Goal: Contribute content: Contribute content

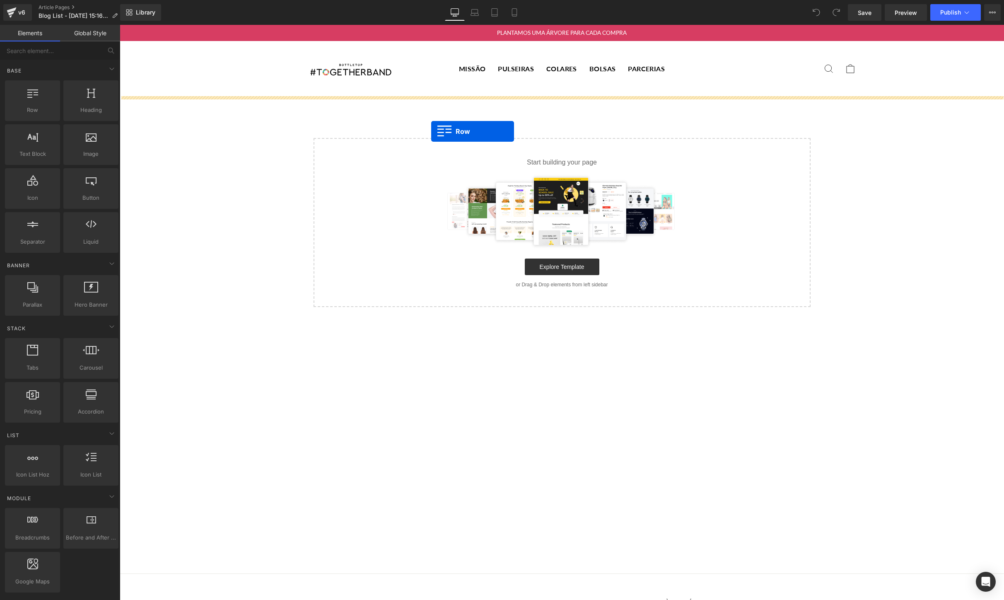
drag, startPoint x: 144, startPoint y: 128, endPoint x: 431, endPoint y: 131, distance: 287.1
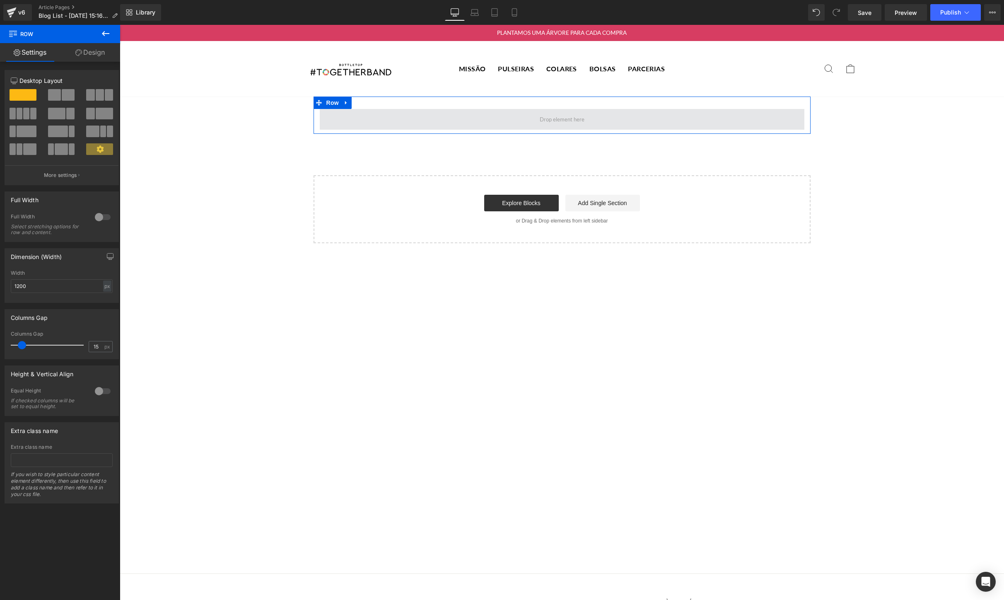
drag, startPoint x: 215, startPoint y: 141, endPoint x: 377, endPoint y: 120, distance: 163.4
click at [98, 114] on span at bounding box center [104, 114] width 17 height 12
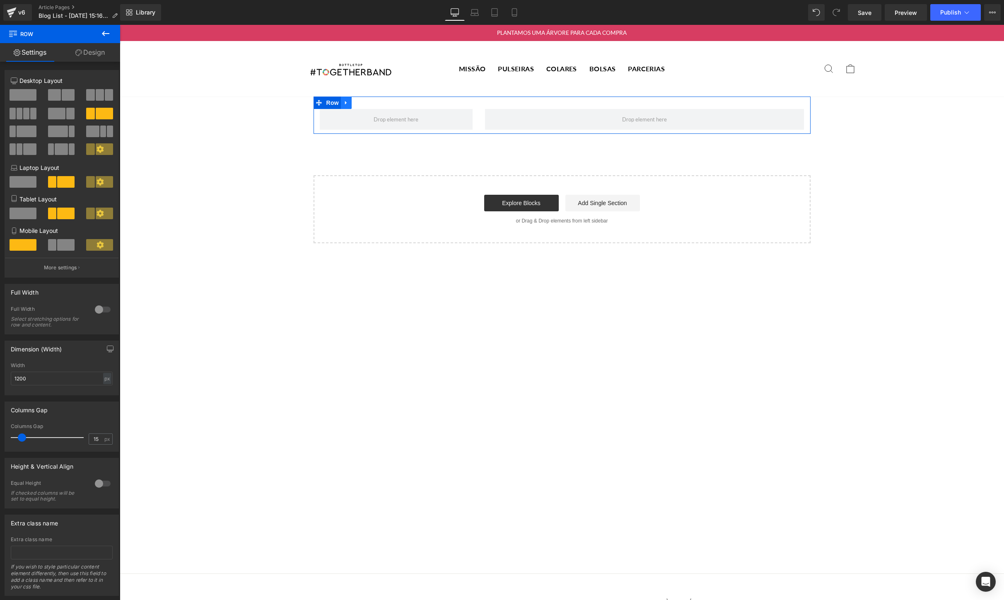
click at [345, 103] on icon at bounding box center [346, 103] width 2 height 4
click at [368, 101] on icon at bounding box center [368, 103] width 6 height 6
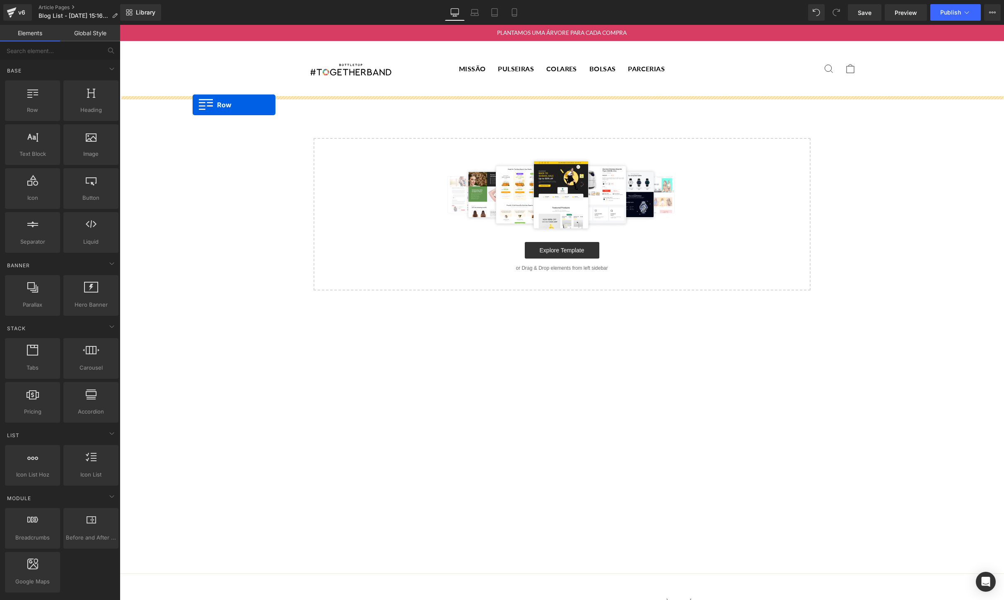
drag, startPoint x: 162, startPoint y: 129, endPoint x: 193, endPoint y: 105, distance: 38.9
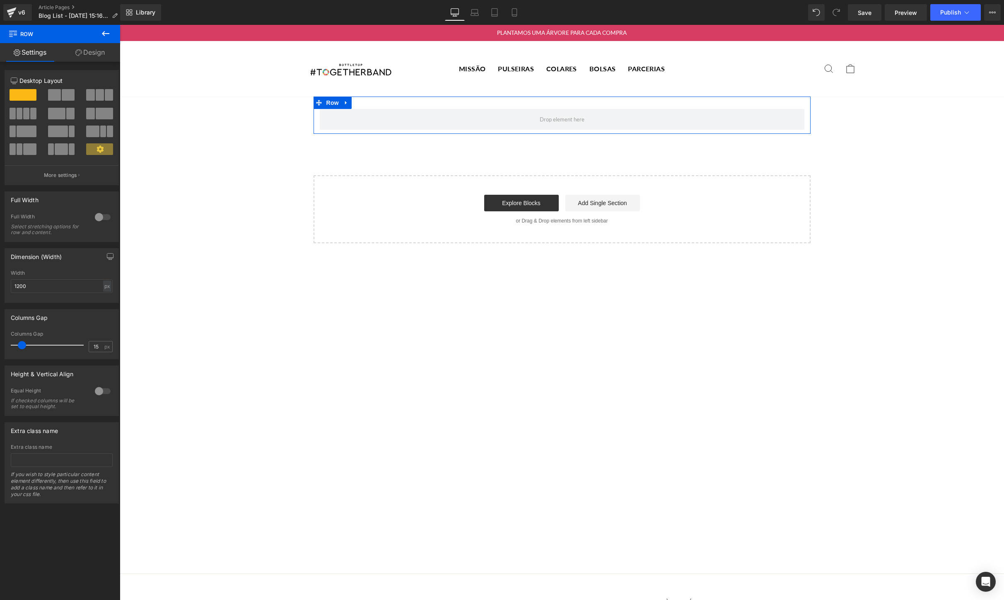
click at [106, 114] on span at bounding box center [104, 114] width 17 height 12
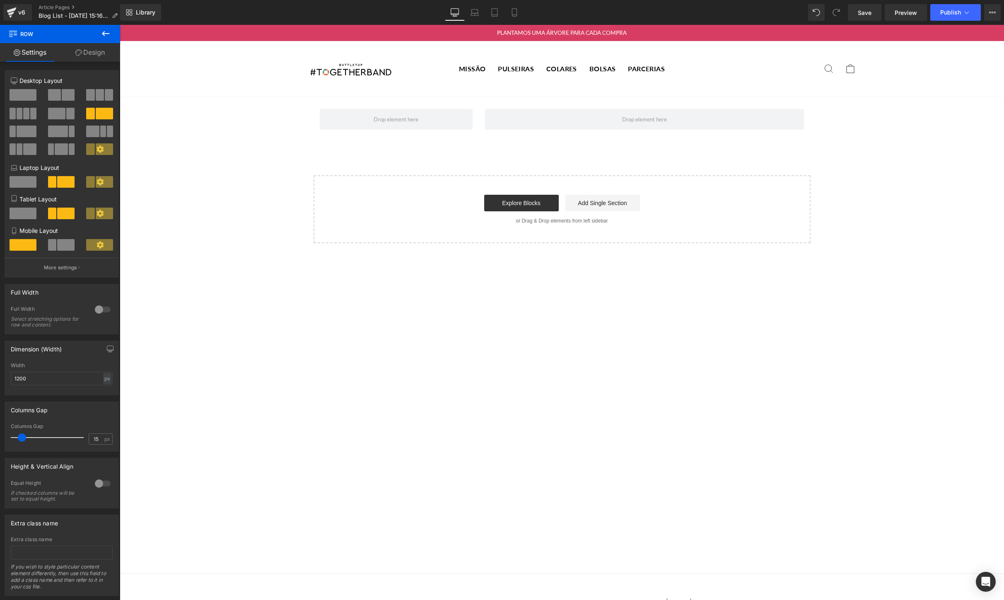
click at [108, 34] on icon at bounding box center [106, 34] width 10 height 10
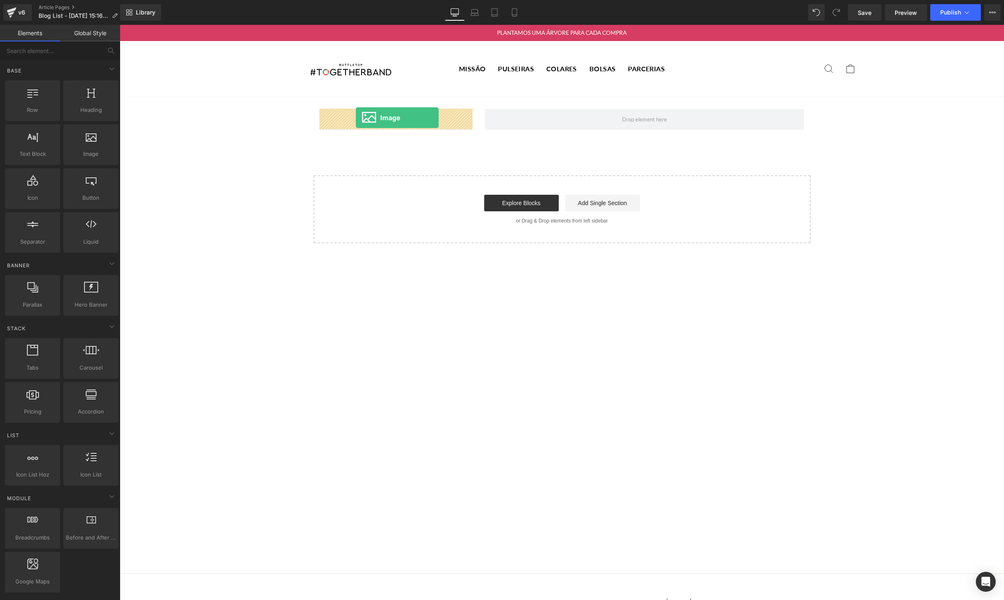
drag, startPoint x: 205, startPoint y: 171, endPoint x: 356, endPoint y: 118, distance: 160.5
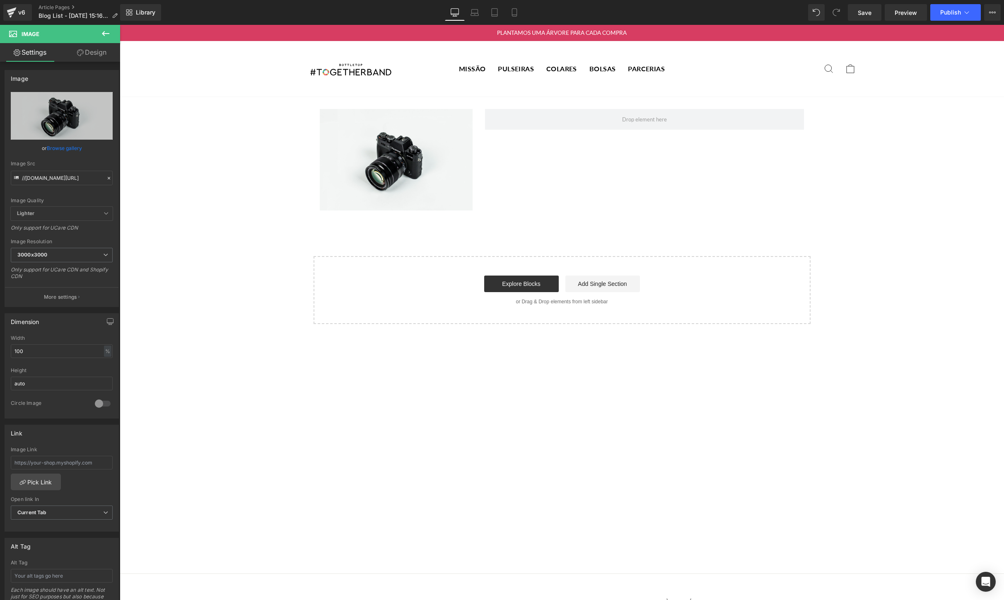
click at [110, 34] on icon at bounding box center [106, 34] width 10 height 10
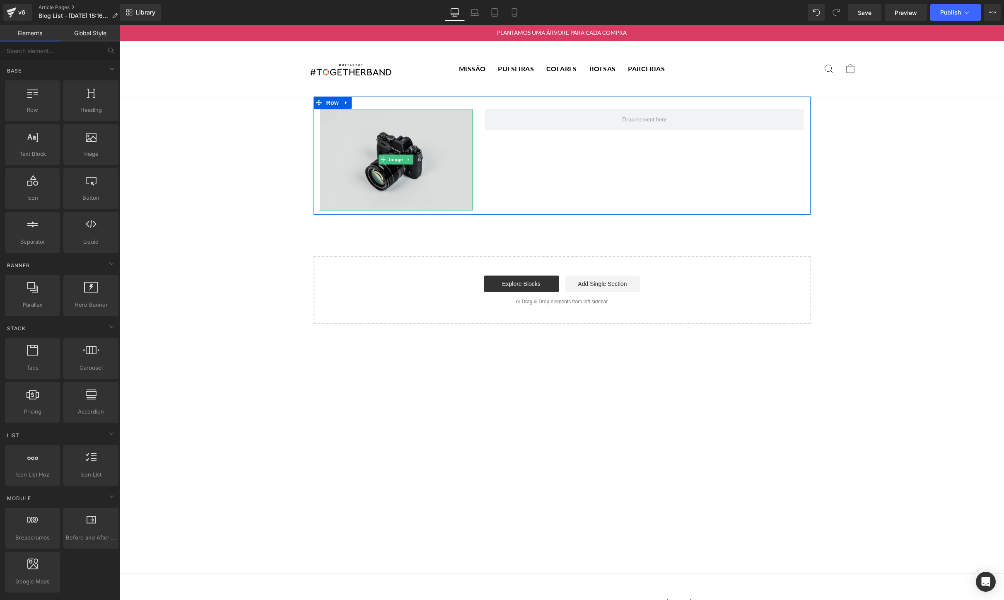
click at [357, 143] on img at bounding box center [396, 159] width 153 height 101
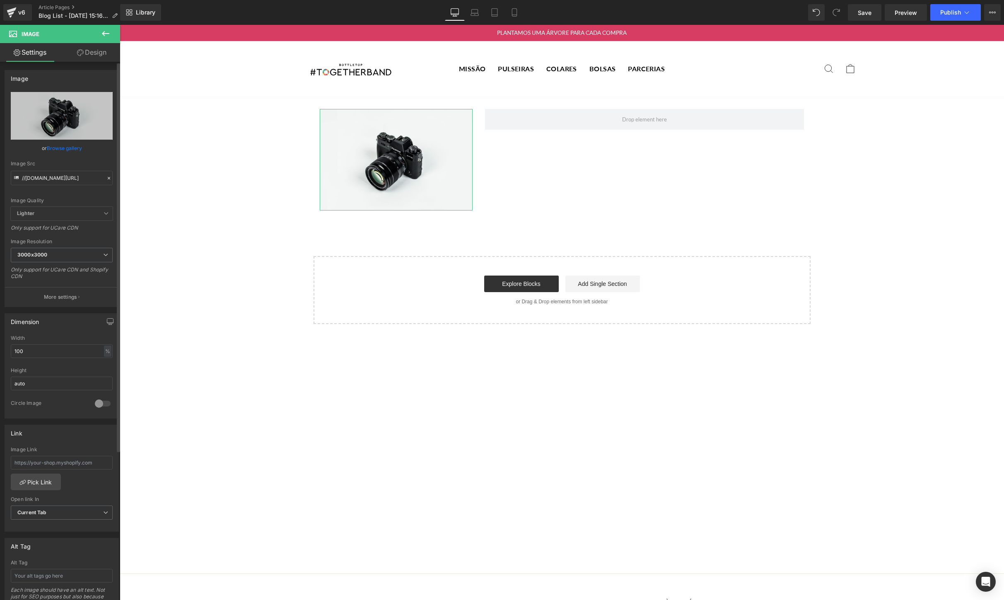
click at [58, 145] on link "Browse gallery" at bounding box center [64, 148] width 35 height 14
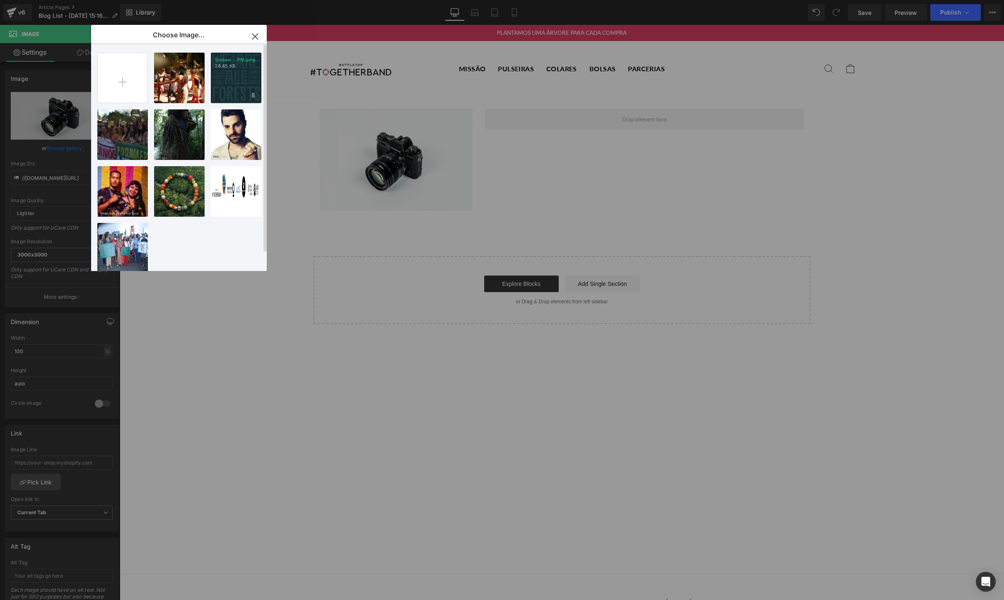
click at [244, 82] on div "Screen ...PM.png 28.45 KB" at bounding box center [236, 78] width 51 height 51
type input "[URL][DOMAIN_NAME]"
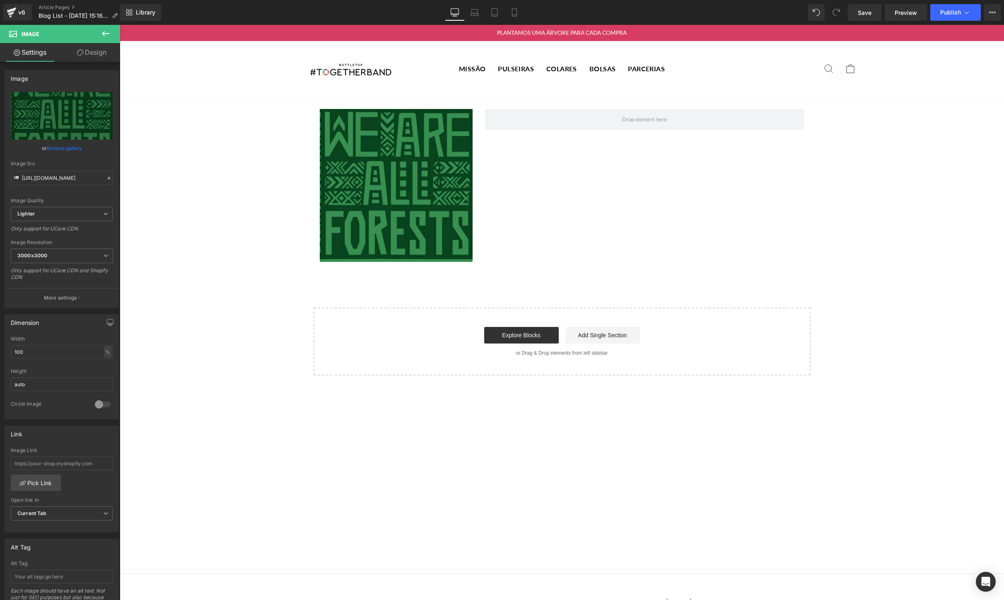
click at [106, 39] on button at bounding box center [105, 34] width 29 height 18
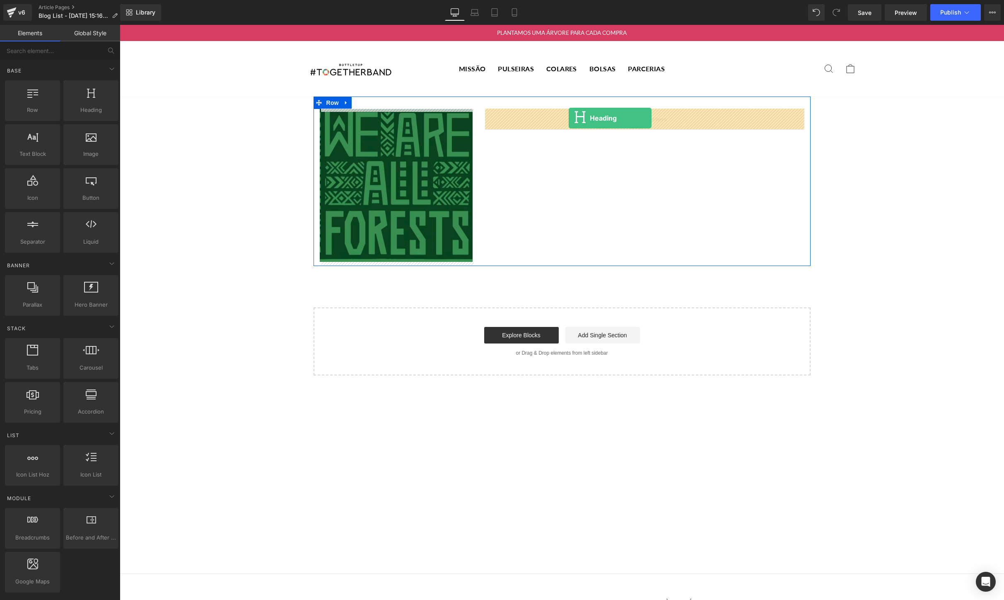
drag, startPoint x: 210, startPoint y: 118, endPoint x: 569, endPoint y: 118, distance: 359.1
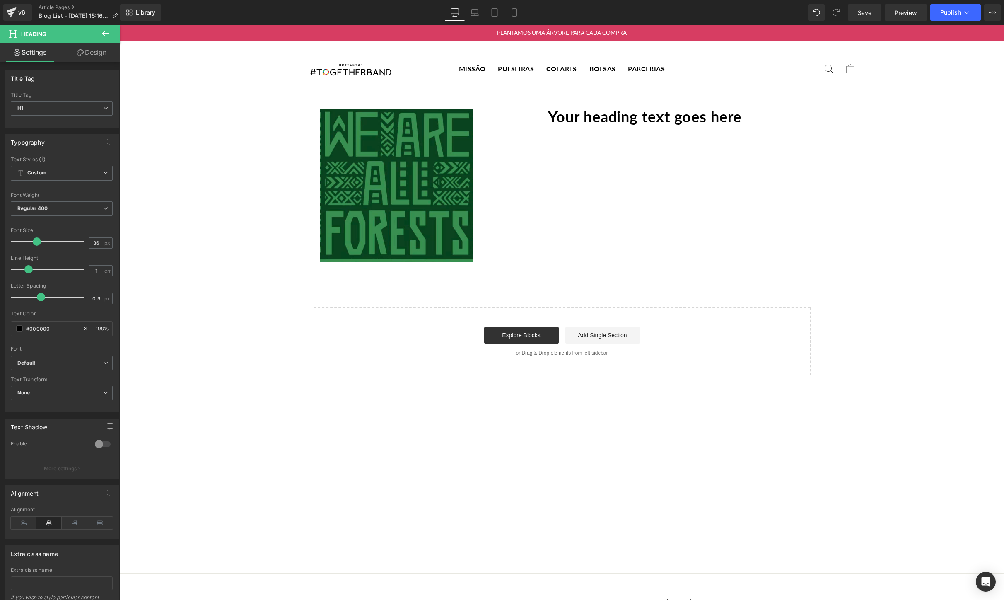
click at [106, 35] on icon at bounding box center [106, 34] width 10 height 10
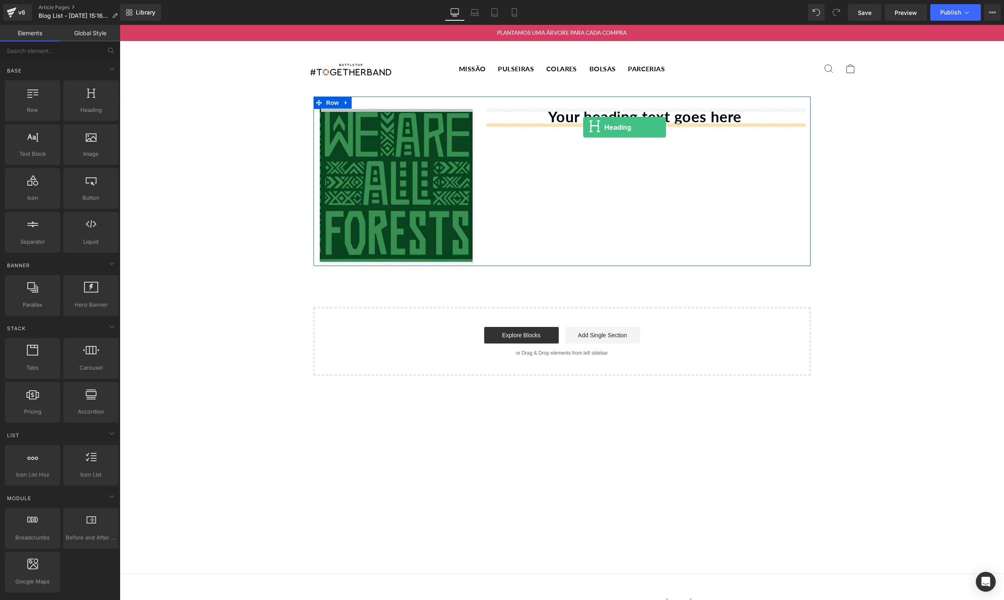
drag, startPoint x: 214, startPoint y: 116, endPoint x: 583, endPoint y: 126, distance: 369.6
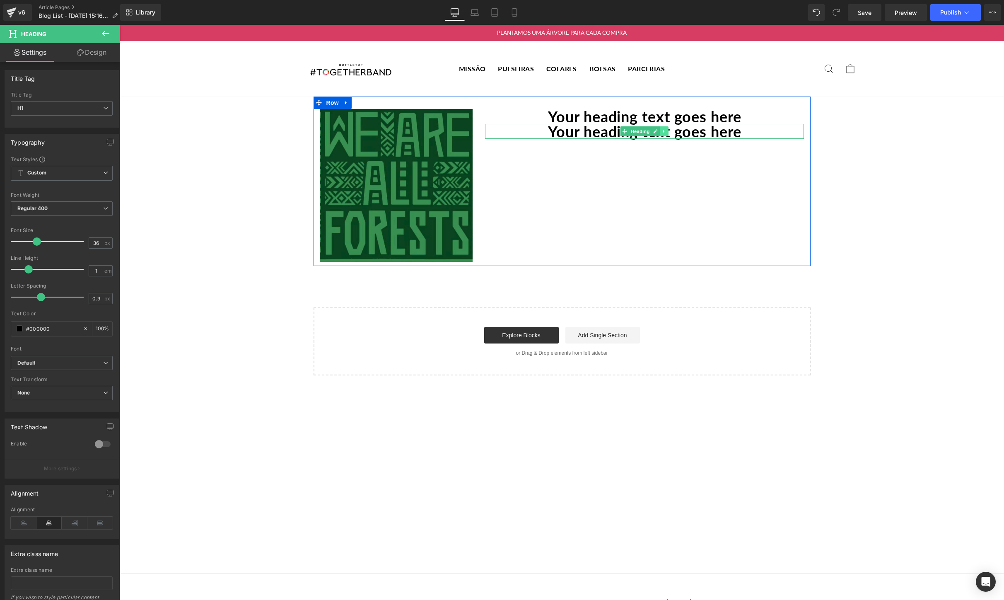
click at [666, 129] on icon at bounding box center [664, 131] width 5 height 5
click at [660, 129] on icon at bounding box center [660, 131] width 5 height 5
click at [720, 116] on h1 "Your heading text goes here" at bounding box center [644, 116] width 319 height 15
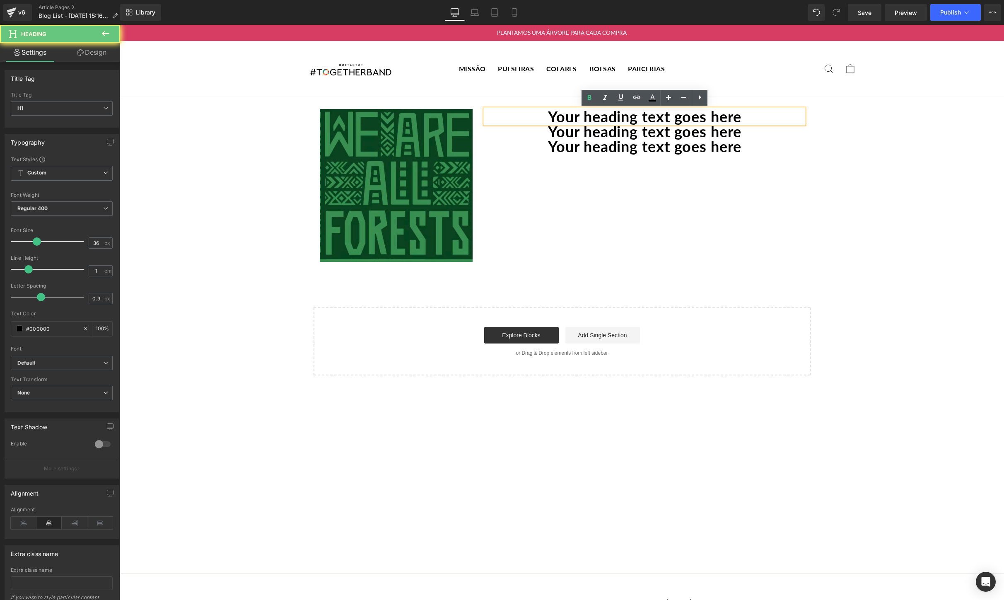
click at [763, 118] on h1 "Your heading text goes here" at bounding box center [644, 116] width 319 height 15
drag, startPoint x: 782, startPoint y: 115, endPoint x: 533, endPoint y: 112, distance: 248.6
click at [533, 112] on h1 "Your heading text goes here" at bounding box center [644, 116] width 319 height 15
click at [546, 114] on h1 "Your heading text goes here" at bounding box center [644, 116] width 319 height 15
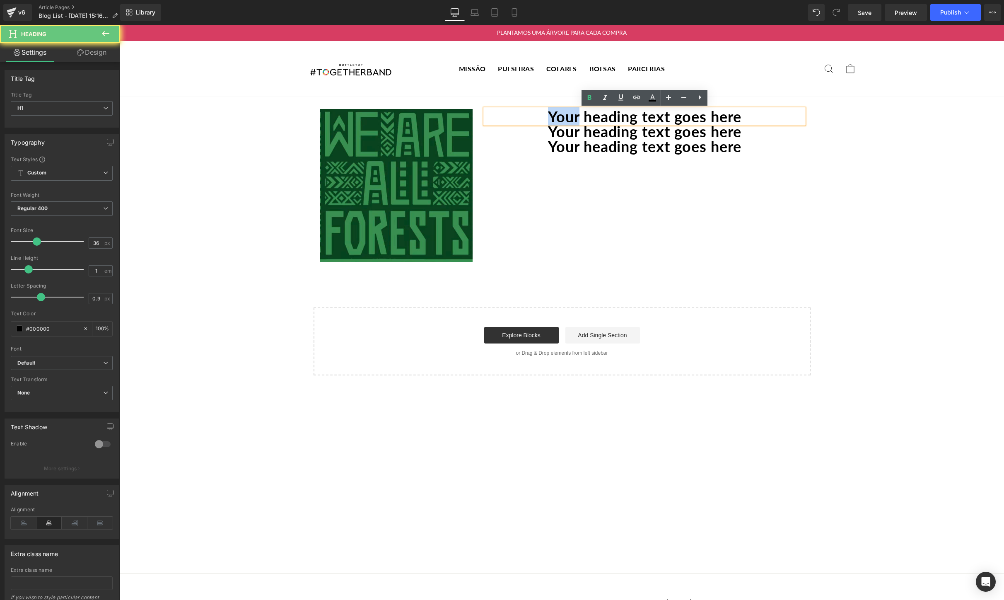
click at [546, 114] on h1 "Your heading text goes here" at bounding box center [644, 116] width 319 height 15
click at [507, 118] on h1 "Your heading text goes here" at bounding box center [644, 116] width 319 height 15
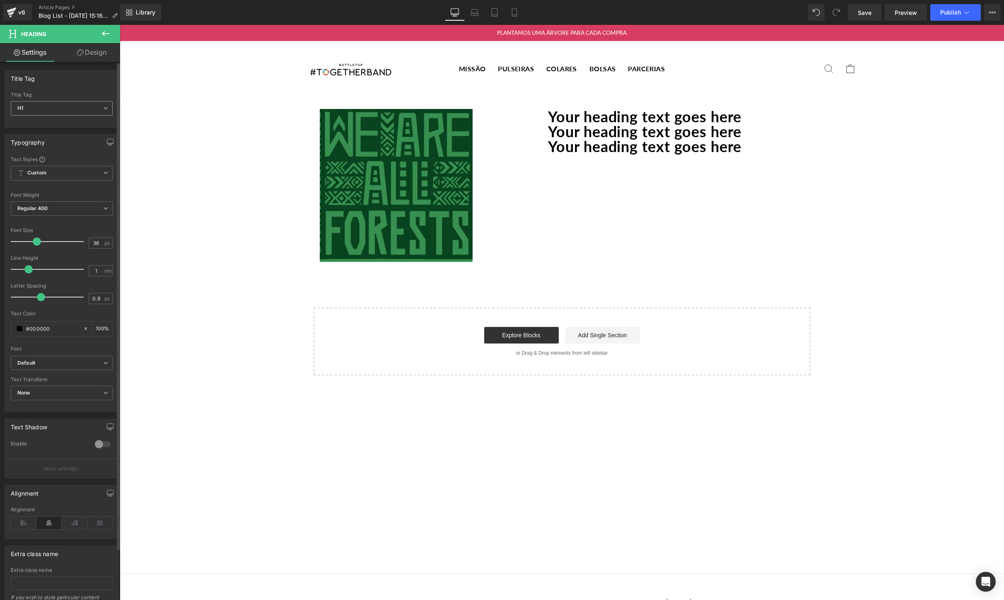
click at [48, 108] on span "H1" at bounding box center [62, 108] width 102 height 14
click at [50, 172] on li "H6" at bounding box center [62, 178] width 102 height 12
type input "12.8"
type input "1.4"
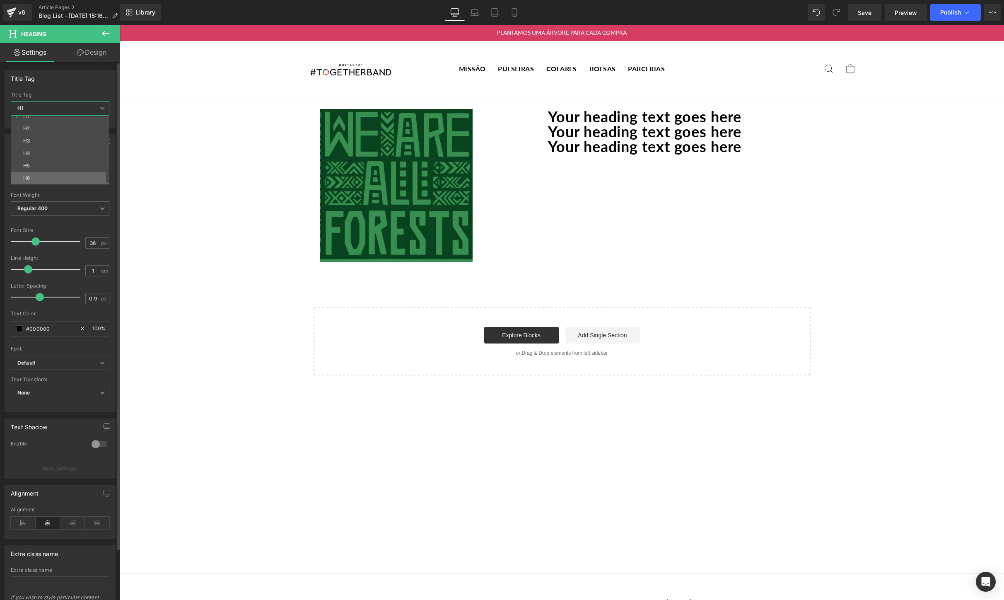
type input "3.84"
type input "100"
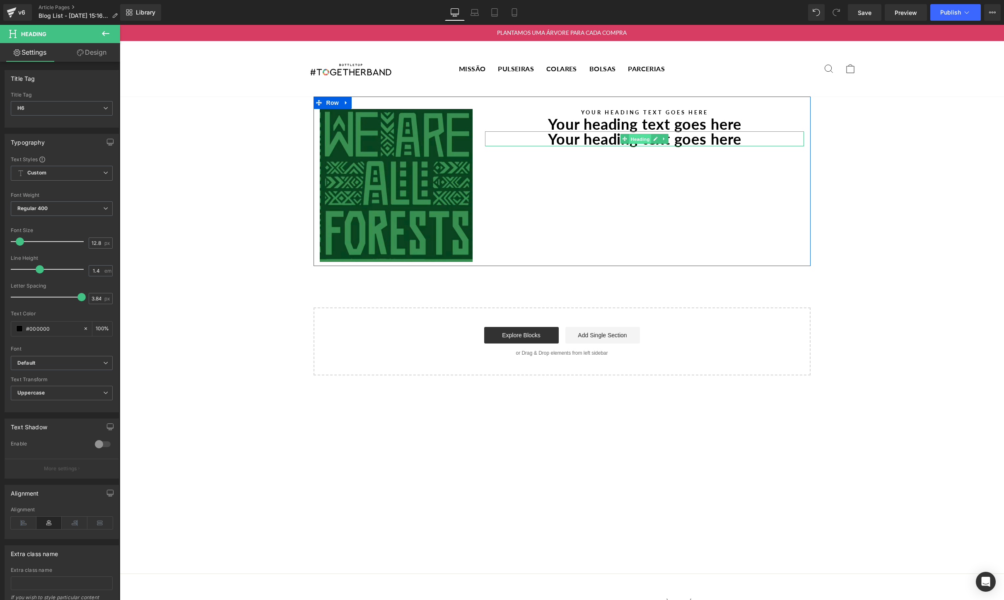
click at [633, 138] on span "Heading" at bounding box center [640, 139] width 22 height 10
click at [69, 110] on span "H1" at bounding box center [62, 108] width 102 height 14
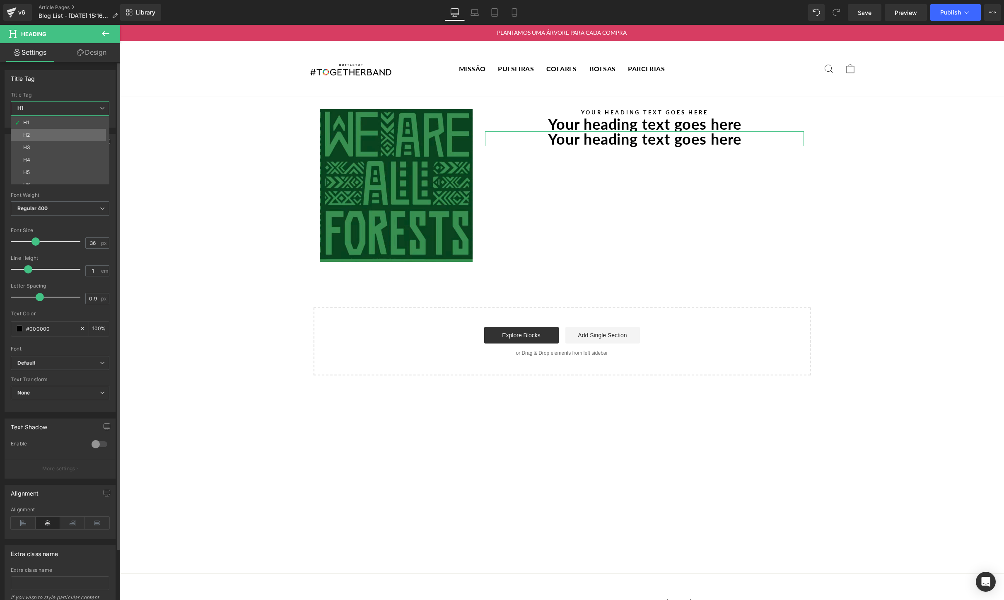
click at [57, 133] on div "H1 H2 H3 H4 H5 H6" at bounding box center [62, 150] width 102 height 68
click at [57, 132] on li "H2" at bounding box center [62, 135] width 102 height 12
type input "30.6"
type input "0.77"
type input "100"
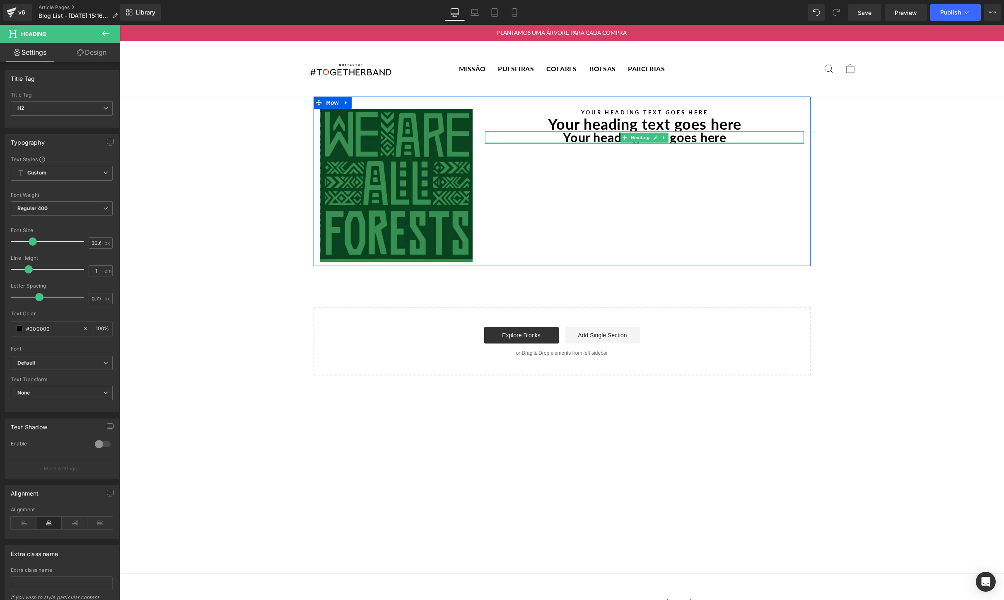
click at [715, 142] on div at bounding box center [644, 143] width 319 height 2
click at [19, 526] on icon at bounding box center [24, 523] width 26 height 12
click at [569, 119] on h1 "Your heading text goes here" at bounding box center [644, 123] width 319 height 15
click at [22, 522] on icon at bounding box center [24, 523] width 26 height 12
click at [583, 111] on h6 "Your heading text goes here" at bounding box center [644, 112] width 319 height 7
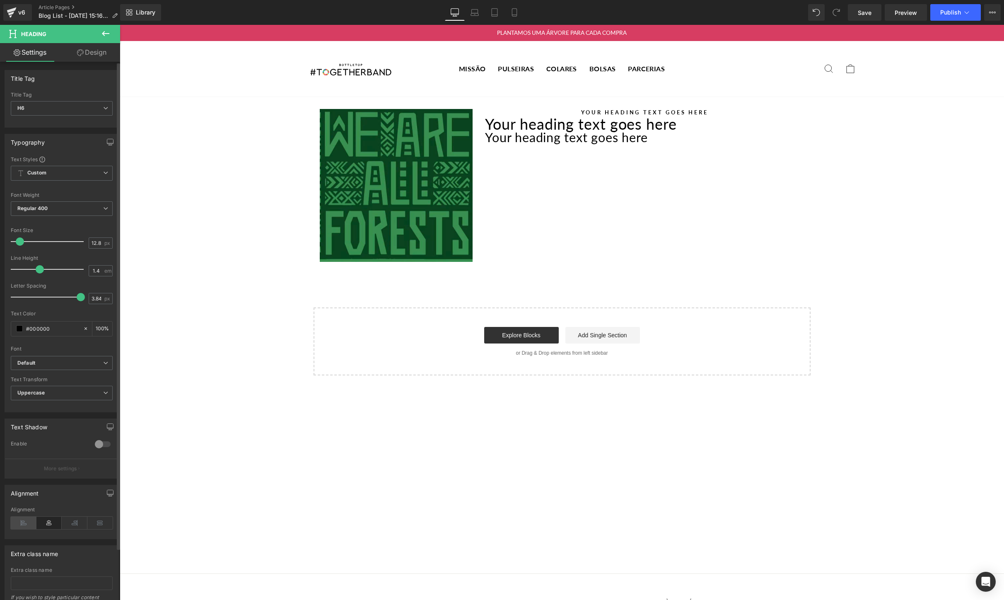
click at [24, 518] on icon at bounding box center [24, 523] width 26 height 12
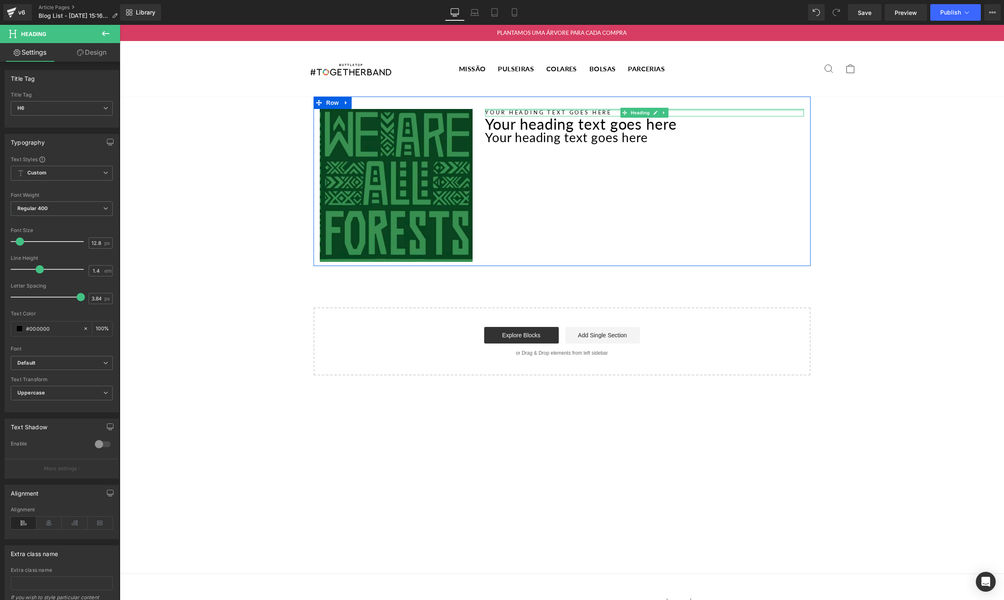
click at [584, 110] on div at bounding box center [644, 110] width 319 height 2
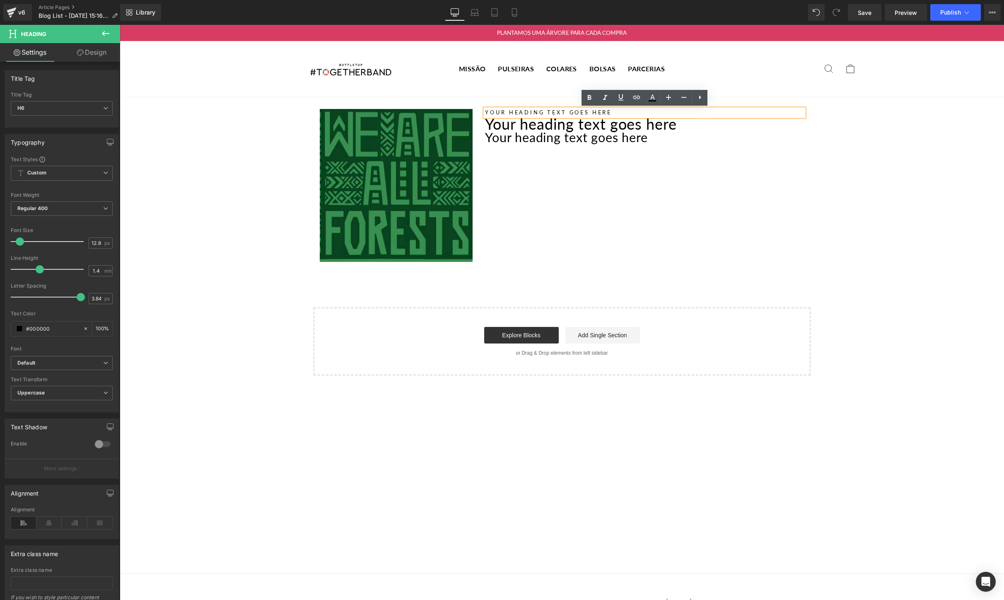
click at [614, 109] on div "Your heading text goes here" at bounding box center [644, 112] width 319 height 7
click at [630, 112] on h6 "Your heading text goes here" at bounding box center [644, 112] width 319 height 7
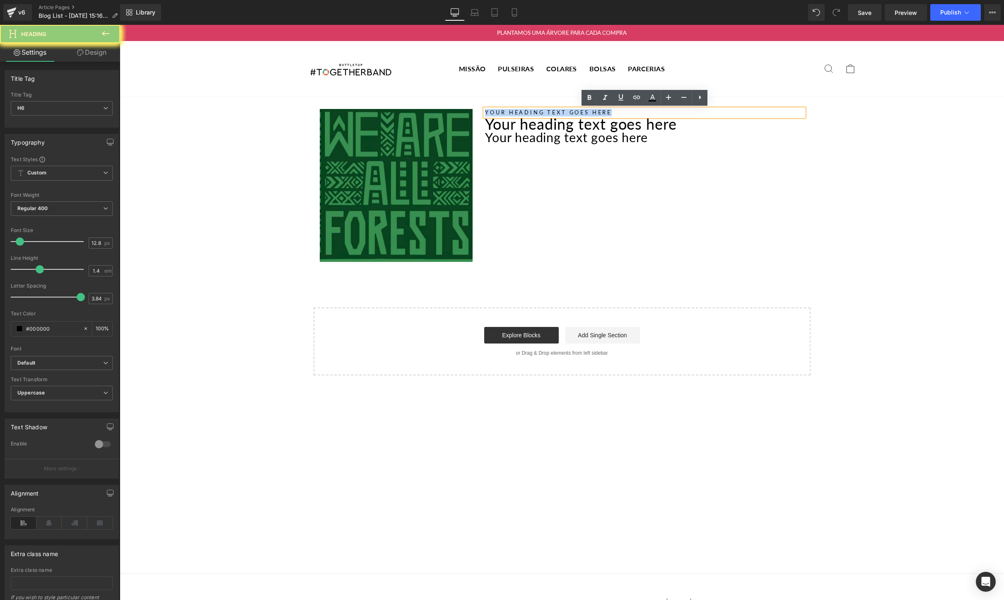
paste div
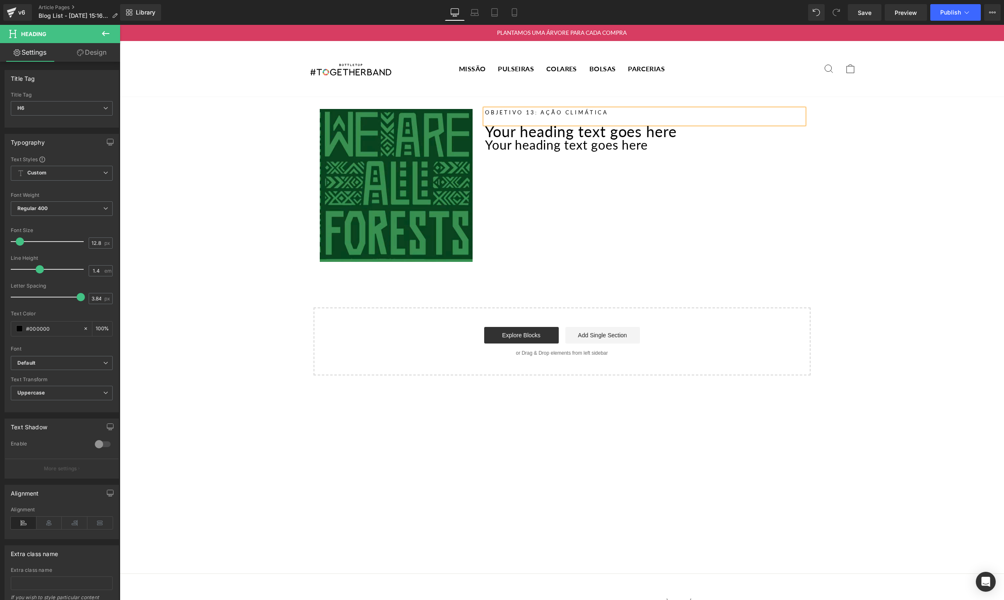
click at [640, 173] on div "Image Objetivo 13: Ação Climática Heading Your heading text goes here Heading Y…" at bounding box center [562, 181] width 497 height 169
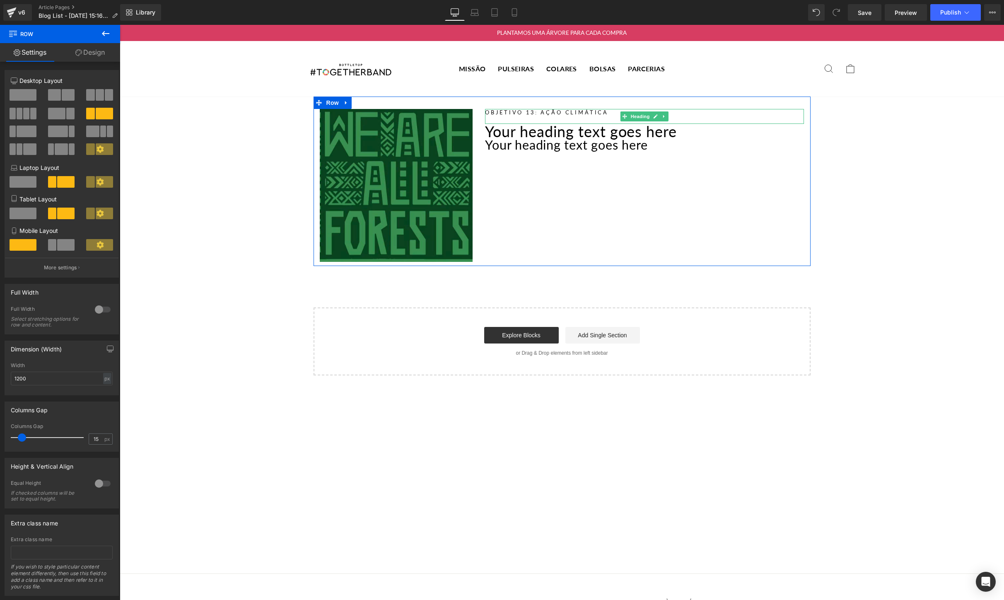
click at [667, 127] on link at bounding box center [668, 131] width 9 height 10
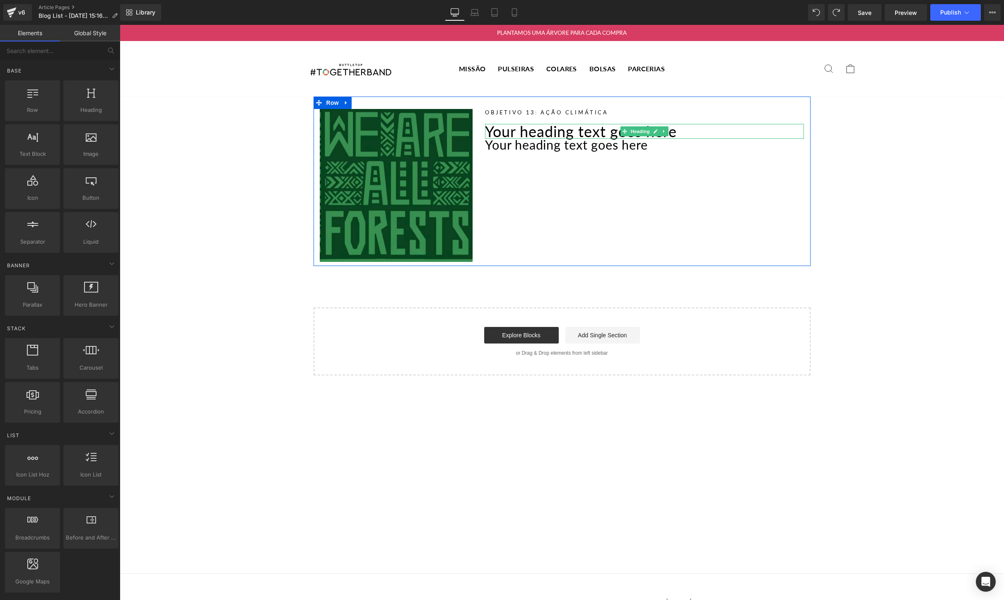
click at [685, 134] on h1 "Your heading text goes here" at bounding box center [644, 131] width 319 height 15
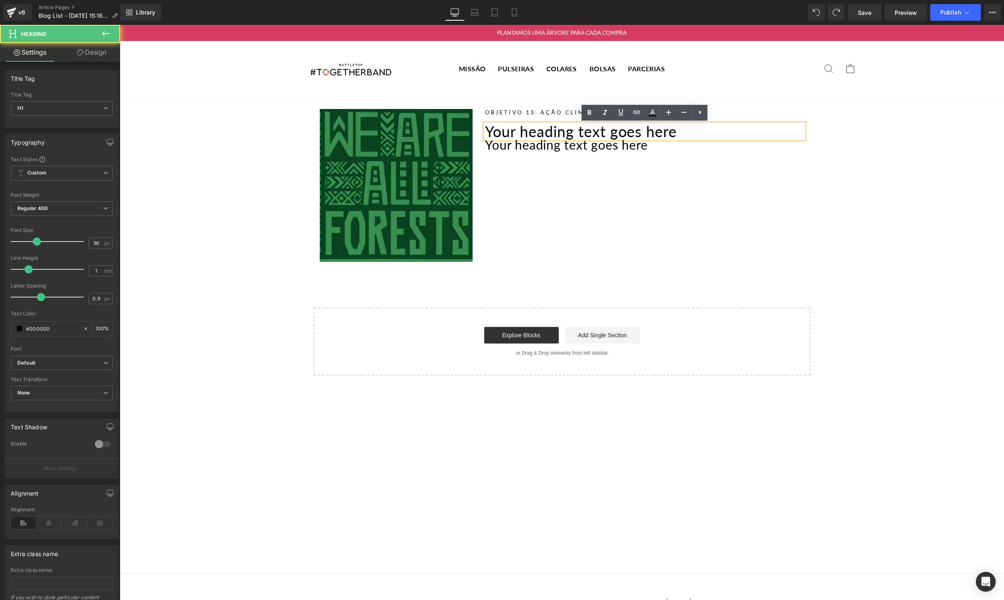
click at [685, 134] on h1 "Your heading text goes here" at bounding box center [644, 131] width 319 height 15
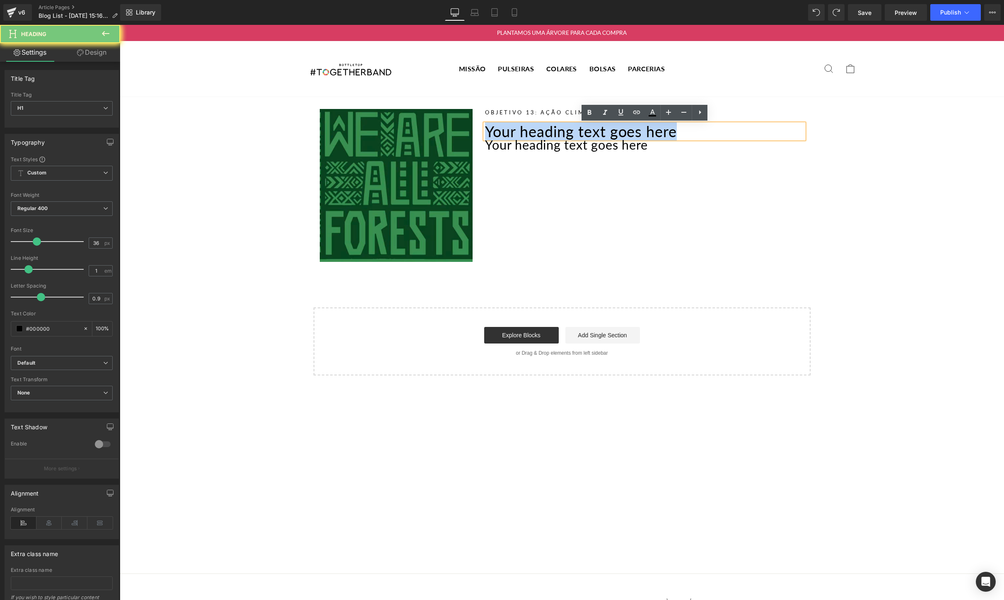
click at [685, 134] on h1 "Your heading text goes here" at bounding box center [644, 131] width 319 height 15
paste div
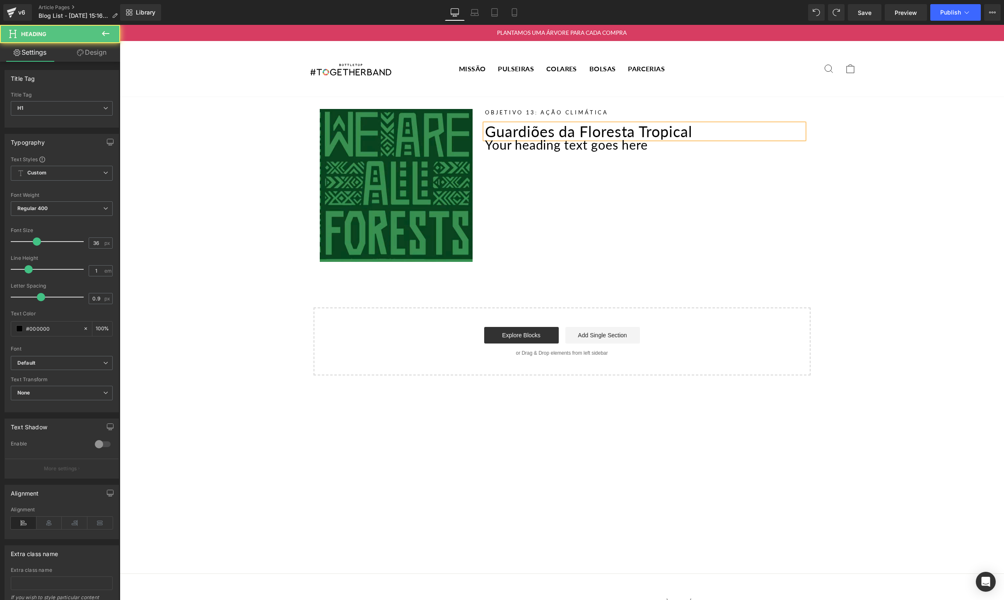
drag, startPoint x: 732, startPoint y: 135, endPoint x: 485, endPoint y: 126, distance: 247.1
click at [485, 126] on h1 "Guardiões da Floresta Tropical" at bounding box center [644, 131] width 319 height 15
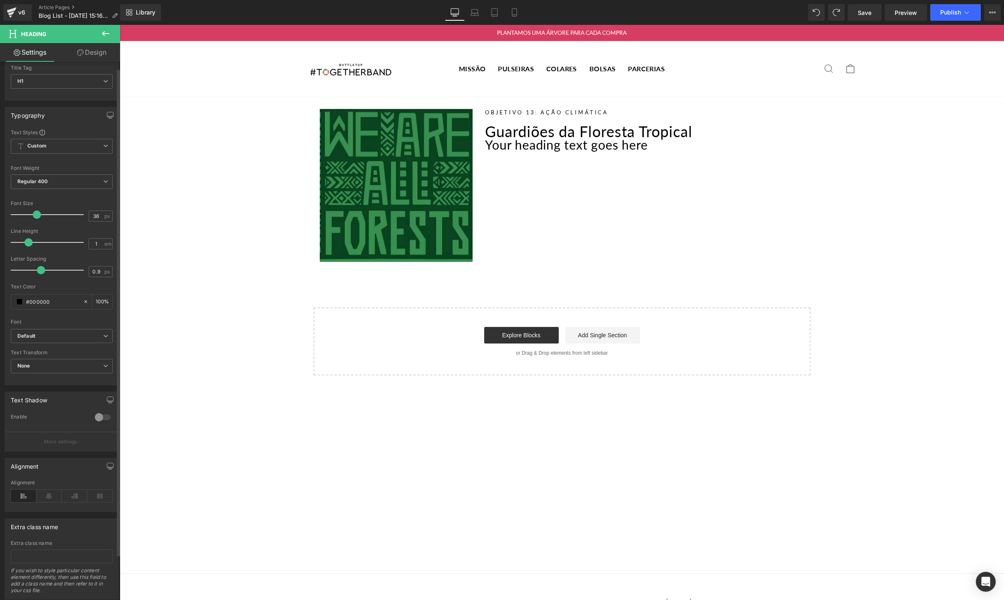
scroll to position [0, 0]
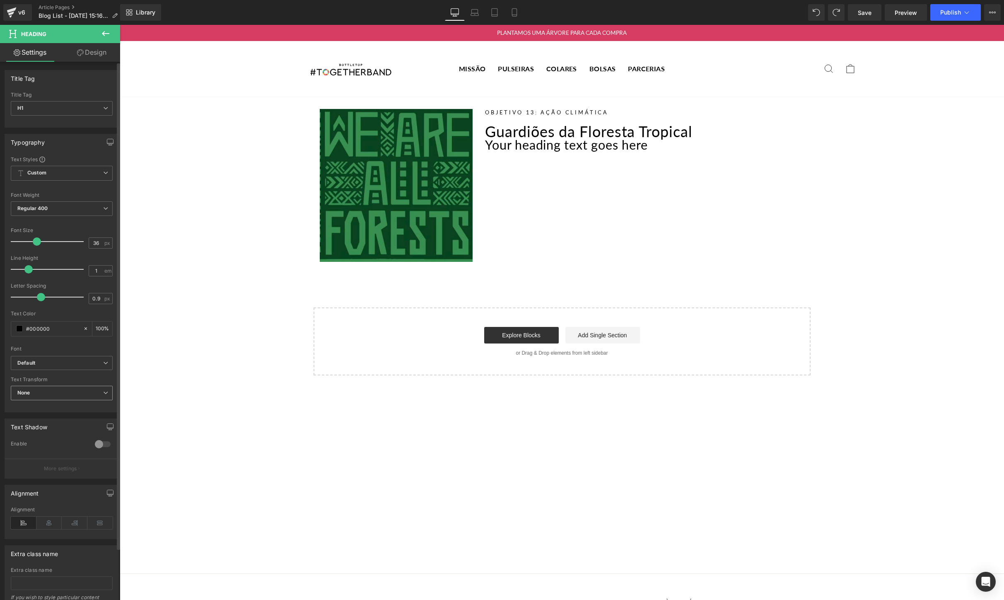
click at [52, 391] on span "None" at bounding box center [62, 393] width 102 height 14
click at [41, 442] on div "Capitalize" at bounding box center [35, 445] width 24 height 6
click at [514, 134] on h1 "Guardiões da Floresta Tropical" at bounding box center [644, 131] width 319 height 15
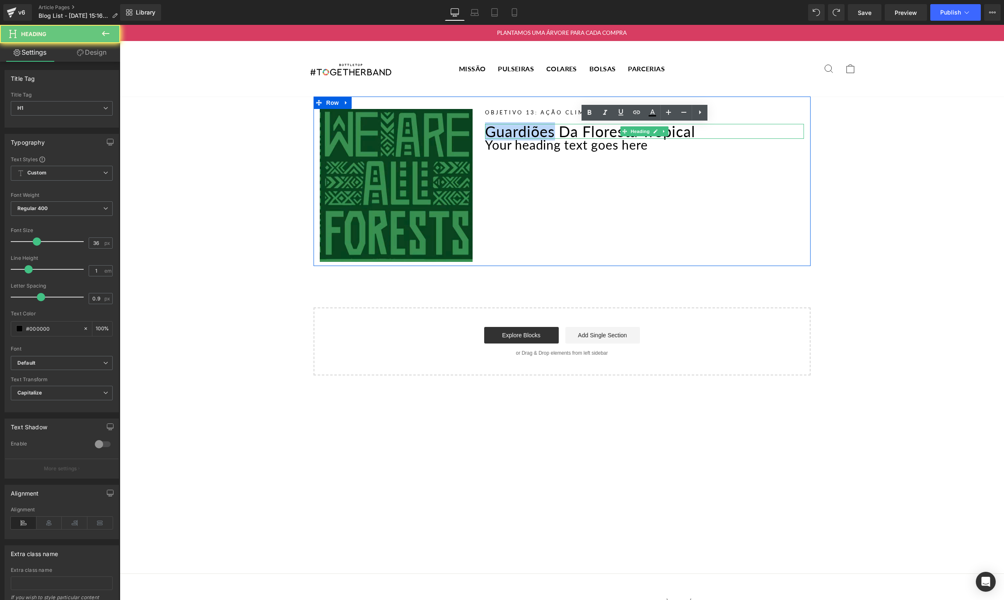
click at [514, 134] on h1 "Guardiões da Floresta Tropical" at bounding box center [644, 131] width 319 height 15
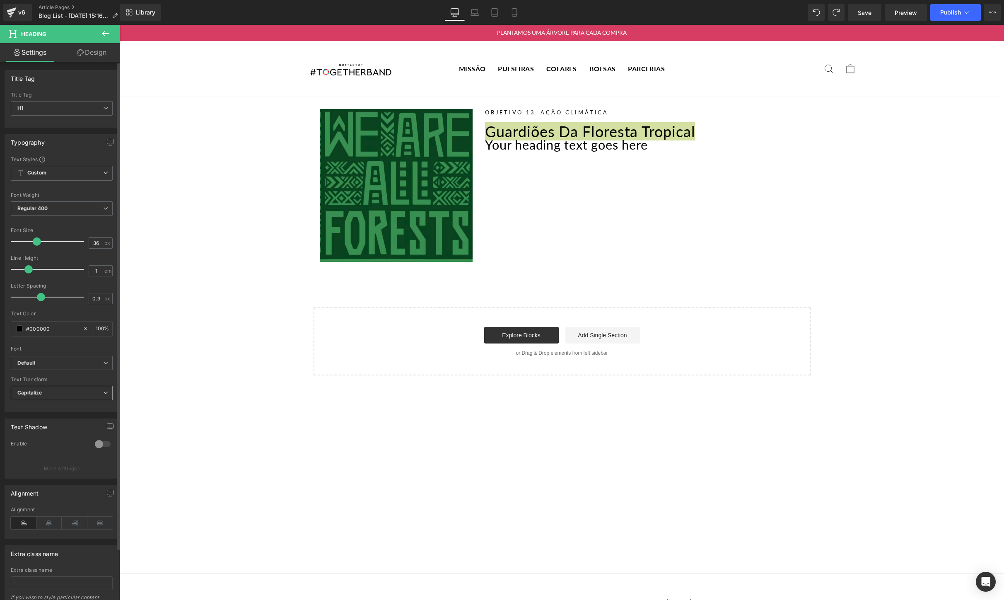
click at [72, 389] on span "Capitalize" at bounding box center [62, 393] width 102 height 14
click at [39, 418] on div "Uppercase" at bounding box center [36, 420] width 26 height 6
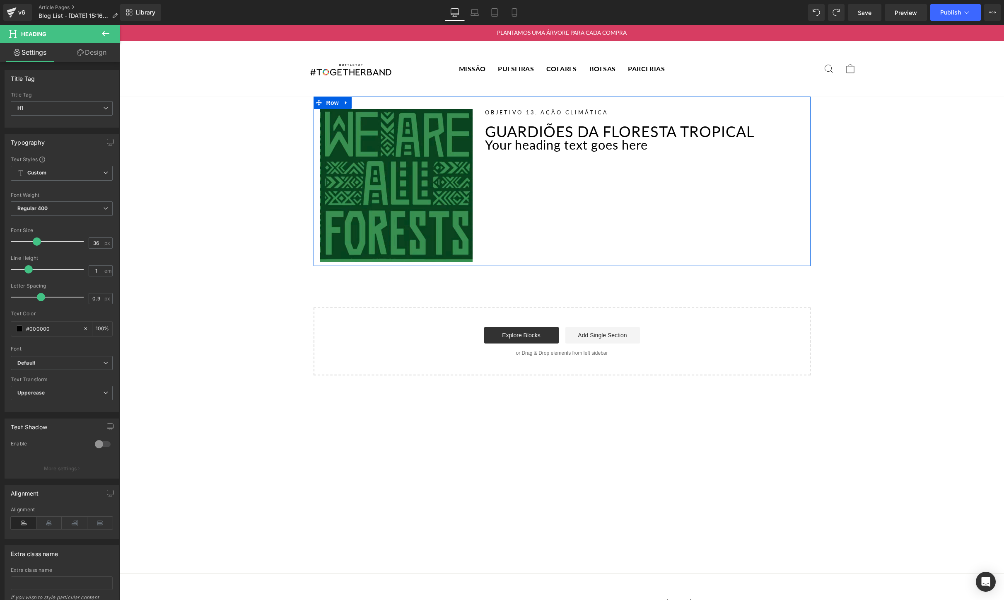
click at [634, 151] on div "Your heading text goes here Heading" at bounding box center [644, 145] width 319 height 13
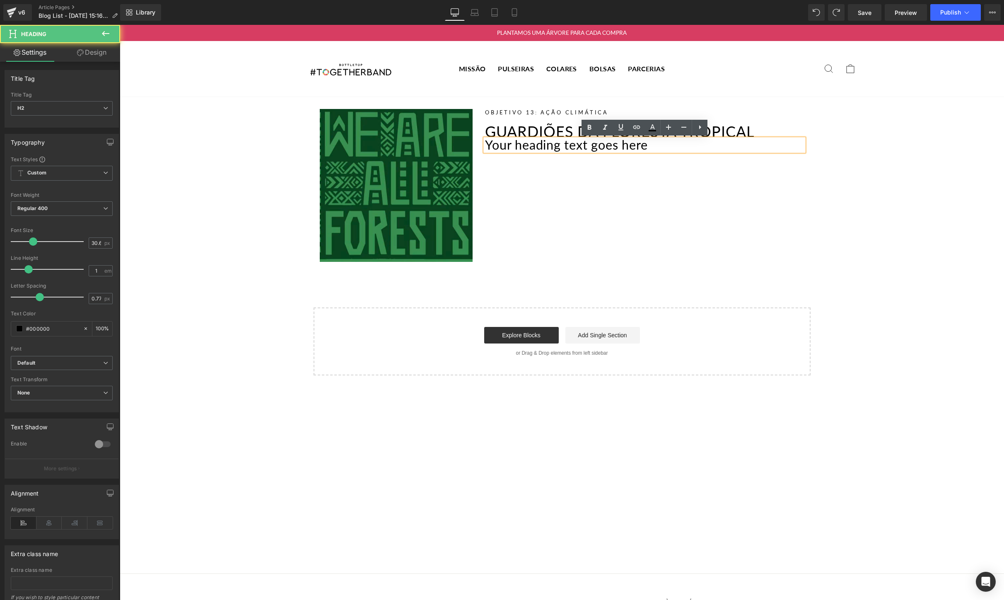
click at [673, 148] on h2 "Your heading text goes here" at bounding box center [644, 145] width 319 height 13
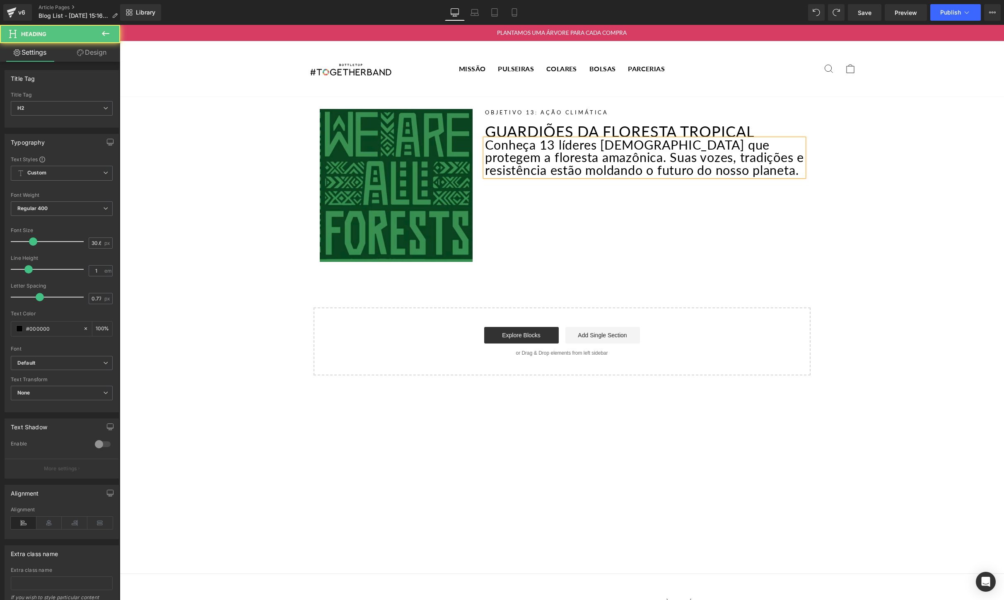
drag, startPoint x: 525, startPoint y: 181, endPoint x: 485, endPoint y: 147, distance: 53.2
click at [485, 147] on h2 "Conheça 13 líderes [DEMOGRAPHIC_DATA] que protegem a floresta amazônica. Suas v…" at bounding box center [644, 158] width 319 height 38
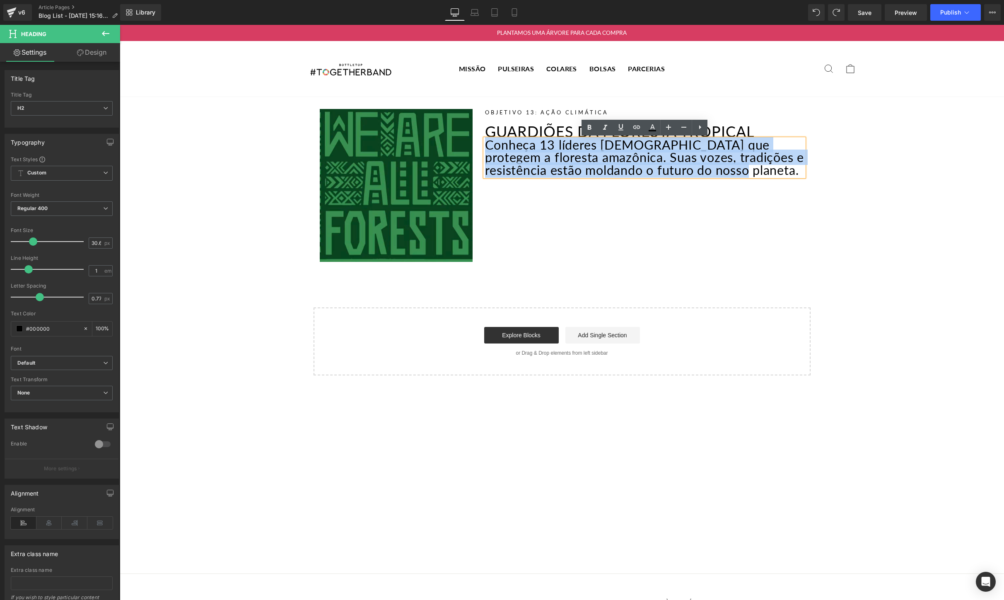
drag, startPoint x: 543, startPoint y: 184, endPoint x: 486, endPoint y: 149, distance: 66.7
click at [486, 149] on h2 "Conheça 13 líderes [DEMOGRAPHIC_DATA] que protegem a floresta amazônica. Suas v…" at bounding box center [644, 158] width 319 height 38
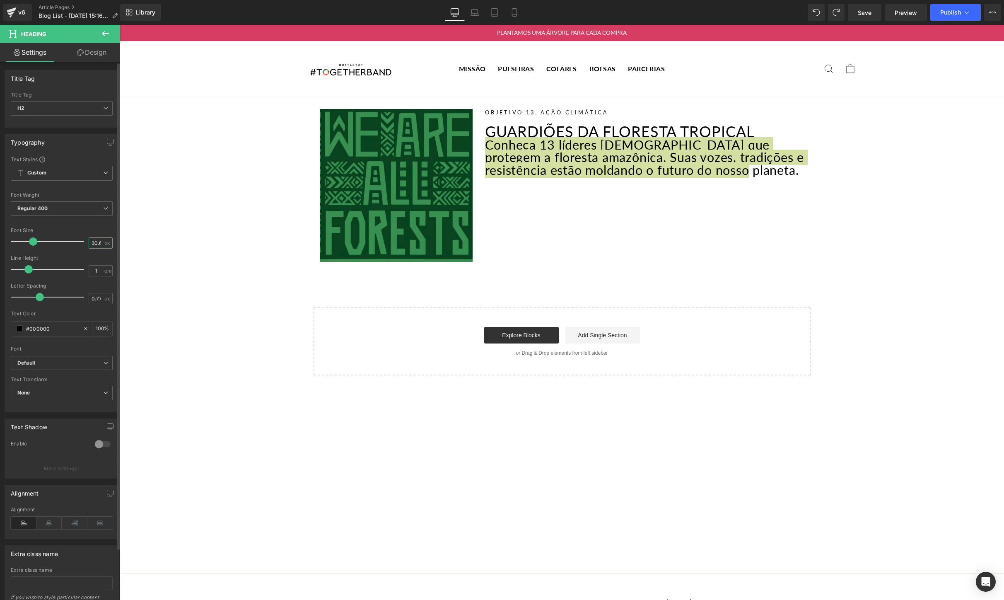
click at [91, 244] on input "30.6" at bounding box center [96, 243] width 14 height 10
type input "21.8"
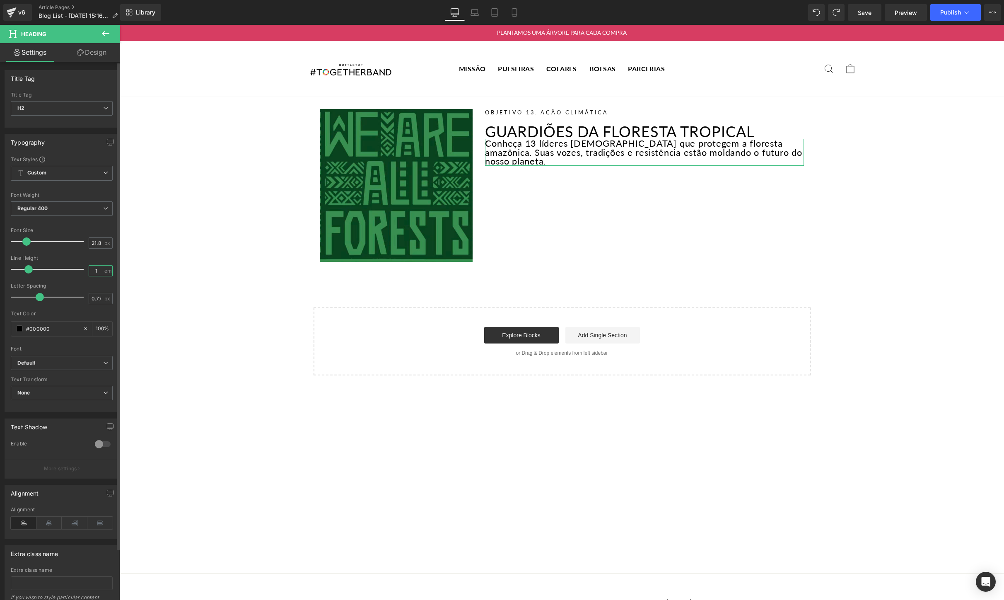
click at [96, 272] on input "1" at bounding box center [96, 271] width 14 height 10
type input "11.23"
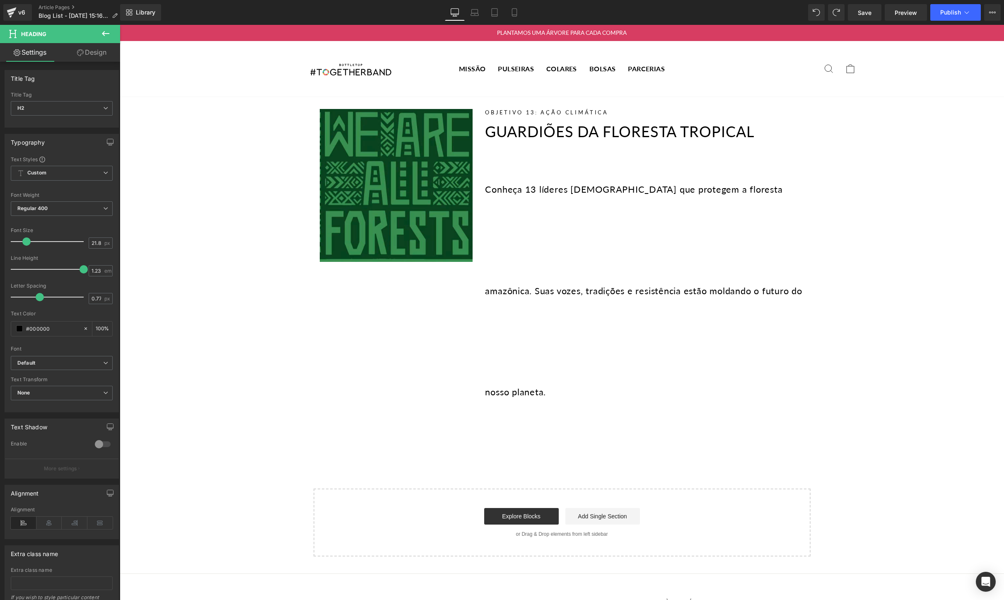
scroll to position [0, 0]
click at [818, 17] on span at bounding box center [816, 12] width 17 height 17
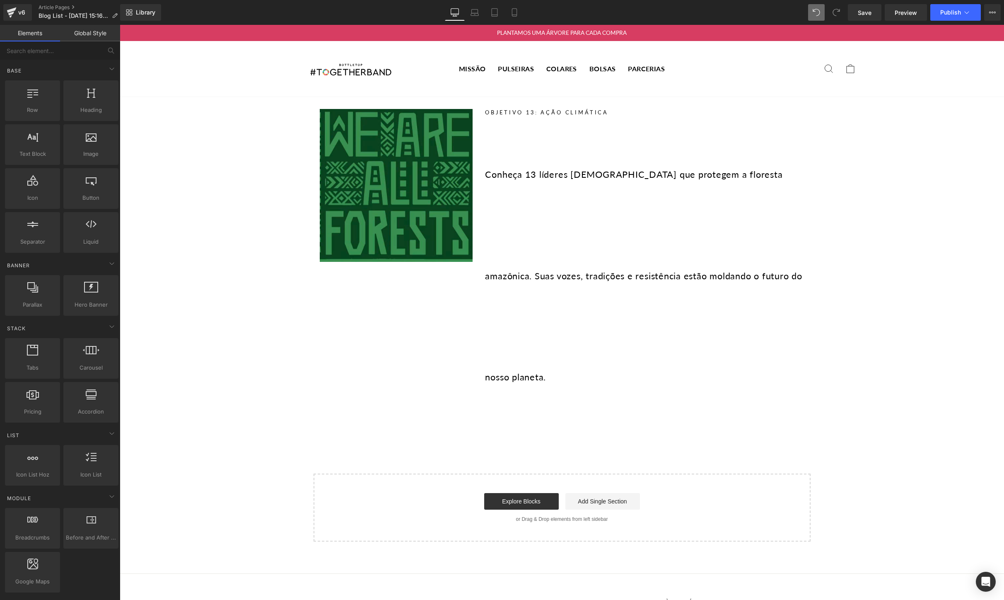
click at [833, 15] on icon at bounding box center [836, 12] width 7 height 7
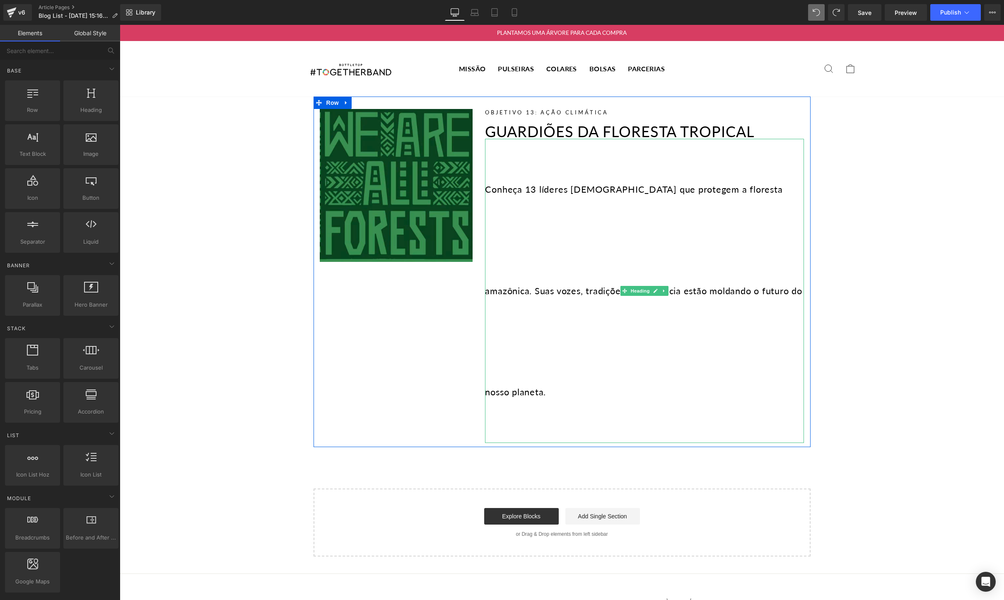
click at [568, 295] on h2 "Conheça 13 líderes [DEMOGRAPHIC_DATA] que protegem a floresta amazônica. Suas v…" at bounding box center [644, 291] width 319 height 304
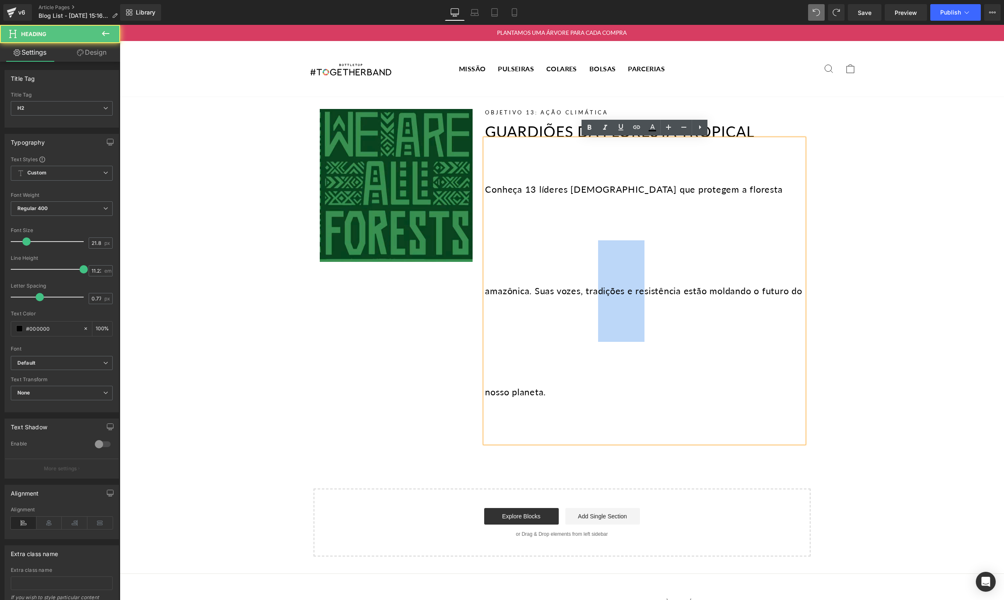
click at [568, 295] on h2 "Conheça 13 líderes [DEMOGRAPHIC_DATA] que protegem a floresta amazônica. Suas v…" at bounding box center [644, 291] width 319 height 304
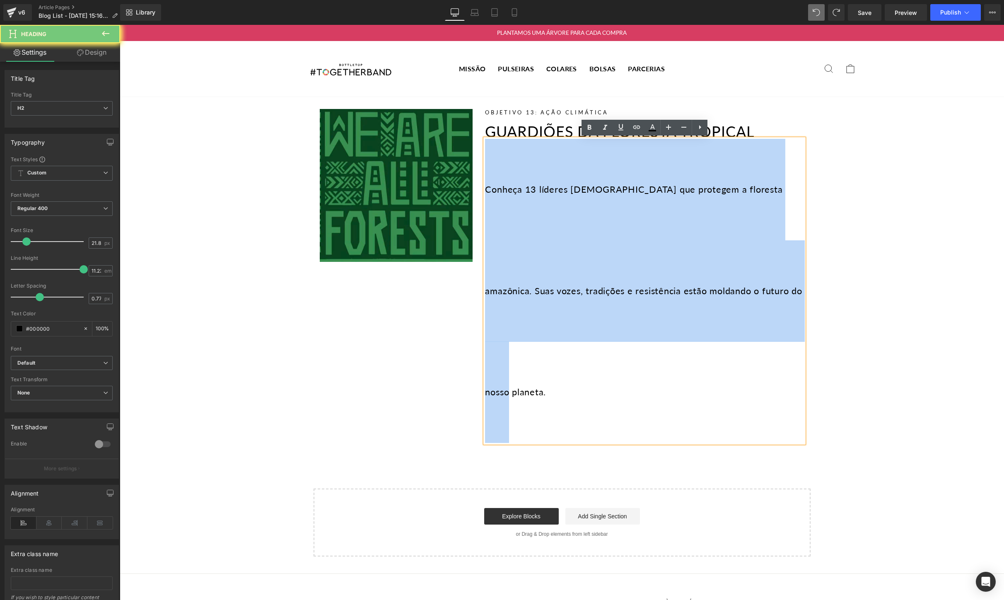
click at [568, 295] on h2 "Conheça 13 líderes [DEMOGRAPHIC_DATA] que protegem a floresta amazônica. Suas v…" at bounding box center [644, 291] width 319 height 304
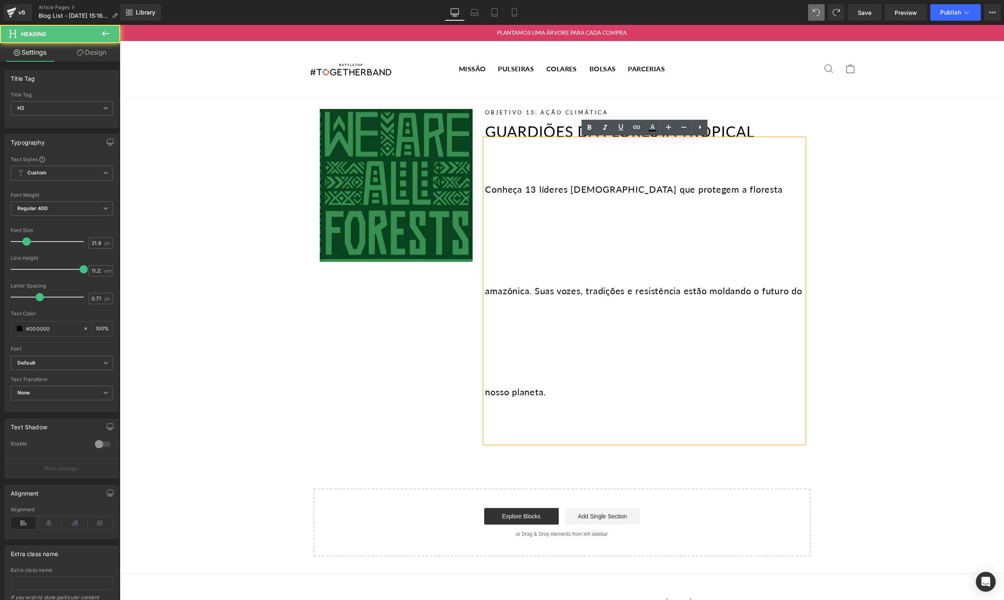
click at [485, 293] on h2 "Conheça 13 líderes [DEMOGRAPHIC_DATA] que protegem a floresta amazônica. Suas v…" at bounding box center [644, 291] width 319 height 304
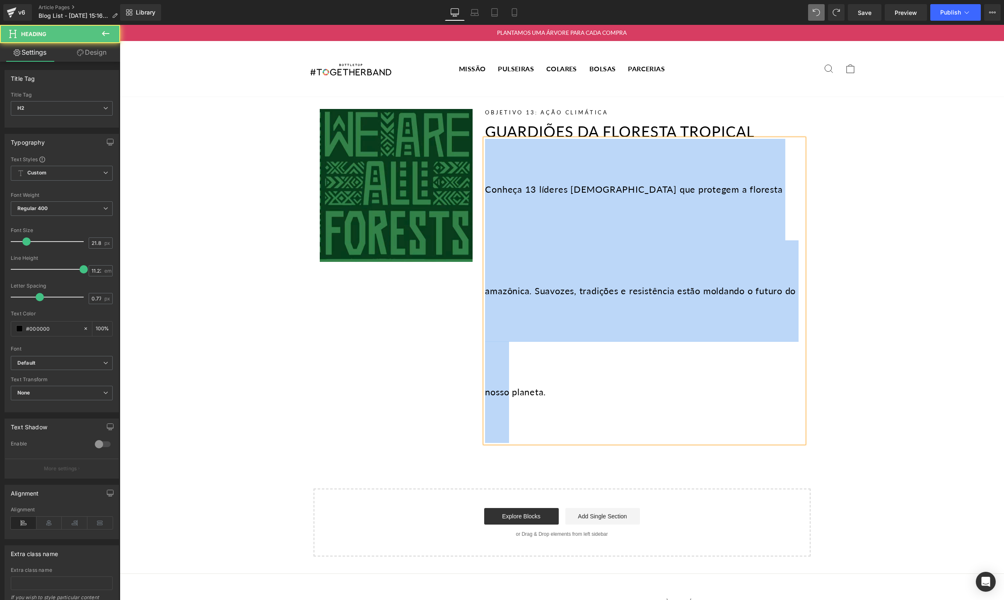
drag, startPoint x: 570, startPoint y: 362, endPoint x: 469, endPoint y: 116, distance: 266.0
click at [469, 116] on div "Image Objetivo 13: Ação Climática Heading Guardiões da Floresta Tropical Headin…" at bounding box center [562, 272] width 497 height 350
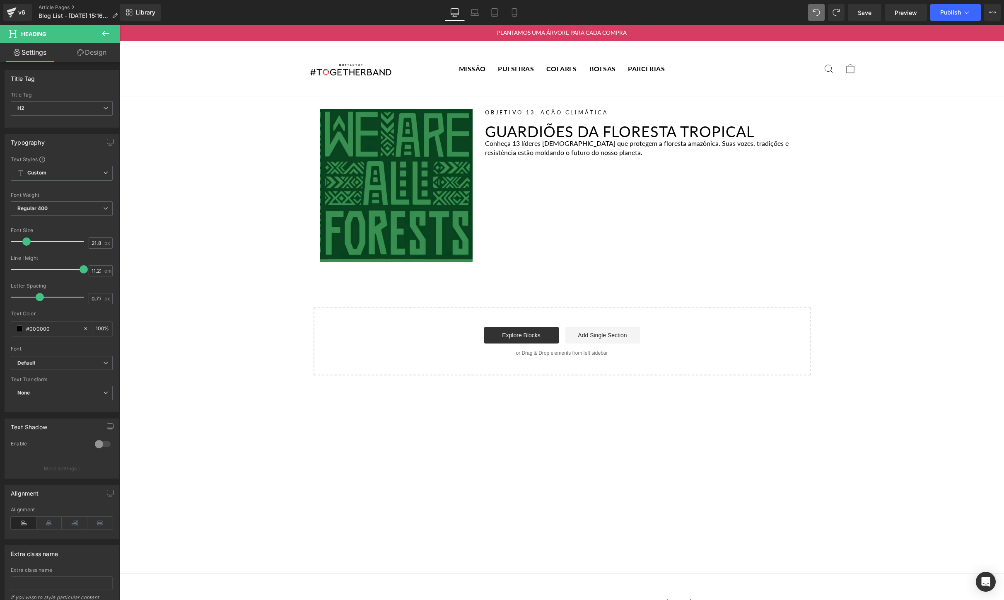
click at [87, 55] on link "Design" at bounding box center [92, 52] width 60 height 19
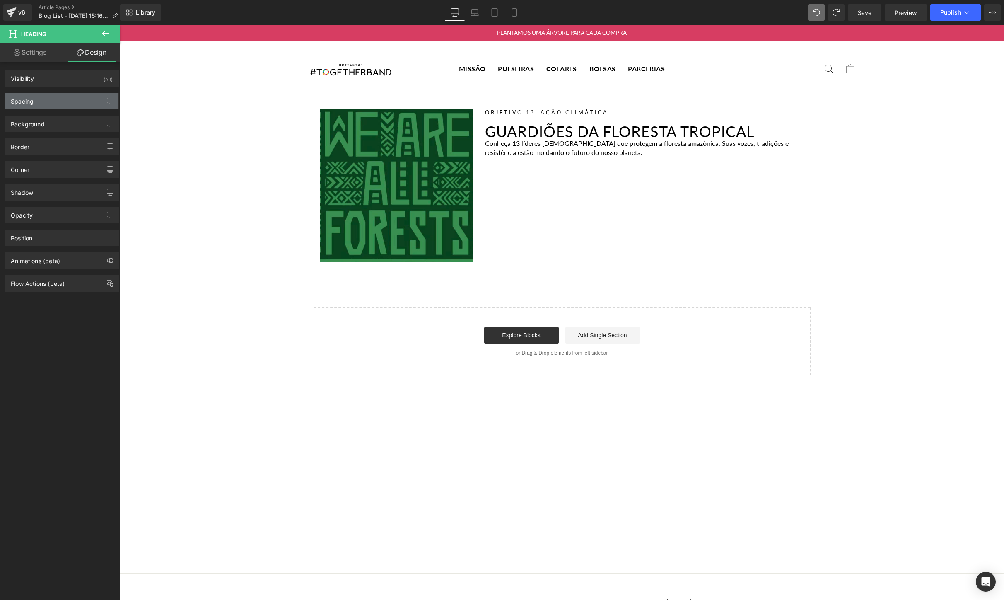
click at [52, 103] on div "Spacing" at bounding box center [62, 101] width 114 height 16
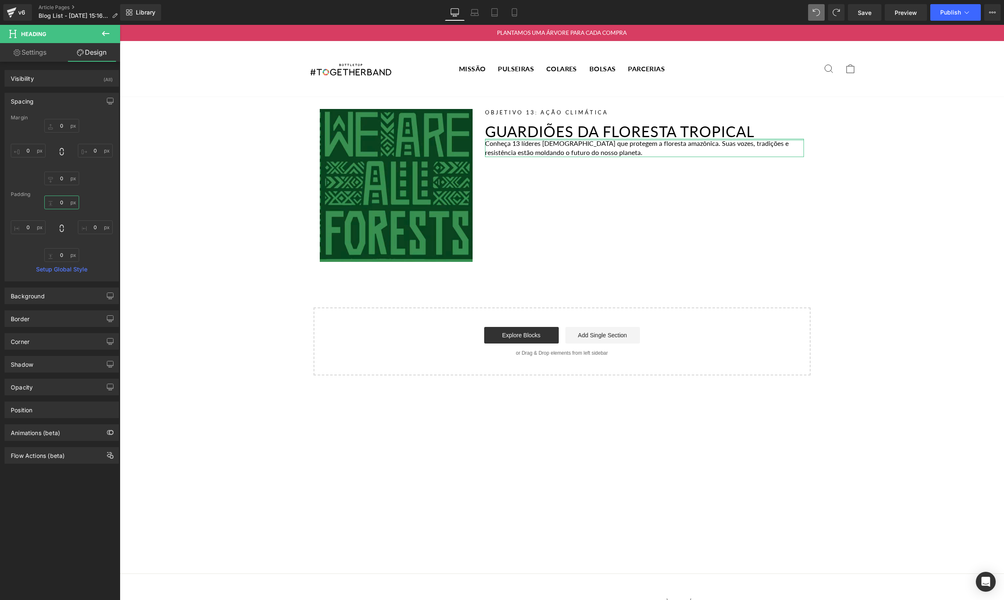
click at [54, 202] on input "0" at bounding box center [61, 203] width 35 height 14
type input "20"
click at [60, 256] on input "0" at bounding box center [61, 255] width 35 height 14
type input "20"
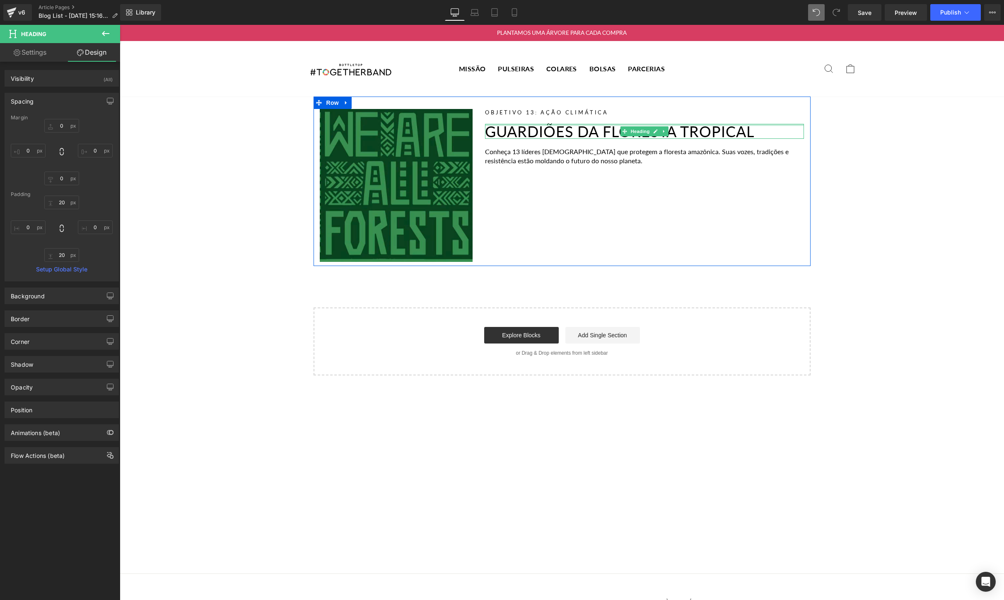
click at [676, 125] on div at bounding box center [644, 125] width 319 height 2
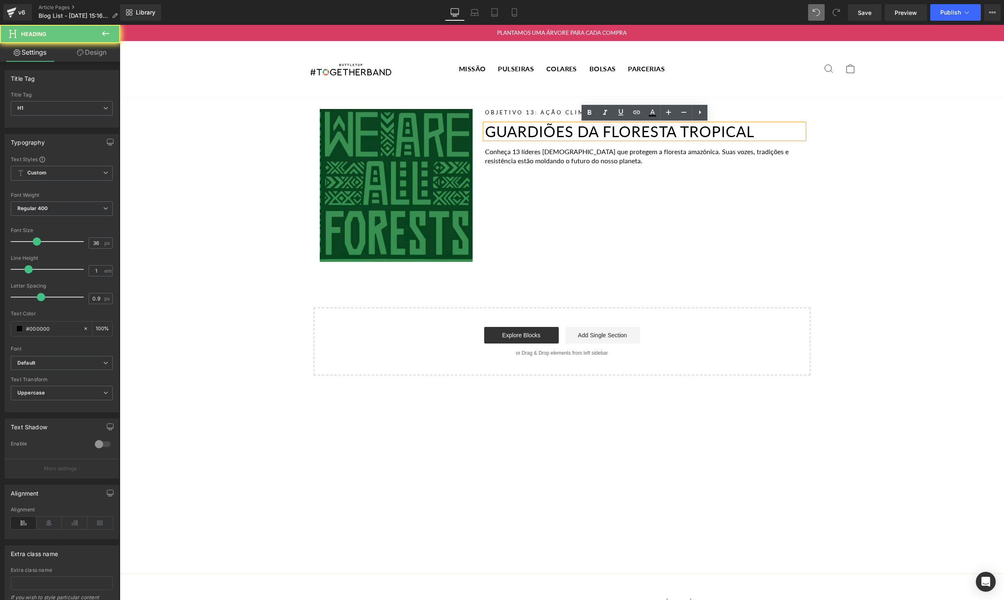
click at [694, 131] on h1 "Guardiões da Floresta Tropical" at bounding box center [644, 131] width 319 height 15
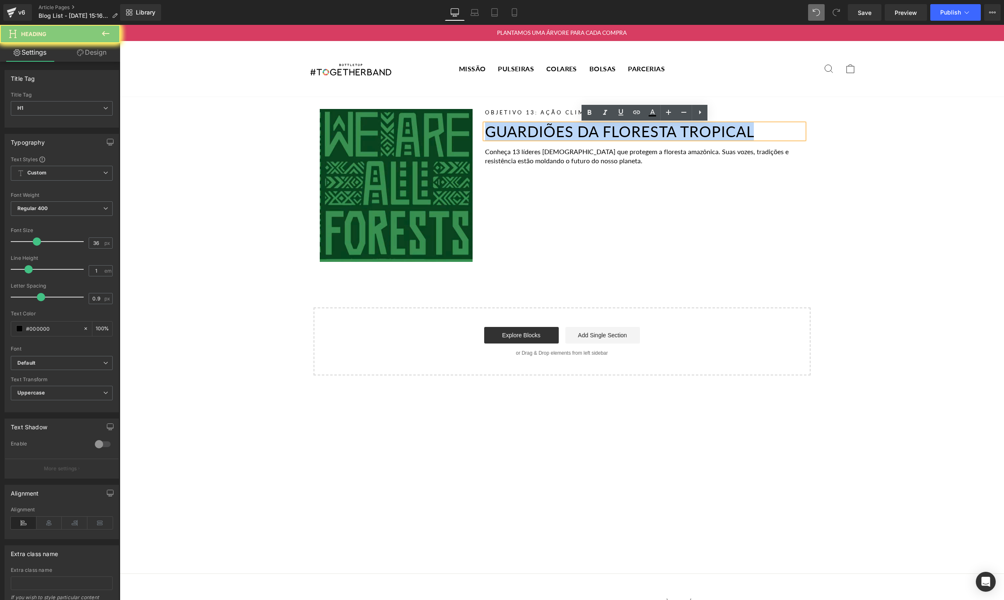
click at [694, 131] on h1 "Guardiões da Floresta Tropical" at bounding box center [644, 131] width 319 height 15
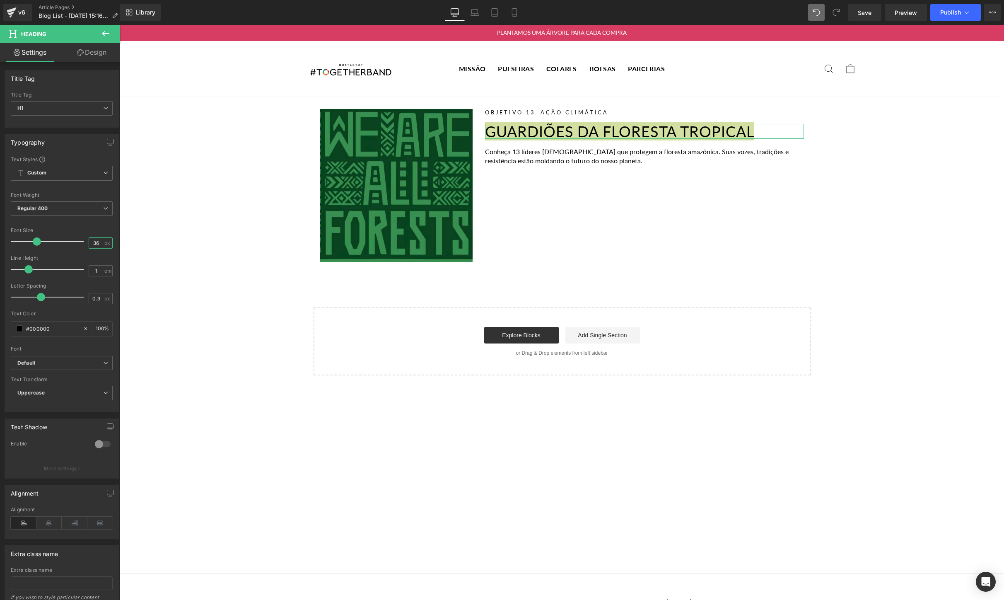
click at [93, 242] on input "36" at bounding box center [96, 243] width 14 height 10
type input "52.4"
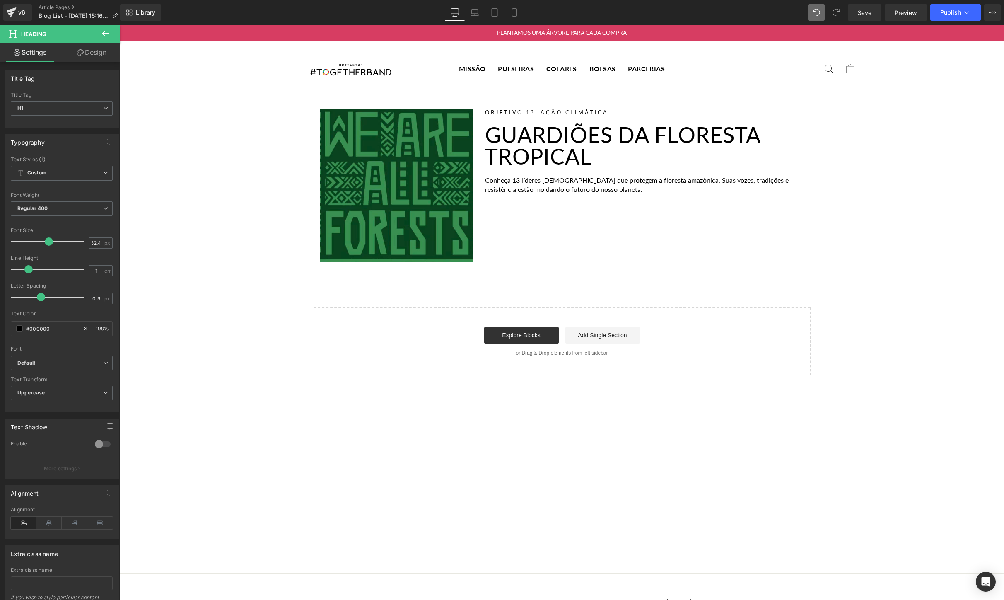
scroll to position [0, 0]
click at [641, 146] on span "Heading" at bounding box center [640, 146] width 22 height 10
click at [714, 157] on h1 "Guardiões da Floresta Tropical" at bounding box center [644, 145] width 319 height 43
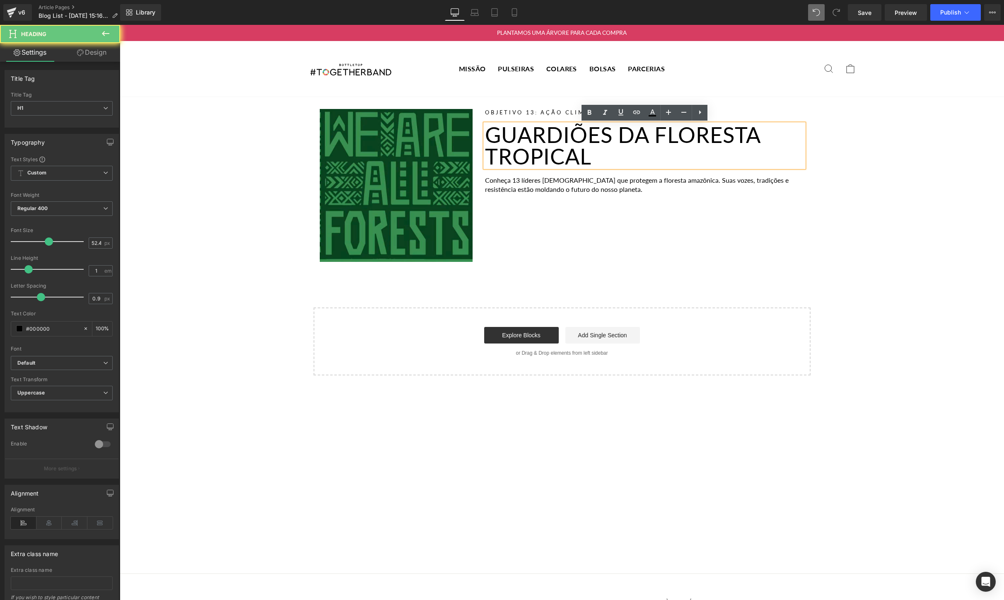
click at [714, 157] on h1 "Guardiões da Floresta Tropical" at bounding box center [644, 145] width 319 height 43
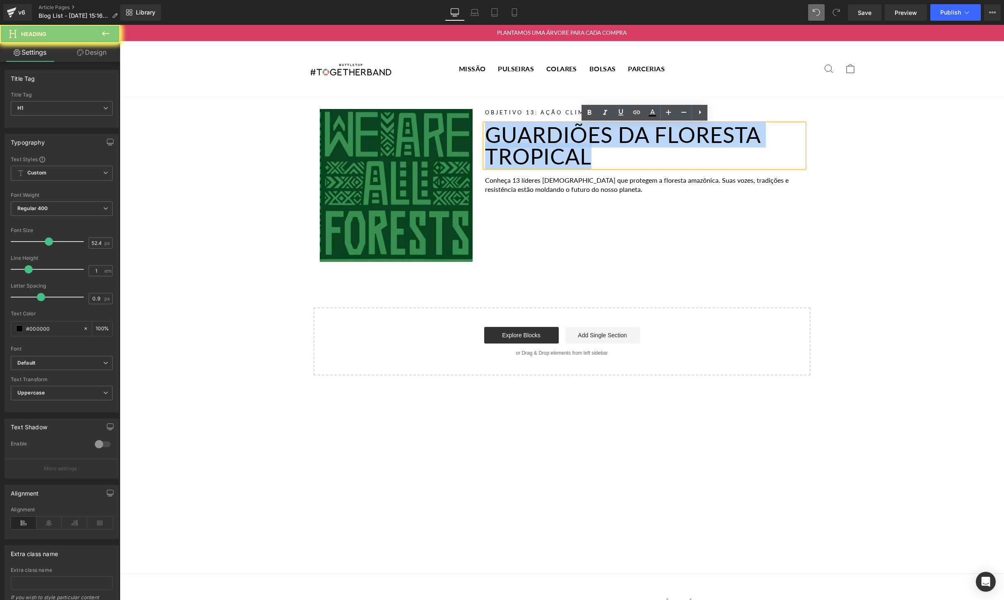
click at [714, 157] on h1 "Guardiões da Floresta Tropical" at bounding box center [644, 145] width 319 height 43
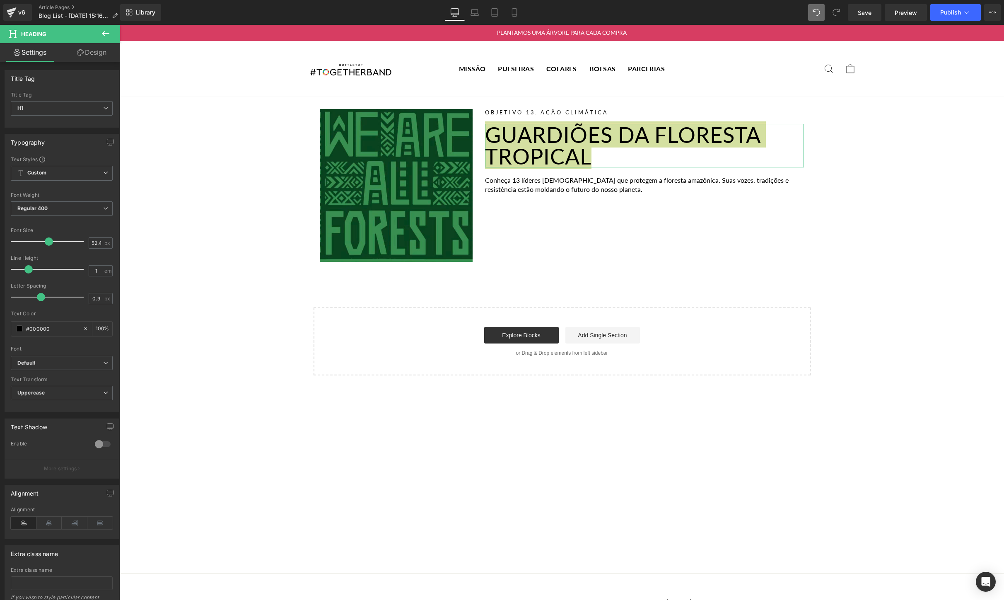
click at [88, 53] on link "Design" at bounding box center [92, 52] width 60 height 19
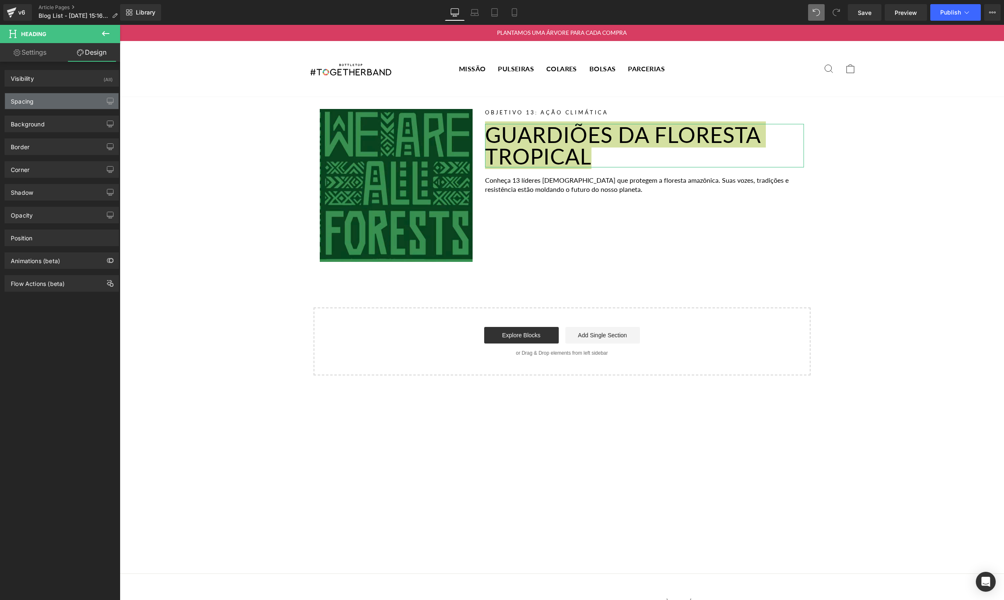
click at [45, 104] on div "Spacing" at bounding box center [62, 101] width 114 height 16
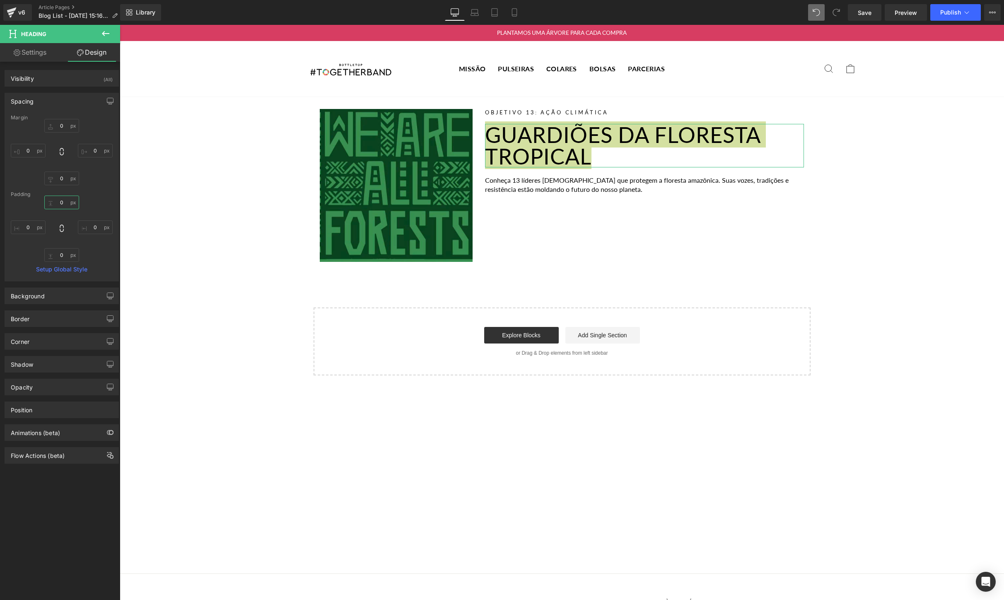
click at [61, 205] on input "0" at bounding box center [61, 203] width 35 height 14
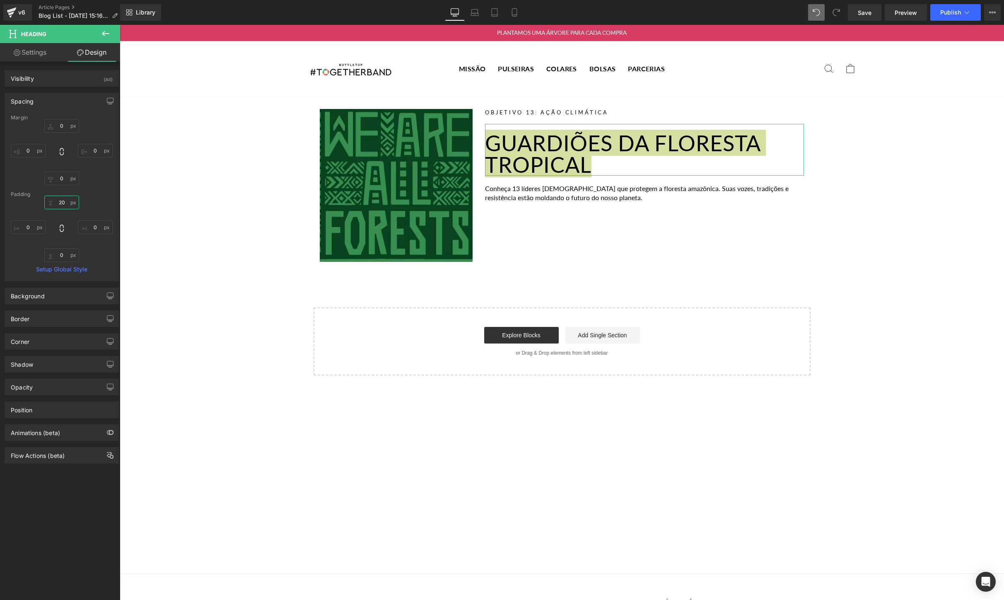
type input "20"
click at [60, 254] on input "0" at bounding box center [61, 255] width 35 height 14
type input "20"
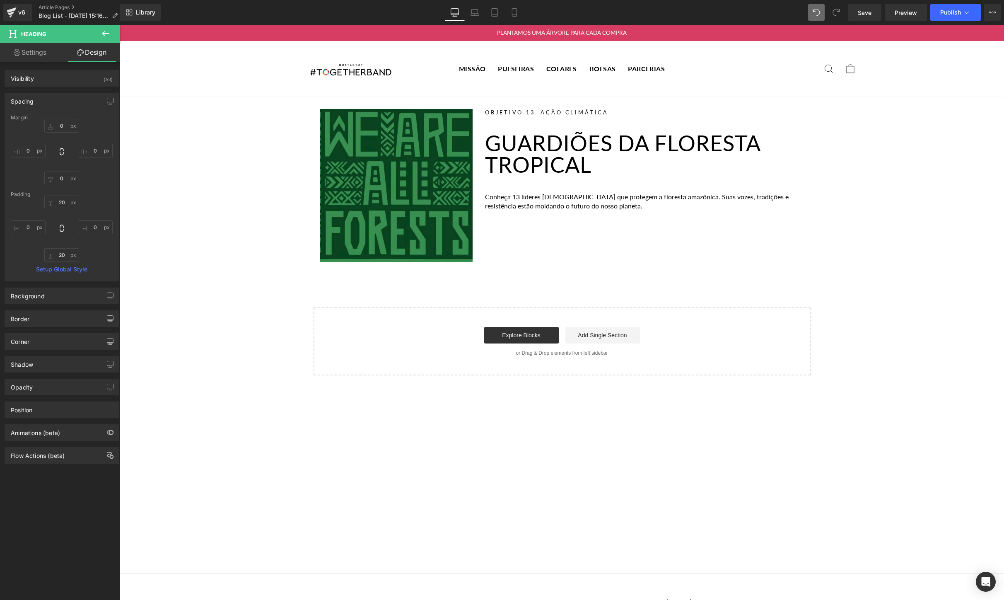
click at [200, 249] on div "Image Objetivo 13: Ação Climática Heading Guardiões da Floresta Tropical Headin…" at bounding box center [562, 236] width 884 height 279
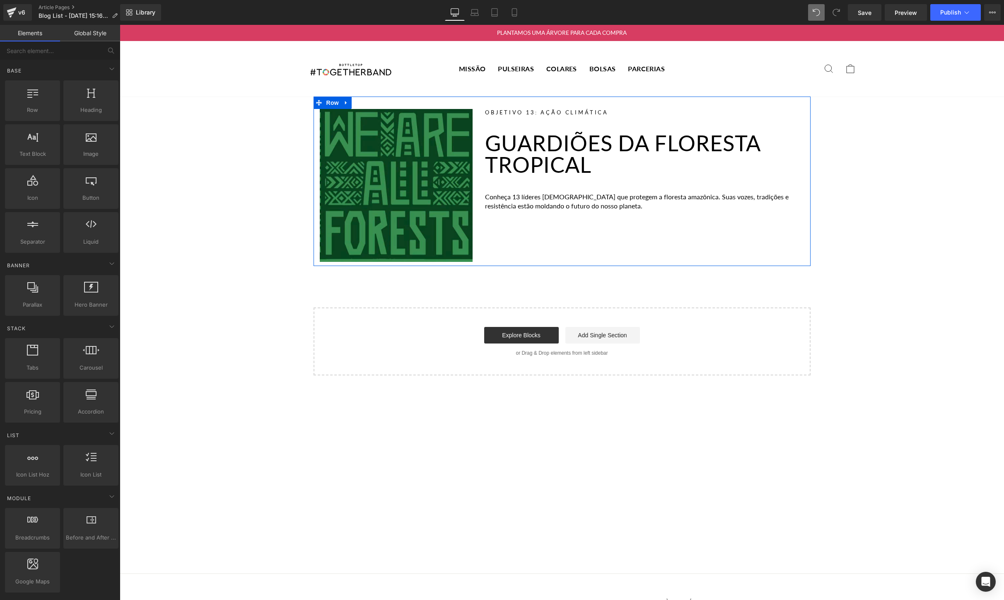
click at [539, 236] on div "Image Objetivo 13: Ação Climática Heading Guardiões da Floresta Tropical Headin…" at bounding box center [562, 181] width 497 height 169
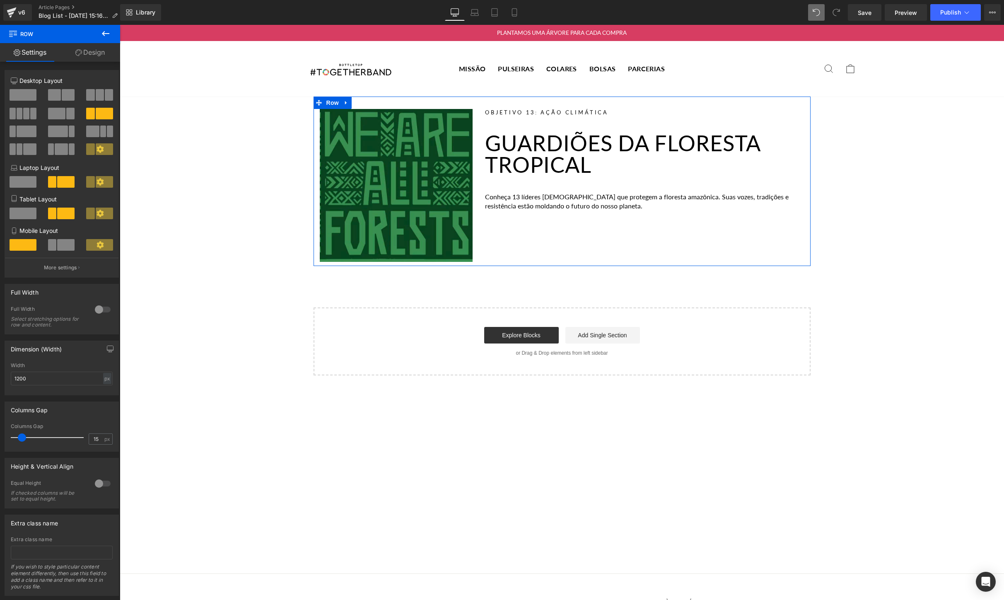
click at [91, 54] on link "Design" at bounding box center [90, 52] width 60 height 19
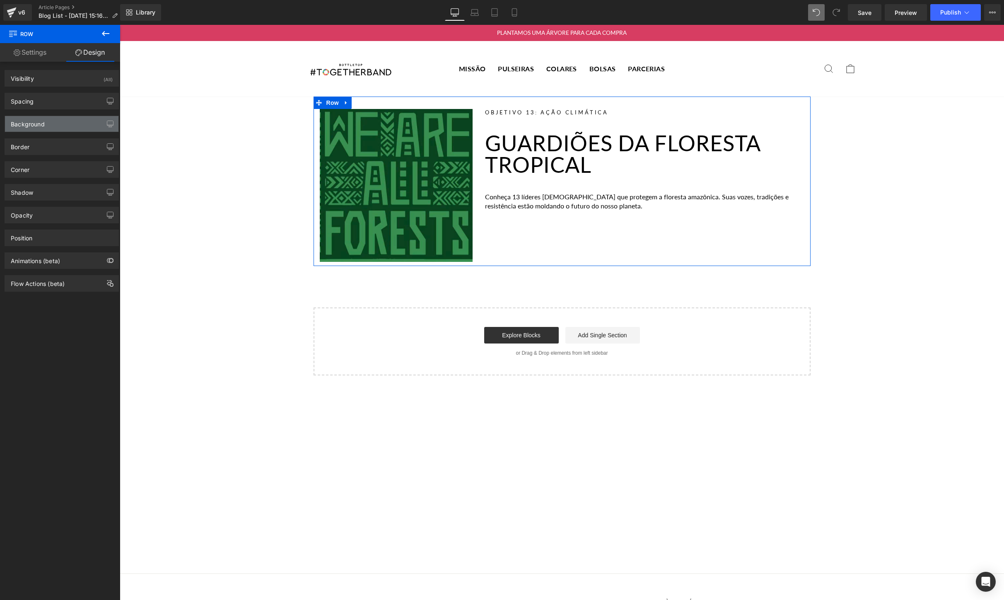
click at [57, 124] on div "Background" at bounding box center [62, 124] width 114 height 16
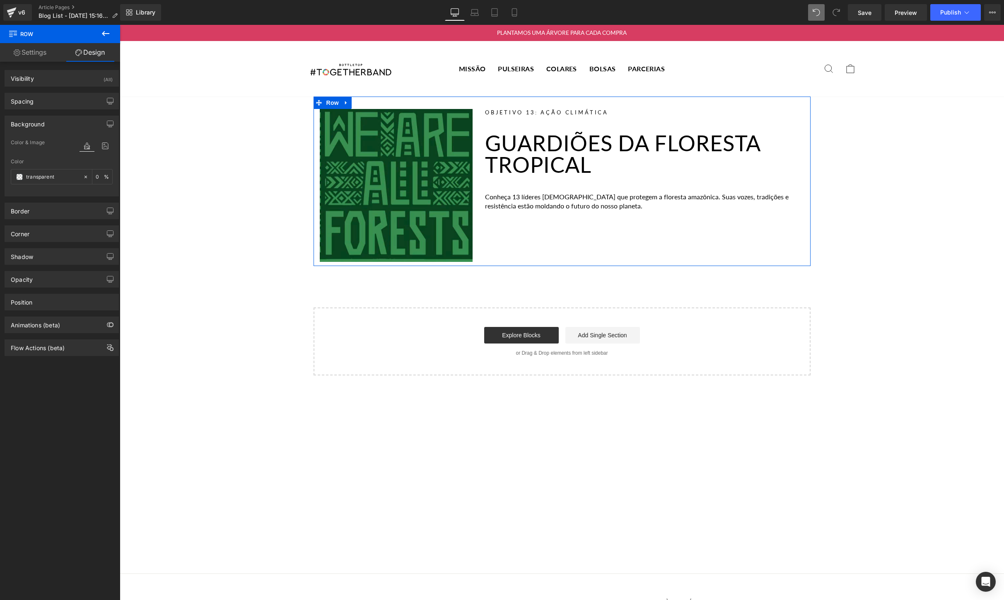
click at [34, 54] on link "Settings" at bounding box center [30, 52] width 60 height 19
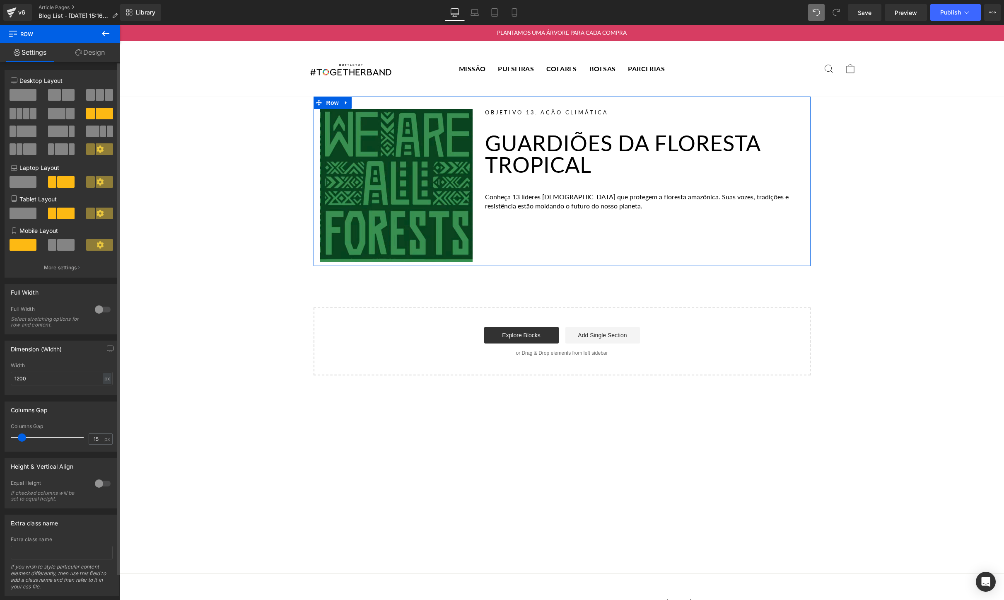
click at [17, 188] on button at bounding box center [24, 182] width 28 height 12
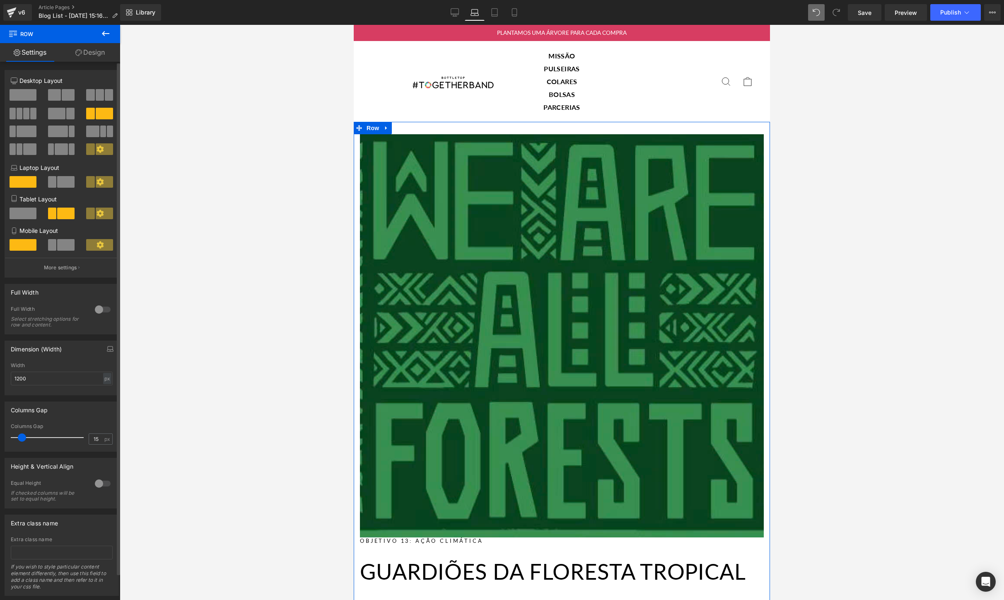
click at [59, 178] on span at bounding box center [65, 182] width 17 height 12
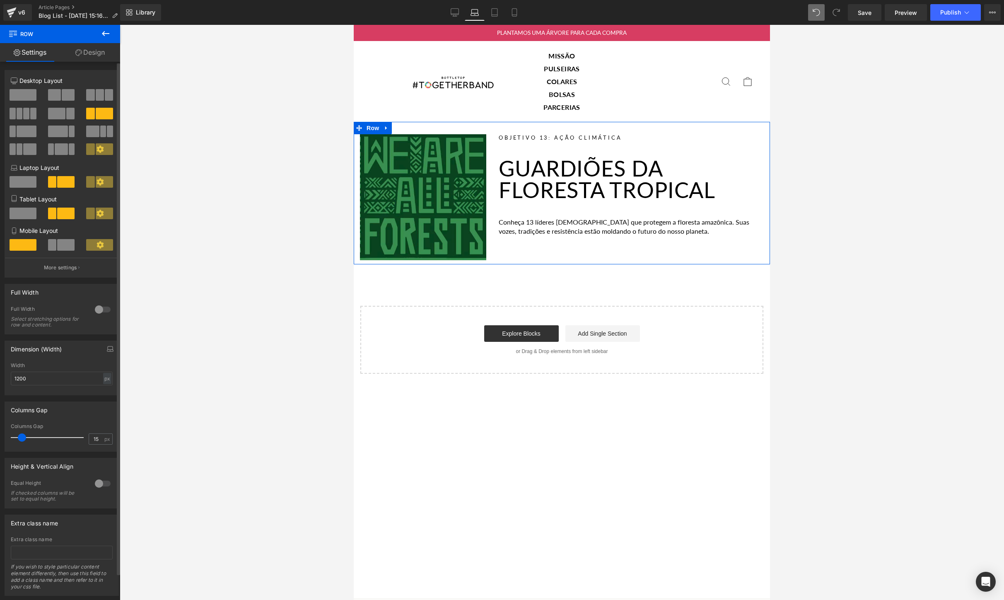
click at [100, 309] on div at bounding box center [103, 309] width 20 height 13
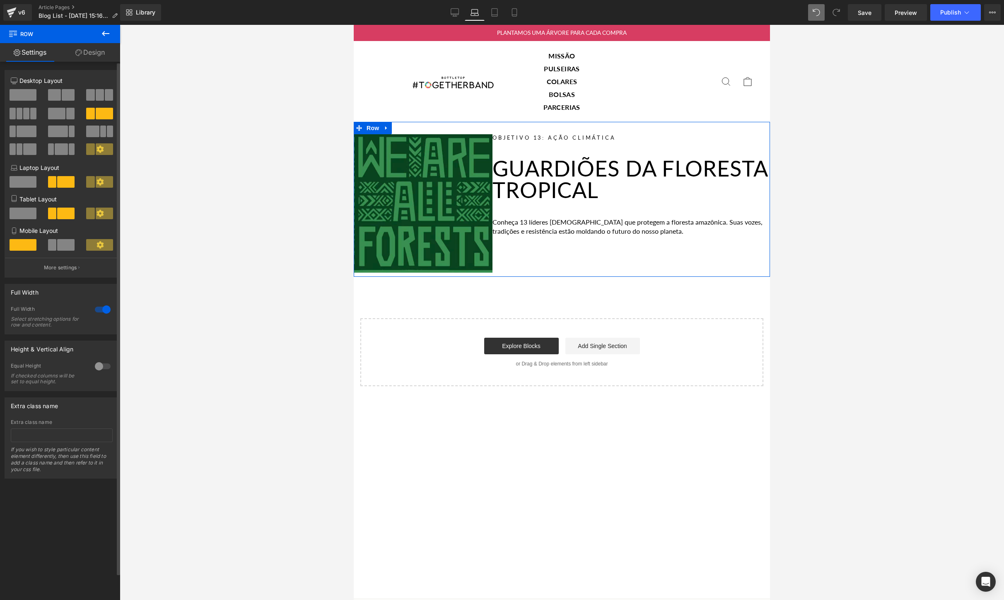
click at [94, 366] on div at bounding box center [103, 366] width 20 height 13
click at [97, 370] on div at bounding box center [103, 366] width 20 height 13
click at [99, 369] on div at bounding box center [103, 366] width 20 height 13
click at [104, 309] on div at bounding box center [103, 309] width 20 height 13
type input "100"
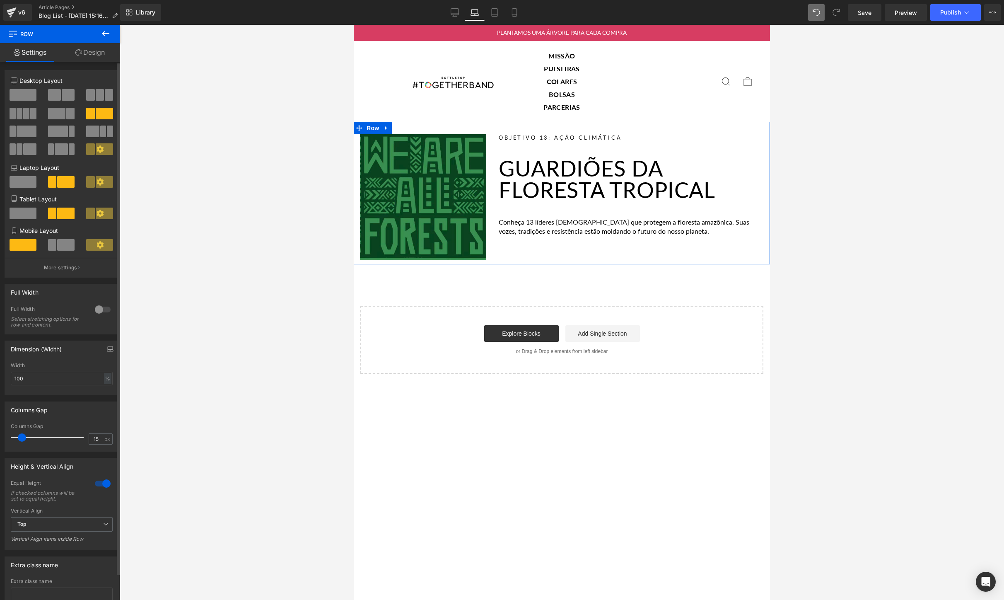
click at [104, 309] on div at bounding box center [103, 309] width 20 height 13
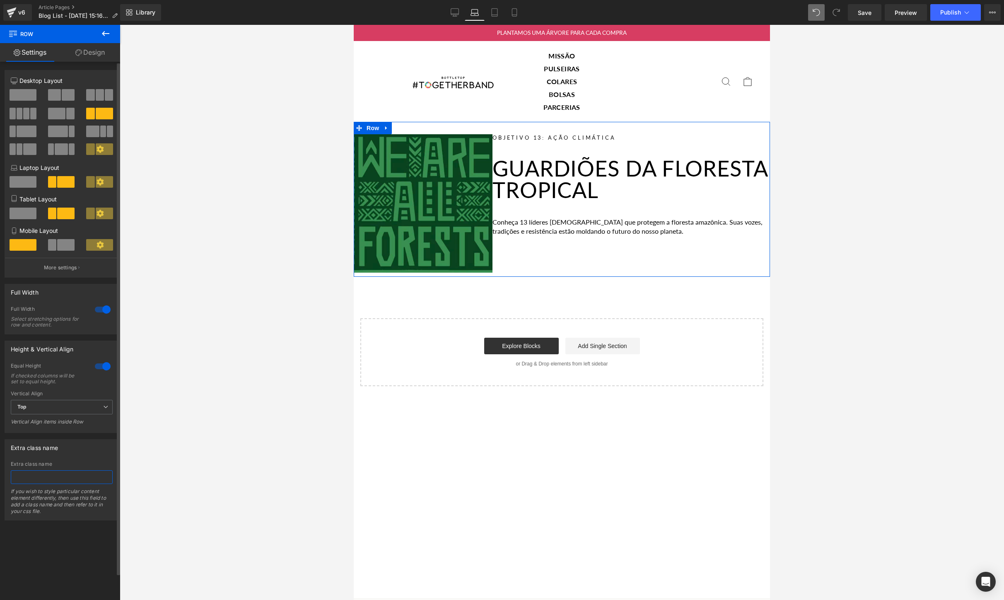
click at [38, 478] on input "text" at bounding box center [62, 477] width 102 height 14
click at [993, 185] on div at bounding box center [562, 312] width 884 height 575
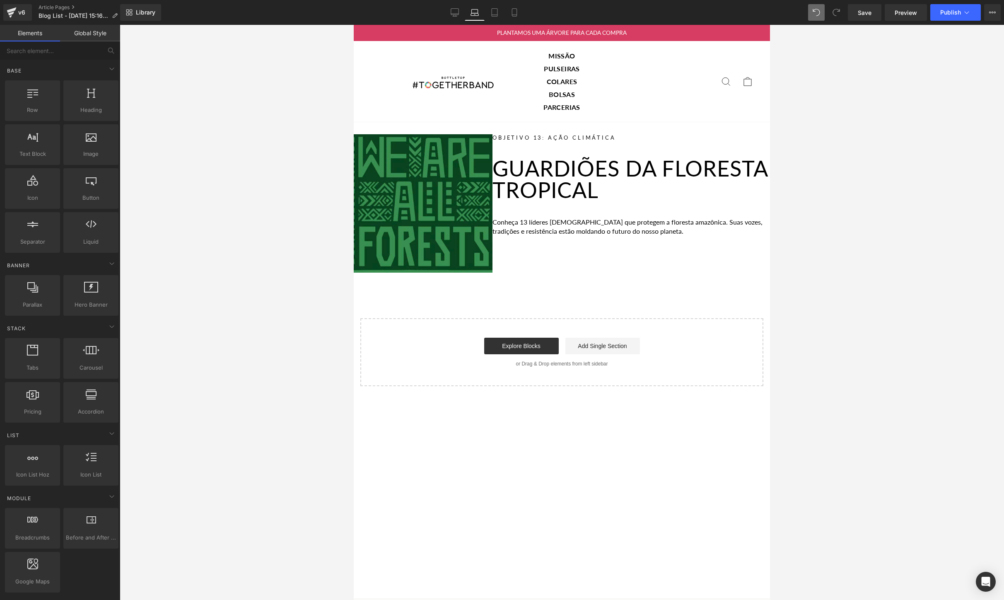
click at [92, 31] on link "Global Style" at bounding box center [90, 33] width 60 height 17
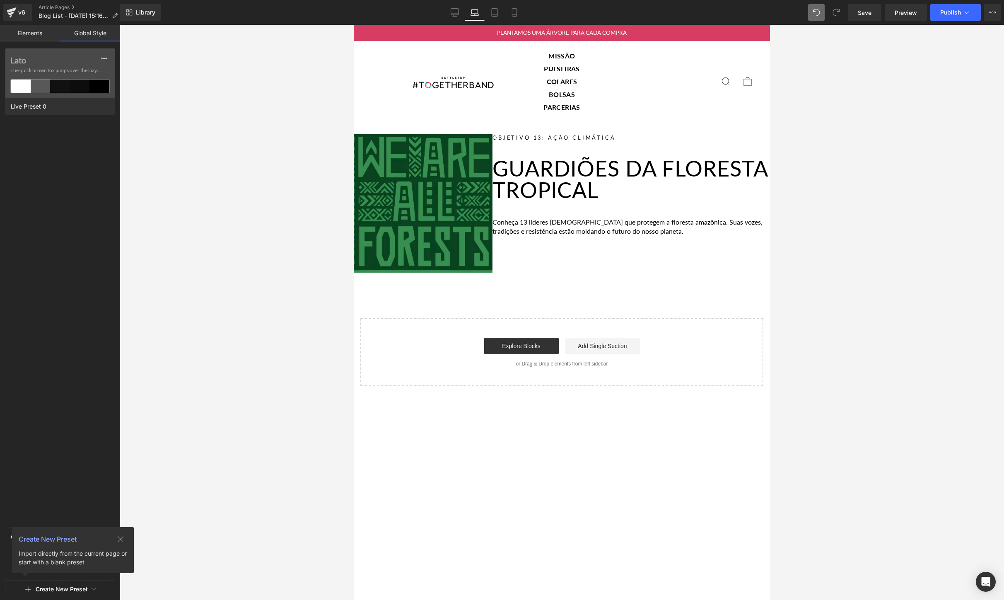
click at [27, 39] on link "Elements" at bounding box center [30, 33] width 60 height 17
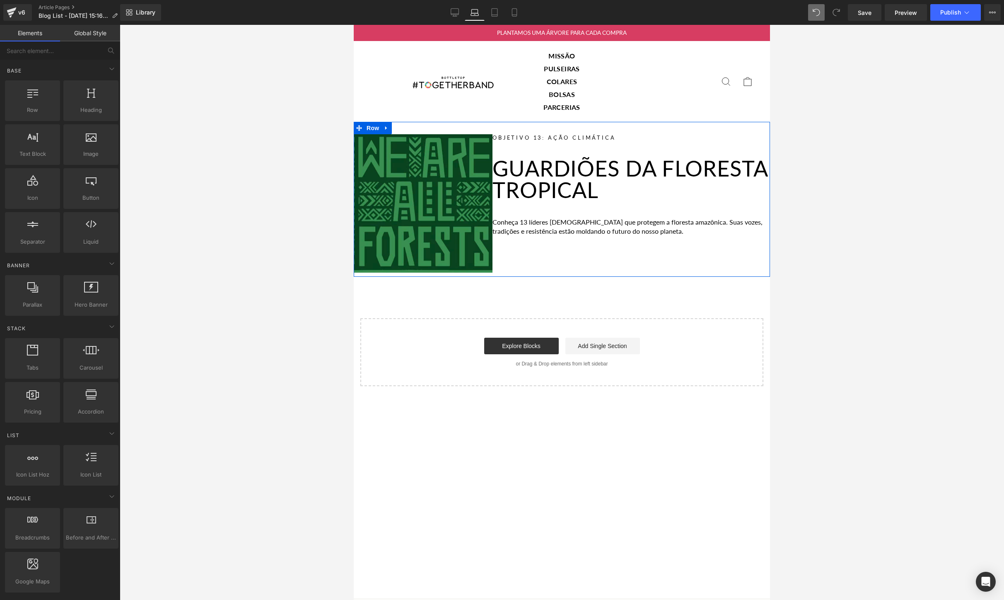
click at [719, 255] on div "Objetivo 13: Ação Climática Heading Guardiões da Floresta Tropical Heading Conh…" at bounding box center [632, 203] width 278 height 138
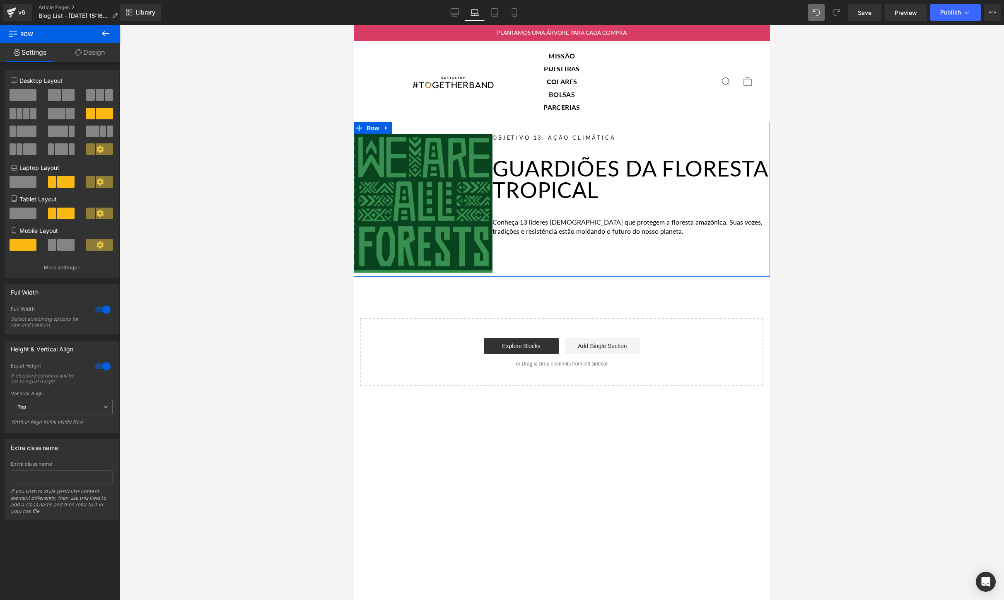
click at [90, 53] on link "Design" at bounding box center [90, 52] width 60 height 19
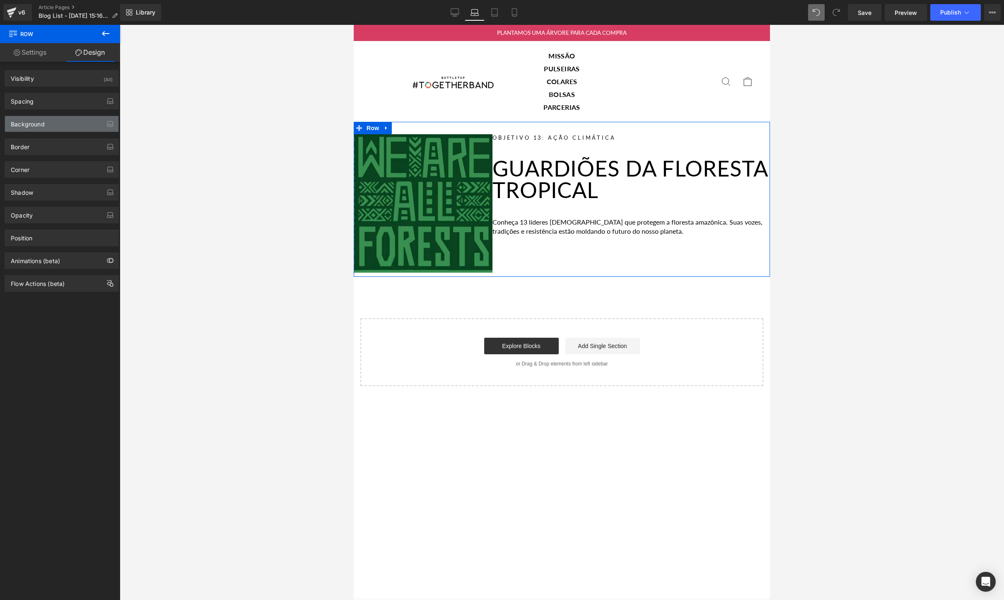
click at [43, 120] on div "Background" at bounding box center [28, 122] width 34 height 12
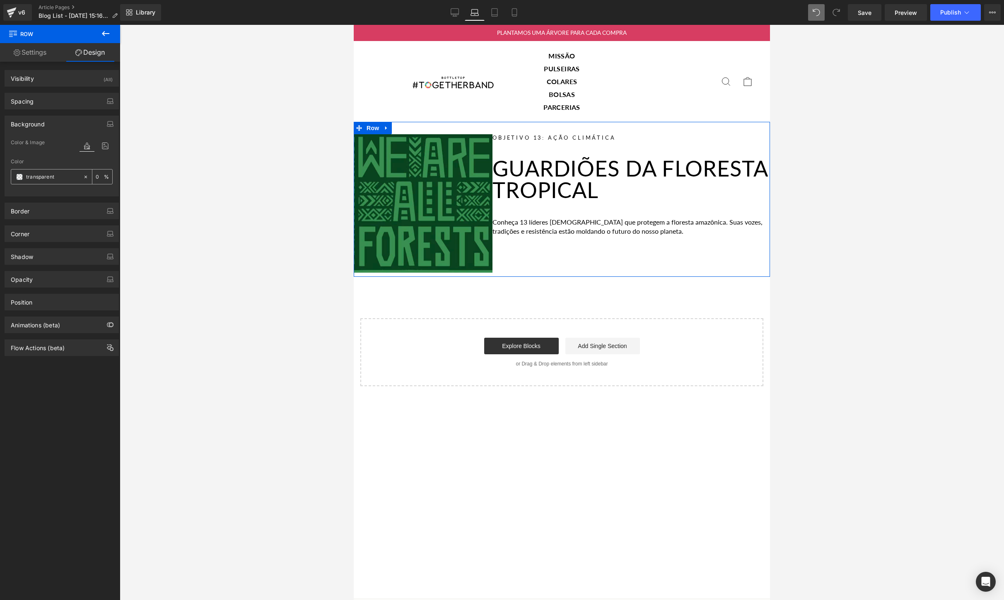
click at [35, 176] on input "transparent" at bounding box center [52, 176] width 53 height 9
paste input "3F7E44"
type input "3F7E44"
type input "100"
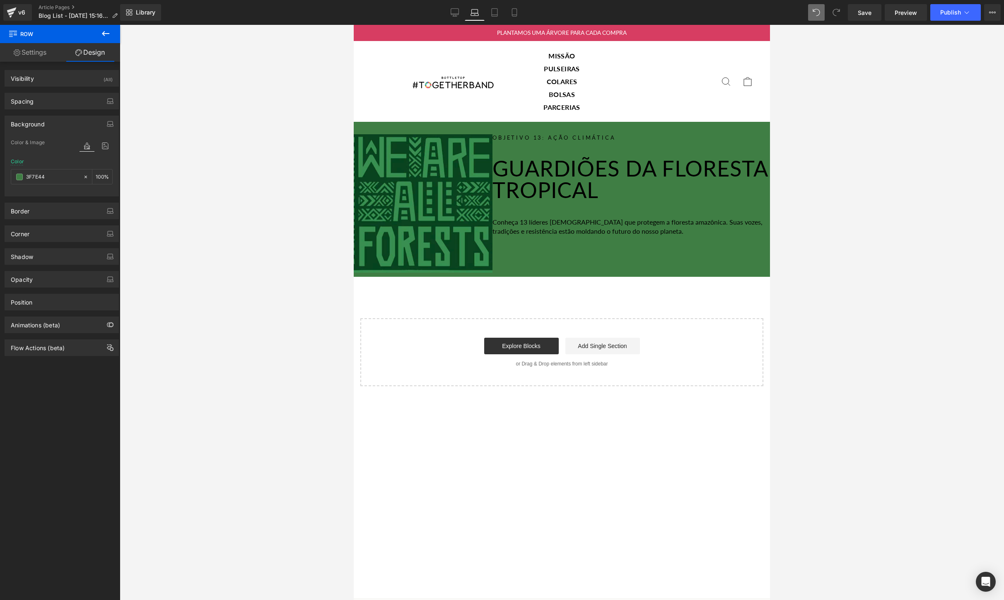
type input "#3f7e44"
click at [674, 256] on div "Objetivo 13: Ação Climática Heading Guardiões da Floresta Tropical Heading Conh…" at bounding box center [632, 203] width 278 height 138
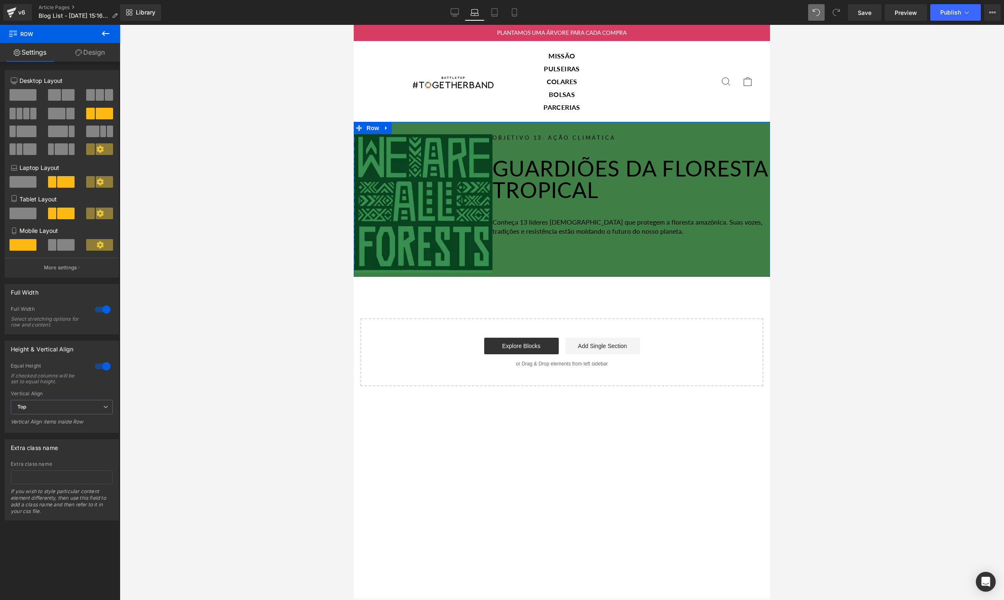
click at [101, 311] on div at bounding box center [103, 309] width 20 height 13
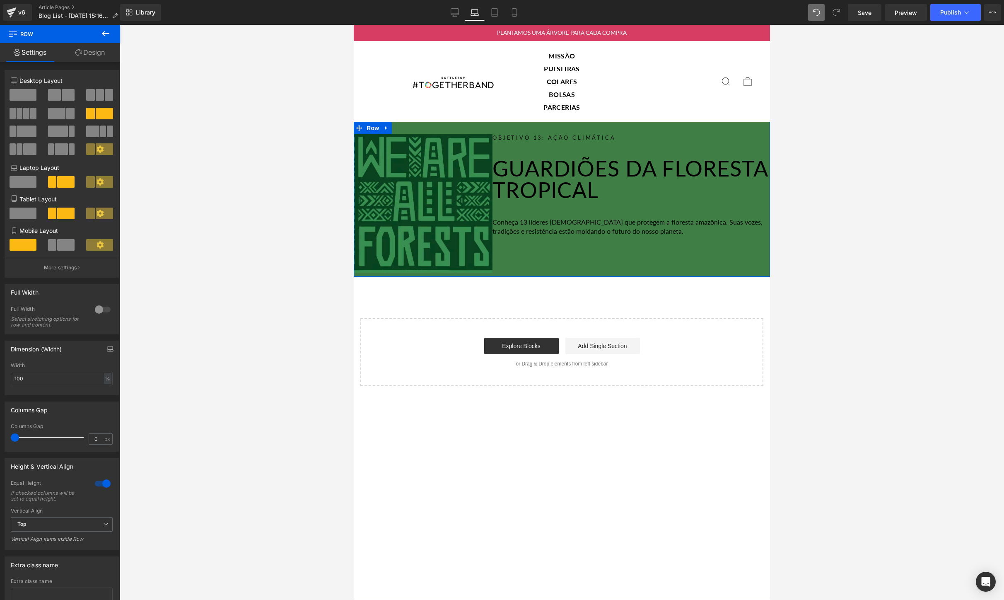
click at [101, 311] on div at bounding box center [103, 309] width 20 height 13
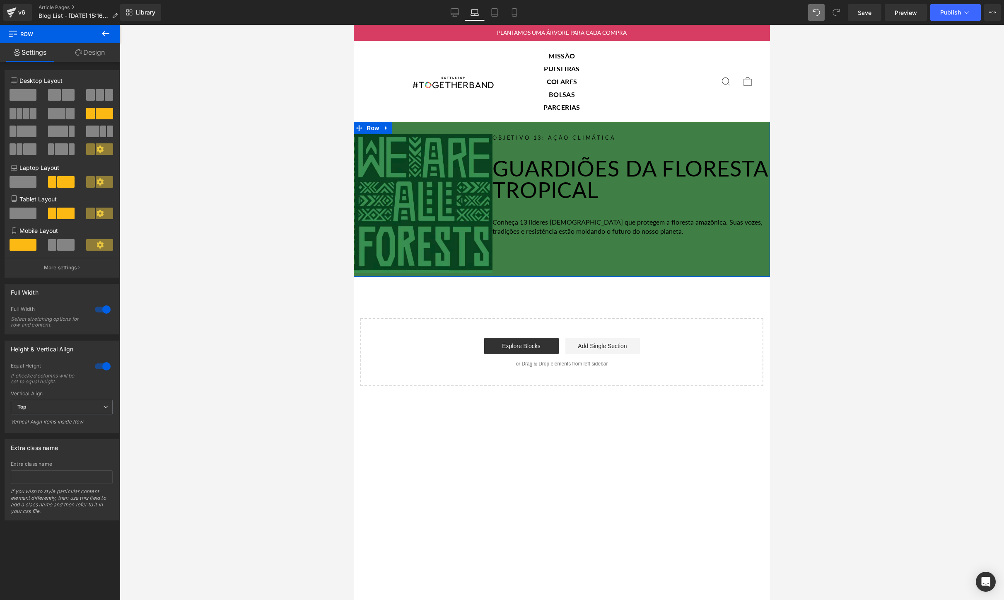
click at [557, 240] on div "Conheça 13 líderes [DEMOGRAPHIC_DATA] que protegem a floresta amazônica. Suas v…" at bounding box center [632, 226] width 278 height 35
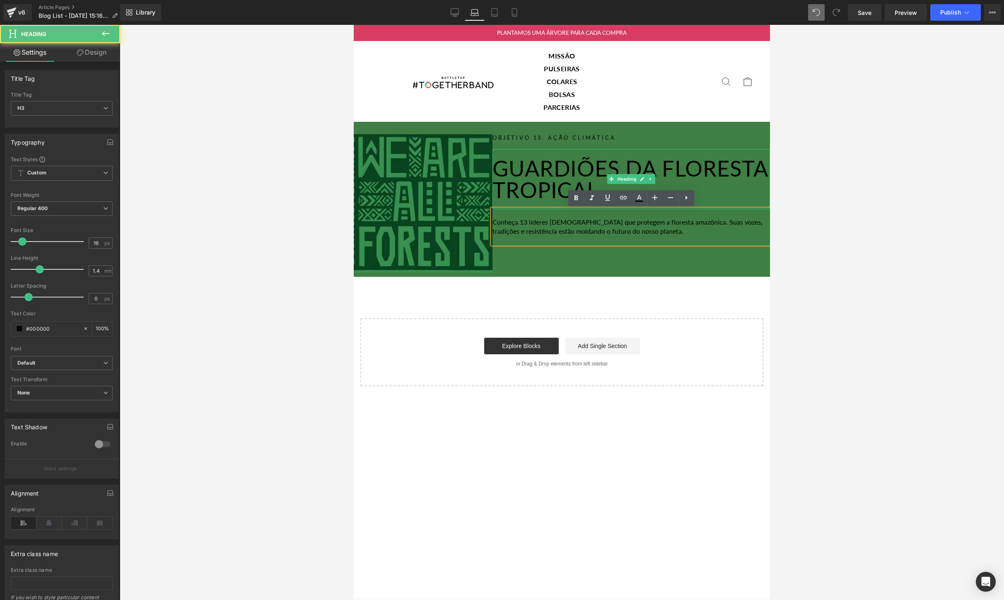
click at [497, 165] on h1 "Guardiões da Floresta Tropical" at bounding box center [632, 178] width 278 height 43
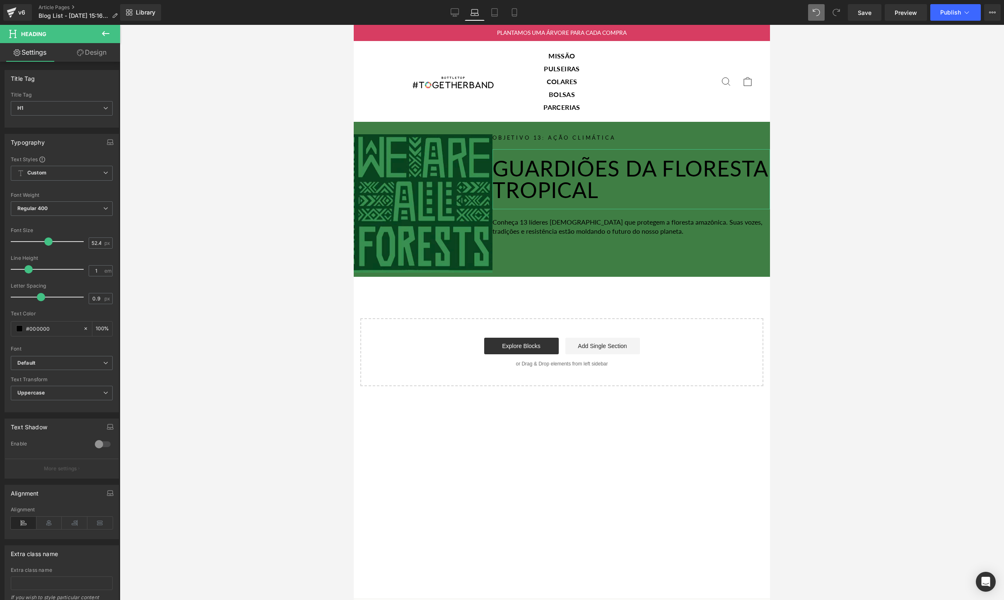
click at [97, 53] on link "Design" at bounding box center [92, 52] width 60 height 19
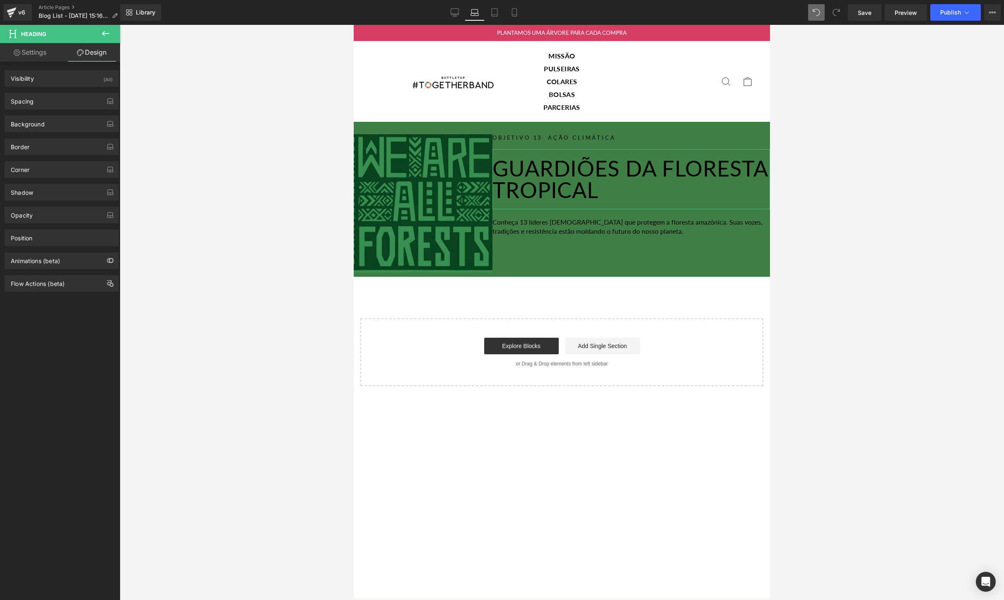
click at [28, 53] on link "Settings" at bounding box center [30, 52] width 60 height 19
type input "100"
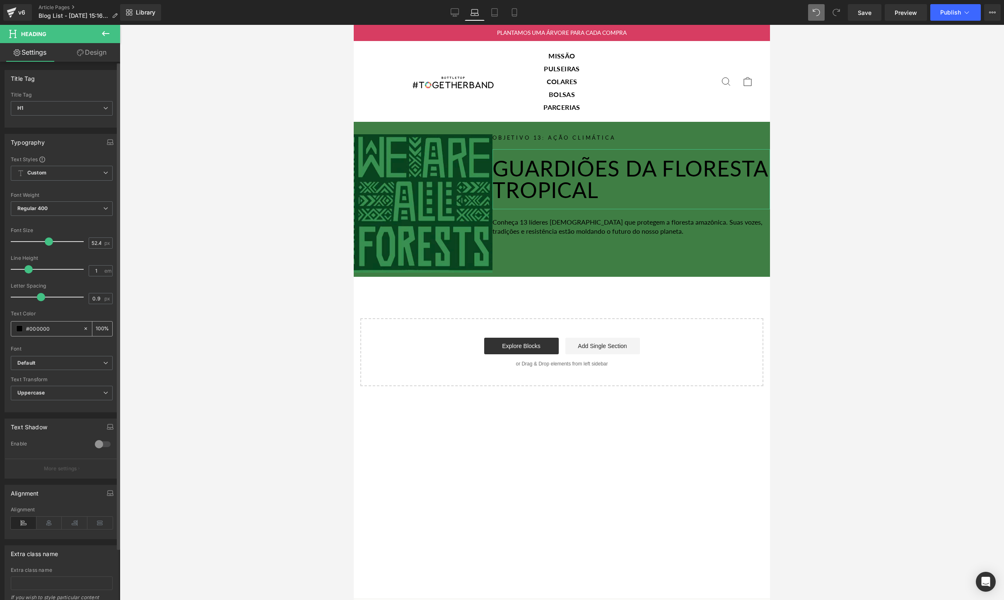
click at [45, 326] on input "#000000" at bounding box center [52, 328] width 53 height 9
click at [83, 329] on icon at bounding box center [86, 329] width 6 height 6
type input "none"
type input "0"
click at [16, 329] on span at bounding box center [19, 328] width 7 height 7
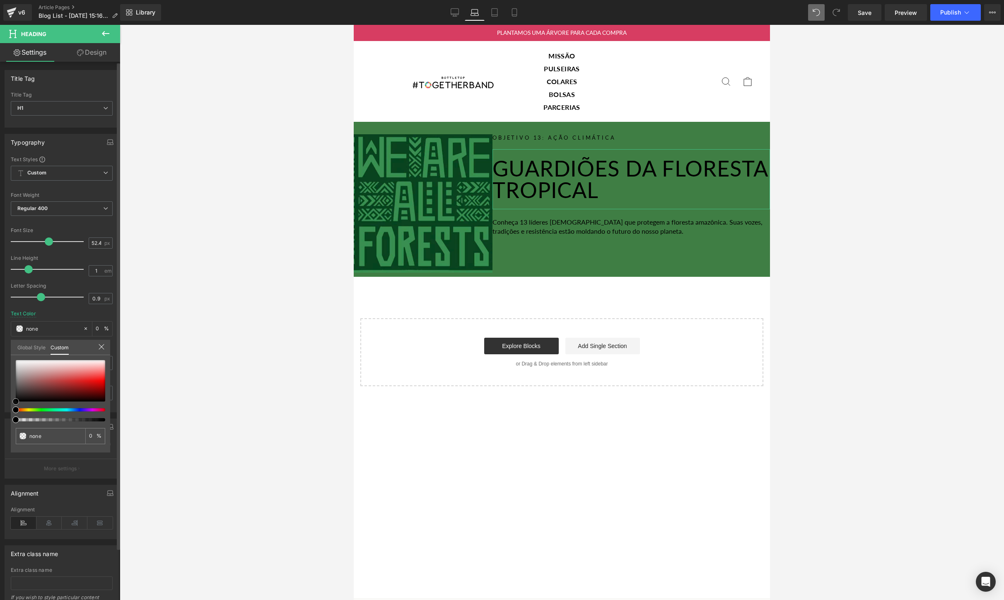
type input "#f7f7f7"
type input "100"
type input "#f7f7f7"
type input "100"
click at [17, 361] on div at bounding box center [60, 380] width 89 height 41
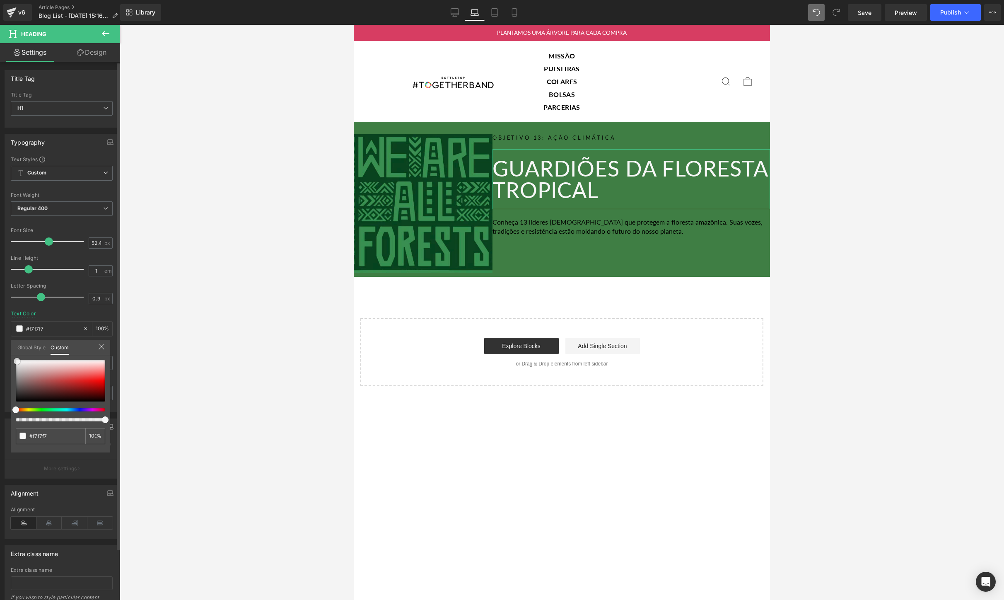
type input "#f9f9f9"
type input "#ffffff"
drag, startPoint x: 17, startPoint y: 361, endPoint x: 8, endPoint y: 353, distance: 12.3
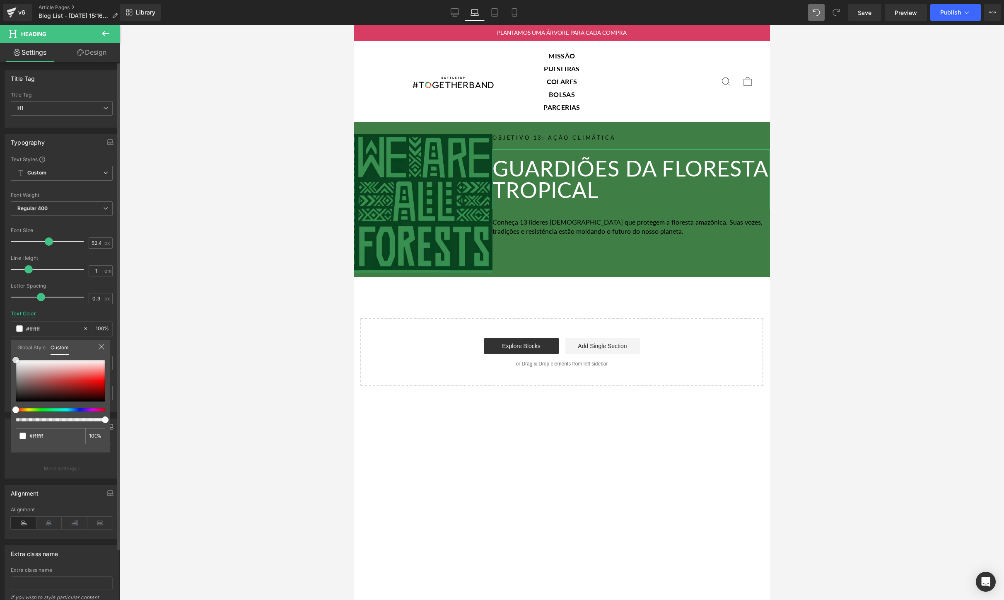
click at [8, 353] on div "Typography Text Styles Custom Custom Setup Global Style Custom Setup Global Sty…" at bounding box center [62, 270] width 124 height 285
click at [99, 347] on icon at bounding box center [101, 346] width 7 height 7
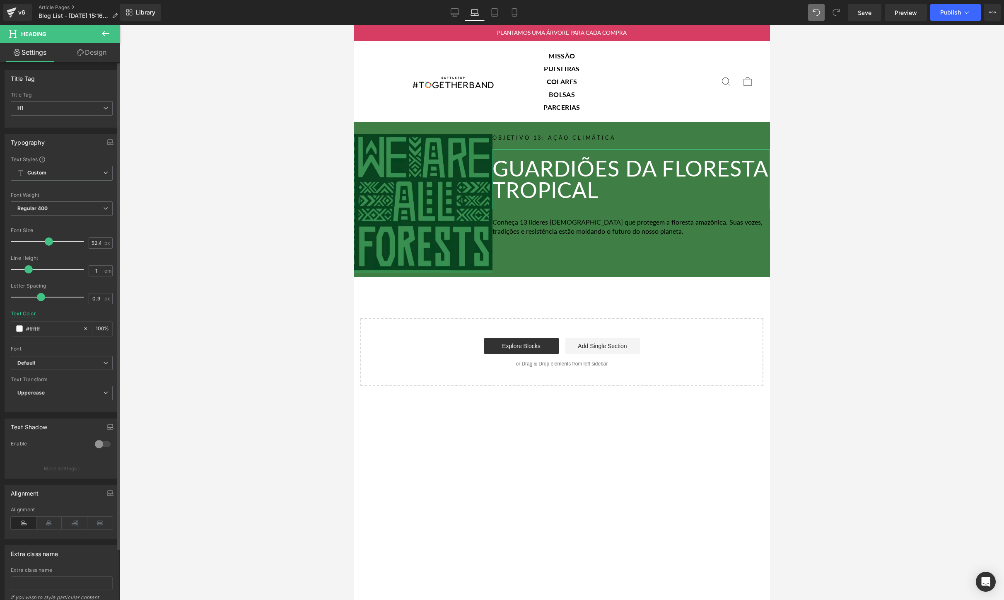
click at [94, 58] on link "Design" at bounding box center [92, 52] width 60 height 19
type input "0"
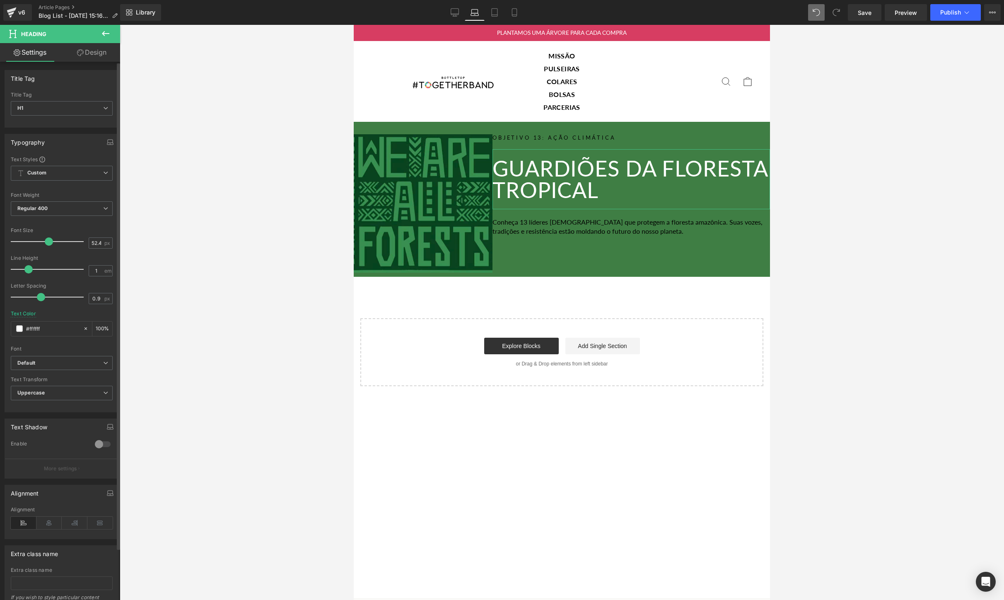
type input "20"
type input "0"
type input "20"
type input "0"
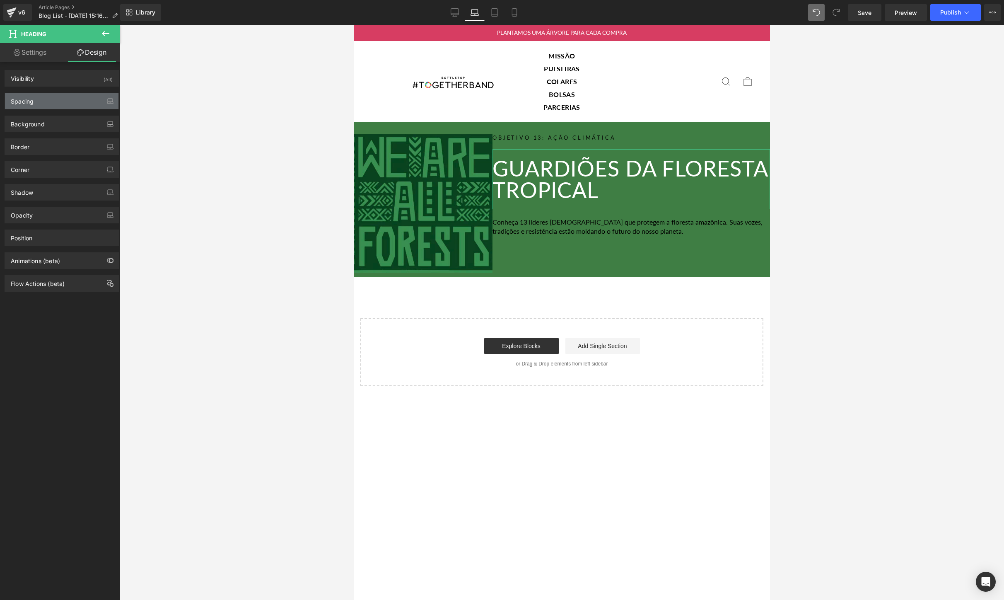
click at [45, 103] on div "Spacing" at bounding box center [62, 101] width 114 height 16
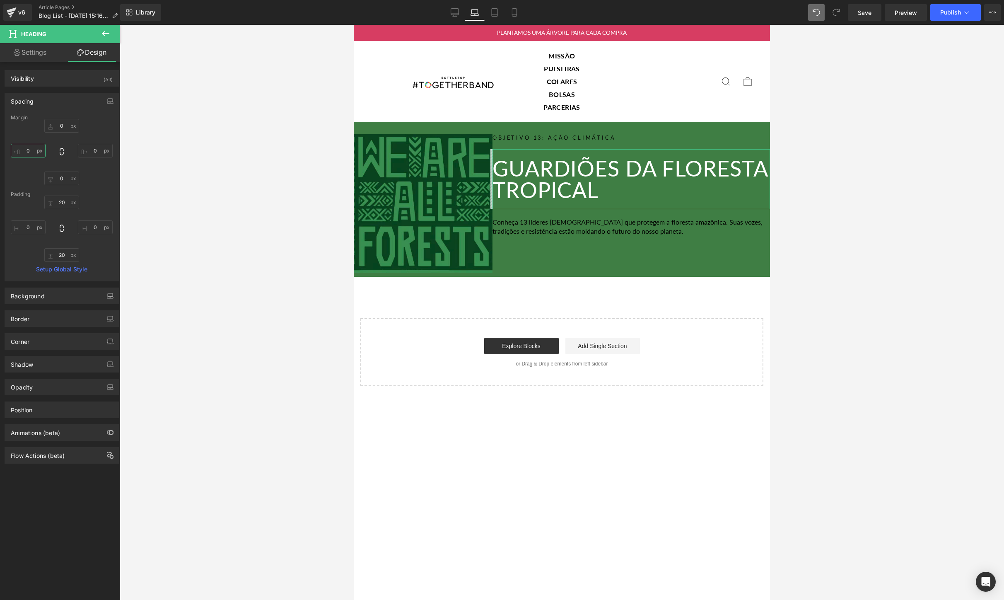
click at [31, 150] on input "0" at bounding box center [28, 151] width 35 height 14
type input "20"
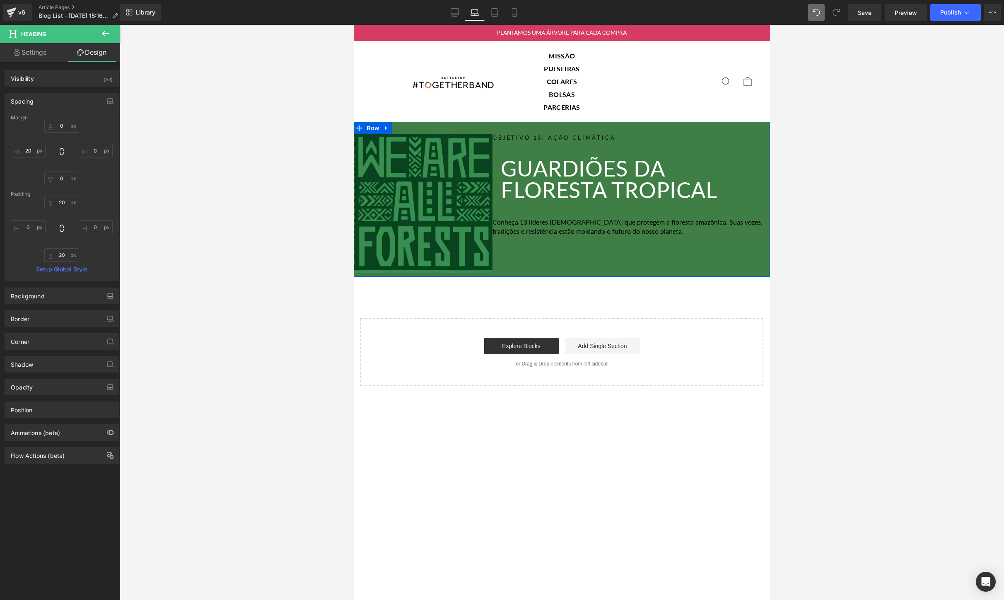
click at [513, 140] on h6 "Objetivo 13: Ação Climática" at bounding box center [632, 137] width 278 height 7
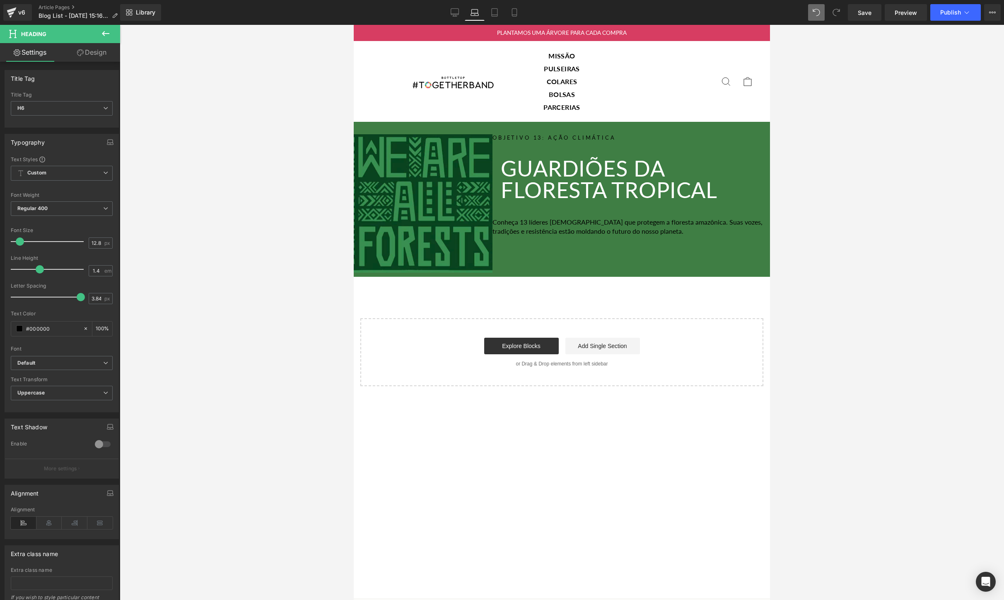
click at [87, 56] on link "Design" at bounding box center [92, 52] width 60 height 19
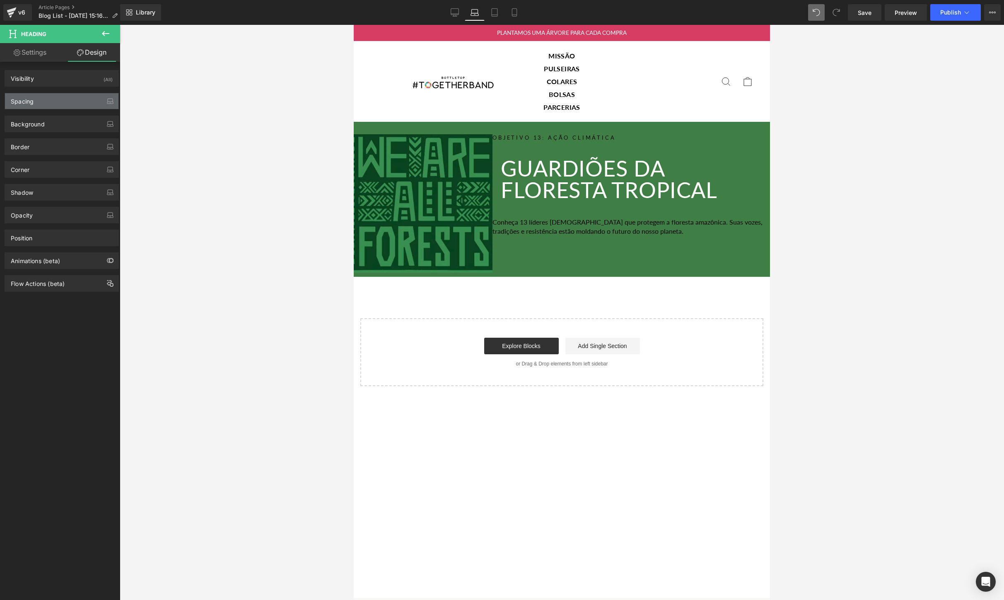
click at [32, 95] on div "Spacing" at bounding box center [22, 99] width 23 height 12
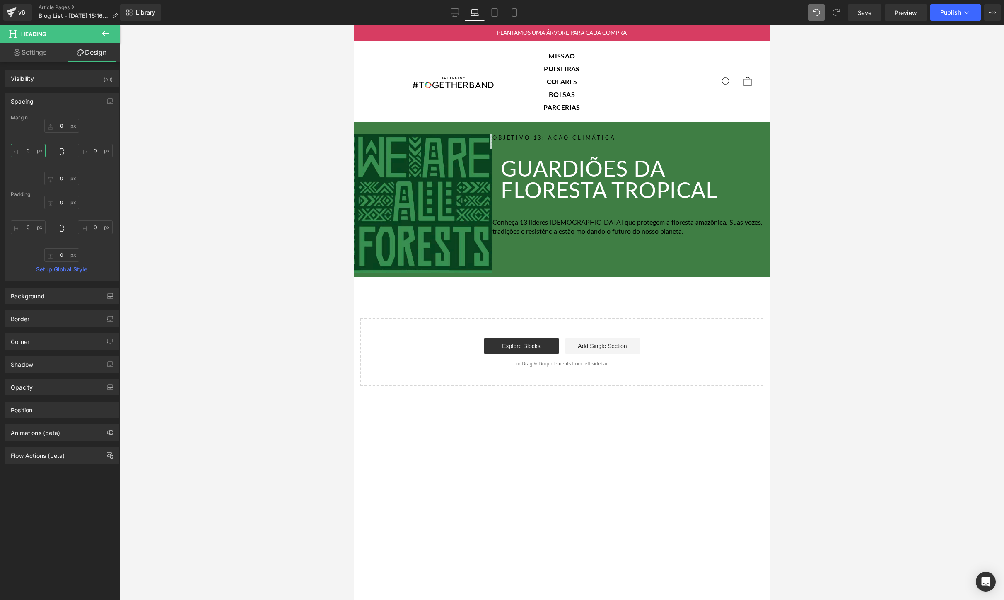
click at [27, 150] on input "0" at bounding box center [28, 151] width 35 height 14
type input "20"
click at [514, 225] on div "Conheça 13 líderes [DEMOGRAPHIC_DATA] que protegem a floresta amazônica. Suas v…" at bounding box center [632, 226] width 278 height 35
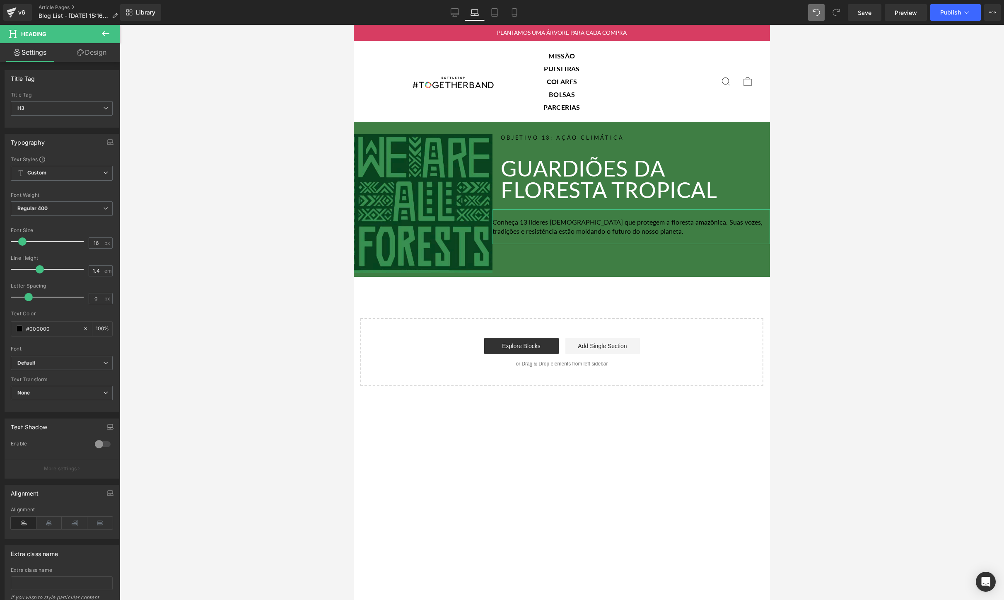
click at [97, 50] on link "Design" at bounding box center [92, 52] width 60 height 19
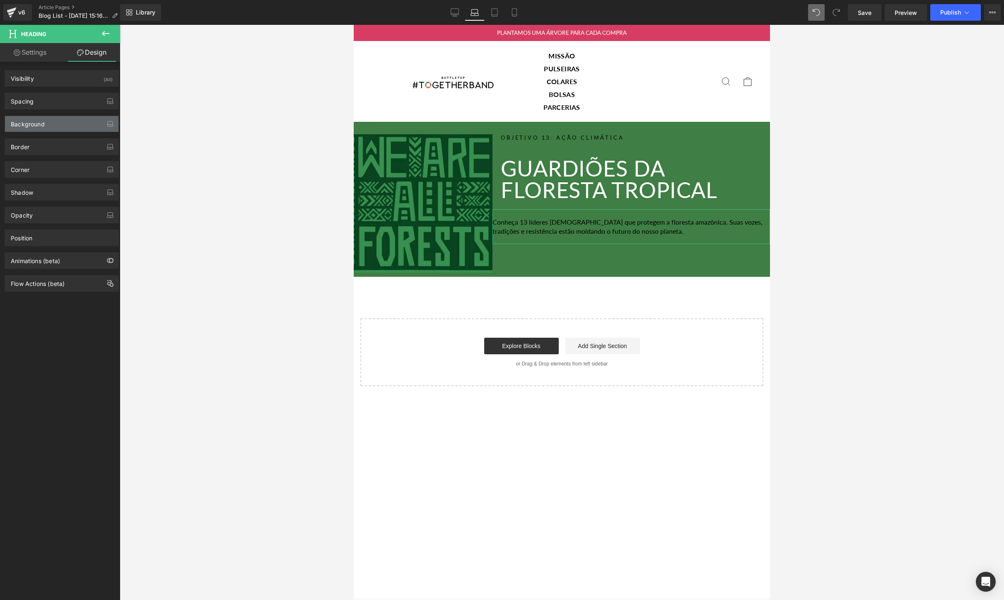
type input "0"
type input "20"
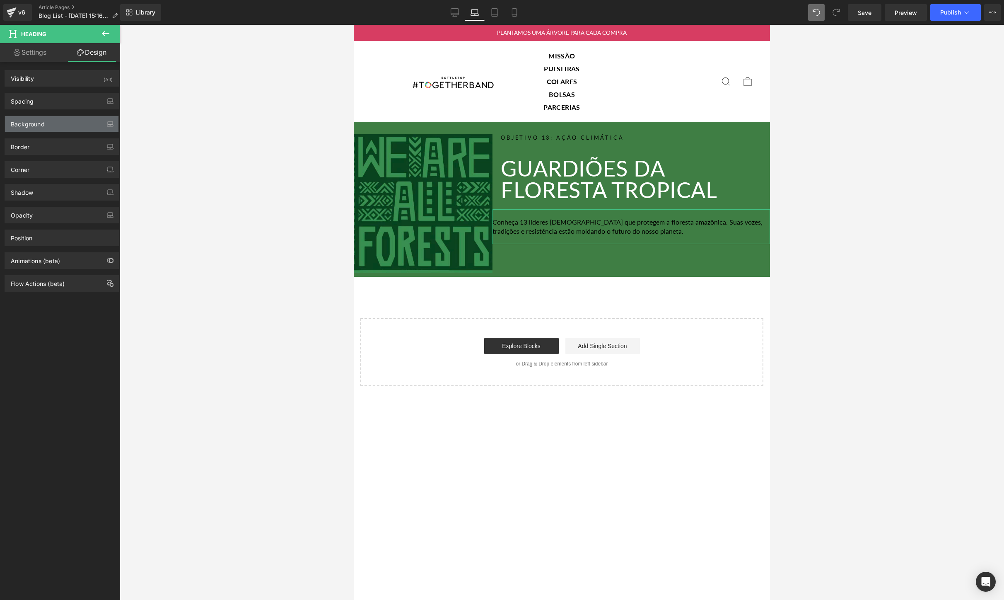
type input "0"
type input "20"
type input "0"
click at [32, 104] on div "Spacing" at bounding box center [22, 99] width 23 height 12
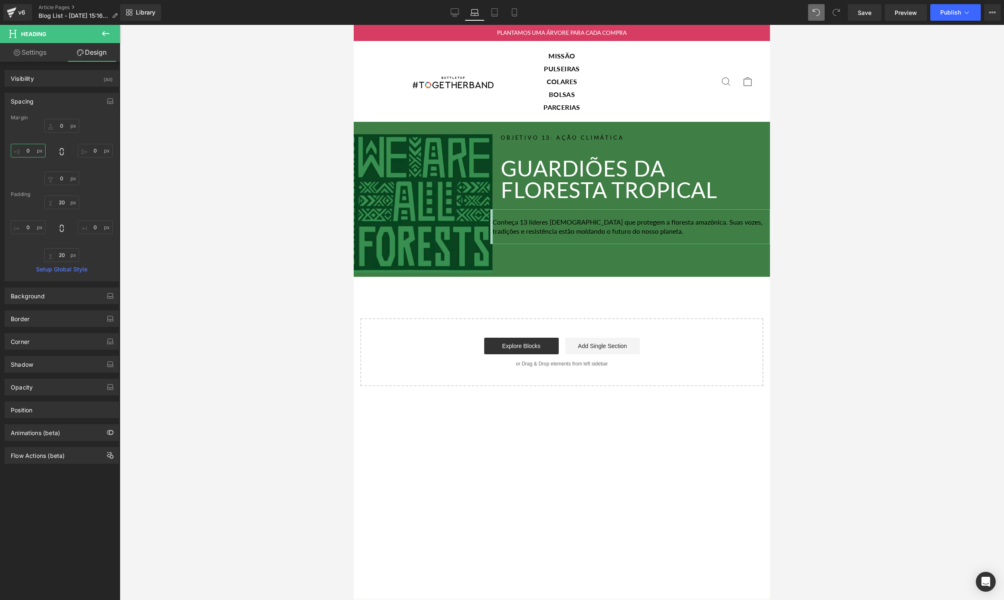
click at [22, 152] on input "0" at bounding box center [28, 151] width 35 height 14
type input "20"
click at [589, 218] on div "Conheça 13 líderes [DEMOGRAPHIC_DATA] que protegem a floresta amazônica. Suas v…" at bounding box center [635, 226] width 269 height 35
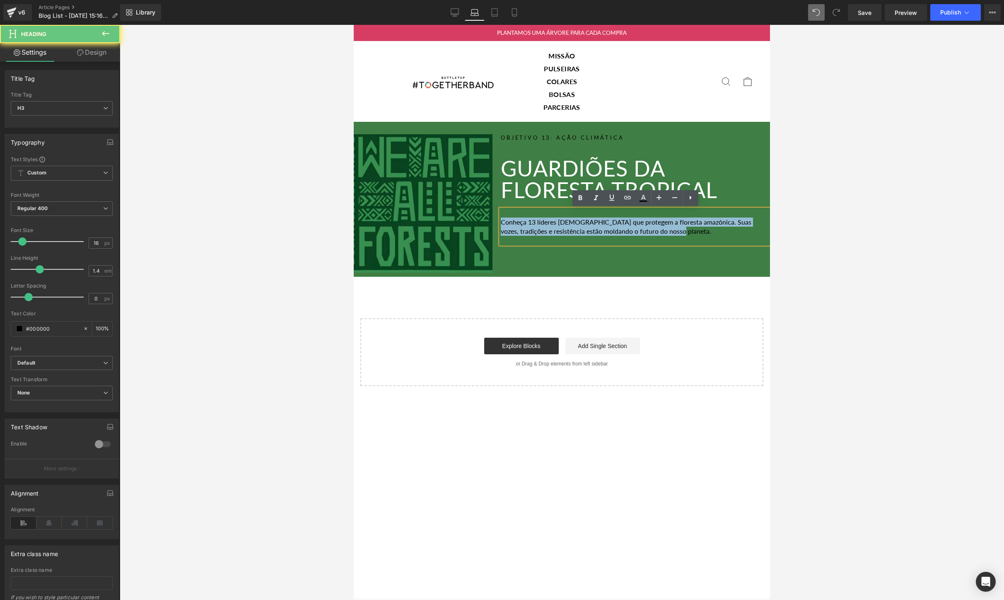
click at [589, 218] on div "Conheça 13 líderes [DEMOGRAPHIC_DATA] que protegem a floresta amazônica. Suas v…" at bounding box center [635, 226] width 269 height 35
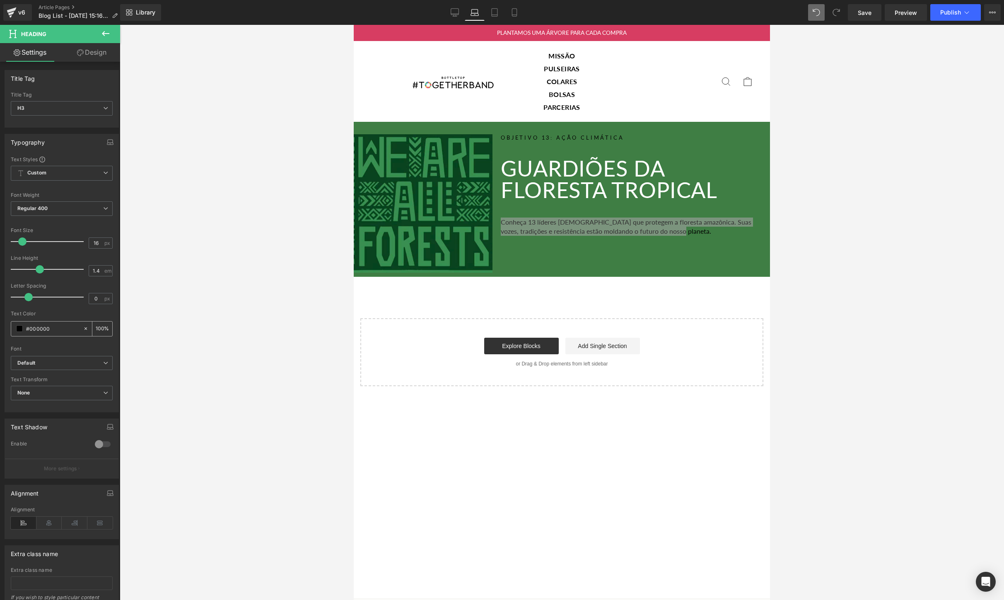
click at [19, 331] on span at bounding box center [19, 328] width 7 height 7
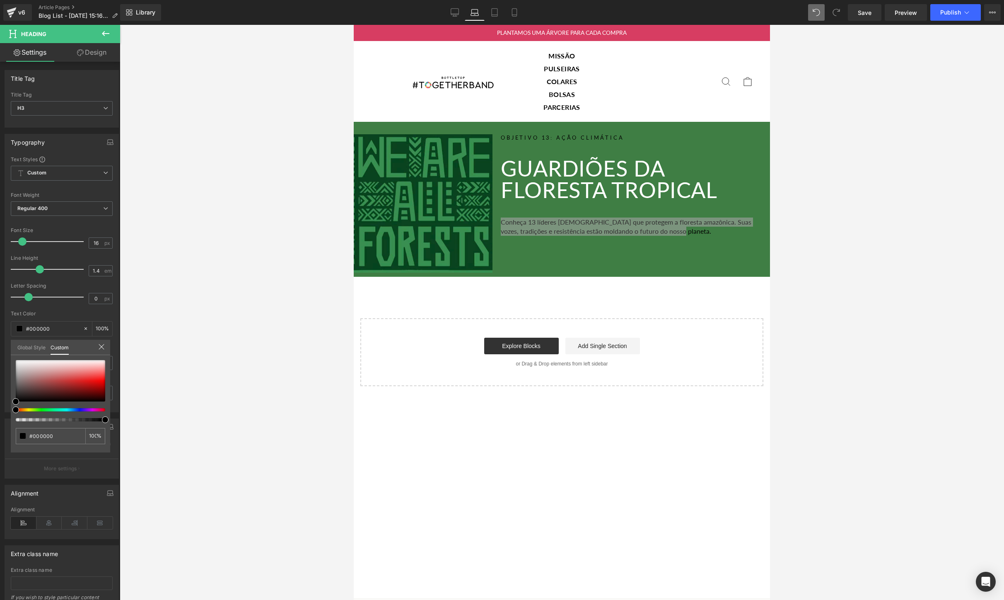
type input "6"
click at [17, 421] on div at bounding box center [56, 419] width 89 height 3
click at [104, 342] on div "Global Style Custom" at bounding box center [60, 347] width 99 height 15
type input "10"
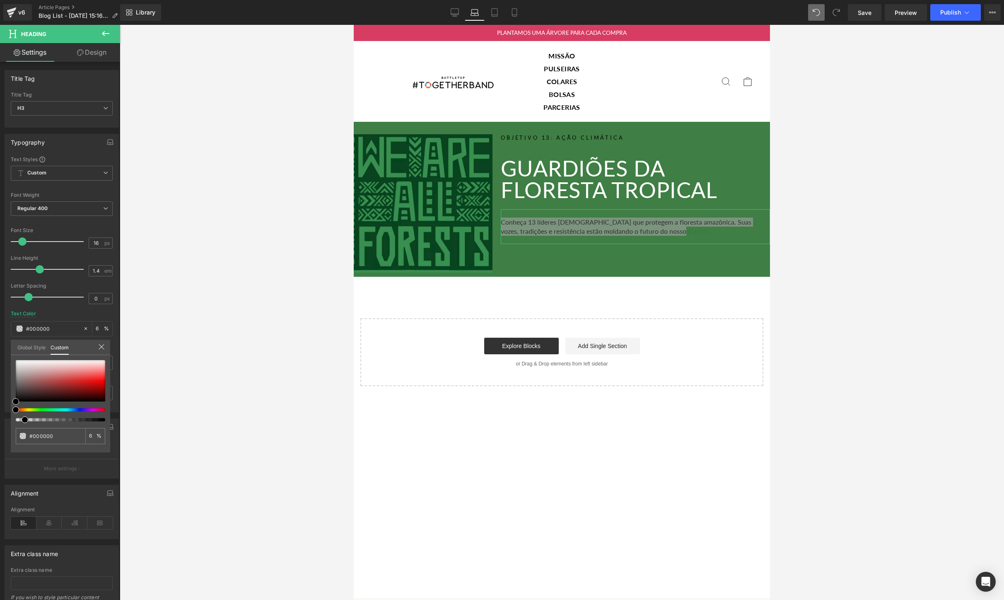
type input "10"
type input "36"
drag, startPoint x: 22, startPoint y: 420, endPoint x: 148, endPoint y: 419, distance: 126.3
click at [148, 419] on div "Heading You are previewing how the will restyle your page. You can not edit Ele…" at bounding box center [502, 307] width 1004 height 614
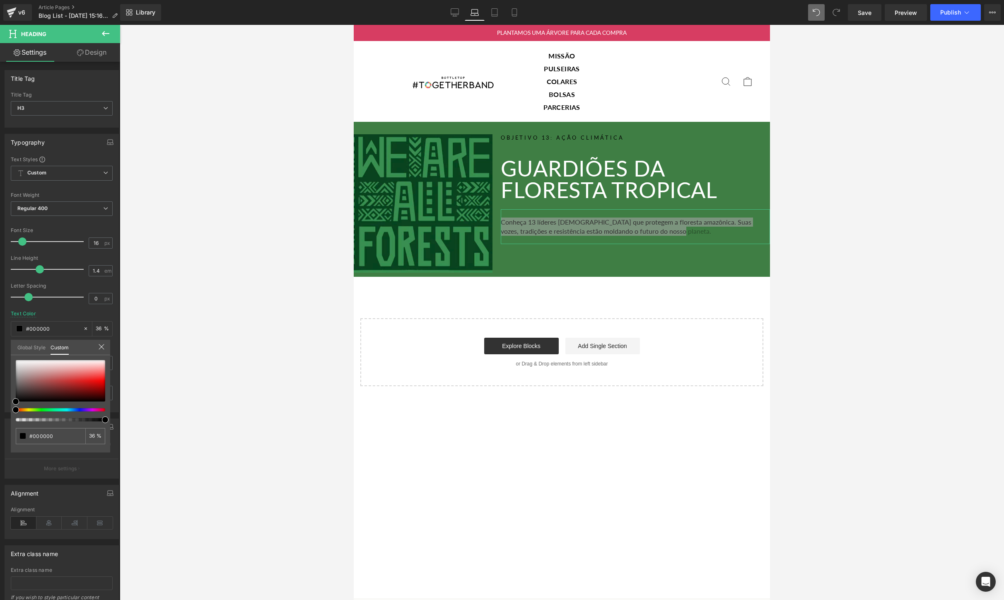
click at [104, 347] on icon at bounding box center [101, 346] width 7 height 7
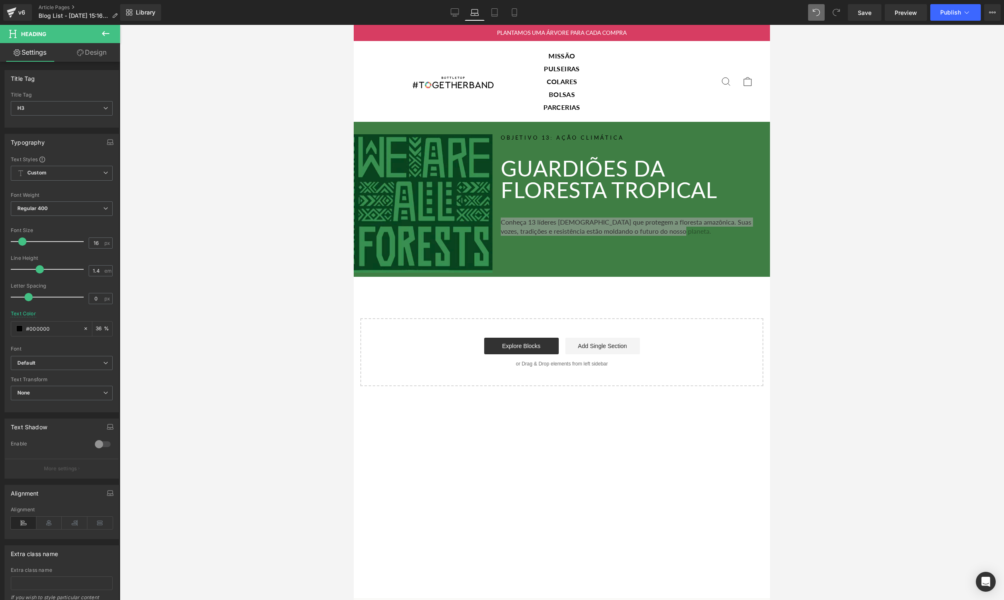
type input "100"
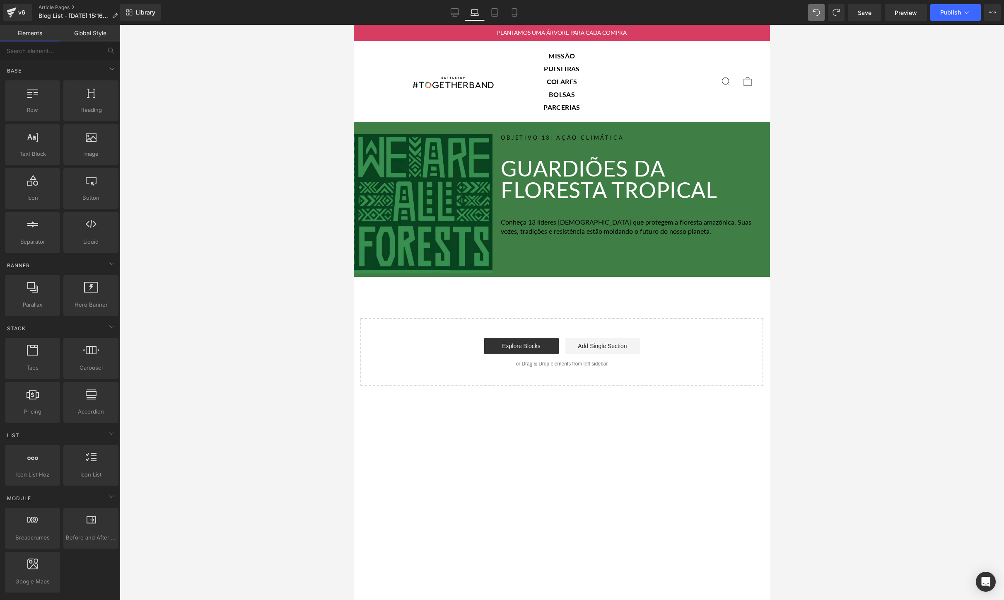
click at [650, 290] on div "Image Objetivo 13: Ação Climática Heading Guardiões da Floresta Tropical Headin…" at bounding box center [562, 254] width 416 height 264
click at [615, 222] on span at bounding box center [615, 227] width 9 height 10
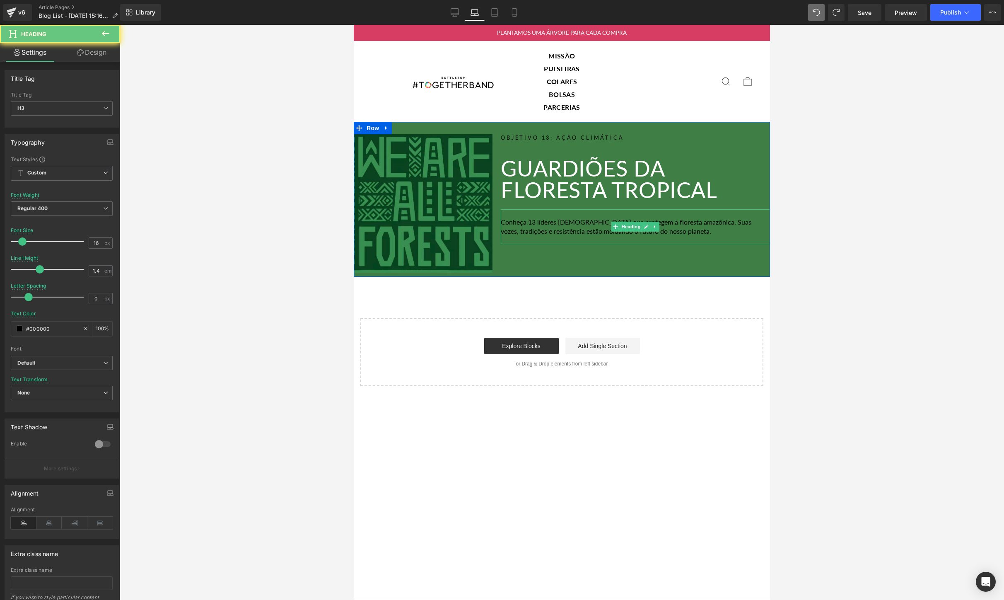
click at [695, 230] on div "Conheça 13 líderes [DEMOGRAPHIC_DATA] que protegem a floresta amazônica. Suas v…" at bounding box center [635, 226] width 269 height 35
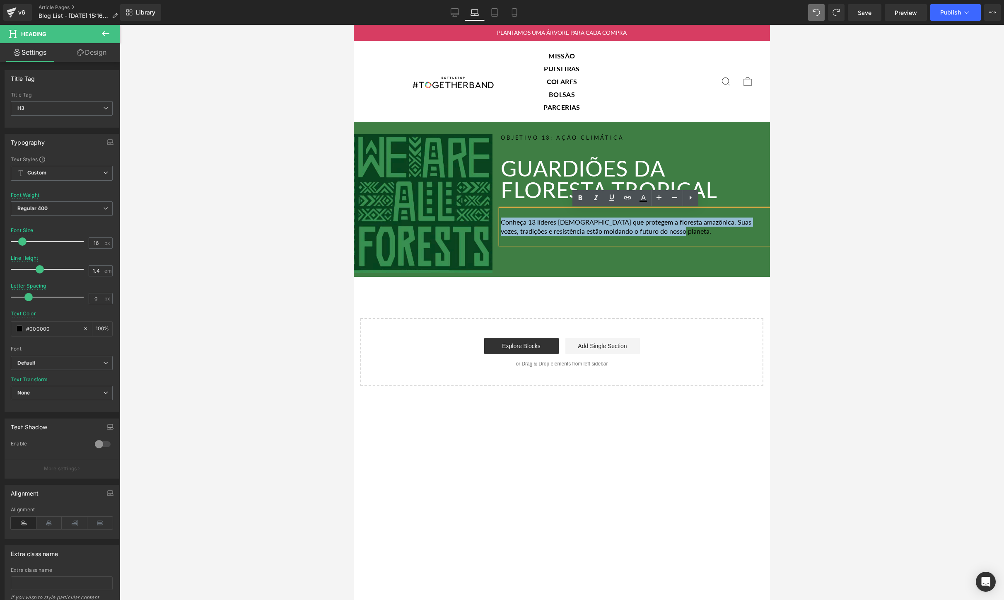
click at [695, 230] on div "Conheça 13 líderes [DEMOGRAPHIC_DATA] que protegem a floresta amazônica. Suas v…" at bounding box center [635, 226] width 269 height 35
click at [644, 198] on icon at bounding box center [643, 197] width 5 height 5
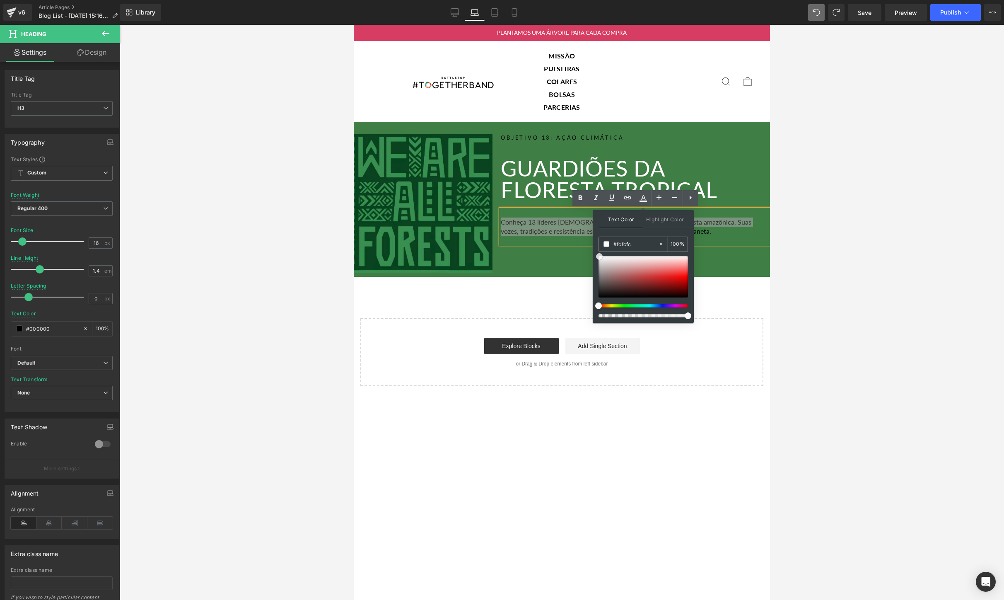
click at [599, 256] on div at bounding box center [643, 276] width 89 height 41
click at [597, 255] on span at bounding box center [598, 256] width 7 height 7
click at [599, 256] on link at bounding box center [599, 256] width 0 height 0
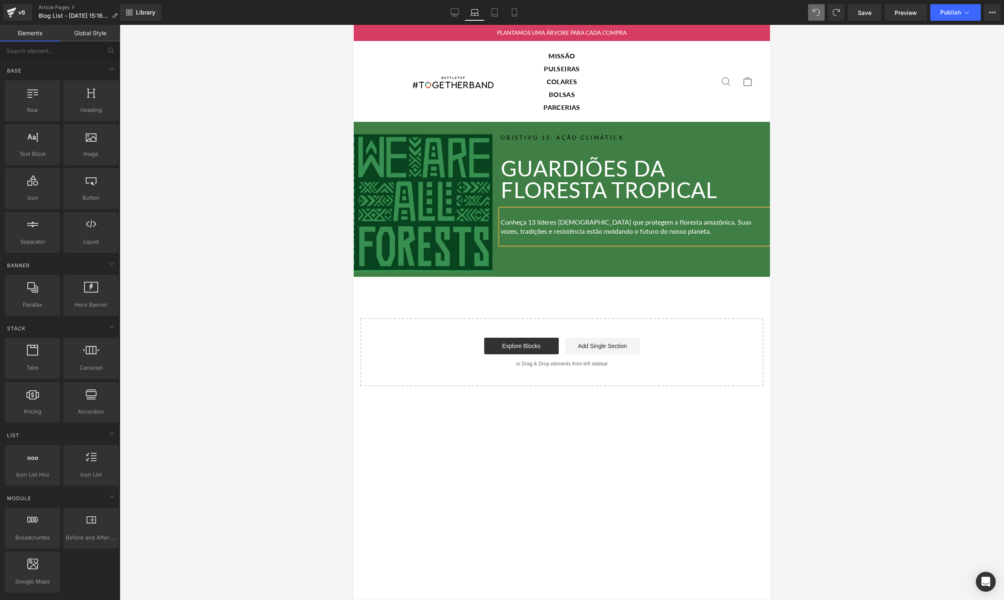
click at [848, 278] on div at bounding box center [562, 312] width 884 height 575
click at [896, 235] on div at bounding box center [562, 312] width 884 height 575
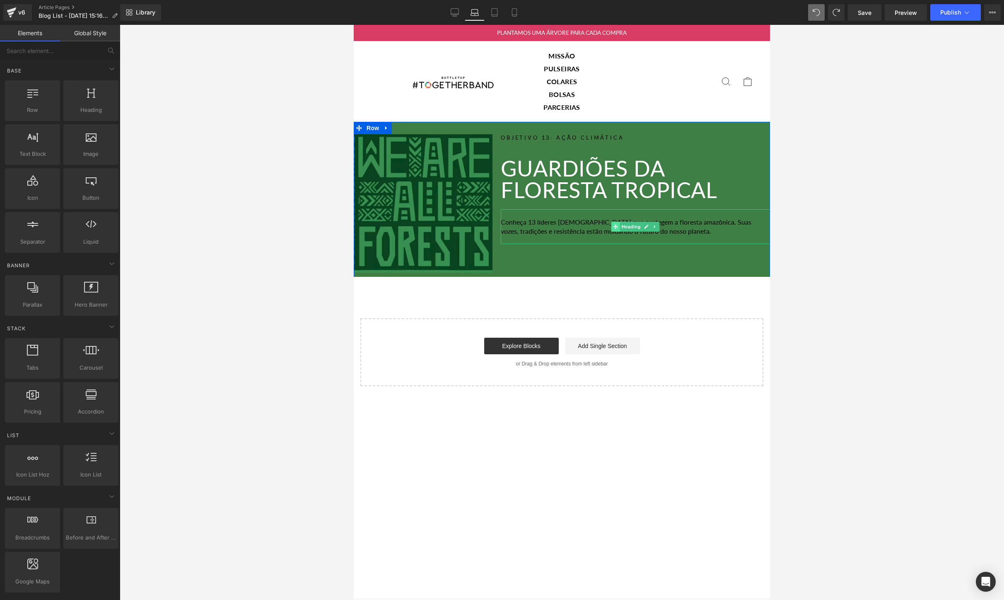
click at [619, 224] on span at bounding box center [615, 227] width 9 height 10
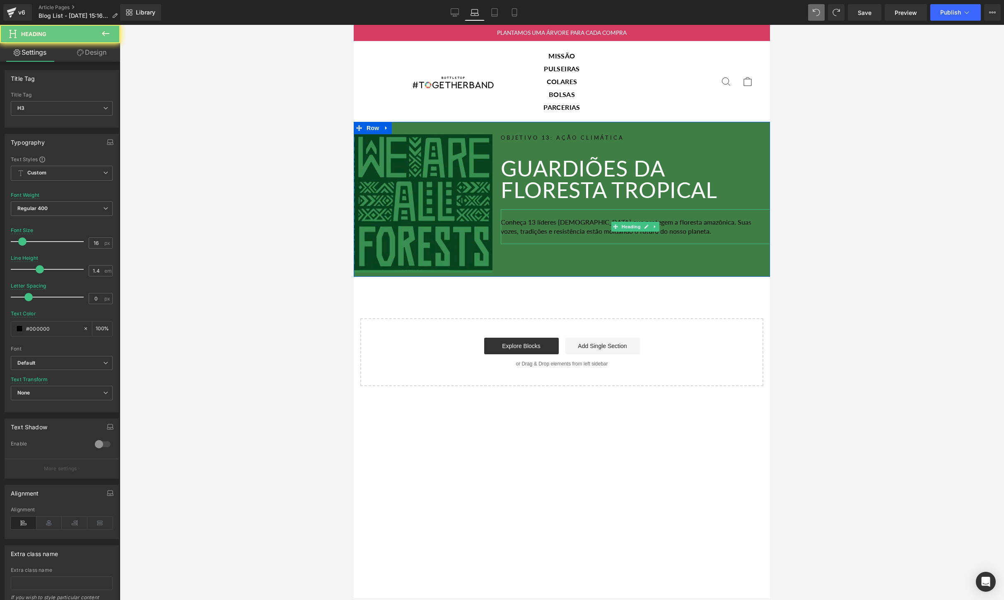
click at [571, 229] on div "Conheça 13 líderes [DEMOGRAPHIC_DATA] que protegem a floresta amazônica. Suas v…" at bounding box center [635, 226] width 269 height 35
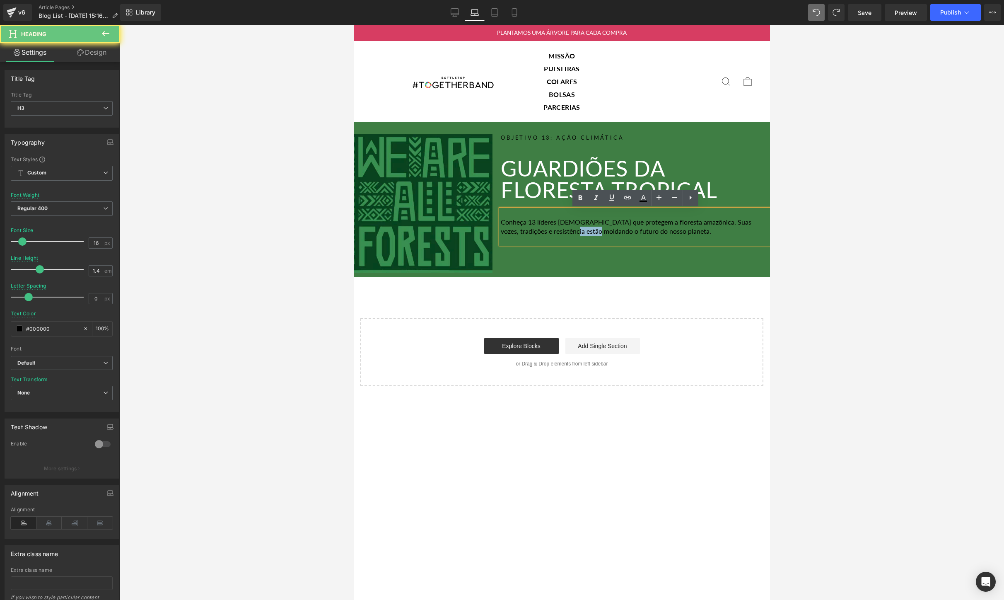
click at [571, 229] on div "Conheça 13 líderes [DEMOGRAPHIC_DATA] que protegem a floresta amazônica. Suas v…" at bounding box center [635, 226] width 269 height 35
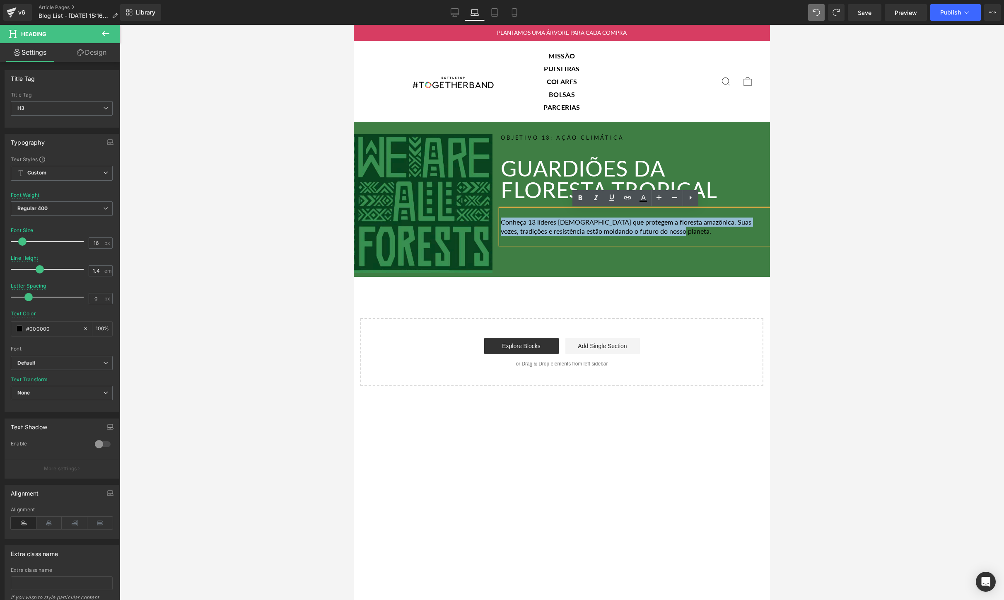
click at [571, 229] on div "Conheça 13 líderes [DEMOGRAPHIC_DATA] que protegem a floresta amazônica. Suas v…" at bounding box center [635, 226] width 269 height 35
click at [644, 198] on icon at bounding box center [643, 197] width 5 height 5
type input "#000000"
type input "100"
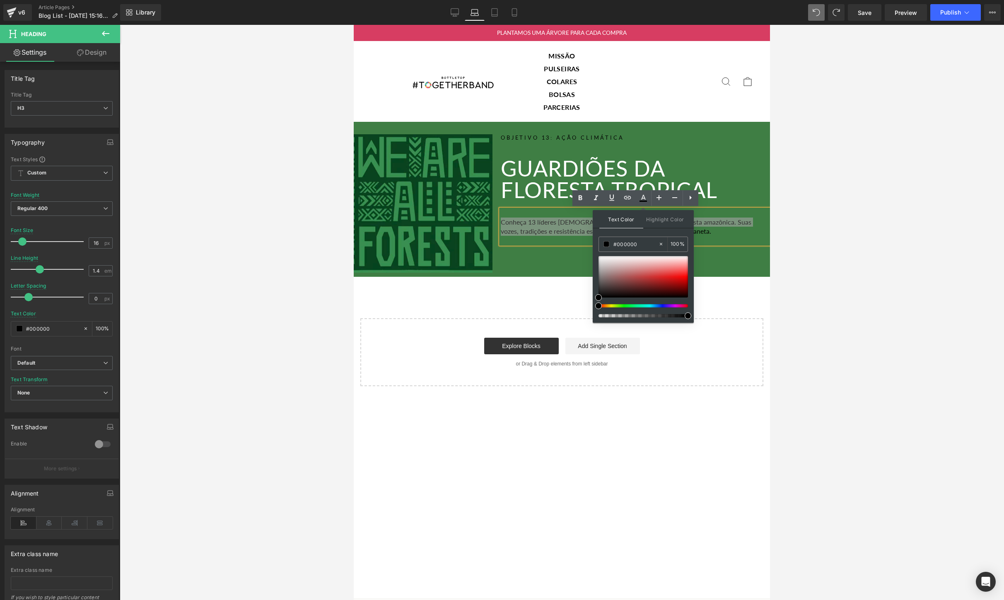
click at [625, 220] on span "Text Color" at bounding box center [621, 219] width 44 height 18
drag, startPoint x: 640, startPoint y: 243, endPoint x: 613, endPoint y: 243, distance: 26.9
click at [613, 243] on div "#000000" at bounding box center [628, 244] width 59 height 14
click at [599, 257] on div at bounding box center [643, 276] width 89 height 41
click at [773, 271] on div at bounding box center [562, 312] width 884 height 575
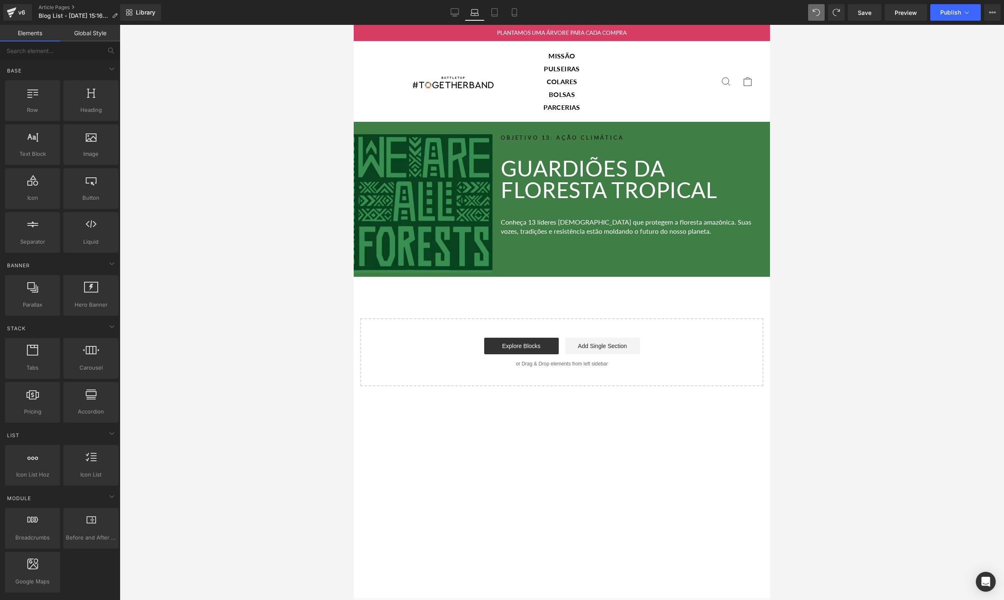
click at [746, 264] on div "Objetivo 13: Ação Climática Heading Guardiões da Floresta Tropical Heading Conh…" at bounding box center [632, 203] width 278 height 138
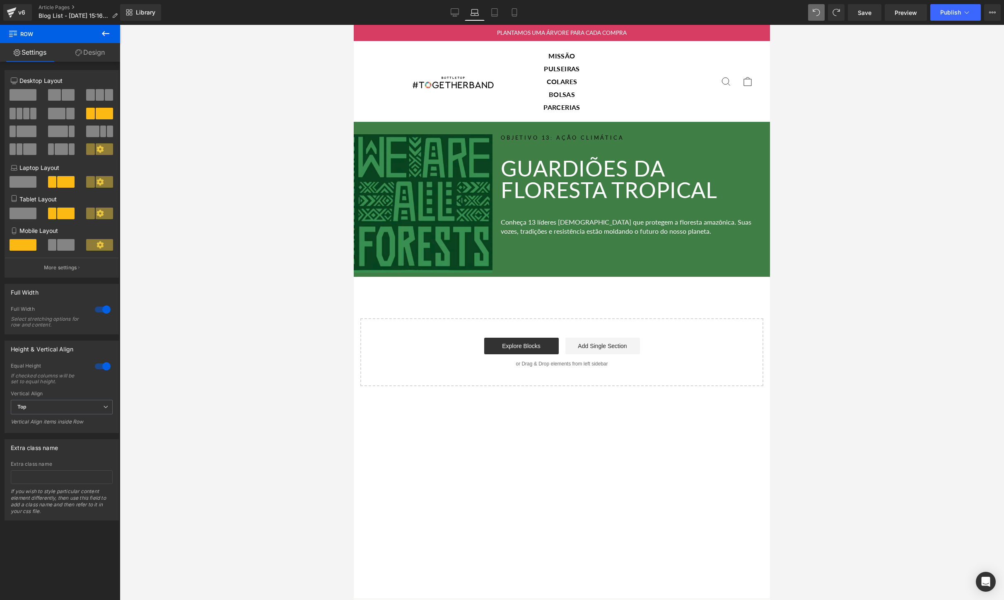
click at [585, 138] on h6 "Objetivo 13: Ação Climática" at bounding box center [635, 137] width 269 height 7
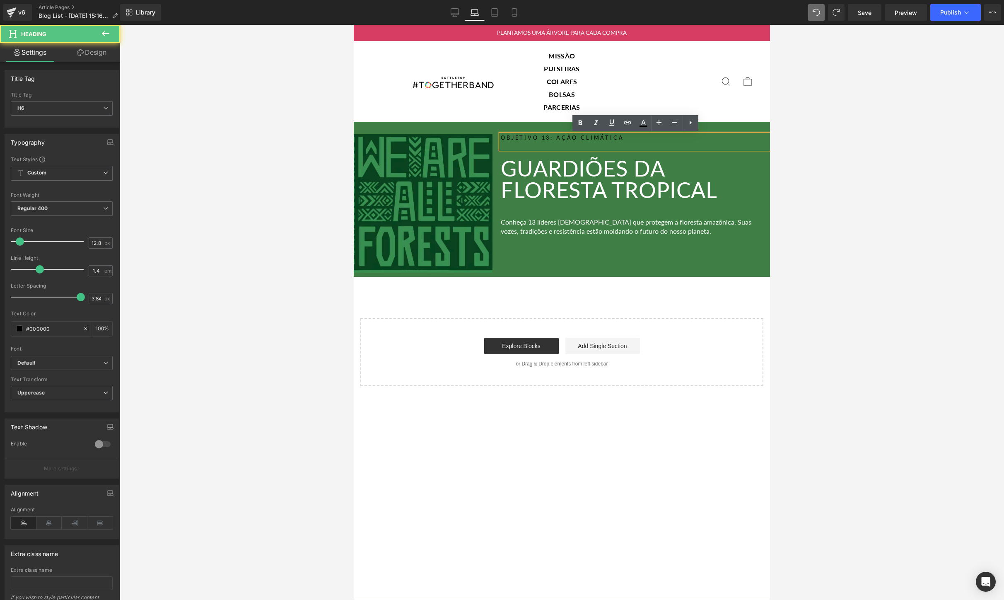
click at [585, 138] on h6 "Objetivo 13: Ação Climática" at bounding box center [635, 137] width 269 height 7
click at [644, 121] on icon at bounding box center [643, 122] width 5 height 5
type input "#000000"
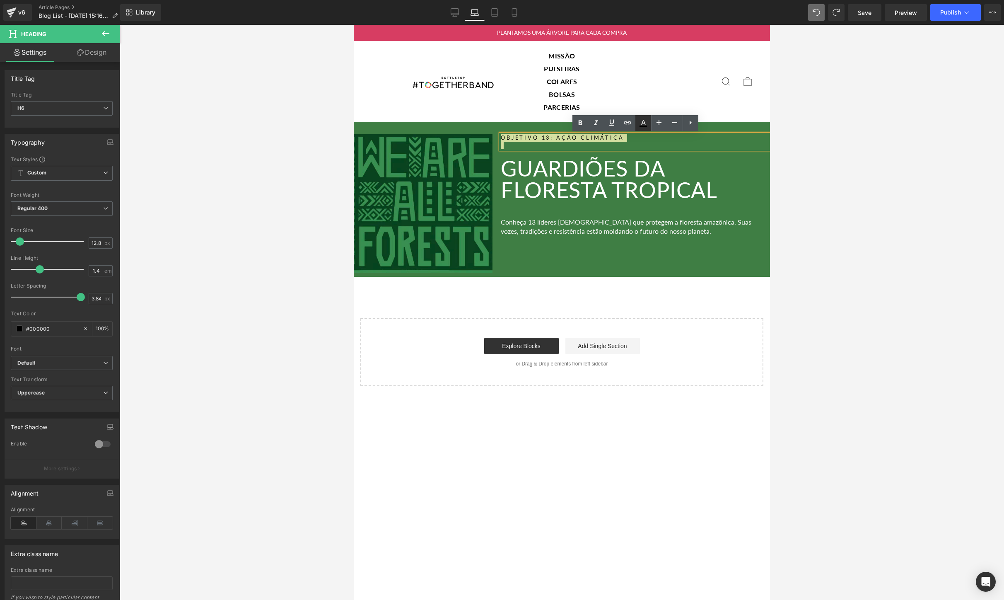
type input "100"
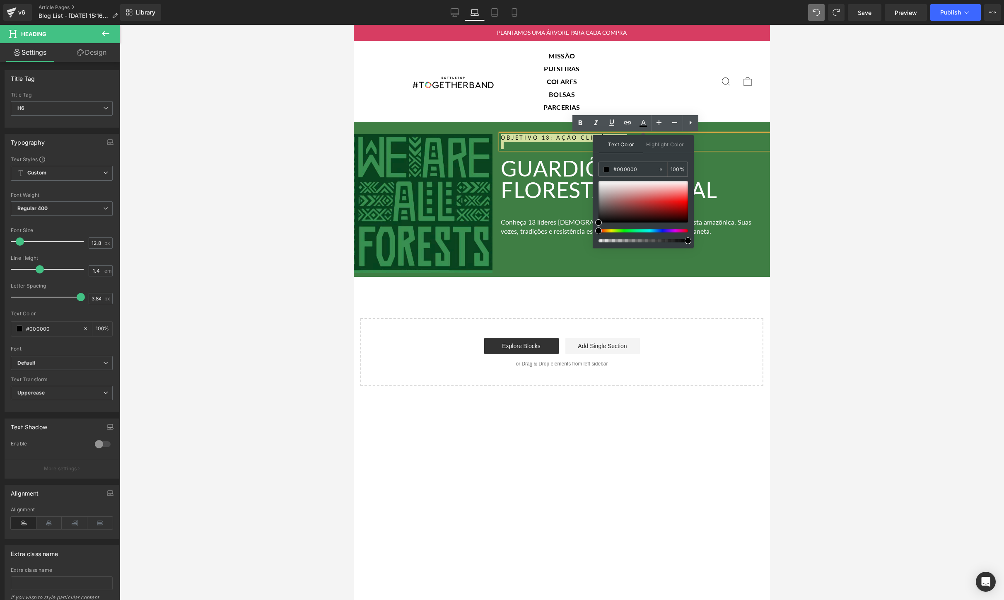
click at [618, 143] on span "Text Color" at bounding box center [621, 144] width 44 height 18
type input "#efefef"
click at [599, 184] on div at bounding box center [643, 201] width 89 height 41
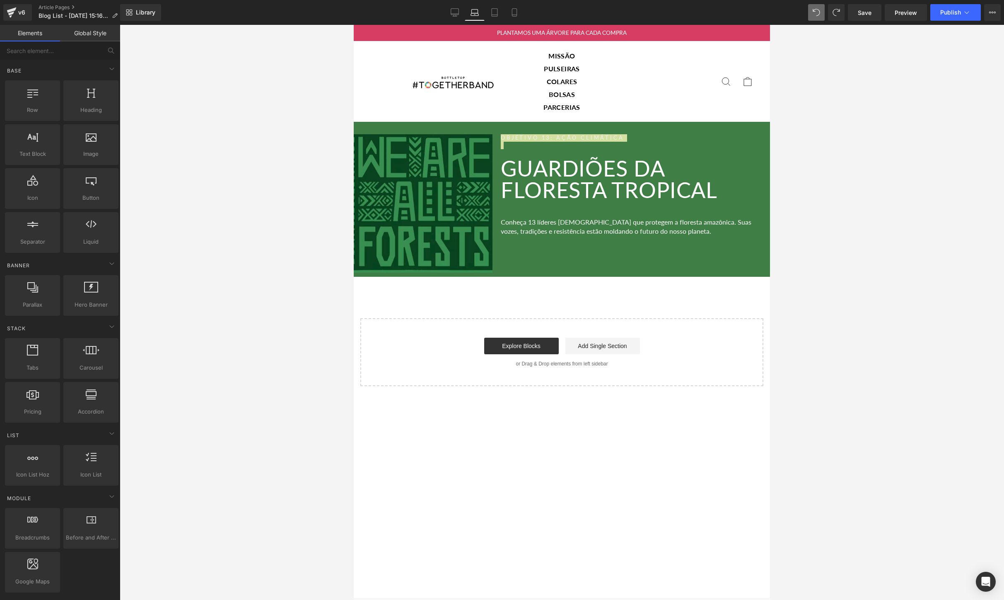
click at [903, 79] on div at bounding box center [562, 312] width 884 height 575
click at [717, 113] on div "Search Site navigation Cart" at bounding box center [671, 81] width 166 height 64
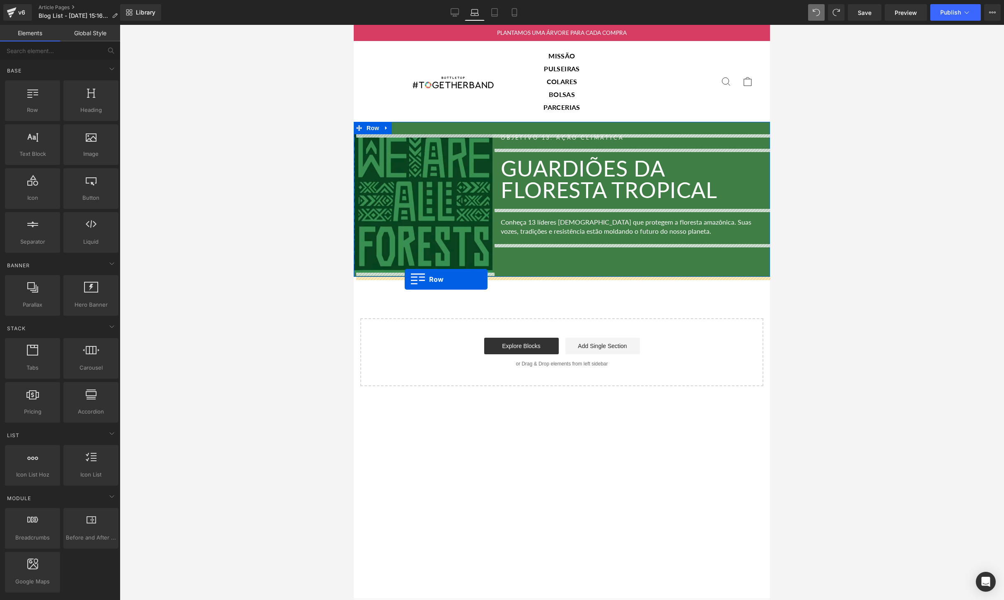
drag, startPoint x: 386, startPoint y: 131, endPoint x: 405, endPoint y: 279, distance: 149.5
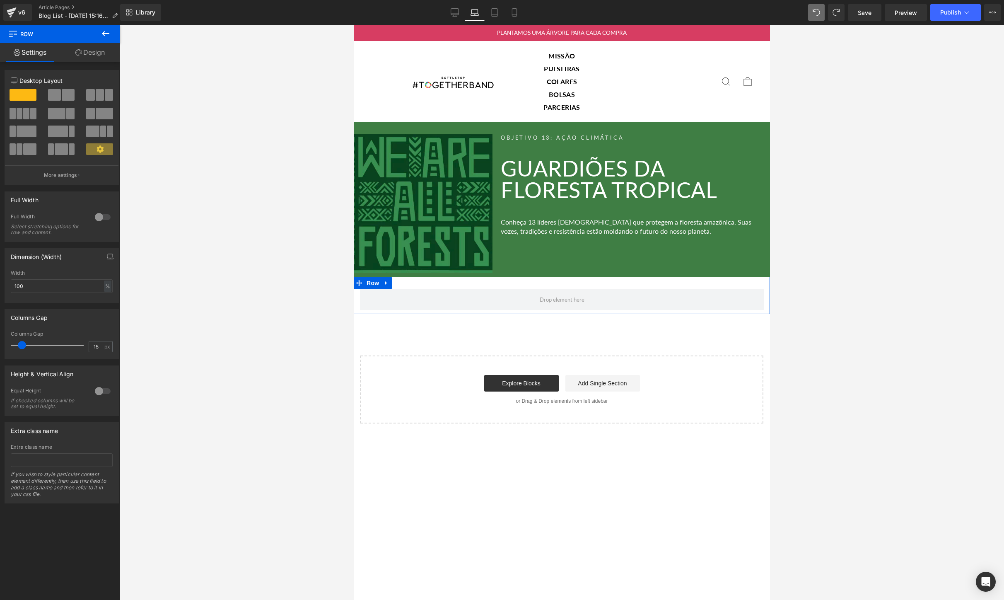
click at [98, 100] on span at bounding box center [100, 95] width 8 height 12
type input "1200"
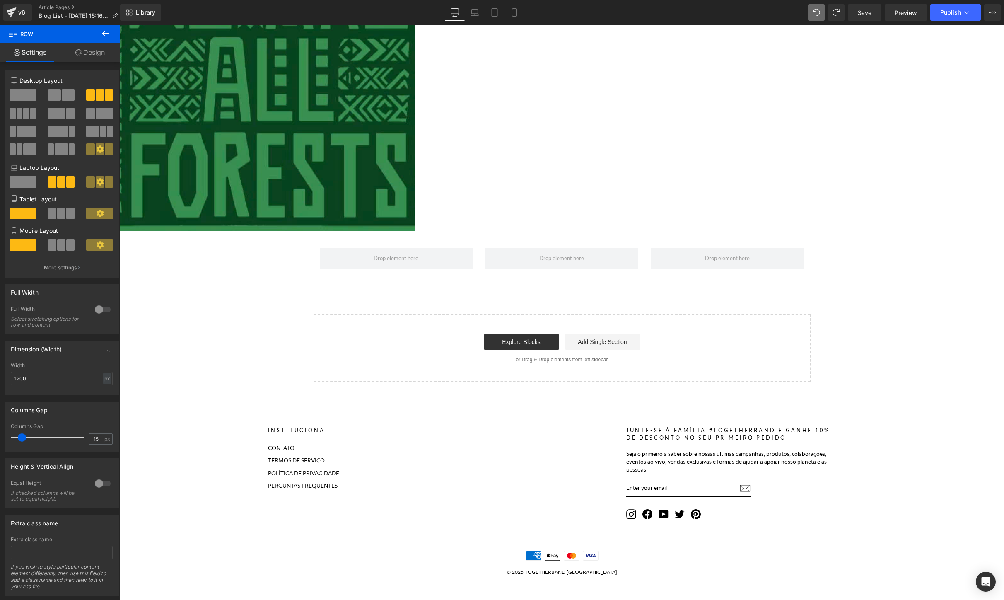
scroll to position [41, 0]
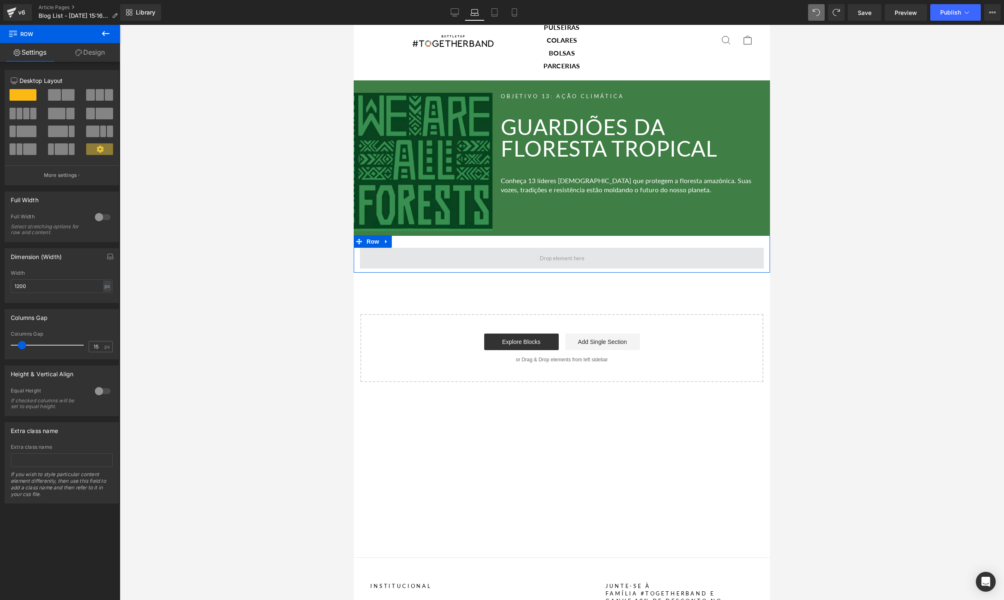
drag, startPoint x: 451, startPoint y: 120, endPoint x: 406, endPoint y: 260, distance: 147.1
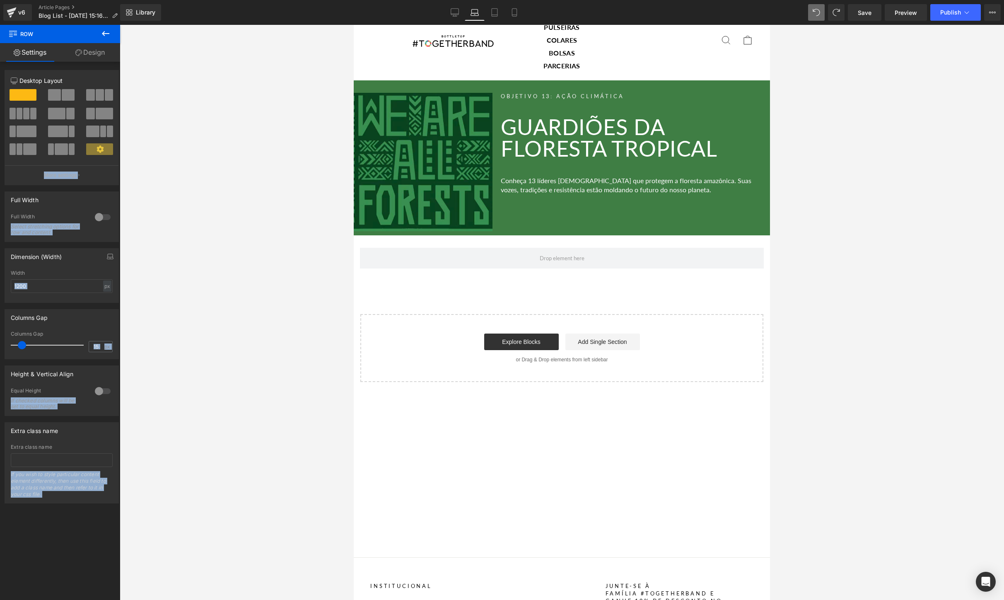
drag, startPoint x: 95, startPoint y: 89, endPoint x: 350, endPoint y: 244, distance: 298.4
click at [353, 245] on div "Row You are previewing how the will restyle your page. You can not edit Element…" at bounding box center [502, 307] width 1004 height 614
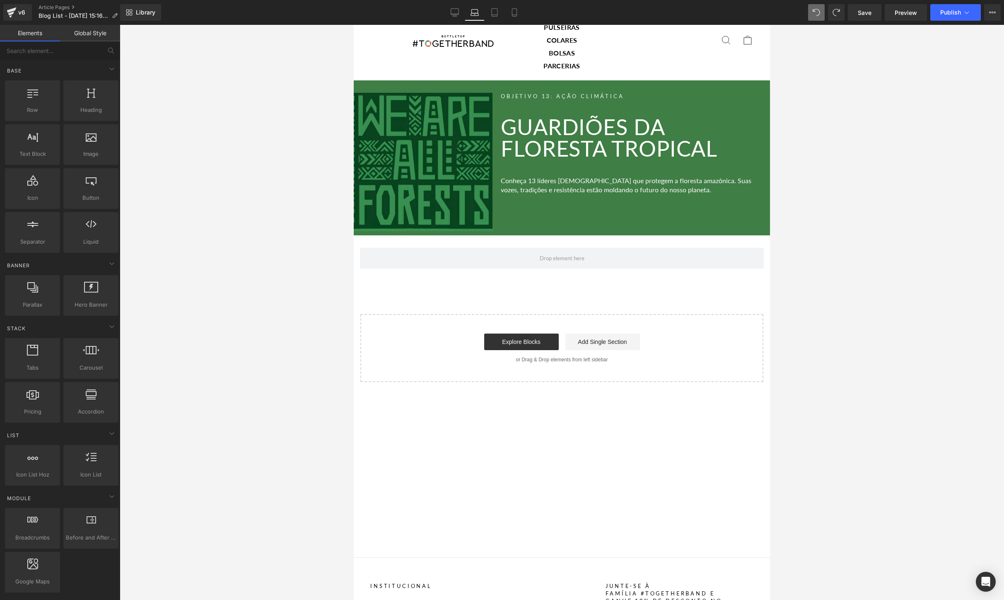
click at [186, 193] on div at bounding box center [562, 312] width 884 height 575
click at [93, 29] on link "Global Style" at bounding box center [90, 33] width 60 height 17
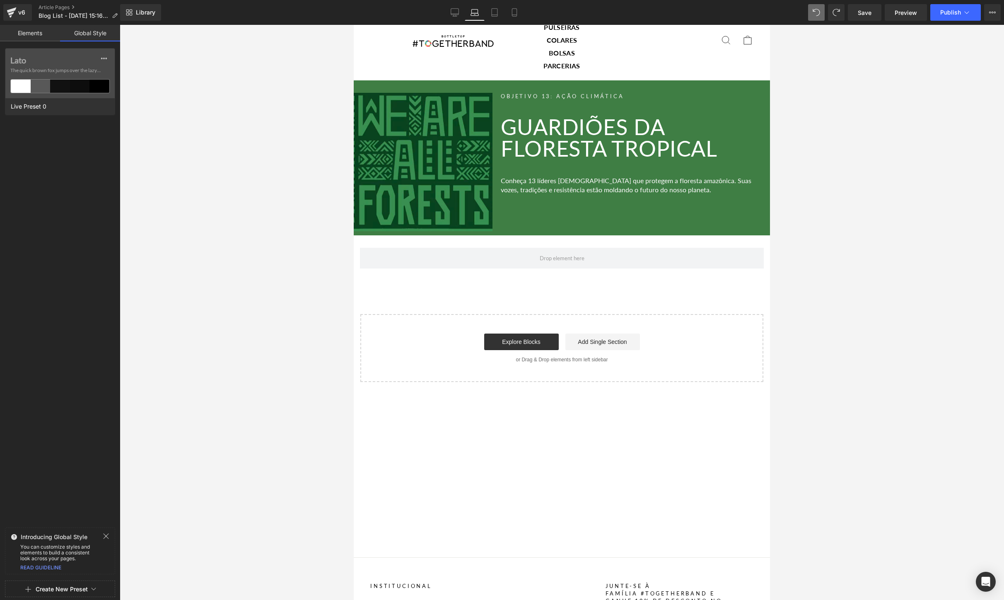
click at [40, 29] on link "Elements" at bounding box center [30, 33] width 60 height 17
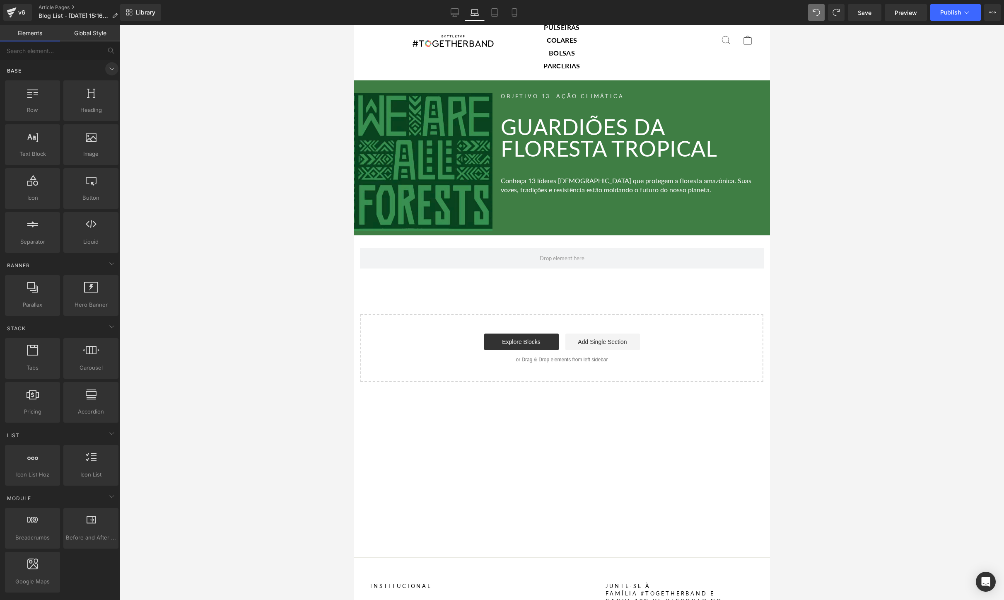
click at [110, 72] on icon at bounding box center [112, 69] width 10 height 10
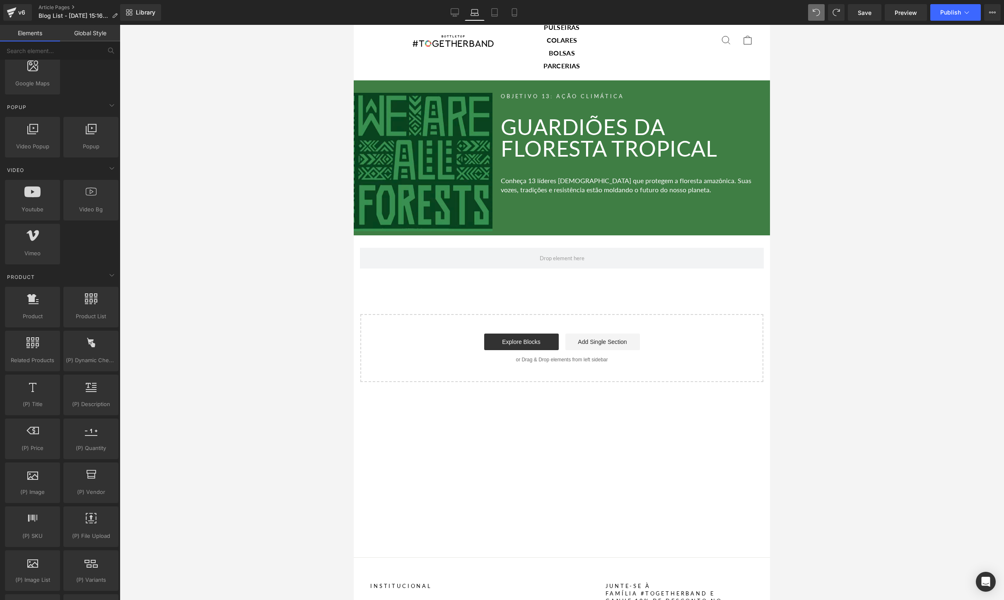
scroll to position [0, 0]
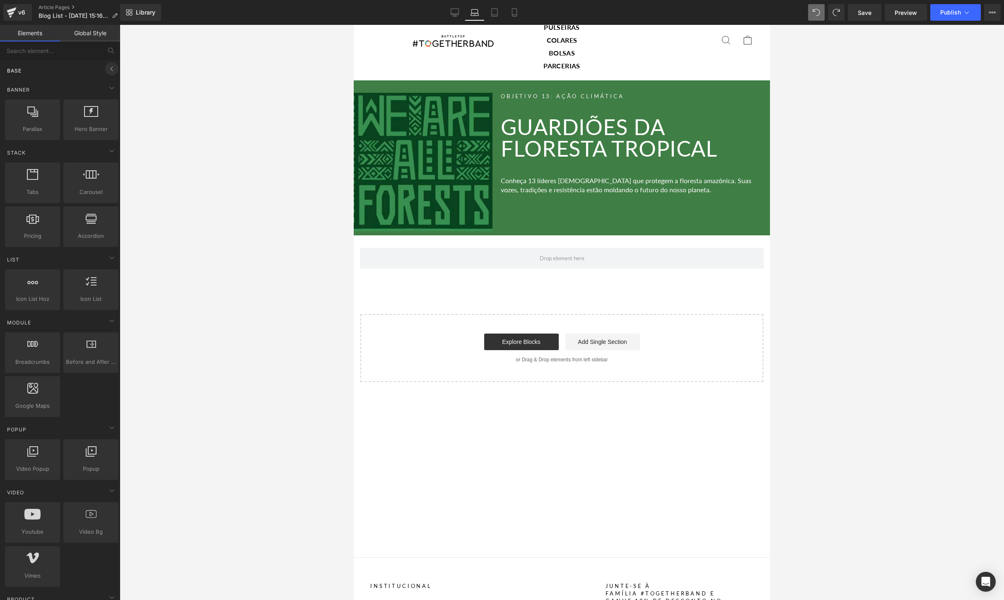
click at [107, 71] on icon at bounding box center [112, 69] width 10 height 10
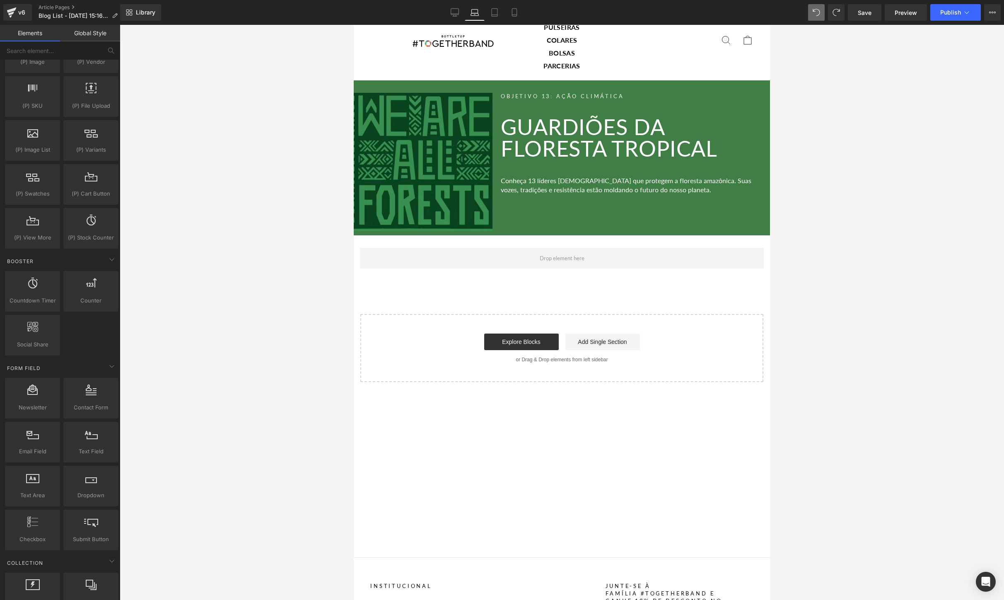
scroll to position [1294, 0]
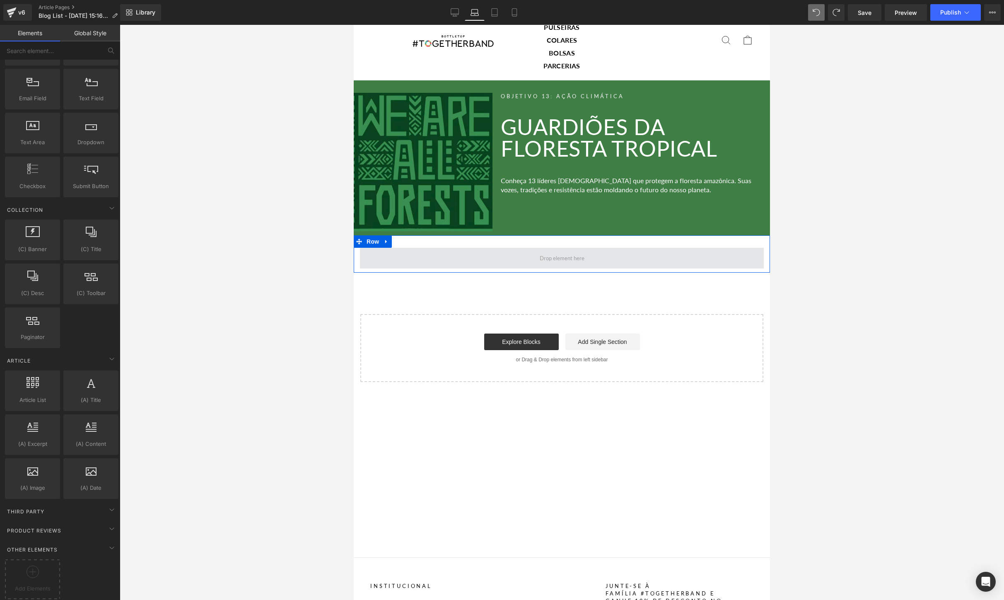
click at [392, 254] on span at bounding box center [562, 258] width 404 height 21
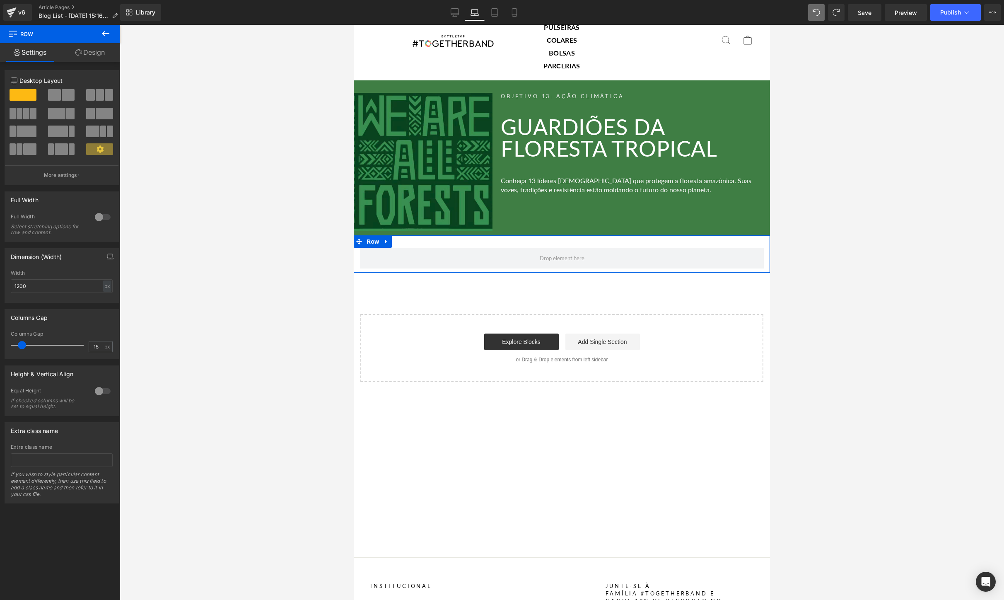
click at [99, 95] on span at bounding box center [100, 95] width 8 height 12
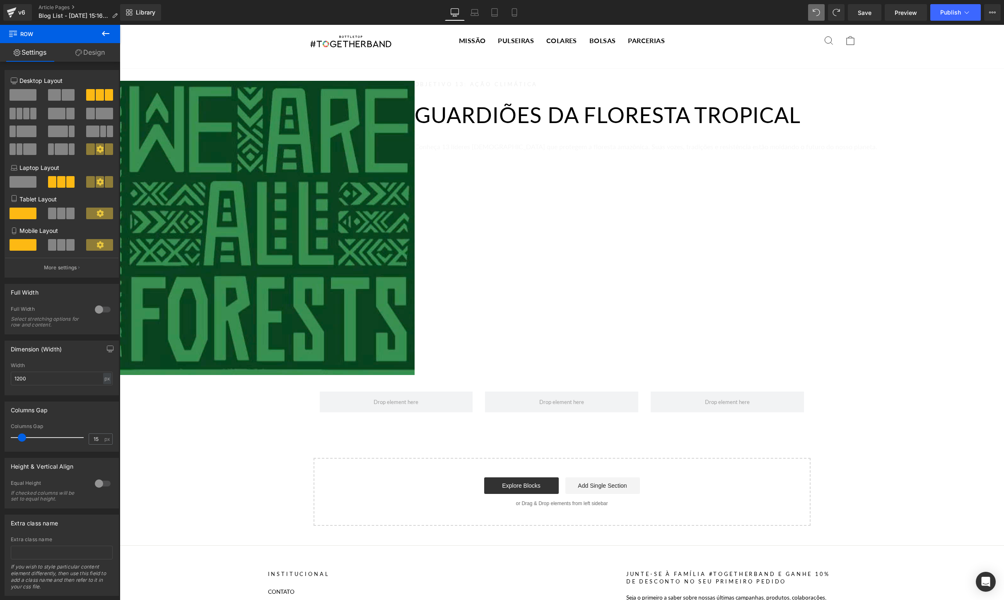
scroll to position [0, 0]
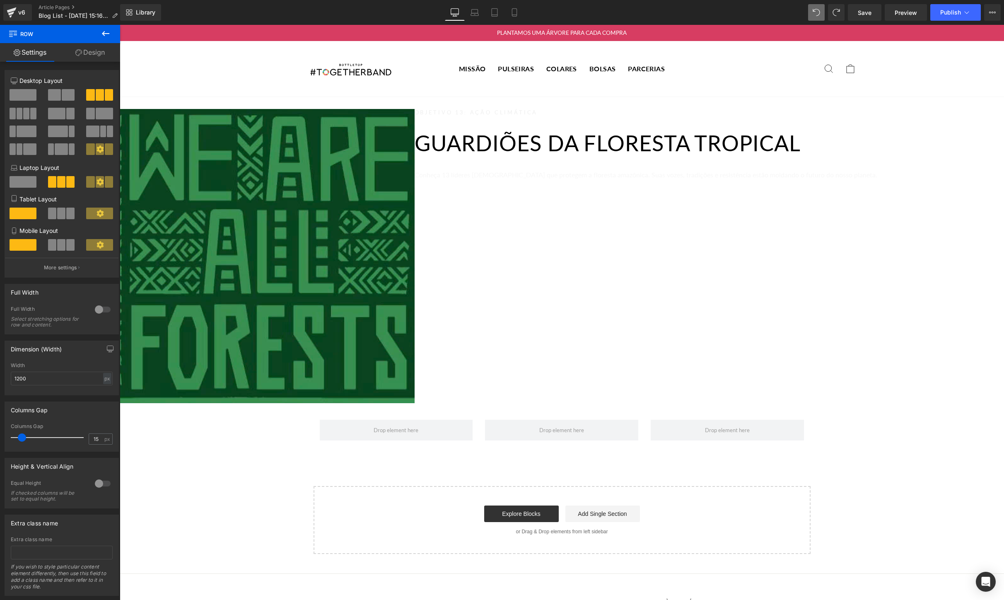
click at [497, 253] on div "Objetivo 13: Ação Climática Heading Guardiões da Floresta Tropical Heading Conh…" at bounding box center [709, 256] width 589 height 294
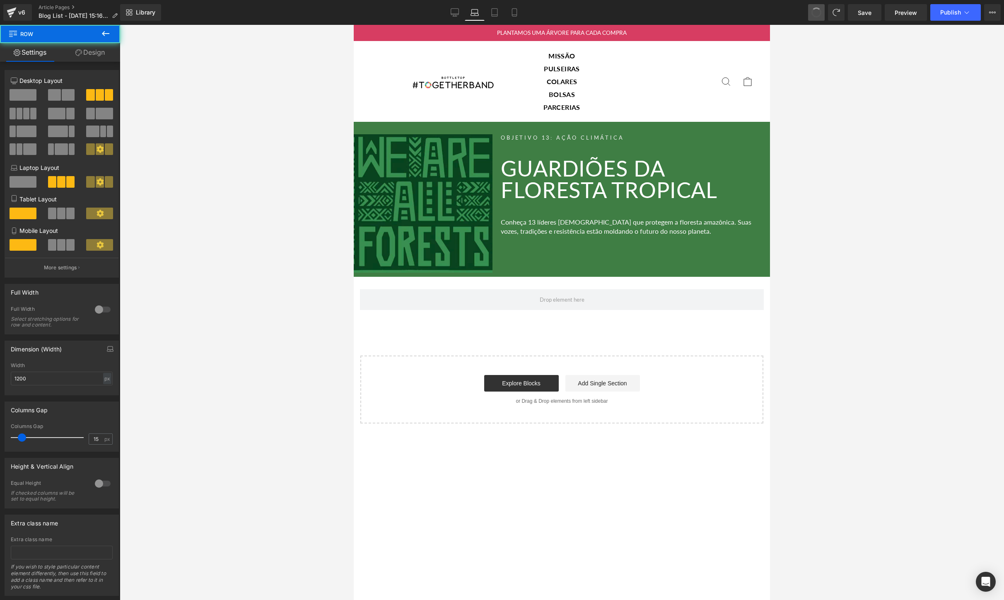
scroll to position [25, 0]
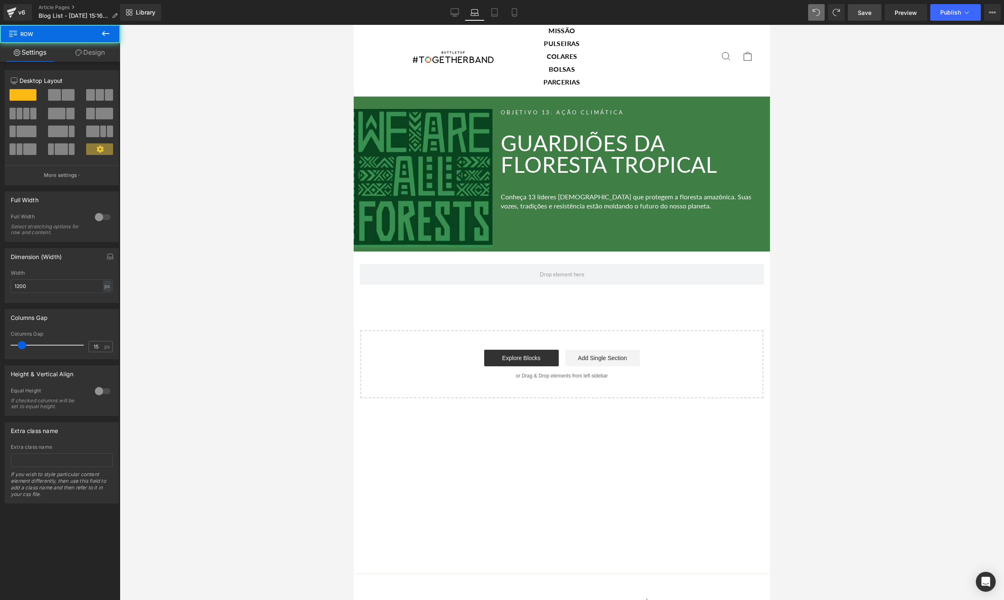
click at [869, 15] on span "Save" at bounding box center [865, 12] width 14 height 9
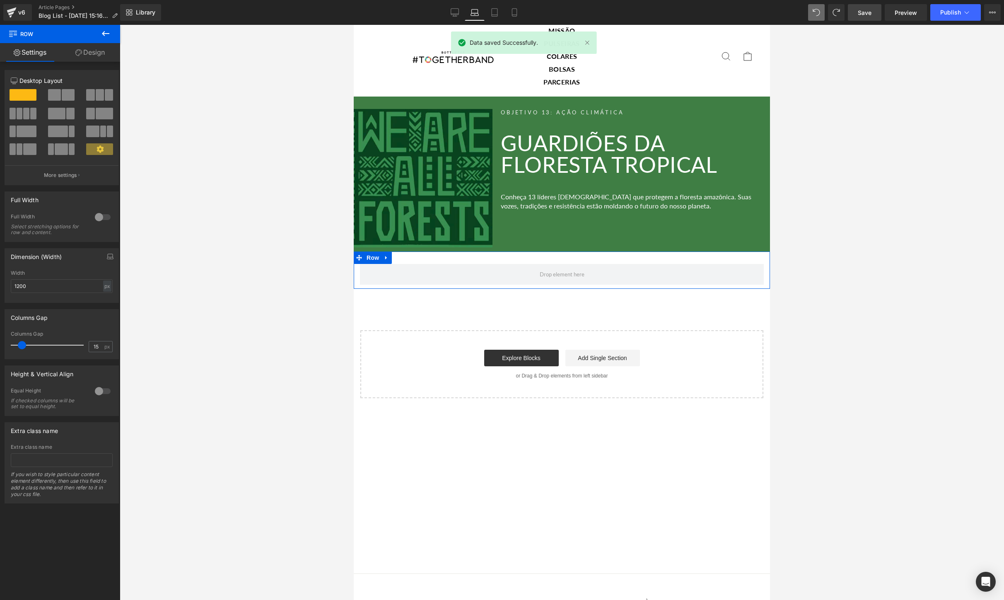
click at [105, 219] on div at bounding box center [103, 216] width 20 height 13
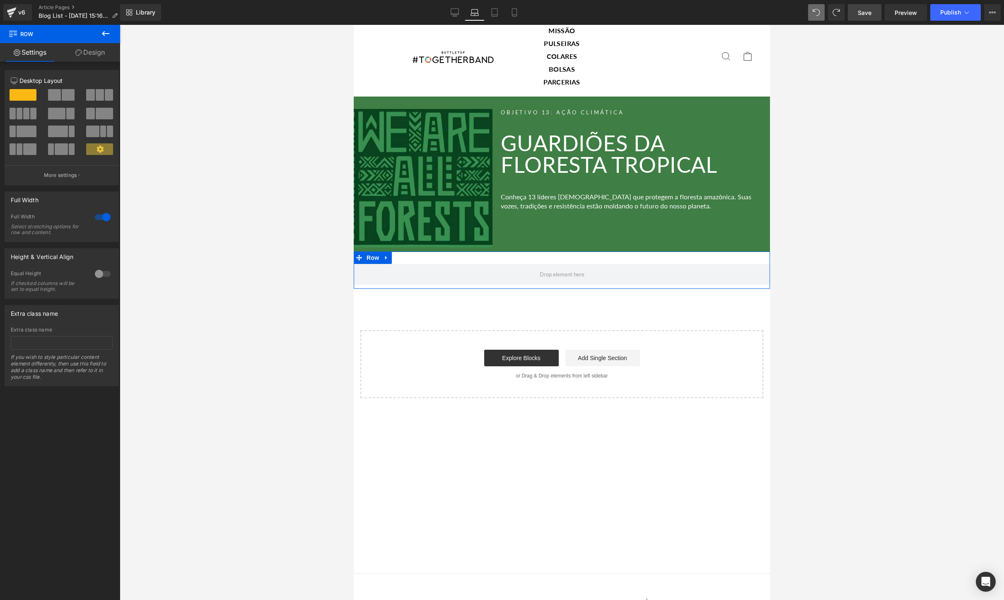
click at [97, 272] on div at bounding box center [103, 273] width 20 height 13
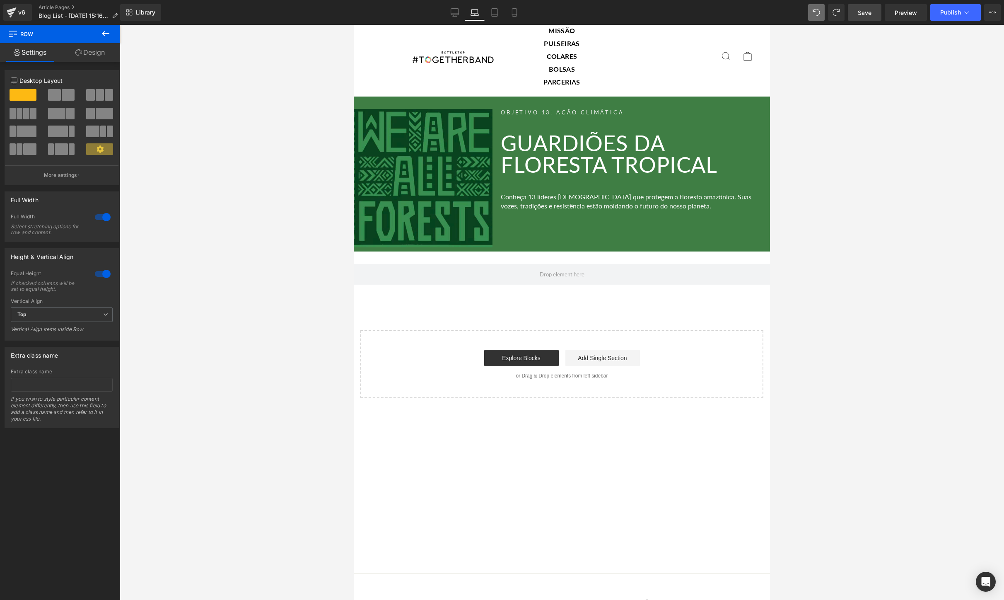
click at [112, 31] on button at bounding box center [105, 34] width 29 height 18
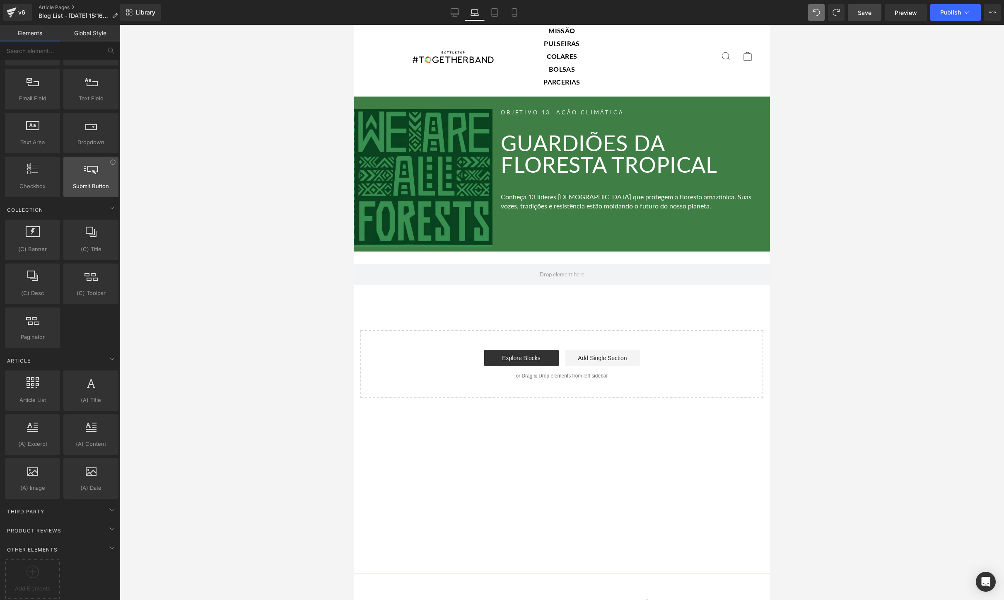
scroll to position [0, 0]
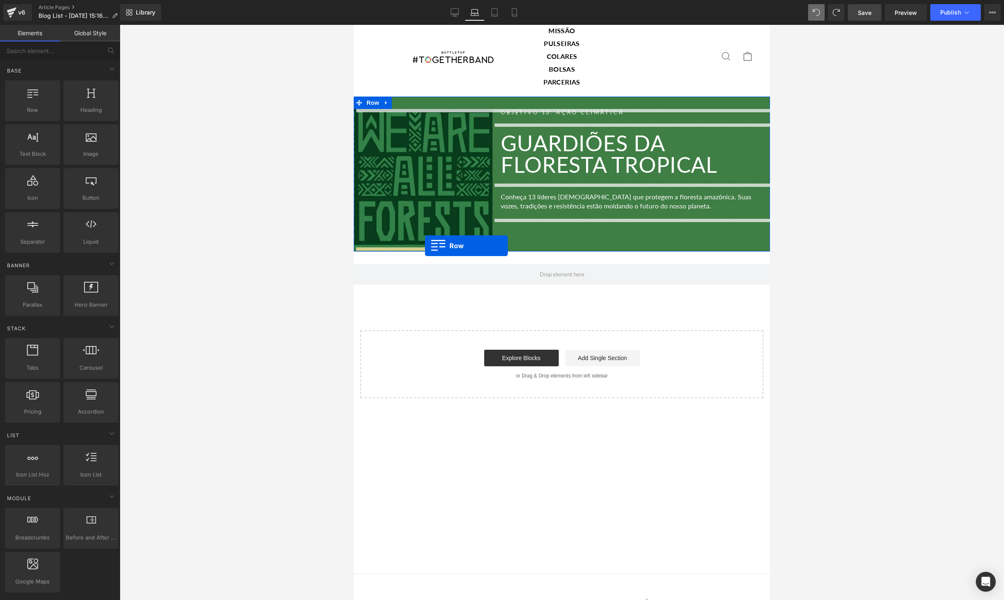
drag, startPoint x: 387, startPoint y: 118, endPoint x: 425, endPoint y: 246, distance: 133.2
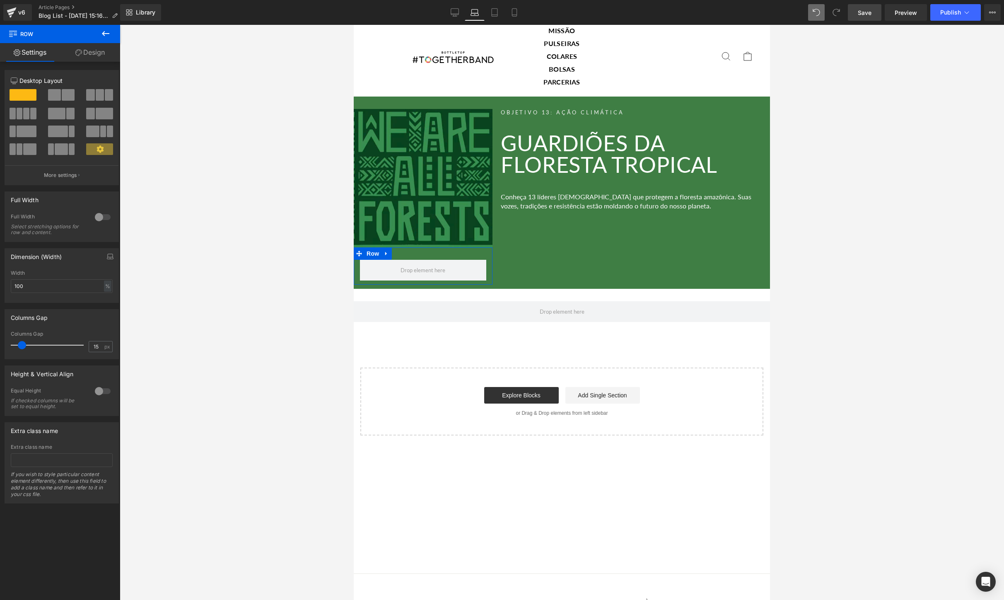
click at [101, 95] on span at bounding box center [100, 95] width 8 height 12
type input "1200"
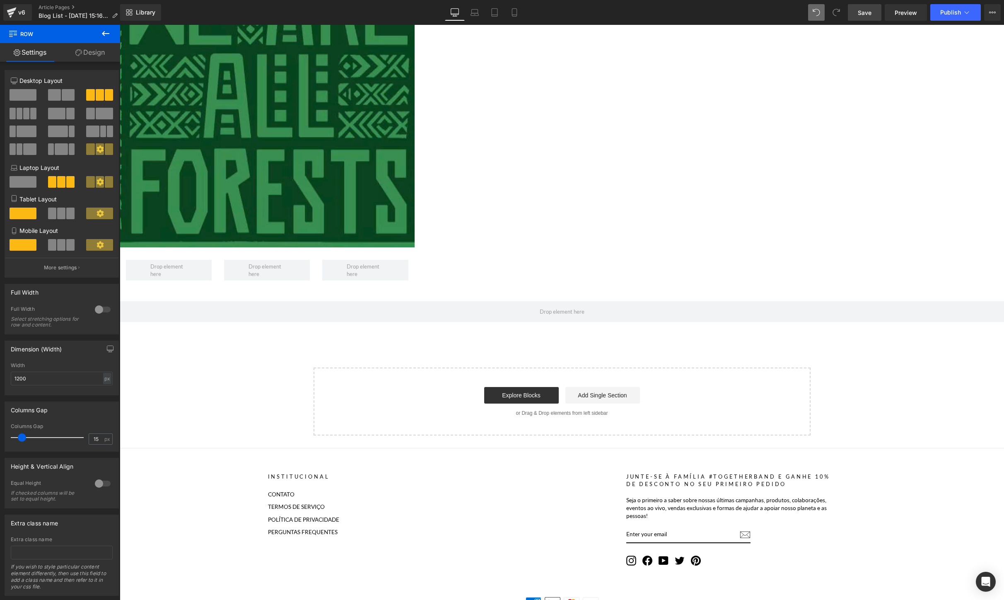
scroll to position [25, 0]
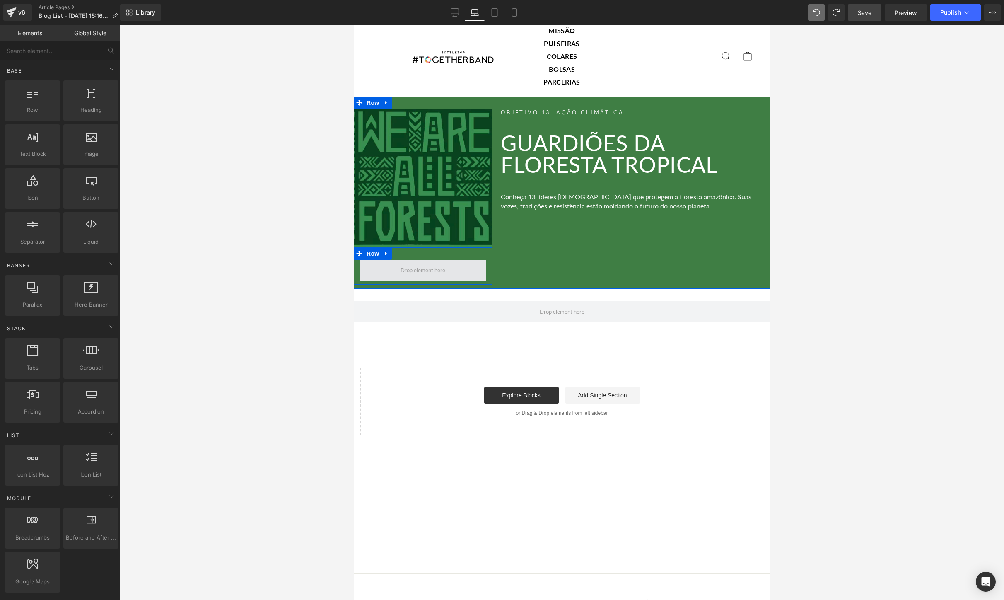
click at [421, 270] on span at bounding box center [423, 270] width 51 height 12
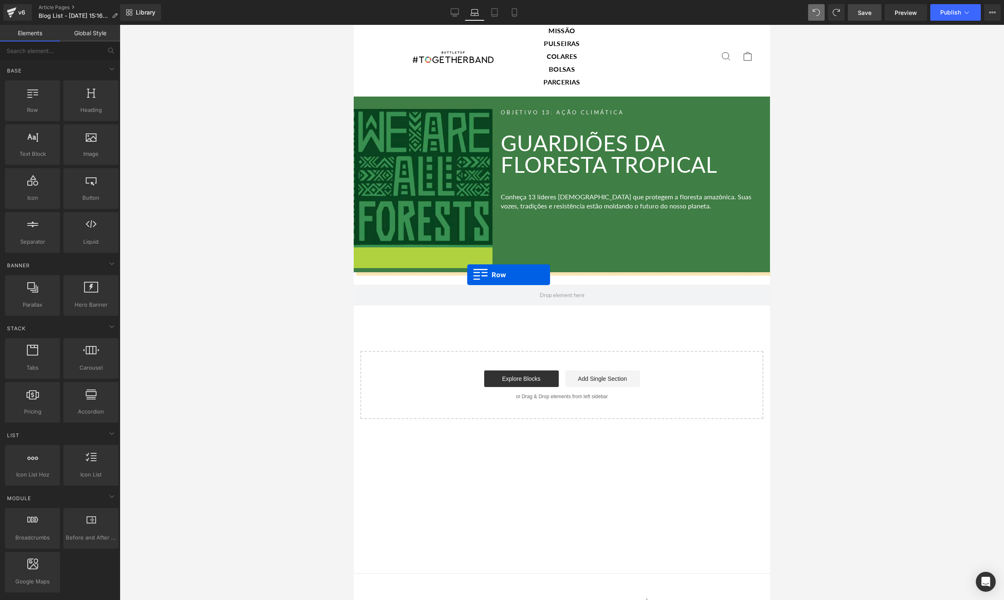
drag, startPoint x: 359, startPoint y: 251, endPoint x: 467, endPoint y: 275, distance: 111.2
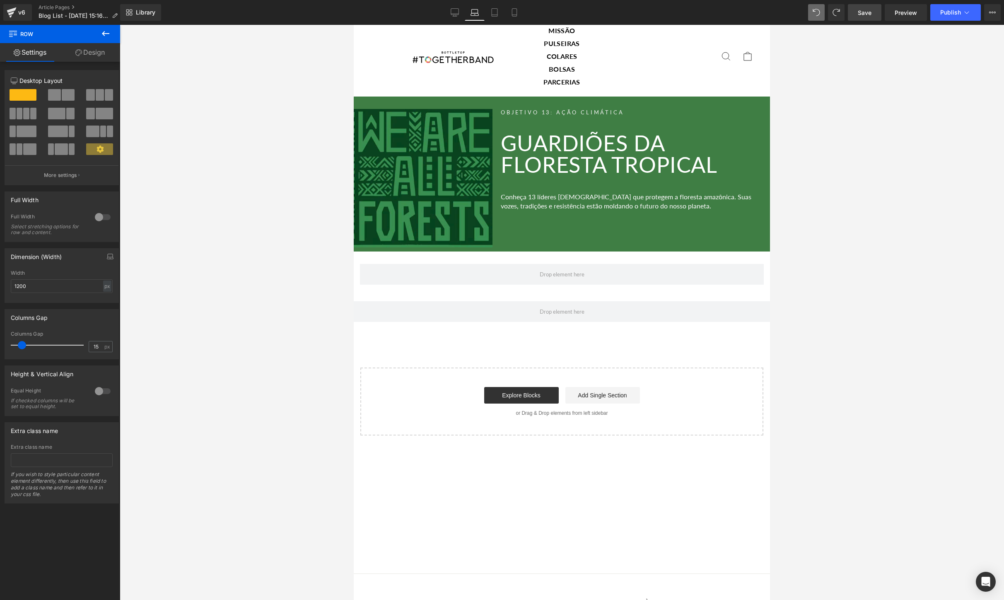
click at [111, 35] on button at bounding box center [105, 34] width 29 height 18
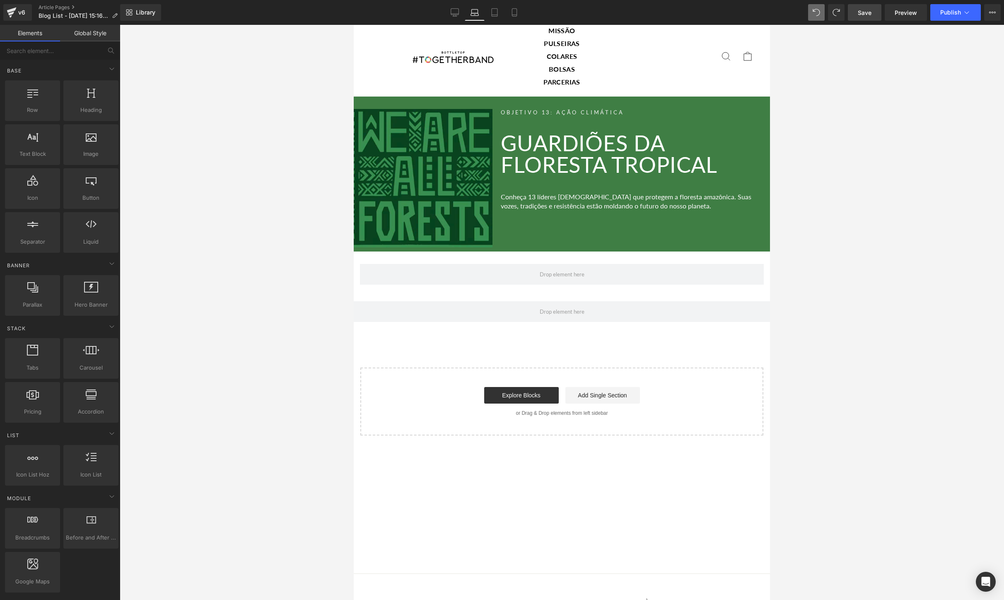
click at [39, 31] on link "Elements" at bounding box center [30, 33] width 60 height 17
click at [88, 33] on link "Global Style" at bounding box center [90, 33] width 60 height 17
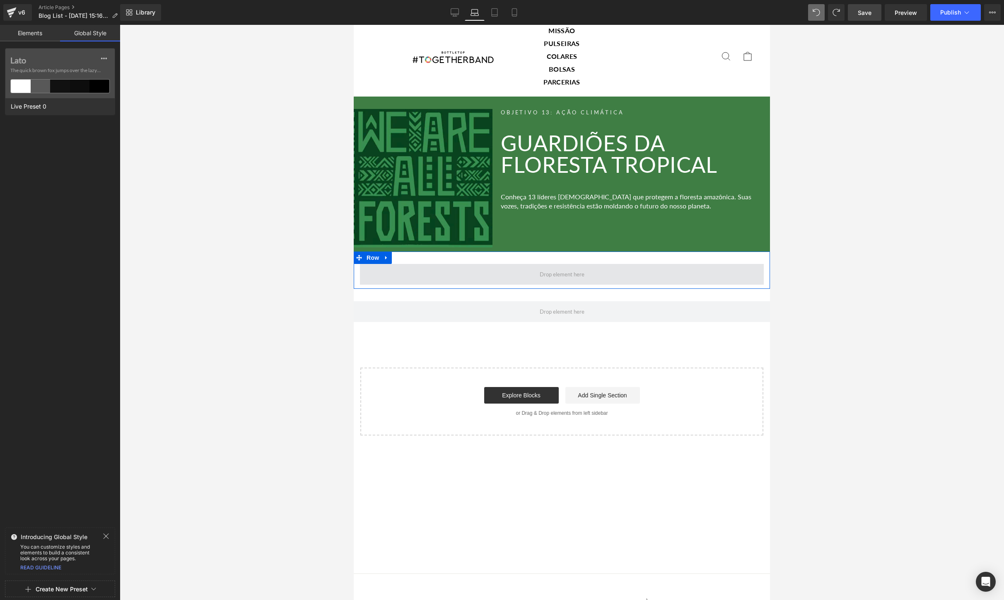
click at [405, 270] on span at bounding box center [562, 274] width 404 height 21
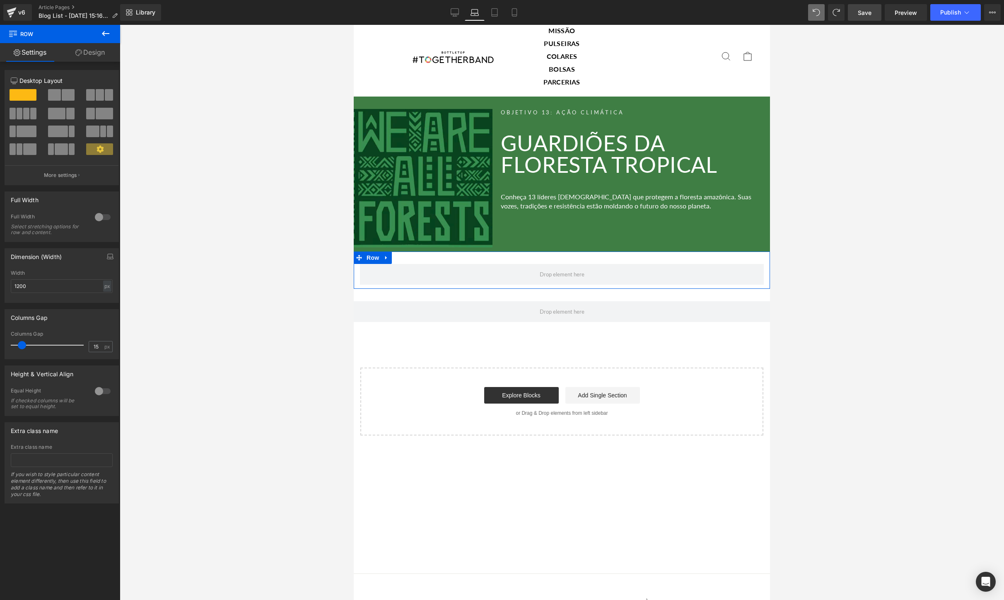
click at [101, 96] on span at bounding box center [100, 95] width 8 height 12
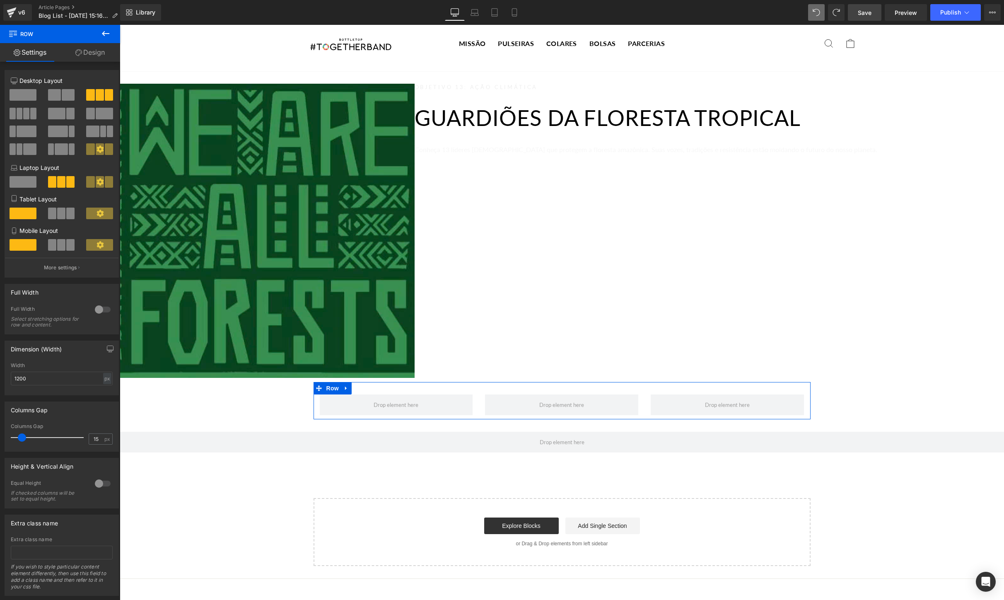
scroll to position [156, 0]
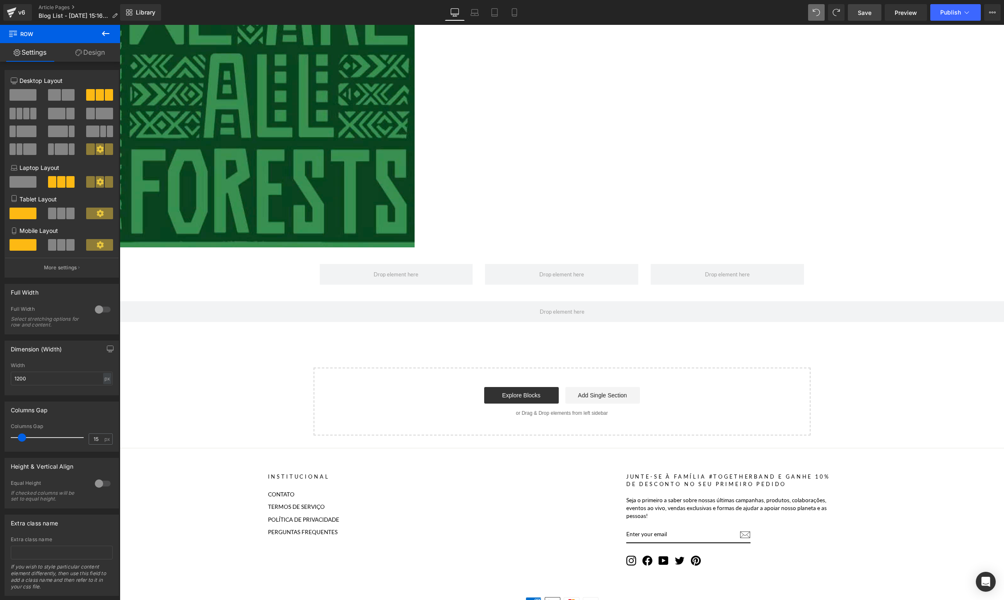
click at [109, 34] on icon at bounding box center [106, 34] width 10 height 10
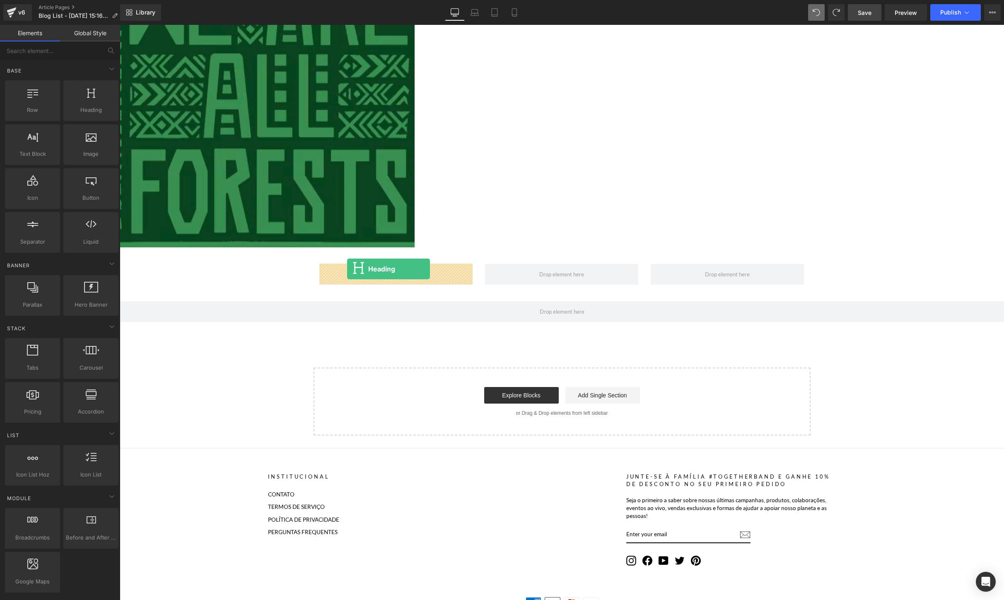
drag, startPoint x: 201, startPoint y: 120, endPoint x: 347, endPoint y: 269, distance: 208.6
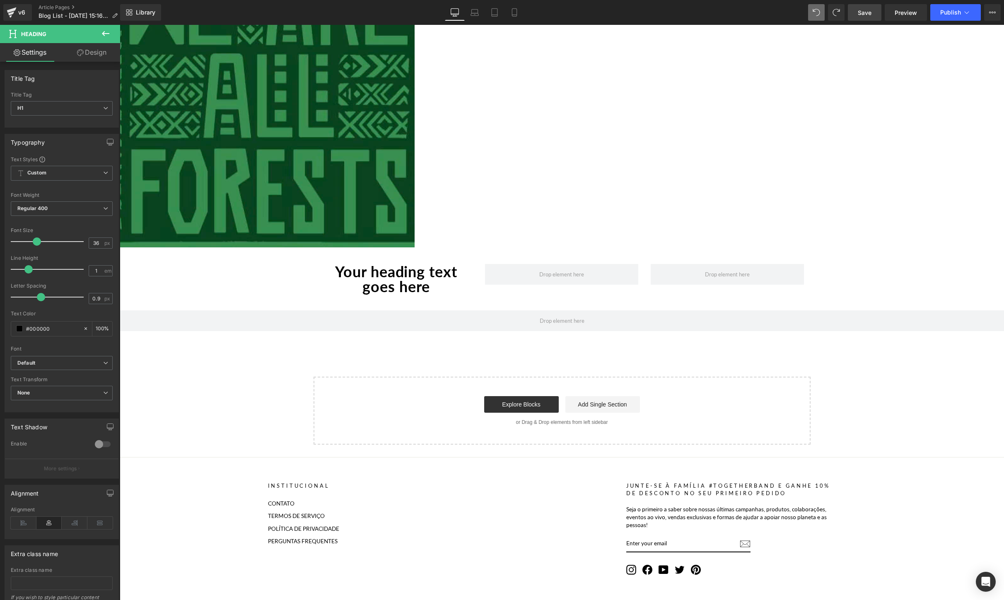
click at [107, 29] on icon at bounding box center [106, 34] width 10 height 10
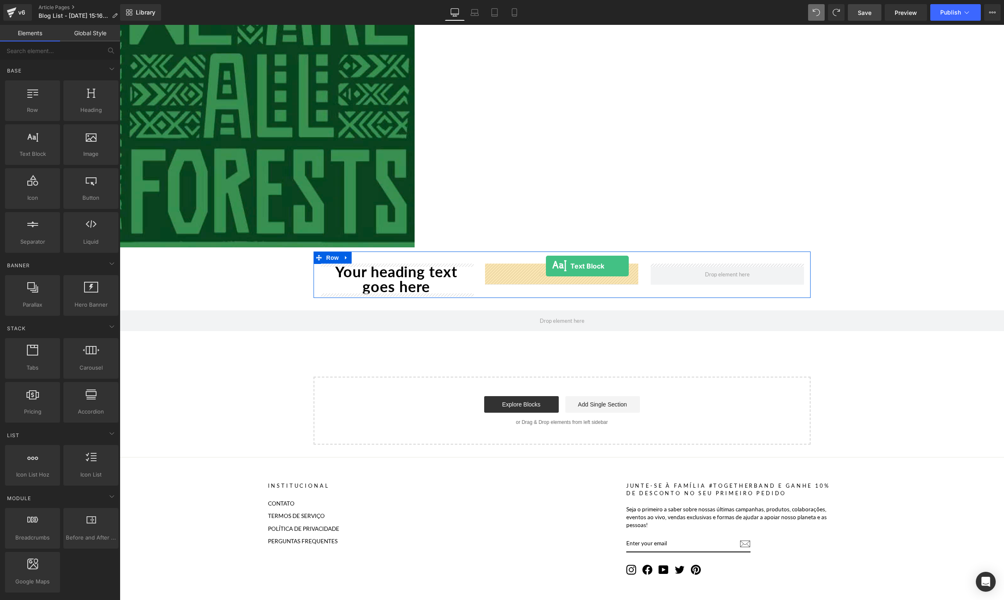
drag, startPoint x: 151, startPoint y: 173, endPoint x: 546, endPoint y: 266, distance: 405.6
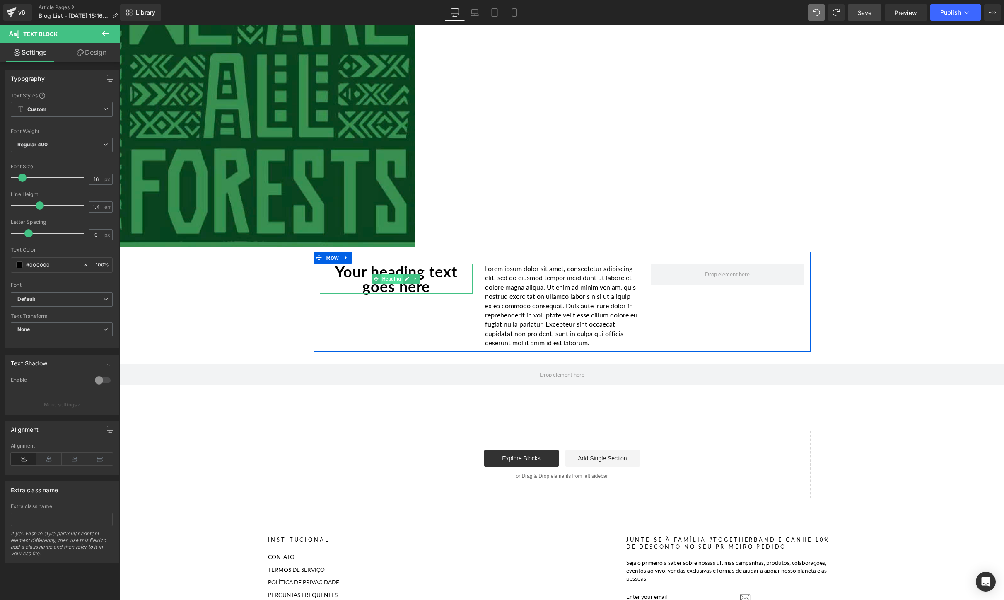
click at [381, 280] on span "Heading" at bounding box center [392, 279] width 22 height 10
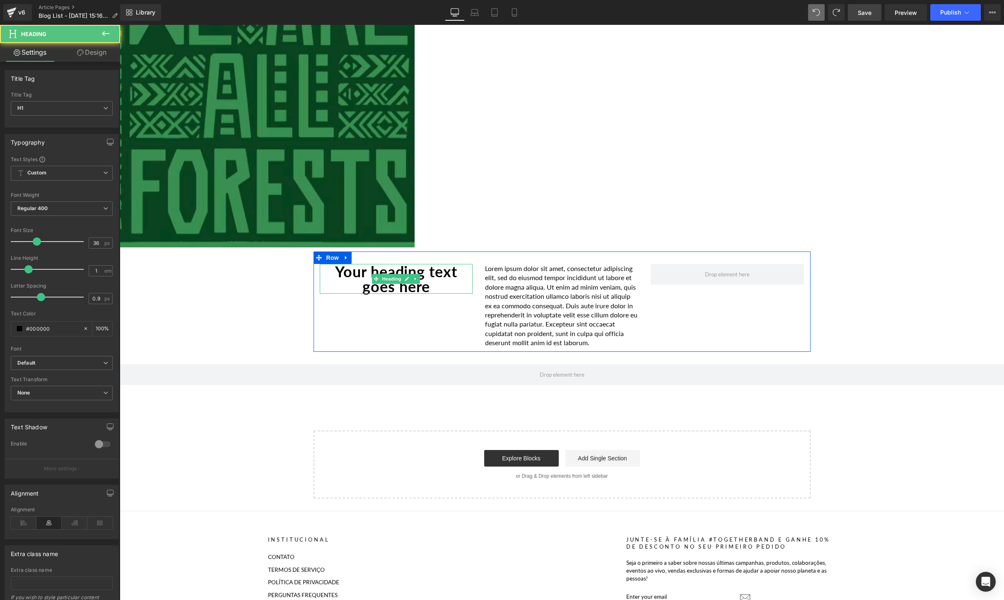
click at [447, 287] on h1 "Your heading text goes here" at bounding box center [396, 279] width 153 height 30
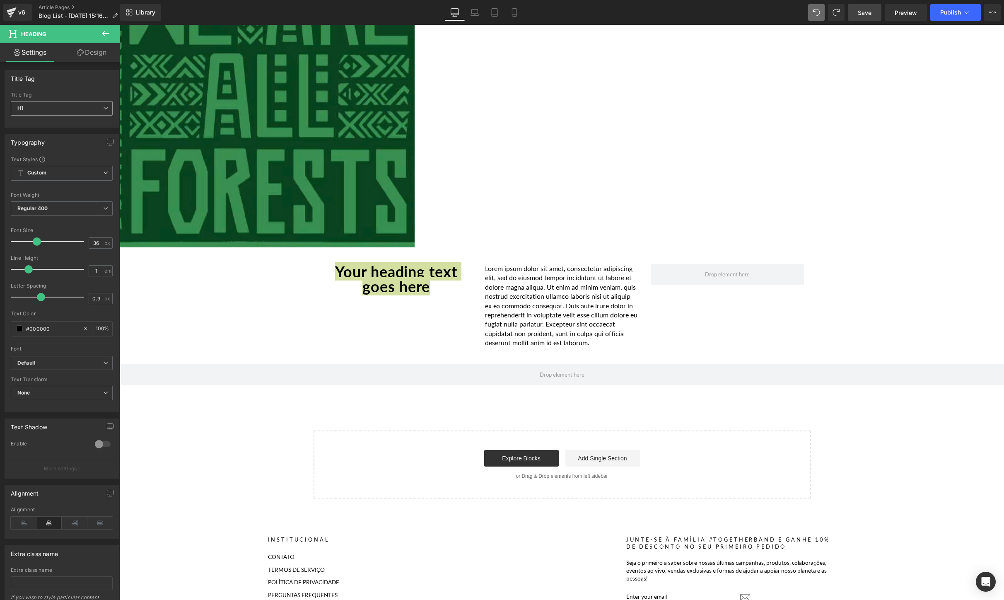
click at [61, 109] on span "H1" at bounding box center [62, 108] width 102 height 14
click at [41, 170] on li "H5" at bounding box center [62, 172] width 102 height 12
type input "12.8"
type input "1.4"
type input "3.84"
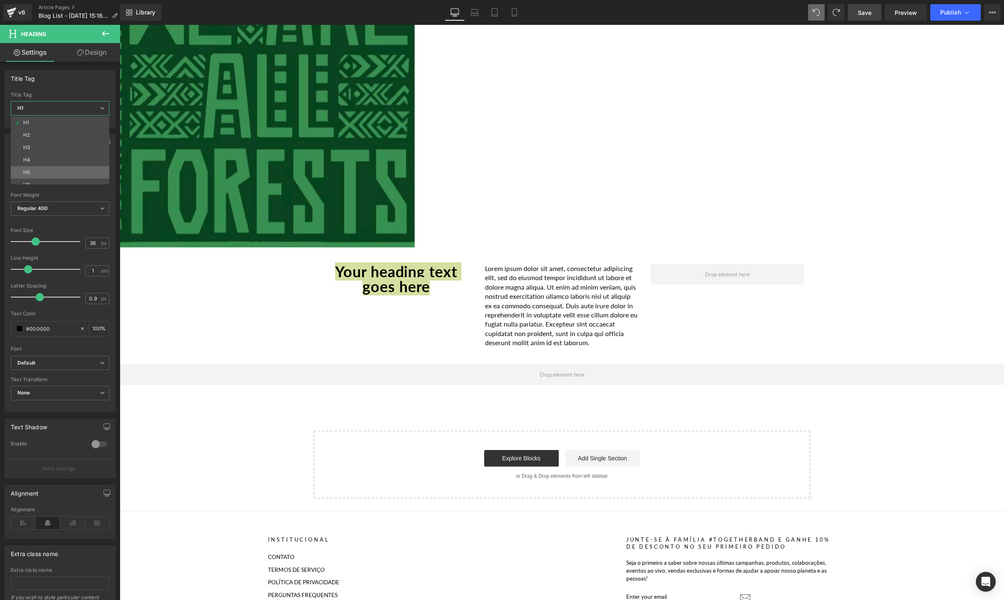
type input "100"
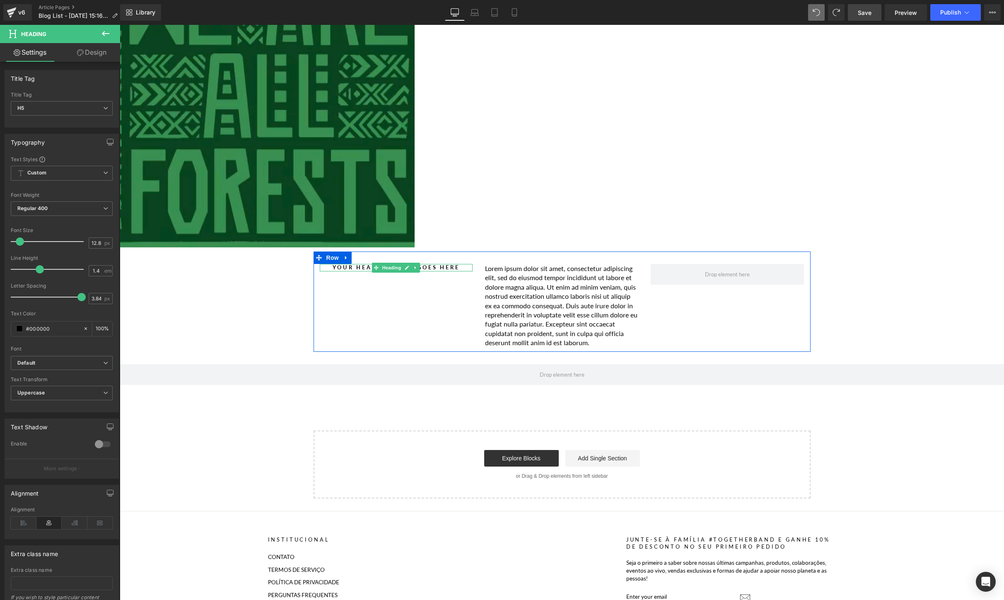
click at [389, 269] on span "Heading" at bounding box center [392, 268] width 22 height 10
click at [391, 296] on div "Your heading text goes here Heading Lorem ipsum dolor sit amet, consectetur adi…" at bounding box center [562, 301] width 497 height 100
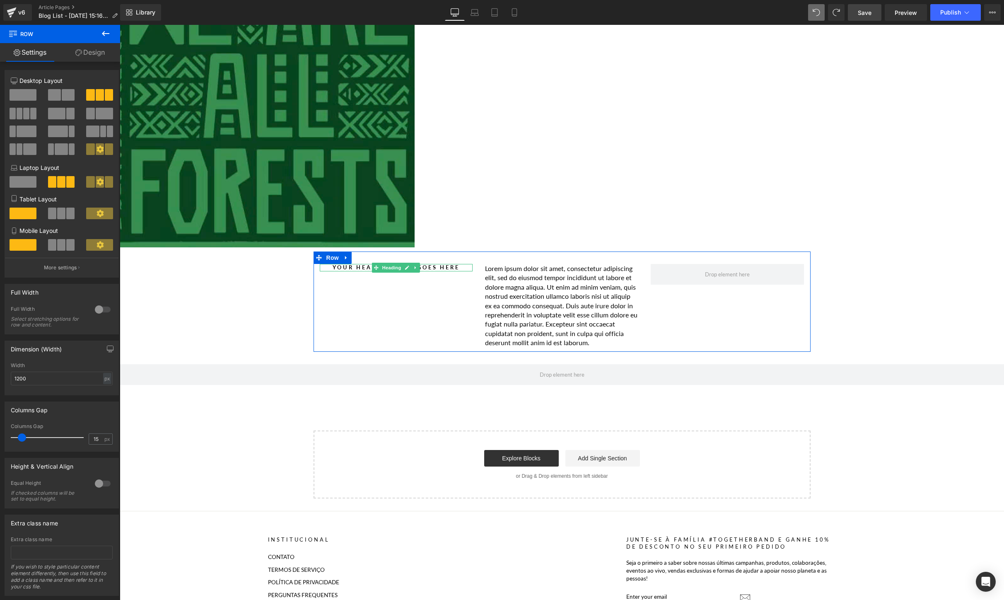
click at [465, 268] on h5 "Your heading text goes here" at bounding box center [396, 267] width 153 height 7
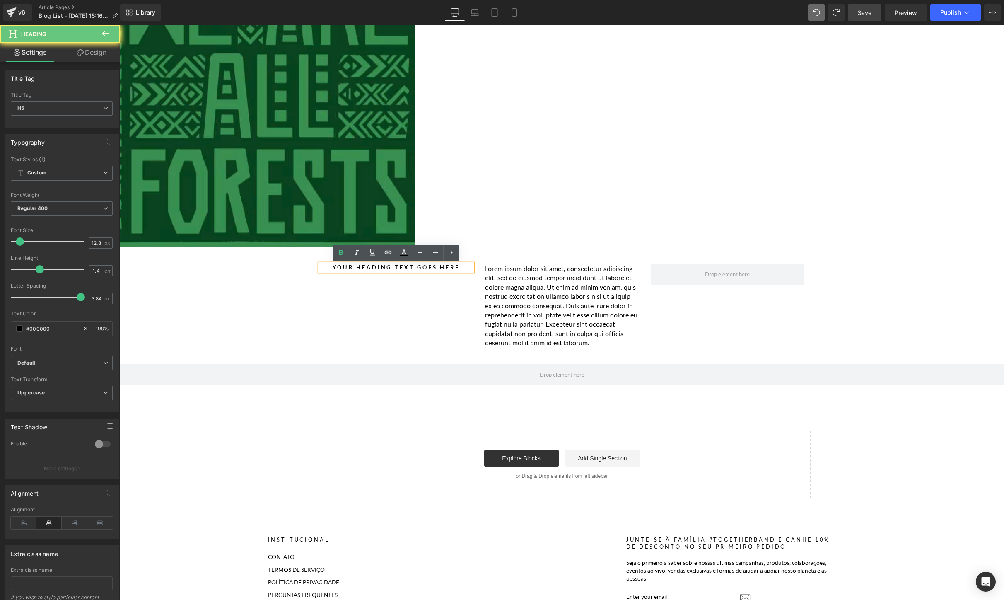
click at [465, 268] on h5 "Your heading text goes here" at bounding box center [396, 267] width 153 height 7
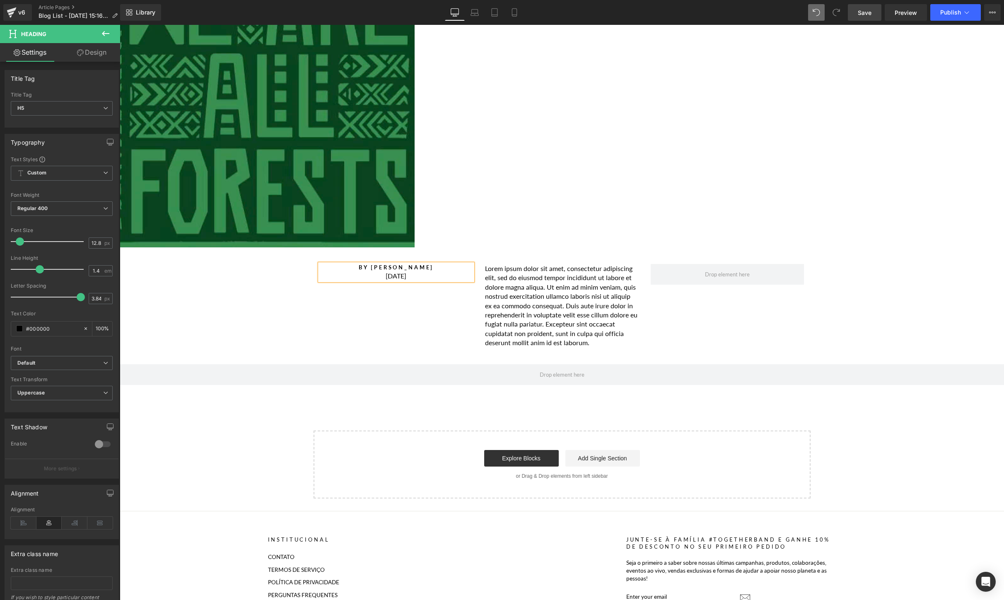
click at [357, 267] on h5 "BY [PERSON_NAME]" at bounding box center [396, 267] width 153 height 7
click at [379, 275] on div "[DATE]" at bounding box center [396, 275] width 153 height 9
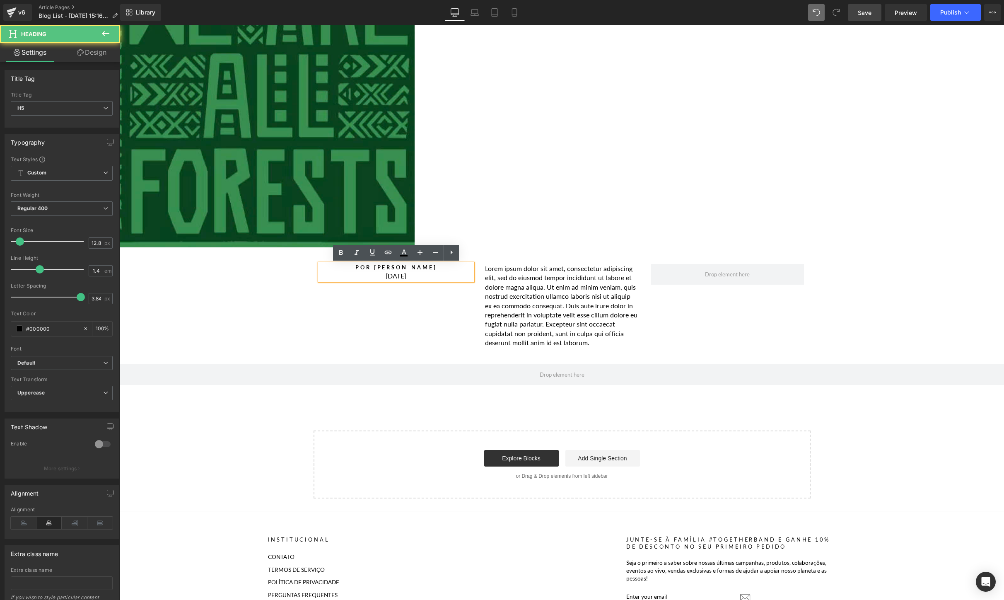
click at [423, 275] on div "[DATE]" at bounding box center [396, 275] width 153 height 9
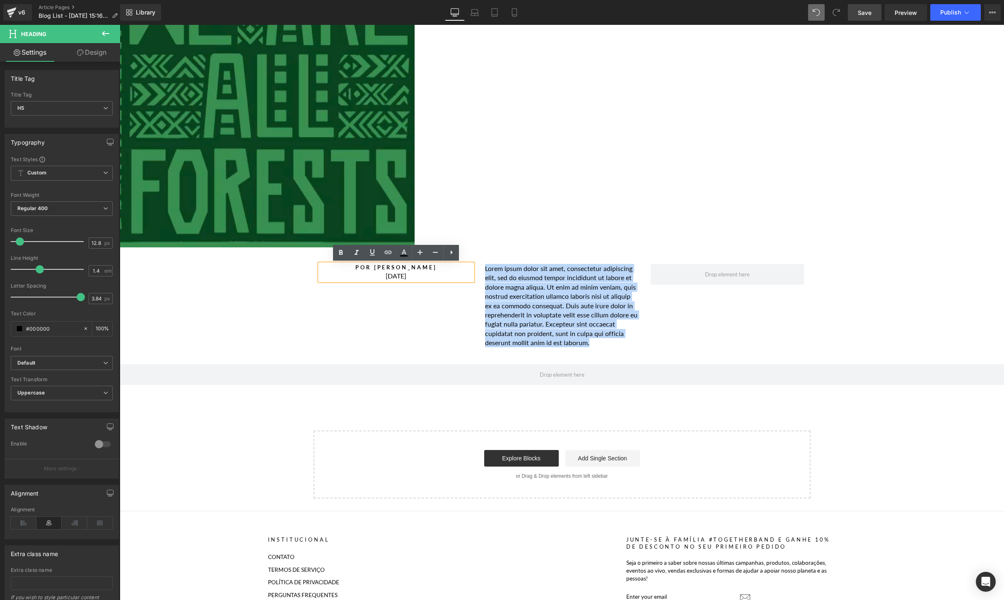
drag, startPoint x: 423, startPoint y: 275, endPoint x: 346, endPoint y: 266, distance: 77.6
click at [346, 266] on div "POR [PERSON_NAME] [DATE]" at bounding box center [396, 272] width 153 height 17
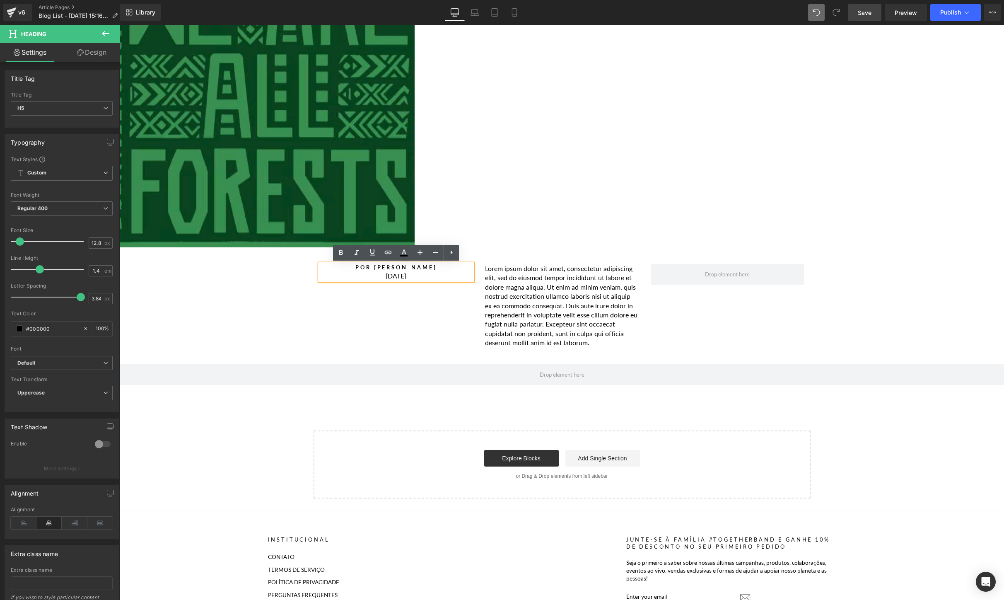
click at [418, 269] on h5 "POR [PERSON_NAME]" at bounding box center [396, 267] width 153 height 7
click at [450, 268] on h5 "POR [PERSON_NAME]" at bounding box center [396, 267] width 153 height 7
click at [427, 269] on h5 "POR JESSICA JURKSCHAT[DATE]" at bounding box center [396, 267] width 153 height 7
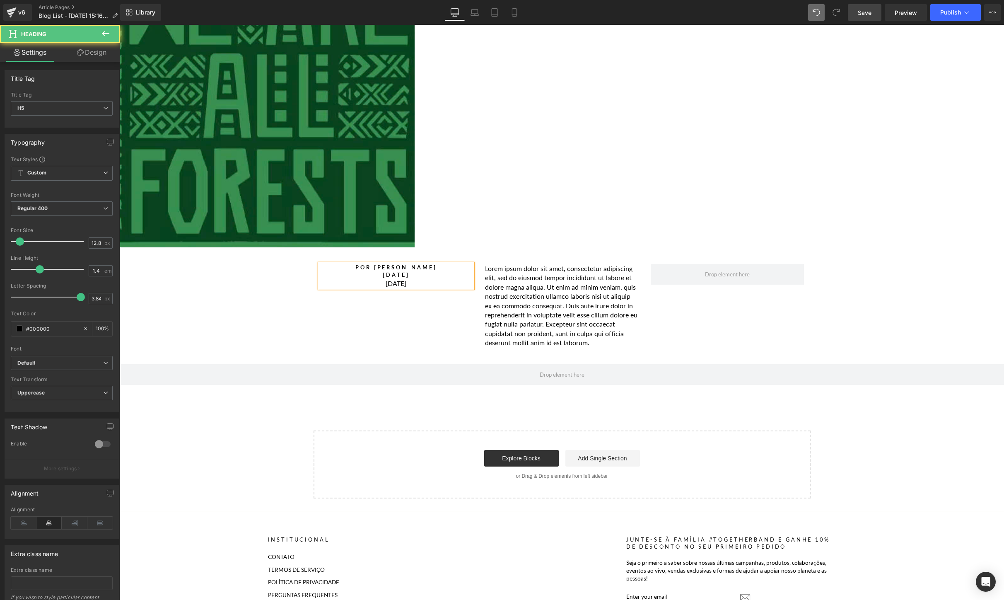
drag, startPoint x: 417, startPoint y: 281, endPoint x: 357, endPoint y: 280, distance: 59.2
click at [357, 280] on div "[DATE]" at bounding box center [396, 283] width 153 height 9
click at [428, 273] on h5 "[DATE]" at bounding box center [396, 274] width 153 height 7
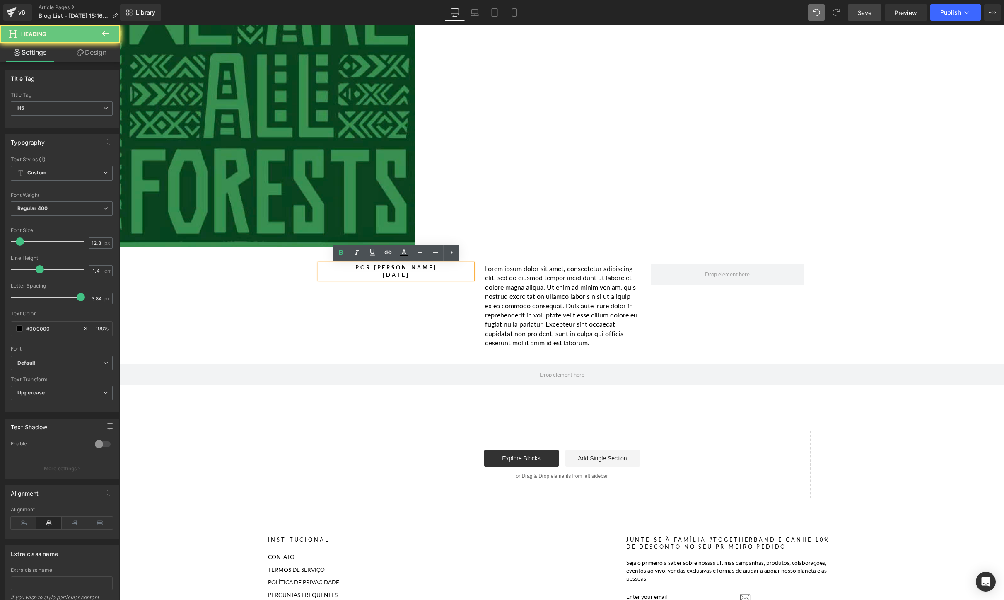
click at [428, 273] on h5 "[DATE]" at bounding box center [396, 274] width 153 height 7
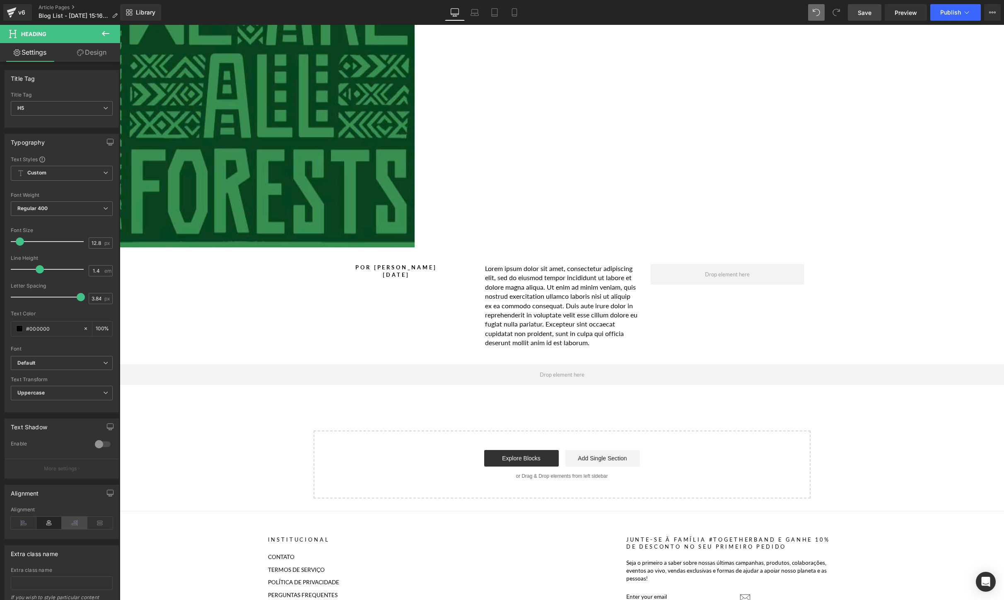
click at [72, 523] on icon at bounding box center [75, 523] width 26 height 12
click at [413, 269] on link at bounding box center [416, 271] width 9 height 10
click at [463, 271] on h5 "[DATE]" at bounding box center [396, 274] width 153 height 7
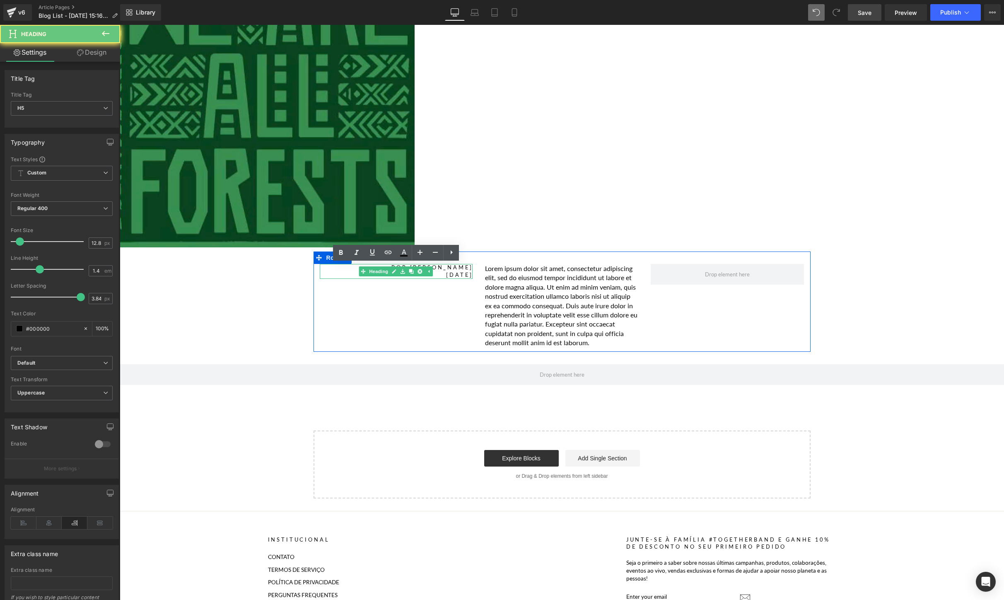
click at [463, 271] on h5 "[DATE]" at bounding box center [396, 274] width 153 height 7
click at [375, 279] on div "POR [PERSON_NAME] [DATE]" at bounding box center [396, 271] width 153 height 15
click at [407, 252] on icon at bounding box center [404, 253] width 10 height 10
type input "#000000"
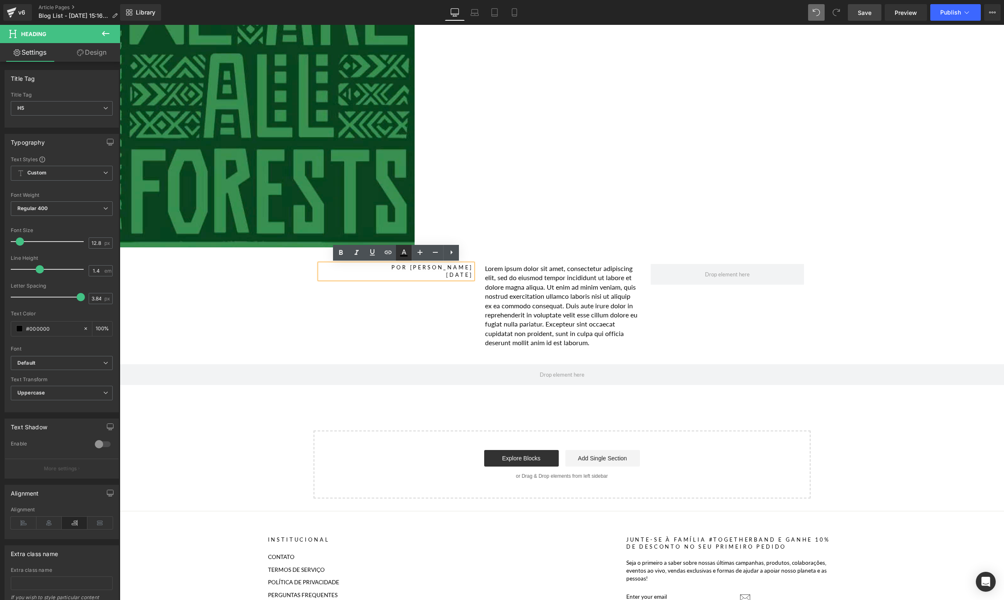
type input "100"
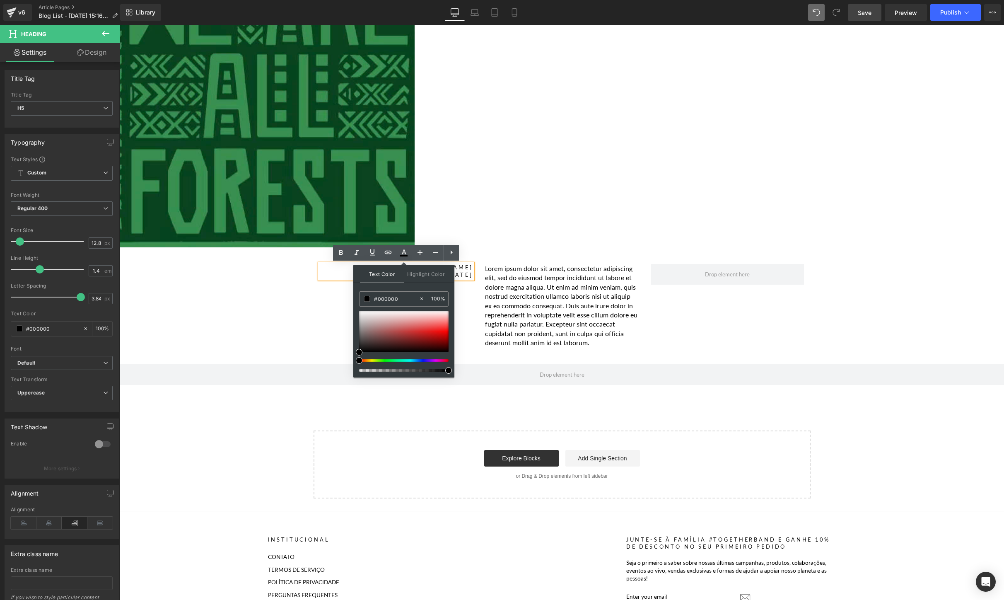
click at [399, 299] on input "#000000" at bounding box center [396, 298] width 45 height 9
paste input "3f7e44"
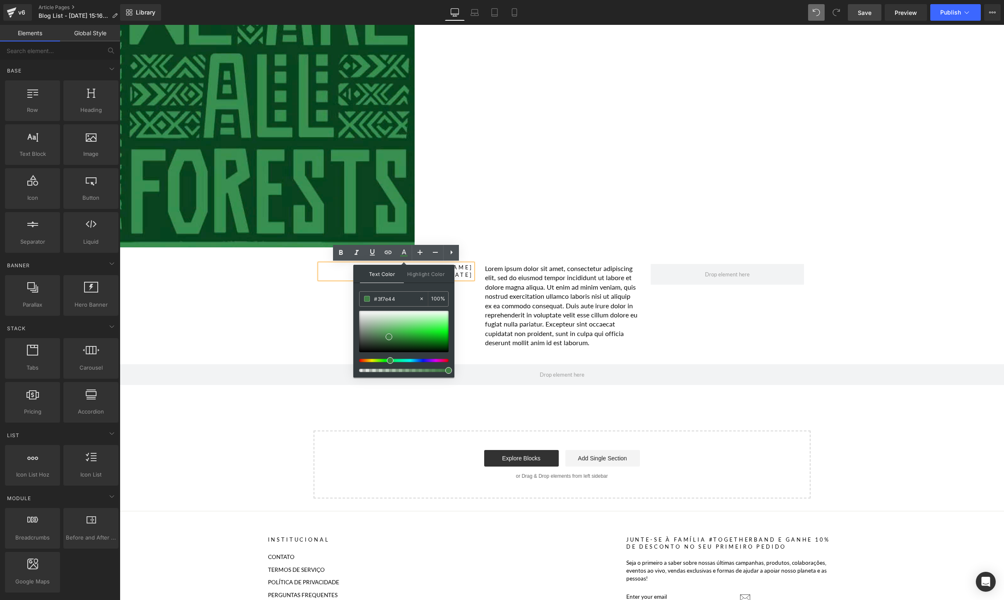
click at [256, 307] on div "Image Objetivo 13: Ação Climática Heading Guardiões da Floresta Tropical Headin…" at bounding box center [562, 220] width 884 height 558
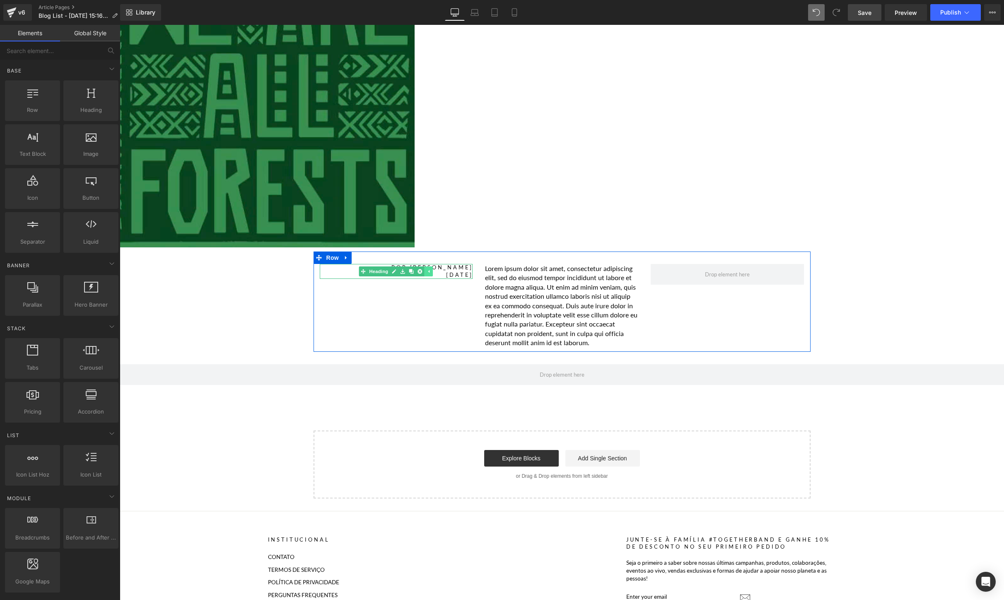
click at [428, 269] on icon at bounding box center [429, 271] width 5 height 5
click at [444, 270] on h5 "POR [PERSON_NAME]" at bounding box center [396, 267] width 153 height 7
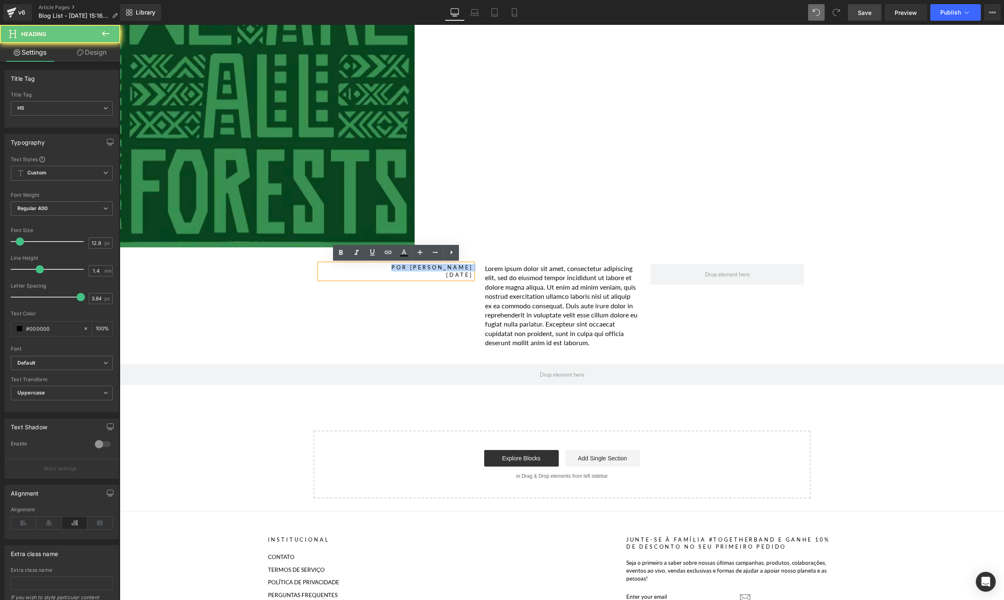
click at [444, 270] on h5 "POR [PERSON_NAME]" at bounding box center [396, 267] width 153 height 7
click at [406, 252] on icon at bounding box center [404, 251] width 5 height 5
type input "#000000"
type input "100"
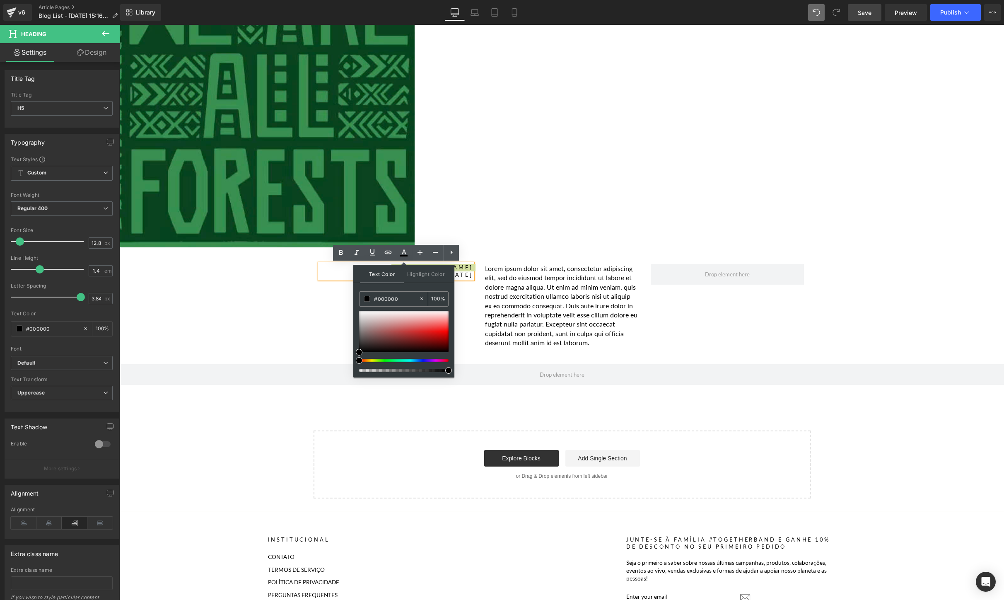
click at [398, 294] on div "#000000" at bounding box center [389, 299] width 59 height 14
click at [398, 303] on input "#000000" at bounding box center [396, 298] width 45 height 9
paste input "#3f7e44"
type input "#000000#3f7e44"
type input "0"
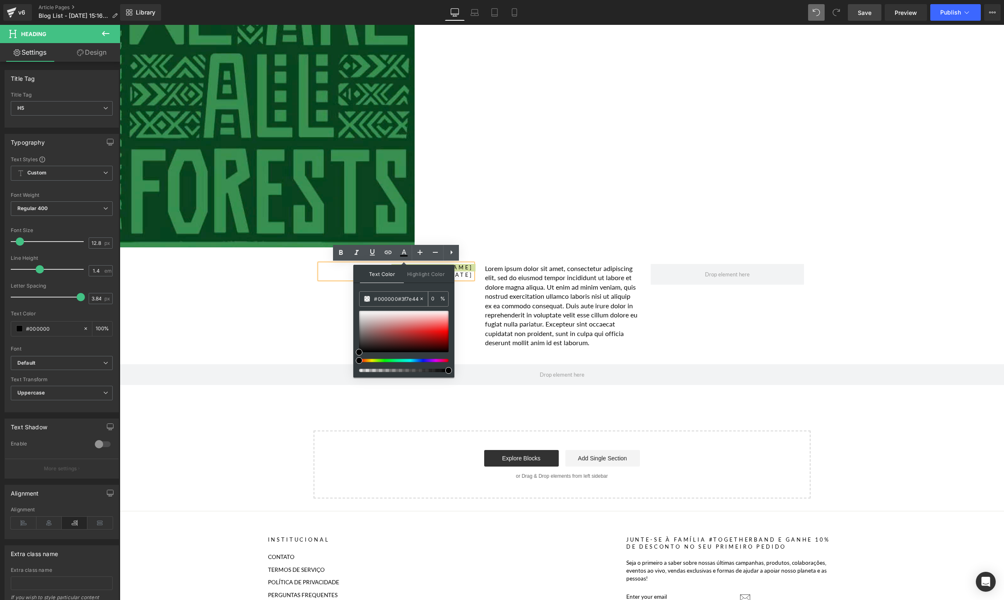
click at [394, 294] on input "#000000#3f7e44" at bounding box center [396, 298] width 45 height 9
click at [420, 297] on icon at bounding box center [422, 299] width 6 height 6
click at [412, 297] on input "none" at bounding box center [396, 298] width 45 height 9
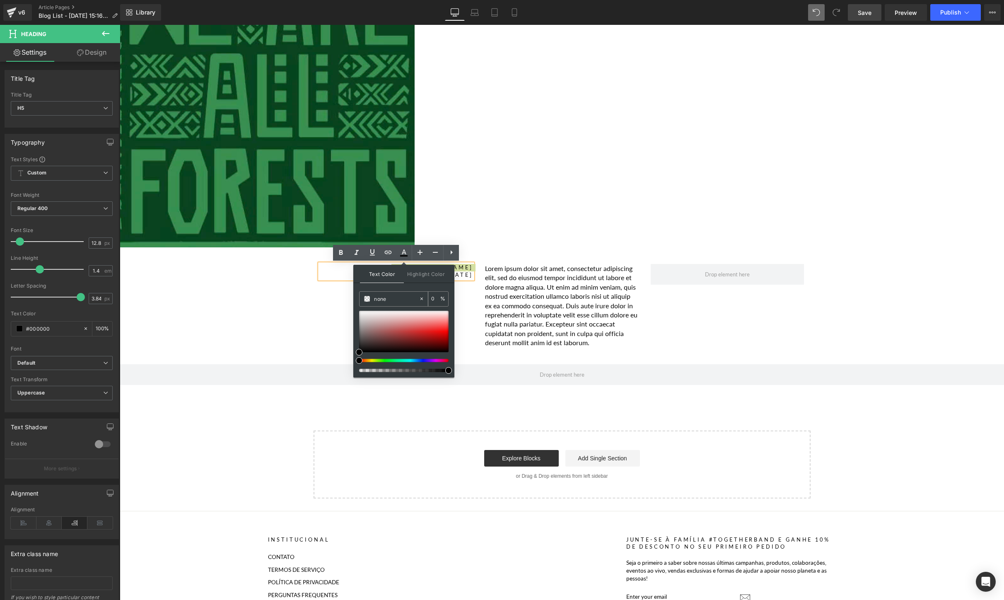
paste input "#3f7e44"
drag, startPoint x: 386, startPoint y: 299, endPoint x: 364, endPoint y: 299, distance: 22.4
click at [364, 299] on div "none#3f7e44" at bounding box center [389, 299] width 59 height 14
type input "#3f7e44"
type input "100"
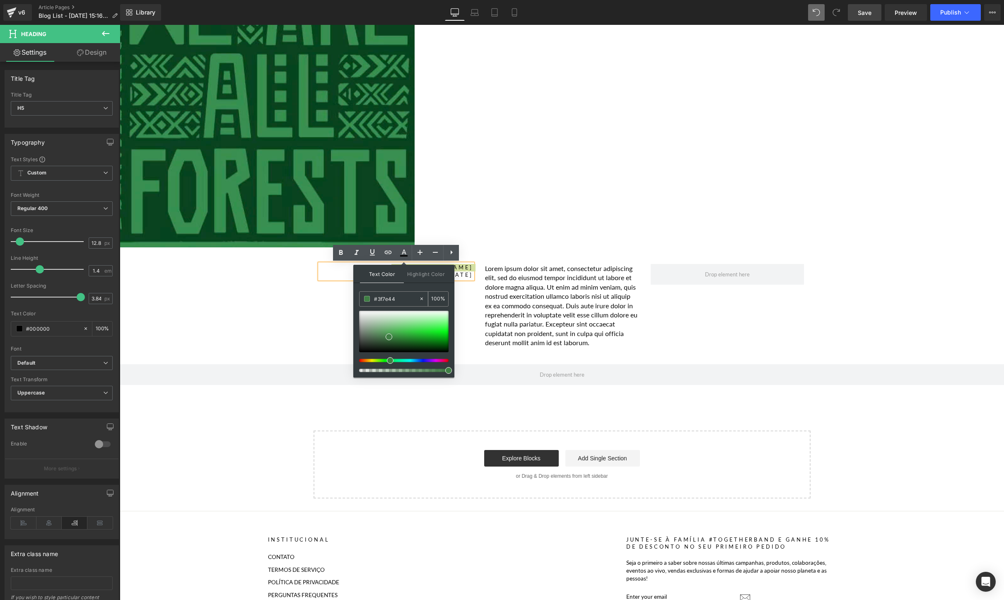
type input "#3f7e44"
click at [401, 300] on input "#3f7e44" at bounding box center [396, 298] width 45 height 9
click at [302, 292] on div "Image Objetivo 13: Ação Climática Heading Guardiões da Floresta Tropical Headin…" at bounding box center [562, 220] width 884 height 558
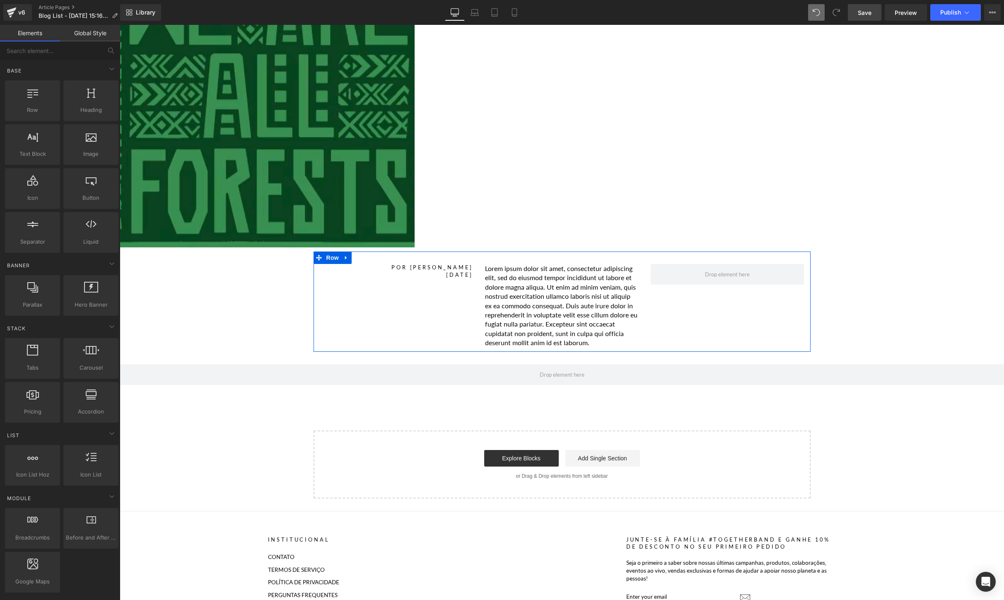
click at [120, 25] on div at bounding box center [120, 25] width 0 height 0
click at [459, 278] on h5 "[DATE]" at bounding box center [396, 274] width 153 height 7
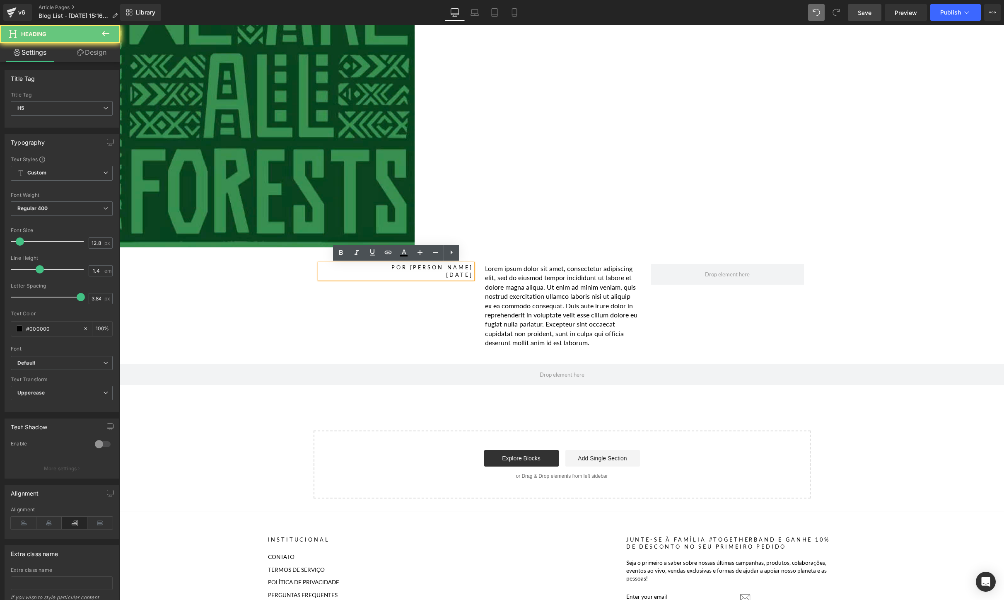
click at [459, 278] on h5 "[DATE]" at bounding box center [396, 274] width 153 height 7
click at [436, 279] on div "POR [PERSON_NAME] [DATE]" at bounding box center [396, 271] width 153 height 15
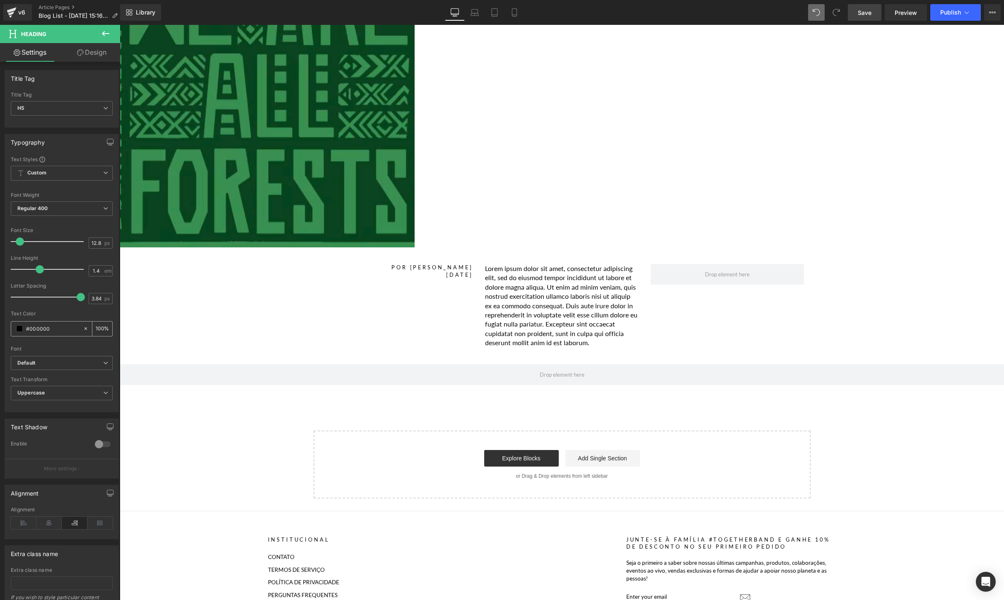
click at [70, 328] on input "#000000" at bounding box center [52, 328] width 53 height 9
drag, startPoint x: 70, startPoint y: 328, endPoint x: 0, endPoint y: 328, distance: 70.0
click at [0, 328] on div "Typography Text Styles Custom Custom Setup Global Style Custom Setup Global Sty…" at bounding box center [62, 270] width 124 height 285
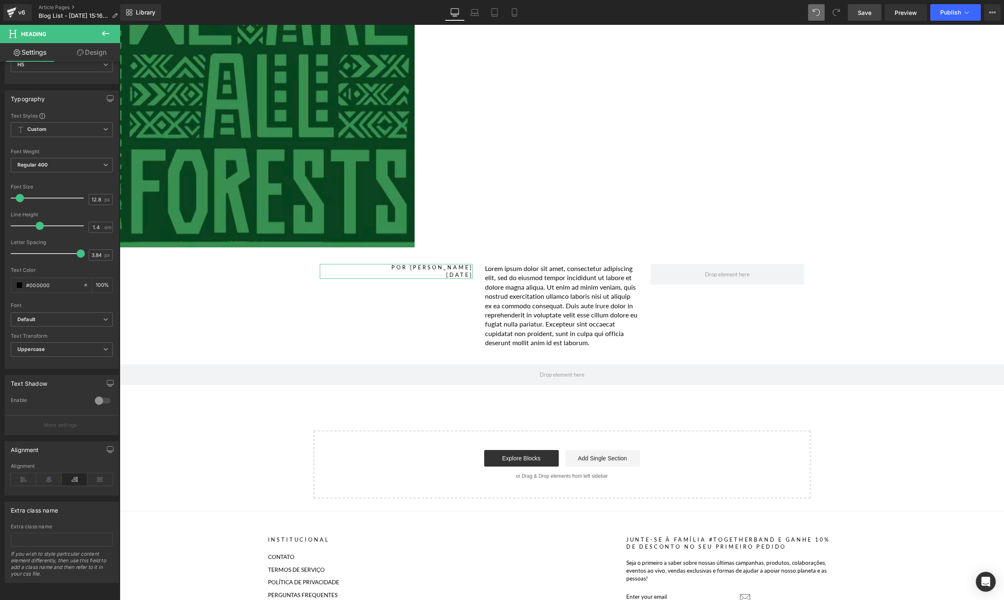
scroll to position [0, 0]
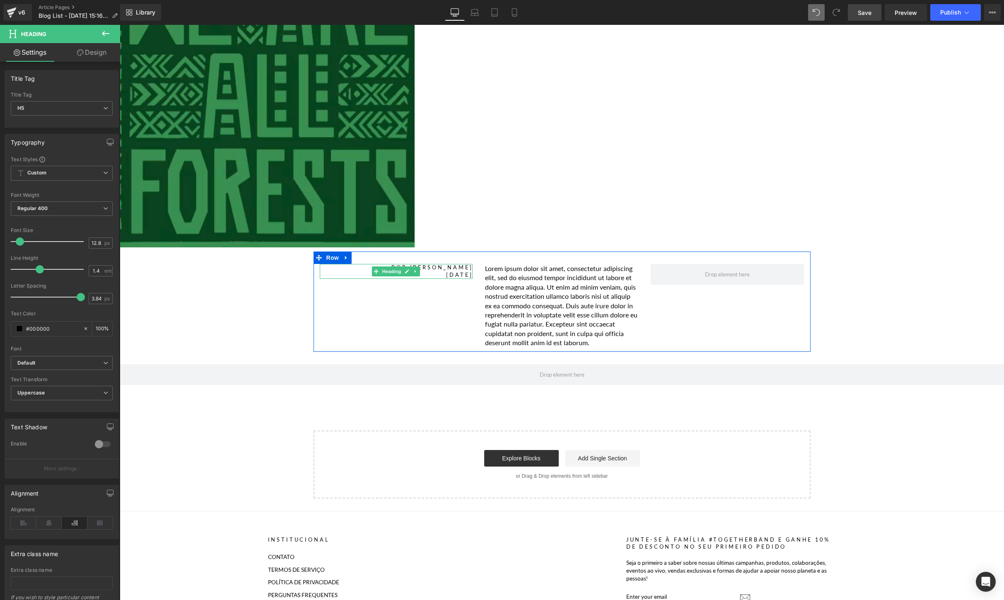
click at [441, 266] on h5 "POR [PERSON_NAME]" at bounding box center [396, 267] width 153 height 7
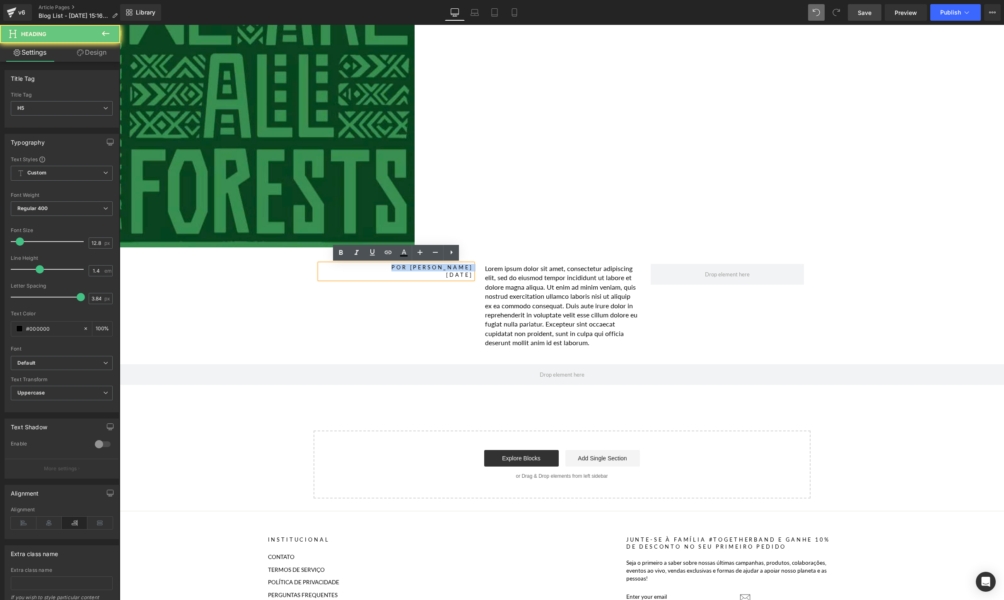
click at [441, 266] on h5 "POR [PERSON_NAME]" at bounding box center [396, 267] width 153 height 7
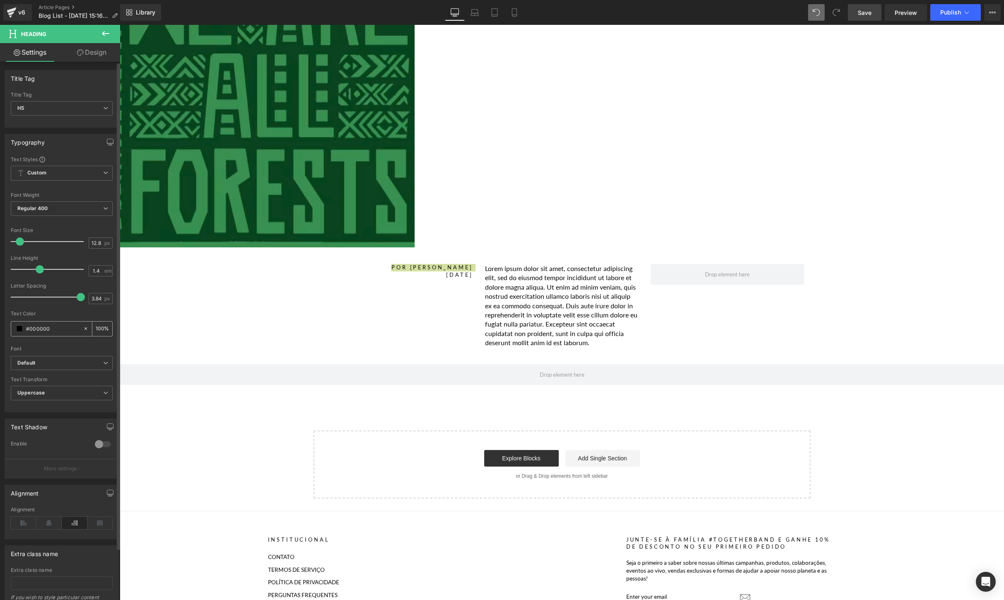
click at [64, 328] on input "#000000" at bounding box center [52, 328] width 53 height 9
paste input "3F7E44"
type input "3F7E44"
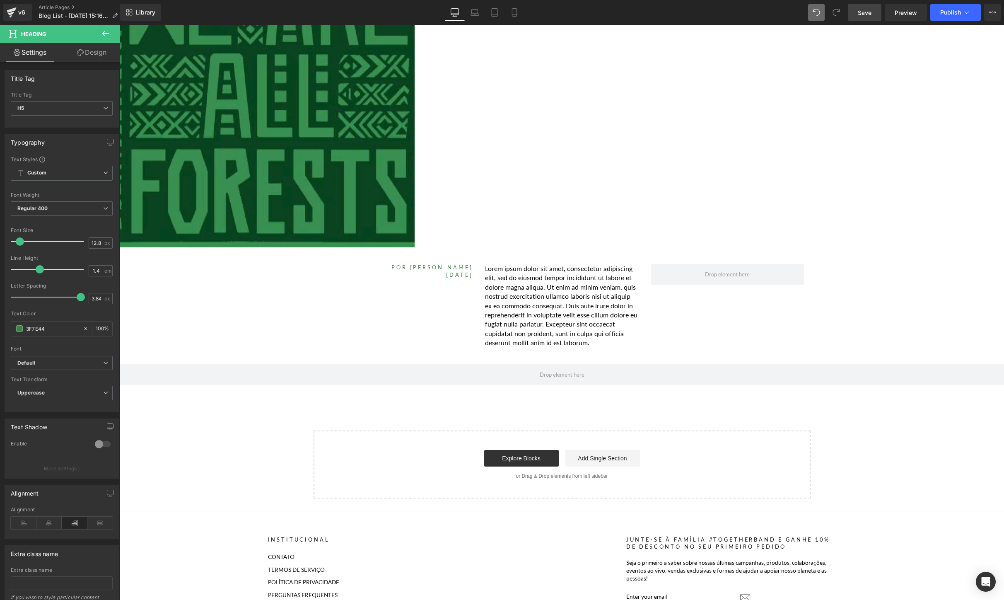
click at [166, 302] on div "Image Objetivo 13: Ação Climática Heading Guardiões da Floresta Tropical Headin…" at bounding box center [562, 220] width 884 height 558
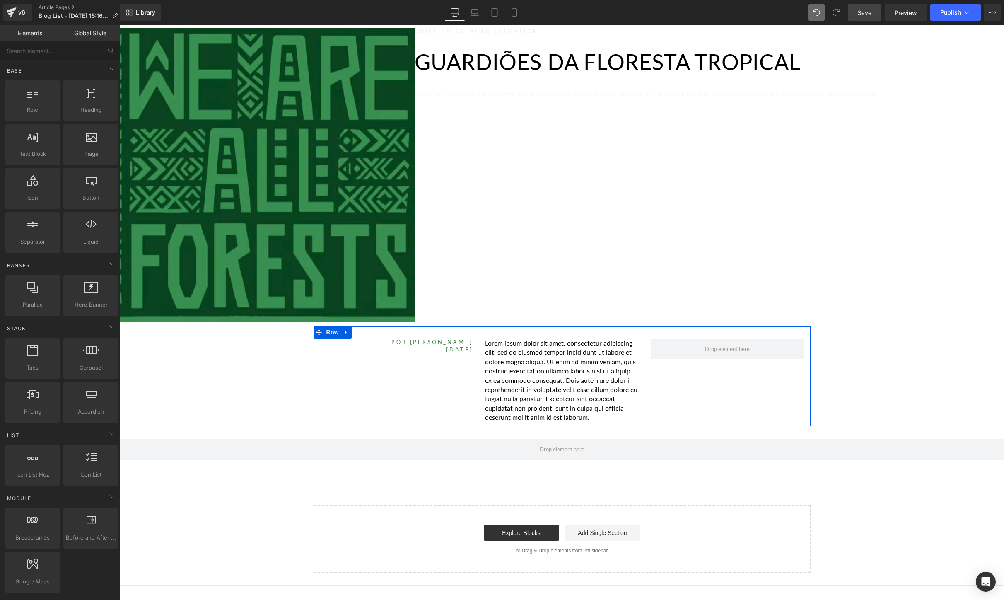
scroll to position [80, 0]
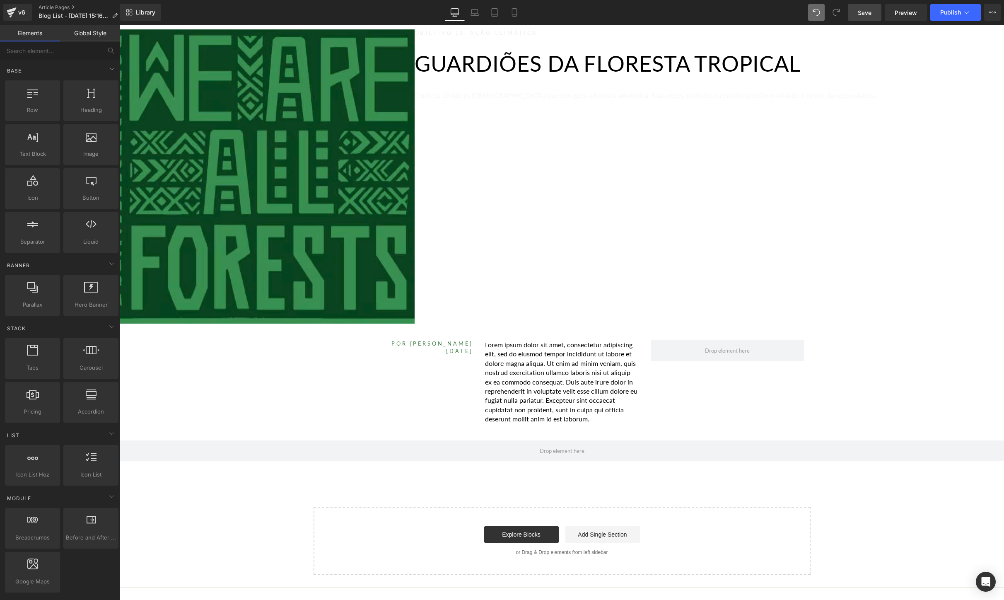
click at [724, 208] on div "Objetivo 13: Ação Climática Heading Guardiões da Floresta Tropical Heading Conh…" at bounding box center [709, 176] width 589 height 294
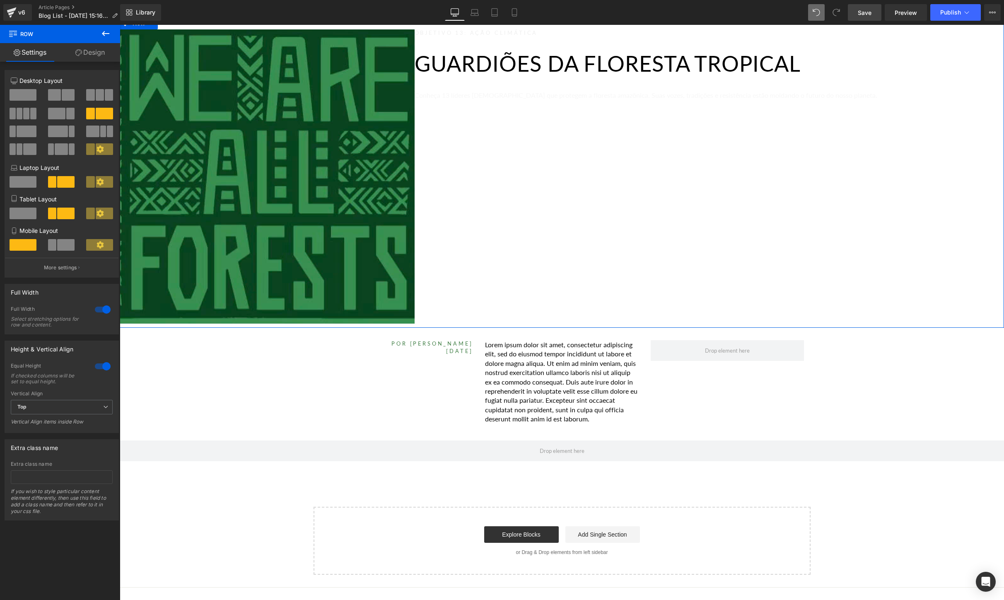
scroll to position [0, 0]
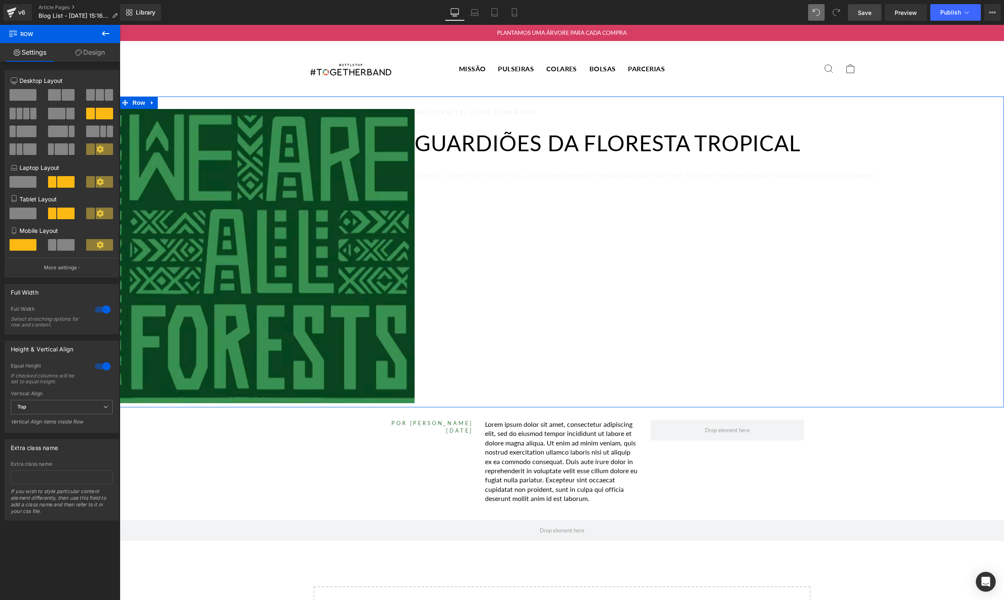
click at [632, 246] on div "Objetivo 13: Ação Climática Heading Guardiões da Floresta Tropical Heading Conh…" at bounding box center [709, 256] width 589 height 294
click at [633, 246] on div "Objetivo 13: Ação Climática Heading Guardiões da Floresta Tropical Heading Conh…" at bounding box center [709, 256] width 589 height 294
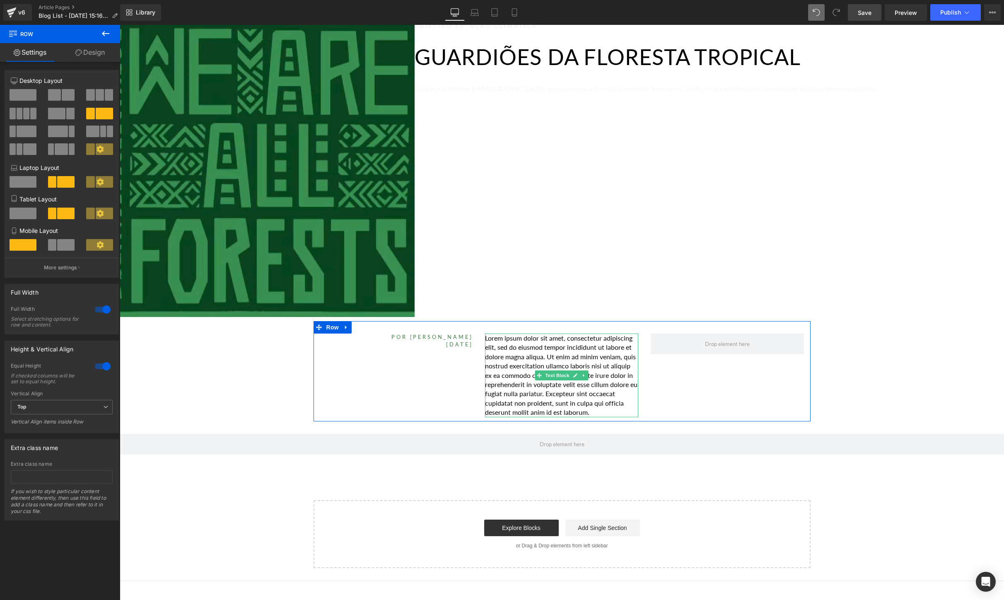
scroll to position [88, 0]
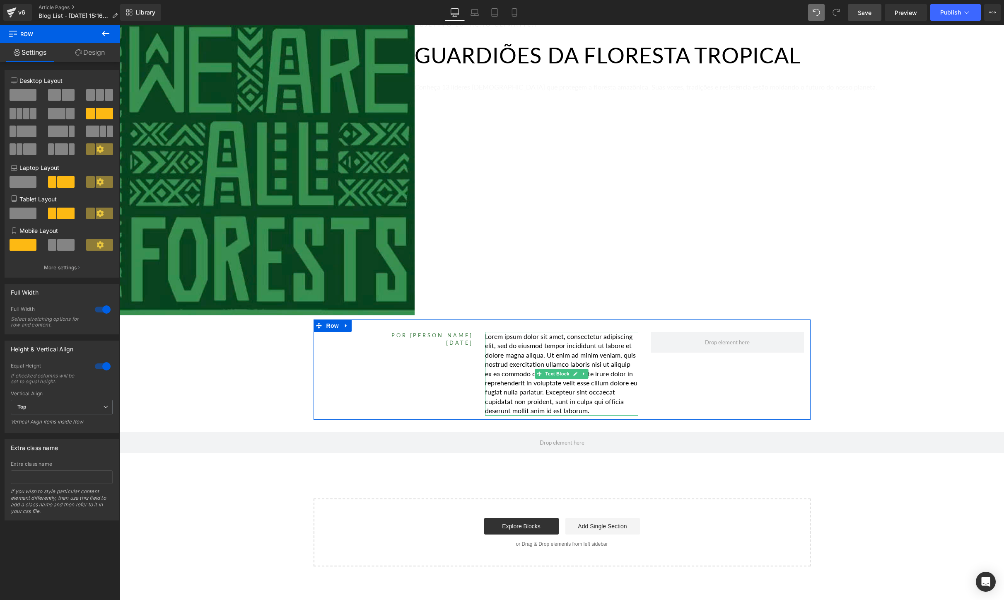
click at [620, 406] on p "Lorem ipsum dolor sit amet, consectetur adipiscing elit, sed do eiusmod tempor …" at bounding box center [561, 374] width 153 height 84
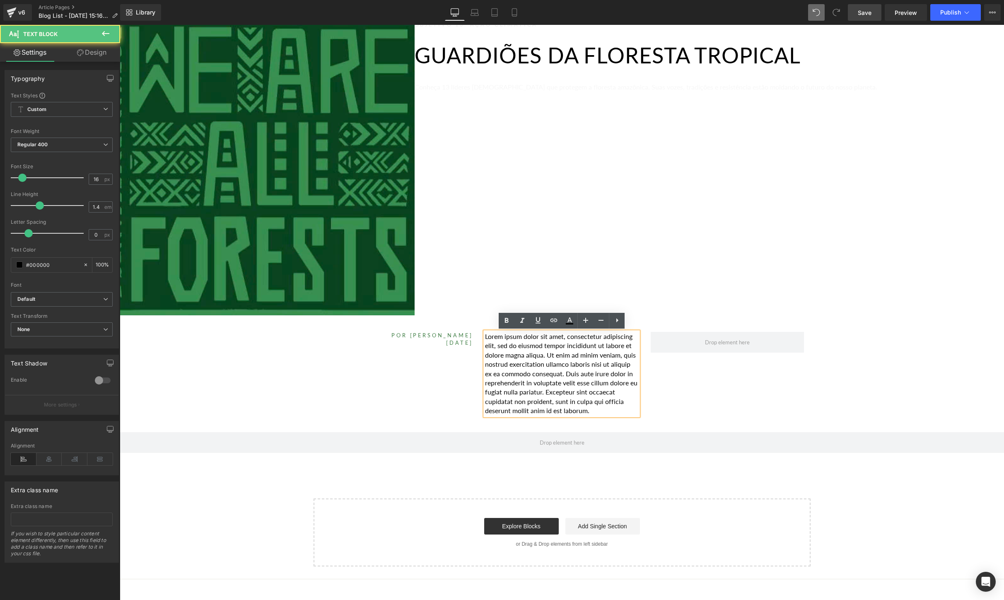
click at [620, 406] on p "Lorem ipsum dolor sit amet, consectetur adipiscing elit, sed do eiusmod tempor …" at bounding box center [561, 374] width 153 height 84
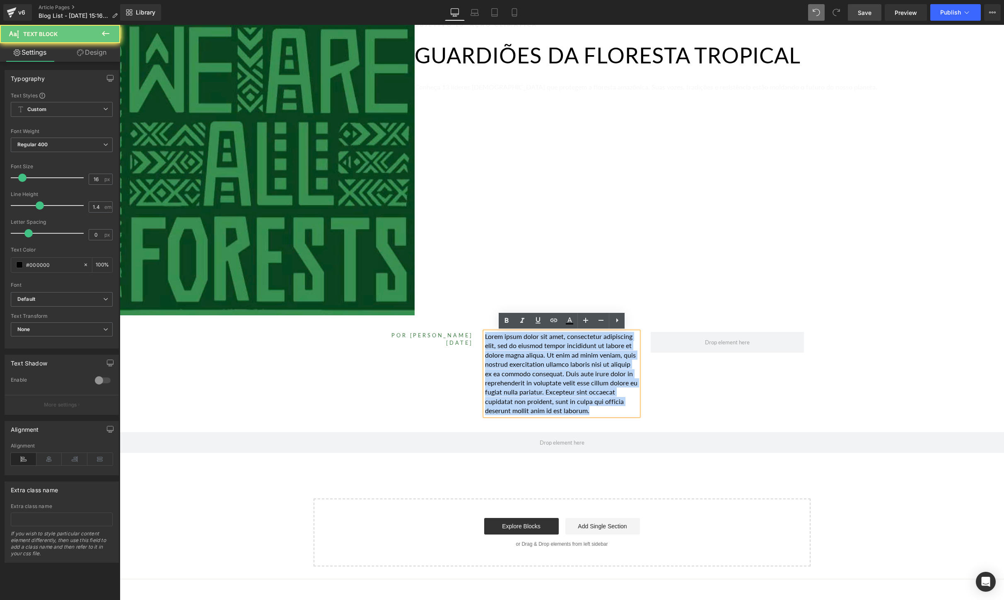
click at [620, 406] on p "Lorem ipsum dolor sit amet, consectetur adipiscing elit, sed do eiusmod tempor …" at bounding box center [561, 374] width 153 height 84
paste div
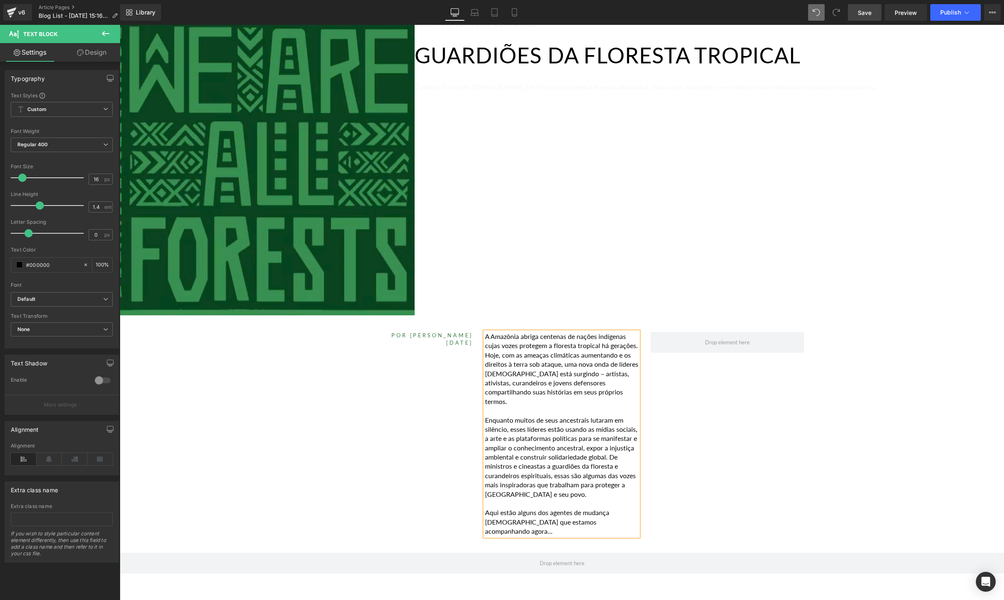
click at [761, 430] on div "POR [PERSON_NAME] [DATE] Heading A [GEOGRAPHIC_DATA] abriga centenas de nações …" at bounding box center [562, 429] width 497 height 221
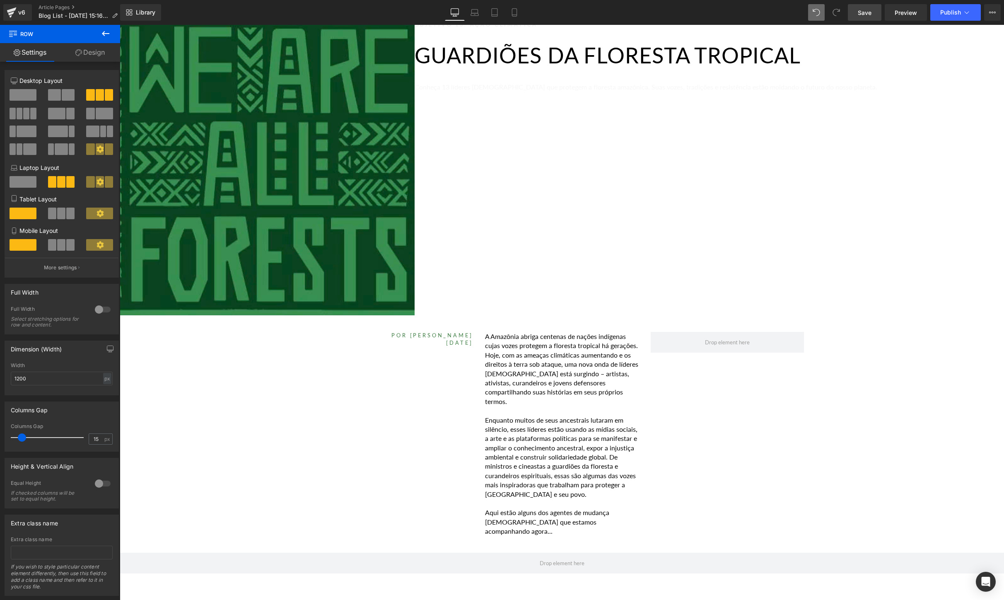
scroll to position [0, 0]
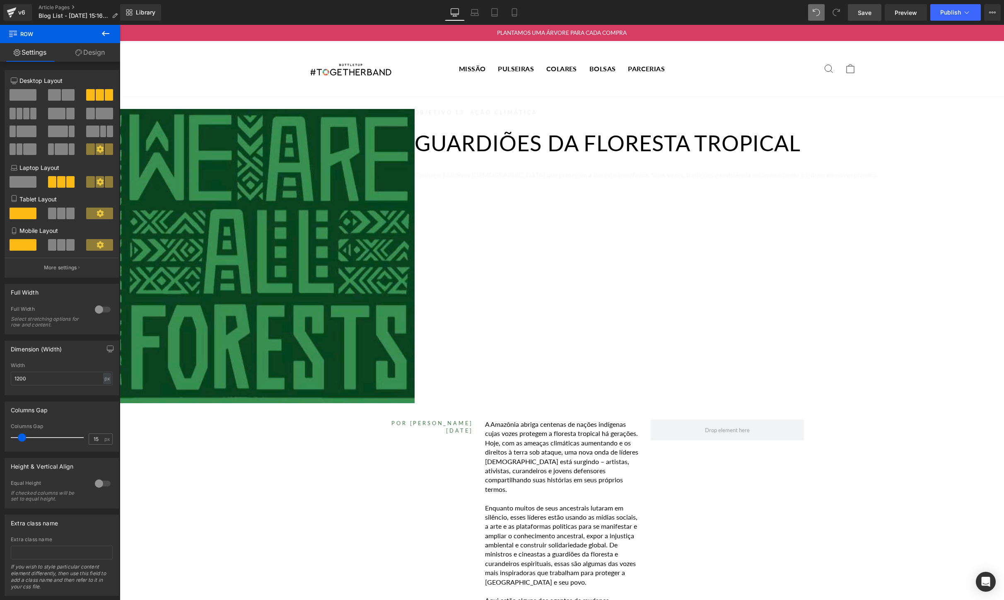
click at [864, 11] on span "Save" at bounding box center [865, 12] width 14 height 9
click at [908, 14] on span "Preview" at bounding box center [906, 12] width 22 height 9
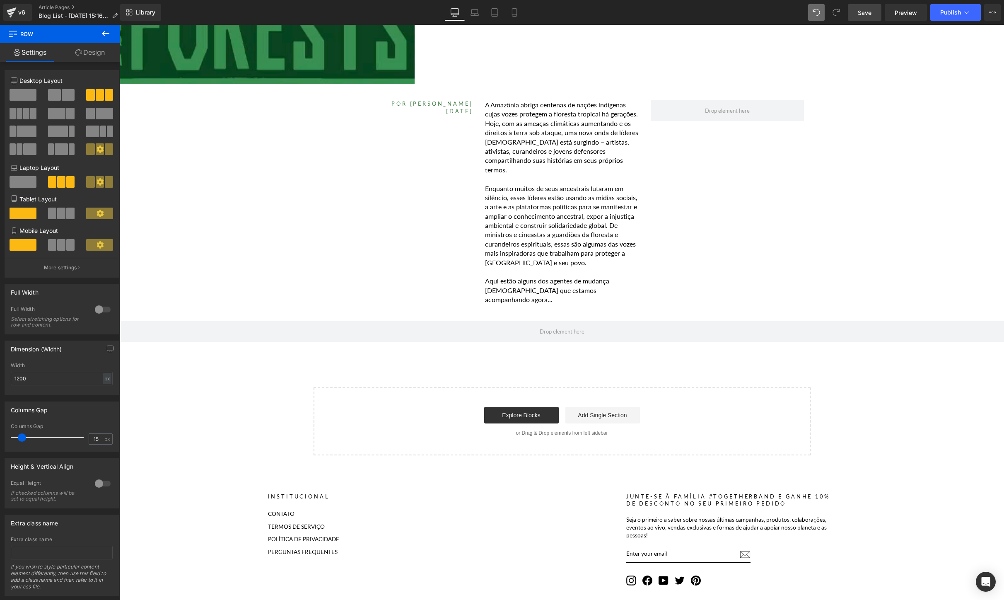
scroll to position [286, 0]
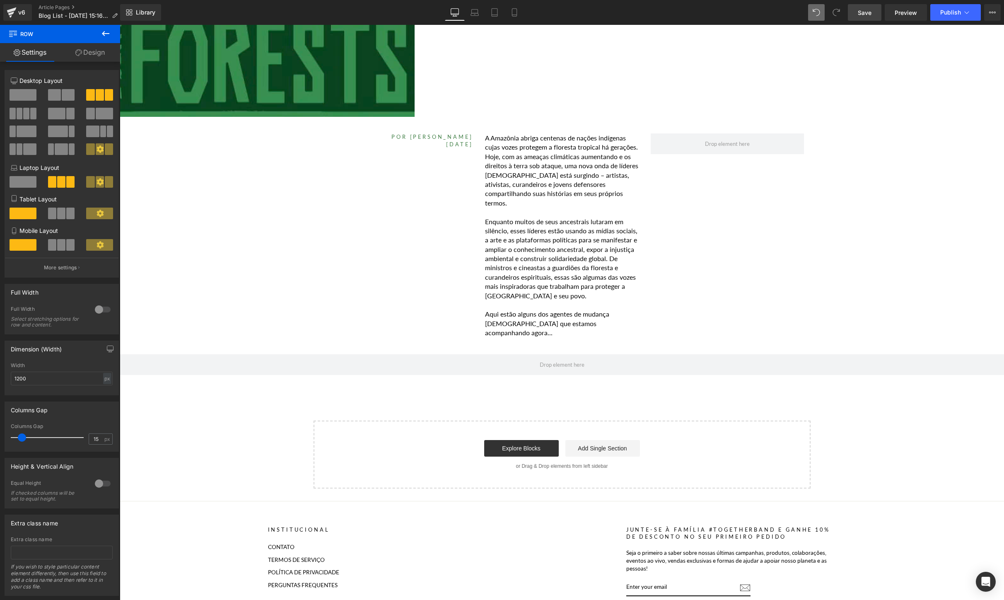
click at [109, 36] on icon at bounding box center [106, 34] width 10 height 10
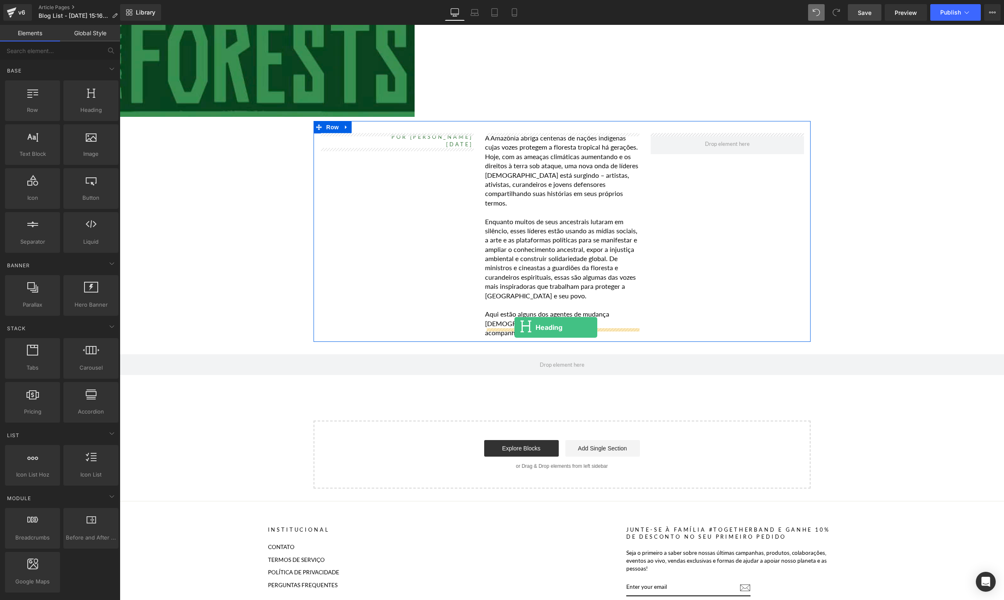
drag, startPoint x: 239, startPoint y: 126, endPoint x: 514, endPoint y: 327, distance: 340.9
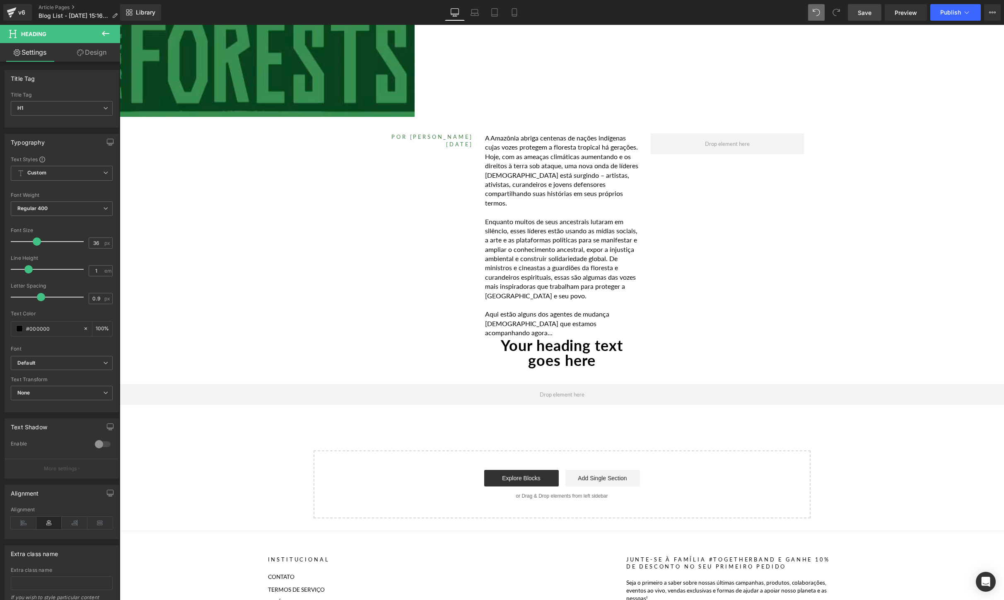
click at [108, 33] on icon at bounding box center [105, 33] width 7 height 5
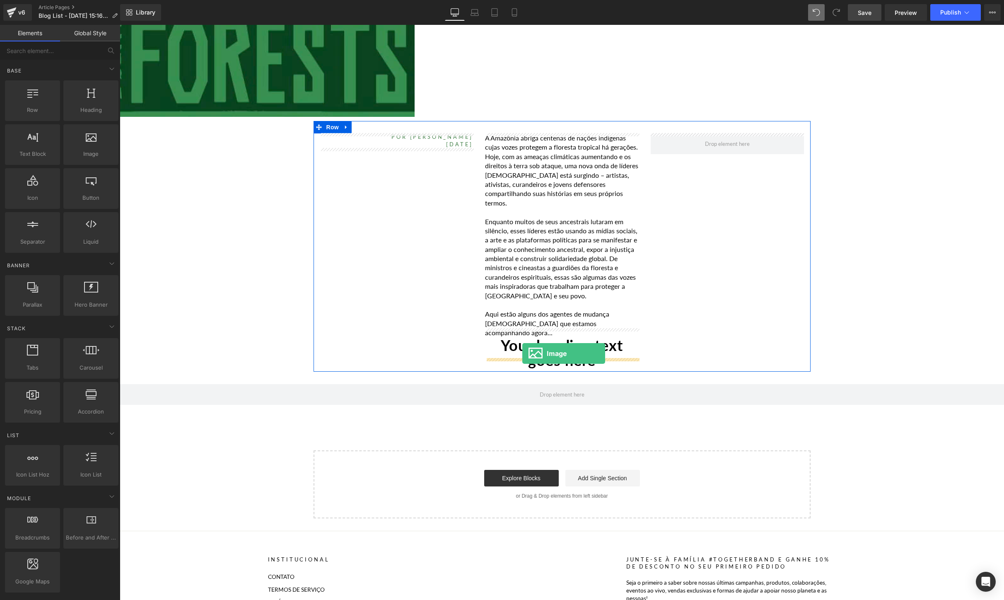
drag, startPoint x: 225, startPoint y: 169, endPoint x: 522, endPoint y: 353, distance: 350.1
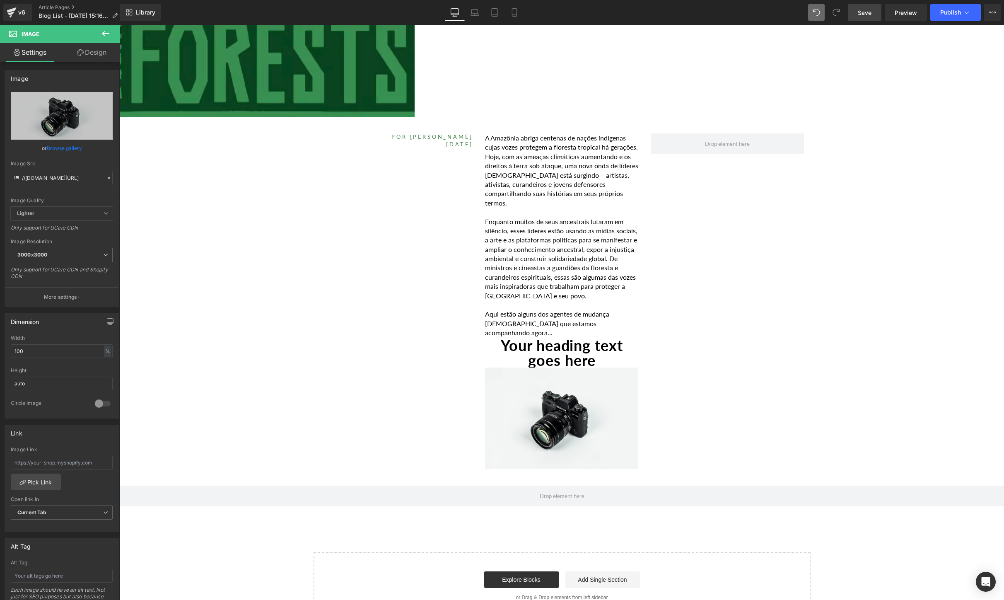
click at [106, 37] on icon at bounding box center [106, 34] width 10 height 10
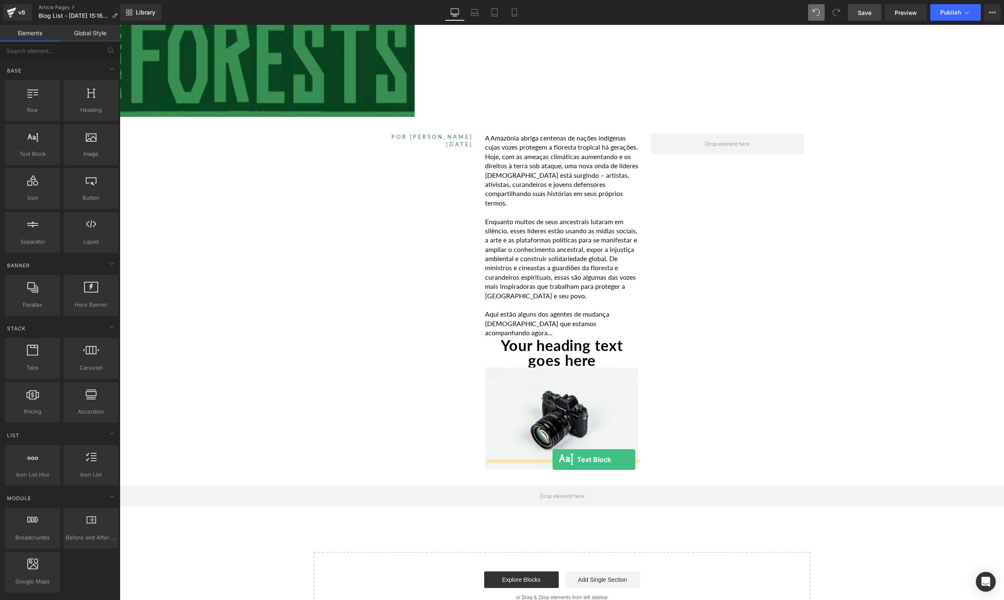
drag, startPoint x: 156, startPoint y: 177, endPoint x: 553, endPoint y: 459, distance: 486.8
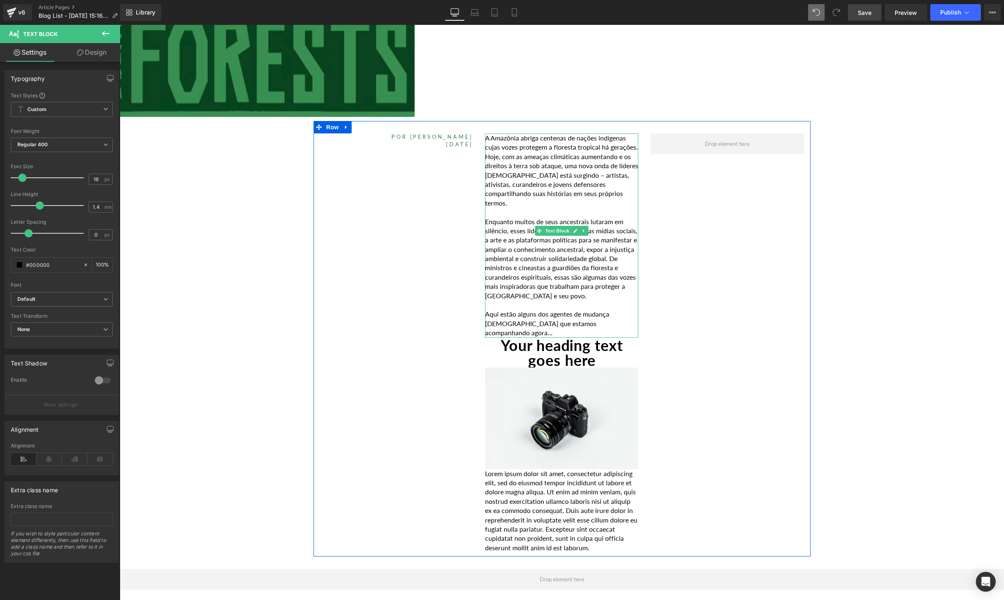
click at [627, 323] on p "Aqui estão alguns dos agentes de mudança [DEMOGRAPHIC_DATA] que estamos acompan…" at bounding box center [561, 323] width 153 height 28
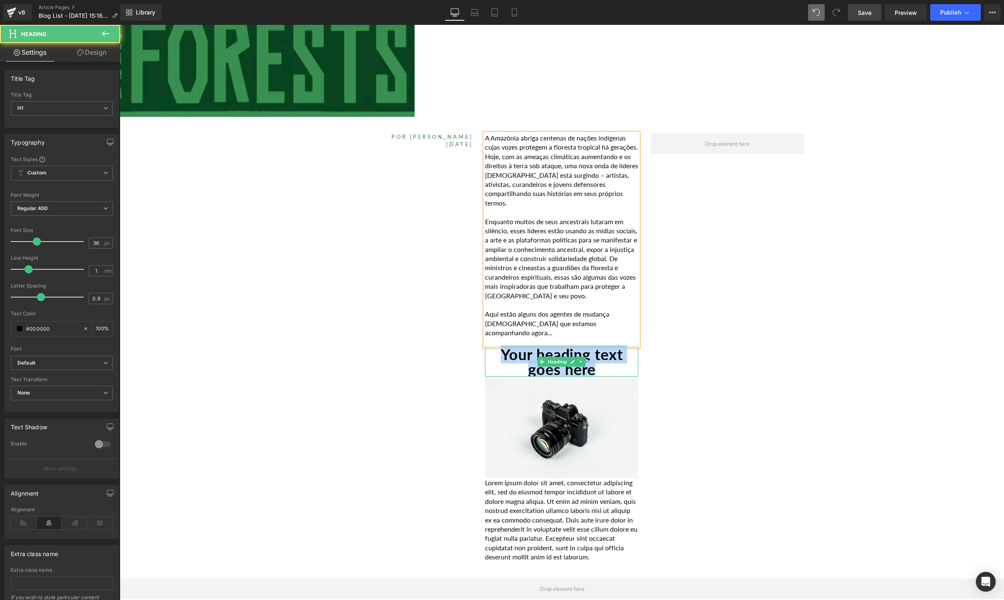
drag, startPoint x: 613, startPoint y: 362, endPoint x: 489, endPoint y: 344, distance: 125.7
click at [489, 347] on h1 "Your heading text goes here" at bounding box center [561, 362] width 153 height 30
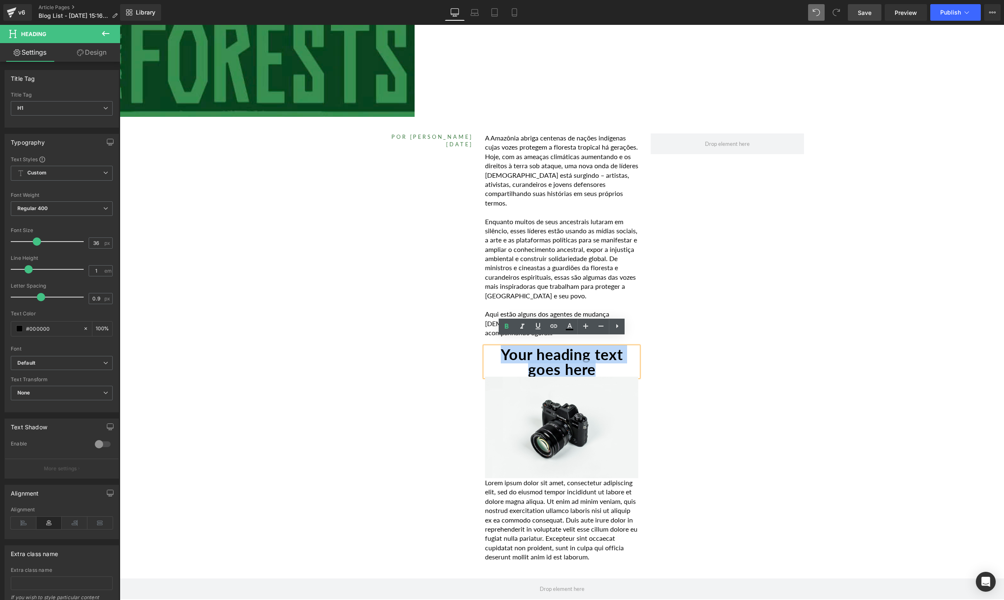
paste div
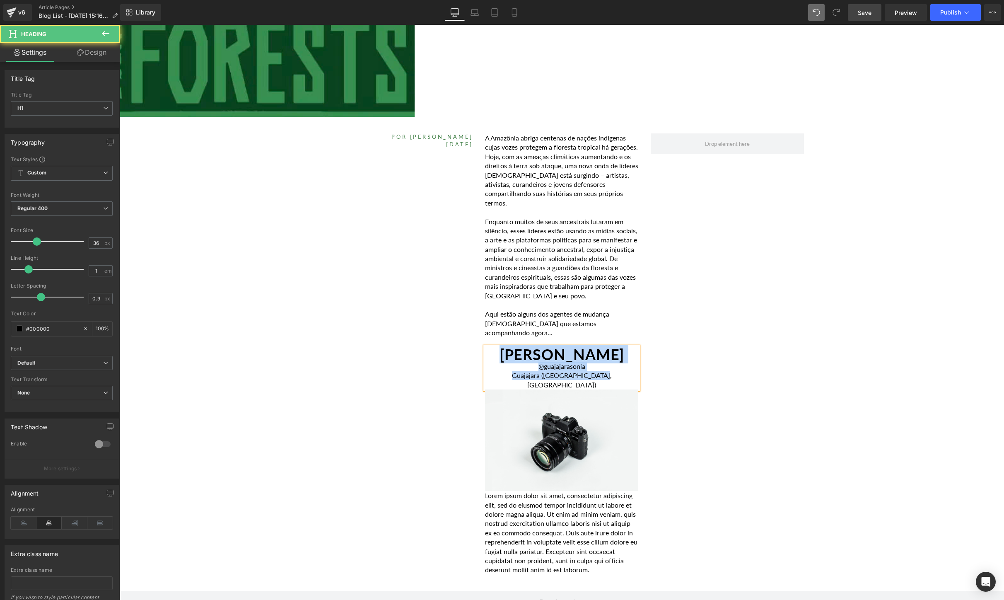
drag, startPoint x: 613, startPoint y: 366, endPoint x: 489, endPoint y: 340, distance: 126.6
click at [489, 347] on div "[PERSON_NAME] @guajajarasonia Guajajara ([GEOGRAPHIC_DATA], [GEOGRAPHIC_DATA])" at bounding box center [561, 368] width 153 height 43
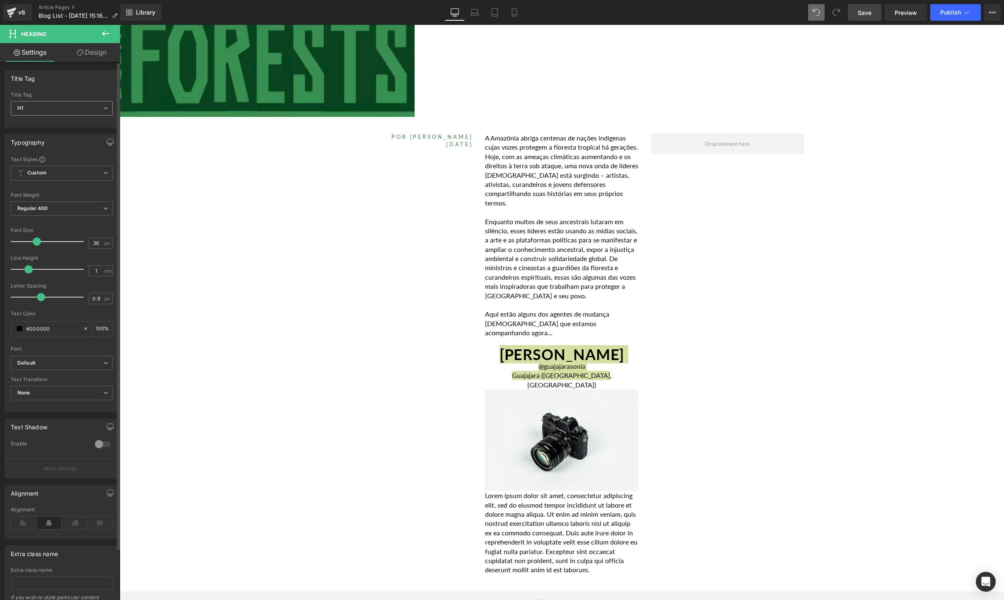
click at [63, 111] on span "H1" at bounding box center [62, 108] width 102 height 14
click at [53, 135] on li "H2" at bounding box center [62, 135] width 102 height 12
type input "30.6"
type input "0.77"
type input "100"
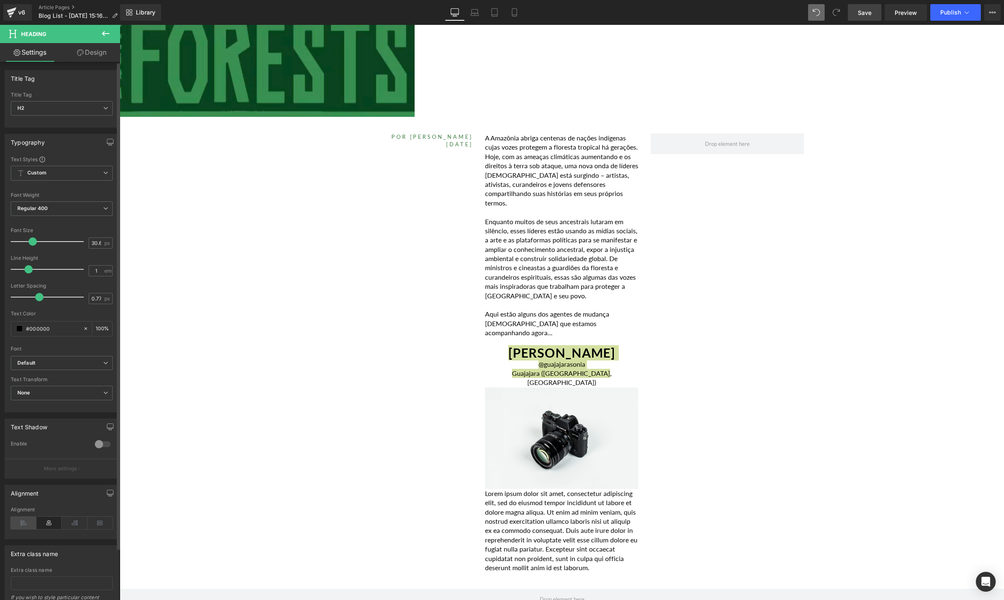
click at [27, 519] on icon at bounding box center [24, 523] width 26 height 12
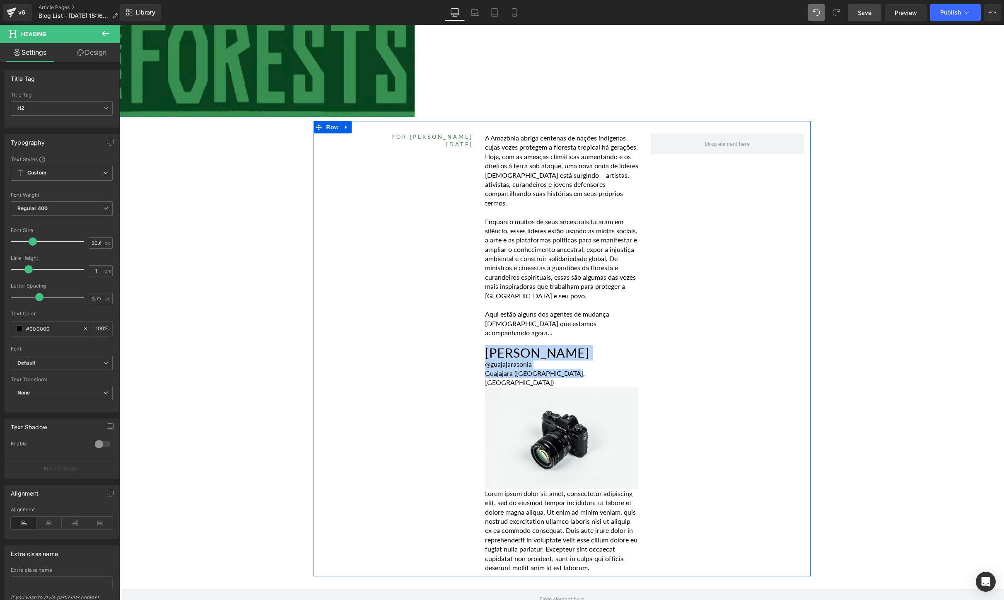
click at [332, 418] on div "POR [PERSON_NAME] [DATE] Heading A [GEOGRAPHIC_DATA] abriga centenas de nações …" at bounding box center [562, 348] width 497 height 455
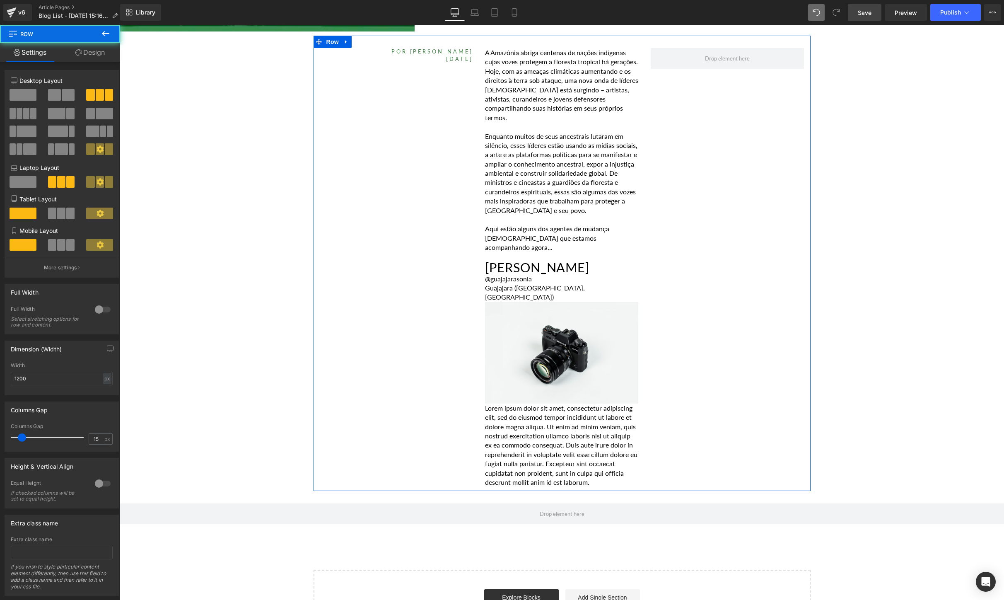
scroll to position [401, 0]
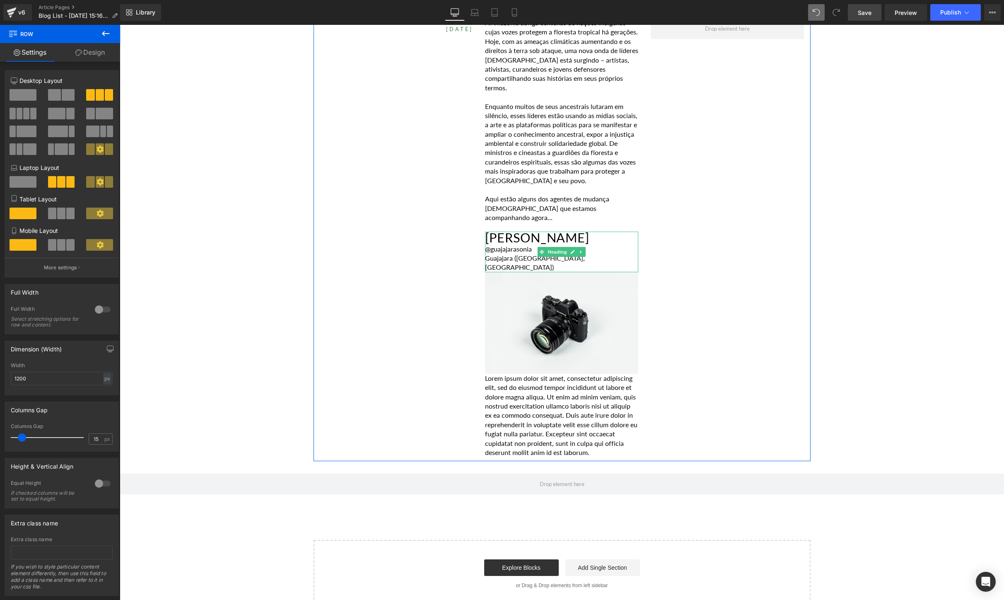
click at [590, 251] on div "[PERSON_NAME] @guajajarasonia Guajajara ([GEOGRAPHIC_DATA], [GEOGRAPHIC_DATA]) …" at bounding box center [561, 252] width 153 height 41
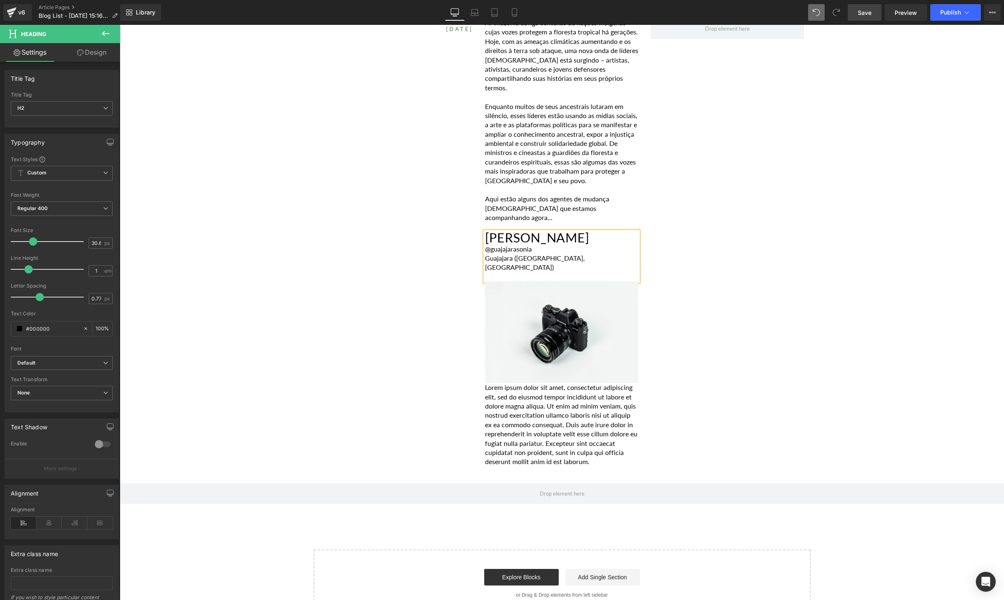
click at [754, 281] on div "POR [PERSON_NAME] [DATE] Heading A [GEOGRAPHIC_DATA] abriga centenas de nações …" at bounding box center [562, 238] width 497 height 465
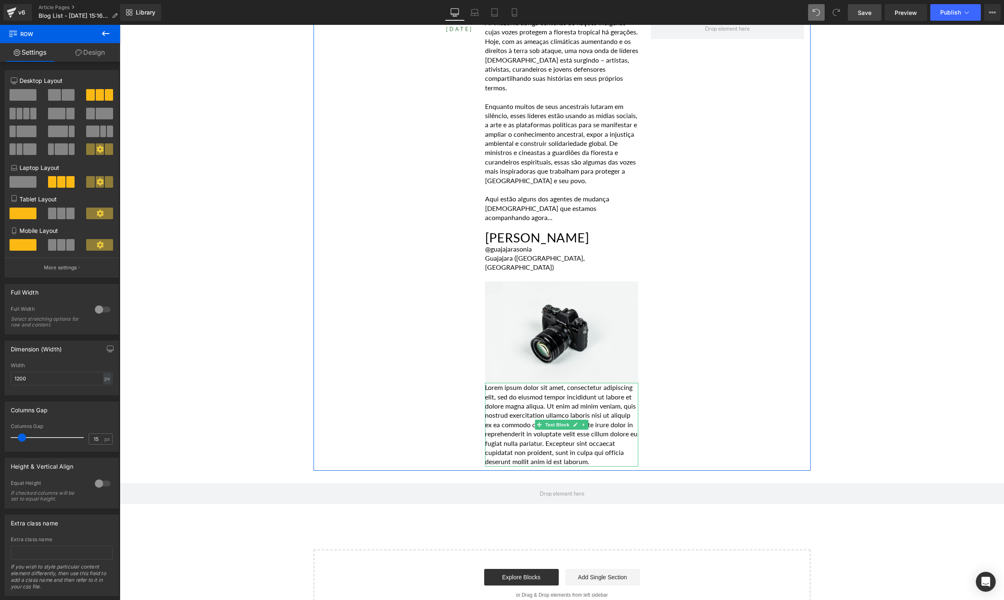
click at [606, 395] on p "Lorem ipsum dolor sit amet, consectetur adipiscing elit, sed do eiusmod tempor …" at bounding box center [561, 425] width 153 height 84
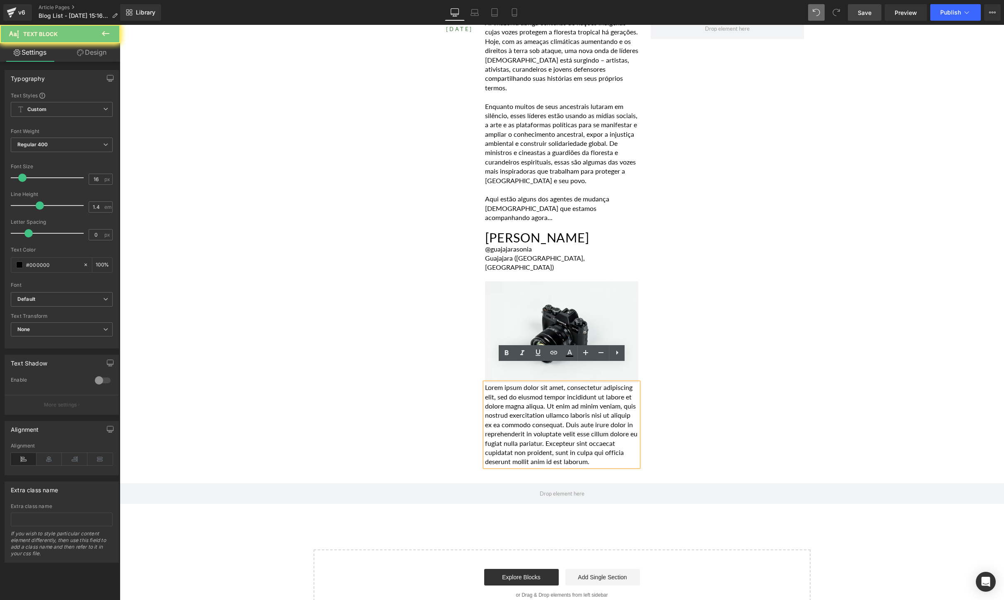
click at [606, 395] on p "Lorem ipsum dolor sit amet, consectetur adipiscing elit, sed do eiusmod tempor …" at bounding box center [561, 425] width 153 height 84
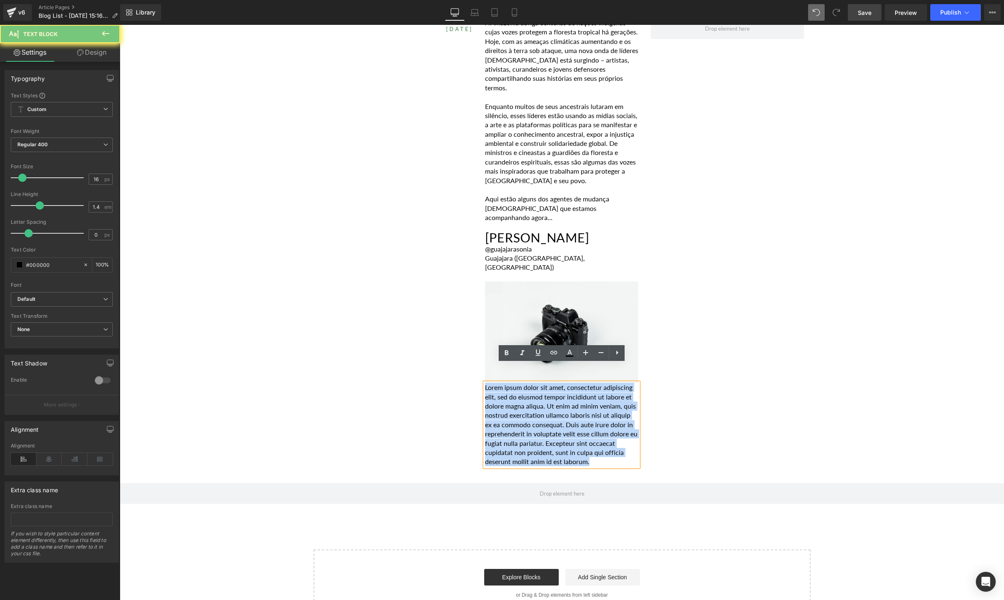
click at [606, 395] on p "Lorem ipsum dolor sit amet, consectetur adipiscing elit, sed do eiusmod tempor …" at bounding box center [561, 425] width 153 height 84
paste div
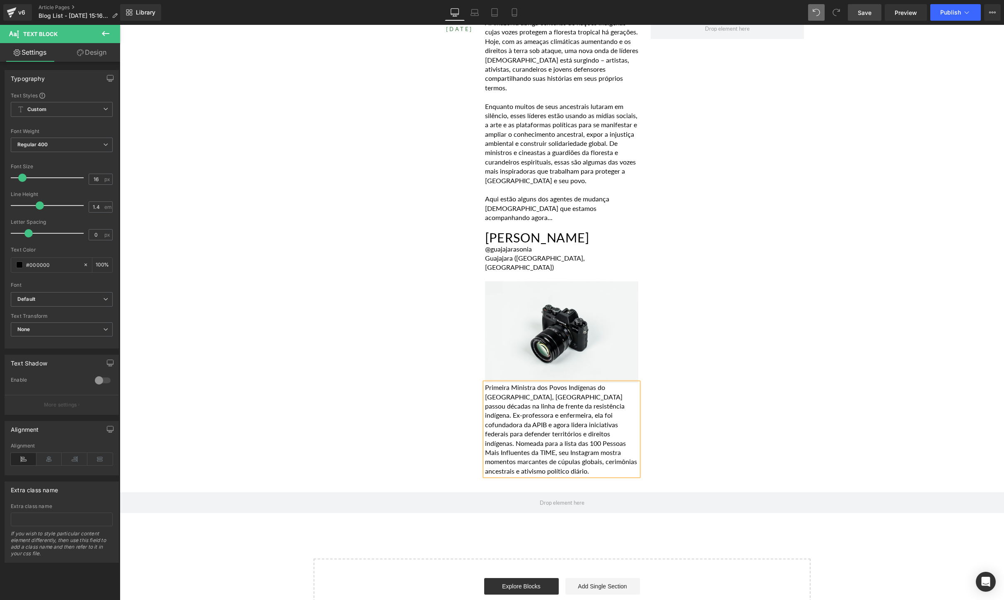
click at [805, 336] on div "POR [PERSON_NAME] [DATE] Heading A [GEOGRAPHIC_DATA] abriga centenas de nações …" at bounding box center [562, 243] width 497 height 474
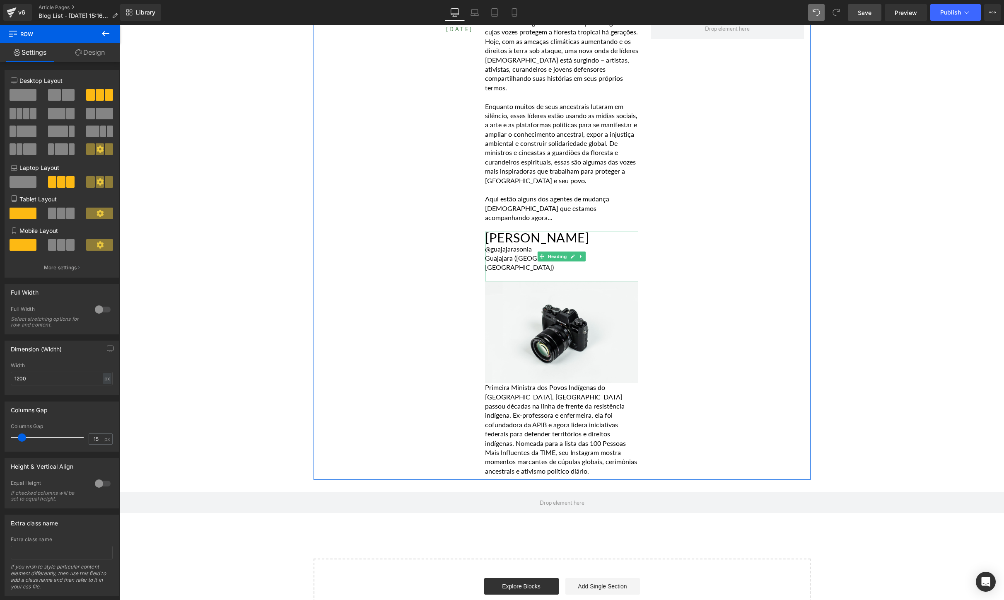
click at [610, 244] on div "@guajajarasonia" at bounding box center [561, 248] width 153 height 9
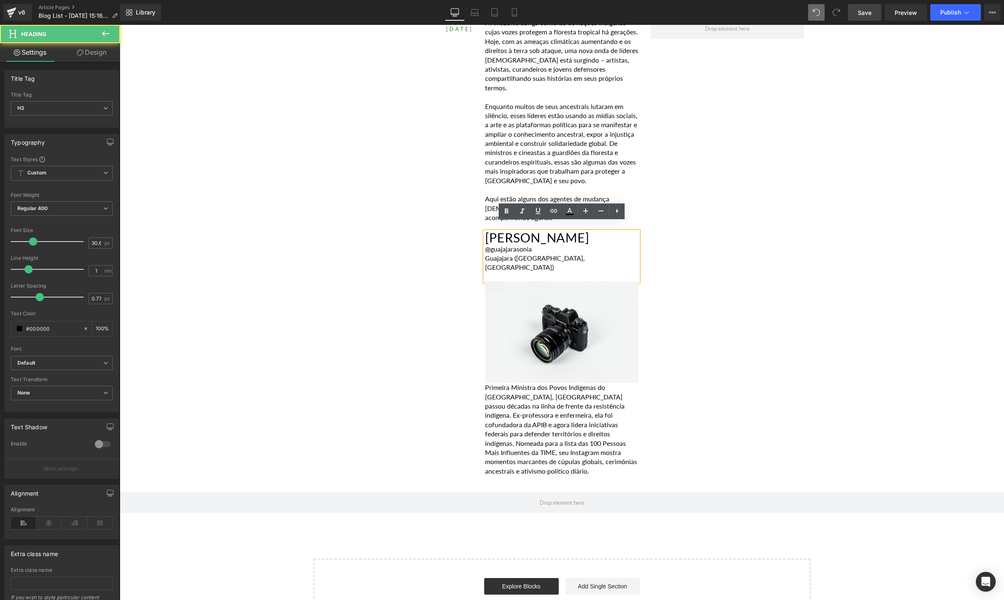
click at [726, 259] on div "POR [PERSON_NAME] [DATE] Heading A [GEOGRAPHIC_DATA] abriga centenas de nações …" at bounding box center [562, 243] width 497 height 474
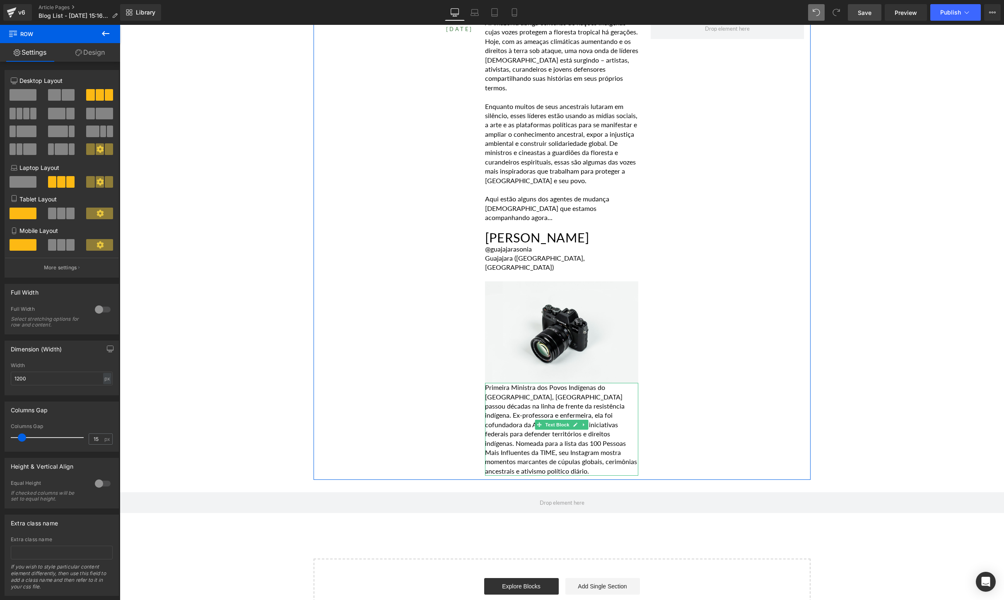
click at [558, 388] on p "Primeira Ministra dos Povos Indígenas do [GEOGRAPHIC_DATA], [GEOGRAPHIC_DATA] p…" at bounding box center [561, 429] width 153 height 93
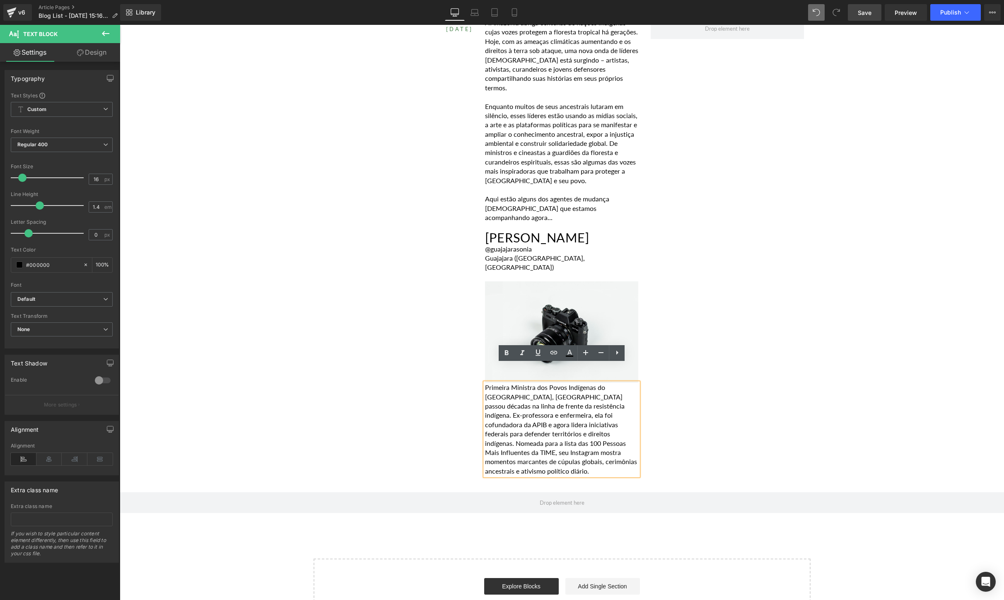
click at [486, 383] on p "Primeira Ministra dos Povos Indígenas do [GEOGRAPHIC_DATA], [GEOGRAPHIC_DATA] p…" at bounding box center [561, 429] width 153 height 93
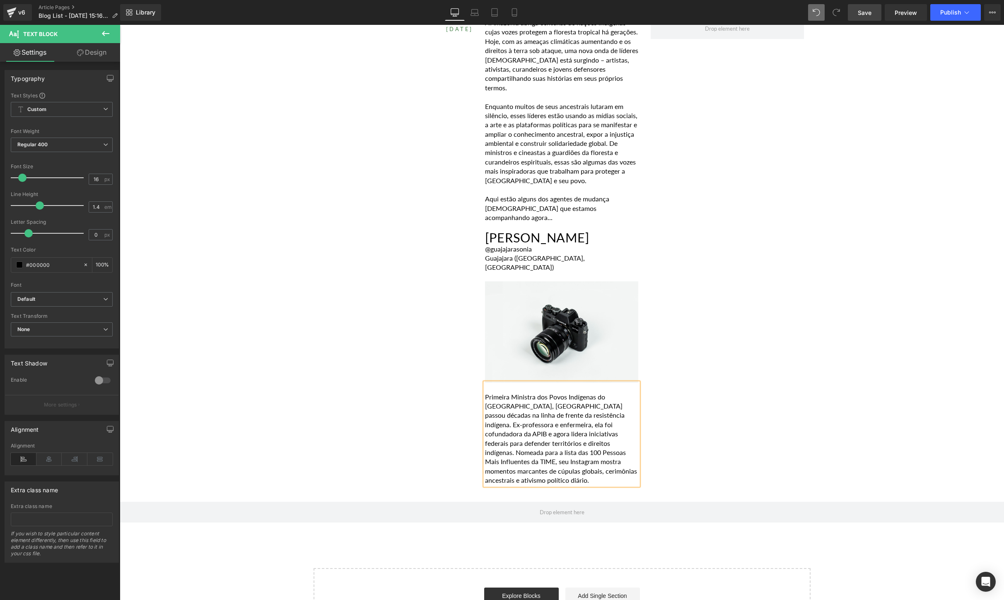
click at [732, 398] on div "POR [PERSON_NAME] [DATE] Heading A [GEOGRAPHIC_DATA] abriga centenas de nações …" at bounding box center [562, 247] width 497 height 483
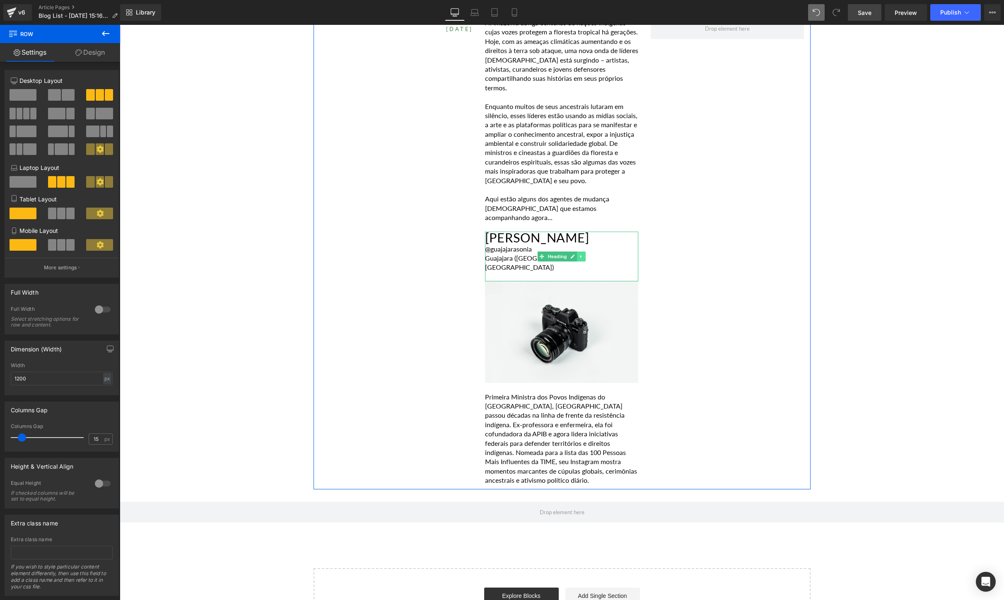
click at [583, 254] on icon at bounding box center [582, 256] width 5 height 5
click at [579, 254] on icon at bounding box center [577, 256] width 5 height 5
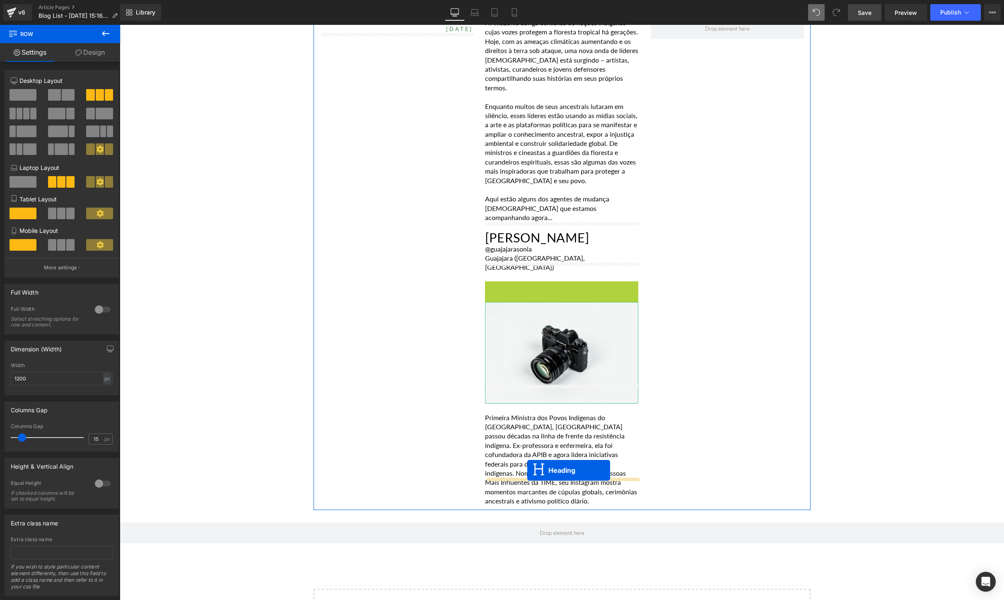
drag, startPoint x: 542, startPoint y: 285, endPoint x: 527, endPoint y: 470, distance: 186.2
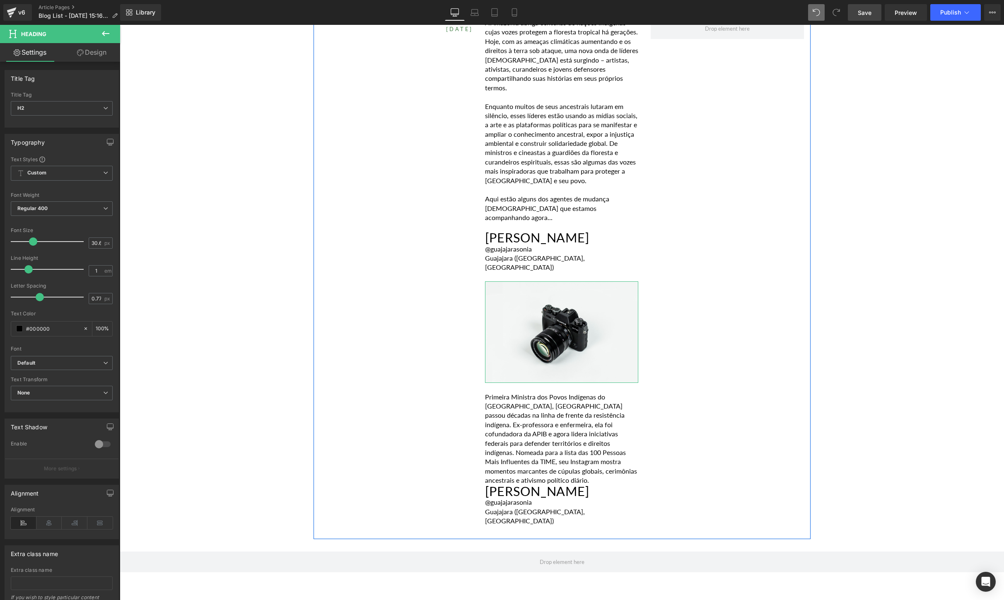
click at [630, 452] on p "Primeira Ministra dos Povos Indígenas do [GEOGRAPHIC_DATA], [GEOGRAPHIC_DATA] p…" at bounding box center [561, 438] width 153 height 93
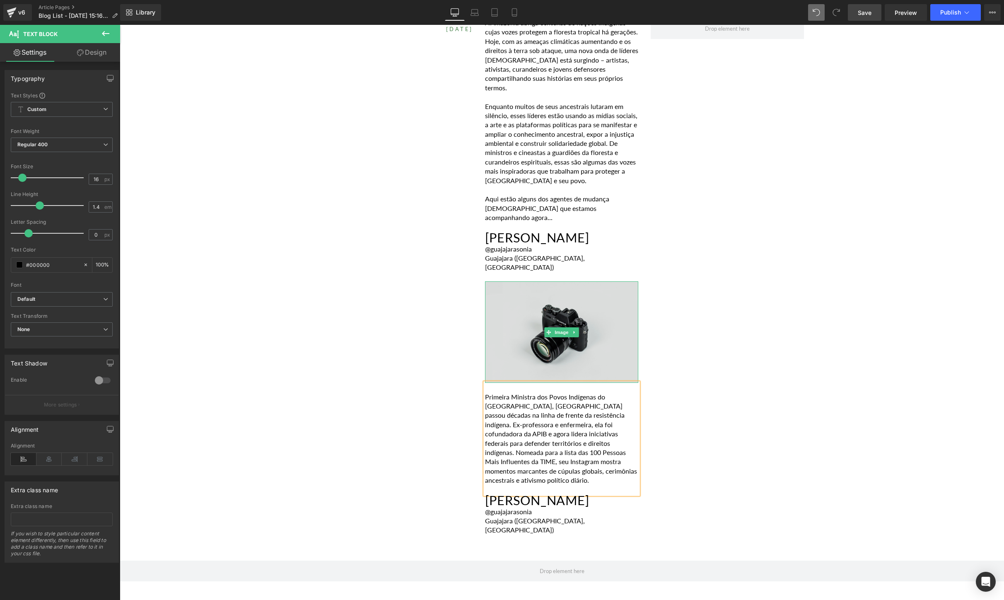
click at [560, 300] on img at bounding box center [561, 331] width 153 height 101
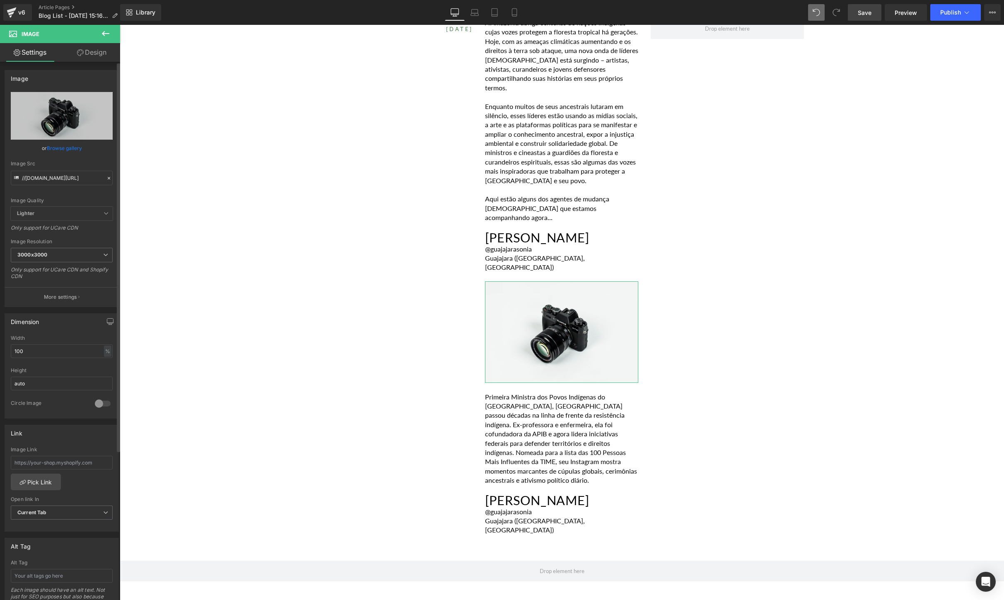
click at [65, 152] on link "Browse gallery" at bounding box center [64, 148] width 35 height 14
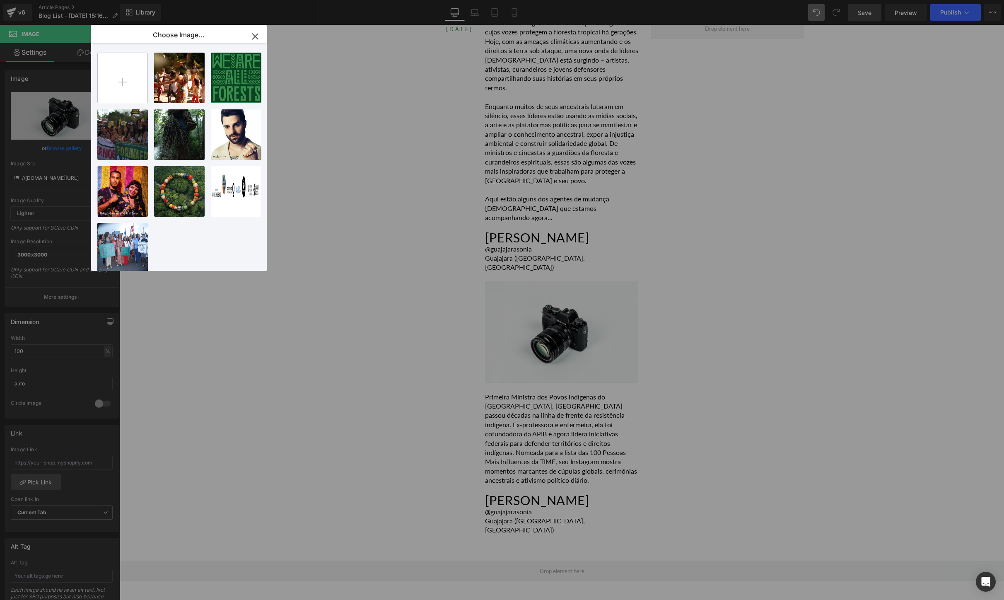
click at [117, 73] on input "file" at bounding box center [123, 78] width 50 height 50
type input "C:\fakepath\[DOMAIN_NAME]_522068908_18411762085106764_4490450213034957257_n.jpg"
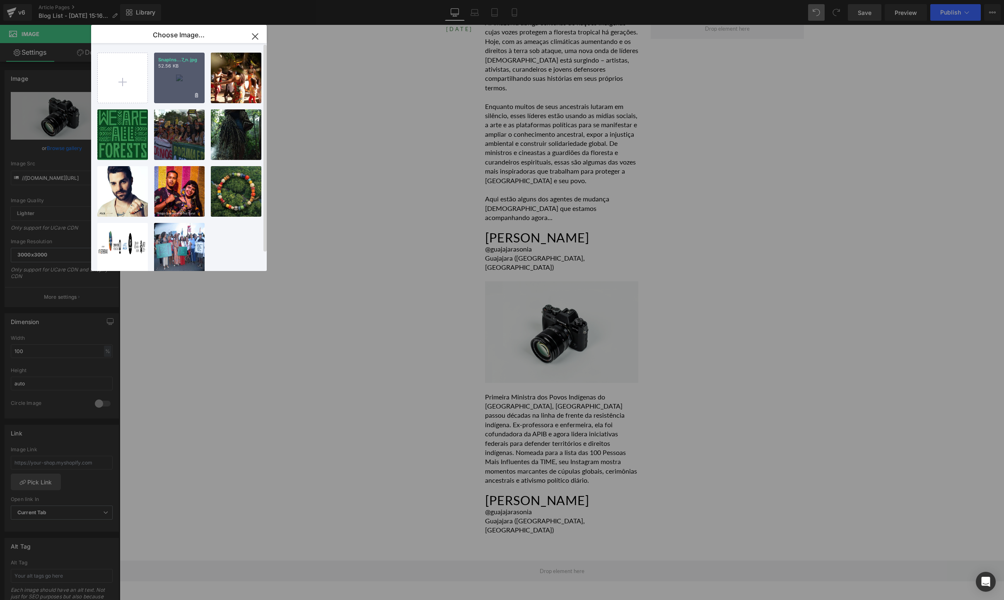
click at [175, 76] on div "SnapIns...7_n.jpg 52.56 KB" at bounding box center [179, 78] width 51 height 51
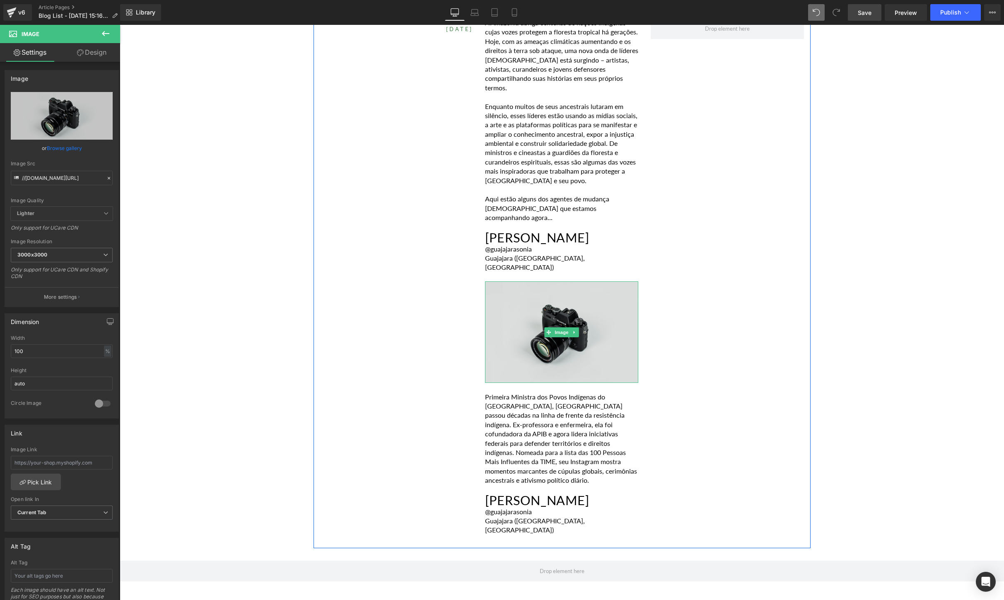
click at [559, 326] on img at bounding box center [561, 331] width 153 height 101
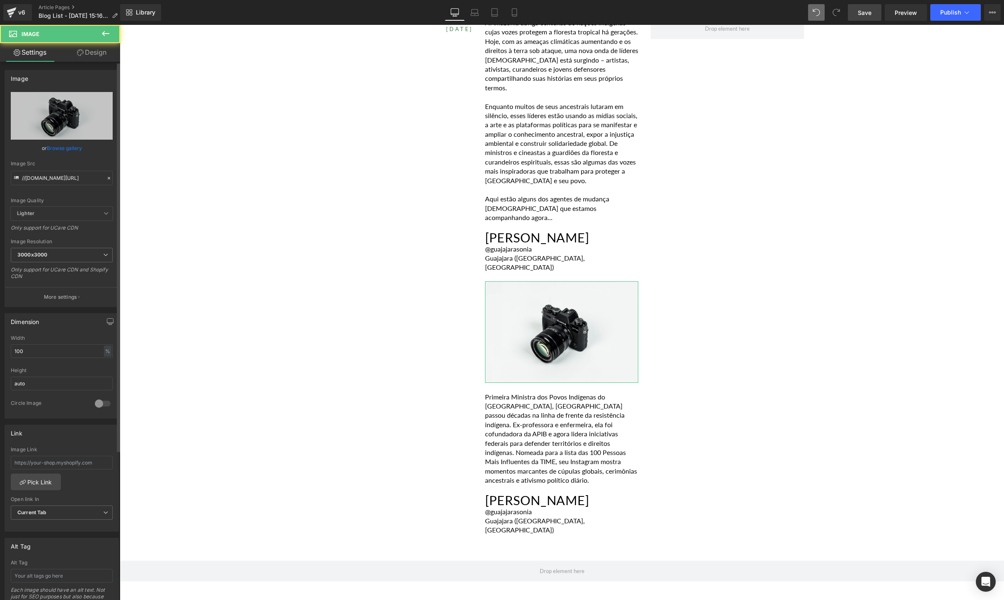
click at [67, 149] on link "Browse gallery" at bounding box center [64, 148] width 35 height 14
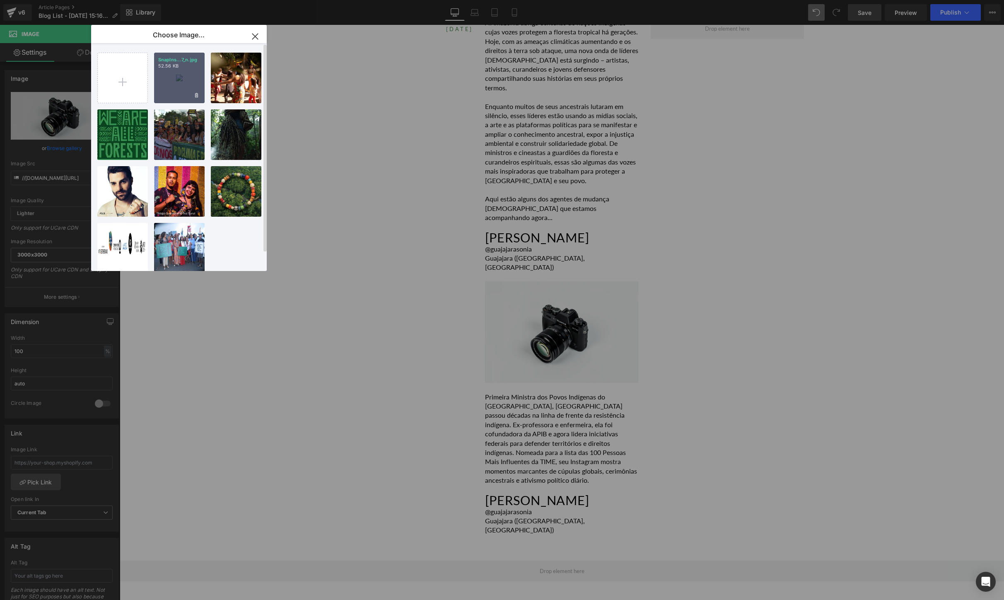
click at [167, 93] on div "SnapIns...7_n.jpg 52.56 KB" at bounding box center [179, 78] width 51 height 51
type input "[URL][DOMAIN_NAME][DOMAIN_NAME]"
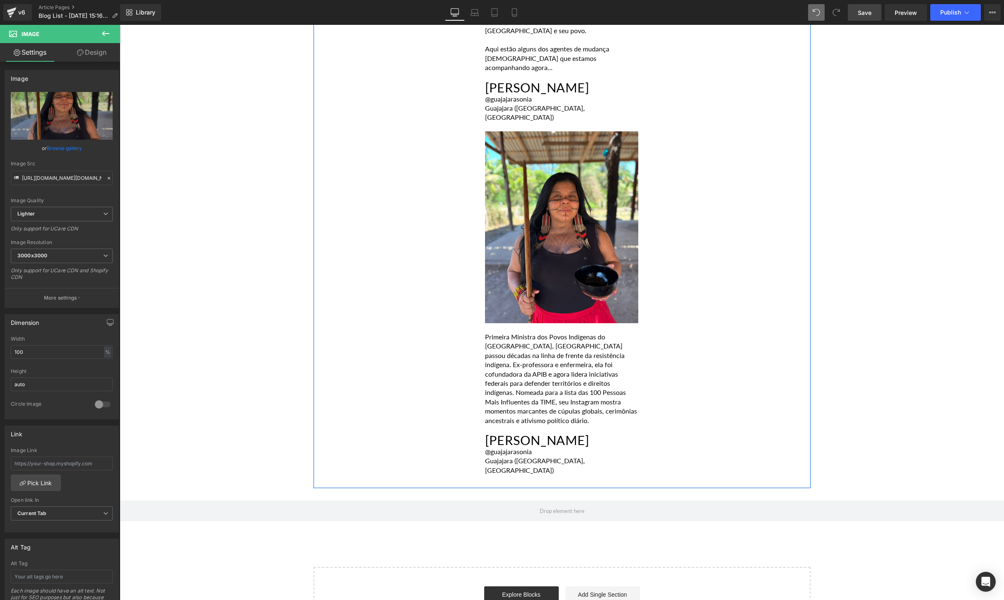
scroll to position [579, 0]
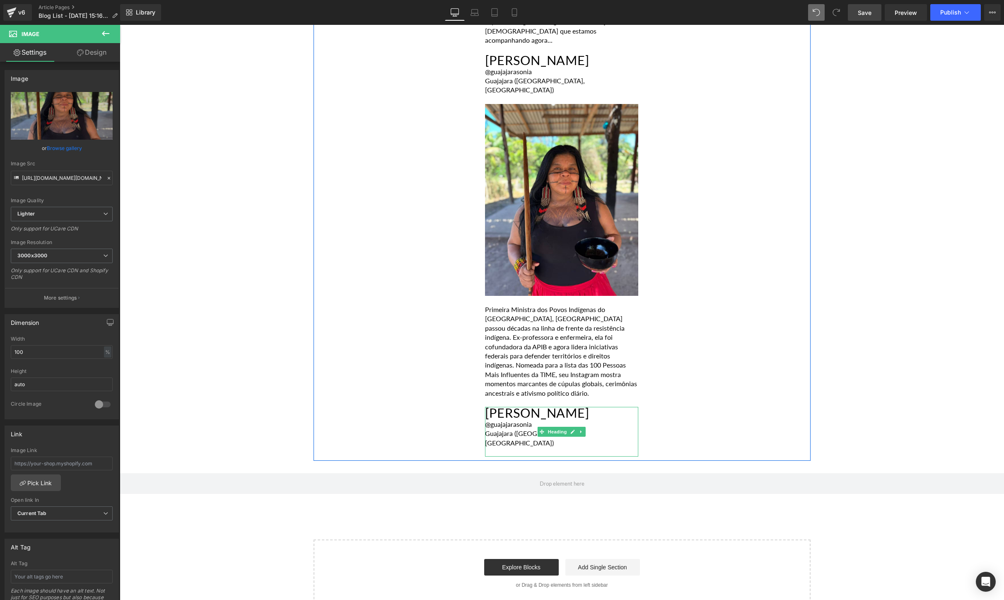
click at [588, 429] on div "Guajajara ([GEOGRAPHIC_DATA], [GEOGRAPHIC_DATA])" at bounding box center [561, 438] width 153 height 19
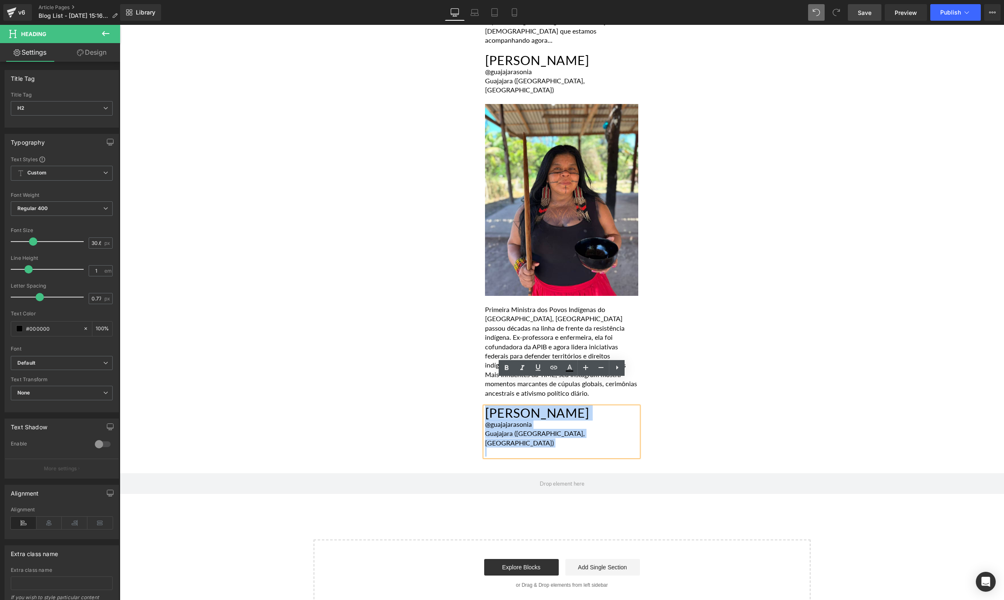
drag, startPoint x: 594, startPoint y: 407, endPoint x: 493, endPoint y: 381, distance: 104.8
click at [493, 407] on div "[PERSON_NAME] @guajajarasonia Guajajara ([GEOGRAPHIC_DATA], [GEOGRAPHIC_DATA])" at bounding box center [561, 432] width 153 height 50
paste div
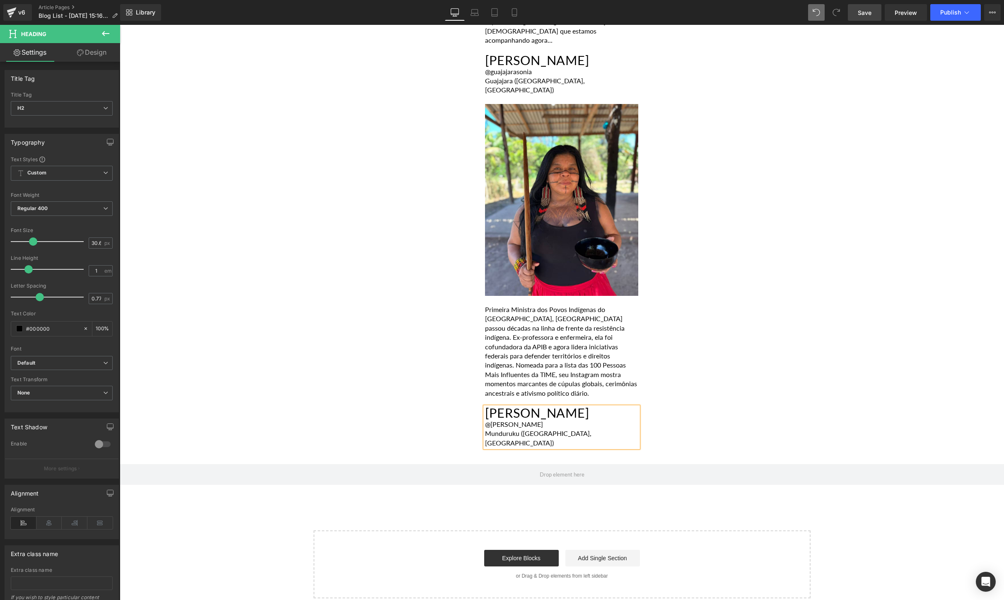
click at [552, 429] on div "Munduruku ([GEOGRAPHIC_DATA], [GEOGRAPHIC_DATA])" at bounding box center [561, 438] width 153 height 19
click at [602, 407] on h2 "[PERSON_NAME]" at bounding box center [561, 413] width 153 height 13
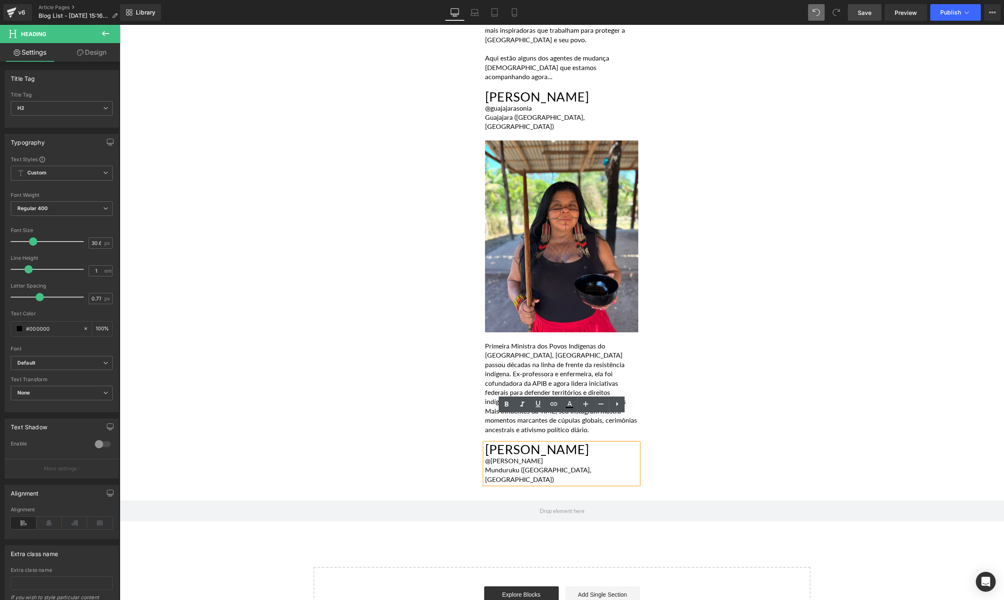
click at [741, 402] on div "POR [PERSON_NAME] [DATE] Heading A [GEOGRAPHIC_DATA] abriga centenas de nações …" at bounding box center [562, 176] width 497 height 623
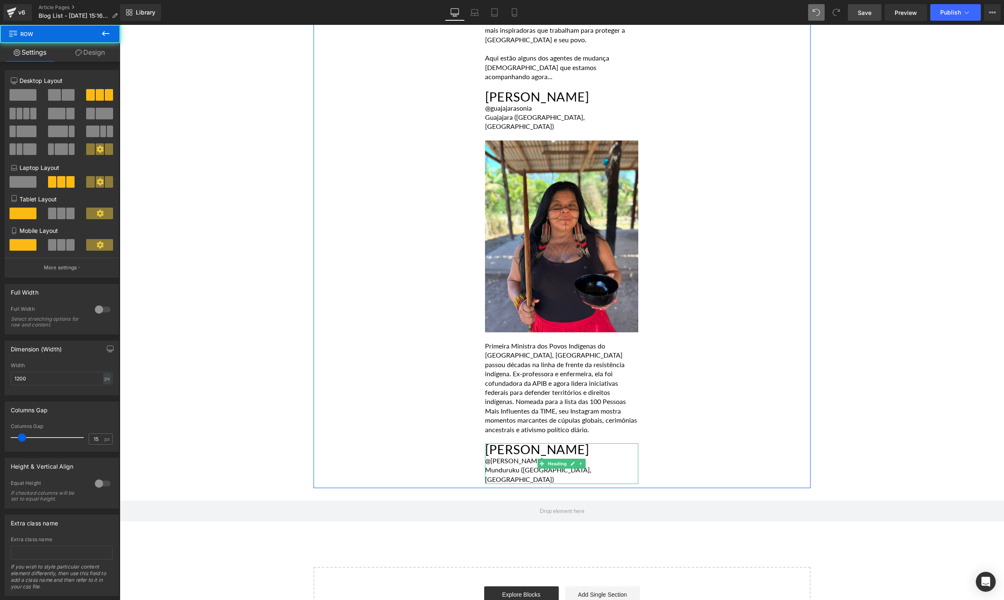
scroll to position [604, 0]
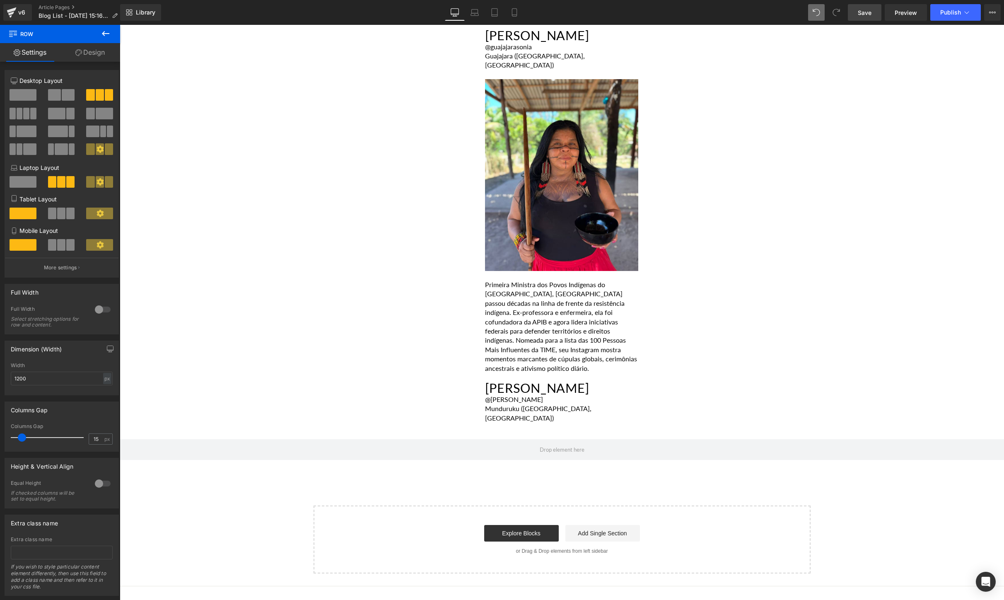
click at [110, 31] on icon at bounding box center [106, 34] width 10 height 10
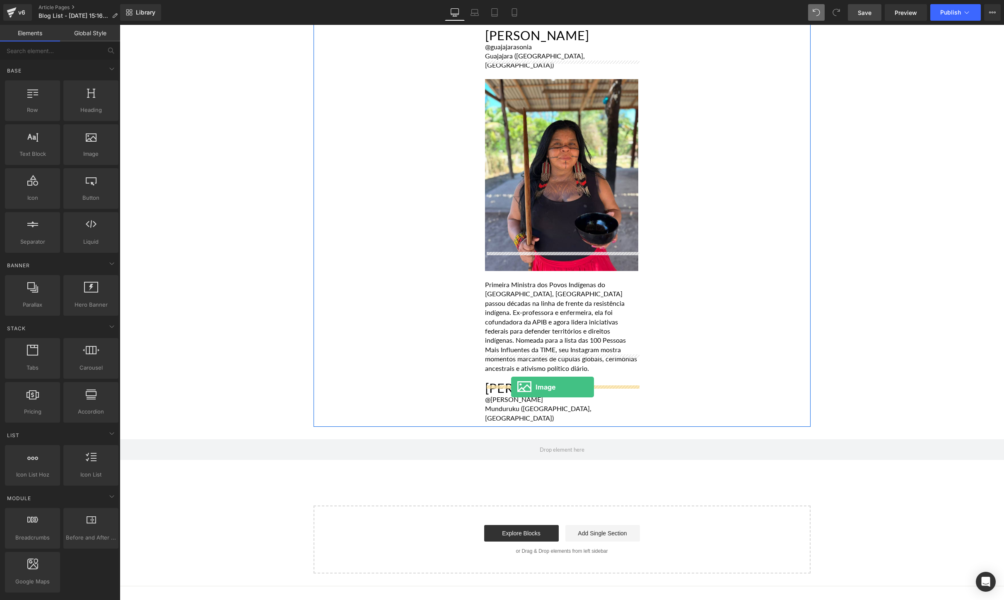
drag, startPoint x: 207, startPoint y: 174, endPoint x: 511, endPoint y: 387, distance: 371.4
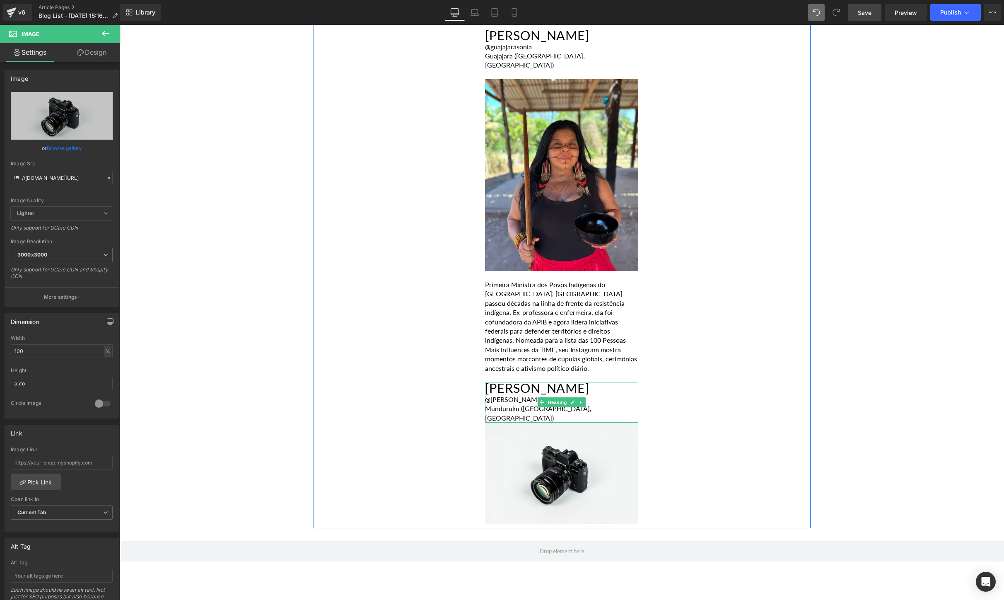
click at [584, 404] on div "Munduruku ([GEOGRAPHIC_DATA], [GEOGRAPHIC_DATA])" at bounding box center [561, 413] width 153 height 19
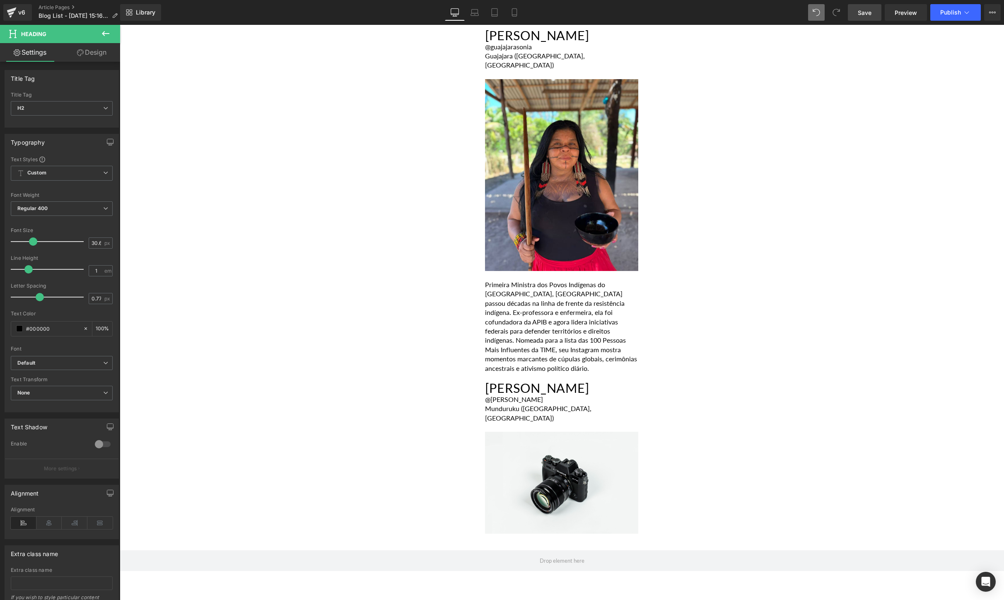
click at [108, 36] on icon at bounding box center [106, 34] width 10 height 10
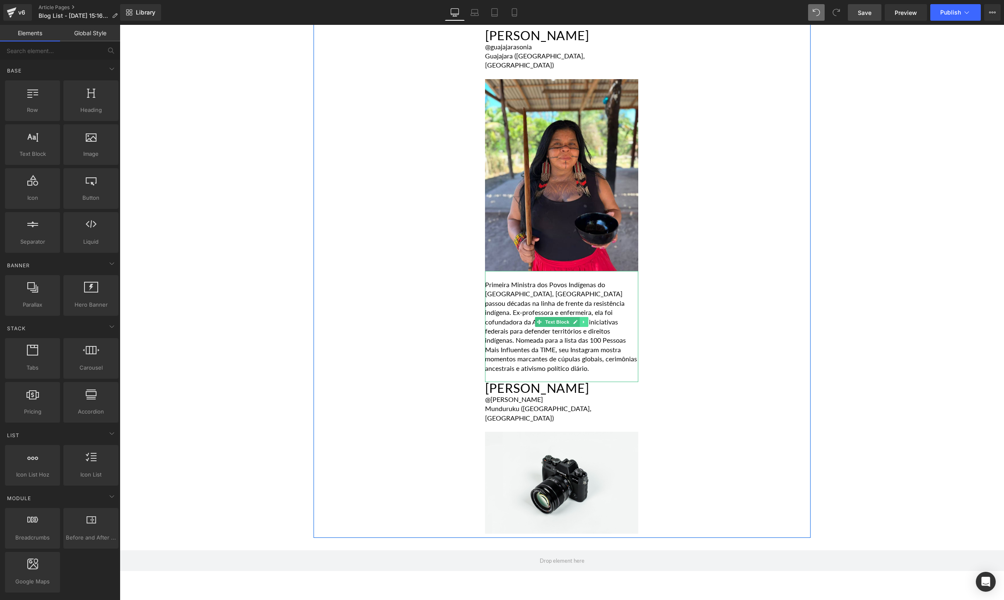
click at [585, 319] on icon at bounding box center [584, 321] width 5 height 5
click at [577, 317] on link at bounding box center [580, 322] width 9 height 10
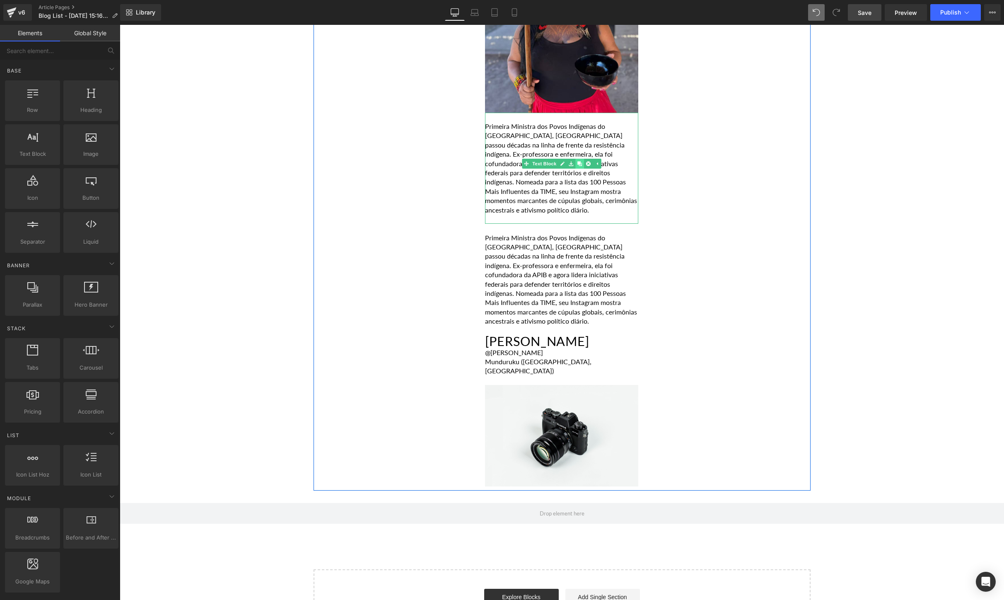
scroll to position [768, 0]
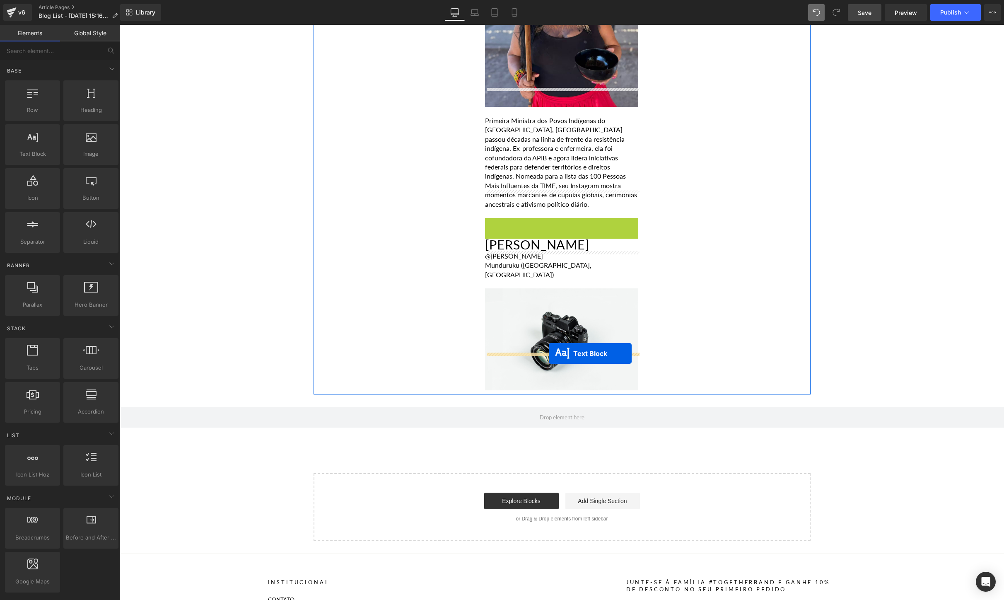
drag, startPoint x: 539, startPoint y: 241, endPoint x: 549, endPoint y: 353, distance: 113.1
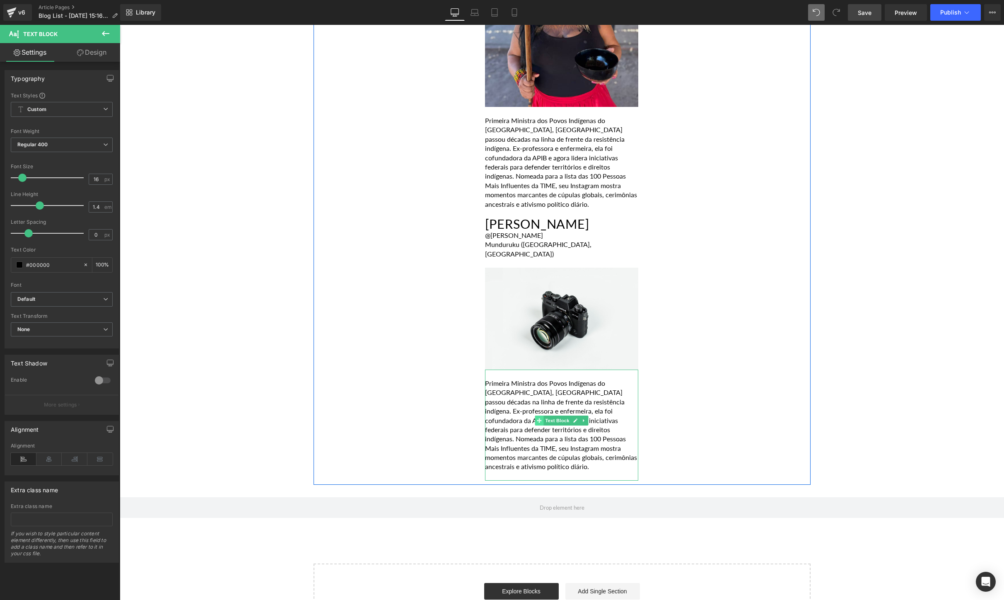
click at [541, 415] on span at bounding box center [539, 420] width 9 height 10
click at [628, 419] on p "Primeira Ministra dos Povos Indígenas do [GEOGRAPHIC_DATA], [GEOGRAPHIC_DATA] p…" at bounding box center [561, 425] width 153 height 93
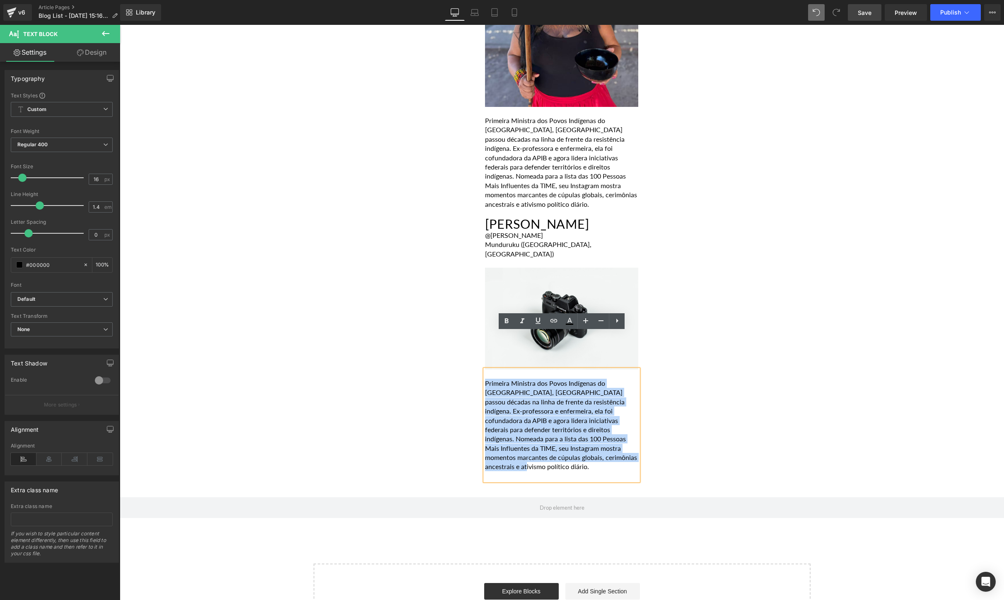
drag, startPoint x: 628, startPoint y: 419, endPoint x: 483, endPoint y: 348, distance: 162.1
click at [483, 348] on div "A Amazônia abriga centenas de nações indígenas cujas vozes protegem a floresta …" at bounding box center [562, 66] width 166 height 828
paste div
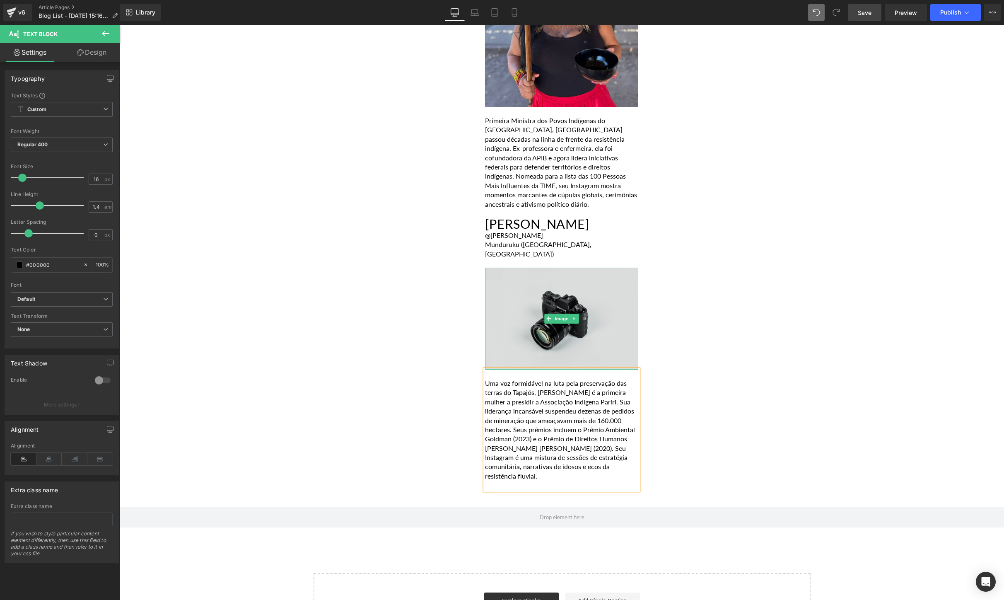
click at [558, 304] on img at bounding box center [561, 318] width 153 height 101
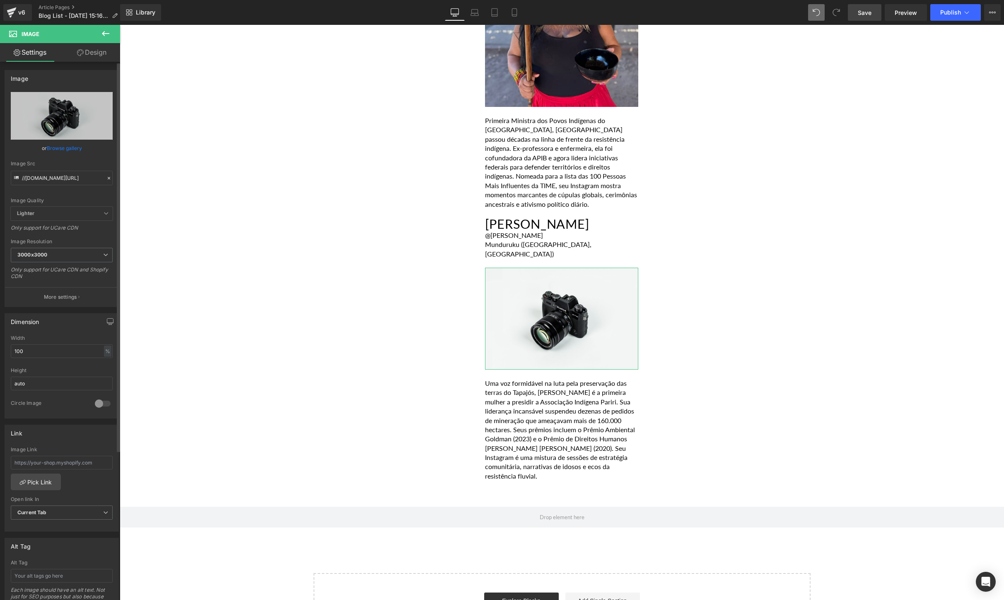
click at [68, 147] on link "Browse gallery" at bounding box center [64, 148] width 35 height 14
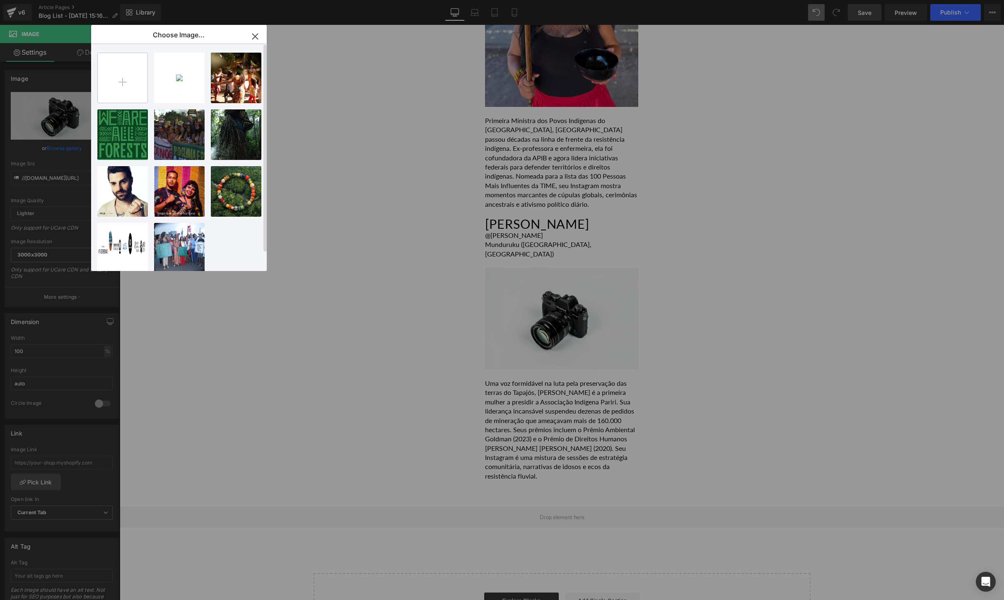
click at [120, 77] on input "file" at bounding box center [123, 78] width 50 height 50
type input "C:\fakepath\[DOMAIN_NAME]_522068908_18411762085106764_4490450213034957257_n.jpg"
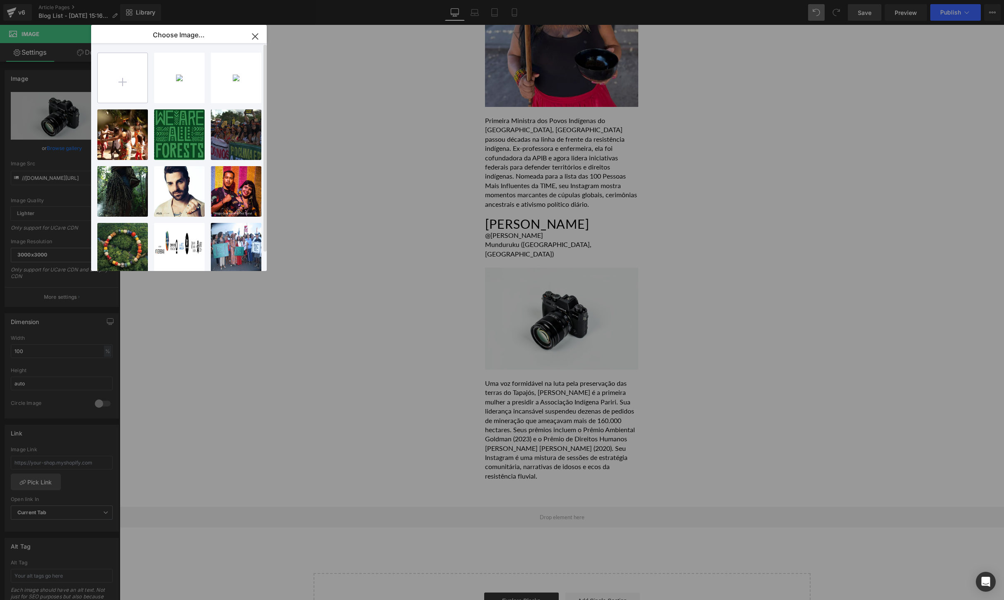
click at [123, 87] on input "file" at bounding box center [123, 78] width 50 height 50
type input "C:\fakepath\[DOMAIN_NAME]_503995505_18045815861616334_3261267949219375794_n.jpg"
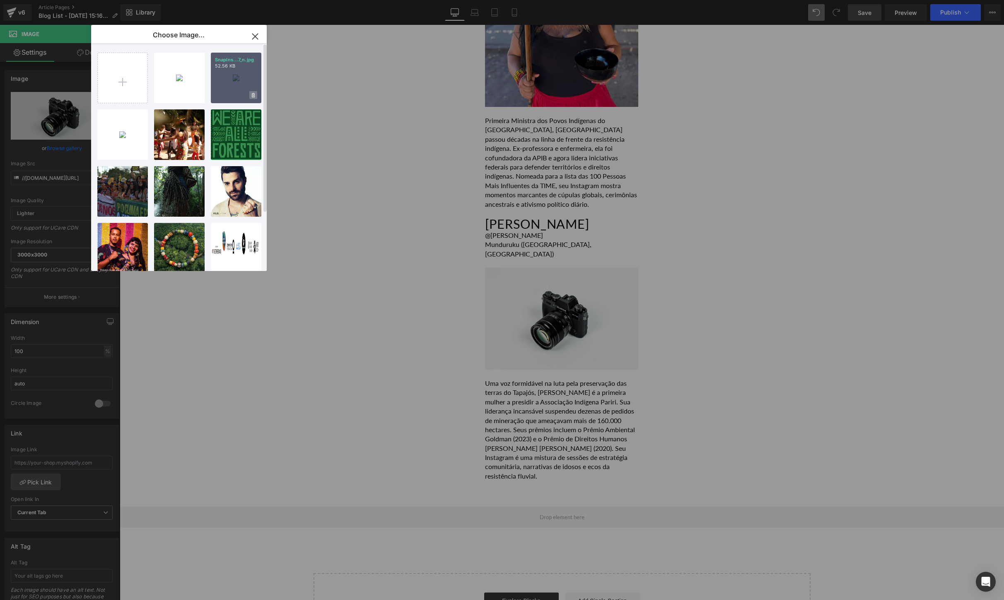
click at [256, 95] on span at bounding box center [253, 95] width 8 height 8
click at [226, 94] on span "Yes" at bounding box center [225, 95] width 21 height 9
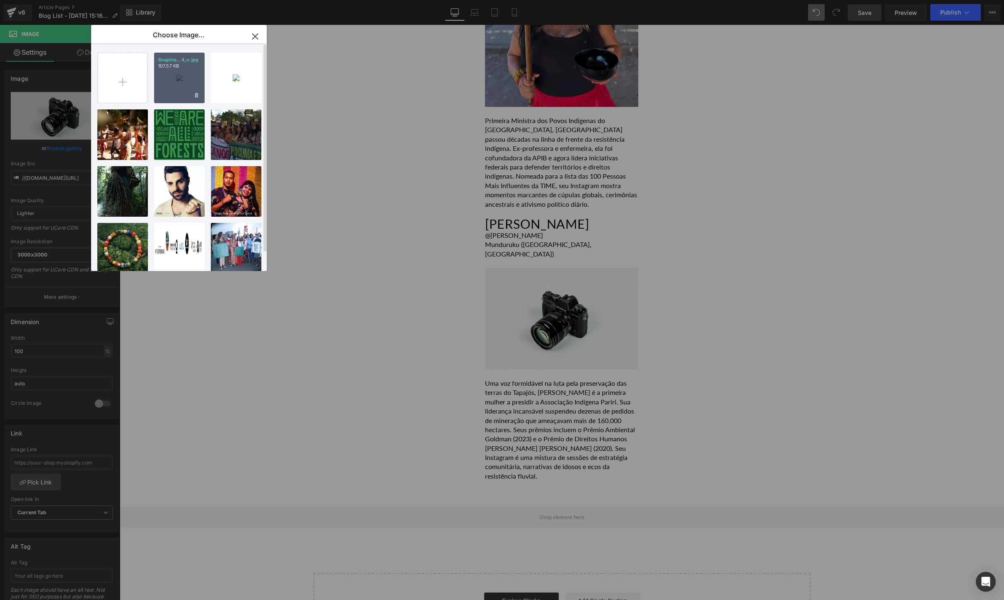
click at [179, 82] on div "SnapIns...4_n.jpg 107.57 KB" at bounding box center [179, 78] width 51 height 51
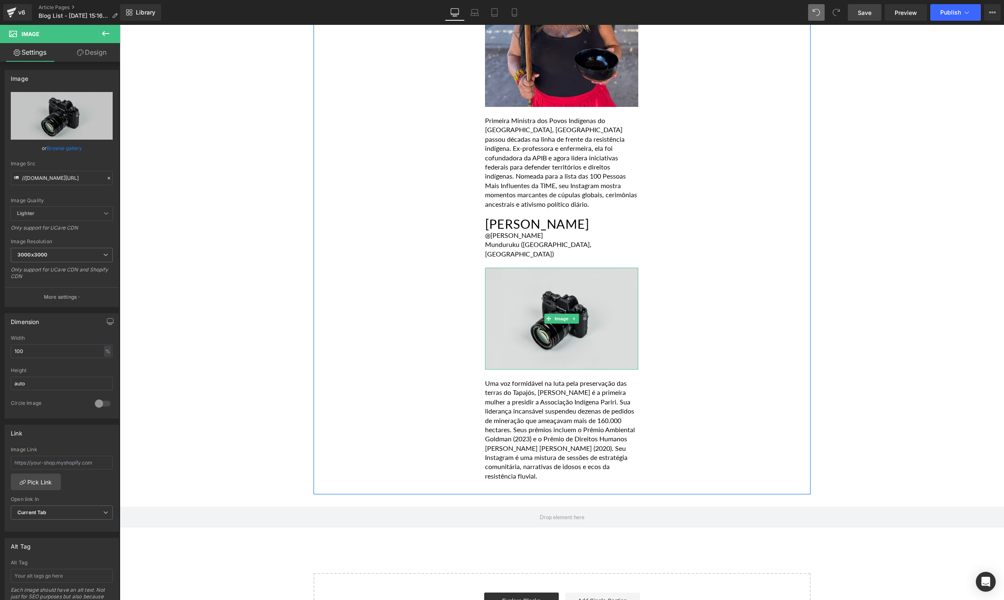
click at [510, 268] on img at bounding box center [561, 318] width 153 height 101
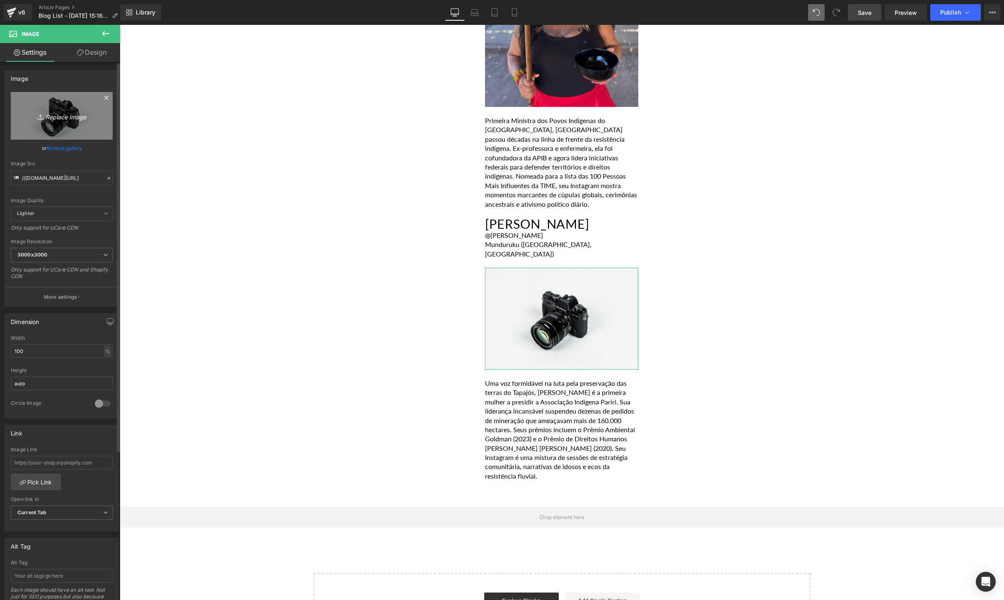
click at [65, 123] on link "Replace Image" at bounding box center [62, 116] width 102 height 48
click at [57, 147] on link "Browse gallery" at bounding box center [64, 148] width 35 height 14
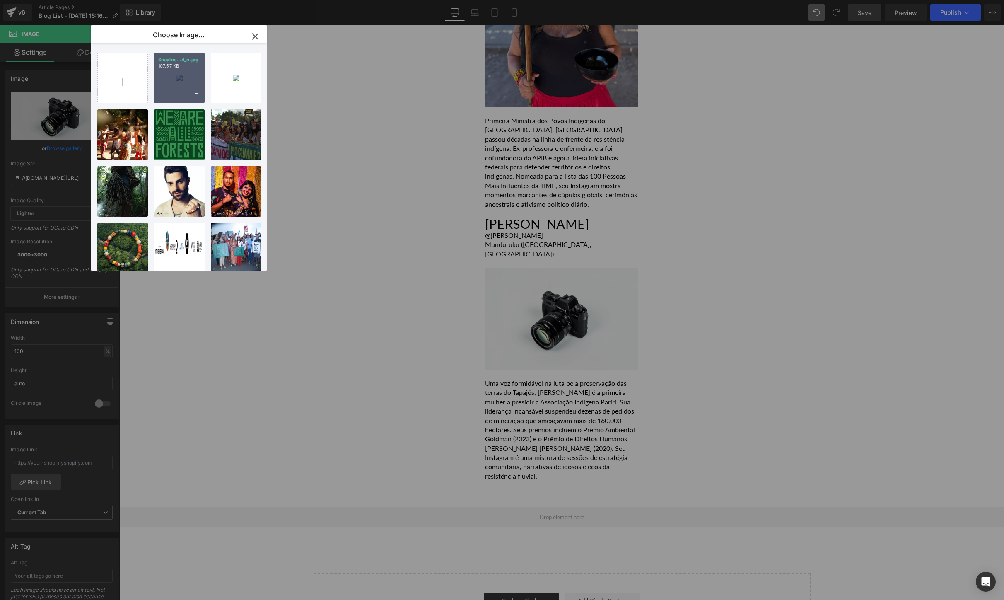
click at [173, 79] on div "SnapIns...4_n.jpg 107.57 KB" at bounding box center [179, 78] width 51 height 51
type input "[URL][DOMAIN_NAME][DOMAIN_NAME]"
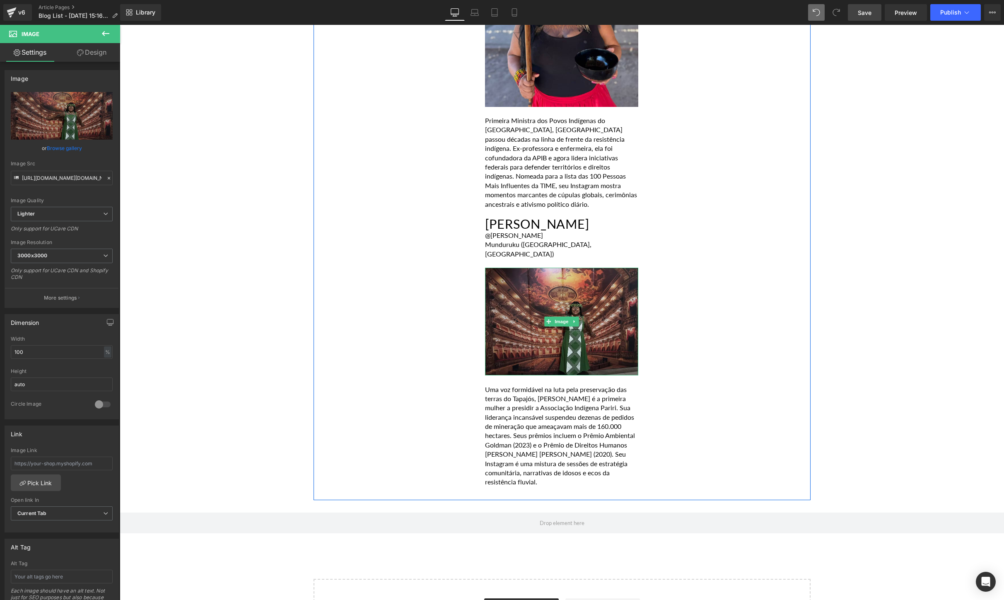
click at [581, 331] on img at bounding box center [561, 322] width 153 height 108
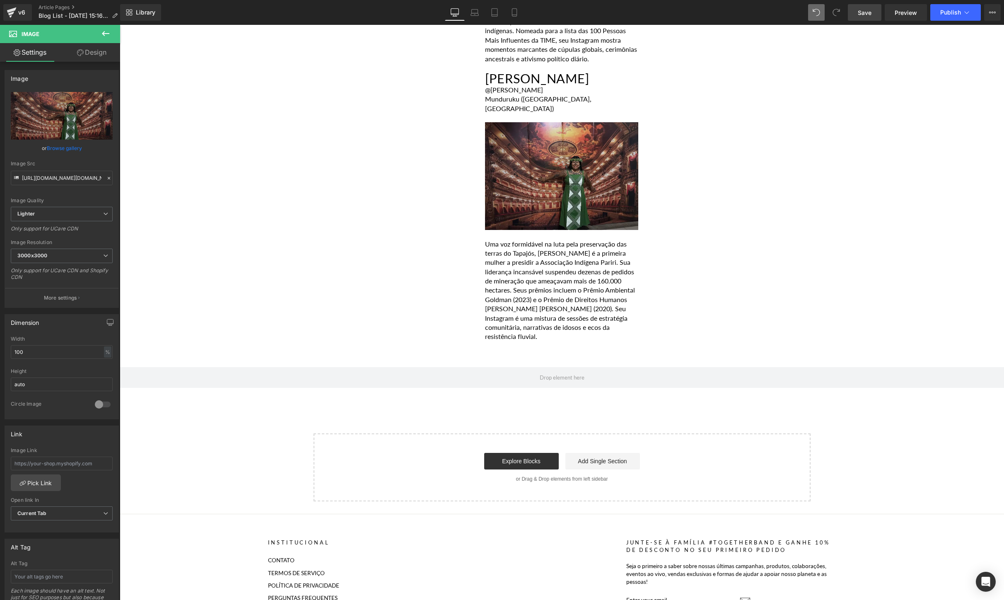
scroll to position [897, 0]
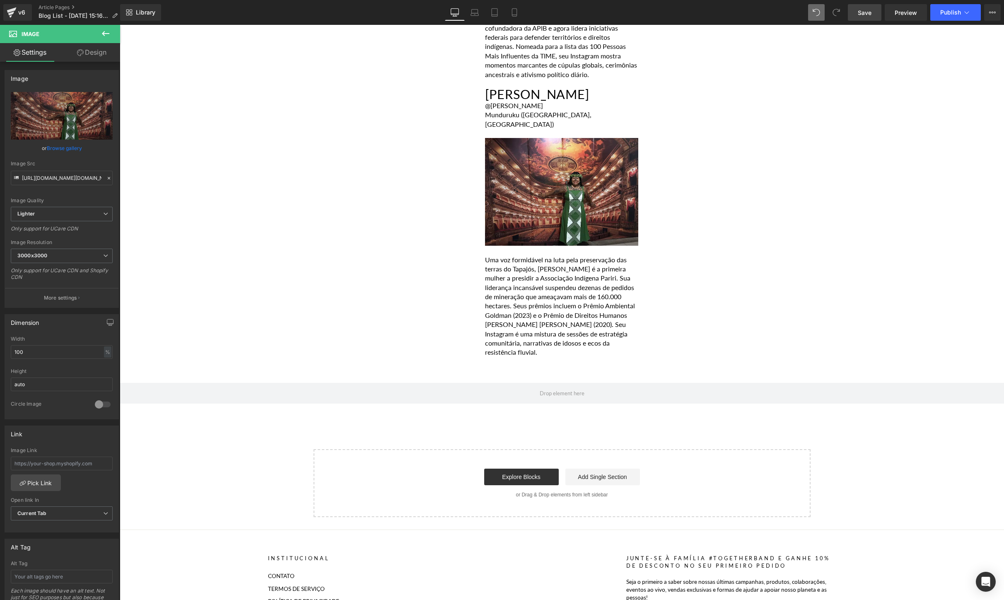
click at [861, 12] on span "Save" at bounding box center [865, 12] width 14 height 9
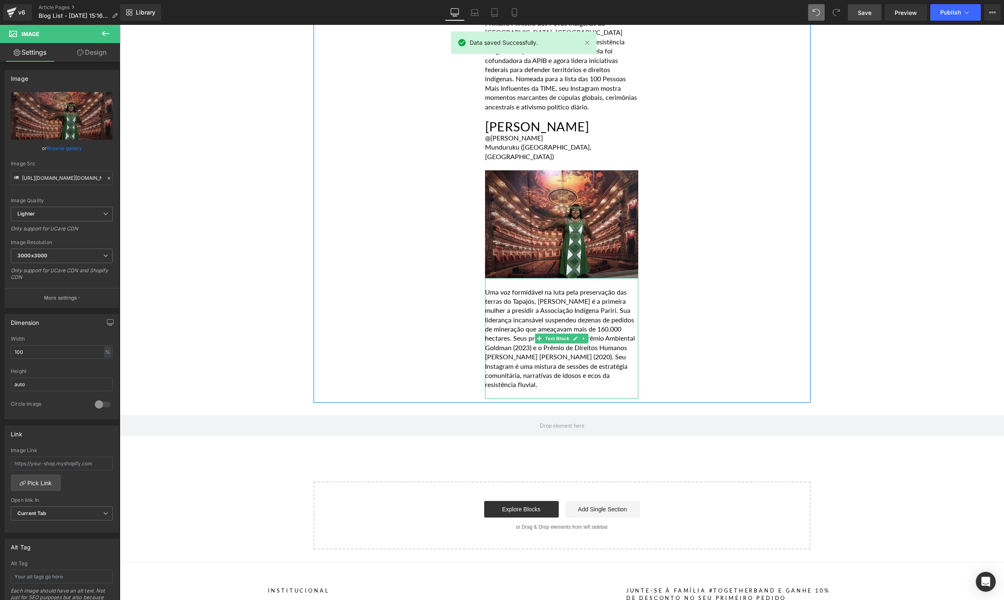
scroll to position [848, 0]
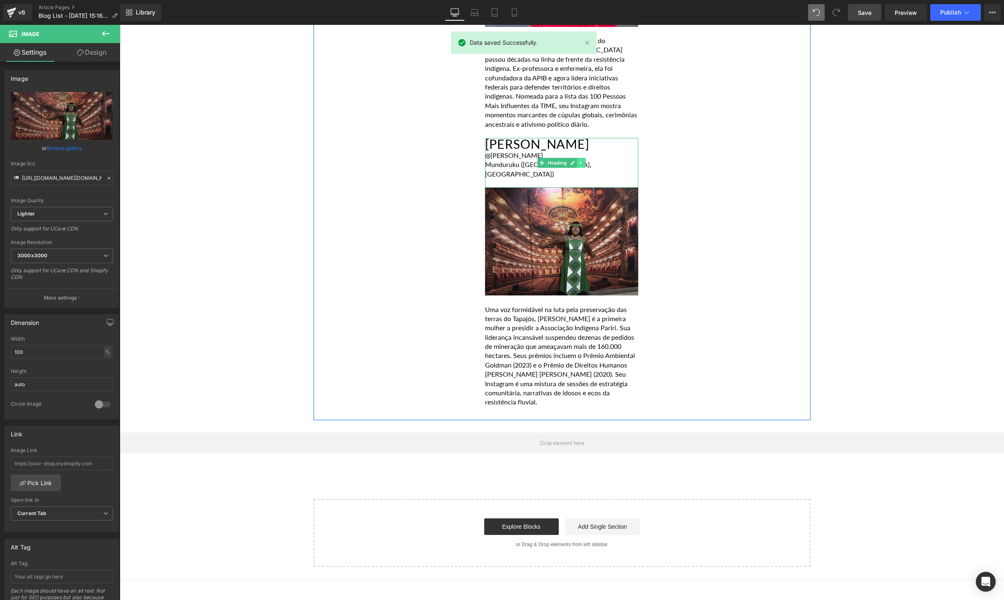
click at [584, 158] on link at bounding box center [581, 163] width 9 height 10
click at [578, 161] on icon at bounding box center [577, 163] width 5 height 5
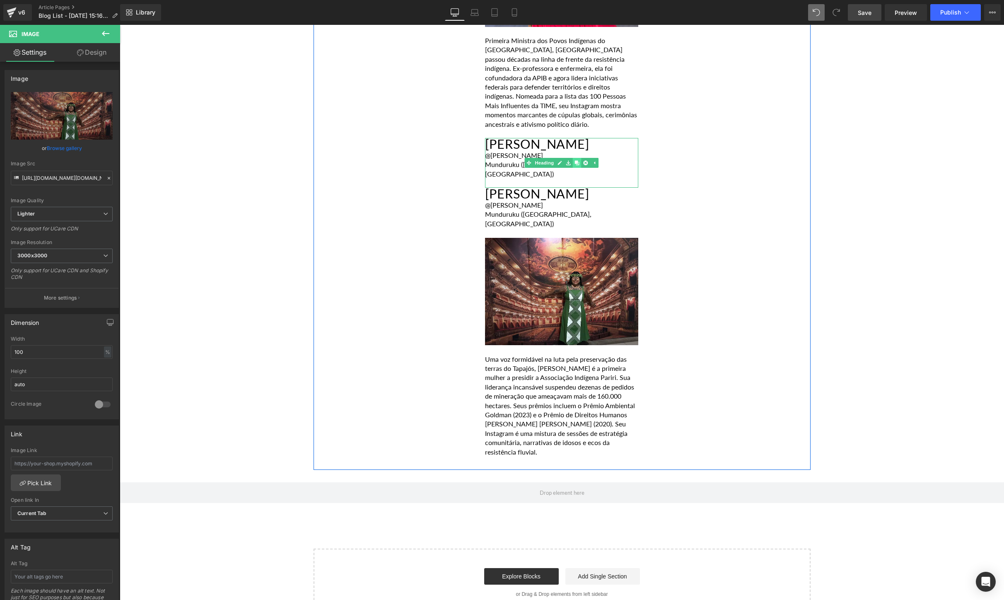
click at [578, 161] on icon at bounding box center [577, 163] width 5 height 5
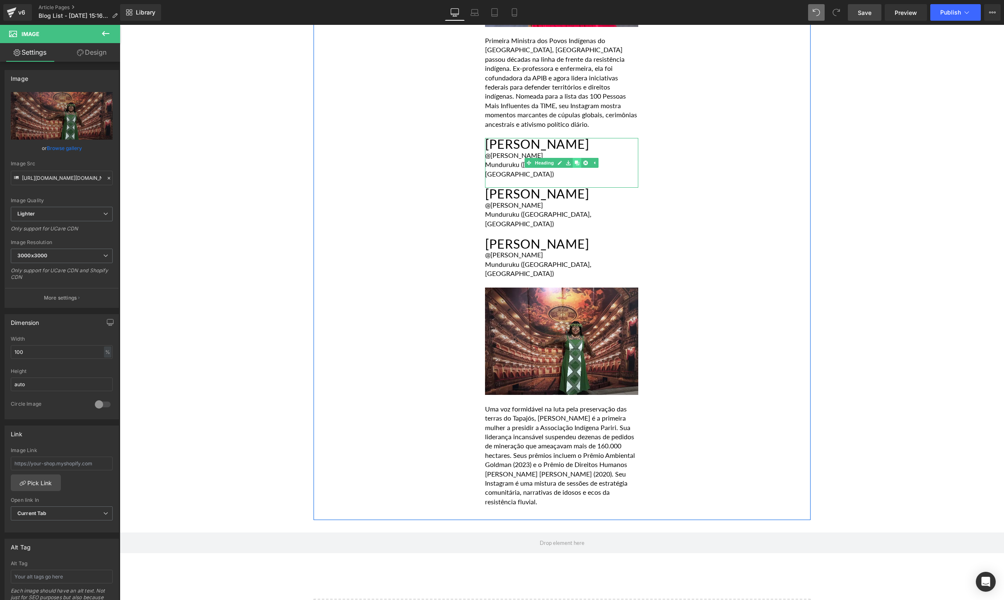
click at [578, 161] on icon at bounding box center [577, 163] width 5 height 5
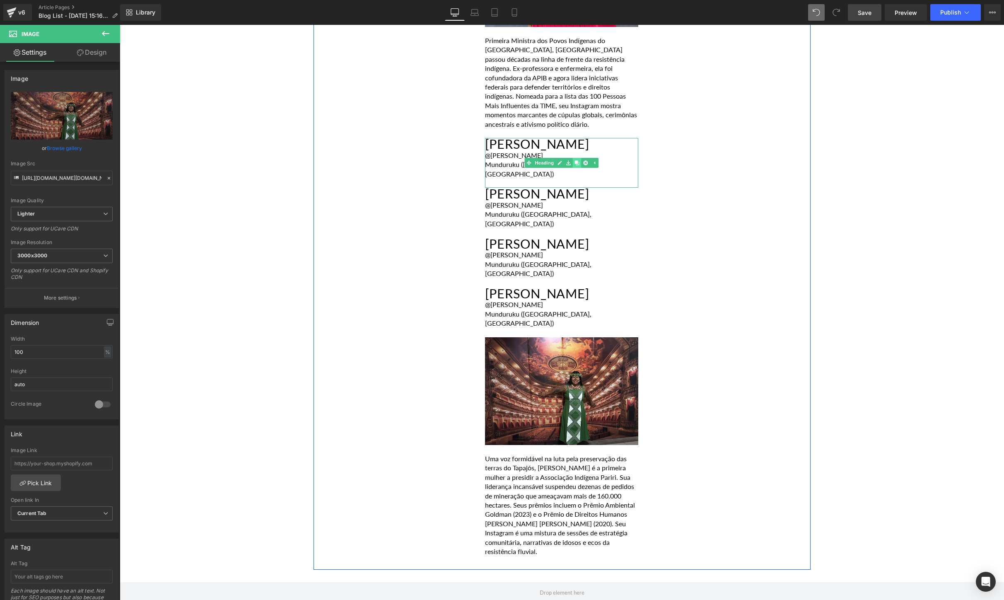
click at [578, 161] on icon at bounding box center [577, 163] width 5 height 5
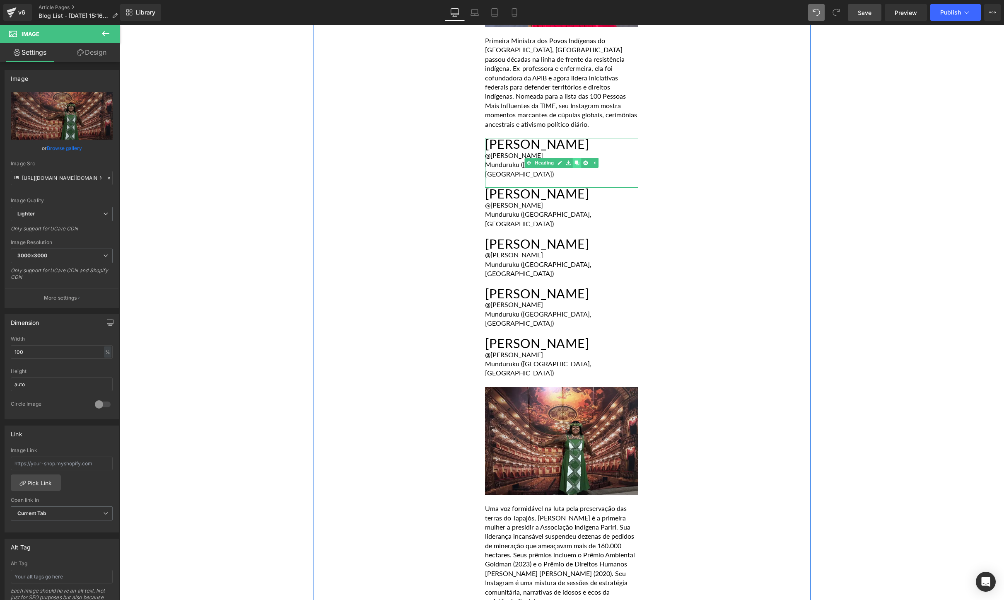
click at [578, 161] on icon at bounding box center [577, 163] width 5 height 5
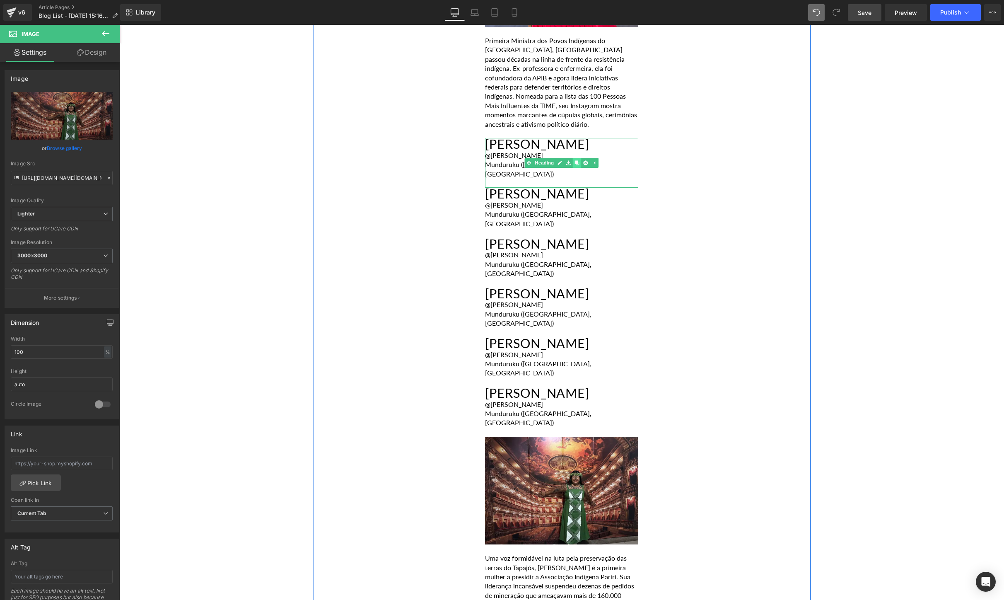
click at [578, 161] on icon at bounding box center [577, 163] width 5 height 5
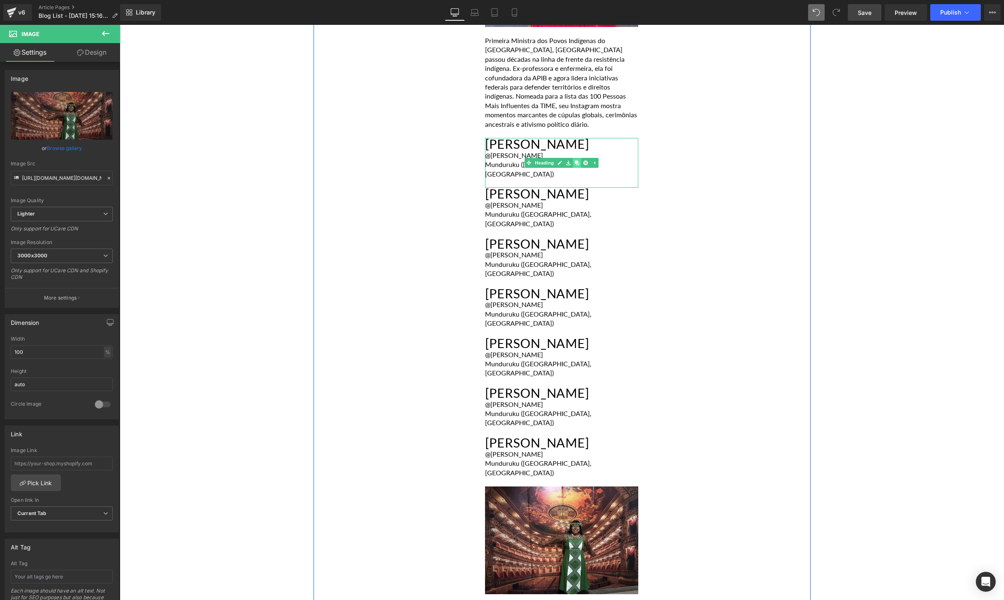
click at [578, 161] on icon at bounding box center [577, 163] width 5 height 5
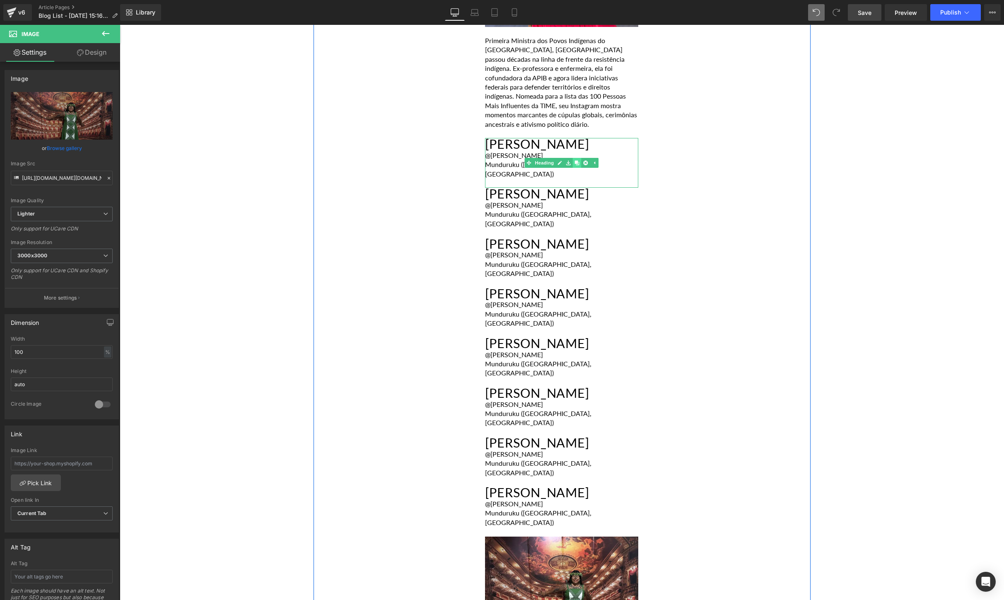
click at [578, 161] on icon at bounding box center [577, 163] width 5 height 5
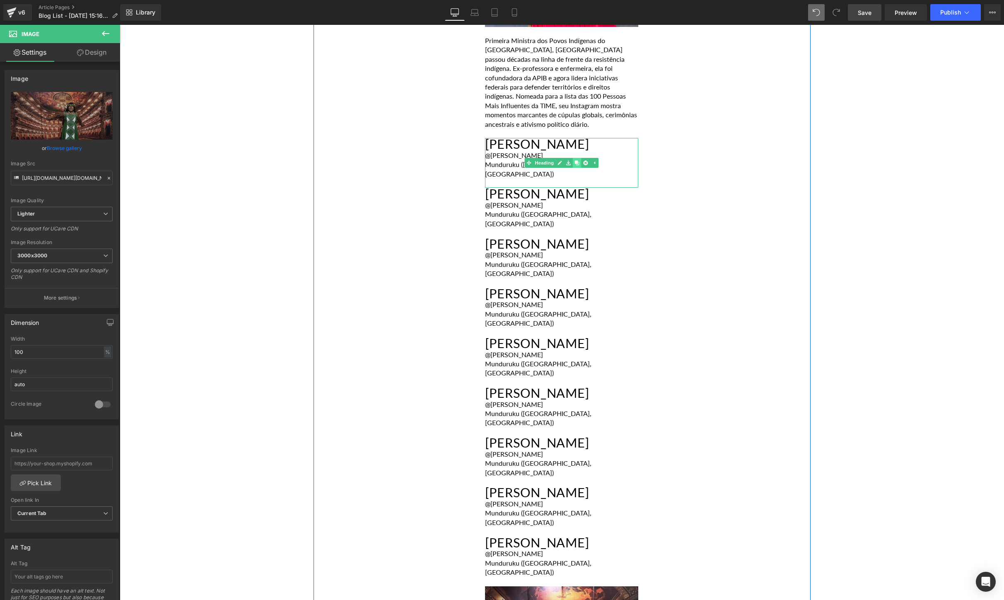
click at [578, 161] on icon at bounding box center [577, 163] width 5 height 5
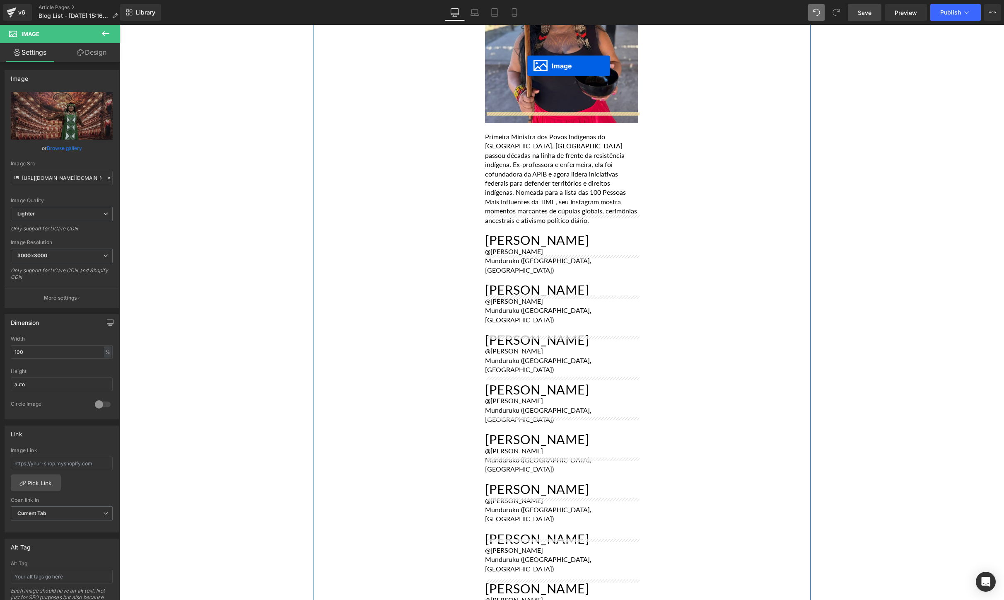
scroll to position [743, 0]
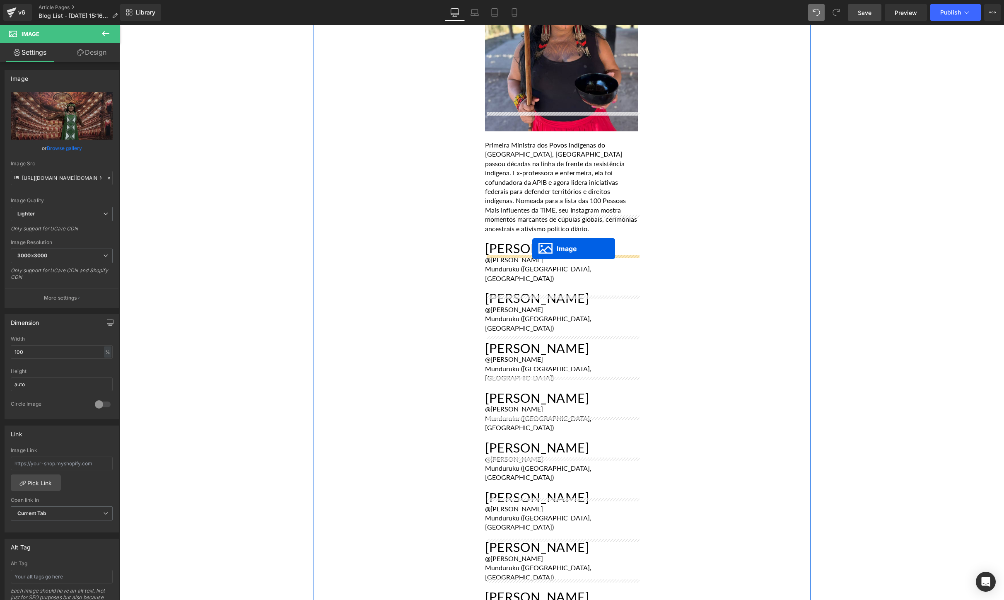
drag, startPoint x: 547, startPoint y: 355, endPoint x: 532, endPoint y: 249, distance: 107.1
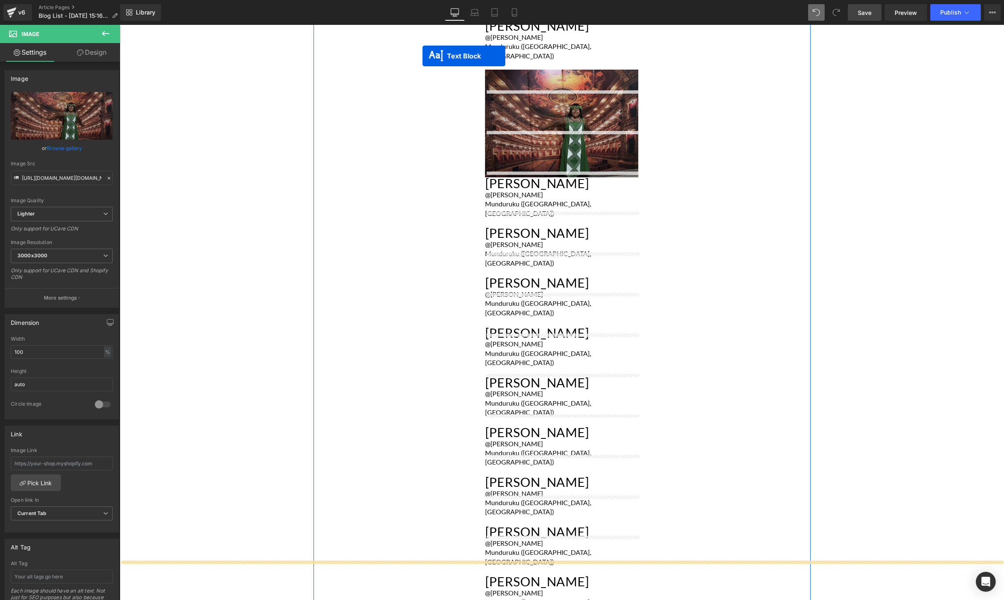
scroll to position [949, 0]
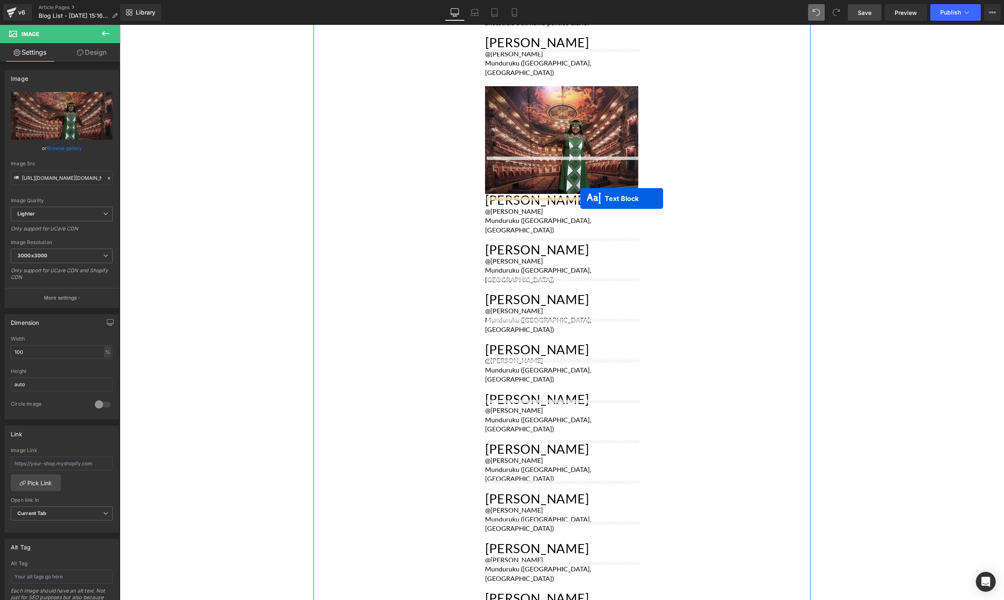
drag, startPoint x: 541, startPoint y: 205, endPoint x: 580, endPoint y: 198, distance: 40.2
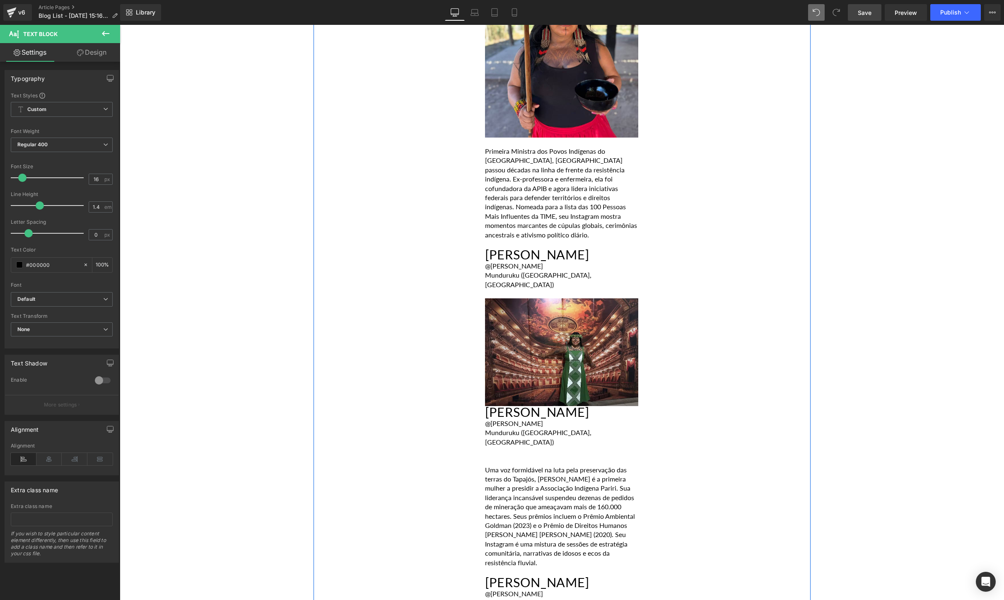
scroll to position [735, 0]
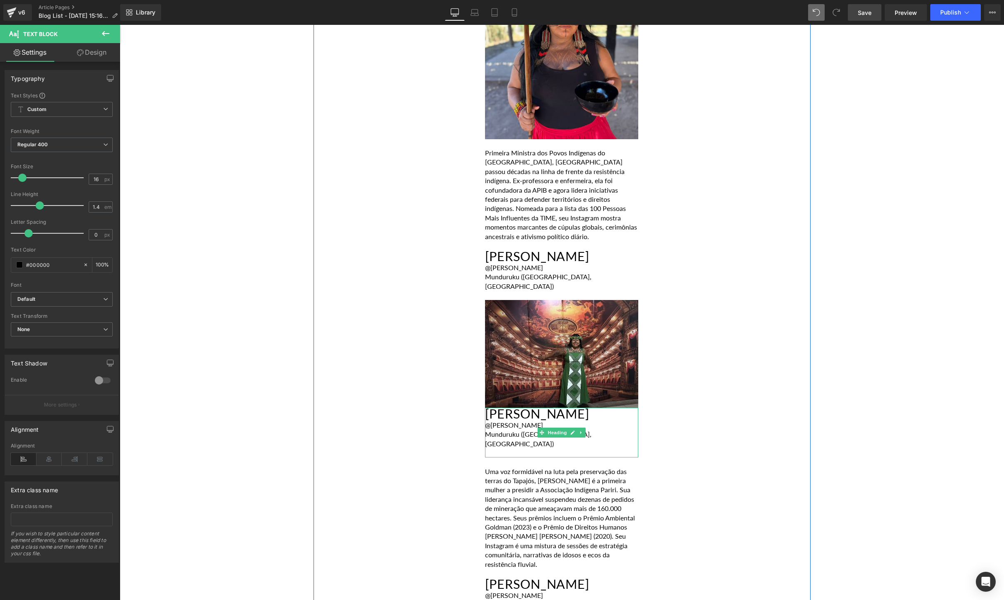
click at [569, 448] on div at bounding box center [561, 452] width 153 height 9
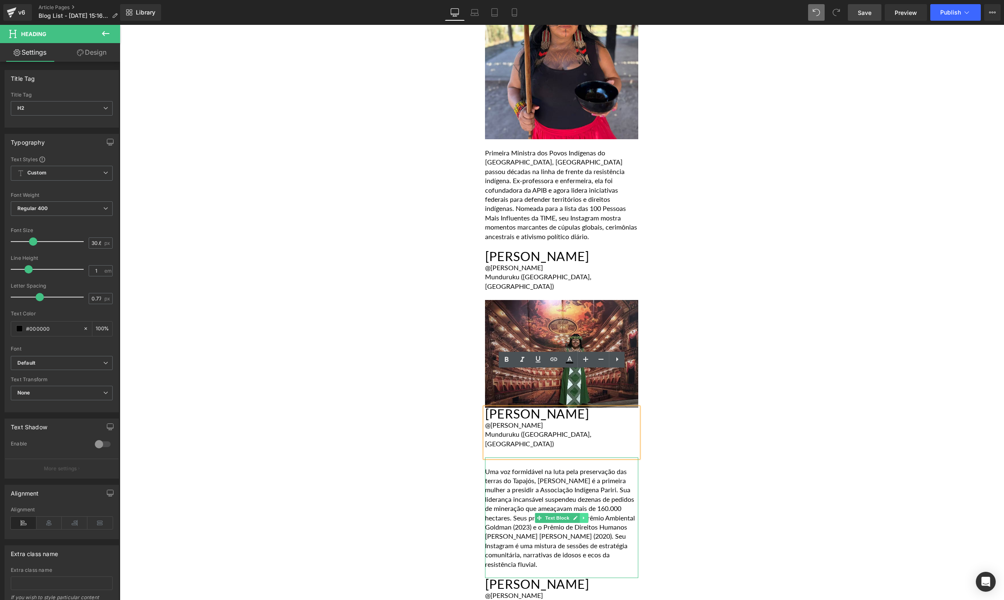
click at [586, 515] on icon at bounding box center [584, 517] width 5 height 5
click at [581, 515] on icon at bounding box center [579, 517] width 5 height 5
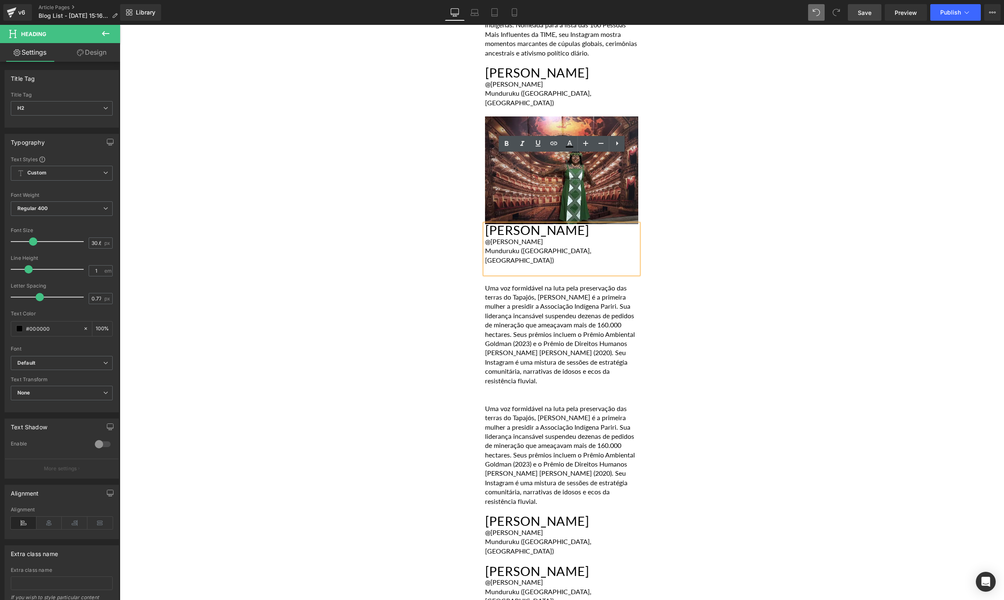
scroll to position [915, 0]
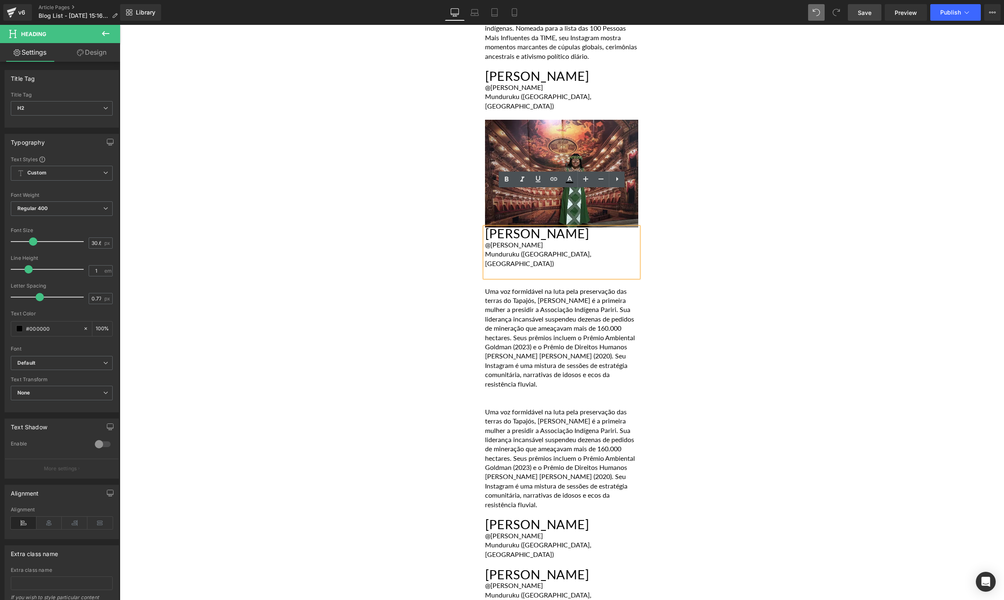
click at [534, 287] on p "Uma voz formidável na luta pela preservação das terras do Tapajós, [PERSON_NAME…" at bounding box center [561, 338] width 153 height 102
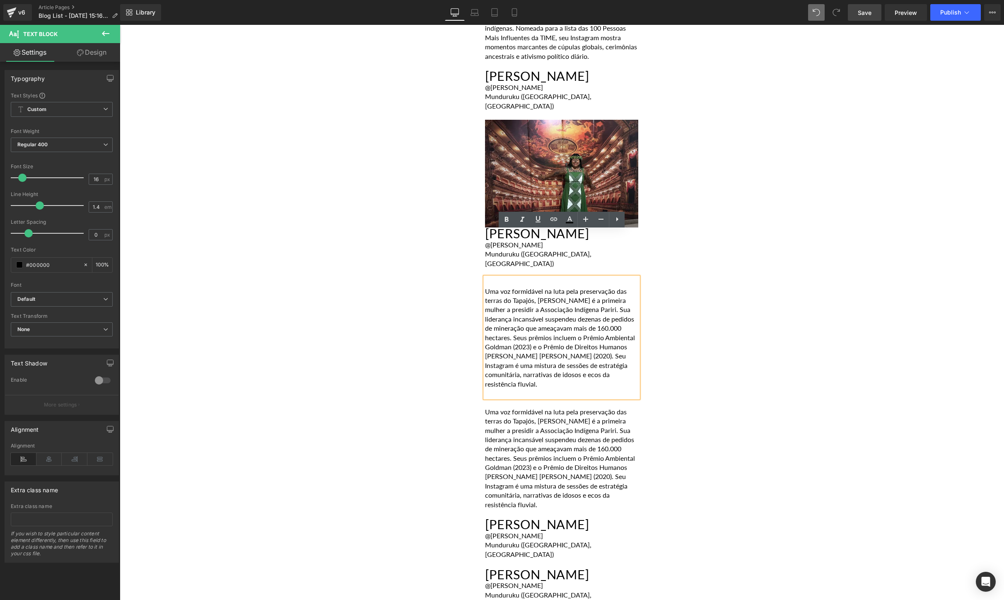
click at [726, 299] on div "POR [PERSON_NAME] [DATE] Heading A [GEOGRAPHIC_DATA] abriga centenas de nações …" at bounding box center [562, 256] width 497 height 1529
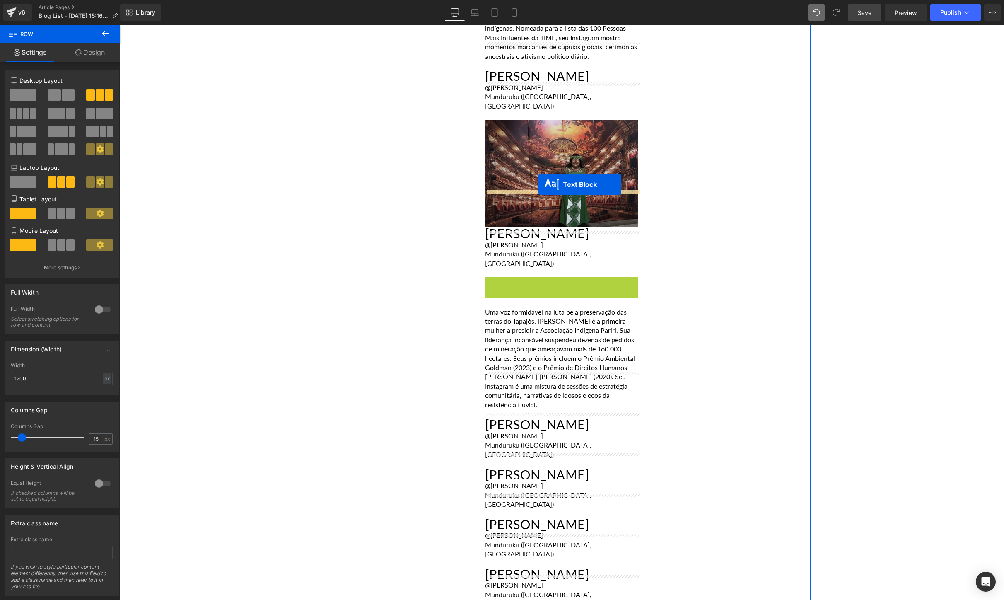
drag, startPoint x: 526, startPoint y: 291, endPoint x: 539, endPoint y: 184, distance: 107.6
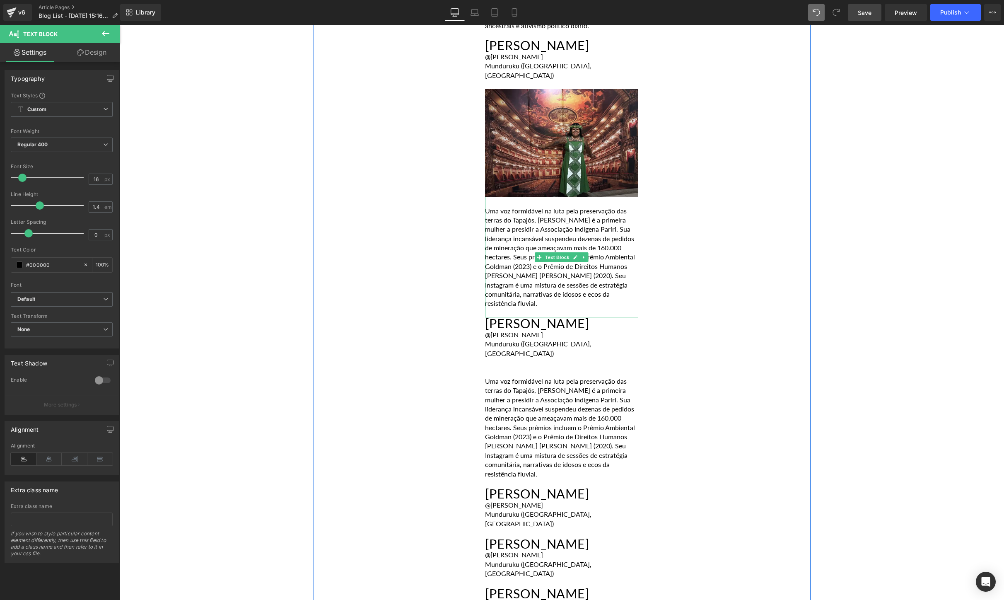
scroll to position [955, 0]
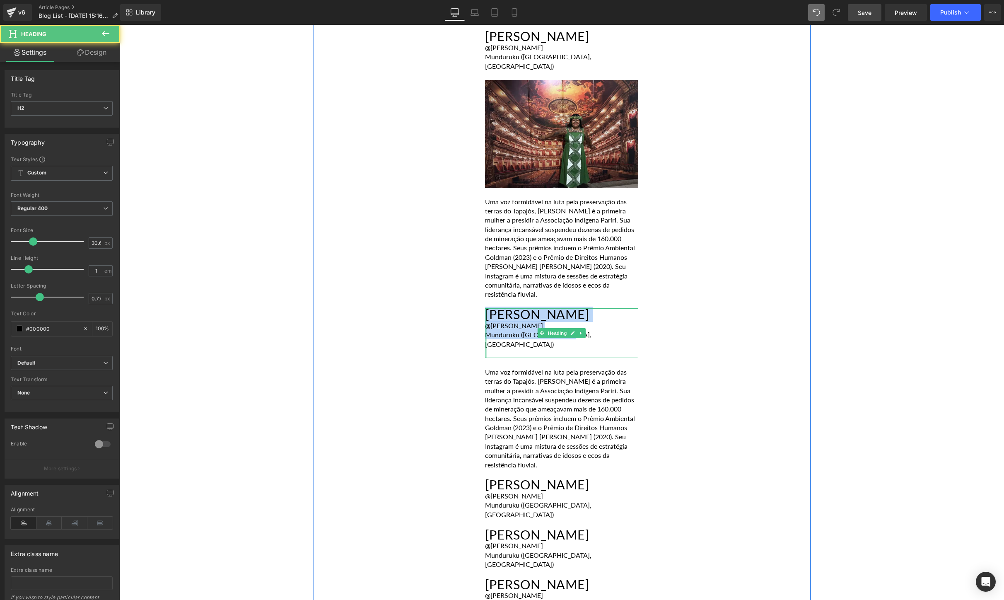
drag, startPoint x: 506, startPoint y: 285, endPoint x: 485, endPoint y: 278, distance: 22.3
click at [485, 308] on div "[PERSON_NAME] @[PERSON_NAME] ([GEOGRAPHIC_DATA], [GEOGRAPHIC_DATA]) Heading" at bounding box center [561, 333] width 153 height 50
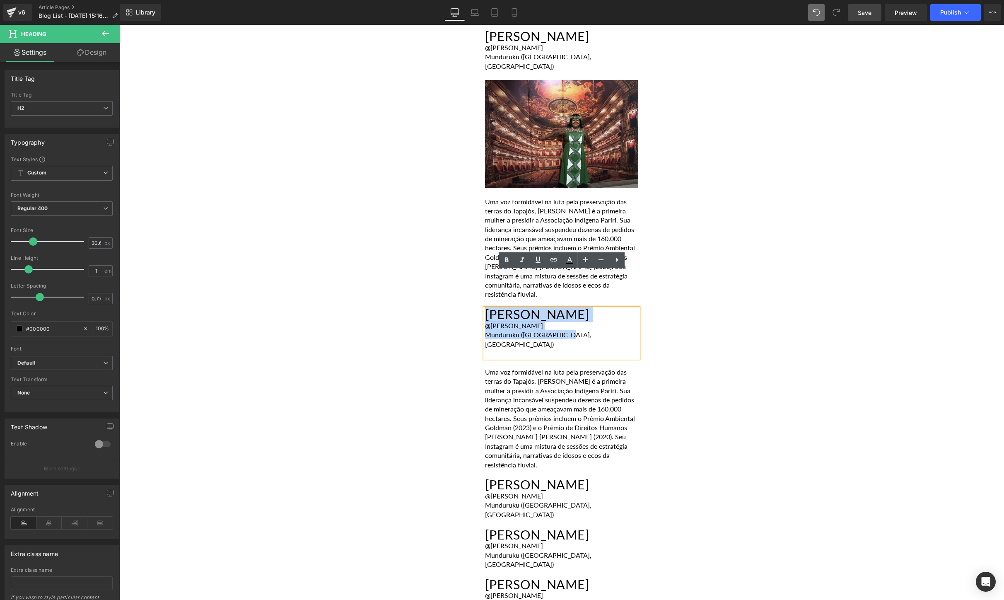
paste div
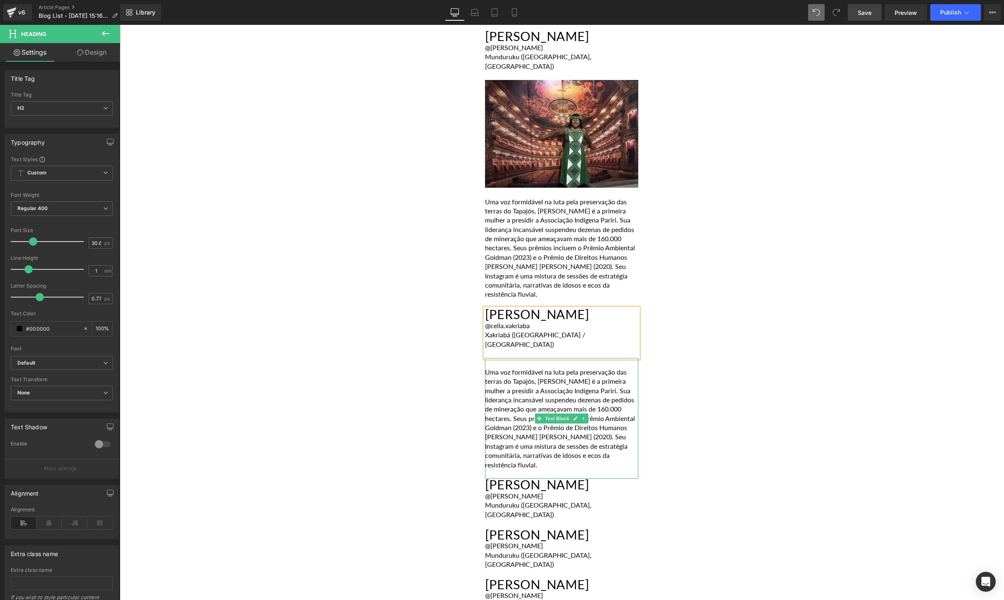
click at [554, 422] on p "Uma voz formidável na luta pela preservação das terras do Tapajós, [PERSON_NAME…" at bounding box center [561, 418] width 153 height 102
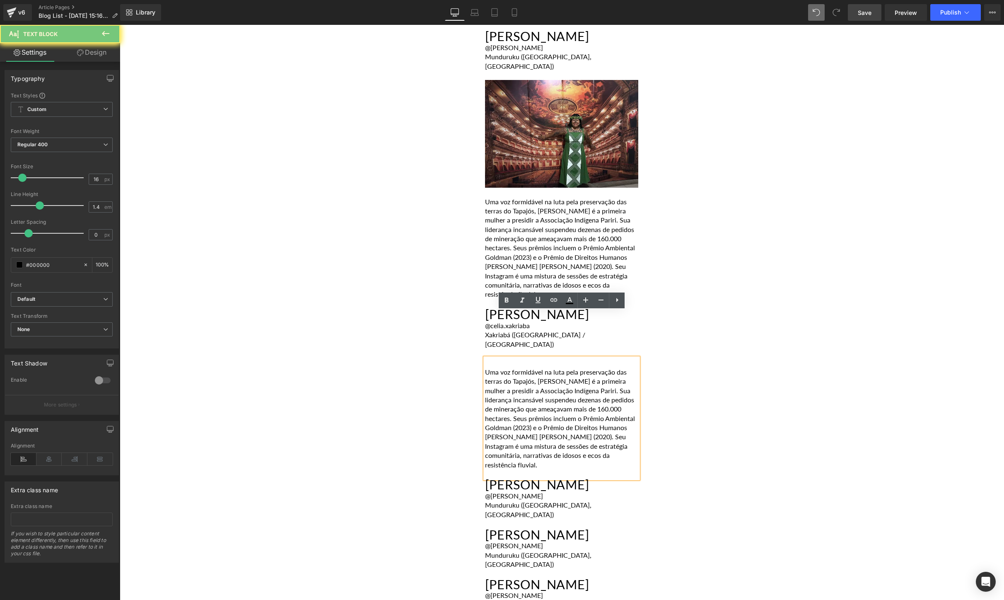
click at [554, 422] on p "Uma voz formidável na luta pela preservação das terras do Tapajós, [PERSON_NAME…" at bounding box center [561, 418] width 153 height 102
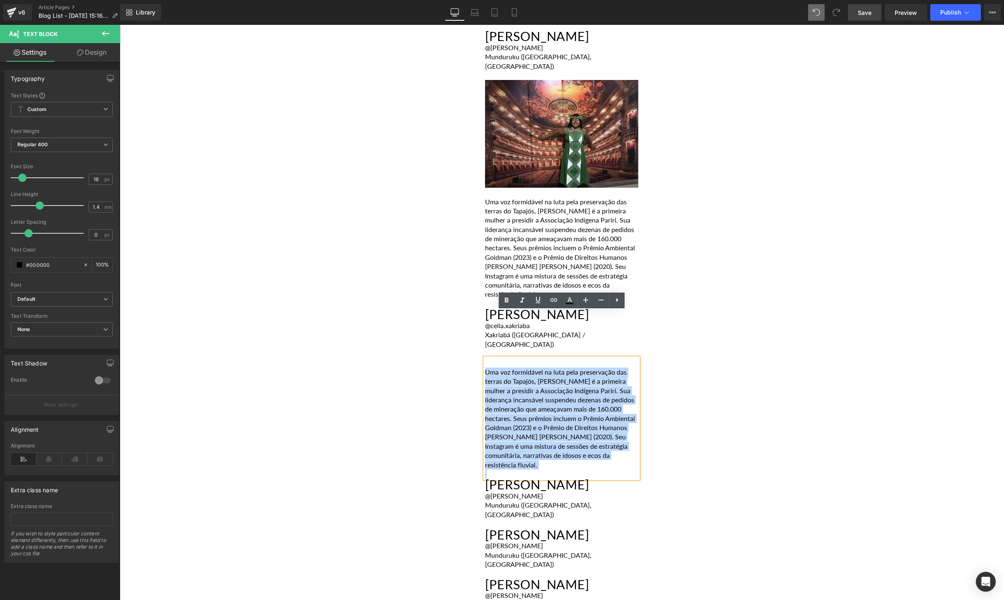
paste div
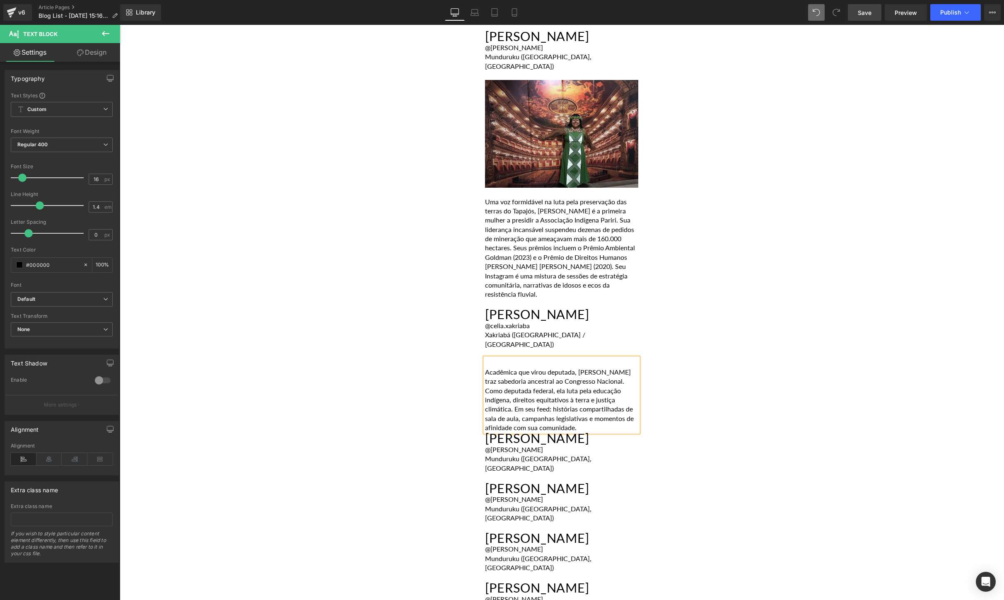
click at [819, 288] on div "Image Objetivo 13: Ação Climática Heading Guardiões da Floresta Tropical Headin…" at bounding box center [562, 110] width 884 height 1939
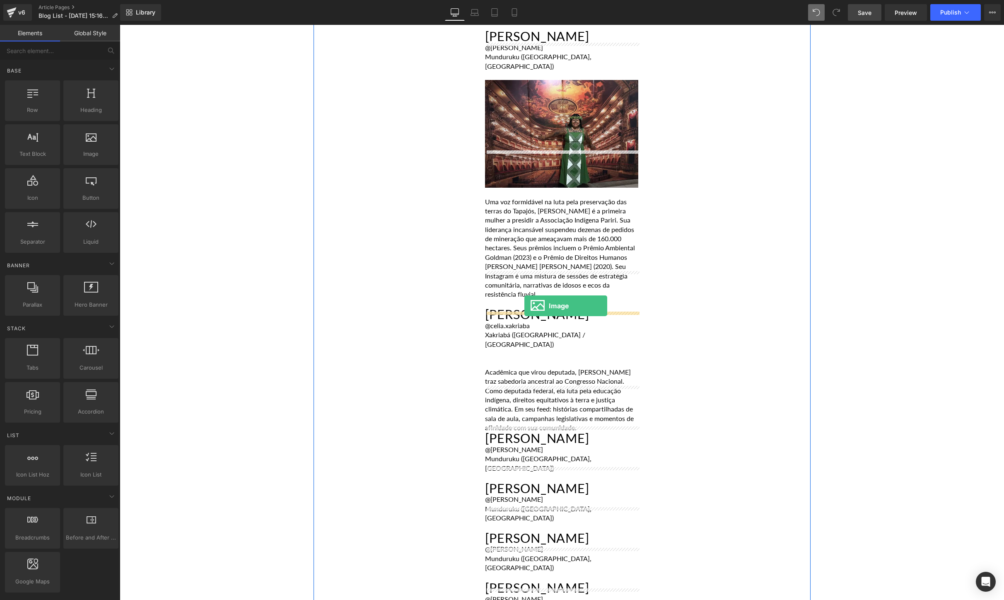
drag, startPoint x: 216, startPoint y: 167, endPoint x: 524, endPoint y: 306, distance: 338.4
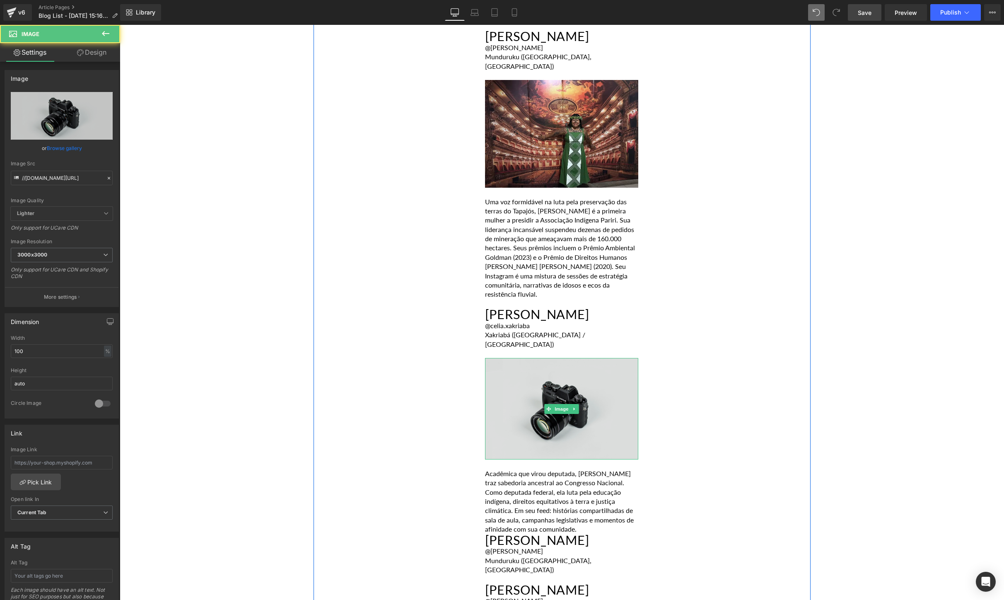
click at [568, 358] on img at bounding box center [561, 408] width 153 height 101
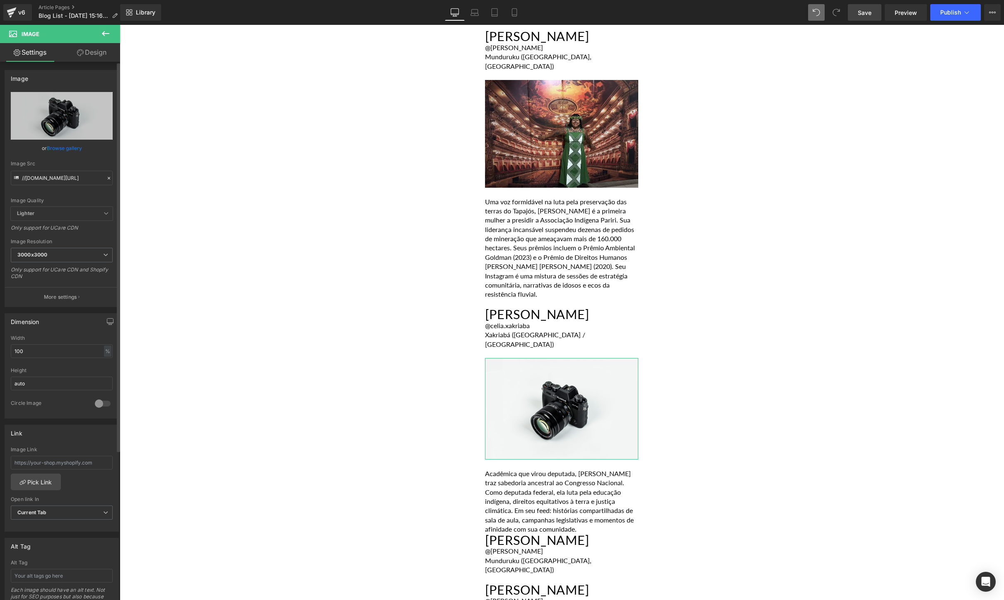
click at [57, 146] on link "Browse gallery" at bounding box center [64, 148] width 35 height 14
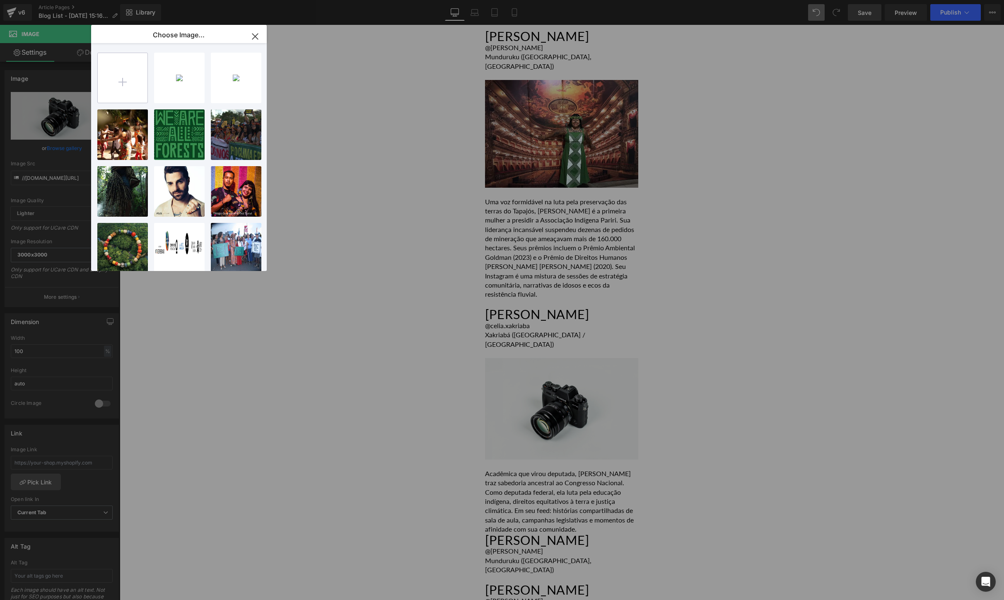
click at [118, 74] on input "file" at bounding box center [123, 78] width 50 height 50
type input "C:\fakepath\IMG_1380-min.jpg"
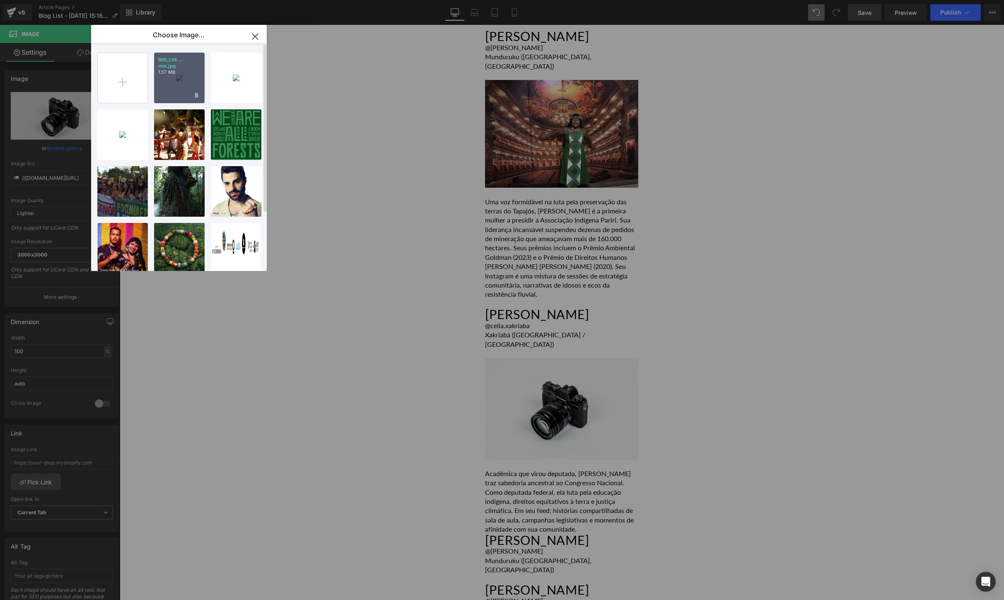
click at [181, 80] on div "IMG_138...-min.jpg 1.57 MB" at bounding box center [179, 78] width 51 height 51
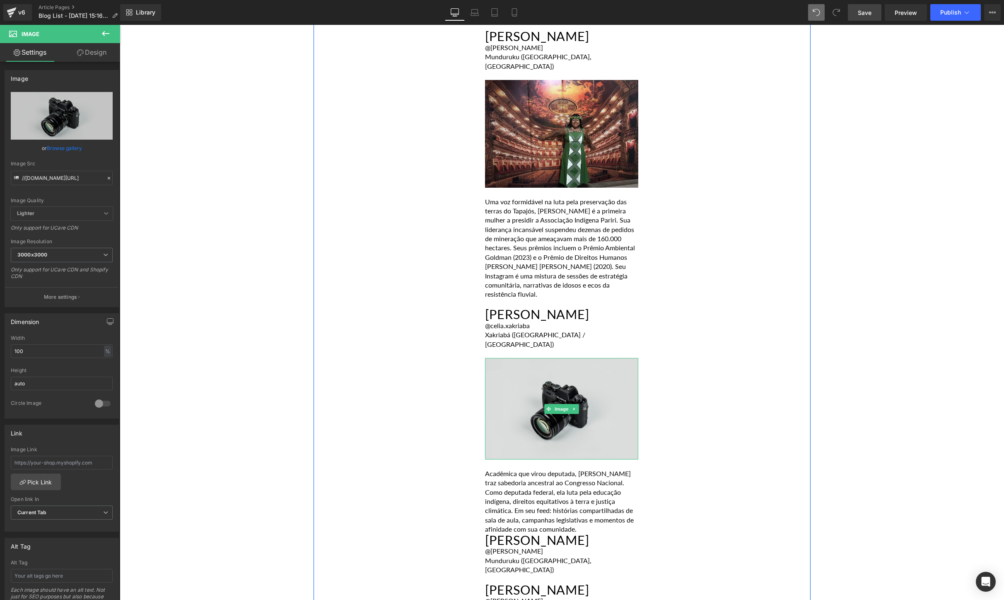
click at [581, 367] on img at bounding box center [561, 408] width 153 height 101
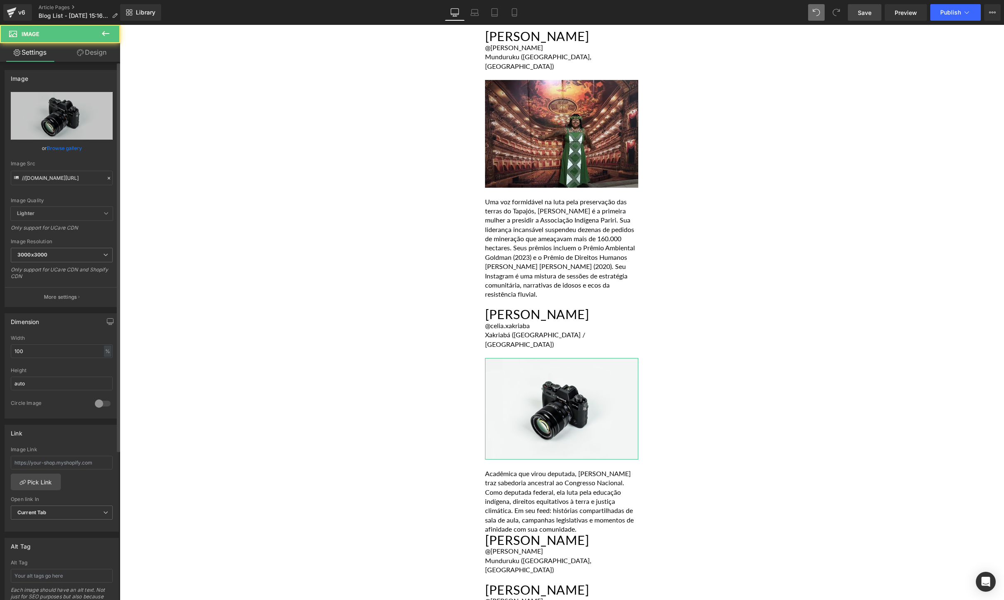
click at [60, 146] on link "Browse gallery" at bounding box center [64, 148] width 35 height 14
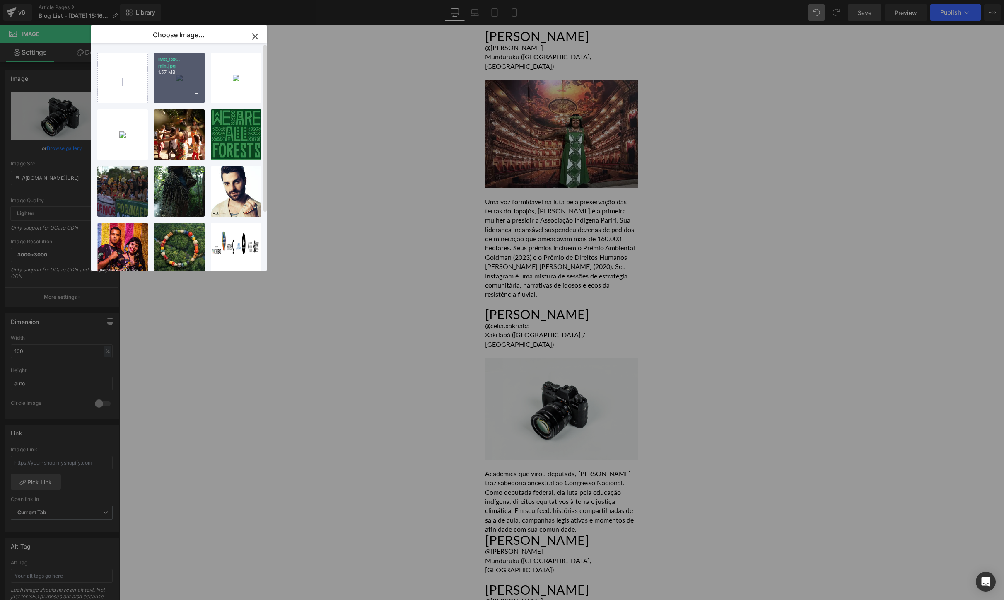
click at [163, 73] on p "1.57 MB" at bounding box center [179, 72] width 42 height 6
type input "[URL][DOMAIN_NAME]"
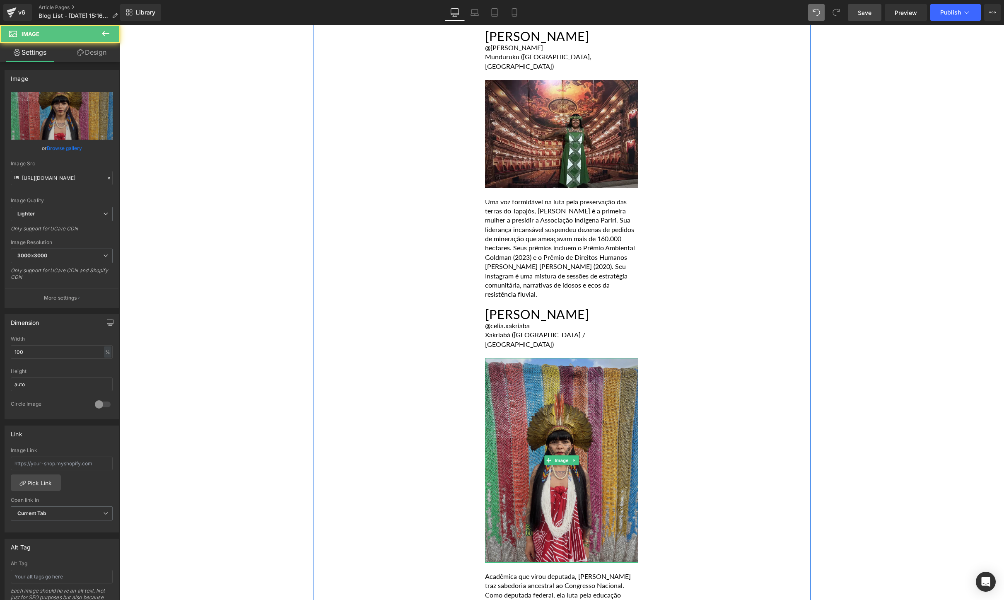
click at [505, 375] on img at bounding box center [561, 460] width 153 height 204
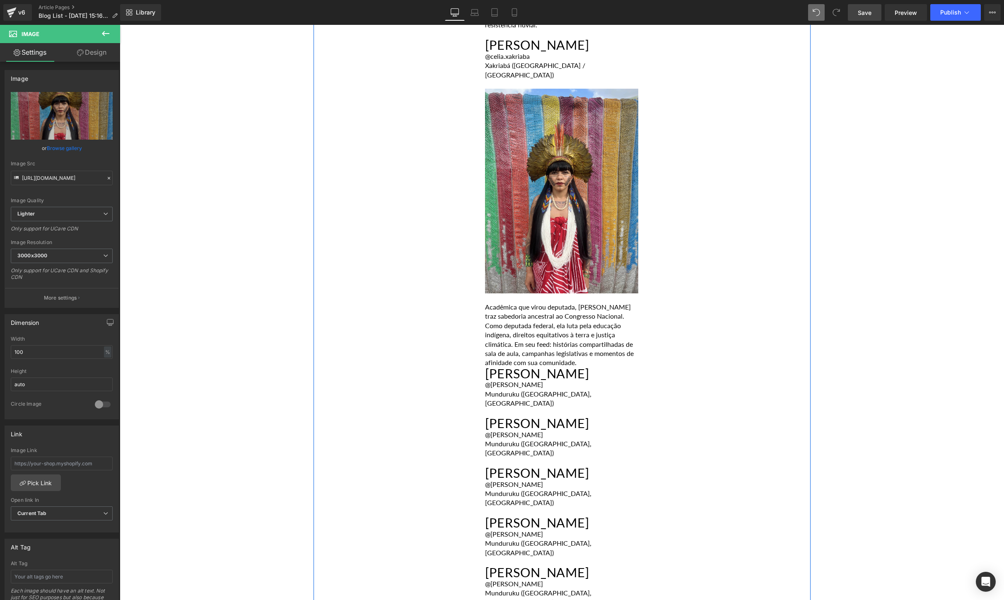
scroll to position [1225, 0]
click at [569, 318] on div "Acadêmica que virou deputada, [PERSON_NAME] traz sabedoria ancestral ao Congres…" at bounding box center [561, 329] width 153 height 74
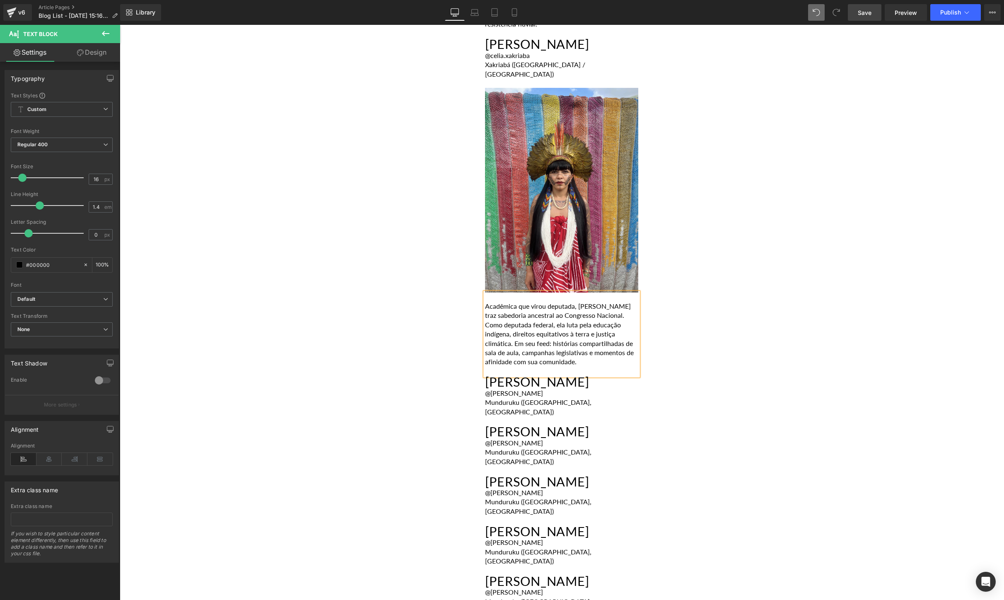
click at [744, 316] on div "POR [PERSON_NAME] [DATE] Heading A [GEOGRAPHIC_DATA] abriga centenas de nações …" at bounding box center [562, 30] width 497 height 1696
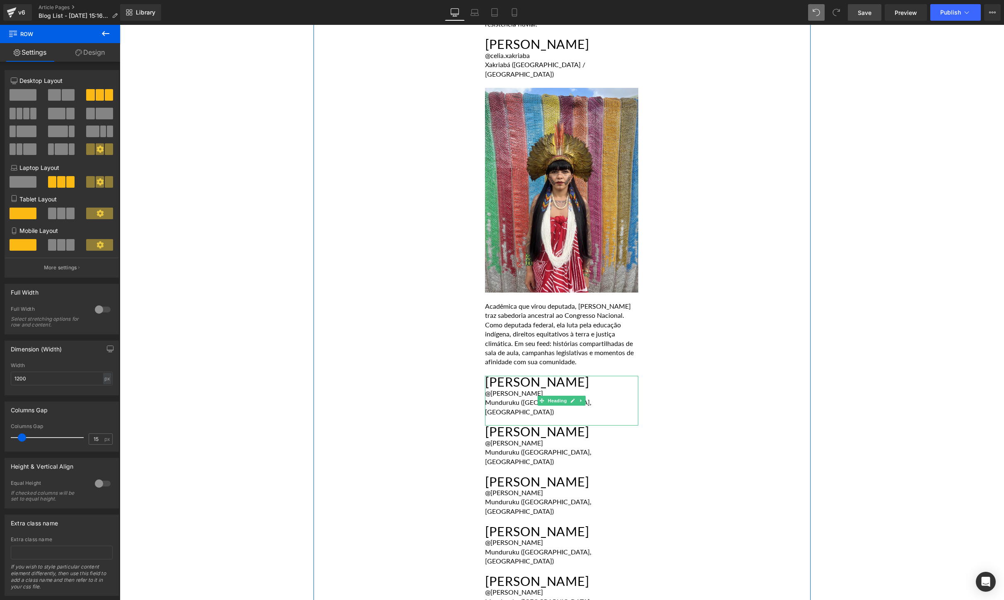
click at [604, 389] on div "@[PERSON_NAME]" at bounding box center [561, 393] width 153 height 9
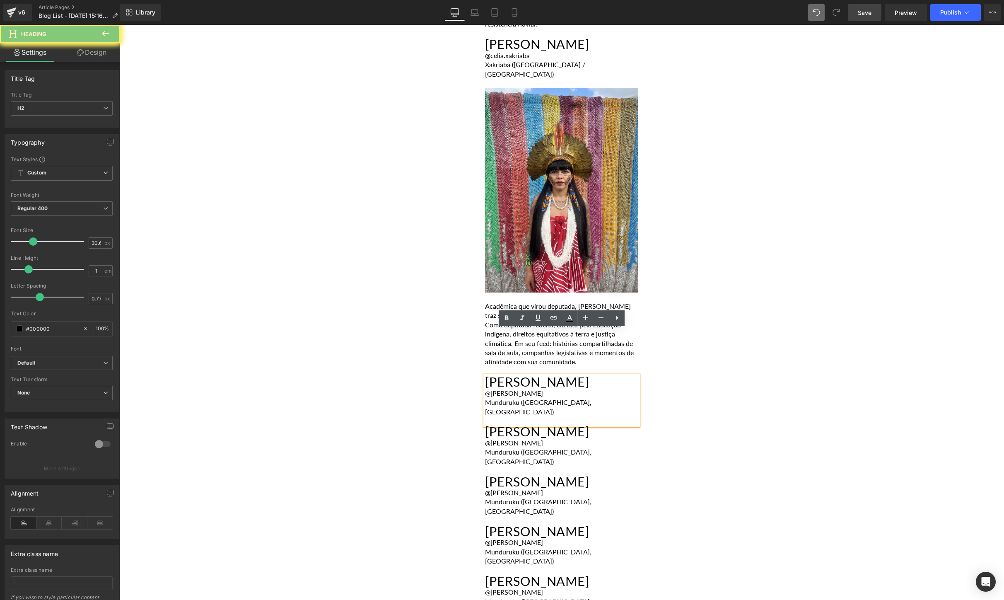
click at [580, 398] on div "Munduruku ([GEOGRAPHIC_DATA], [GEOGRAPHIC_DATA])" at bounding box center [561, 407] width 153 height 19
drag, startPoint x: 580, startPoint y: 359, endPoint x: 485, endPoint y: 335, distance: 98.2
click at [485, 376] on div "[PERSON_NAME] @[PERSON_NAME] ([GEOGRAPHIC_DATA], [GEOGRAPHIC_DATA])" at bounding box center [561, 401] width 153 height 50
paste div
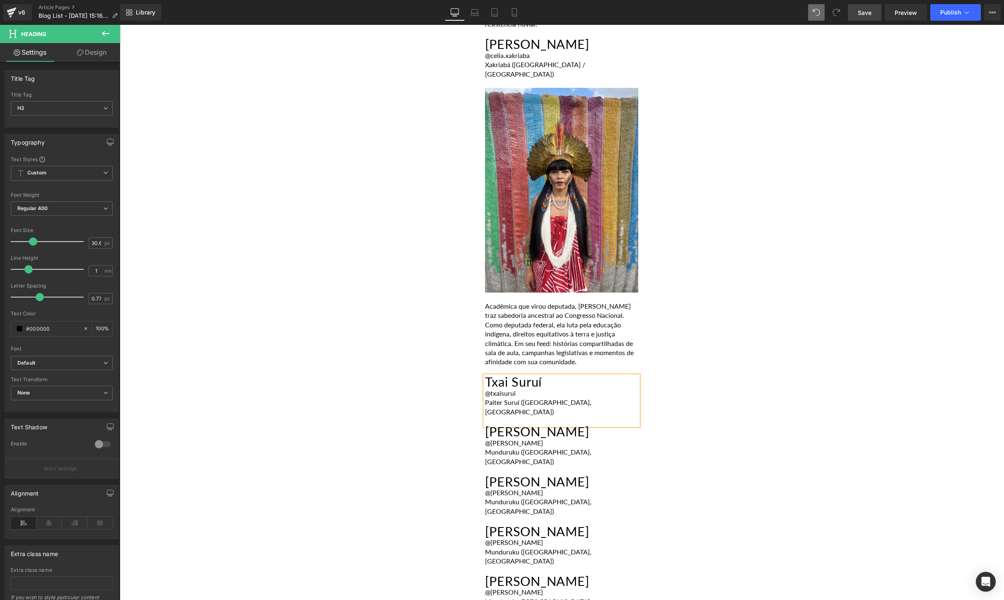
click at [566, 398] on div "Paiter Suruí ([GEOGRAPHIC_DATA], [GEOGRAPHIC_DATA])" at bounding box center [561, 407] width 153 height 19
click at [795, 324] on div "POR [PERSON_NAME] [DATE] Heading A [GEOGRAPHIC_DATA] abriga centenas de nações …" at bounding box center [562, 30] width 497 height 1696
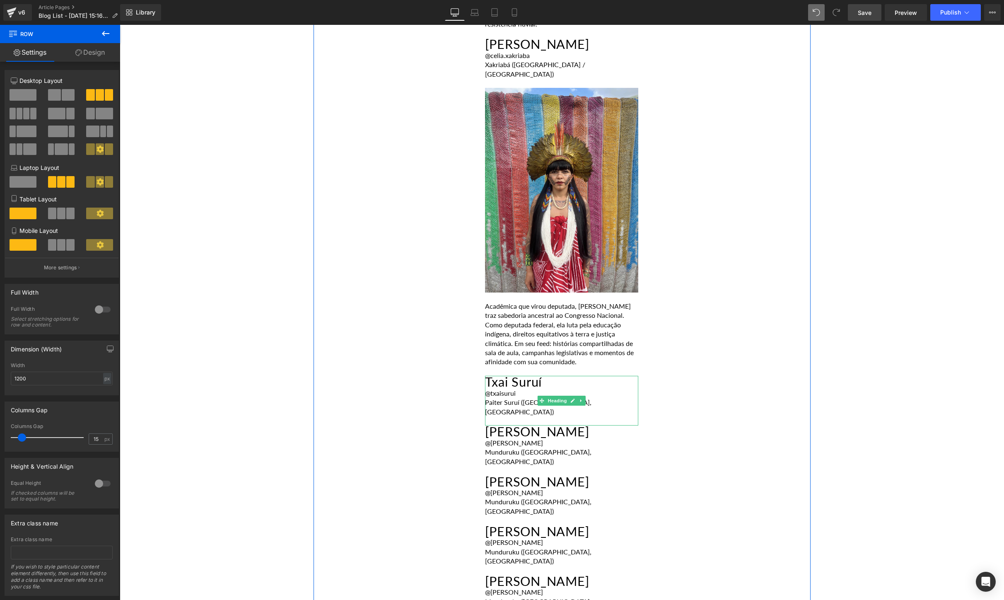
scroll to position [1277, 0]
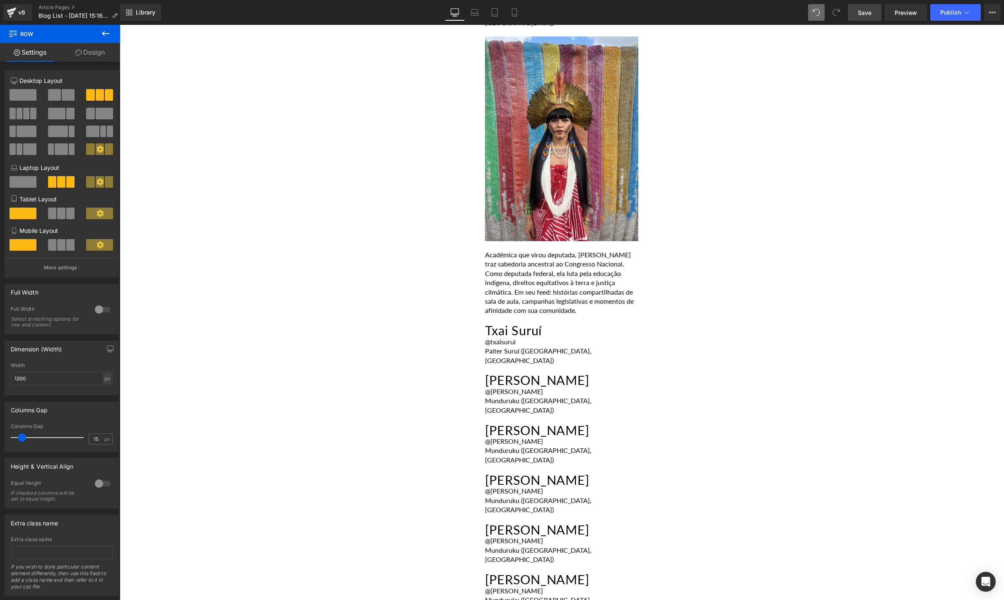
click at [110, 31] on icon at bounding box center [106, 34] width 10 height 10
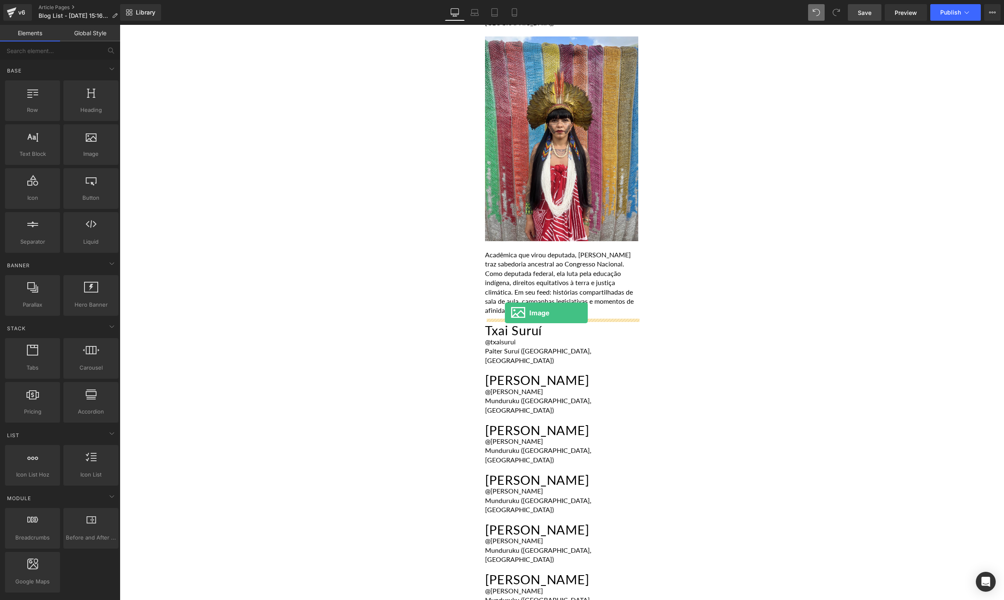
drag, startPoint x: 228, startPoint y: 171, endPoint x: 505, endPoint y: 313, distance: 311.4
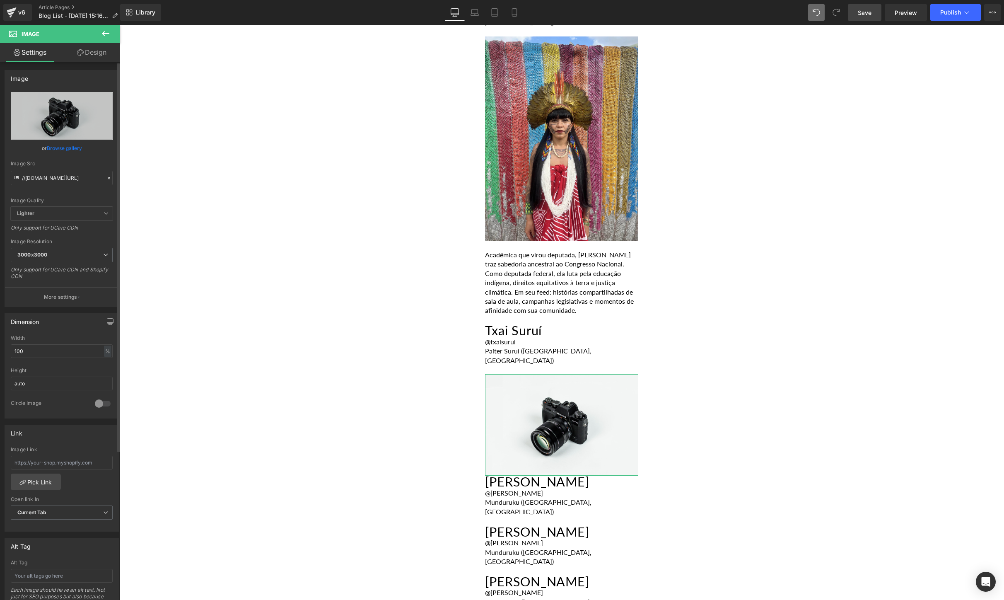
click at [49, 147] on link "Browse gallery" at bounding box center [64, 148] width 35 height 14
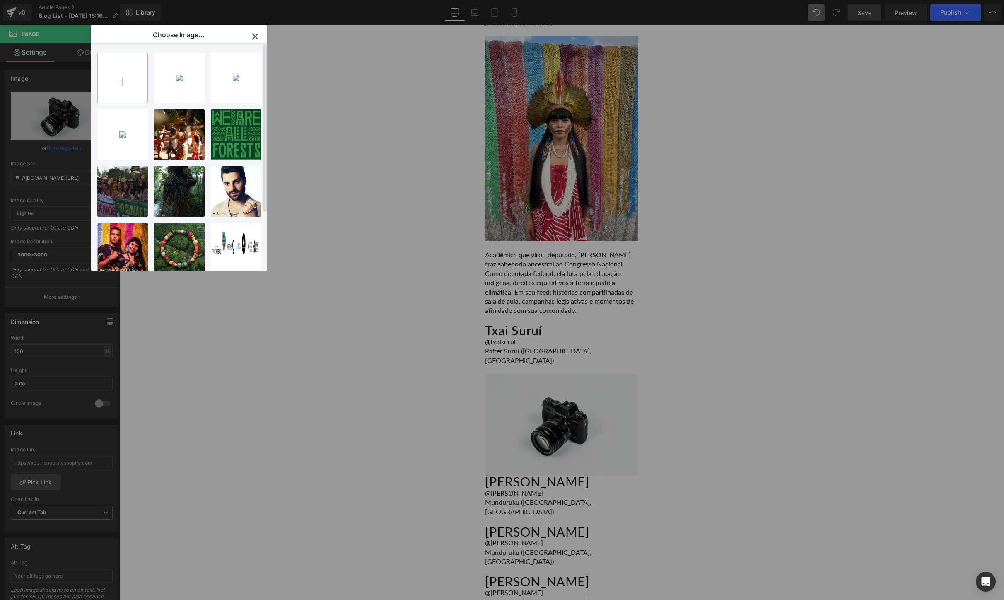
click at [121, 86] on input "file" at bounding box center [123, 78] width 50 height 50
type input "C:\fakepath\Txai Suri 3.JPG"
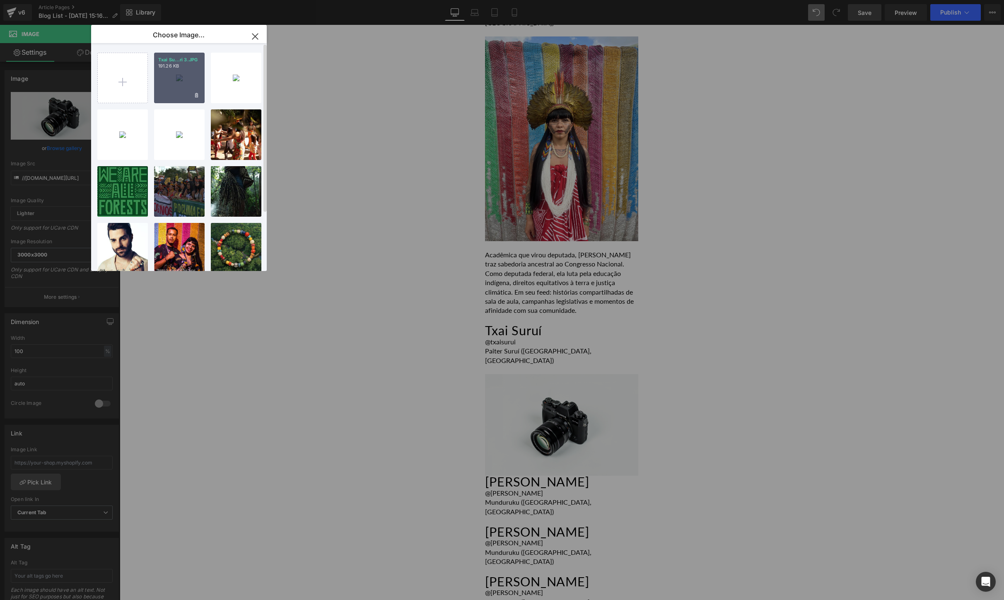
click at [175, 83] on div "Txai Su...ri 3.JPG 191.26 KB" at bounding box center [179, 78] width 51 height 51
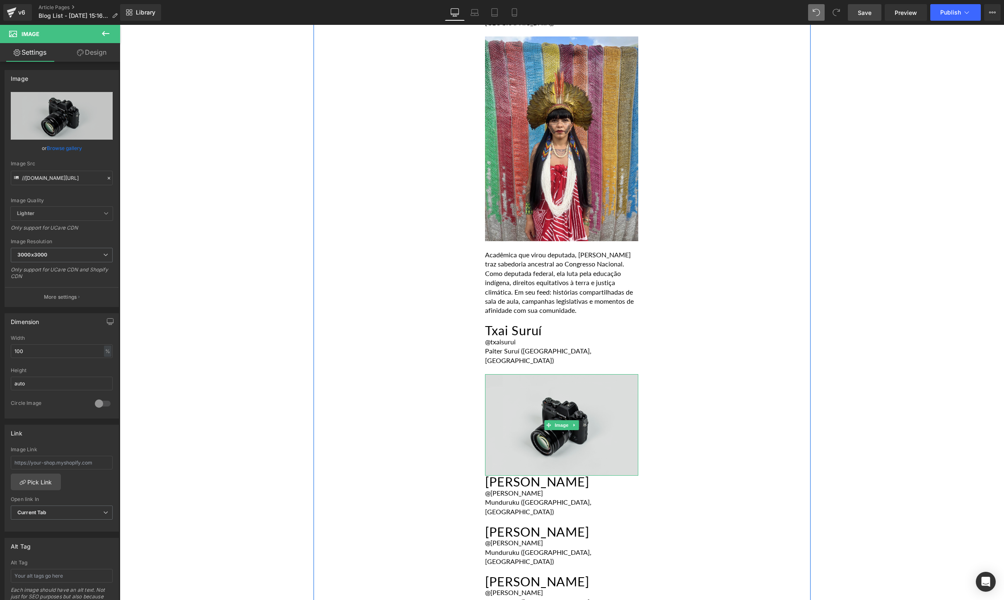
click at [564, 374] on img at bounding box center [561, 424] width 153 height 101
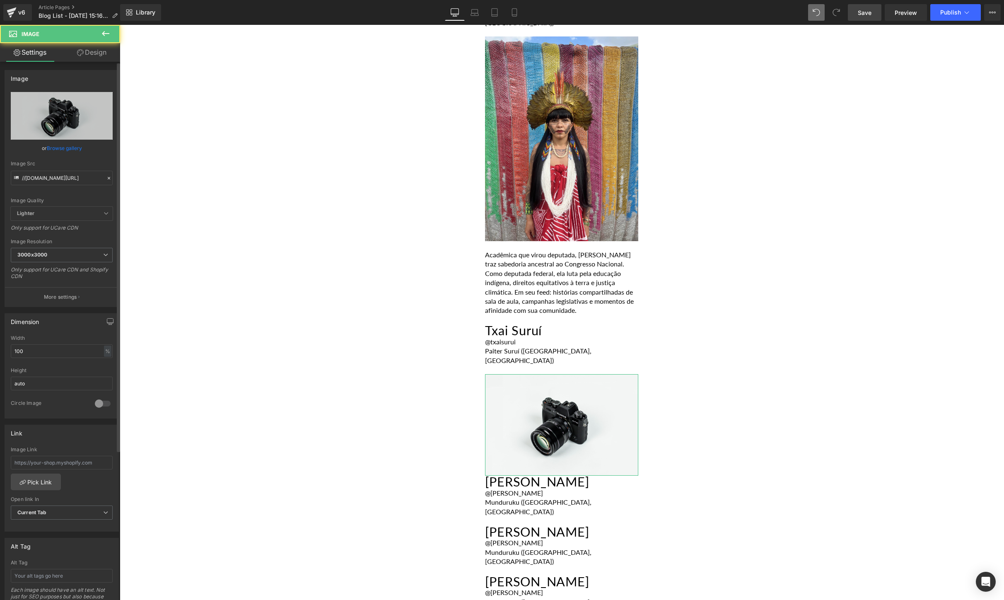
click at [69, 144] on link "Browse gallery" at bounding box center [64, 148] width 35 height 14
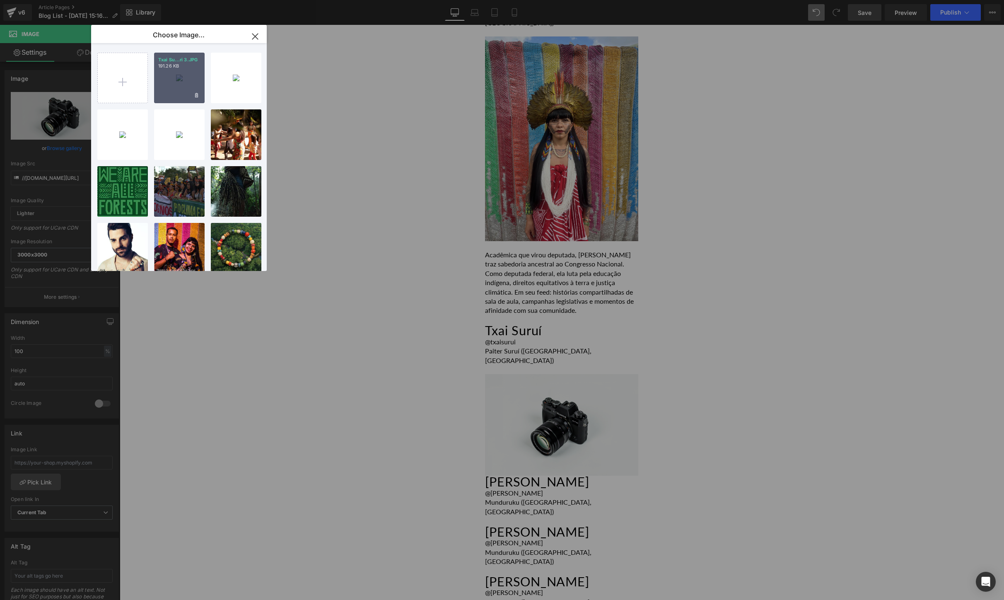
click at [180, 73] on div "Txai Su...ri 3.JPG 191.26 KB" at bounding box center [179, 78] width 51 height 51
type input "[URL][DOMAIN_NAME]"
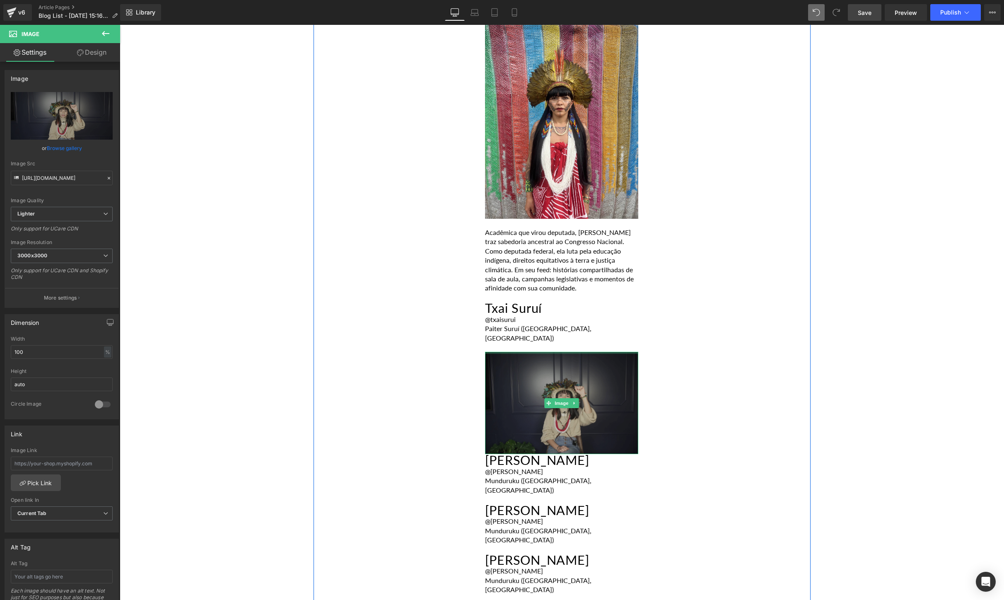
scroll to position [1301, 0]
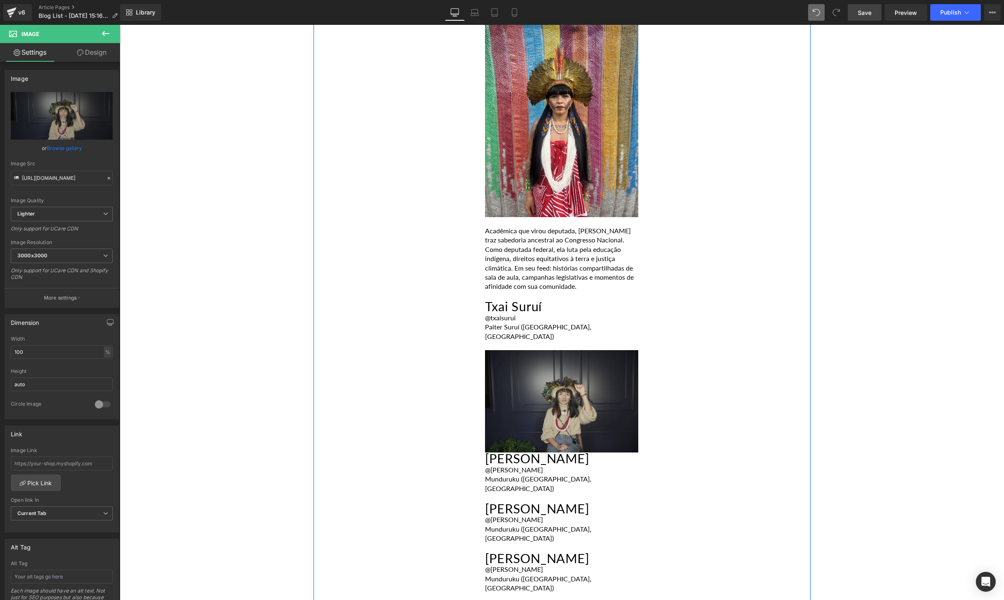
click at [617, 226] on p "Acadêmica que virou deputada, [PERSON_NAME] traz sabedoria ancestral ao Congres…" at bounding box center [561, 258] width 153 height 65
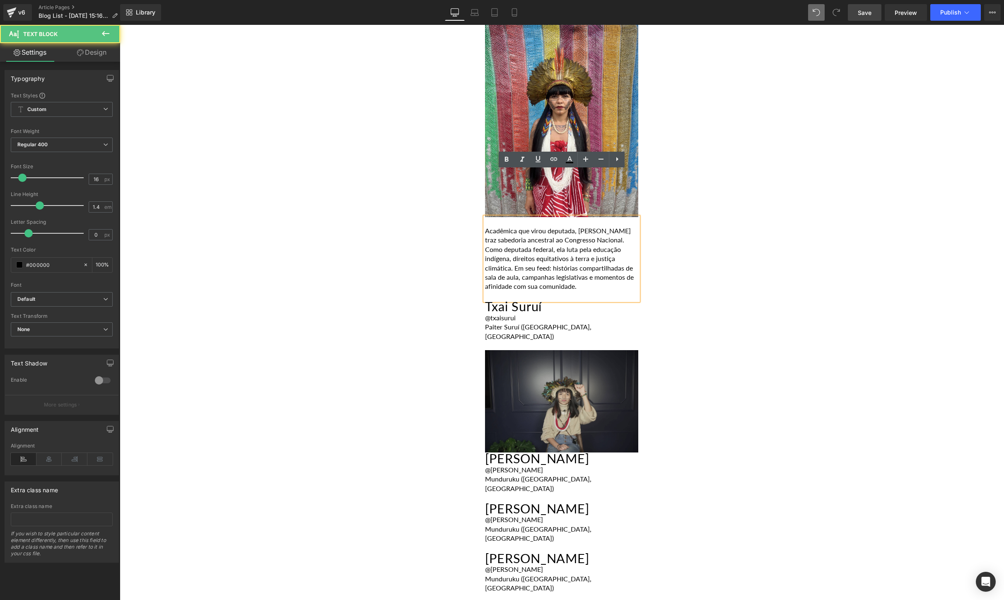
click at [727, 224] on div "POR [PERSON_NAME] [DATE] Heading A [GEOGRAPHIC_DATA] abriga centenas de nações …" at bounding box center [562, 5] width 497 height 1798
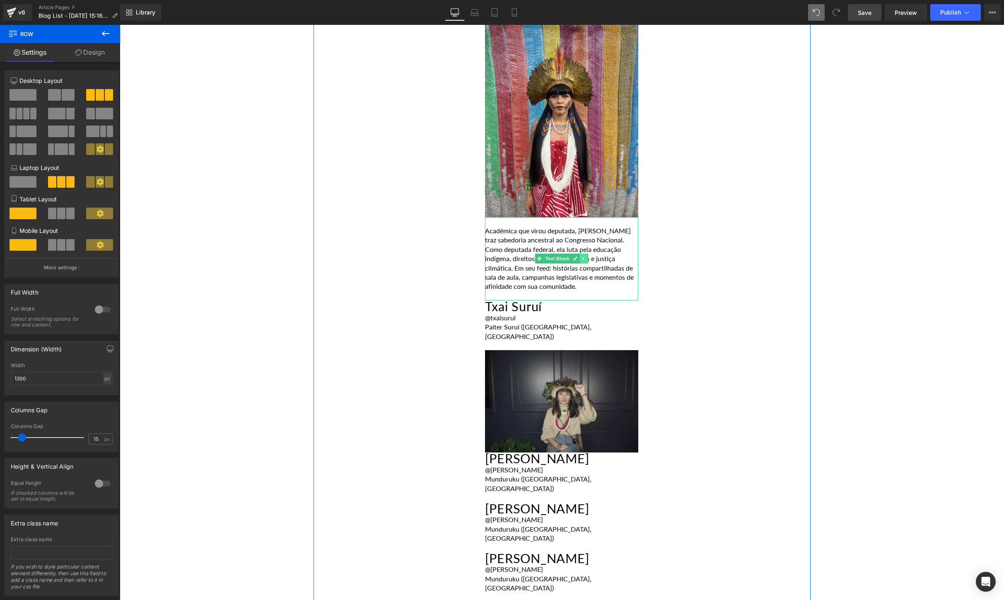
click at [587, 254] on link at bounding box center [584, 259] width 9 height 10
click at [580, 256] on icon at bounding box center [579, 258] width 5 height 5
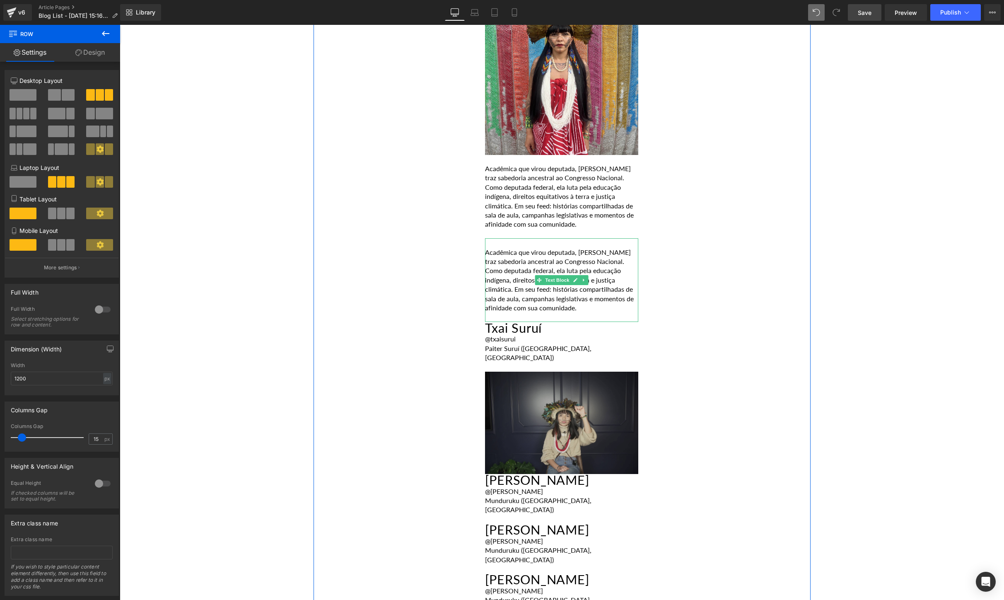
scroll to position [1377, 0]
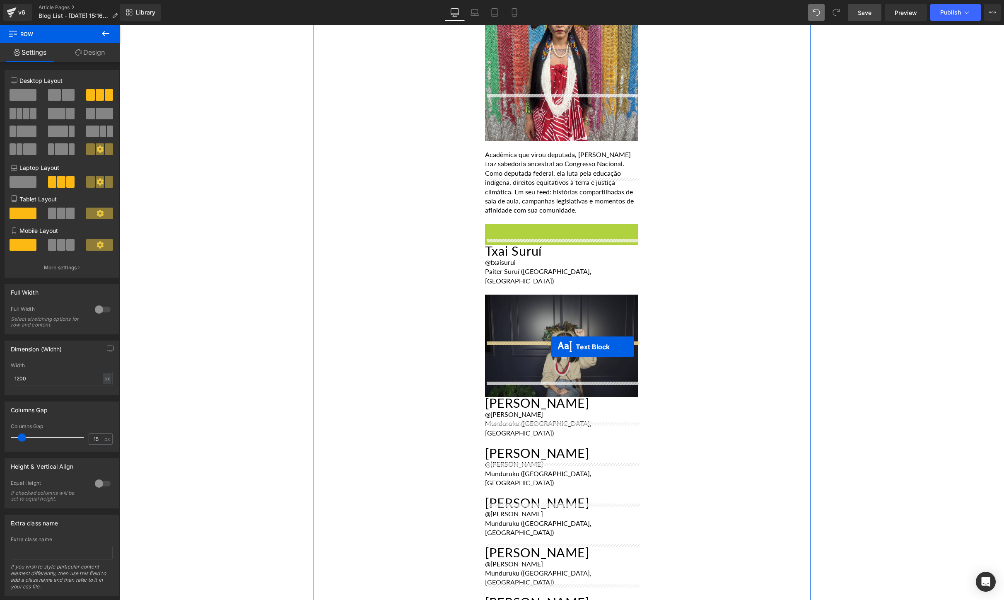
drag, startPoint x: 539, startPoint y: 217, endPoint x: 551, endPoint y: 347, distance: 130.7
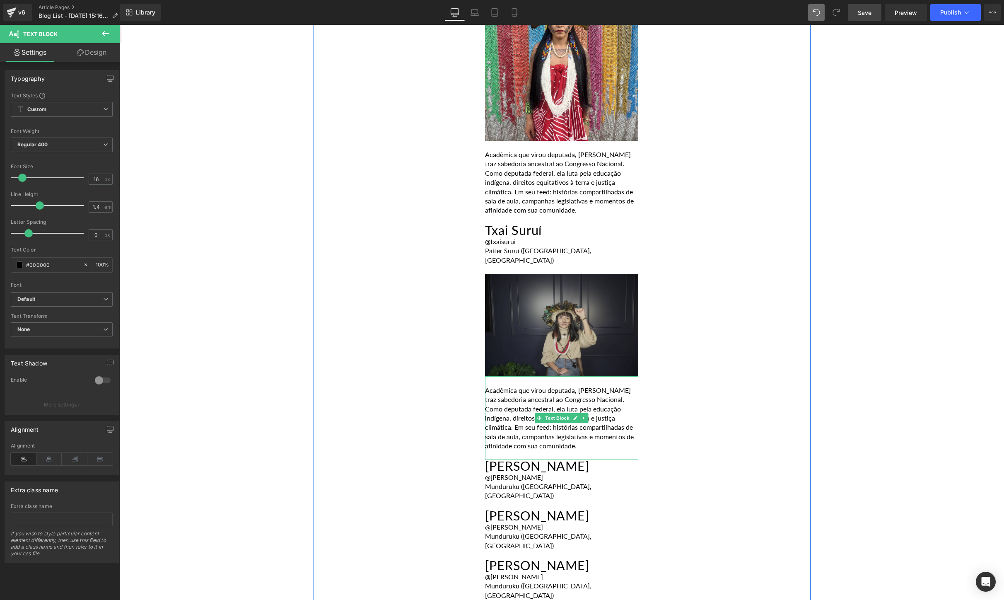
click at [559, 391] on p "Acadêmica que virou deputada, [PERSON_NAME] traz sabedoria ancestral ao Congres…" at bounding box center [561, 418] width 153 height 65
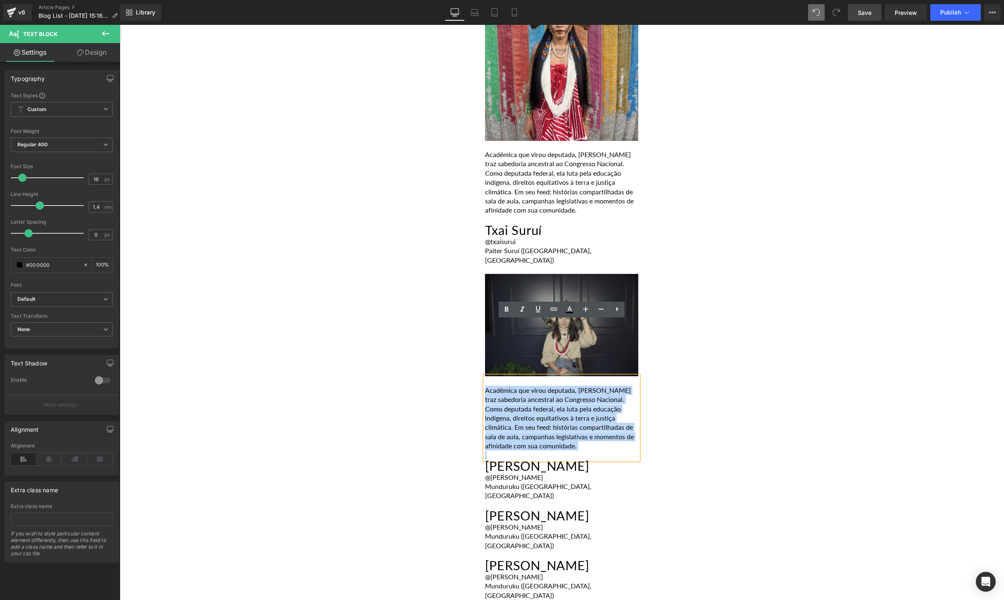
drag, startPoint x: 559, startPoint y: 391, endPoint x: 493, endPoint y: 336, distance: 86.5
click at [493, 386] on p "Acadêmica que virou deputada, [PERSON_NAME] traz sabedoria ancestral ao Congres…" at bounding box center [561, 418] width 153 height 65
paste div
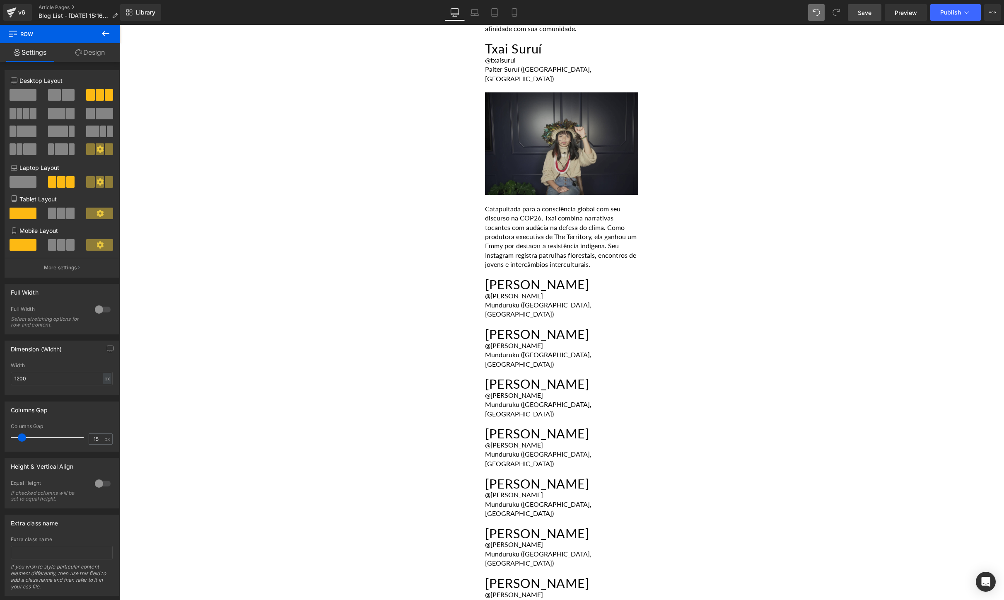
scroll to position [1567, 0]
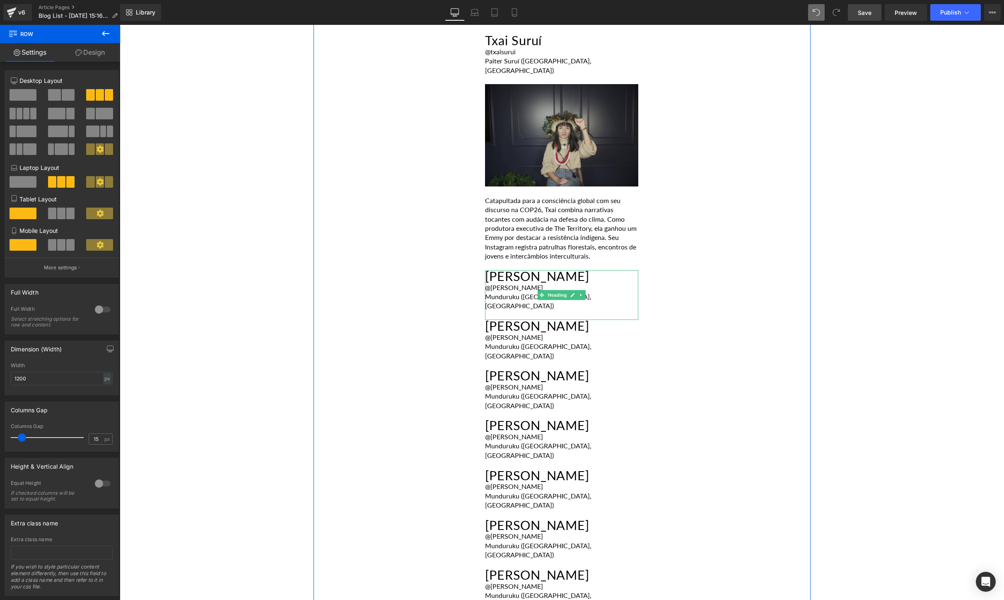
drag, startPoint x: 618, startPoint y: 234, endPoint x: 584, endPoint y: 237, distance: 34.5
click at [618, 283] on div "@[PERSON_NAME]" at bounding box center [561, 287] width 153 height 9
click at [584, 292] on div "Munduruku ([GEOGRAPHIC_DATA], [GEOGRAPHIC_DATA])" at bounding box center [561, 301] width 153 height 19
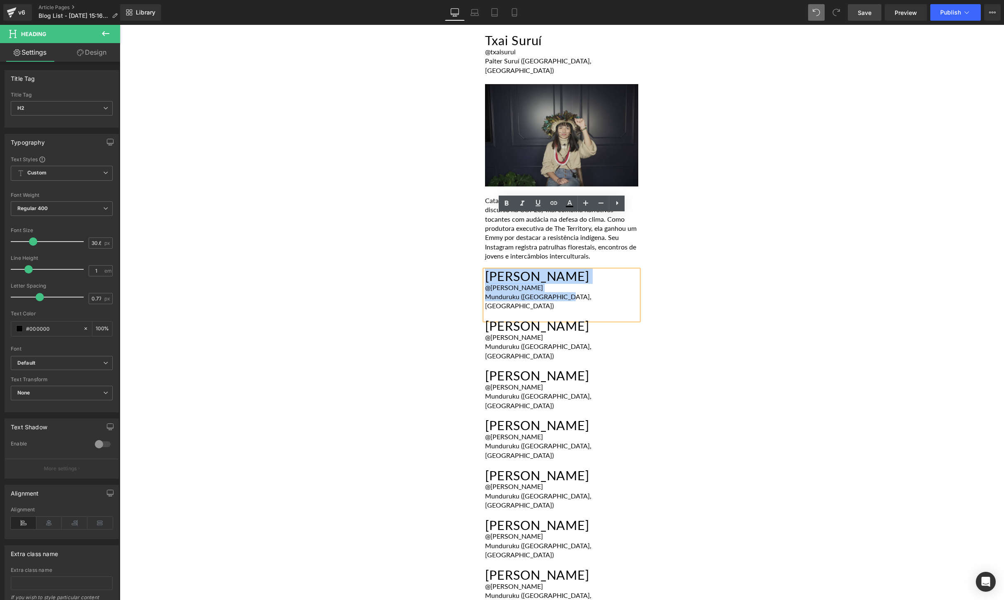
drag, startPoint x: 600, startPoint y: 244, endPoint x: 470, endPoint y: 220, distance: 132.3
paste div
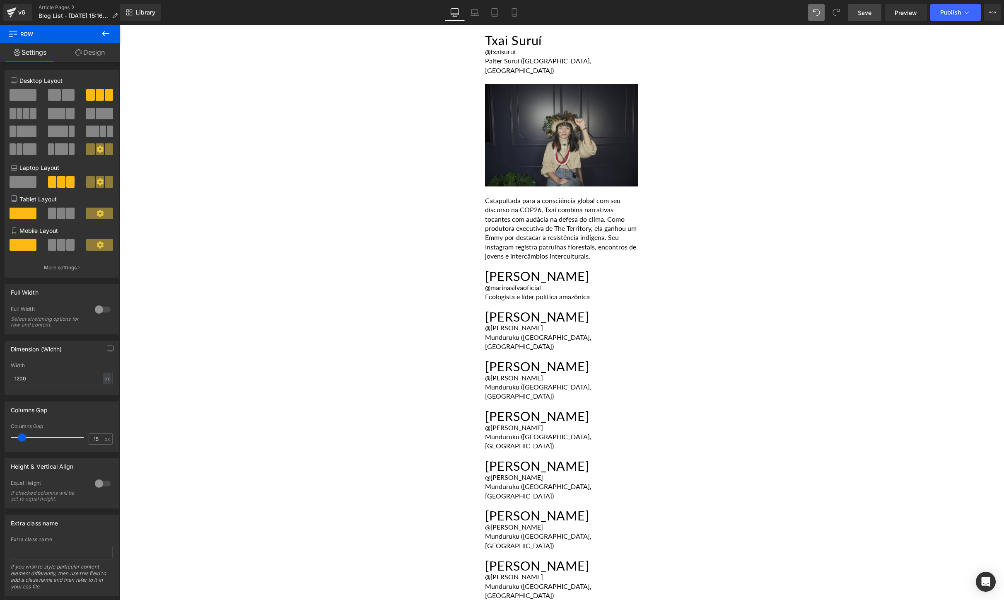
click at [112, 29] on button at bounding box center [105, 34] width 29 height 18
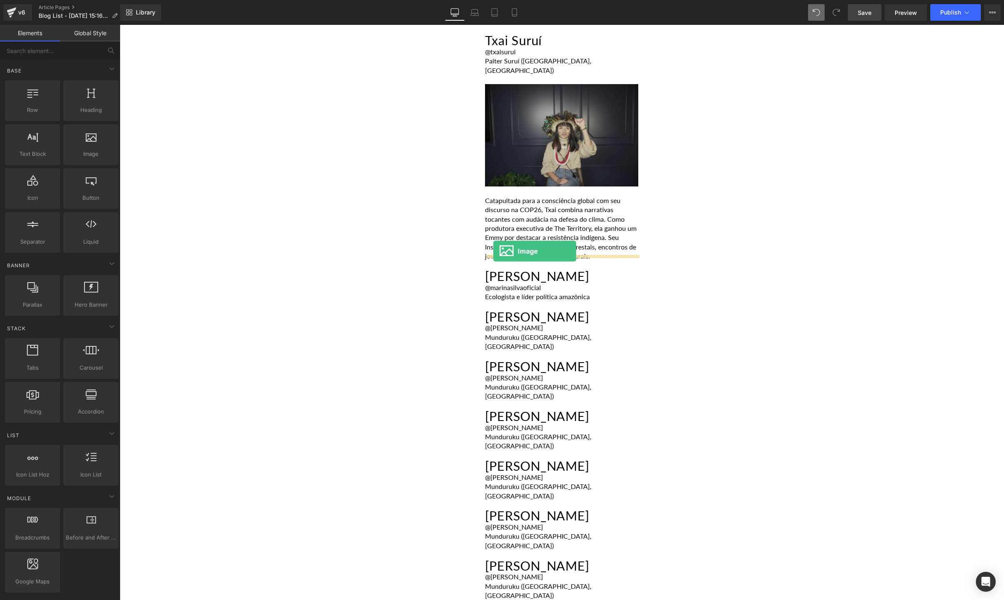
drag, startPoint x: 210, startPoint y: 168, endPoint x: 493, endPoint y: 250, distance: 294.7
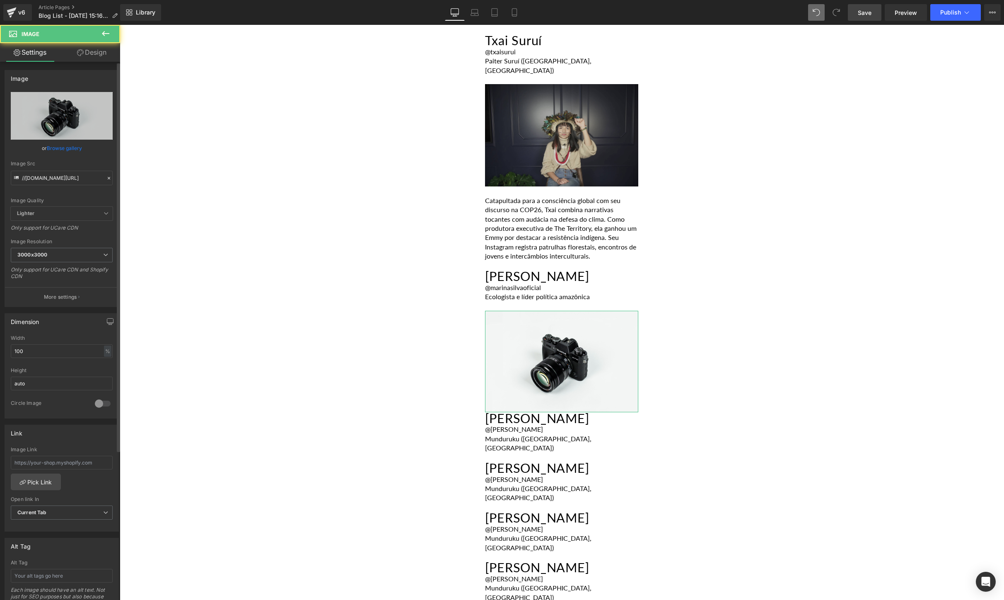
click at [69, 151] on link "Browse gallery" at bounding box center [64, 148] width 35 height 14
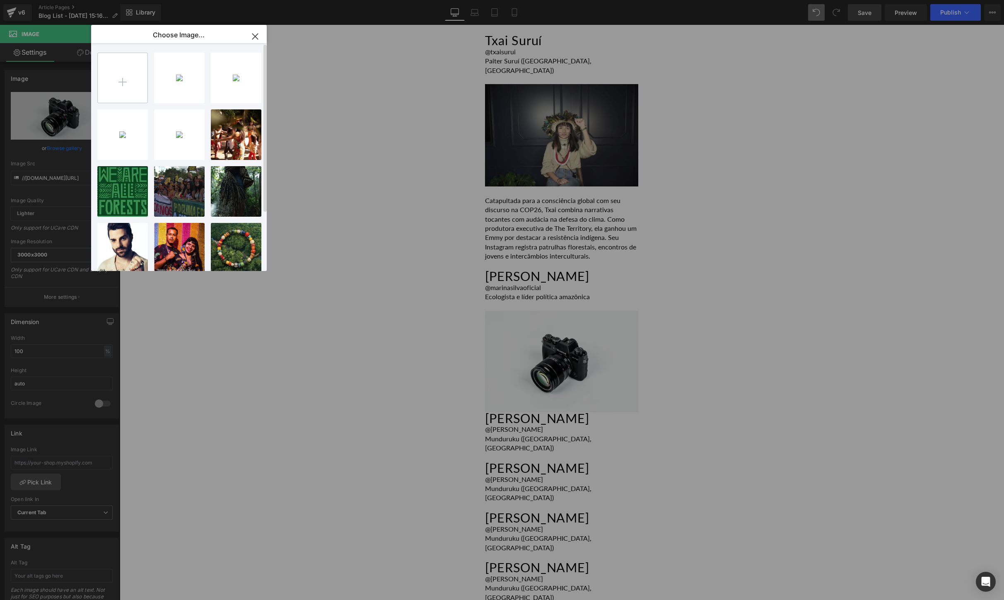
click at [125, 68] on input "file" at bounding box center [123, 78] width 50 height 50
type input "C:\fakepath\[DOMAIN_NAME]_503995505_18045815861616334_3261267949219375794_n.jpg"
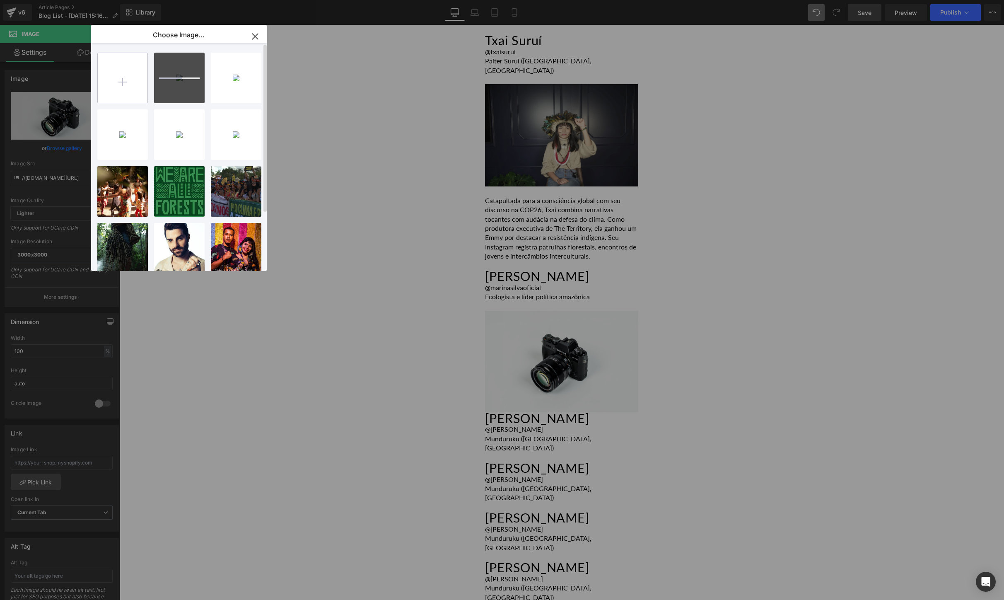
click at [129, 74] on input "file" at bounding box center [123, 78] width 50 height 50
type input "C:\fakepath\[DOMAIN_NAME]_522068908_18411762085106764_4490450213034957257_n.jpg"
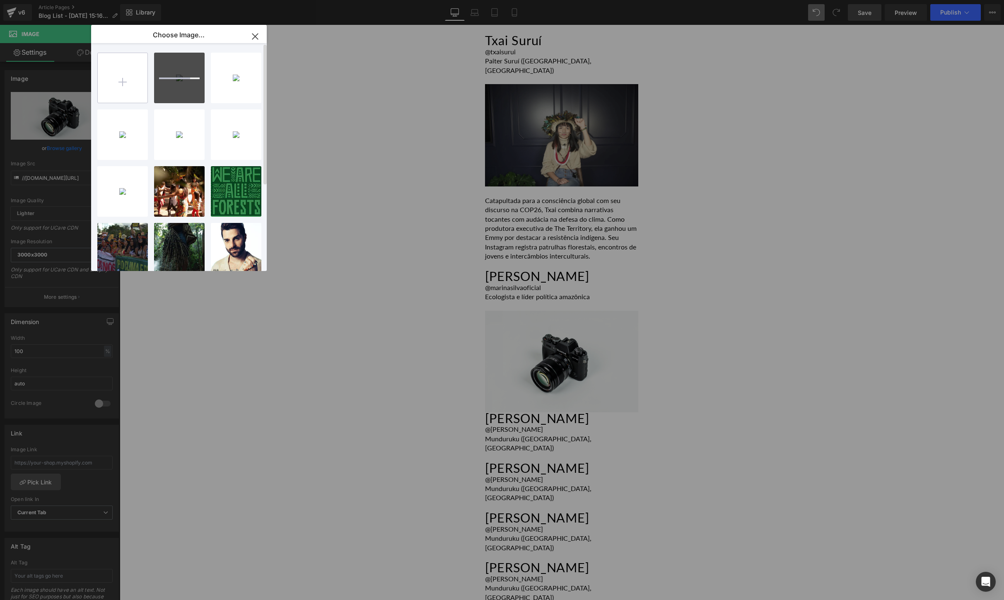
click at [137, 87] on input "file" at bounding box center [123, 78] width 50 height 50
type input "C:\fakepath\[DOMAIN_NAME]_522638115_18522093358004403_6608363060307284704_n.jpg"
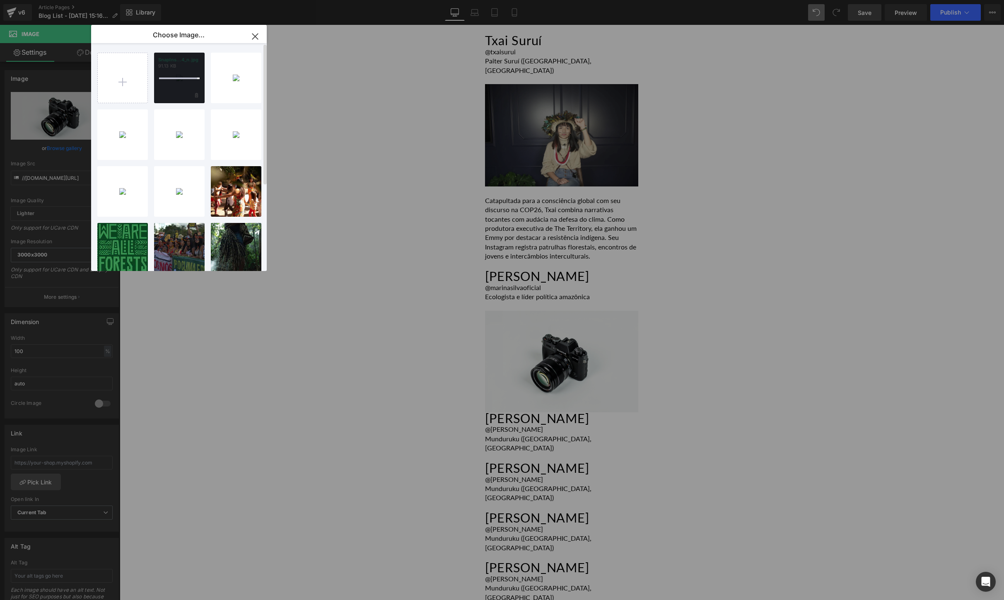
click at [185, 95] on div at bounding box center [179, 78] width 51 height 51
click at [171, 69] on div "SnapIns...4_n.jpg 91.13 KB" at bounding box center [179, 78] width 51 height 51
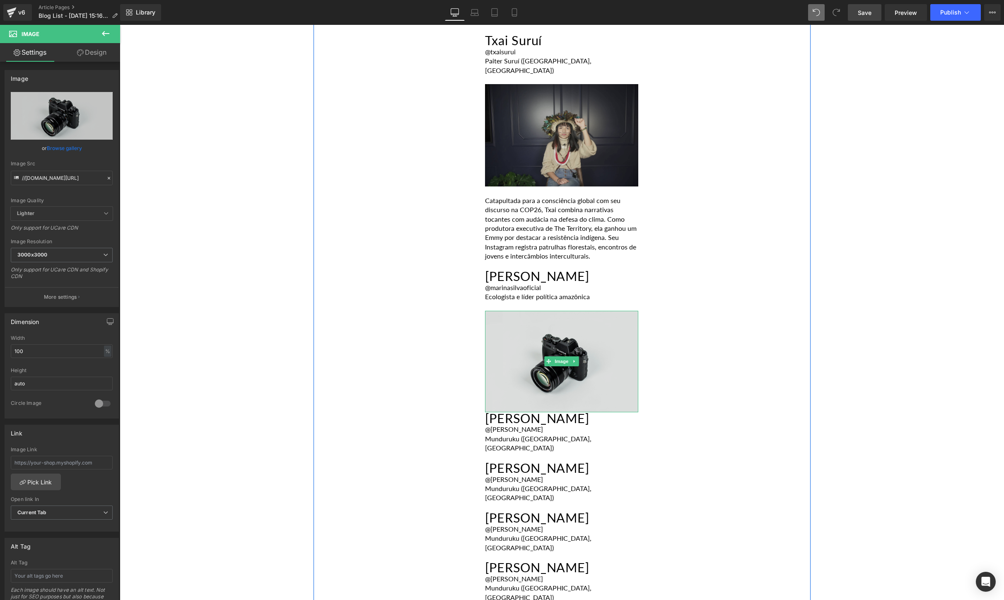
click at [544, 311] on img at bounding box center [561, 361] width 153 height 101
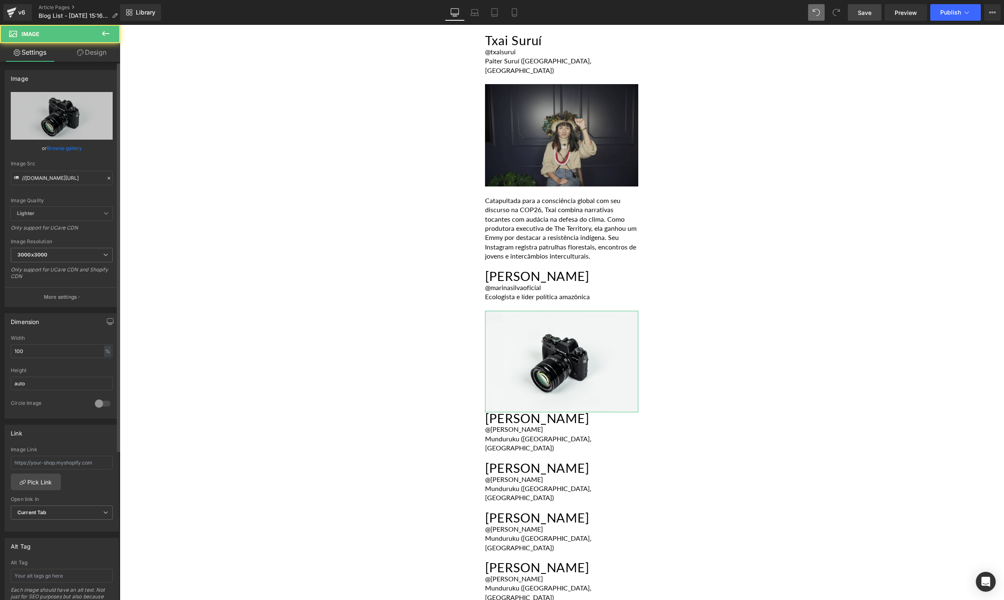
click at [73, 148] on link "Browse gallery" at bounding box center [64, 148] width 35 height 14
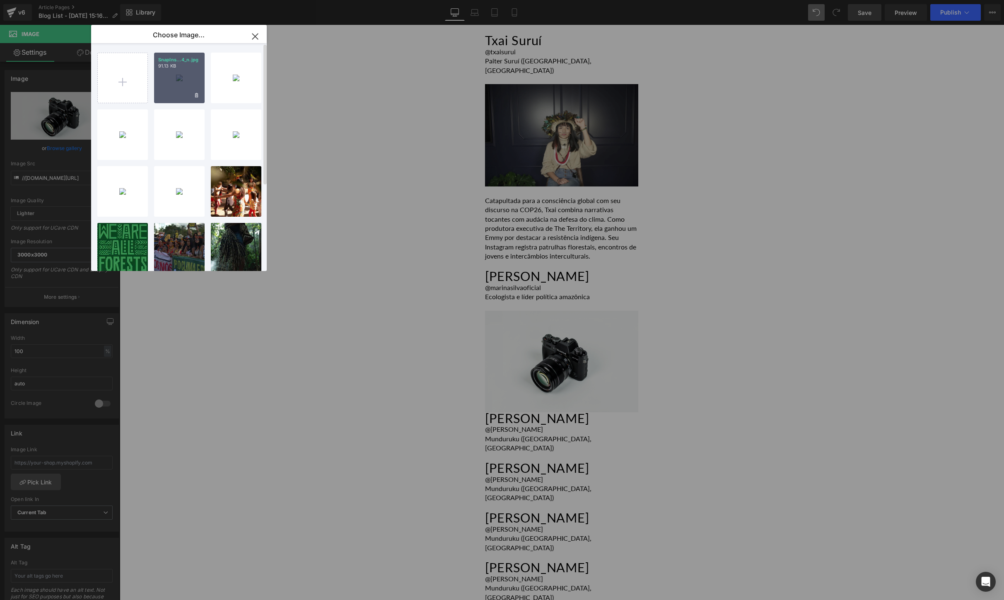
click at [179, 82] on div "SnapIns...4_n.jpg 91.13 KB" at bounding box center [179, 78] width 51 height 51
type input "[URL][DOMAIN_NAME][DOMAIN_NAME]"
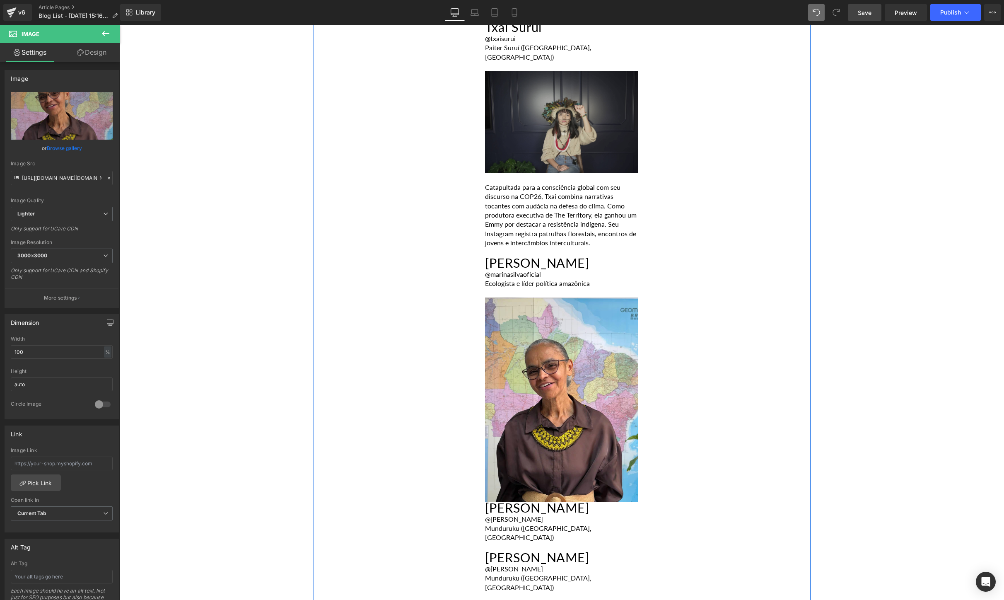
scroll to position [1568, 0]
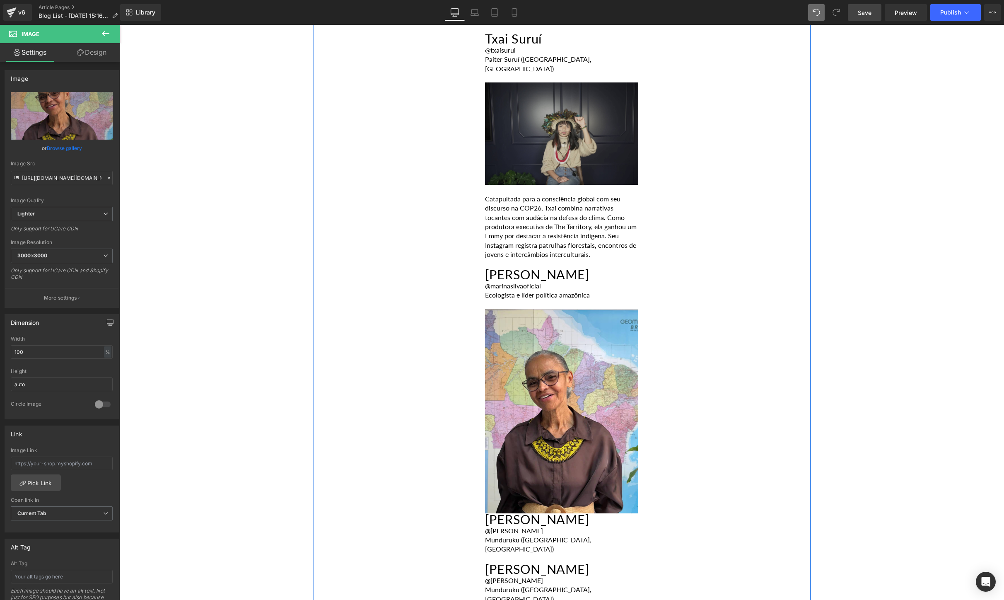
click at [586, 194] on p "Catapultada para a consciência global com seu discurso na COP26, Txai combina n…" at bounding box center [561, 226] width 153 height 65
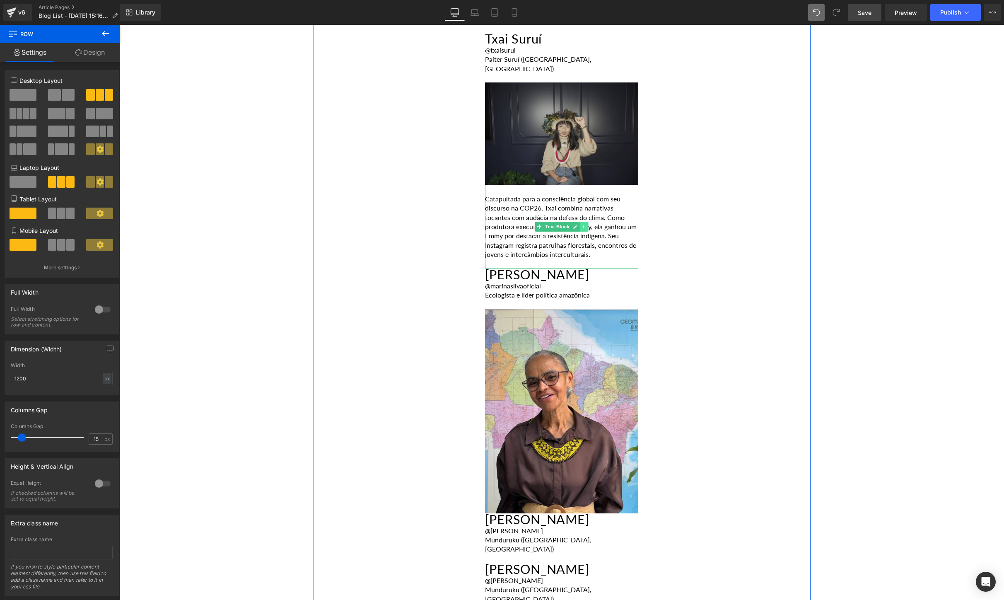
click at [584, 224] on icon at bounding box center [584, 226] width 5 height 5
click at [580, 225] on icon at bounding box center [579, 227] width 5 height 5
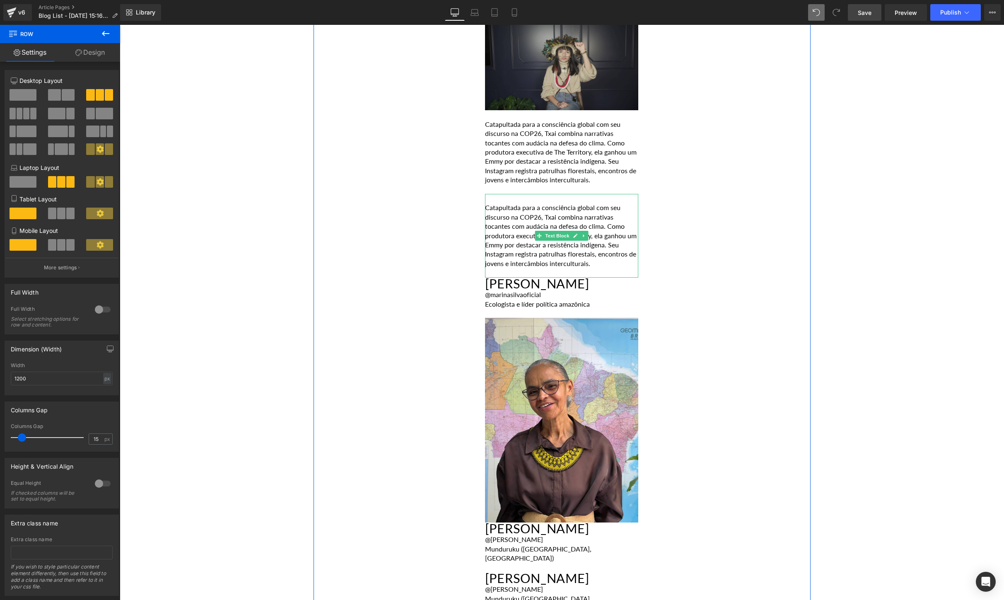
scroll to position [1649, 0]
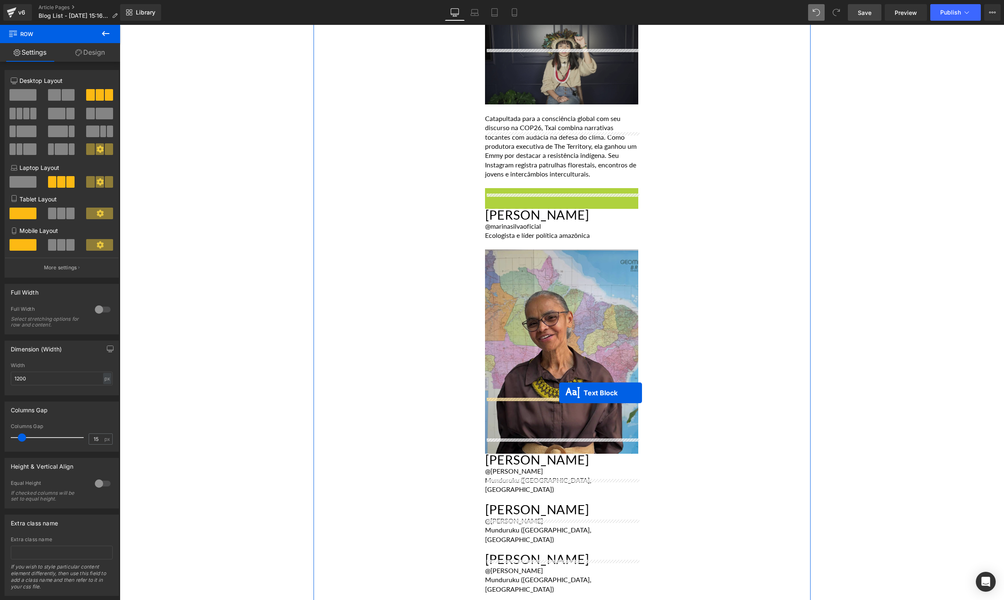
drag, startPoint x: 541, startPoint y: 173, endPoint x: 559, endPoint y: 393, distance: 220.3
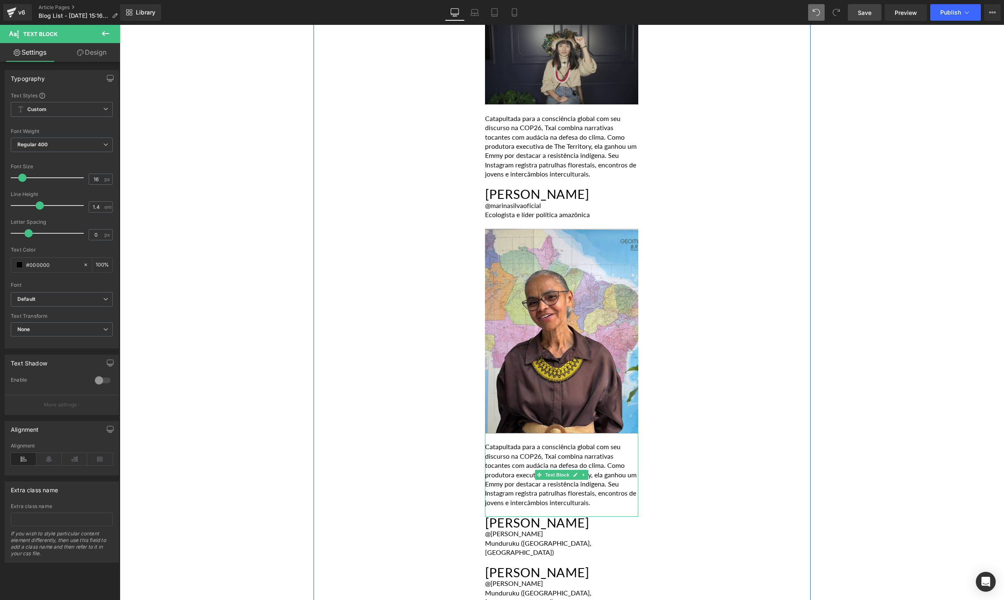
click at [604, 447] on p "Catapultada para a consciência global com seu discurso na COP26, Txai combina n…" at bounding box center [561, 474] width 153 height 65
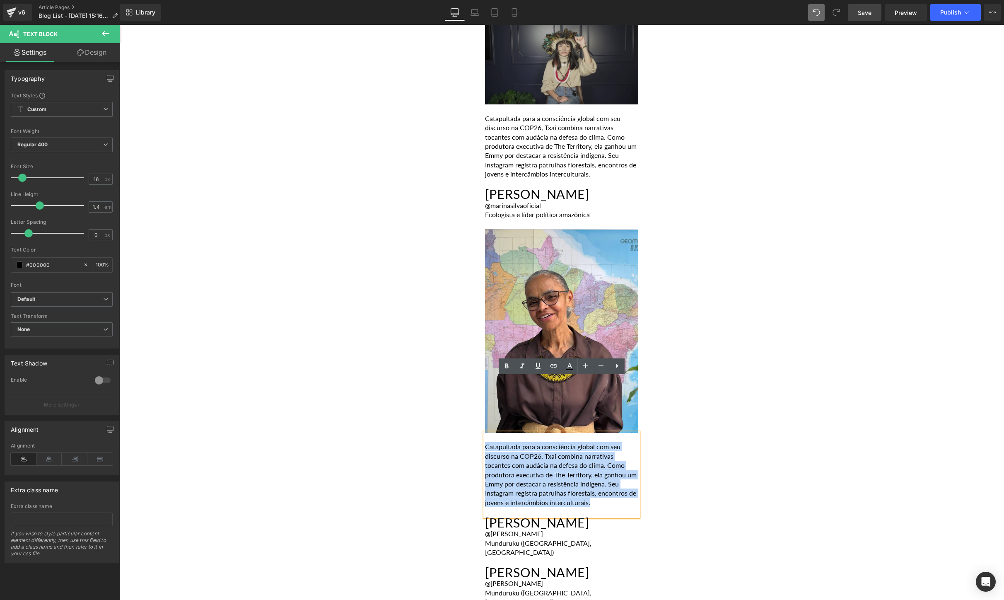
drag, startPoint x: 599, startPoint y: 446, endPoint x: 486, endPoint y: 394, distance: 124.7
click at [486, 442] on p "Catapultada para a consciência global com seu discurso na COP26, Txai combina n…" at bounding box center [561, 474] width 153 height 65
paste div
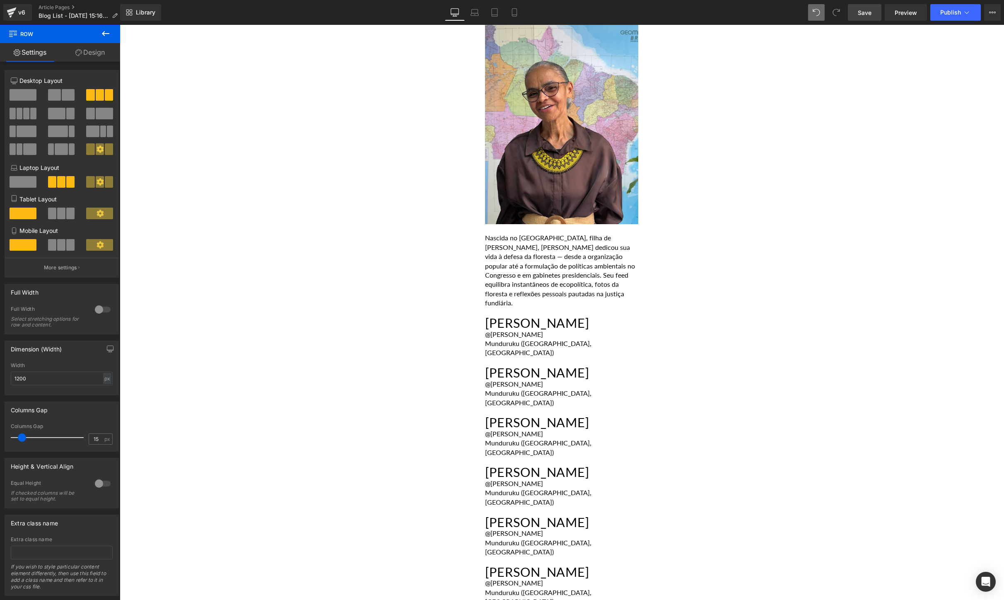
scroll to position [1847, 0]
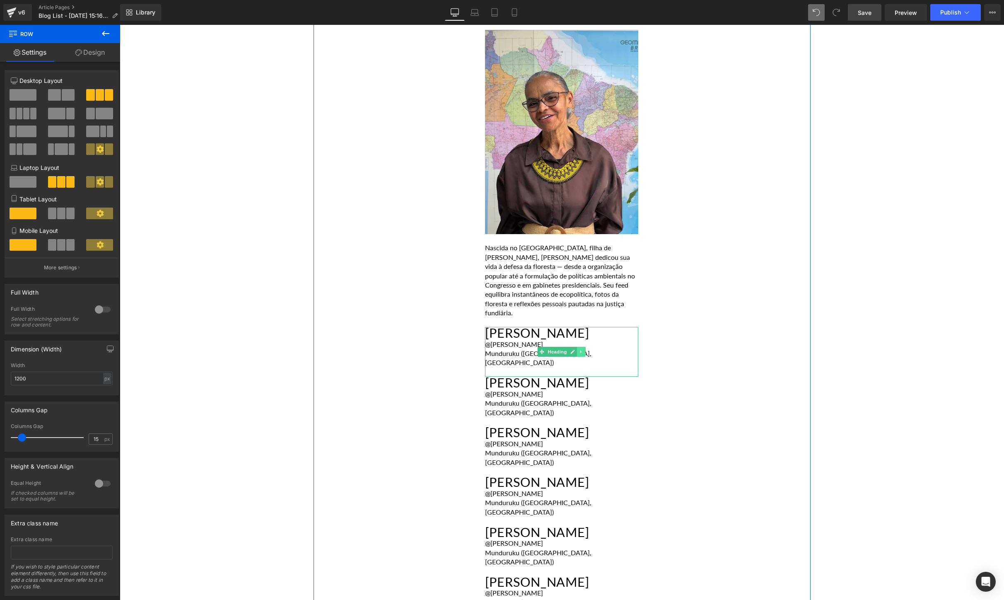
click at [580, 347] on link at bounding box center [581, 352] width 9 height 10
click at [587, 349] on div "Munduruku ([GEOGRAPHIC_DATA], [GEOGRAPHIC_DATA])" at bounding box center [561, 358] width 153 height 19
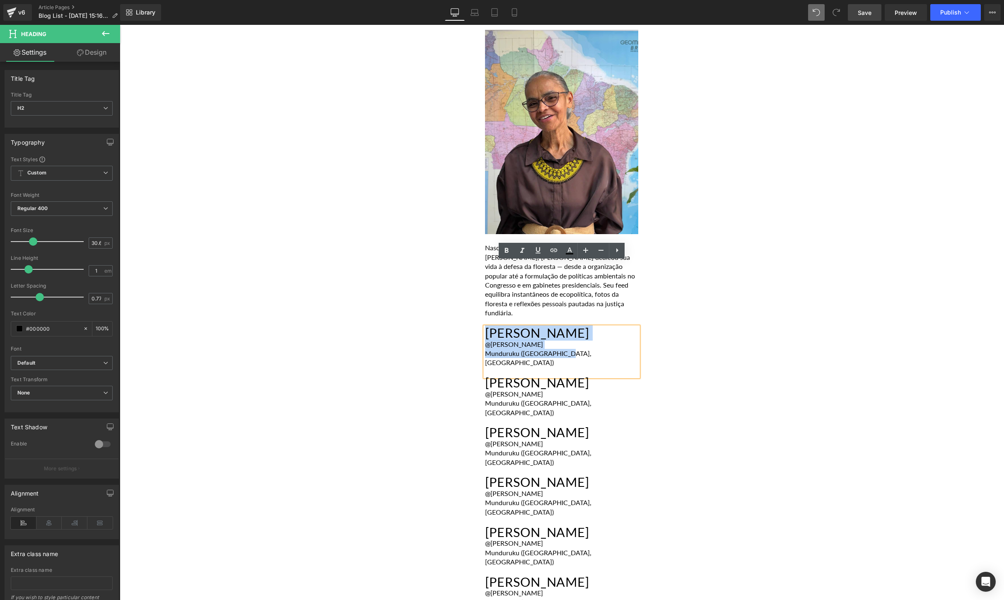
drag, startPoint x: 608, startPoint y: 291, endPoint x: 447, endPoint y: 262, distance: 163.7
paste div
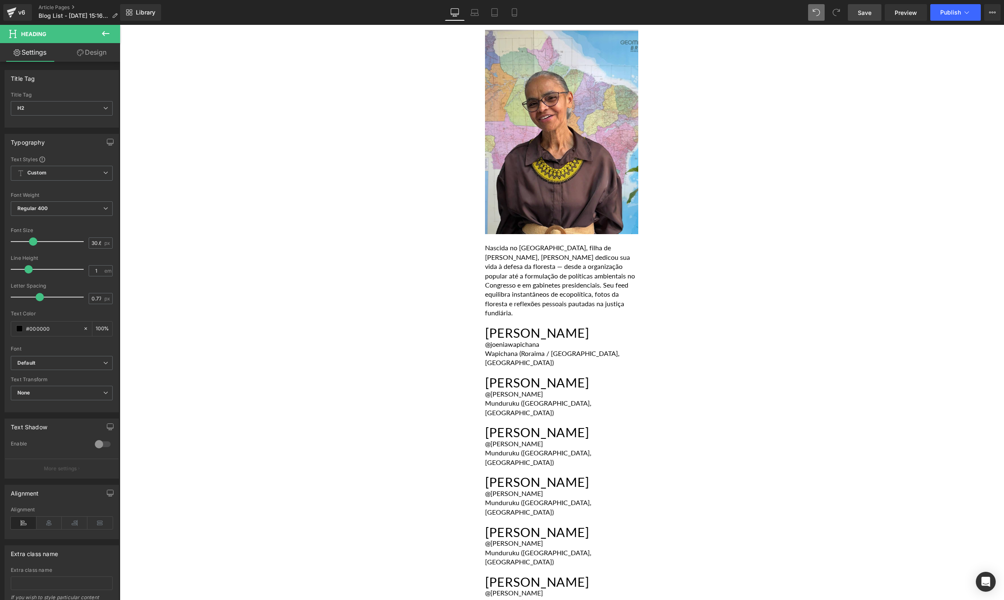
click at [109, 31] on icon at bounding box center [106, 34] width 10 height 10
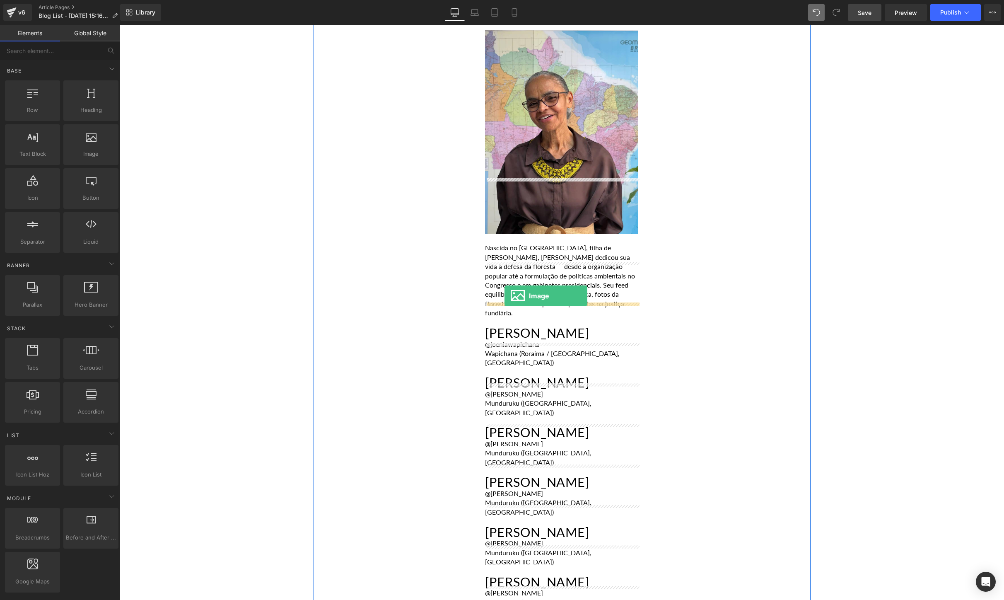
drag, startPoint x: 213, startPoint y: 170, endPoint x: 505, endPoint y: 296, distance: 317.5
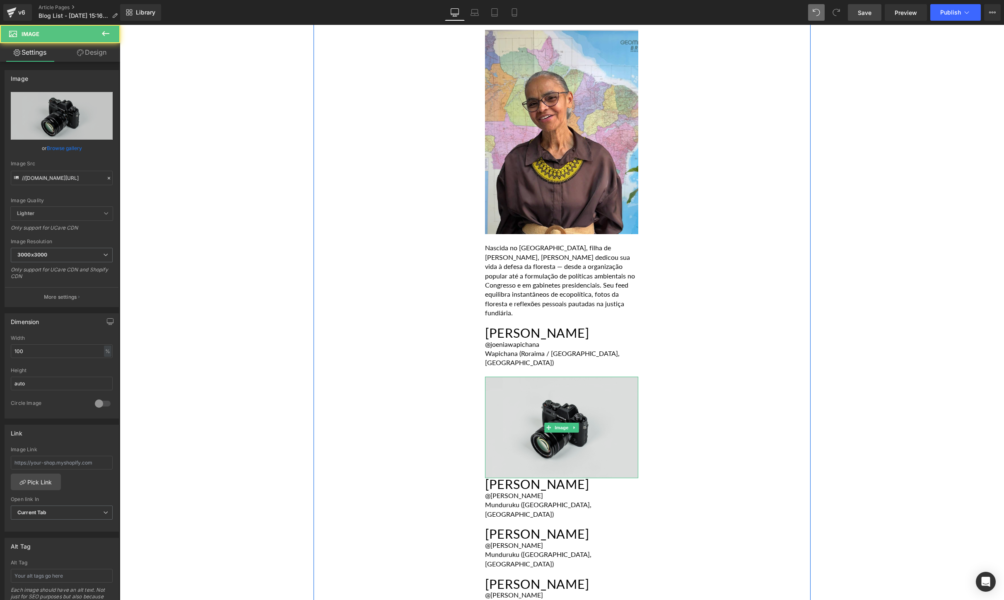
click at [545, 377] on img at bounding box center [561, 427] width 153 height 101
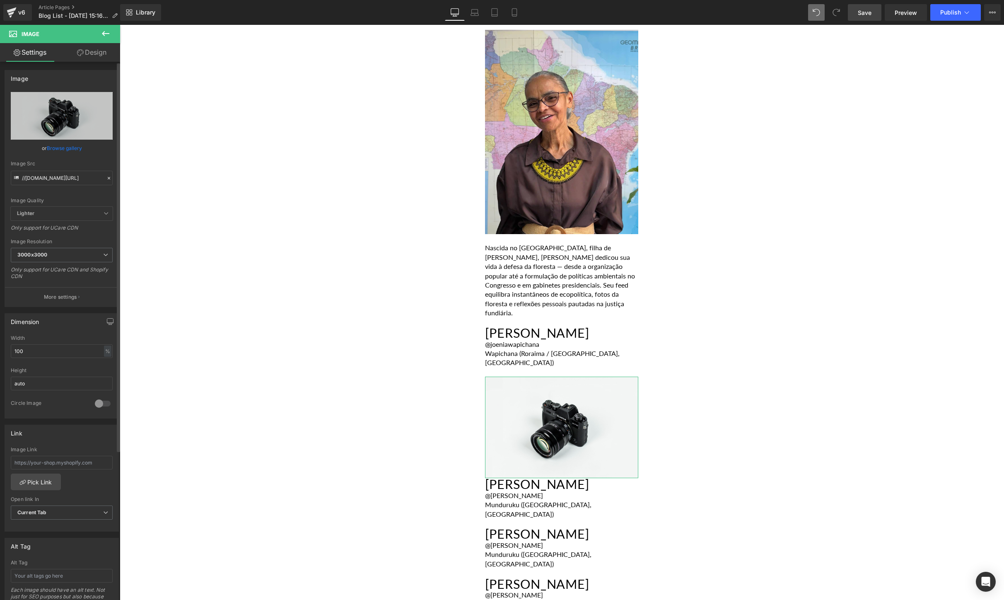
click at [67, 148] on link "Browse gallery" at bounding box center [64, 148] width 35 height 14
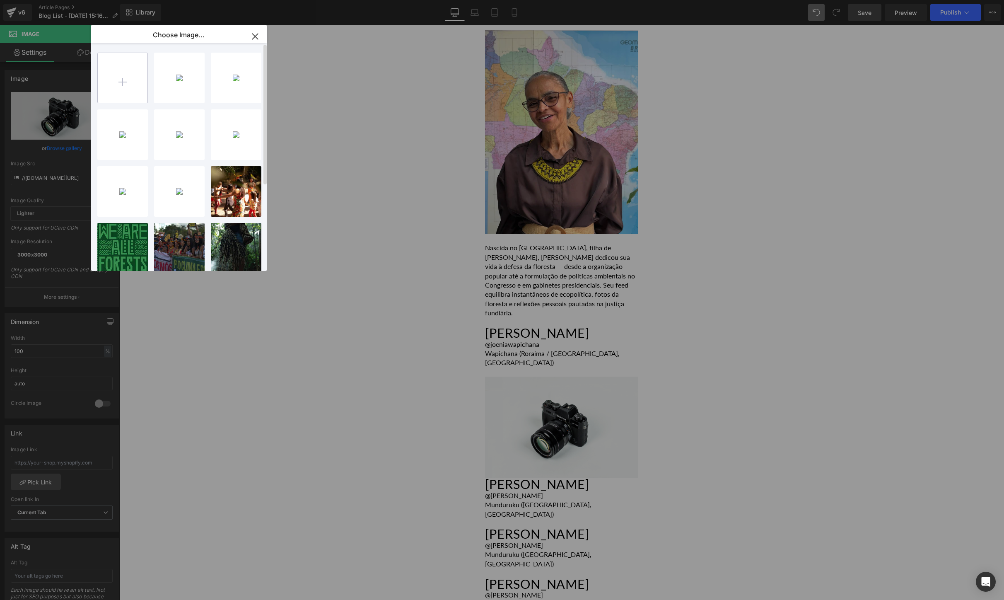
click at [121, 70] on input "file" at bounding box center [123, 78] width 50 height 50
type input "C:\fakepath\[DOMAIN_NAME]_491445163_18501128518015950_3372484524596681128_n.jpg"
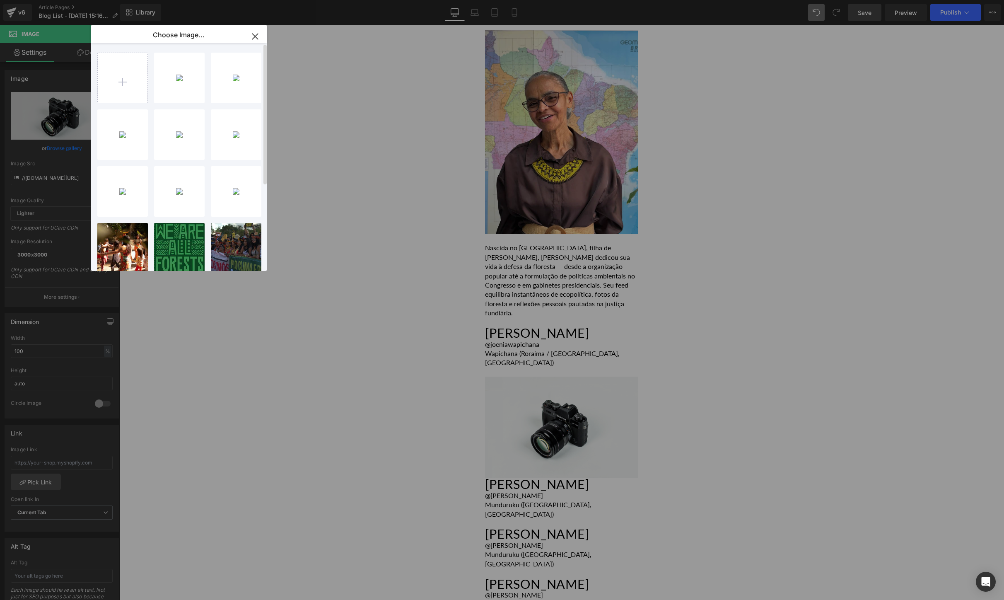
click at [196, 107] on div "SnapIns...8_n.jpg 120.02 KB Delete image? Yes No SnapIns...4_n.jpg 91.13 KB Del…" at bounding box center [183, 158] width 173 height 231
drag, startPoint x: 191, startPoint y: 87, endPoint x: 418, endPoint y: 274, distance: 294.3
click at [191, 87] on div "SnapIns...8_n.jpg 120.02 KB" at bounding box center [179, 78] width 51 height 51
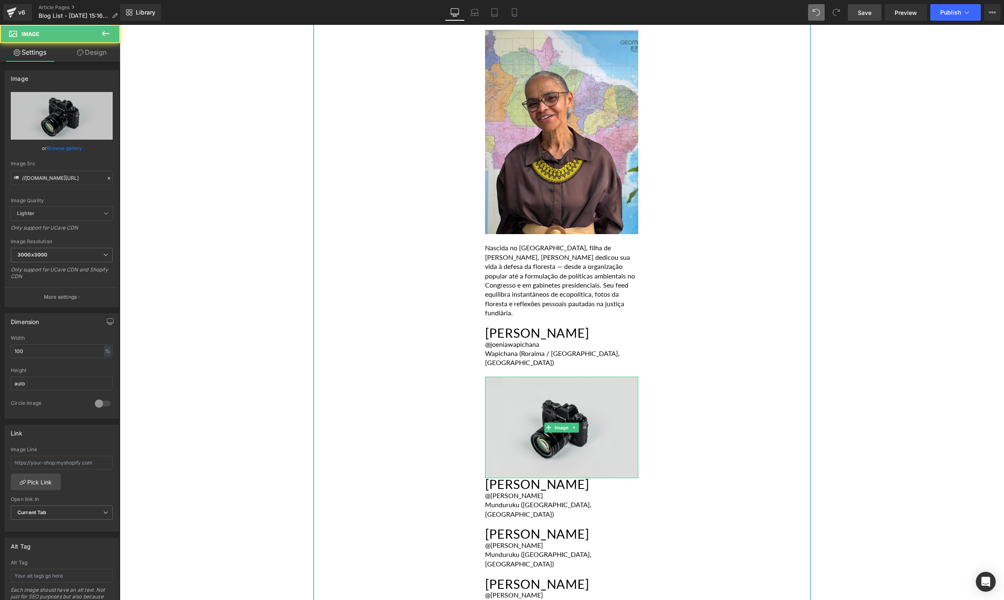
click at [580, 377] on img at bounding box center [561, 427] width 153 height 101
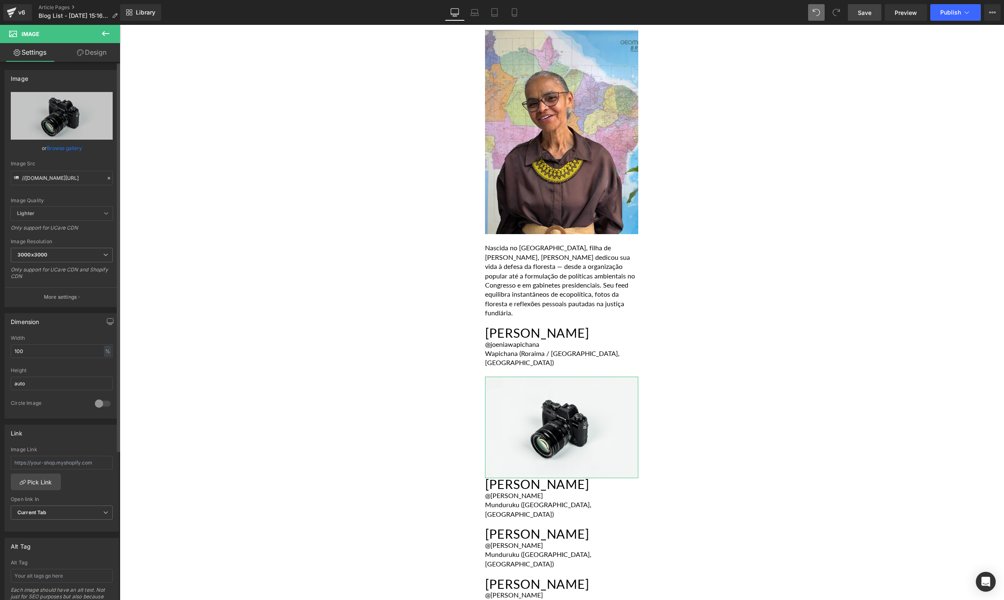
click at [74, 153] on link "Browse gallery" at bounding box center [64, 148] width 35 height 14
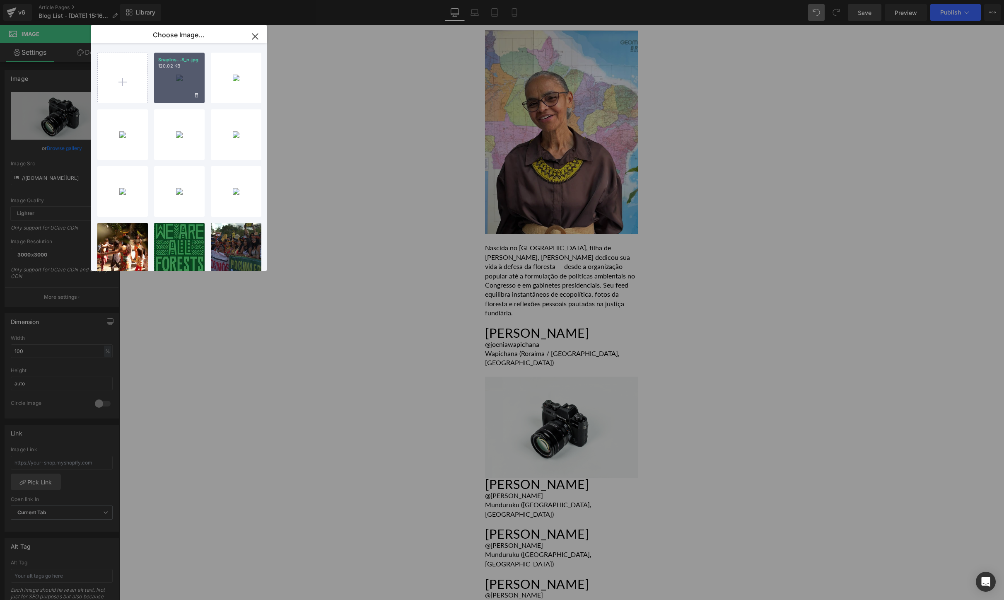
click at [182, 90] on div "SnapIns...8_n.jpg 120.02 KB" at bounding box center [179, 78] width 51 height 51
type input "[URL][DOMAIN_NAME][DOMAIN_NAME]"
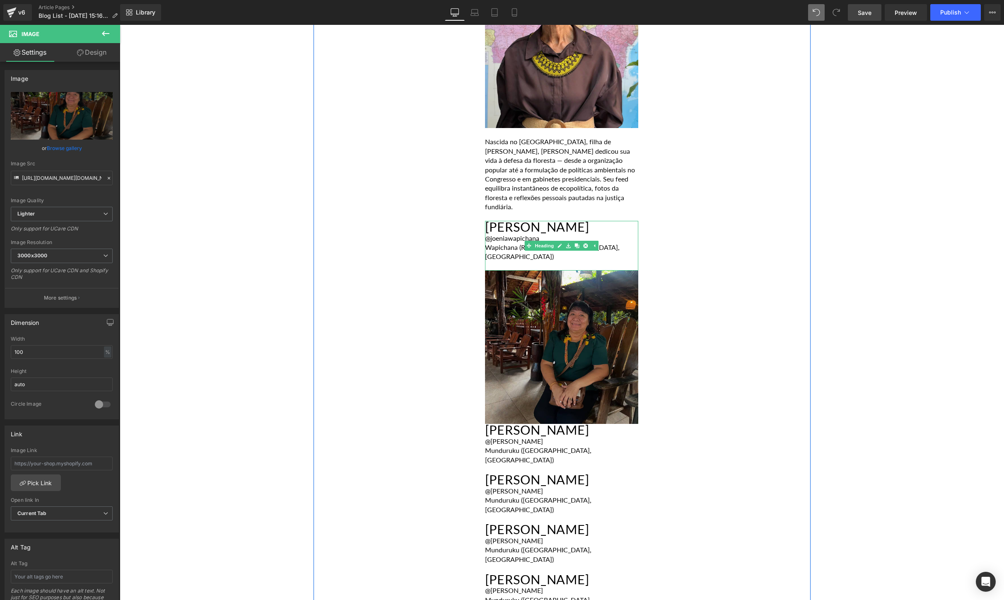
scroll to position [1954, 0]
click at [585, 167] on icon at bounding box center [584, 169] width 5 height 5
click at [580, 167] on icon at bounding box center [579, 169] width 5 height 5
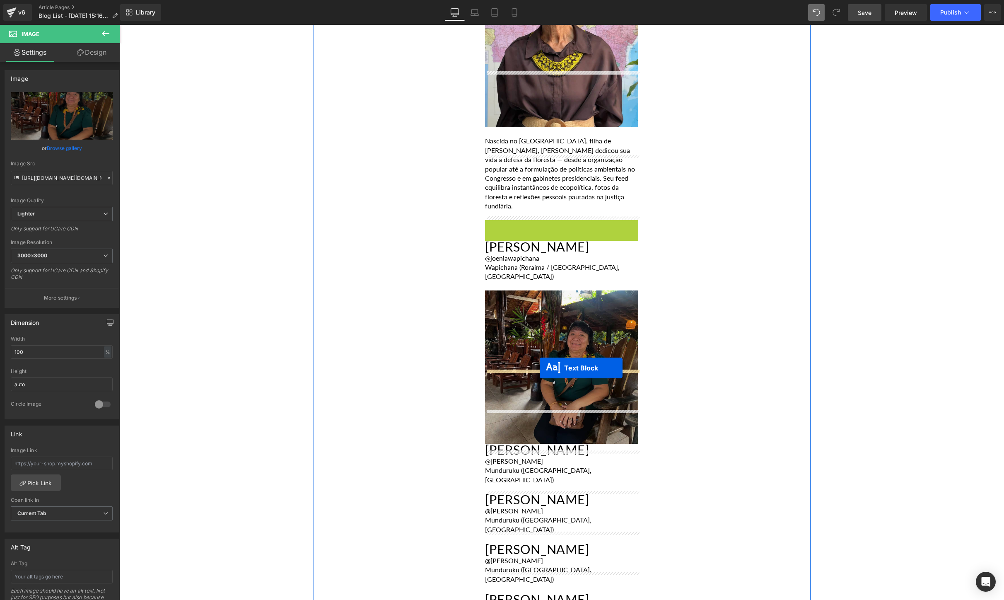
drag, startPoint x: 538, startPoint y: 199, endPoint x: 539, endPoint y: 368, distance: 168.6
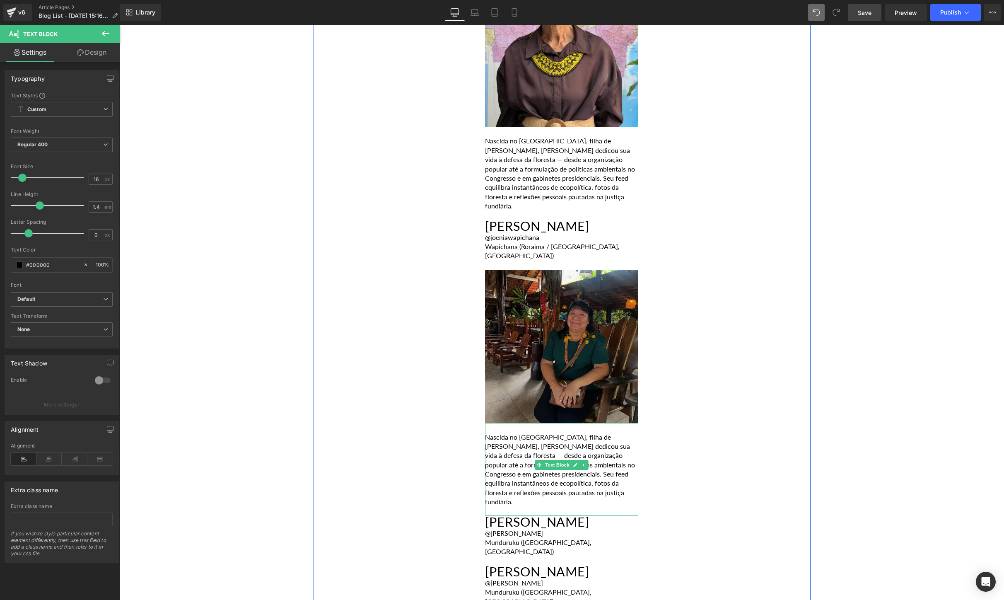
click at [586, 432] on p "Nascida no [GEOGRAPHIC_DATA], filha de [PERSON_NAME], [PERSON_NAME] dedicou sua…" at bounding box center [561, 469] width 153 height 74
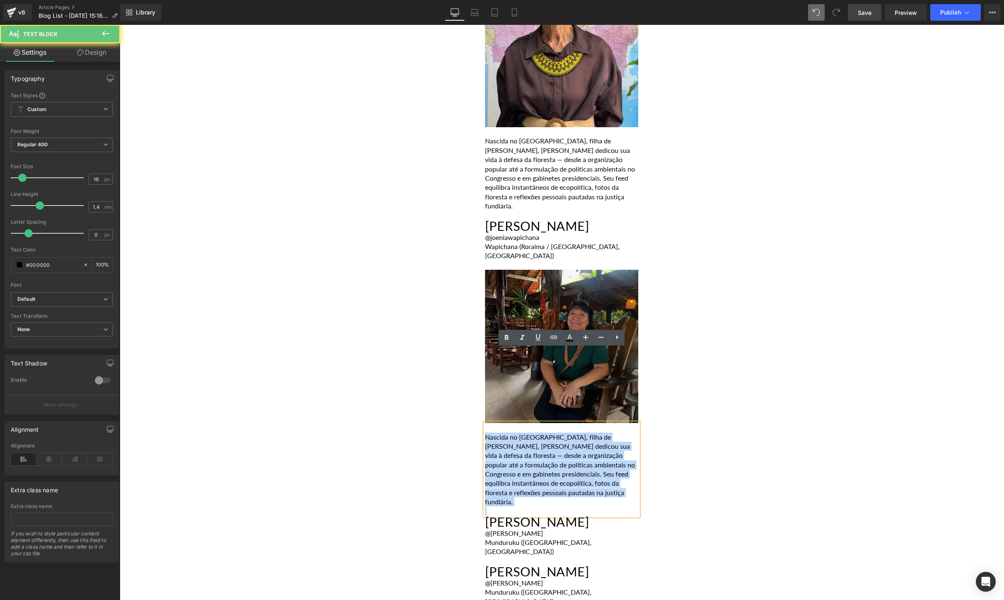
click at [586, 432] on p "Nascida no [GEOGRAPHIC_DATA], filha de [PERSON_NAME], [PERSON_NAME] dedicou sua…" at bounding box center [561, 469] width 153 height 74
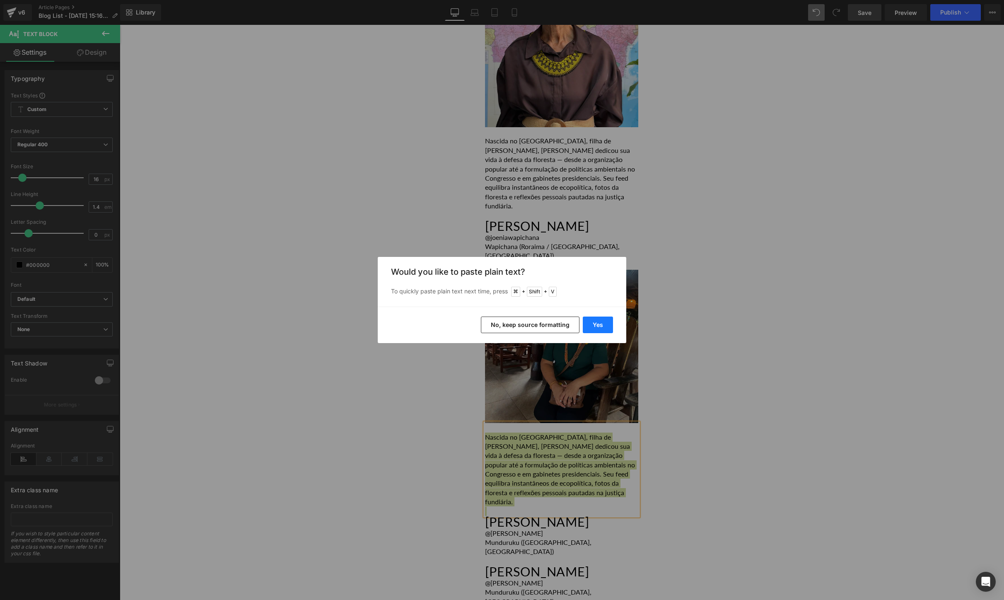
click at [599, 328] on button "Yes" at bounding box center [598, 324] width 30 height 17
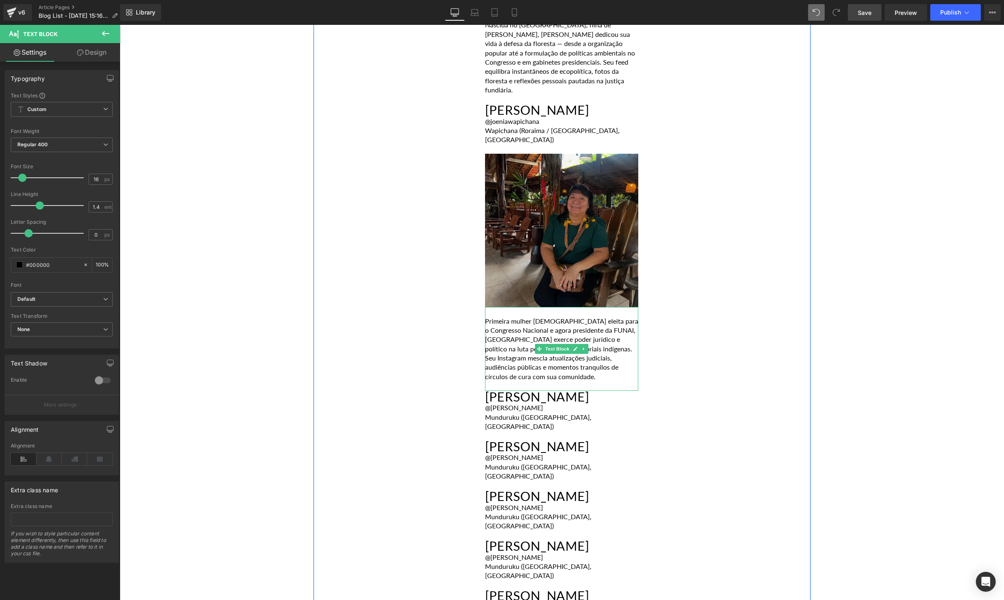
scroll to position [2074, 0]
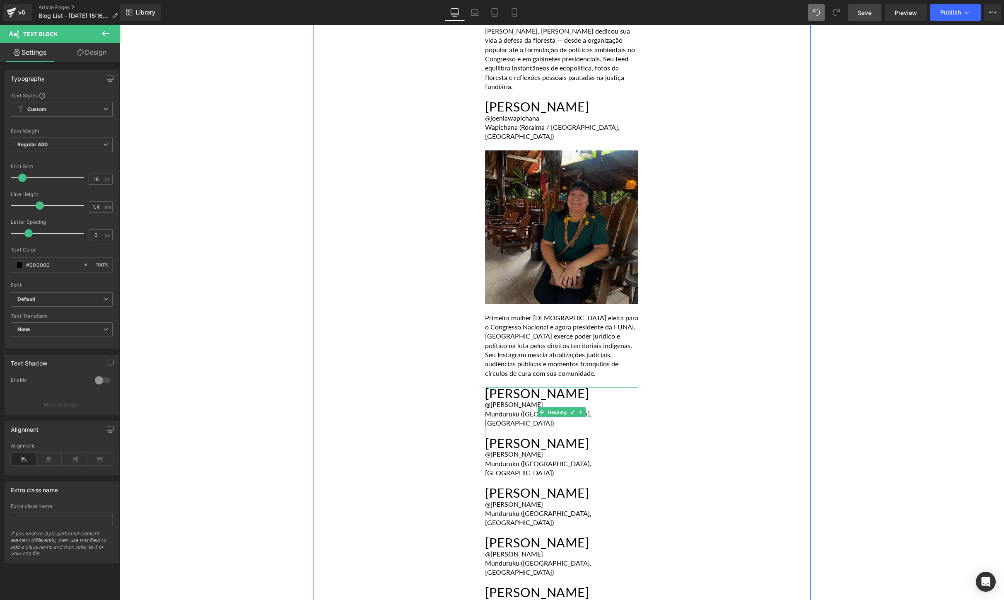
click at [570, 409] on div "Munduruku ([GEOGRAPHIC_DATA], [GEOGRAPHIC_DATA])" at bounding box center [561, 418] width 153 height 19
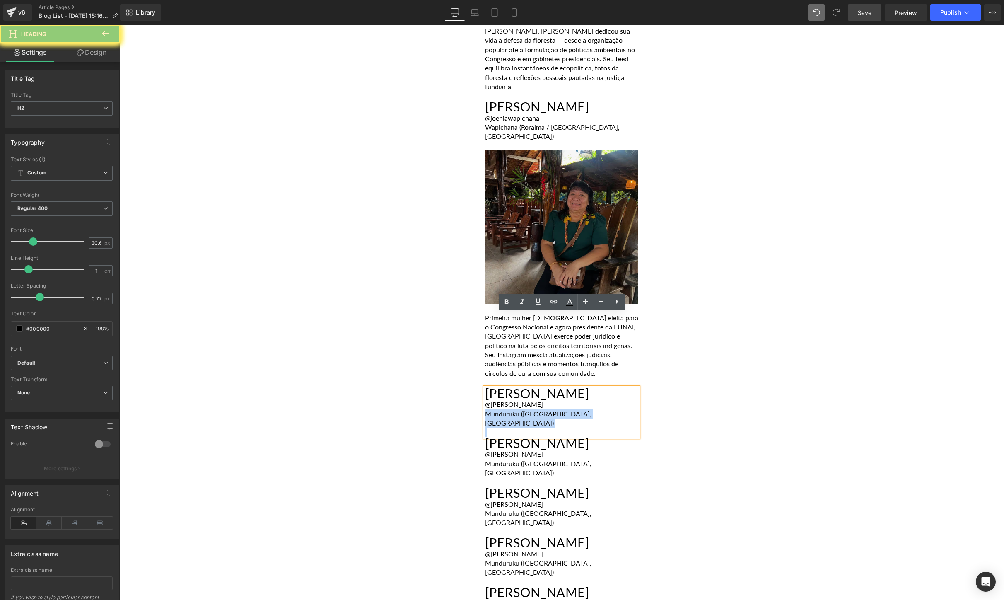
click at [570, 409] on div "Munduruku ([GEOGRAPHIC_DATA], [GEOGRAPHIC_DATA])" at bounding box center [561, 418] width 153 height 19
click at [585, 409] on div "Munduruku ([GEOGRAPHIC_DATA], [GEOGRAPHIC_DATA])" at bounding box center [561, 418] width 153 height 19
drag, startPoint x: 585, startPoint y: 341, endPoint x: 465, endPoint y: 320, distance: 121.9
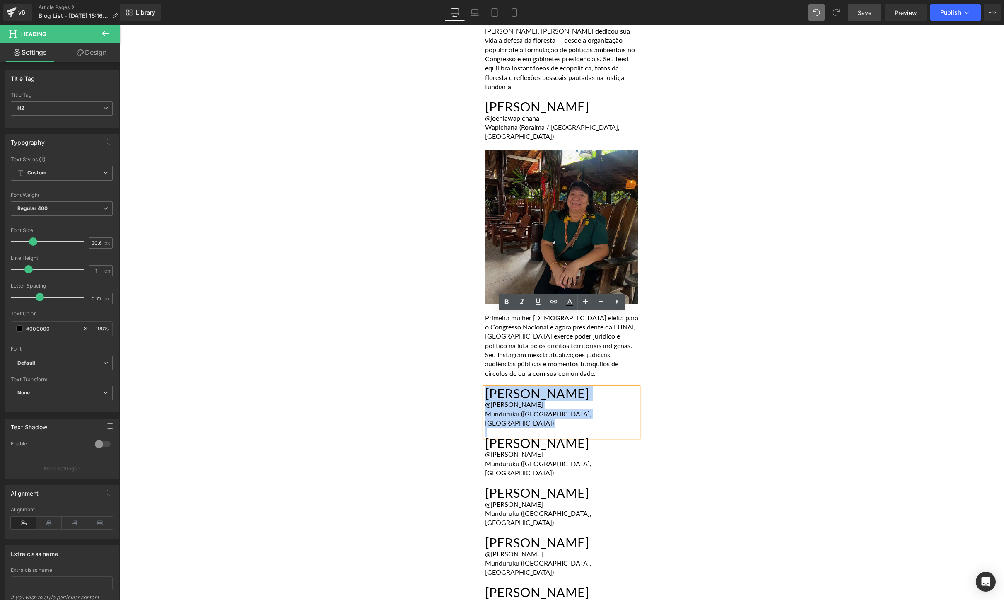
paste div
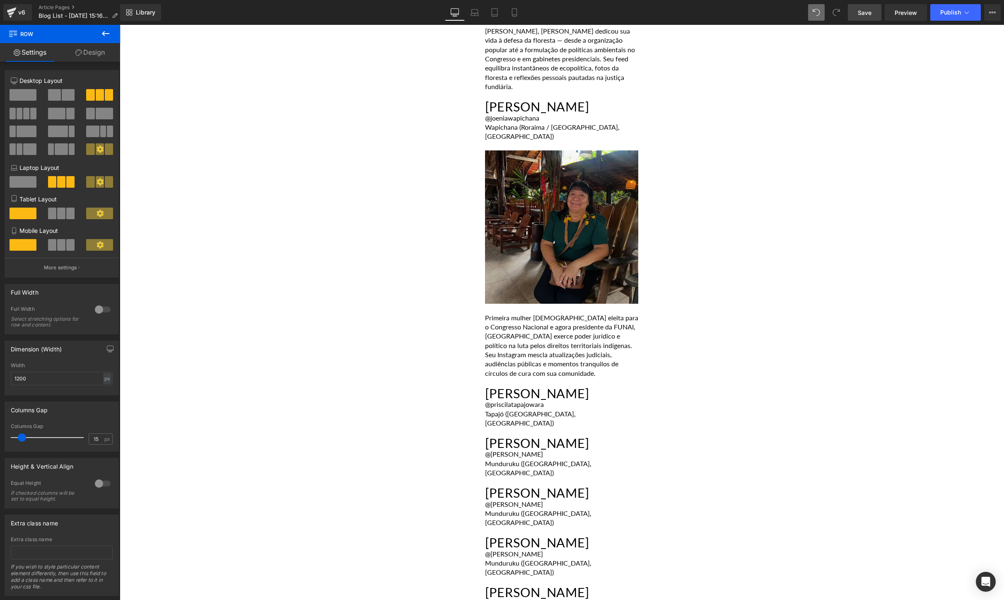
click at [112, 36] on button at bounding box center [105, 34] width 29 height 18
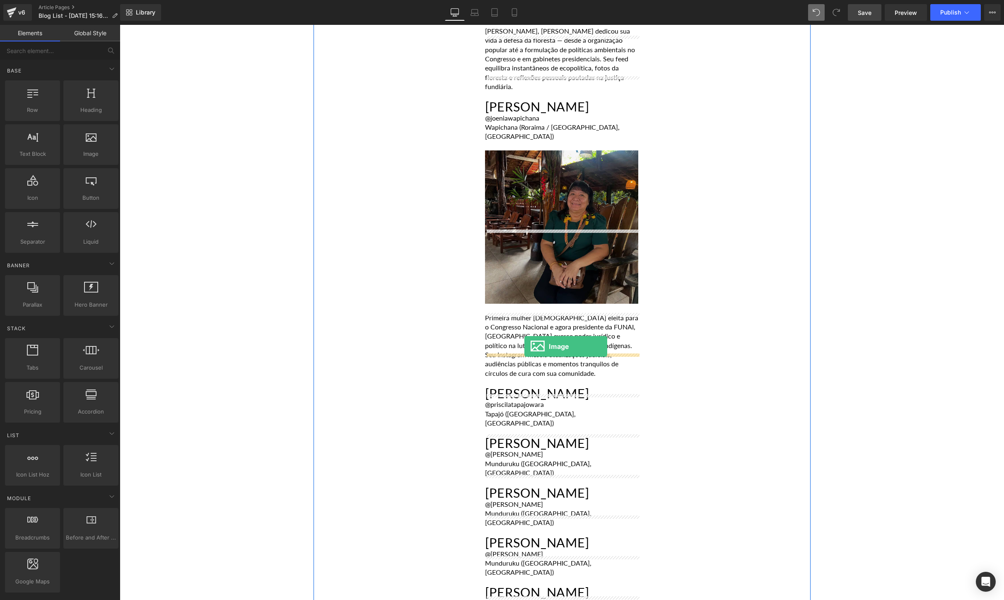
drag, startPoint x: 214, startPoint y: 187, endPoint x: 524, endPoint y: 346, distance: 349.2
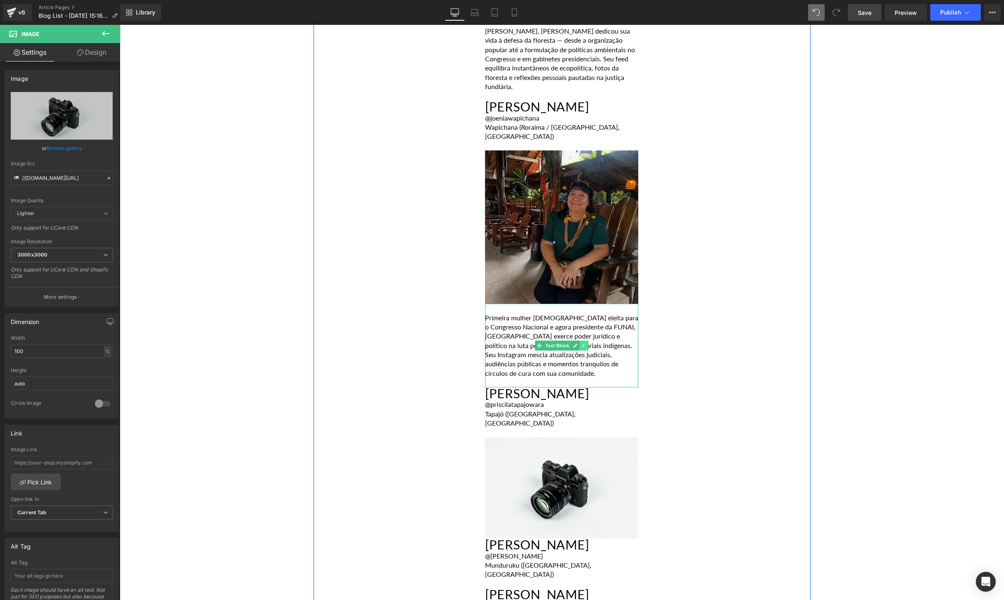
click at [584, 343] on icon at bounding box center [584, 345] width 5 height 5
click at [580, 343] on icon at bounding box center [579, 345] width 5 height 5
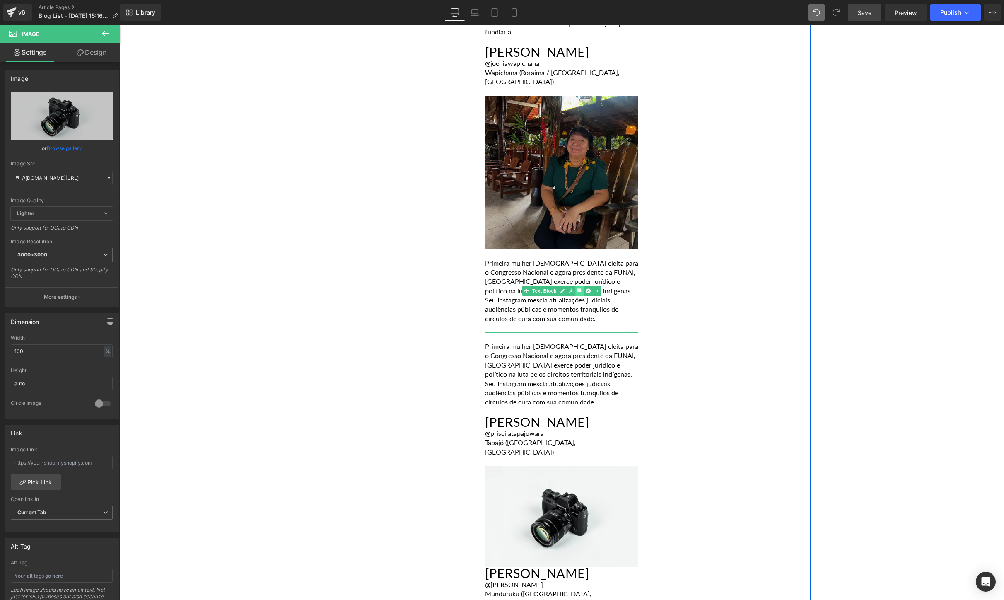
scroll to position [2142, 0]
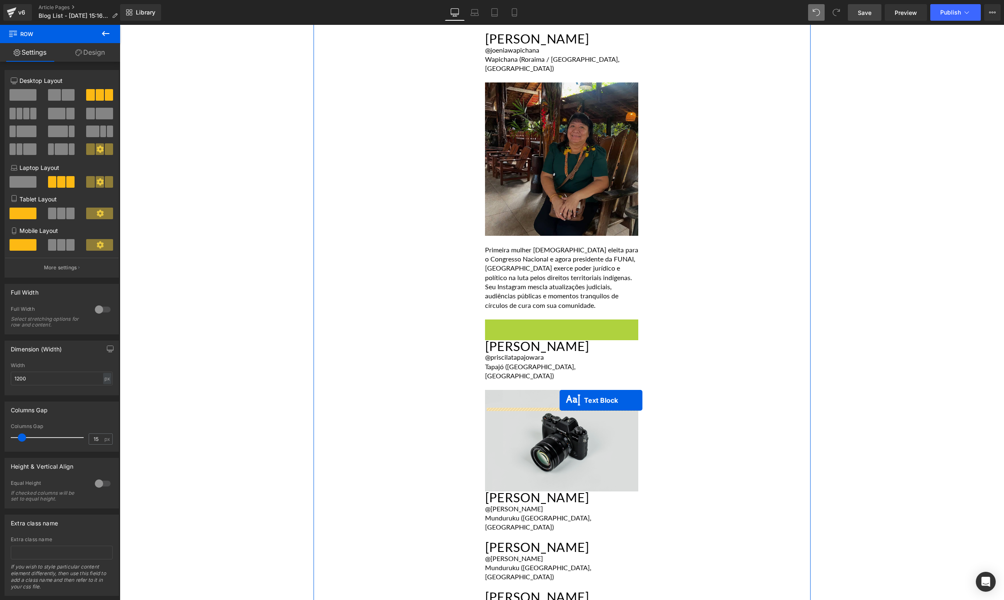
drag, startPoint x: 537, startPoint y: 285, endPoint x: 560, endPoint y: 400, distance: 117.0
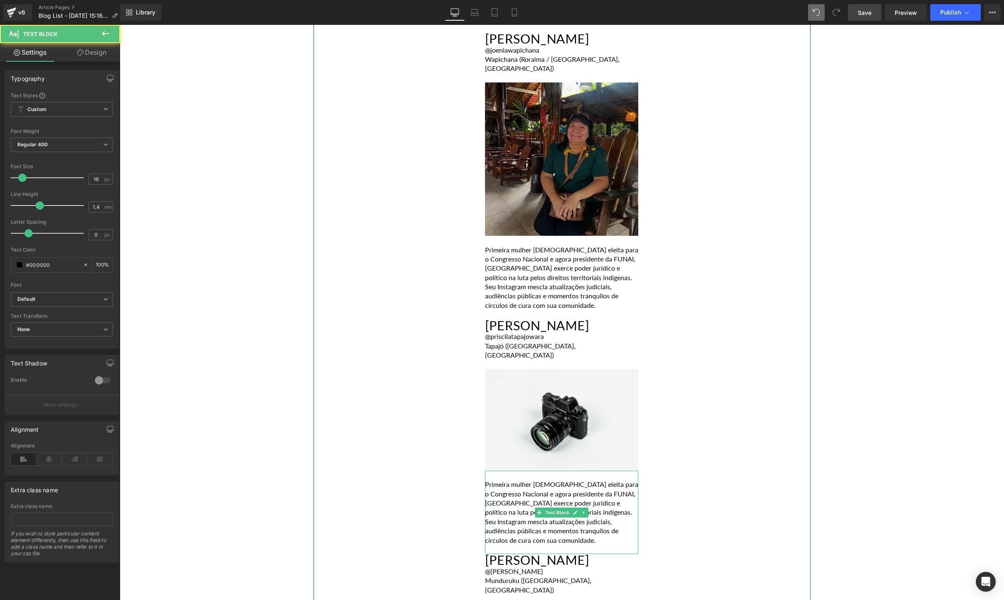
click at [540, 480] on p "Primeira mulher [DEMOGRAPHIC_DATA] eleita para o Congresso Nacional e agora pre…" at bounding box center [561, 512] width 153 height 65
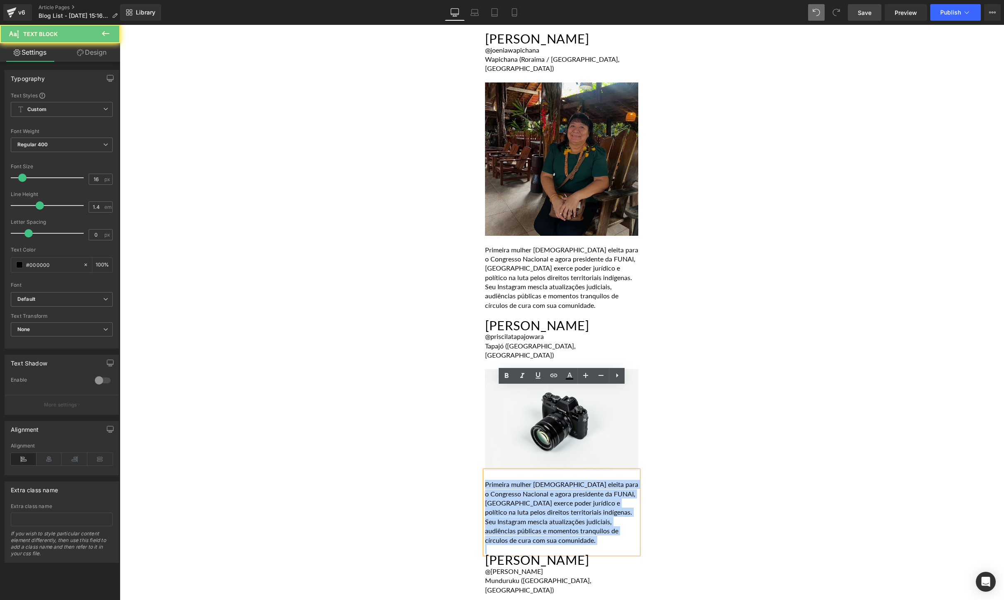
click at [540, 480] on p "Primeira mulher [DEMOGRAPHIC_DATA] eleita para o Congresso Nacional e agora pre…" at bounding box center [561, 512] width 153 height 65
paste div
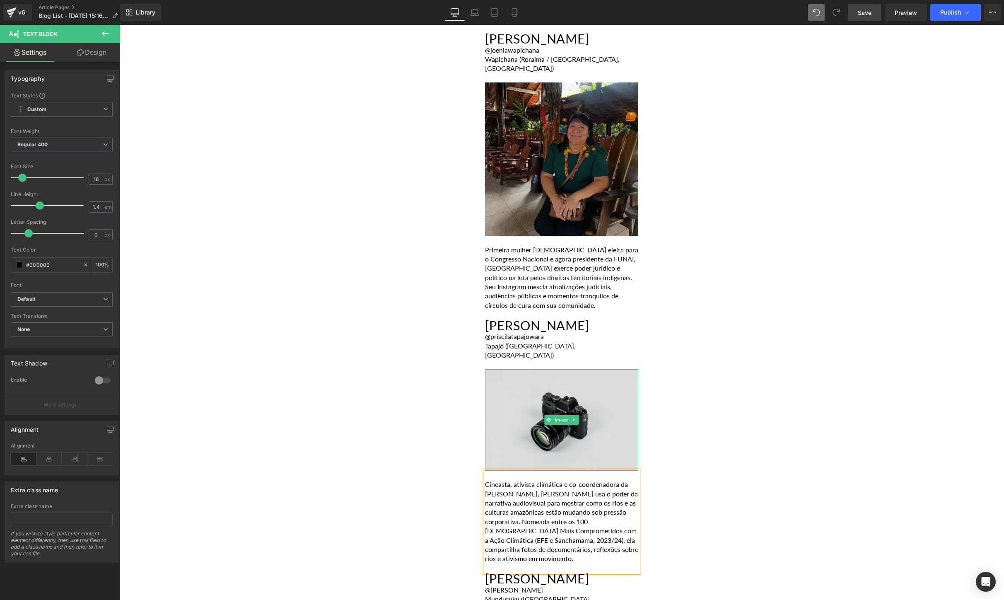
click at [571, 369] on img at bounding box center [561, 419] width 153 height 101
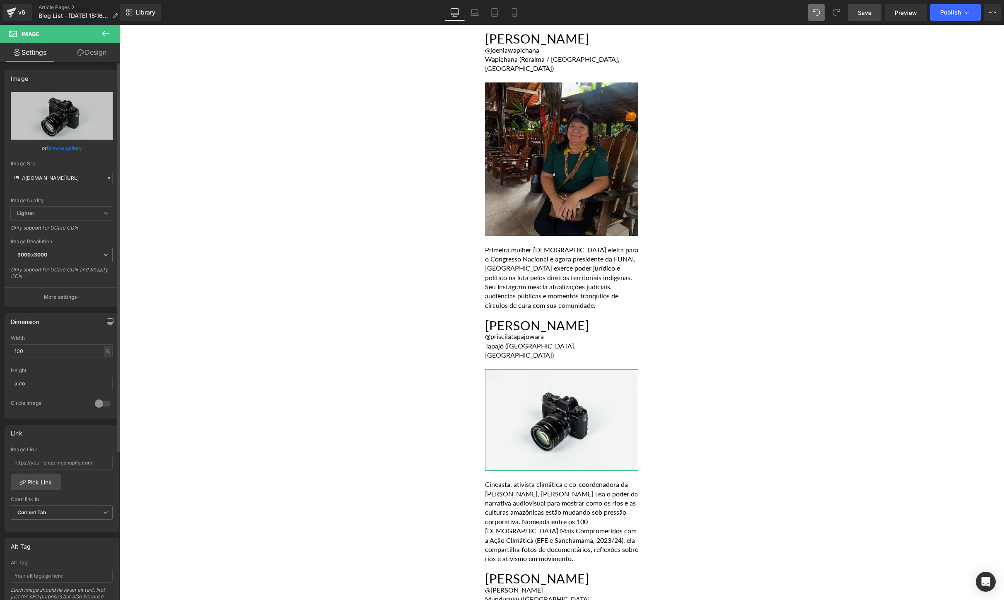
click at [66, 150] on link "Browse gallery" at bounding box center [64, 148] width 35 height 14
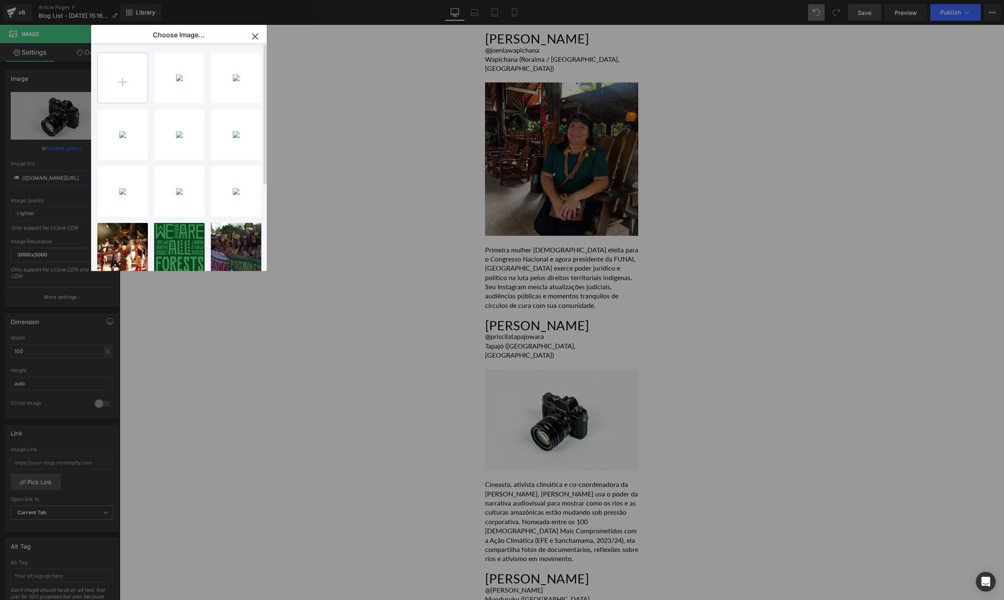
click at [112, 79] on input "file" at bounding box center [123, 78] width 50 height 50
type input "C:\fakepath\[DOMAIN_NAME]_474991054_18509970337055195_4038916318505078769_n.jpg"
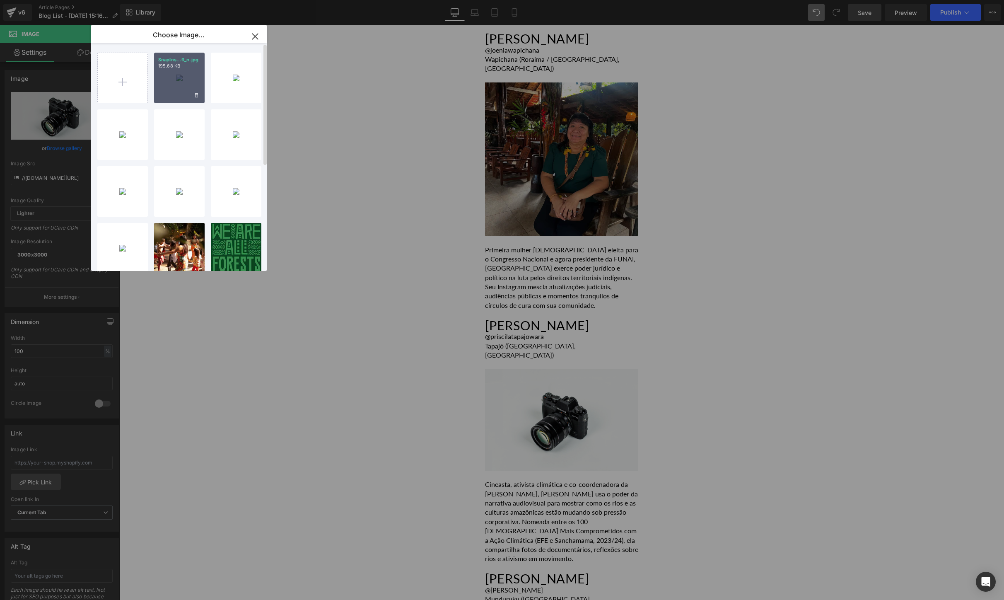
click at [173, 77] on div "SnapIns...9_n.jpg 195.68 KB" at bounding box center [179, 78] width 51 height 51
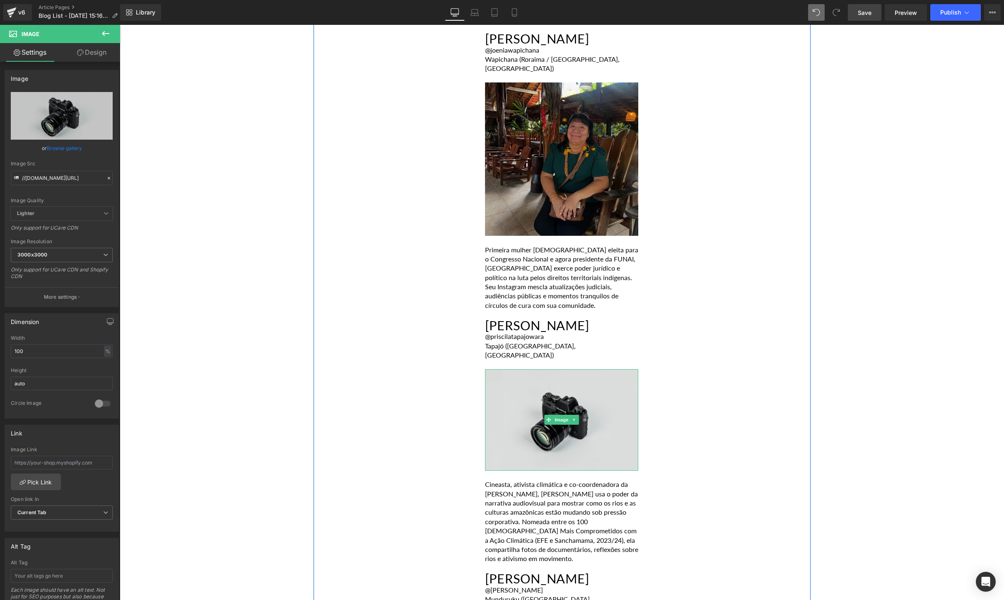
click at [547, 369] on img at bounding box center [561, 419] width 153 height 101
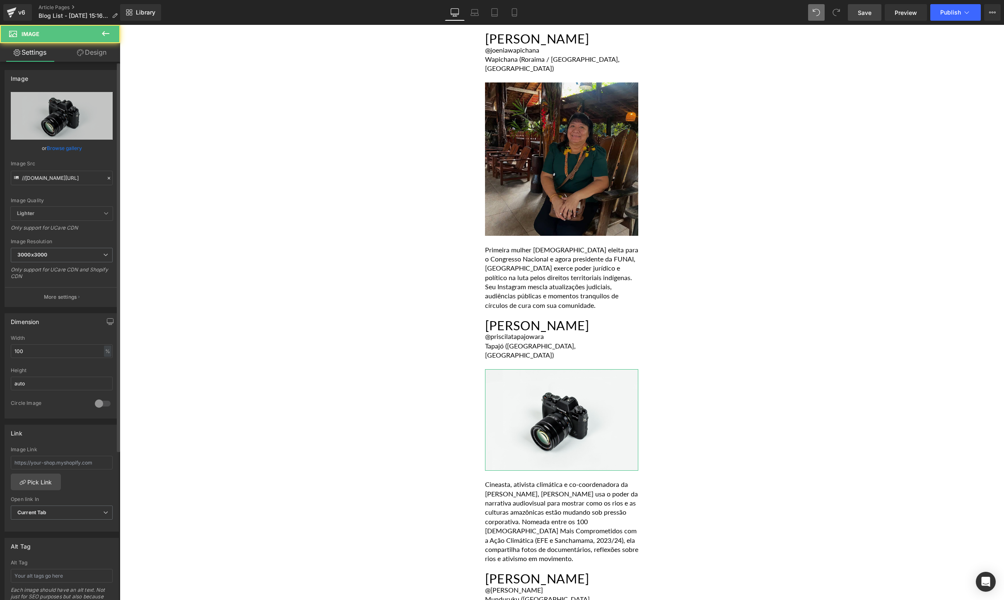
click at [65, 151] on link "Browse gallery" at bounding box center [64, 148] width 35 height 14
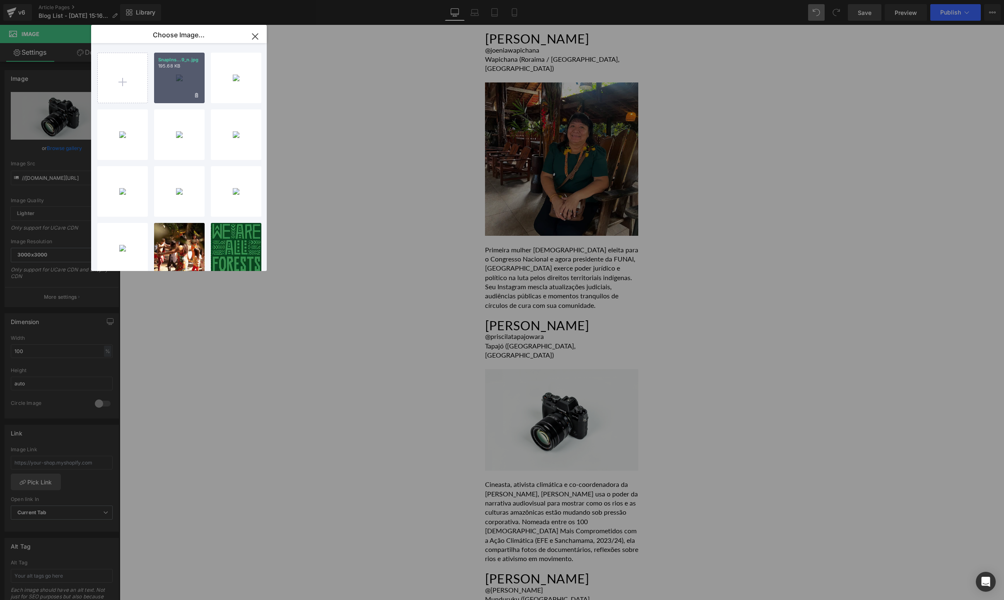
click at [171, 65] on p "195.68 KB" at bounding box center [179, 66] width 42 height 6
type input "[URL][DOMAIN_NAME][DOMAIN_NAME]"
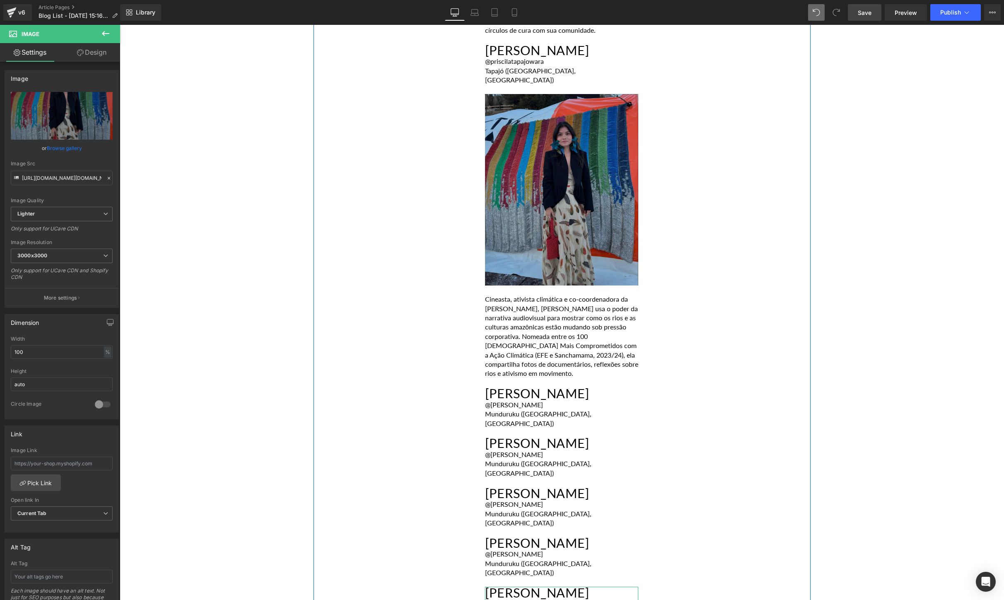
scroll to position [2425, 0]
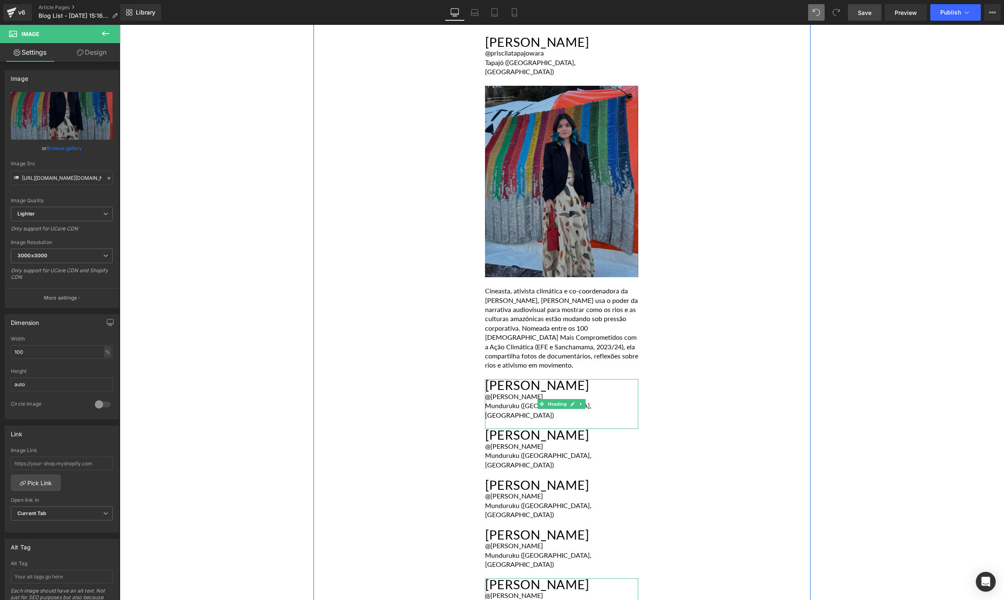
click at [599, 401] on div "Munduruku ([GEOGRAPHIC_DATA], [GEOGRAPHIC_DATA])" at bounding box center [561, 410] width 153 height 19
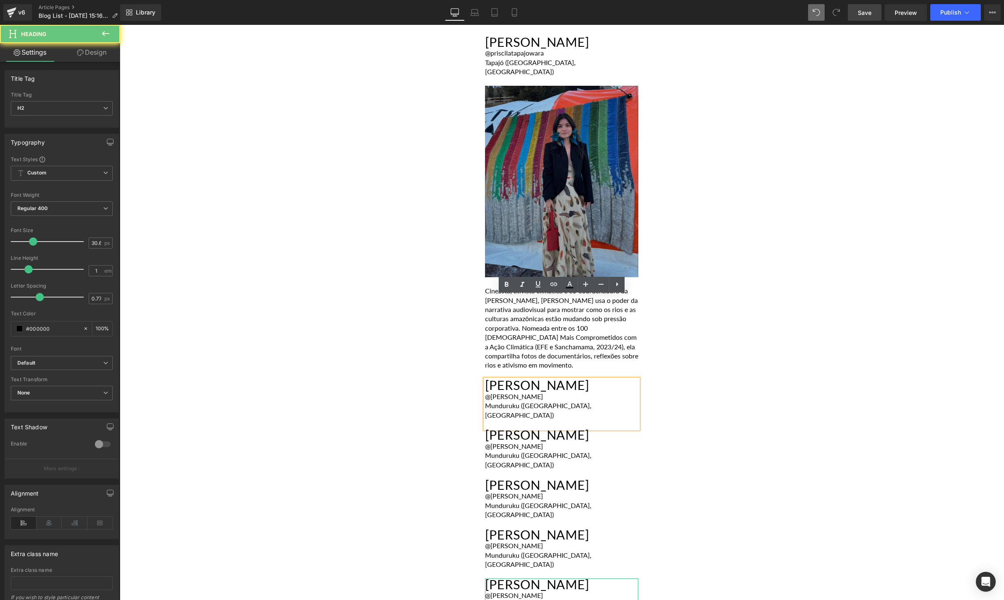
click at [569, 401] on div "Munduruku ([GEOGRAPHIC_DATA], [GEOGRAPHIC_DATA])" at bounding box center [561, 410] width 153 height 19
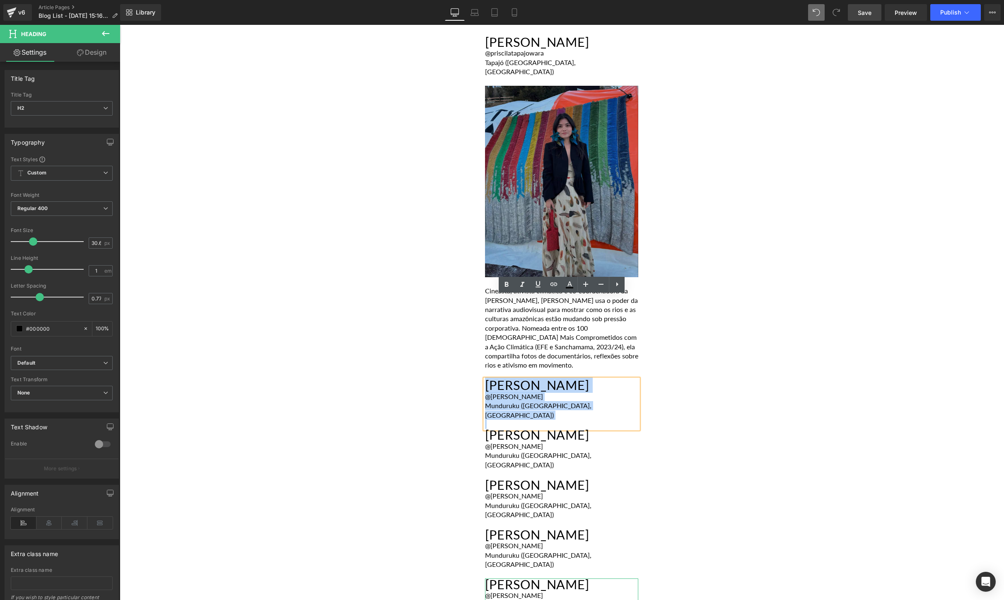
drag, startPoint x: 569, startPoint y: 323, endPoint x: 479, endPoint y: 297, distance: 94.0
paste div
drag, startPoint x: 487, startPoint y: 303, endPoint x: 583, endPoint y: 319, distance: 97.0
click at [583, 379] on div "[PERSON_NAME] @[PERSON_NAME] ([GEOGRAPHIC_DATA], [GEOGRAPHIC_DATA])" at bounding box center [561, 404] width 153 height 50
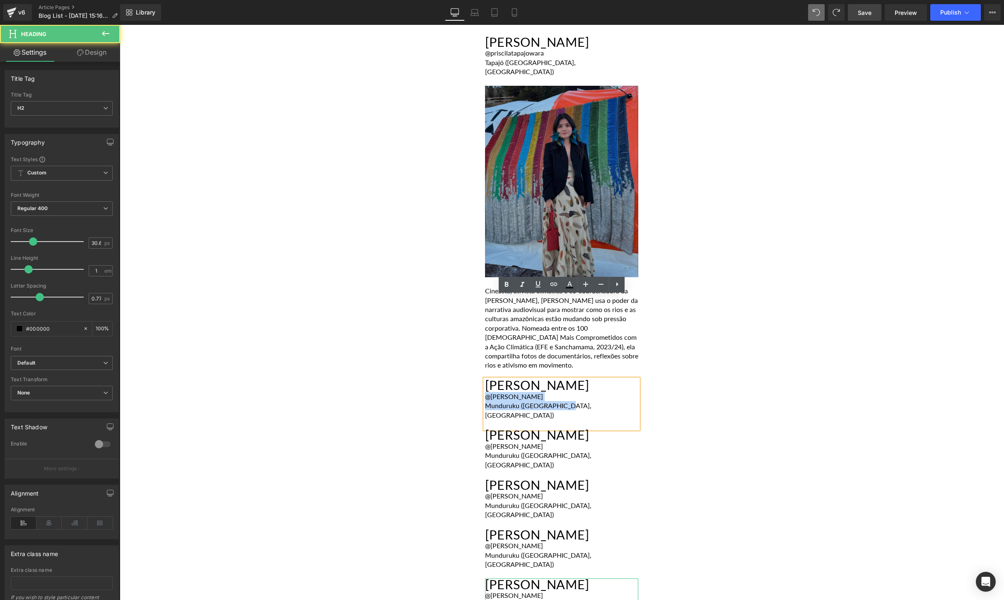
drag, startPoint x: 575, startPoint y: 319, endPoint x: 478, endPoint y: 315, distance: 97.8
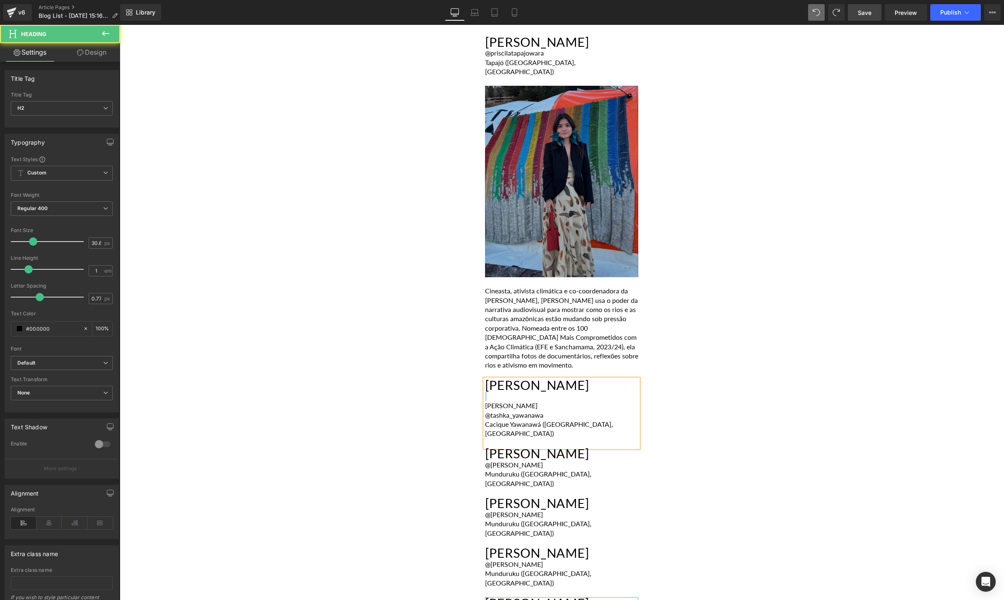
drag, startPoint x: 557, startPoint y: 323, endPoint x: 483, endPoint y: 323, distance: 73.7
click at [485, 379] on div "[PERSON_NAME] [PERSON_NAME] @tashka_yawanawa Cacique [PERSON_NAME] ([GEOGRAPHIC…" at bounding box center [561, 413] width 153 height 68
click at [532, 401] on div "[PERSON_NAME]" at bounding box center [561, 405] width 153 height 9
drag, startPoint x: 555, startPoint y: 318, endPoint x: 473, endPoint y: 319, distance: 81.6
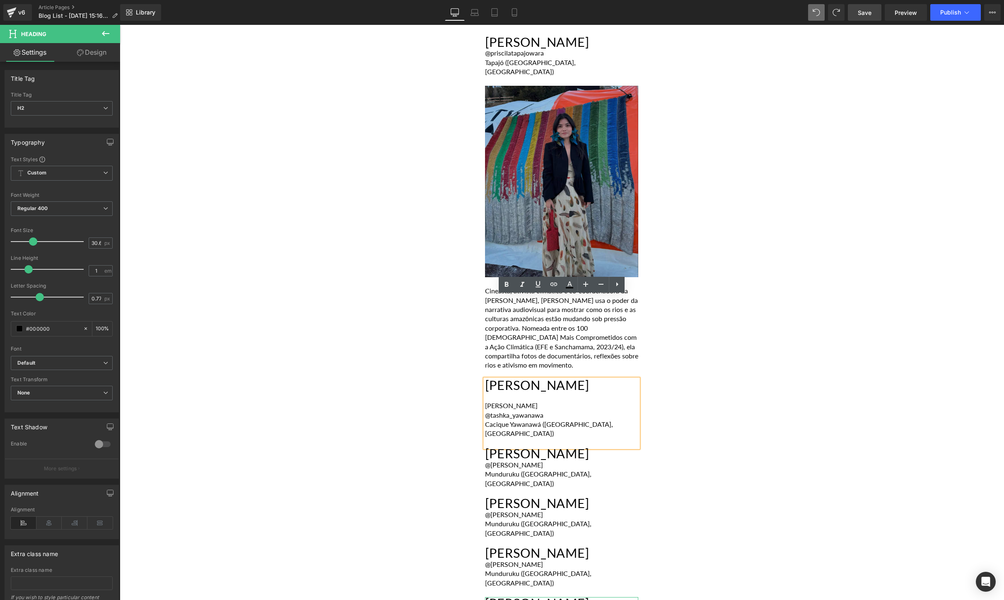
copy div "[PERSON_NAME]"
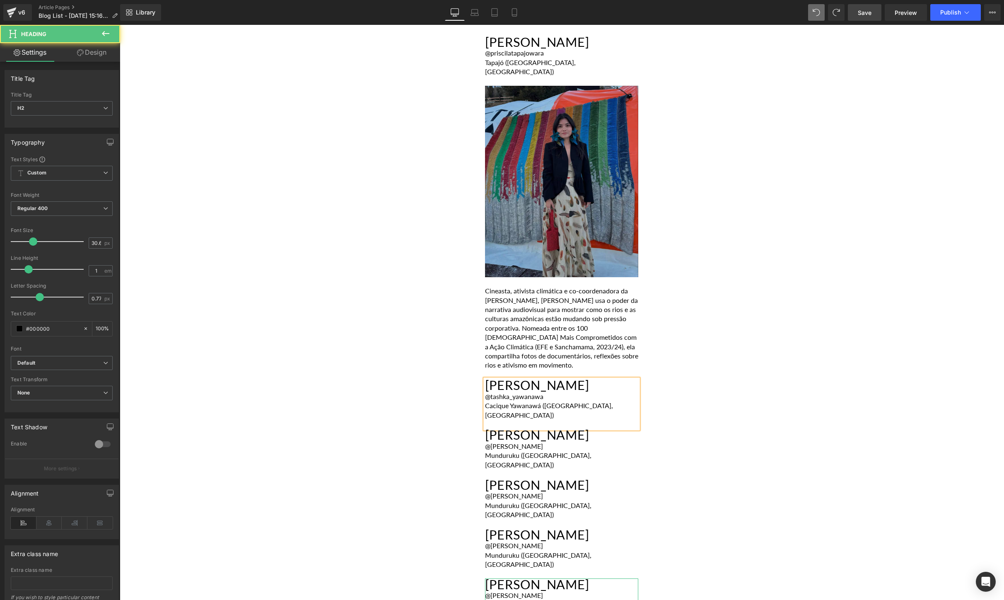
drag, startPoint x: 613, startPoint y: 308, endPoint x: 487, endPoint y: 300, distance: 126.6
click at [487, 379] on div "[PERSON_NAME] @tashka_yawanawa Cacique [PERSON_NAME] ([GEOGRAPHIC_DATA], [GEOGR…" at bounding box center [561, 404] width 153 height 50
click at [108, 31] on icon at bounding box center [106, 34] width 10 height 10
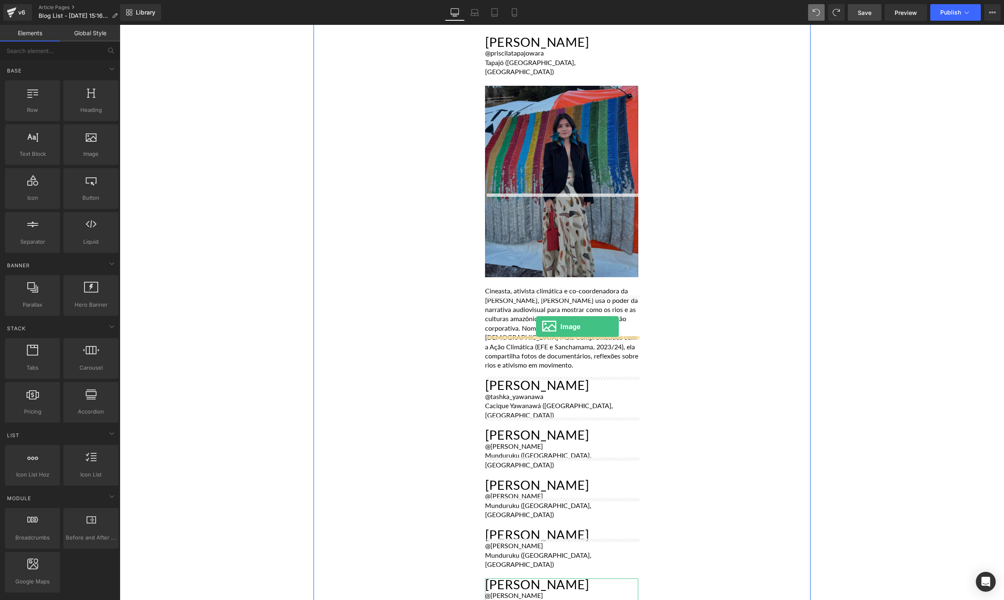
drag, startPoint x: 220, startPoint y: 175, endPoint x: 536, endPoint y: 326, distance: 350.4
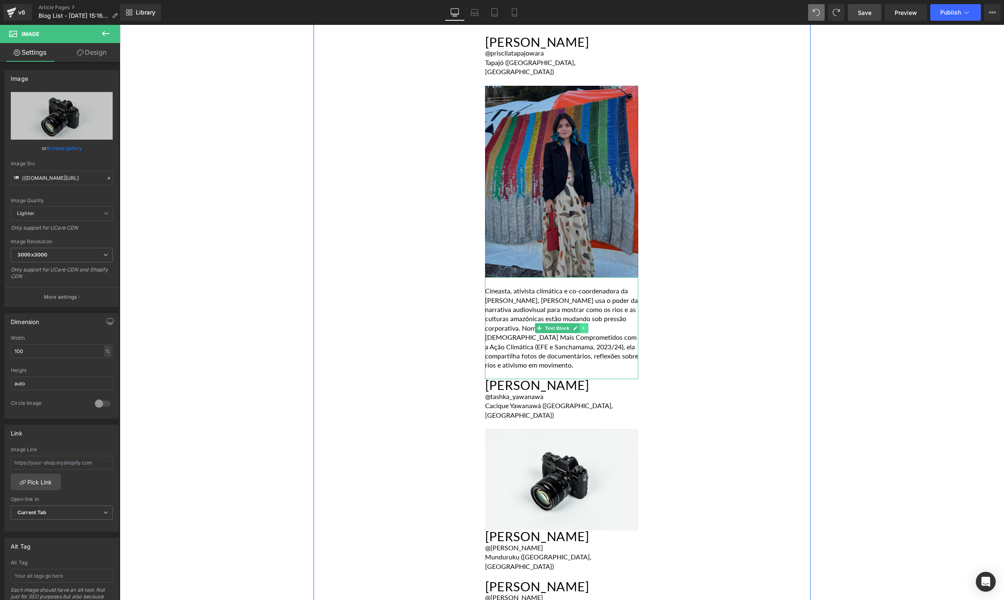
click at [584, 326] on icon at bounding box center [584, 328] width 5 height 5
click at [579, 326] on icon at bounding box center [579, 328] width 5 height 5
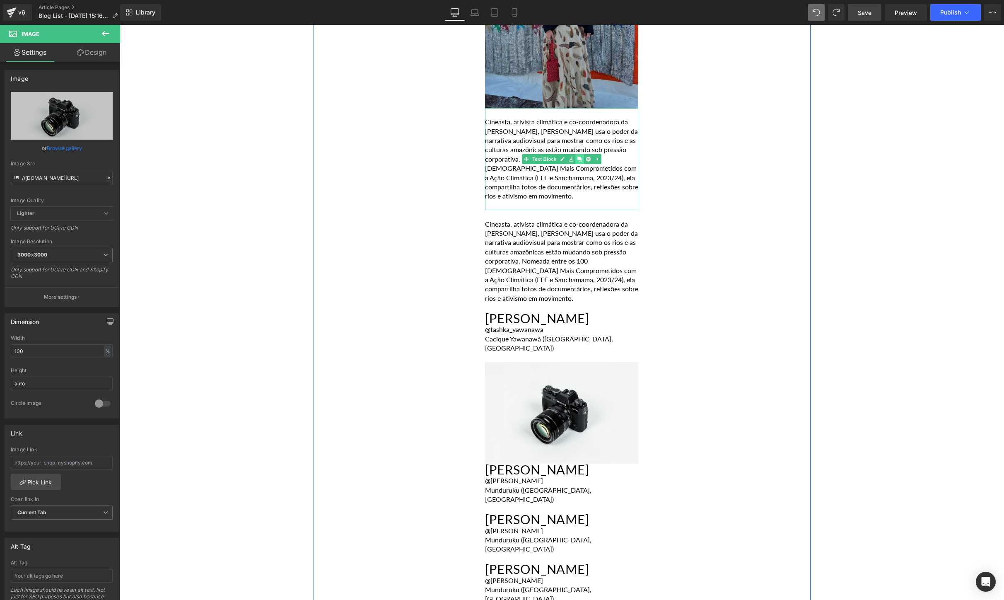
scroll to position [2596, 0]
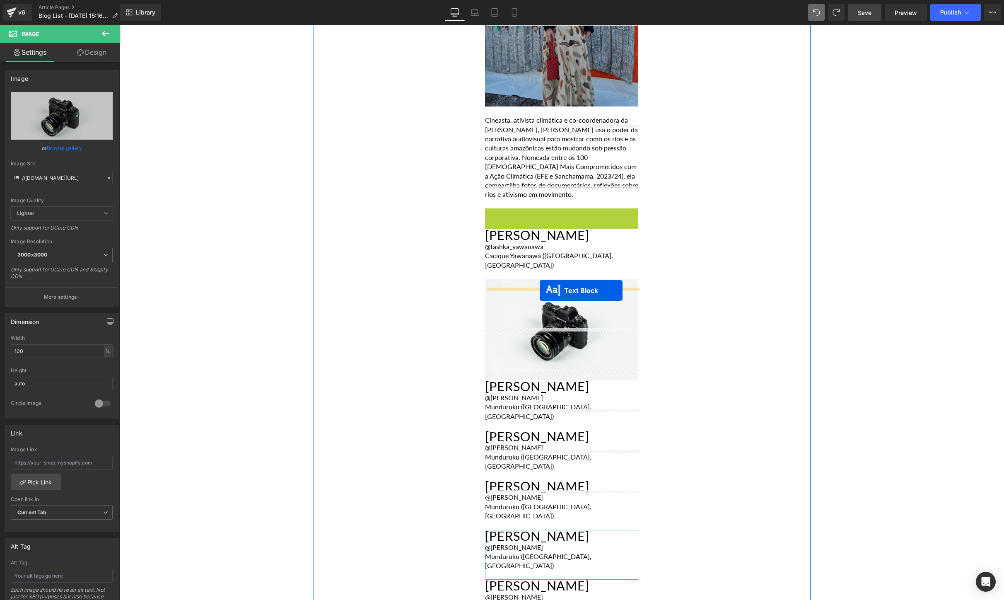
drag, startPoint x: 540, startPoint y: 178, endPoint x: 540, endPoint y: 290, distance: 111.8
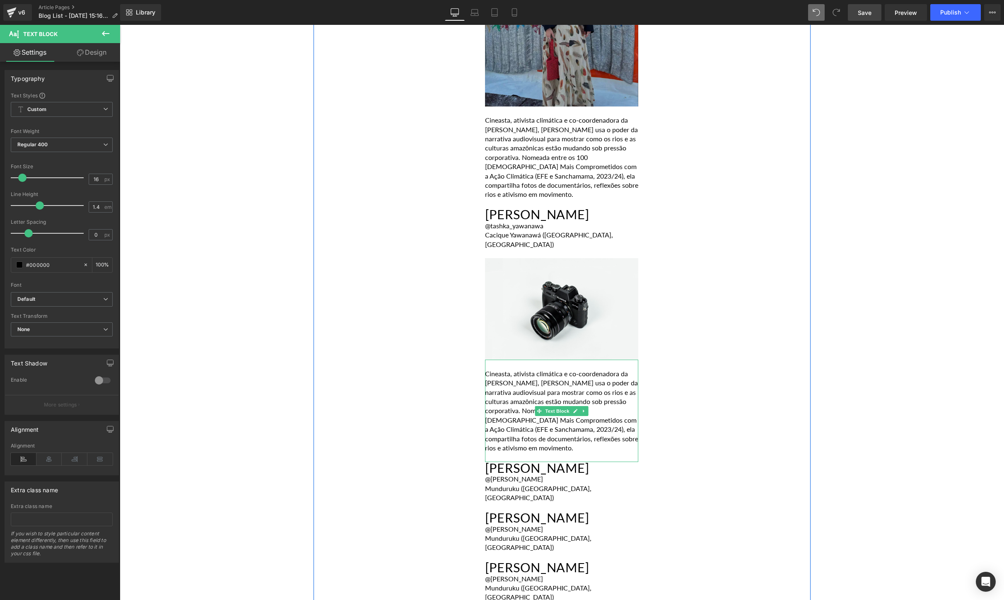
click at [542, 369] on p "Cineasta, ativista climática e co-coordenadora da [PERSON_NAME], [PERSON_NAME] …" at bounding box center [561, 411] width 153 height 84
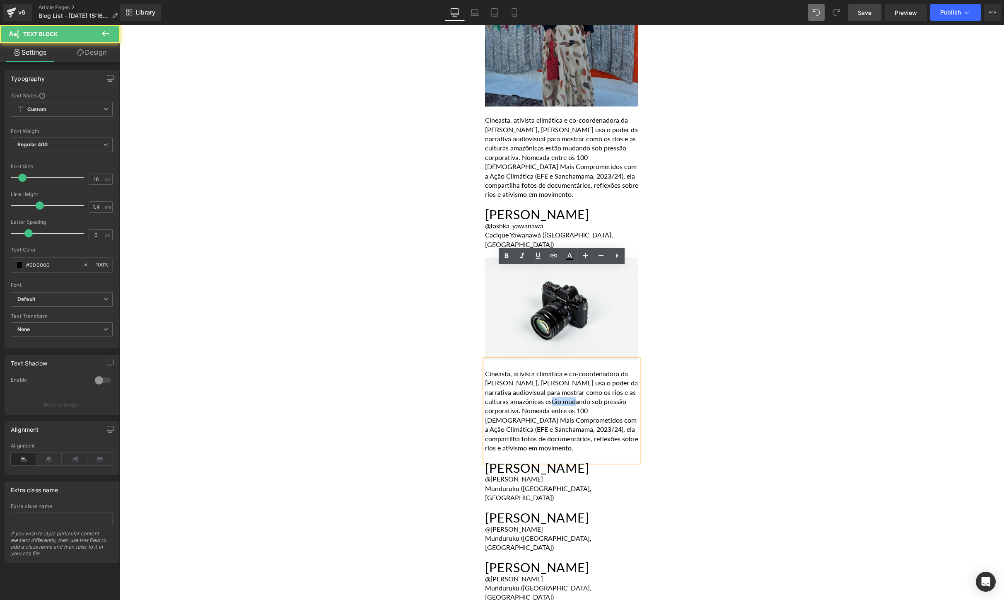
click at [542, 369] on p "Cineasta, ativista climática e co-coordenadora da [PERSON_NAME], [PERSON_NAME] …" at bounding box center [561, 411] width 153 height 84
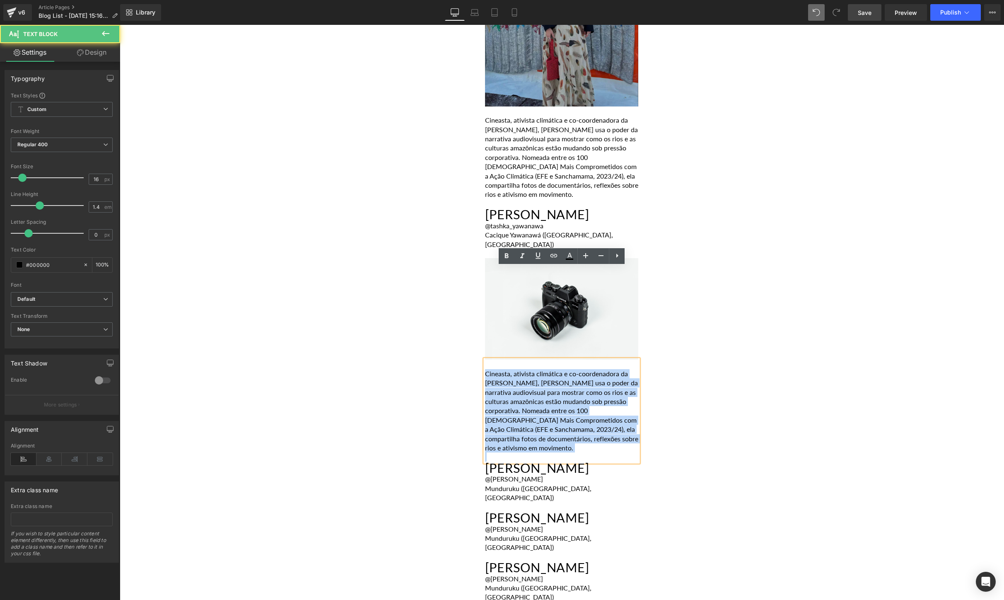
click at [542, 369] on p "Cineasta, ativista climática e co-coordenadora da [PERSON_NAME], [PERSON_NAME] …" at bounding box center [561, 411] width 153 height 84
paste div
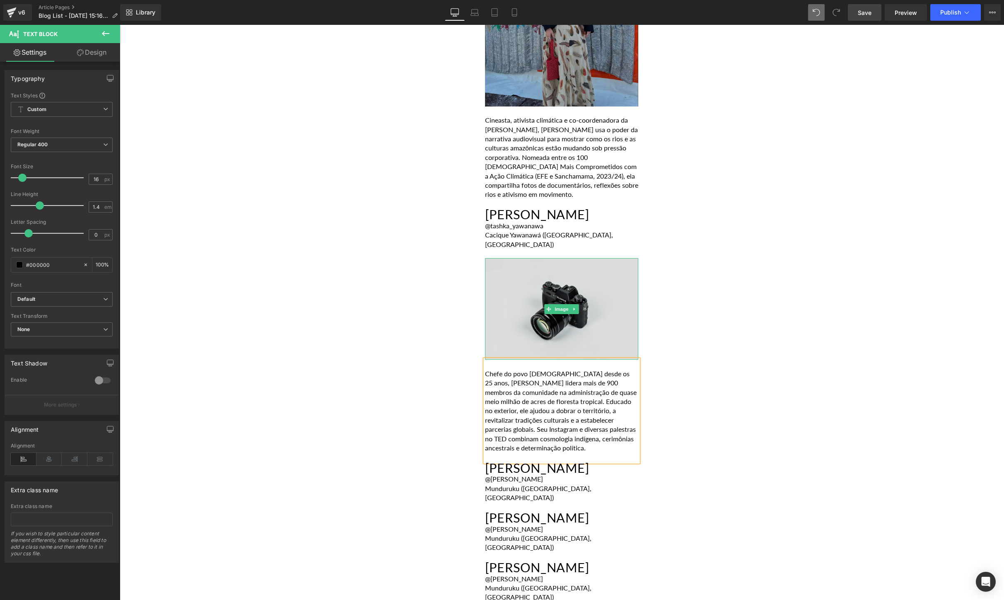
click at [597, 258] on img at bounding box center [561, 308] width 153 height 101
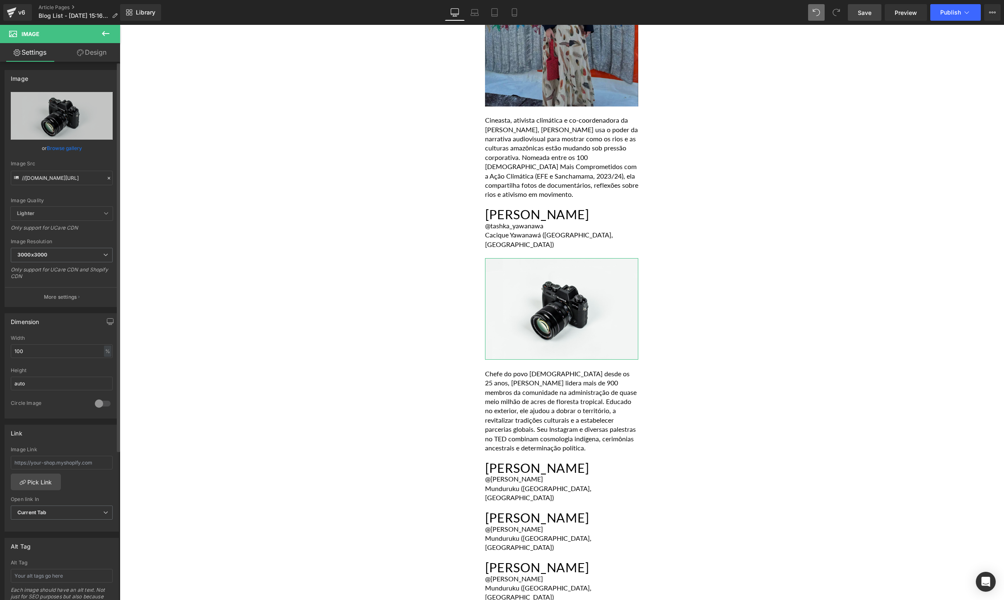
click at [46, 144] on div "or Browse gallery" at bounding box center [62, 148] width 102 height 9
click at [50, 148] on link "Browse gallery" at bounding box center [64, 148] width 35 height 14
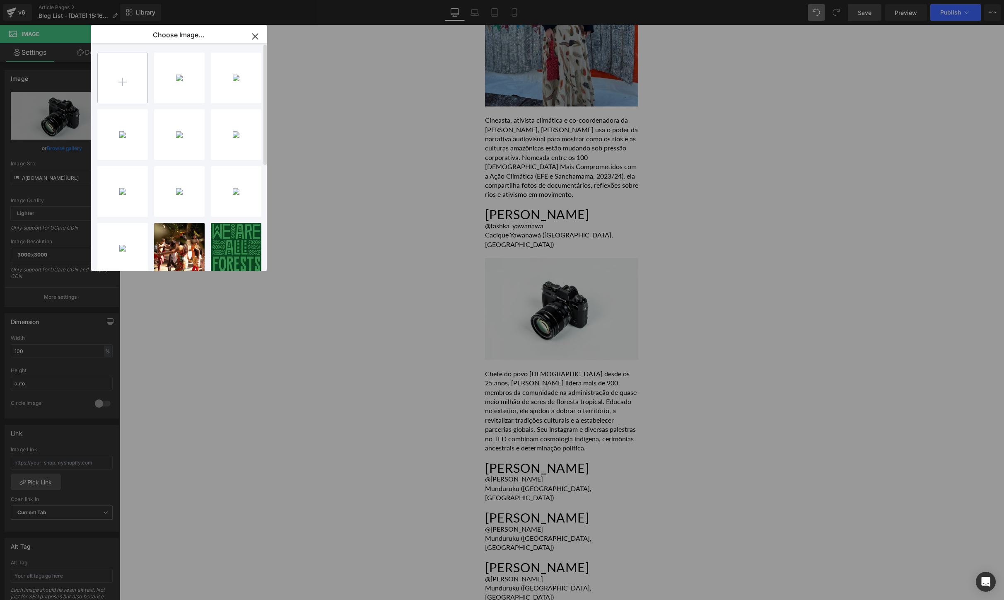
click at [112, 77] on input "file" at bounding box center [123, 78] width 50 height 50
type input "C:\fakepath\[PERSON_NAME] - photo_ @tian_wolf-min.JPG"
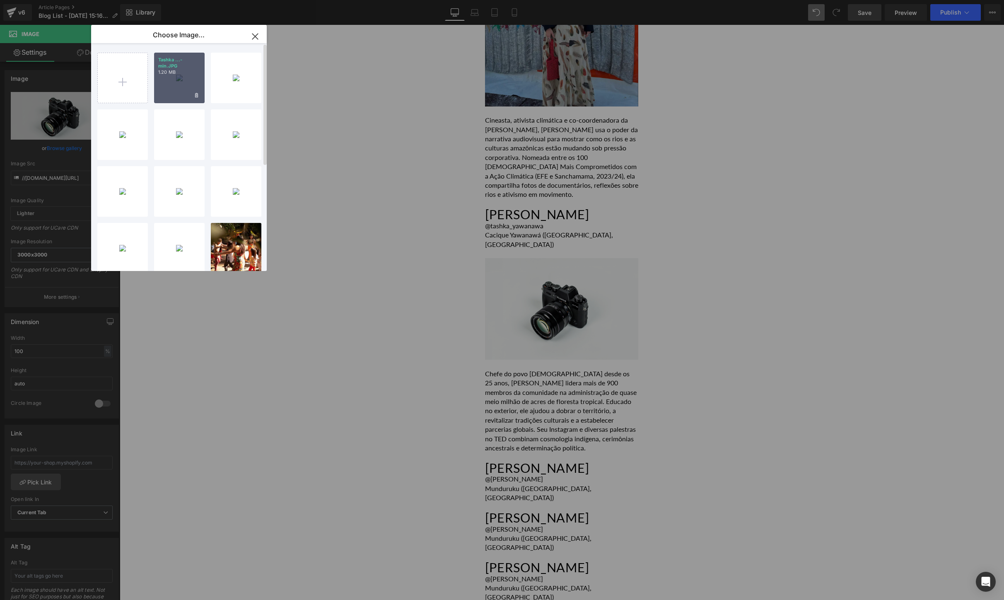
click at [186, 85] on div "Tashka ...-min.JPG 1.20 MB" at bounding box center [179, 78] width 51 height 51
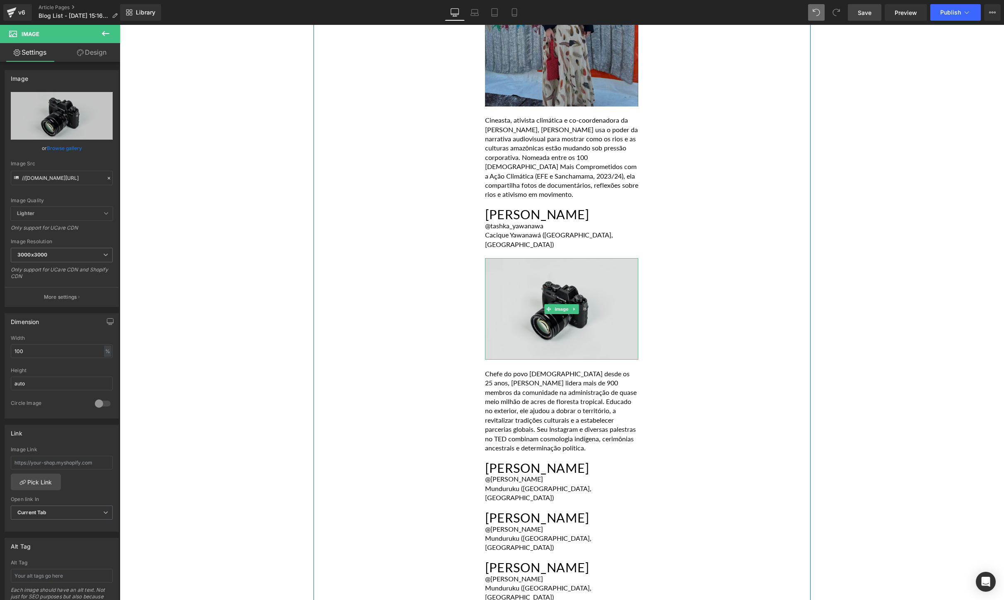
click at [524, 258] on img at bounding box center [561, 308] width 153 height 101
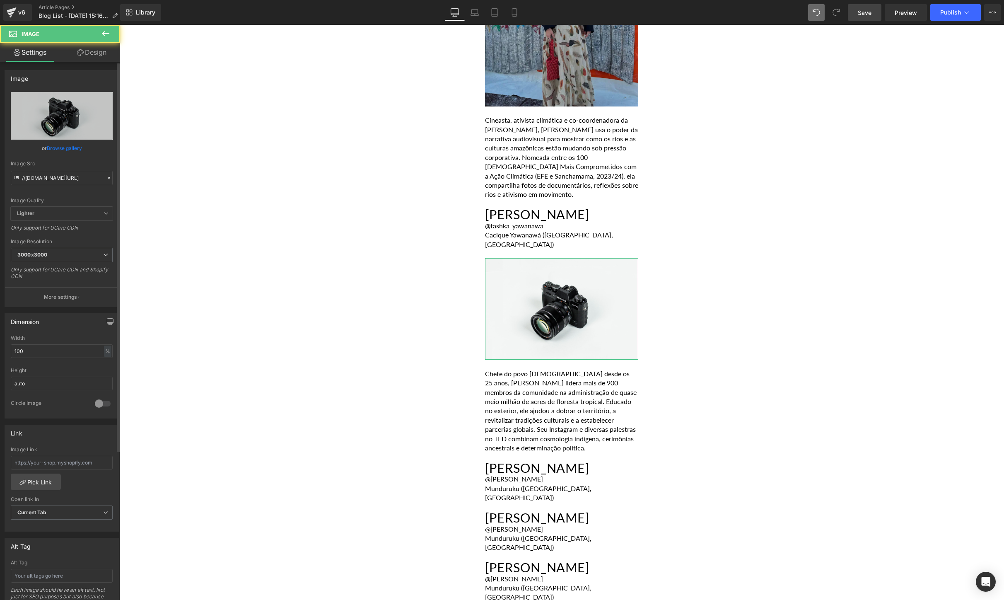
click at [72, 145] on link "Browse gallery" at bounding box center [64, 148] width 35 height 14
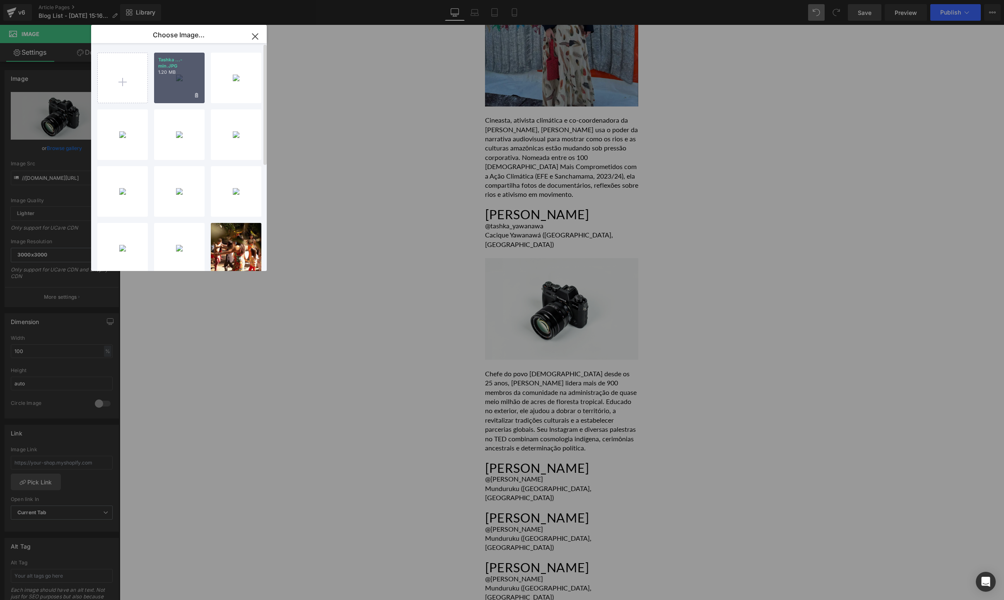
click at [187, 80] on div "Tashka ...-min.JPG 1.20 MB" at bounding box center [179, 78] width 51 height 51
type input "[URL][DOMAIN_NAME]"
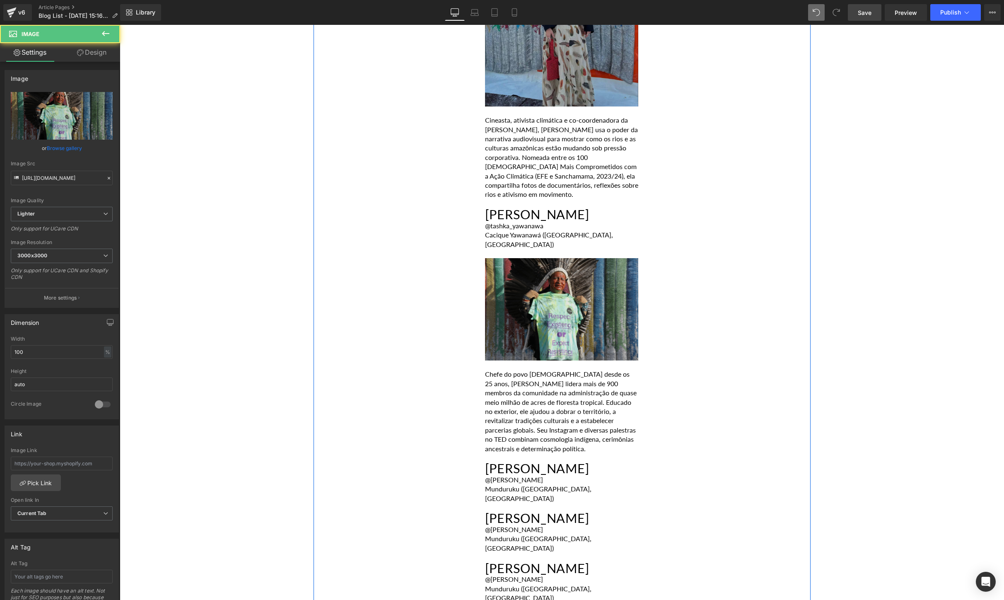
click at [556, 258] on img at bounding box center [561, 309] width 153 height 102
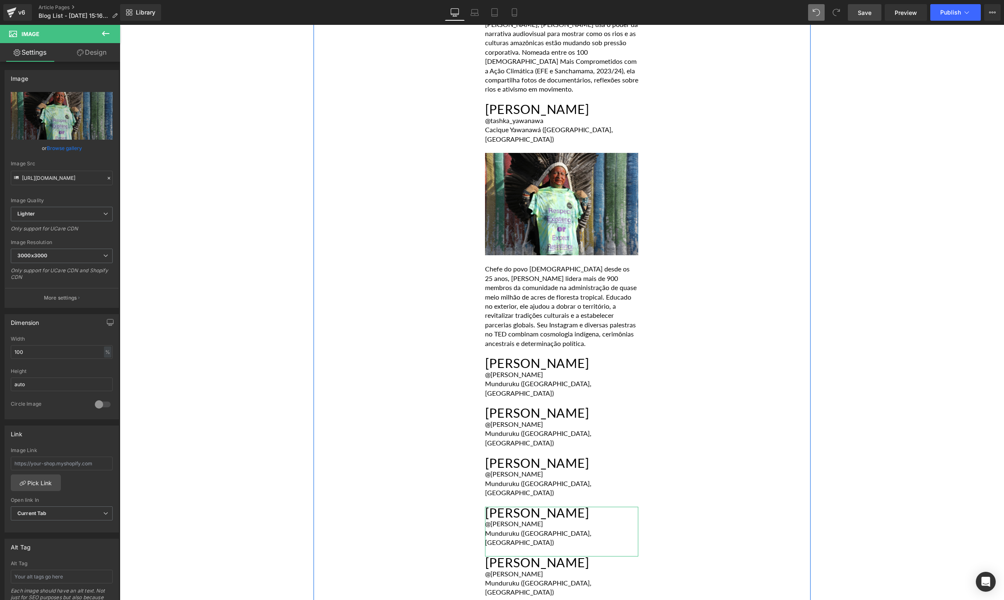
scroll to position [2702, 0]
click at [580, 378] on icon at bounding box center [582, 380] width 5 height 5
click at [607, 377] on div "Munduruku ([GEOGRAPHIC_DATA], [GEOGRAPHIC_DATA])" at bounding box center [561, 386] width 153 height 19
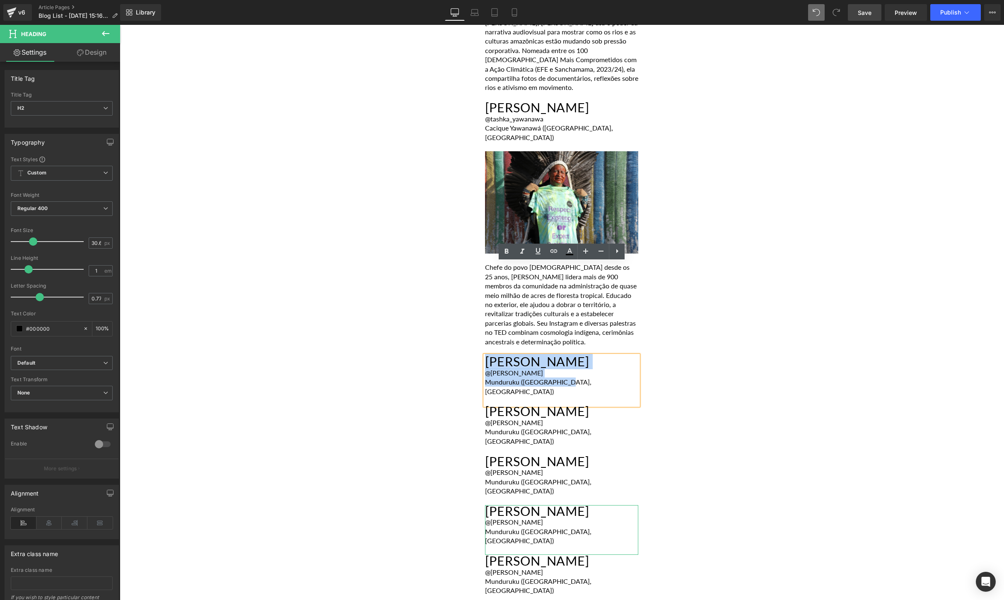
paste div
click at [572, 355] on div "[PERSON_NAME] @[PERSON_NAME] ([GEOGRAPHIC_DATA], [GEOGRAPHIC_DATA])" at bounding box center [561, 380] width 153 height 50
click at [551, 377] on div "Pataxó ([GEOGRAPHIC_DATA], [GEOGRAPHIC_DATA])" at bounding box center [561, 386] width 153 height 19
click at [539, 377] on div "Pataxó ([GEOGRAPHIC_DATA], [GEOGRAPHIC_DATA])" at bounding box center [561, 386] width 153 height 19
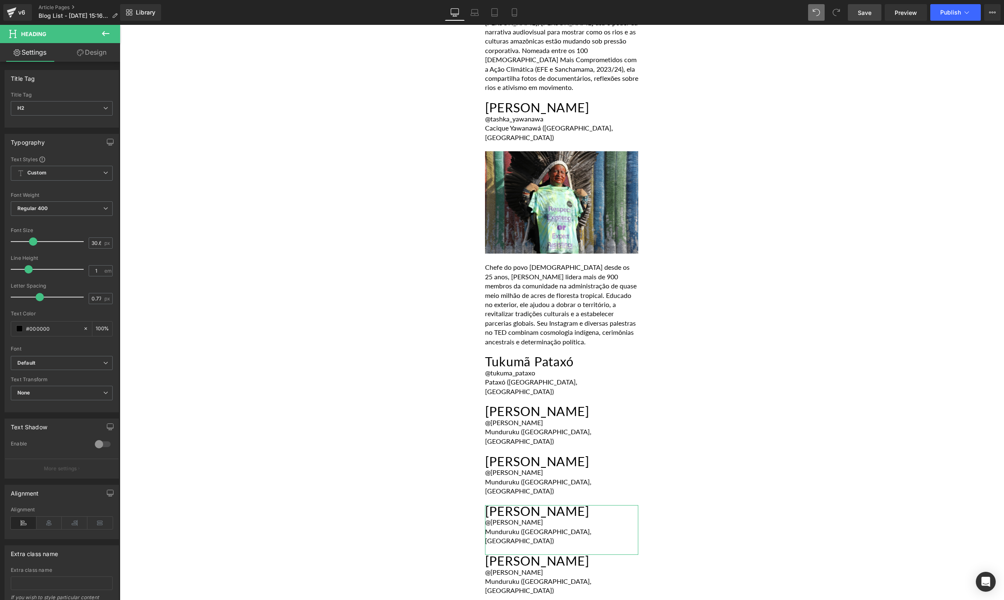
click at [111, 36] on button at bounding box center [105, 34] width 29 height 18
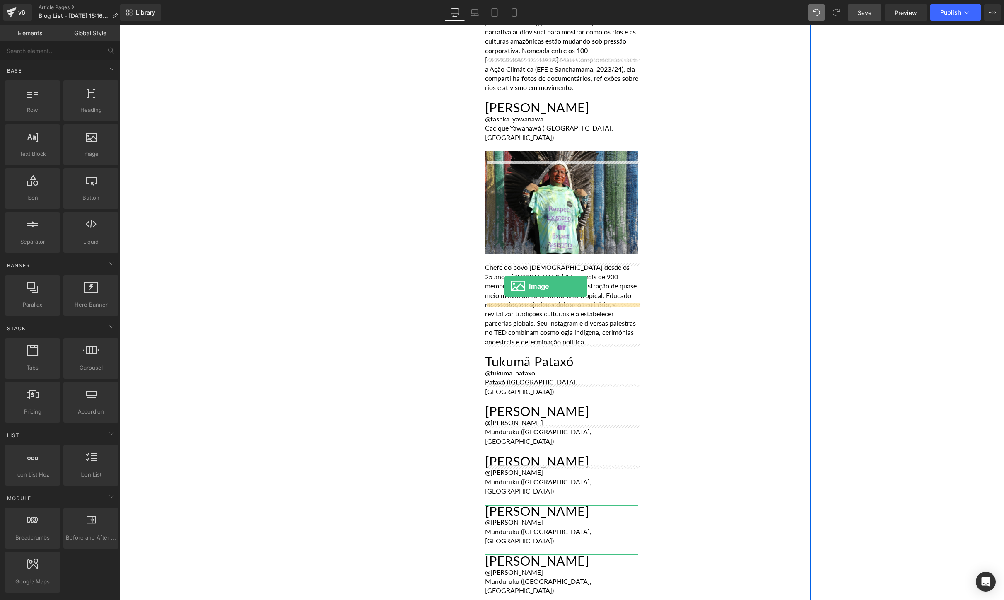
drag, startPoint x: 201, startPoint y: 167, endPoint x: 505, endPoint y: 286, distance: 326.4
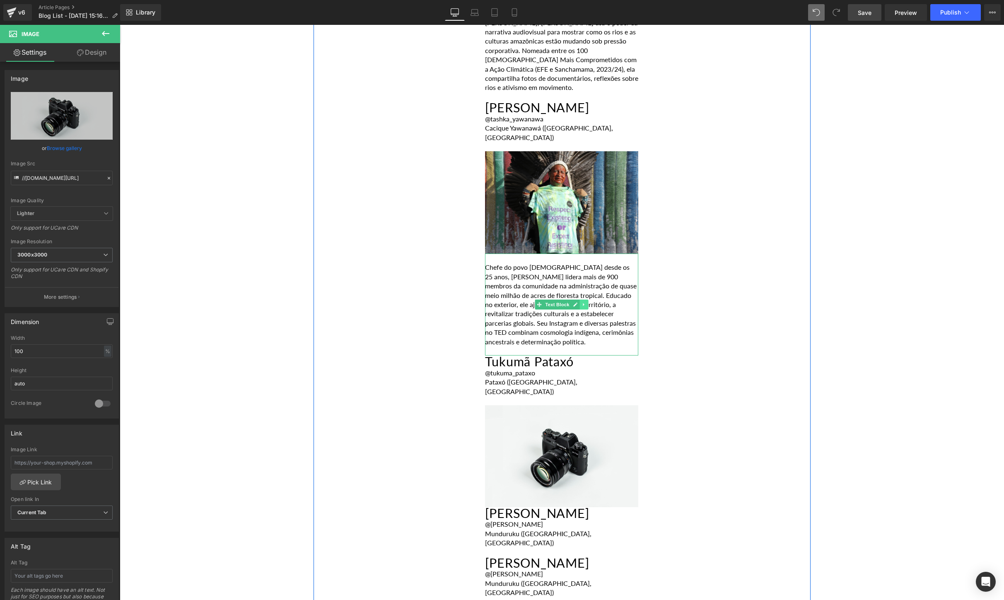
click at [585, 302] on icon at bounding box center [584, 304] width 5 height 5
click at [580, 302] on icon at bounding box center [579, 304] width 5 height 5
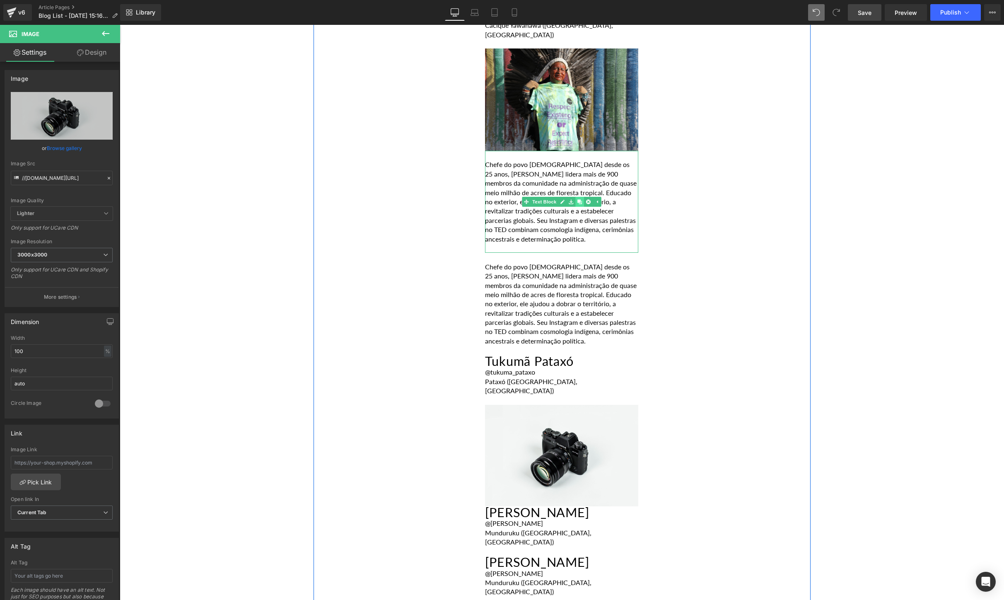
scroll to position [2809, 0]
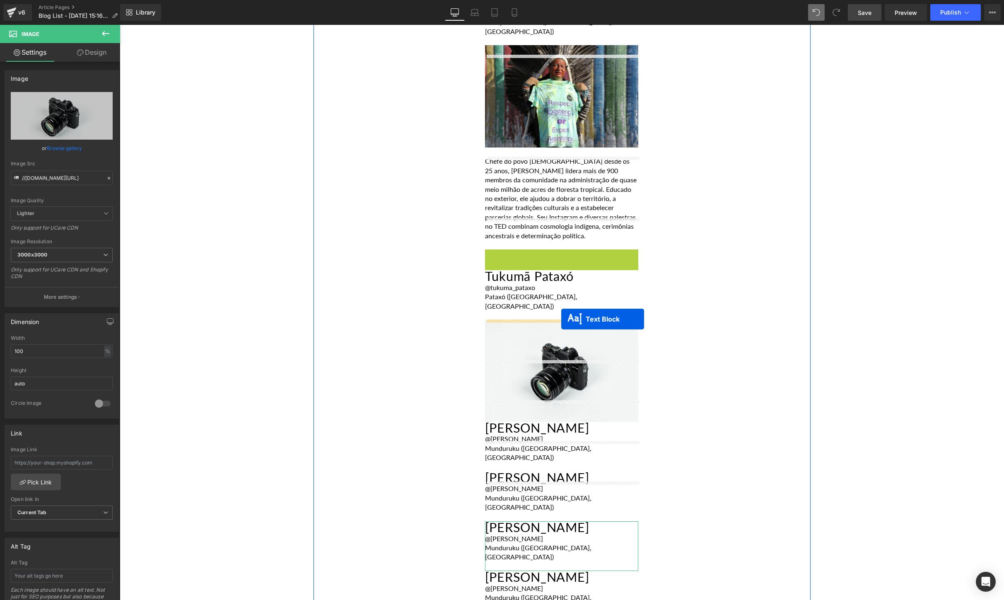
drag, startPoint x: 538, startPoint y: 208, endPoint x: 560, endPoint y: 319, distance: 113.3
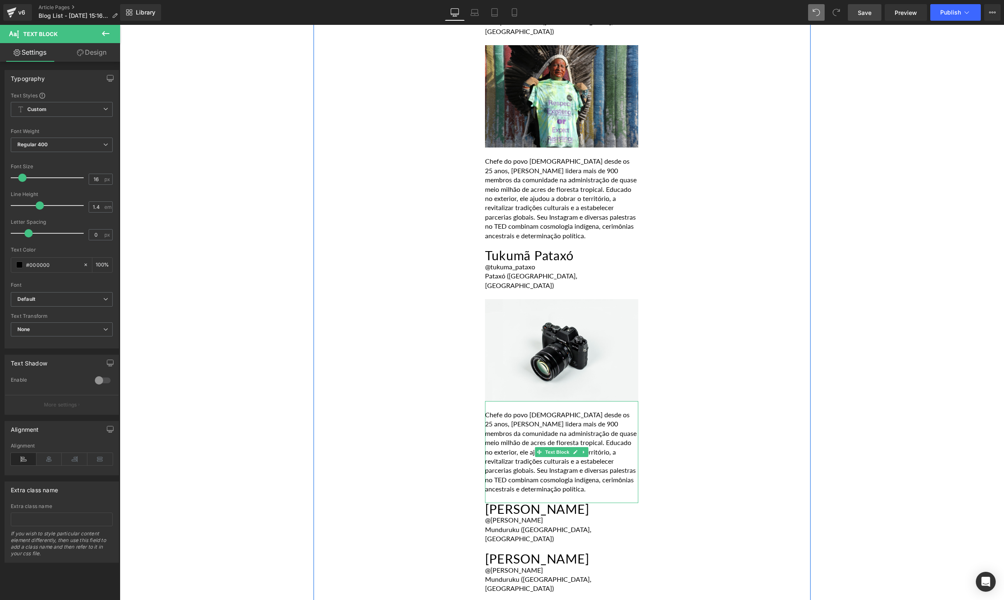
click at [562, 410] on p "Chefe do povo [DEMOGRAPHIC_DATA] desde os 25 anos, [PERSON_NAME] lidera mais de…" at bounding box center [561, 452] width 153 height 84
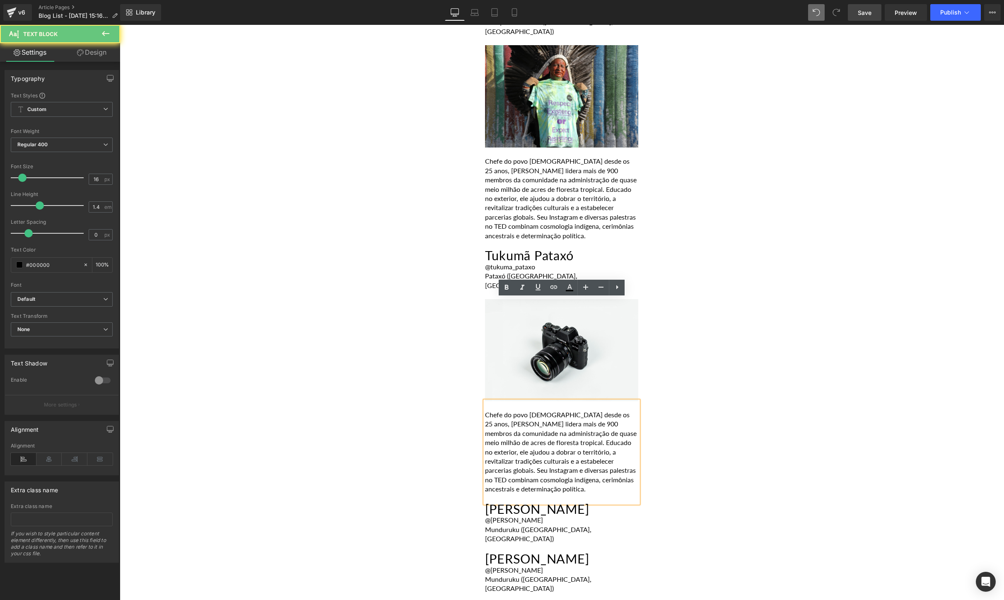
click at [609, 410] on p "Chefe do povo [DEMOGRAPHIC_DATA] desde os 25 anos, [PERSON_NAME] lidera mais de…" at bounding box center [561, 452] width 153 height 84
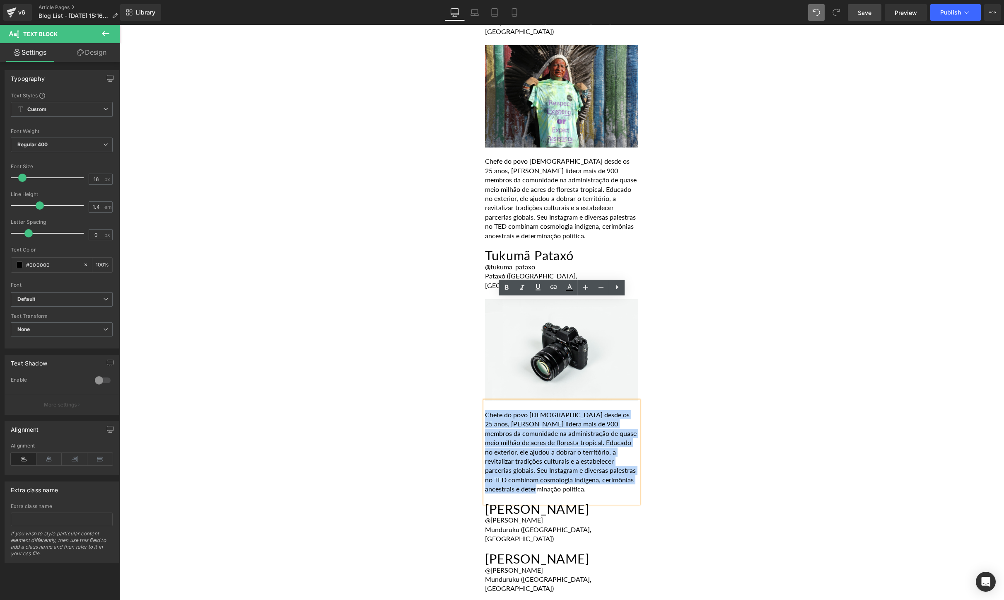
drag, startPoint x: 607, startPoint y: 386, endPoint x: 486, endPoint y: 316, distance: 140.0
click at [486, 410] on p "Chefe do povo [DEMOGRAPHIC_DATA] desde os 25 anos, [PERSON_NAME] lidera mais de…" at bounding box center [561, 452] width 153 height 84
paste div
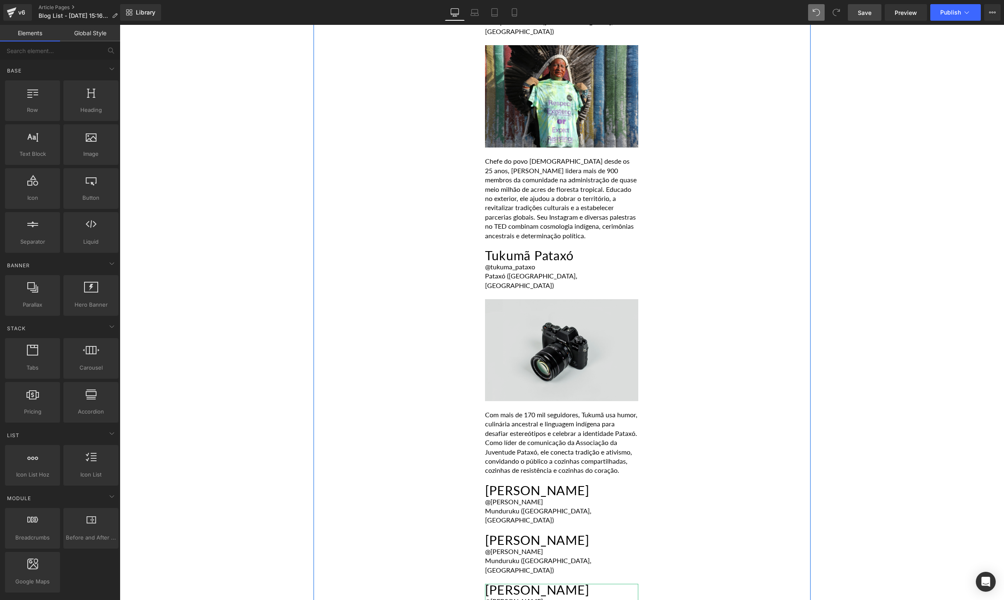
click at [499, 299] on img at bounding box center [561, 349] width 153 height 101
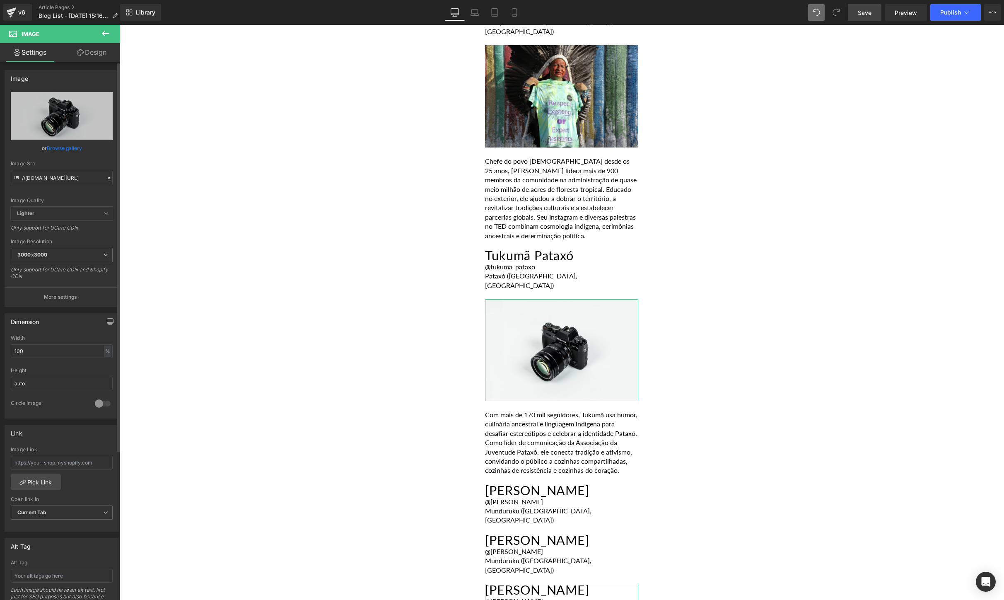
click at [61, 153] on link "Browse gallery" at bounding box center [64, 148] width 35 height 14
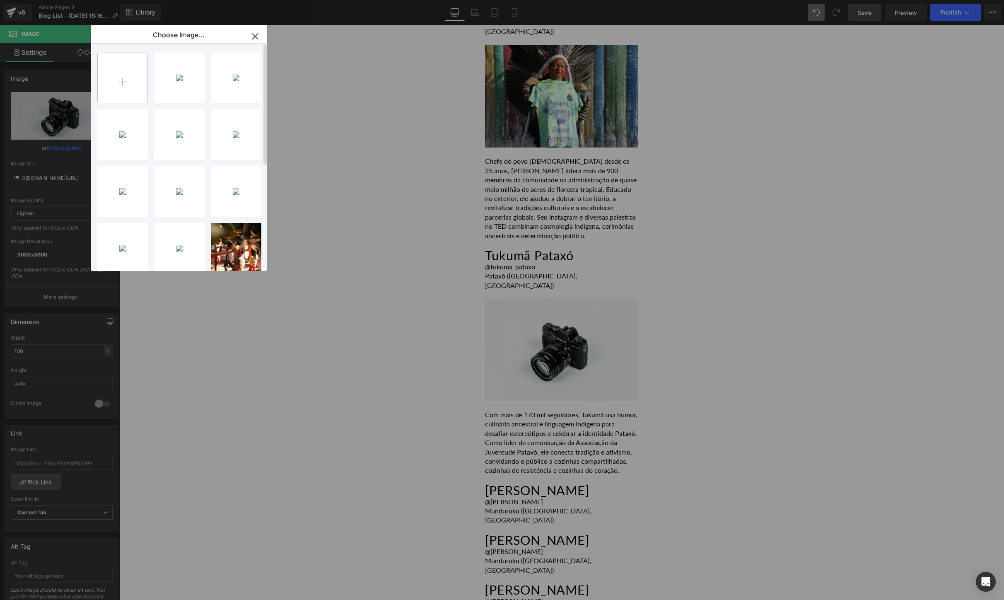
click at [123, 90] on input "file" at bounding box center [123, 78] width 50 height 50
type input "C:\fakepath\DSC01077-min.jpg"
click at [170, 76] on div "DSC0107...-min.jpg 865.30 KB" at bounding box center [179, 78] width 51 height 51
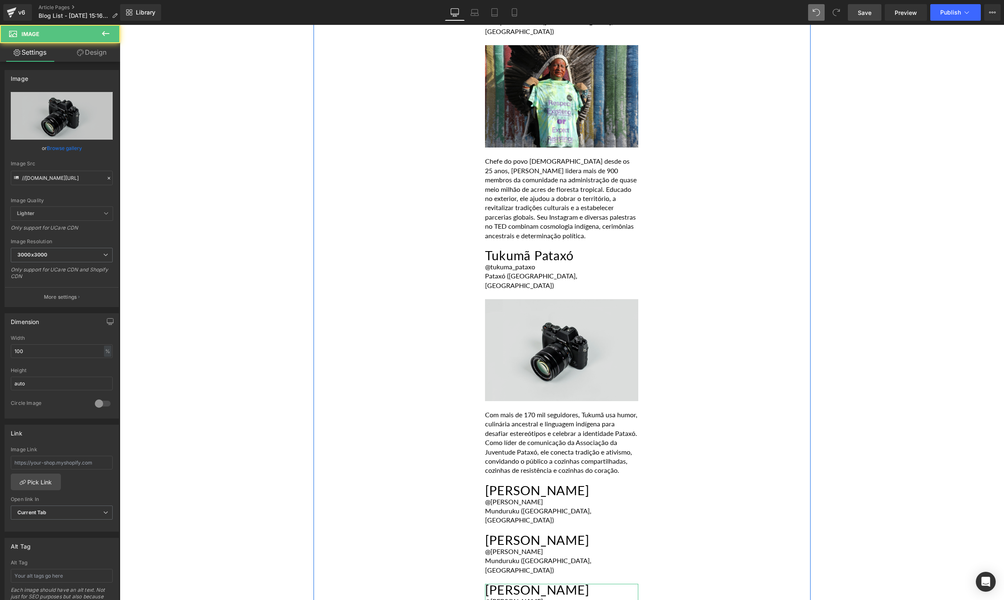
click at [506, 299] on img at bounding box center [561, 349] width 153 height 101
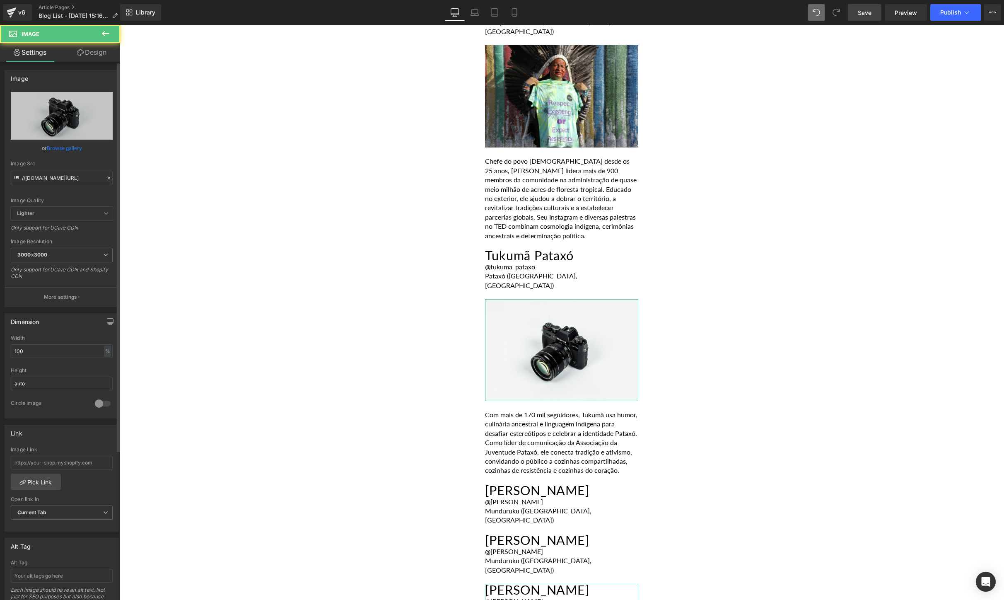
click at [69, 147] on link "Browse gallery" at bounding box center [64, 148] width 35 height 14
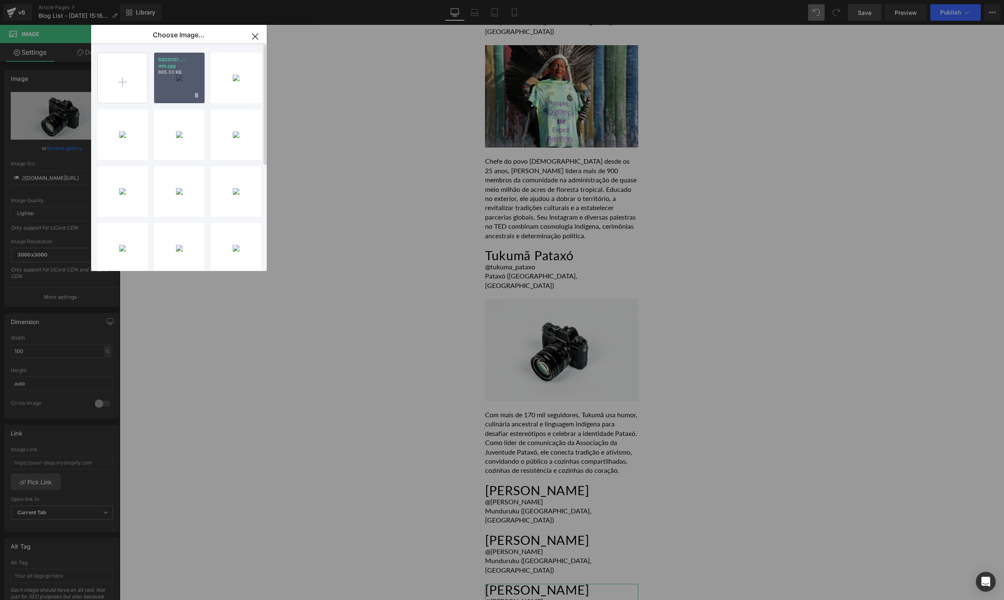
click at [172, 76] on div "DSC0107...-min.jpg 865.30 KB" at bounding box center [179, 78] width 51 height 51
type input "[URL][DOMAIN_NAME]"
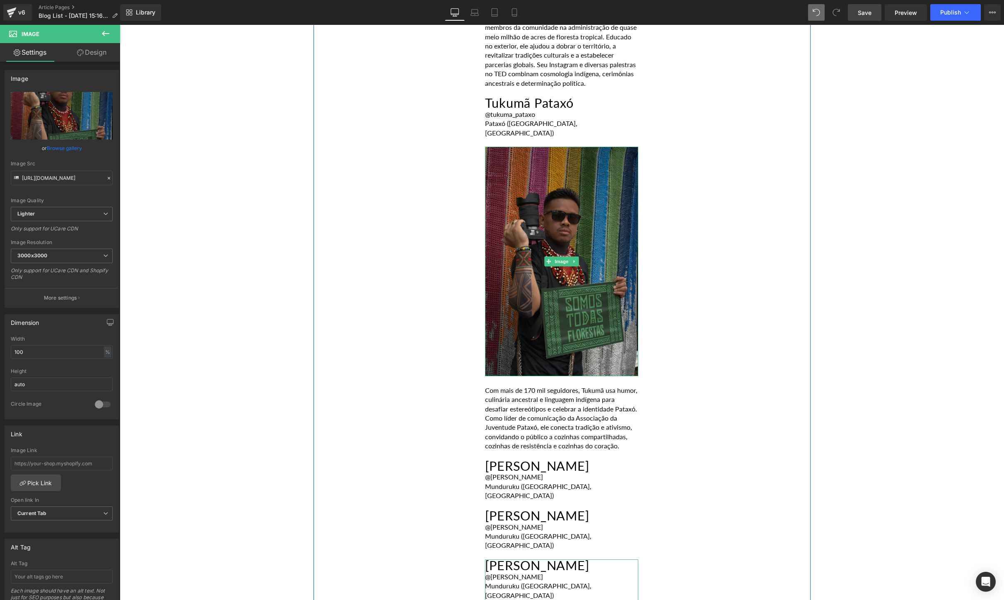
scroll to position [2962, 0]
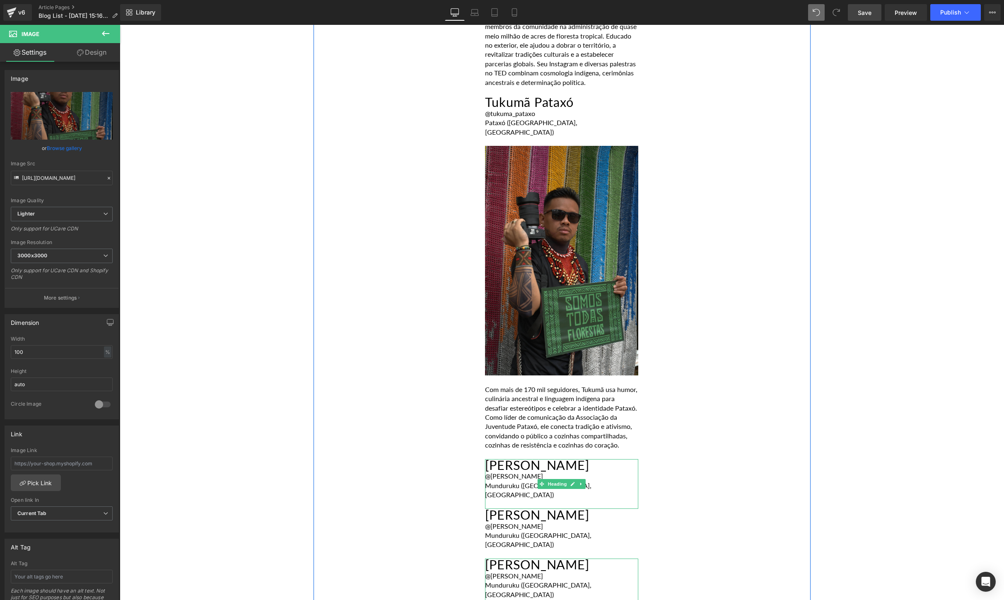
click at [597, 471] on div "@[PERSON_NAME]" at bounding box center [561, 475] width 153 height 9
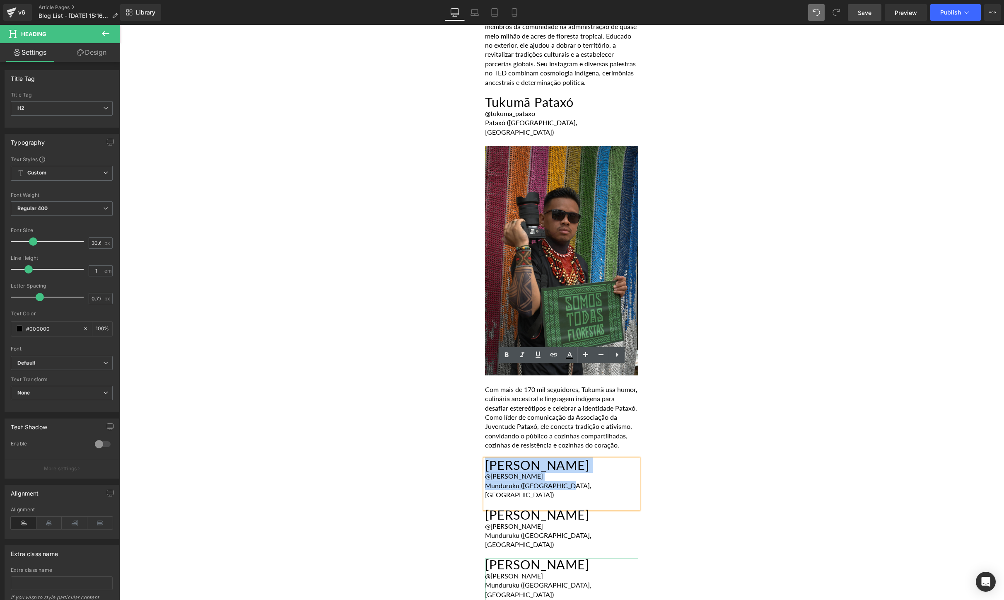
drag, startPoint x: 573, startPoint y: 393, endPoint x: 479, endPoint y: 374, distance: 95.8
paste div
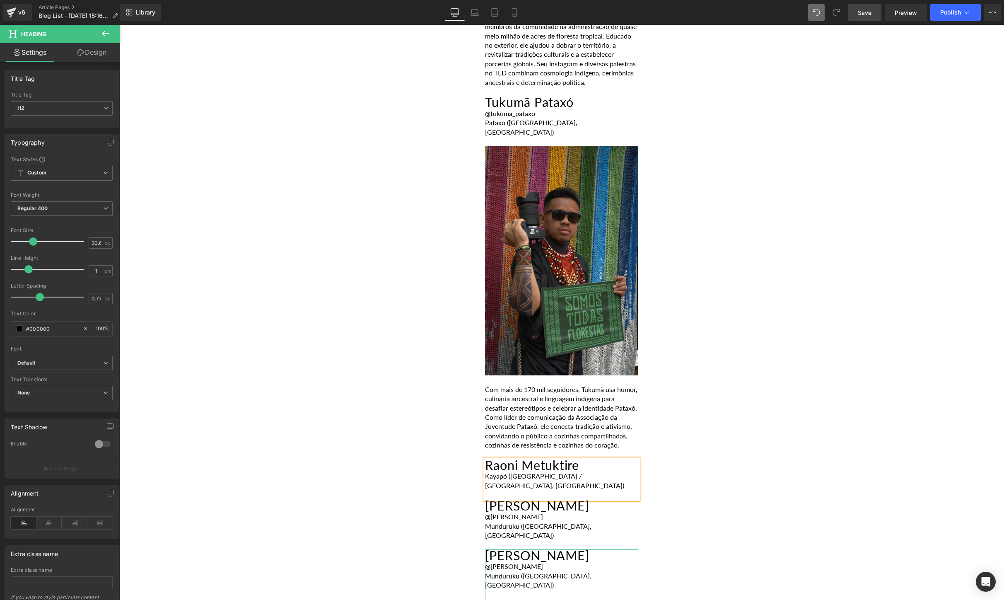
click at [584, 471] on div "Kayapó ([GEOGRAPHIC_DATA] / [GEOGRAPHIC_DATA], [GEOGRAPHIC_DATA])" at bounding box center [561, 480] width 153 height 19
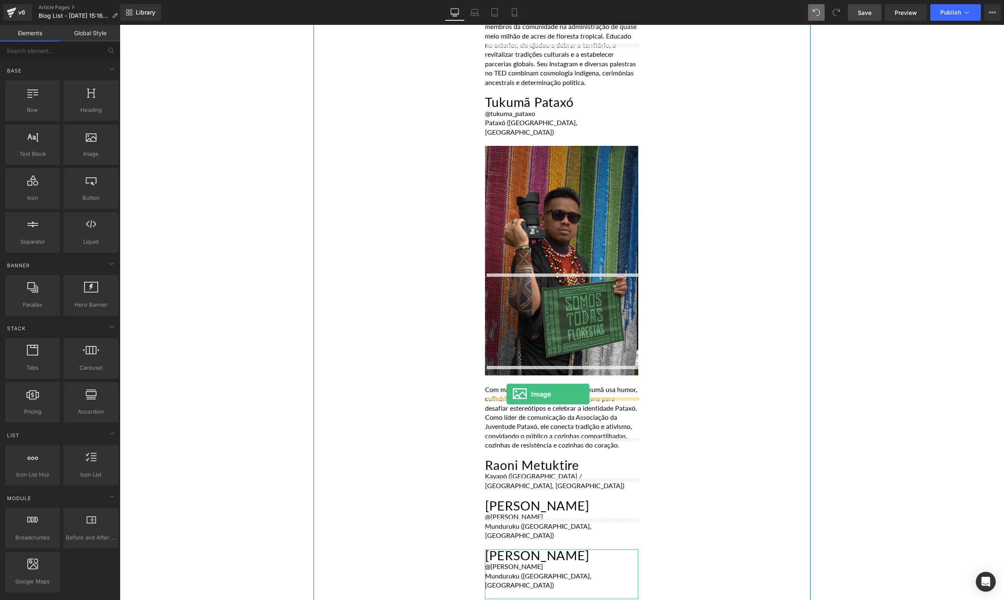
drag, startPoint x: 206, startPoint y: 174, endPoint x: 507, endPoint y: 394, distance: 372.0
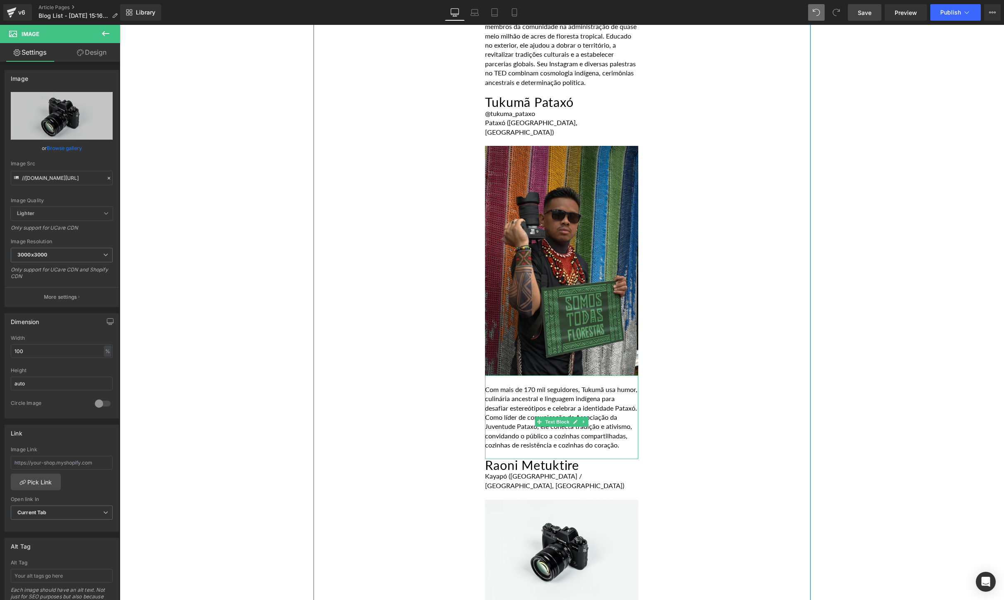
scroll to position [3092, 0]
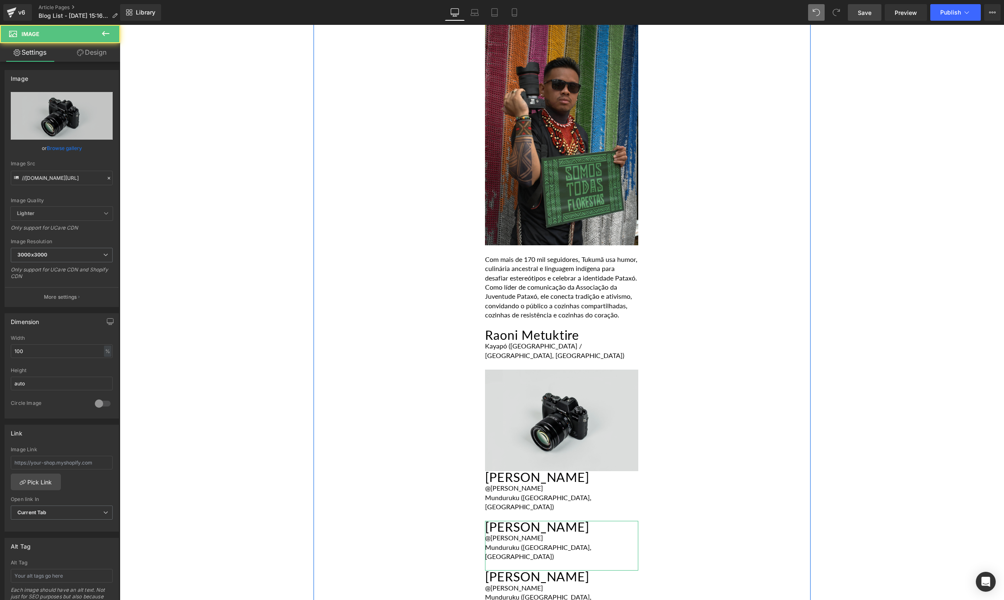
click at [542, 369] on img at bounding box center [561, 419] width 153 height 101
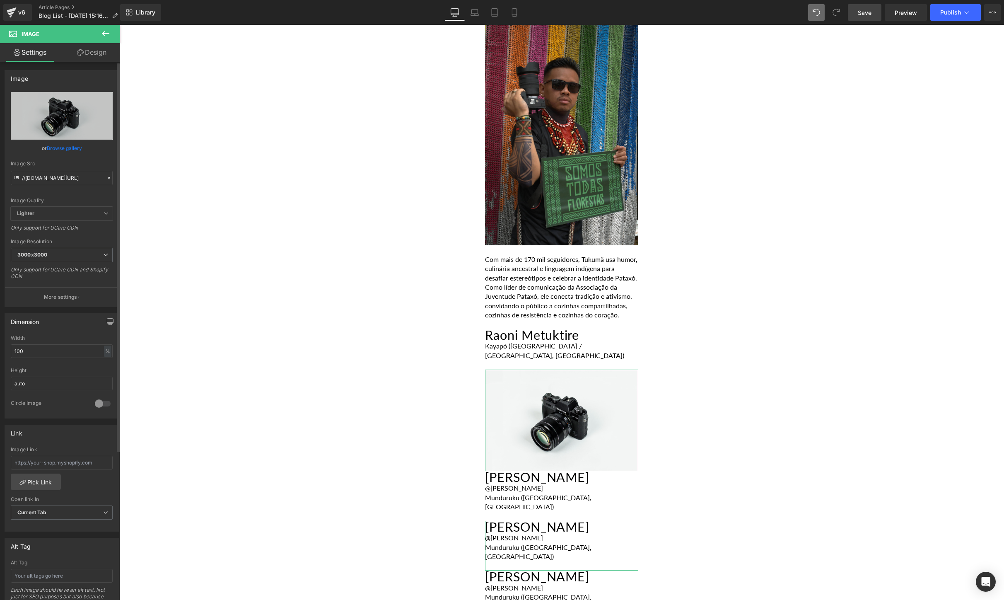
click at [60, 151] on link "Browse gallery" at bounding box center [64, 148] width 35 height 14
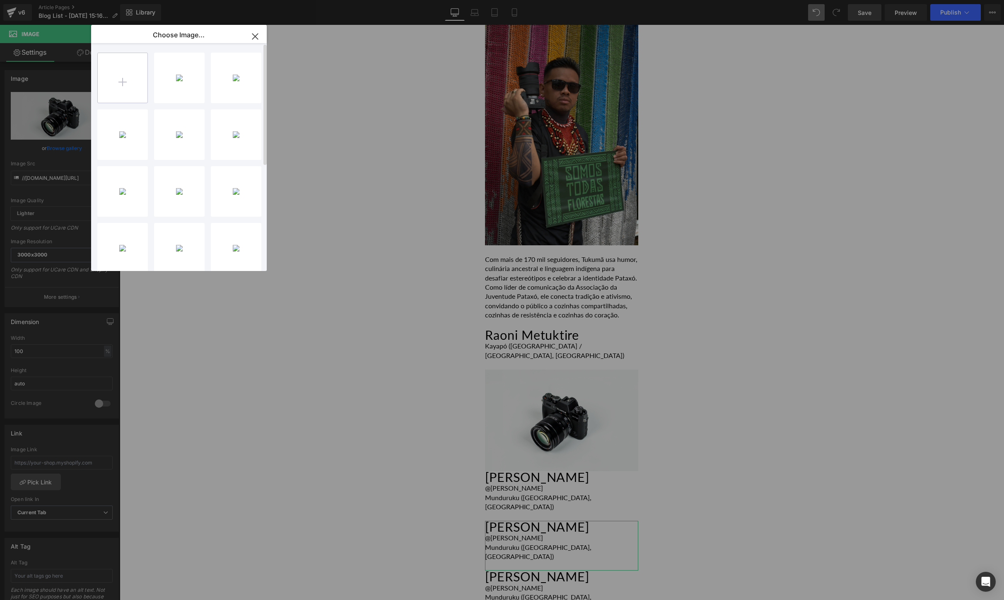
click at [114, 73] on input "file" at bounding box center [123, 78] width 50 height 50
type input "C:\fakepath\VisiteRaoni23-19.jpg"
click at [177, 85] on div "VisiteR...3-19.jpg 56.36 KB" at bounding box center [179, 78] width 51 height 51
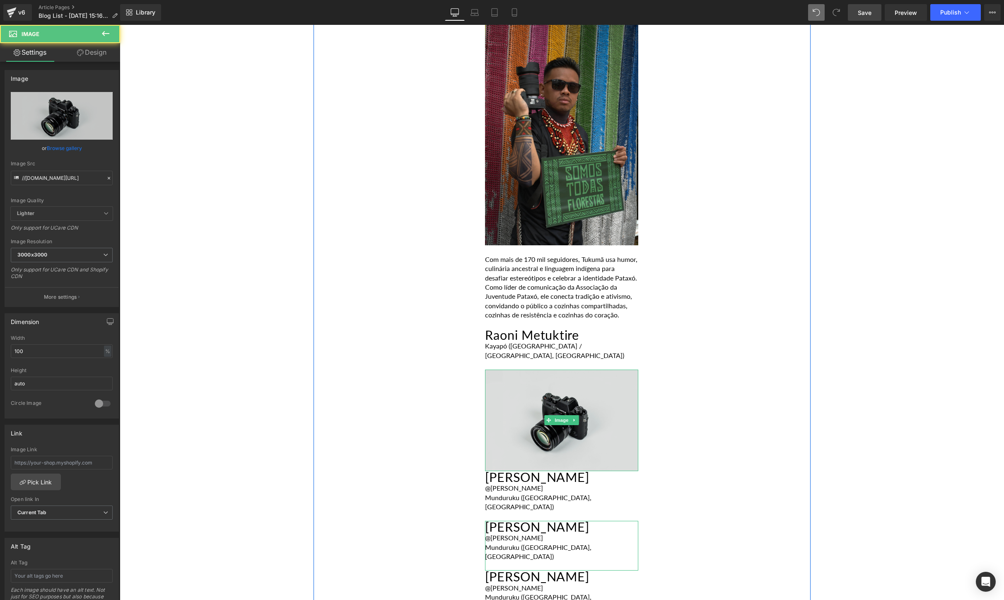
click at [502, 369] on img at bounding box center [561, 419] width 153 height 101
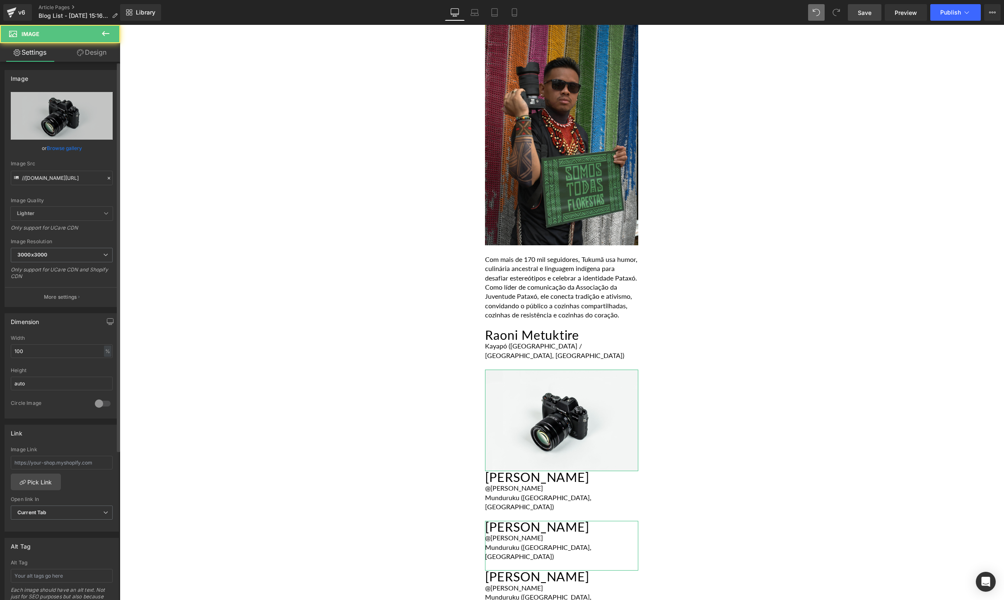
click at [68, 147] on link "Browse gallery" at bounding box center [64, 148] width 35 height 14
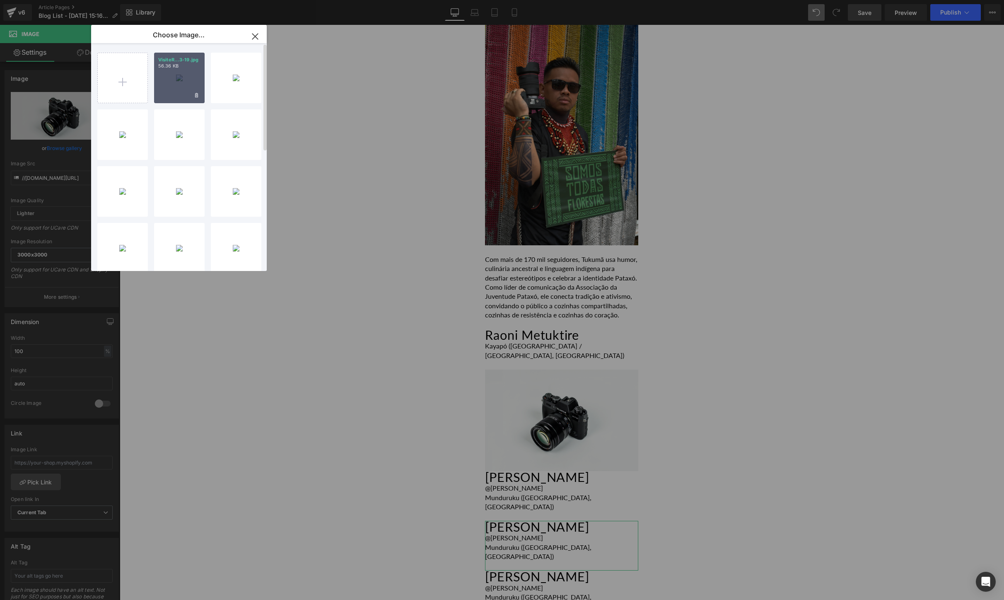
click at [163, 76] on div "VisiteR...3-19.jpg 56.36 KB" at bounding box center [179, 78] width 51 height 51
type input "[URL][DOMAIN_NAME]"
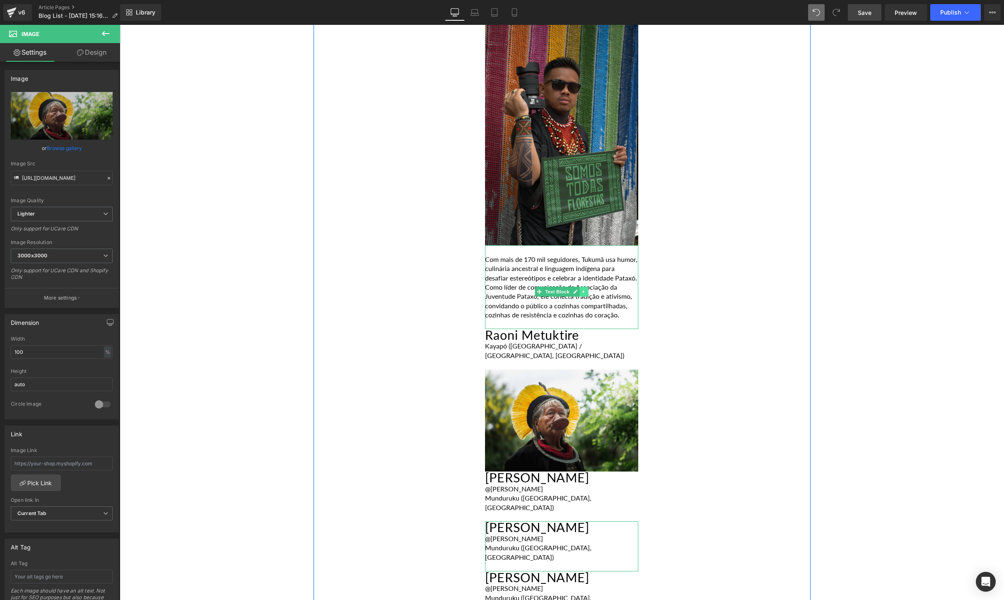
click at [584, 289] on icon at bounding box center [584, 291] width 5 height 5
click at [579, 289] on icon at bounding box center [579, 291] width 5 height 5
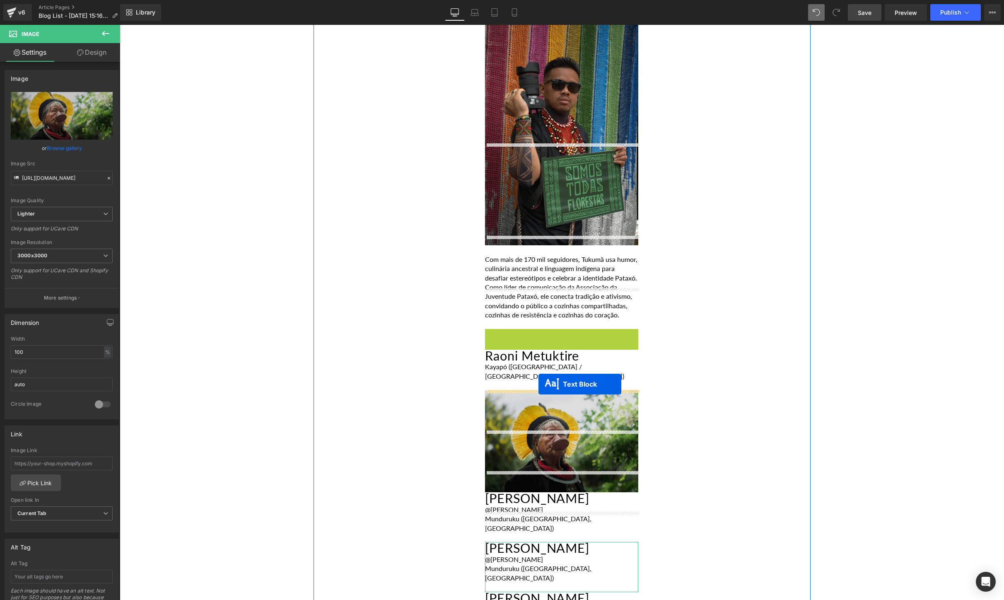
drag, startPoint x: 539, startPoint y: 283, endPoint x: 539, endPoint y: 384, distance: 101.1
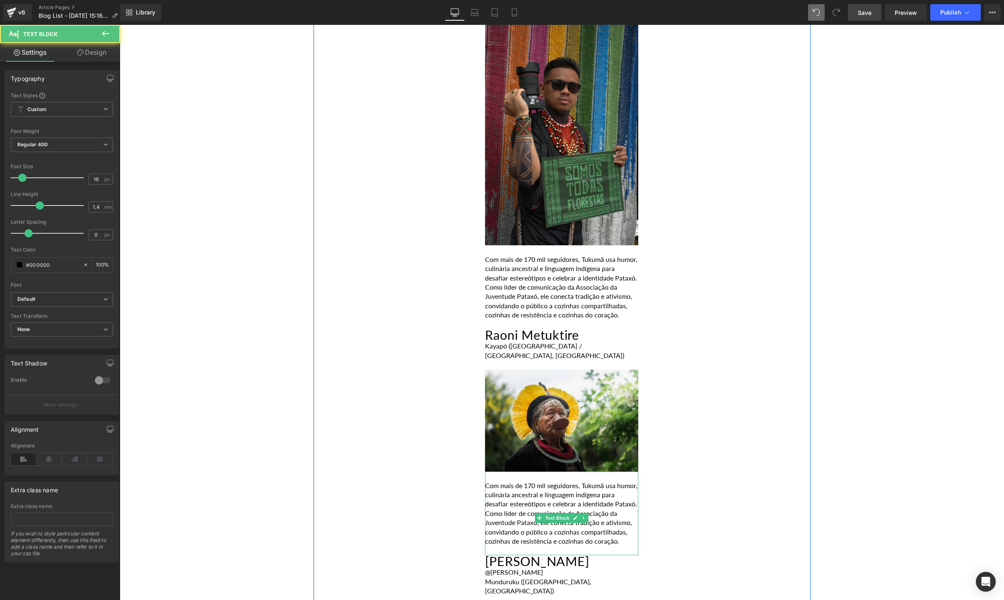
click at [521, 481] on p "Com mais de 170 mil seguidores, Tukumã usa humor, culinária ancestral e linguag…" at bounding box center [561, 513] width 153 height 65
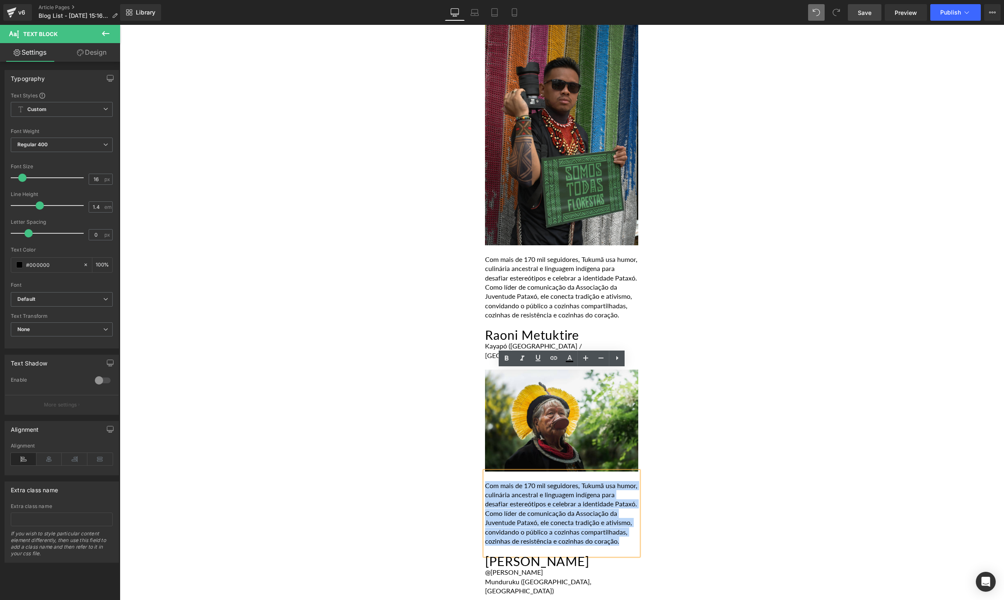
drag, startPoint x: 538, startPoint y: 451, endPoint x: 486, endPoint y: 383, distance: 85.1
click at [486, 481] on p "Com mais de 170 mil seguidores, Tukumã usa humor, culinária ancestral e linguag…" at bounding box center [561, 513] width 153 height 65
paste div
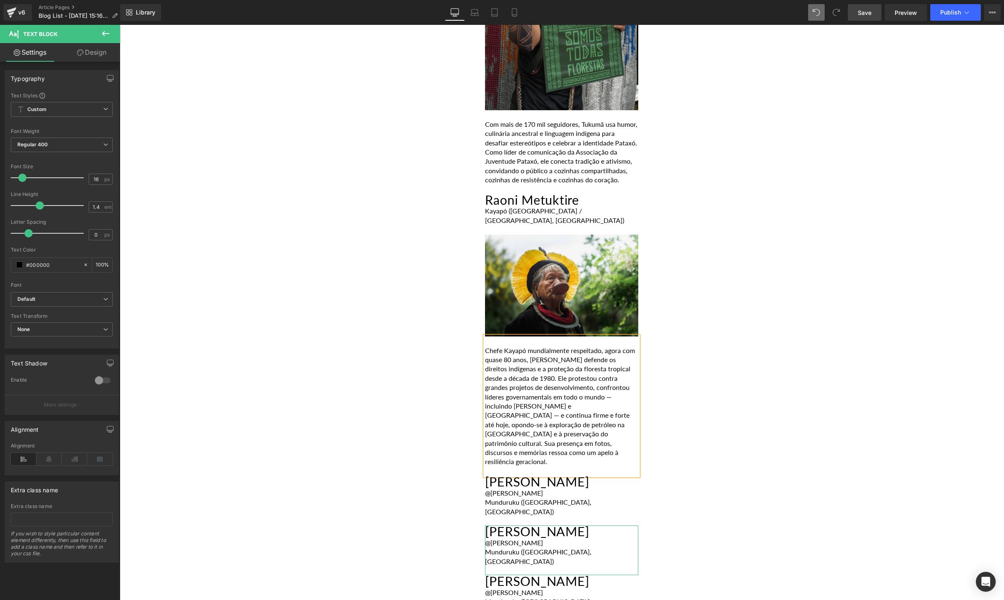
scroll to position [3263, 0]
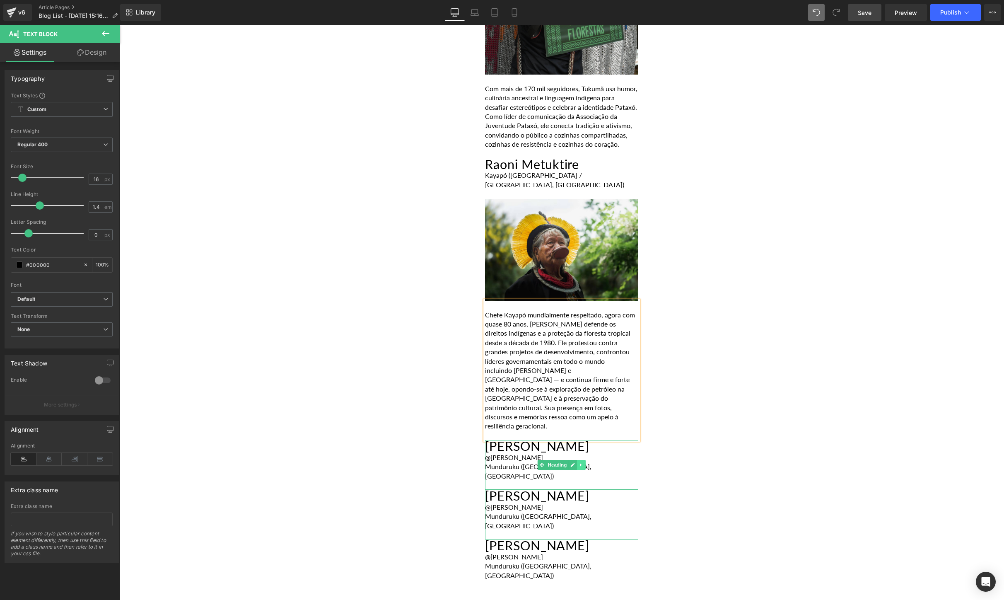
click at [577, 460] on link at bounding box center [581, 465] width 9 height 10
click at [610, 481] on div at bounding box center [561, 485] width 153 height 9
click at [590, 462] on div "Munduruku ([GEOGRAPHIC_DATA], [GEOGRAPHIC_DATA])" at bounding box center [561, 471] width 153 height 19
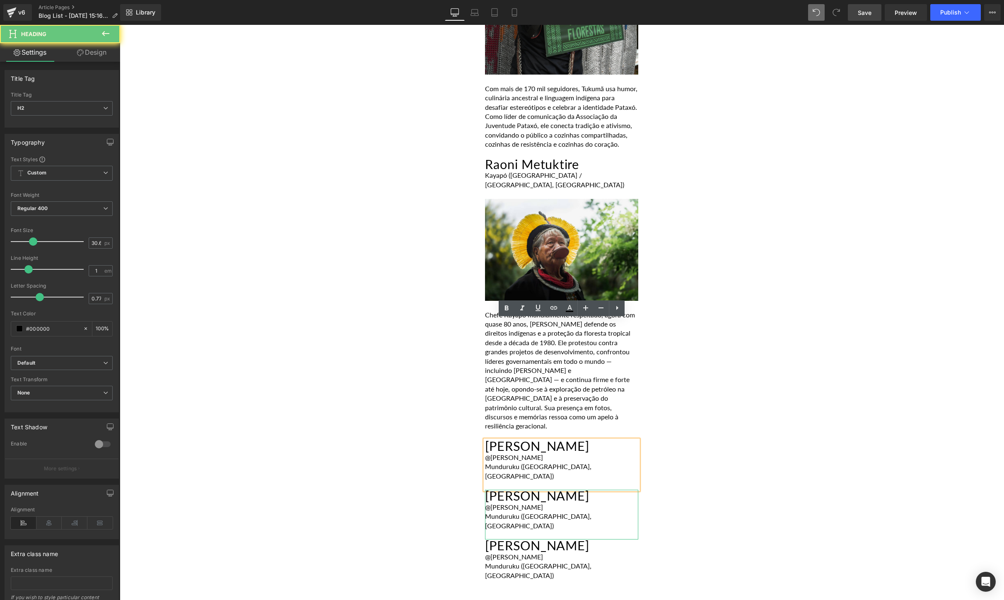
click at [625, 462] on div "Munduruku ([GEOGRAPHIC_DATA], [GEOGRAPHIC_DATA])" at bounding box center [561, 471] width 153 height 19
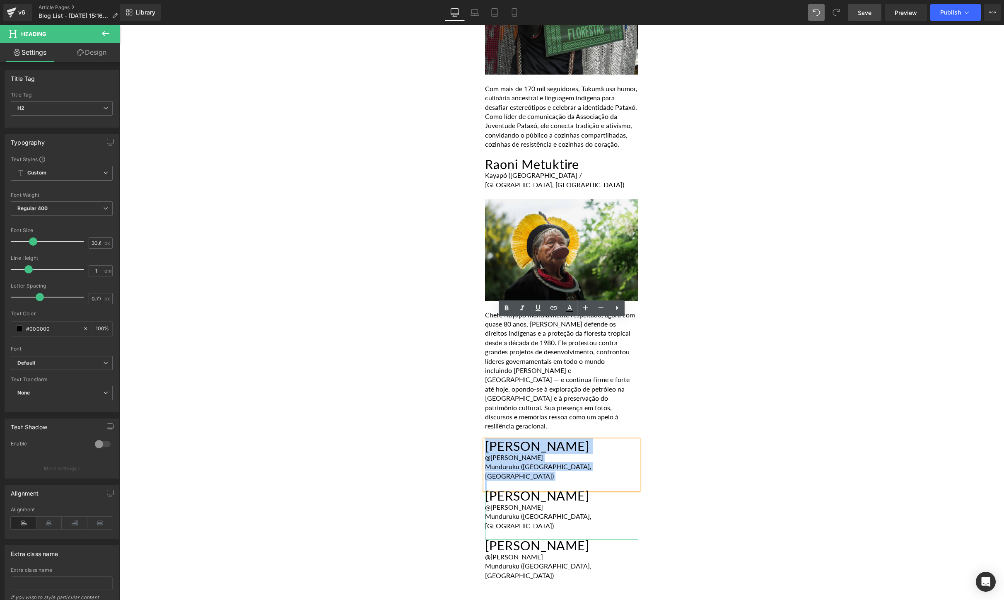
drag, startPoint x: 625, startPoint y: 350, endPoint x: 481, endPoint y: 327, distance: 146.4
paste div
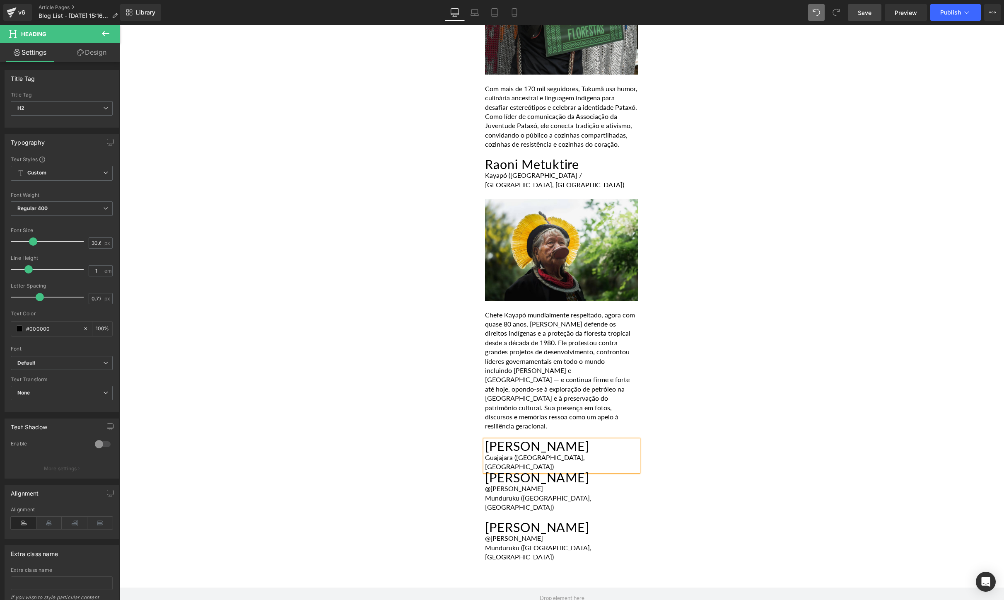
click at [562, 453] on div "Guajajara ([GEOGRAPHIC_DATA], [GEOGRAPHIC_DATA])" at bounding box center [561, 462] width 153 height 19
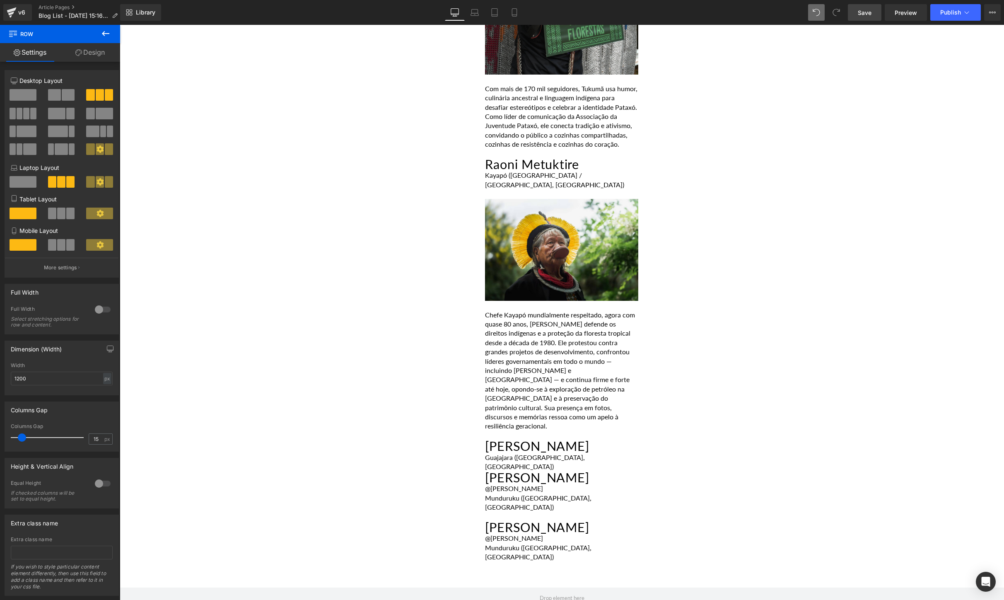
click at [108, 36] on icon at bounding box center [106, 34] width 10 height 10
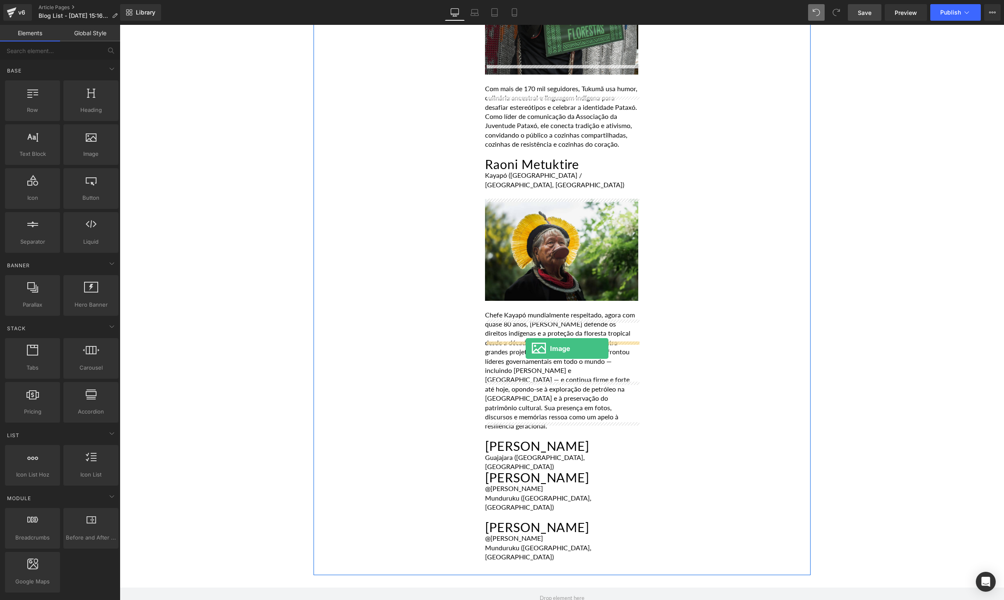
drag, startPoint x: 201, startPoint y: 178, endPoint x: 526, endPoint y: 348, distance: 366.9
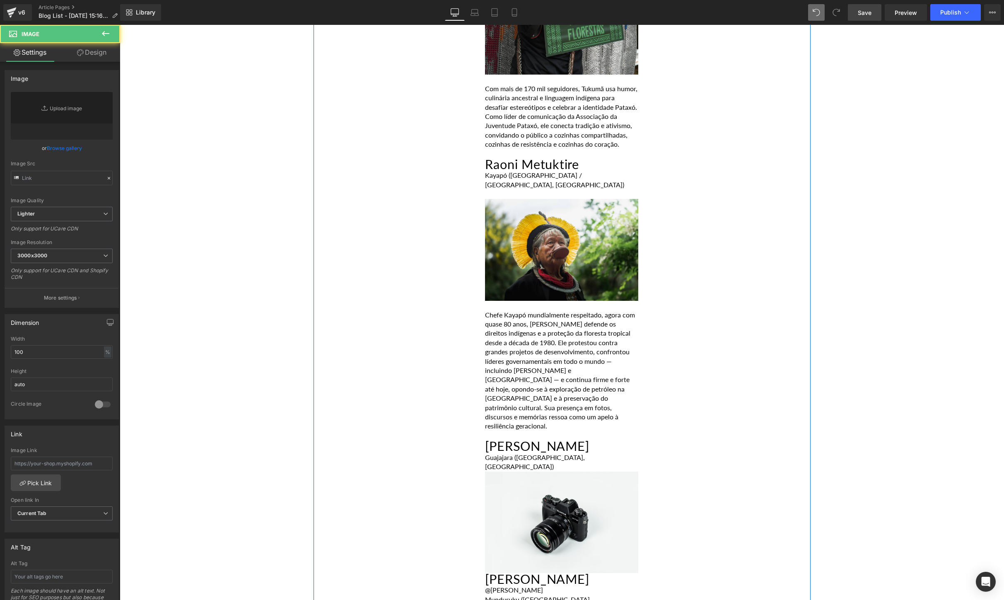
type input "//[DOMAIN_NAME][URL]"
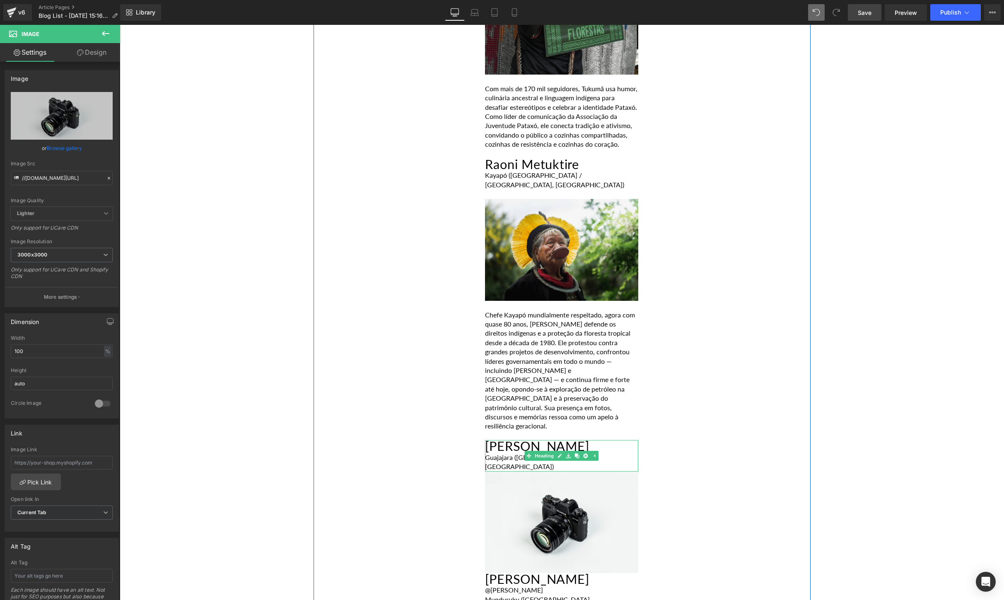
click at [604, 453] on div "Guajajara ([GEOGRAPHIC_DATA], [GEOGRAPHIC_DATA])" at bounding box center [561, 462] width 153 height 19
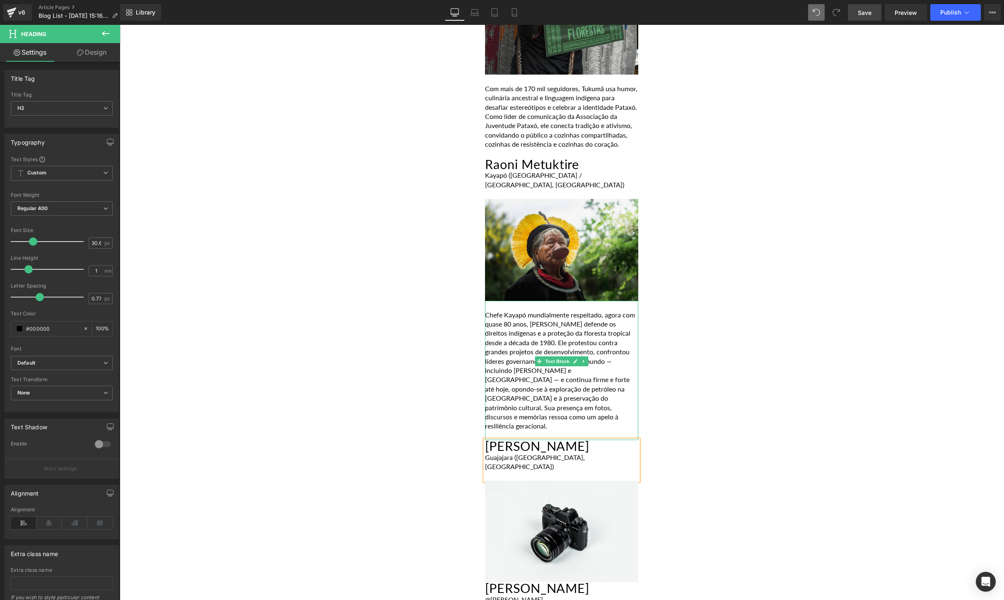
scroll to position [3317, 0]
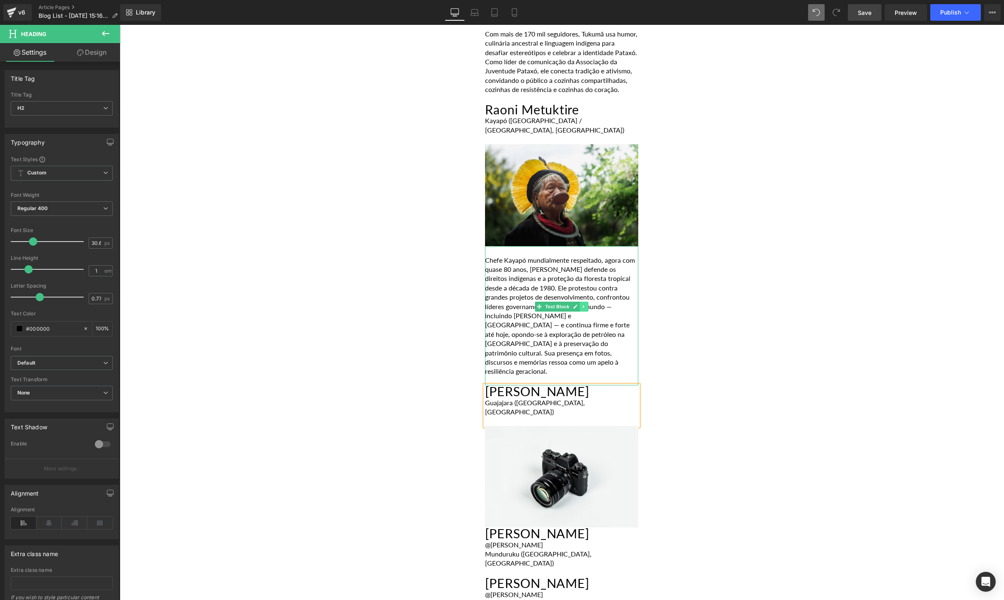
click at [588, 302] on link at bounding box center [584, 307] width 9 height 10
drag, startPoint x: 585, startPoint y: 205, endPoint x: 579, endPoint y: 204, distance: 6.7
click at [579, 302] on li at bounding box center [580, 307] width 26 height 10
click at [579, 304] on icon at bounding box center [579, 306] width 5 height 5
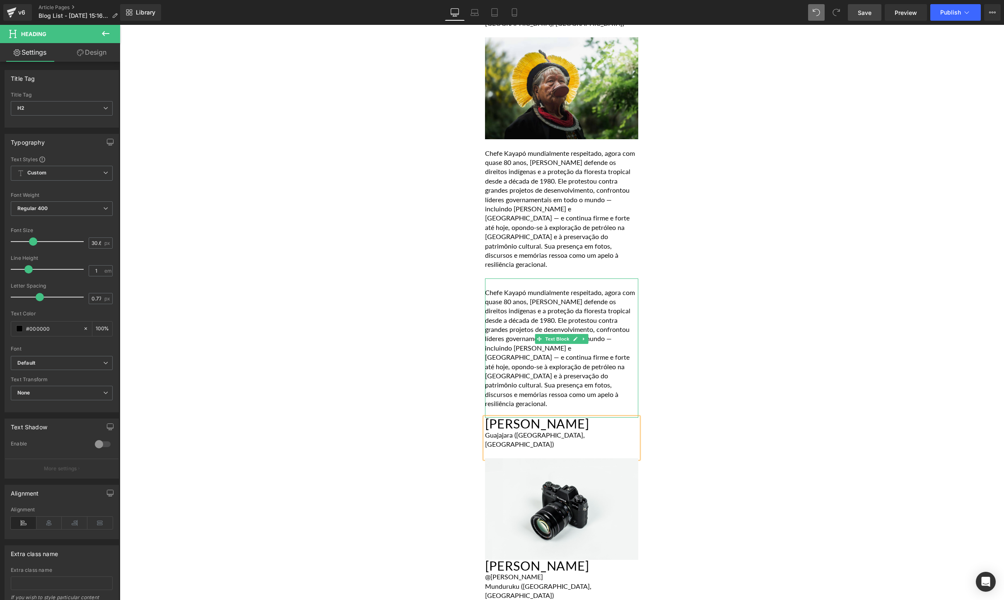
scroll to position [3438, 0]
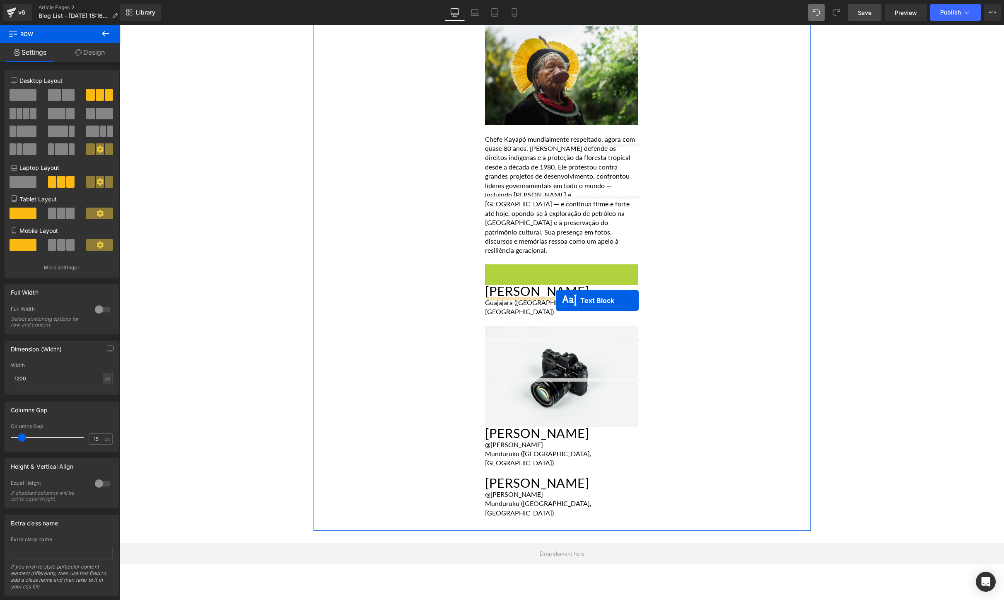
drag, startPoint x: 539, startPoint y: 207, endPoint x: 556, endPoint y: 301, distance: 95.5
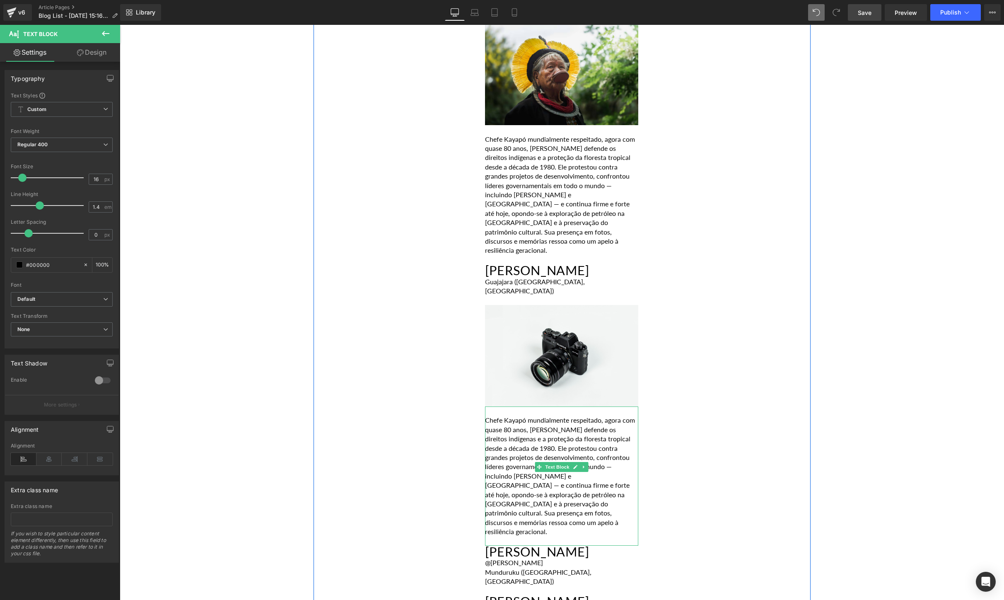
click at [620, 415] on p "Chefe Kayapó mundialmente respeitado, agora com quase 80 anos, [PERSON_NAME] de…" at bounding box center [561, 475] width 153 height 121
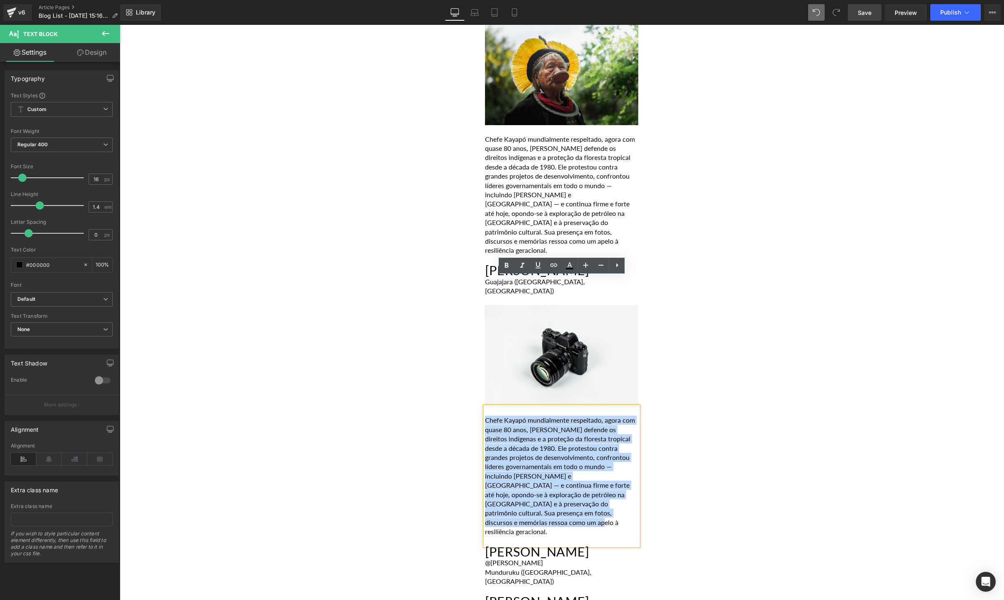
drag, startPoint x: 625, startPoint y: 382, endPoint x: 486, endPoint y: 291, distance: 166.4
click at [486, 415] on p "Chefe Kayapó mundialmente respeitado, agora com quase 80 anos, [PERSON_NAME] de…" at bounding box center [561, 475] width 153 height 121
paste div
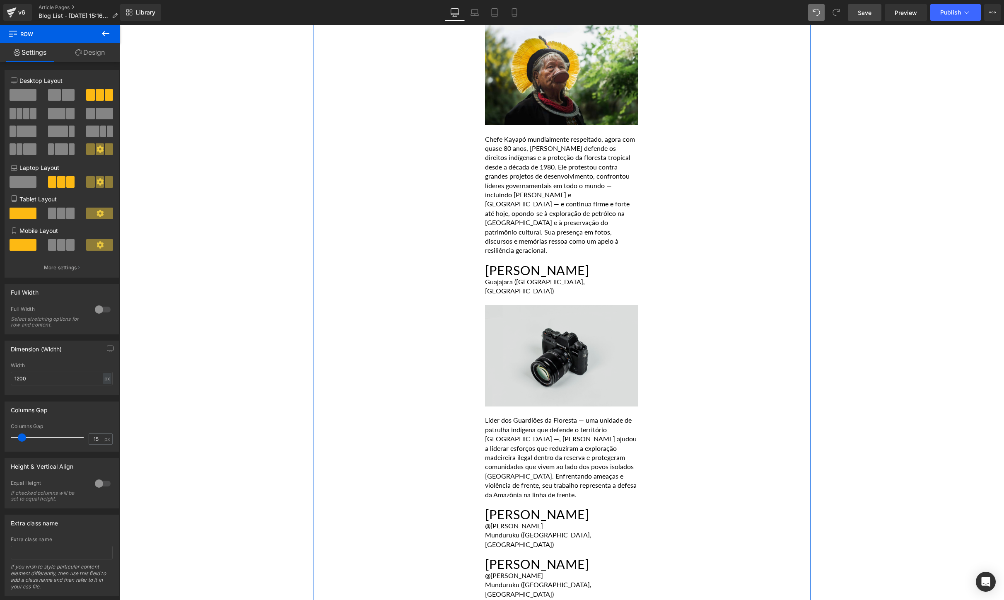
click at [521, 305] on img at bounding box center [561, 355] width 153 height 101
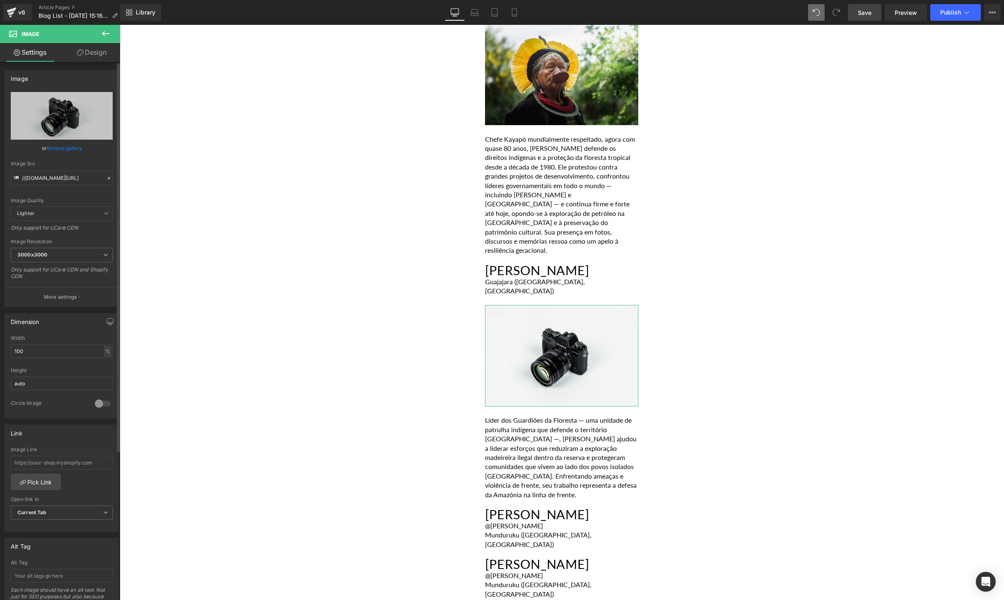
click at [61, 147] on link "Browse gallery" at bounding box center [64, 148] width 35 height 14
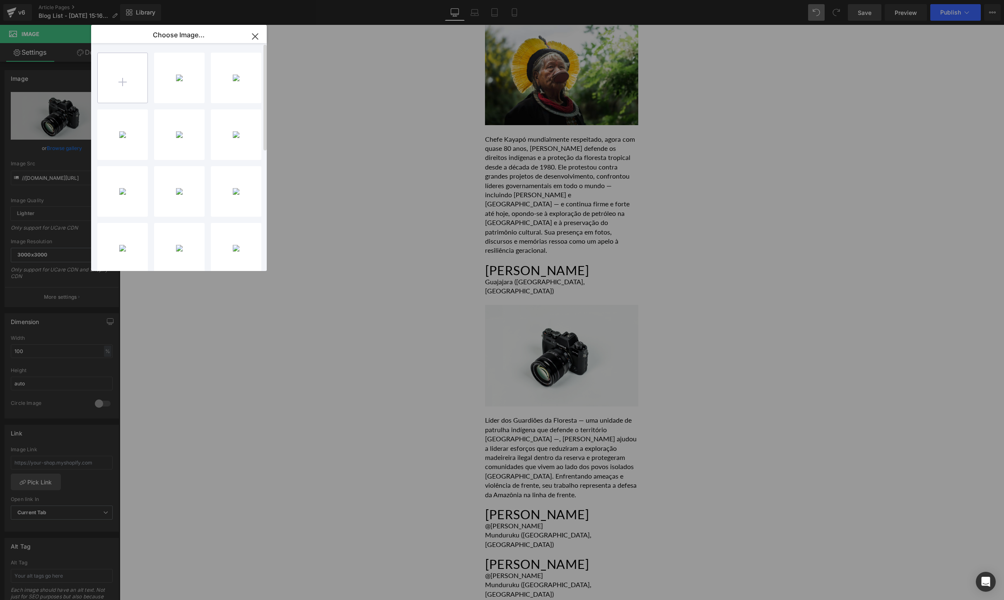
click at [125, 90] on input "file" at bounding box center [123, 78] width 50 height 50
type input "C:\fakepath\Guardines3.width-1025.jpg"
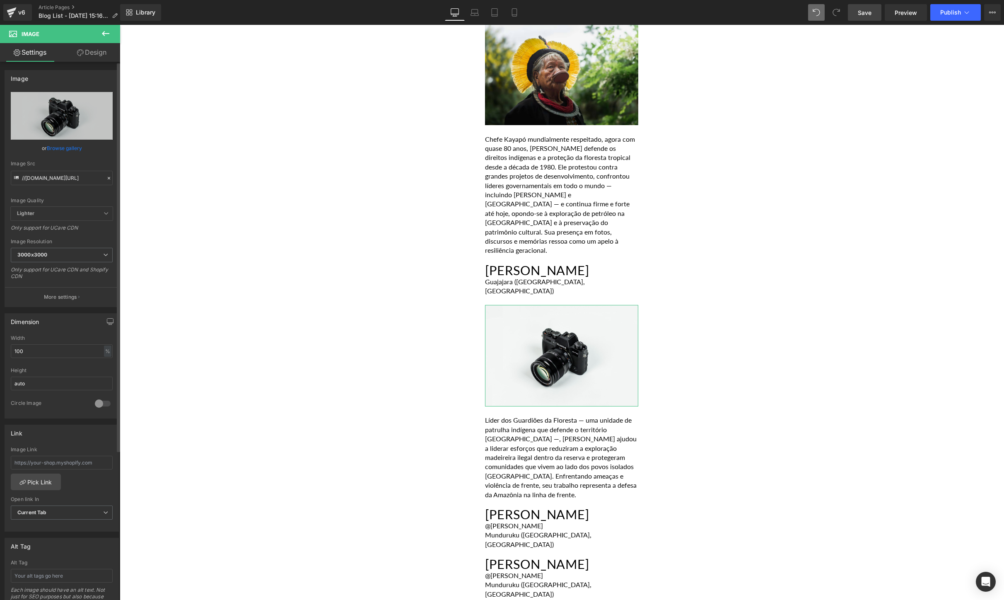
click at [69, 145] on link "Browse gallery" at bounding box center [64, 148] width 35 height 14
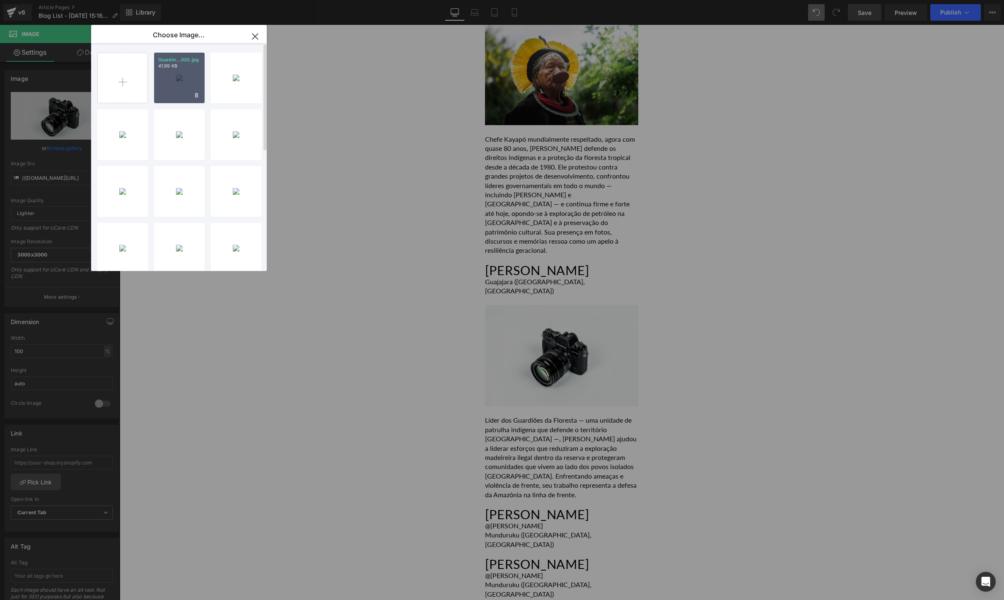
click at [159, 81] on div "Guardin...025.jpg 41.99 KB" at bounding box center [179, 78] width 51 height 51
type input "[URL][DOMAIN_NAME]"
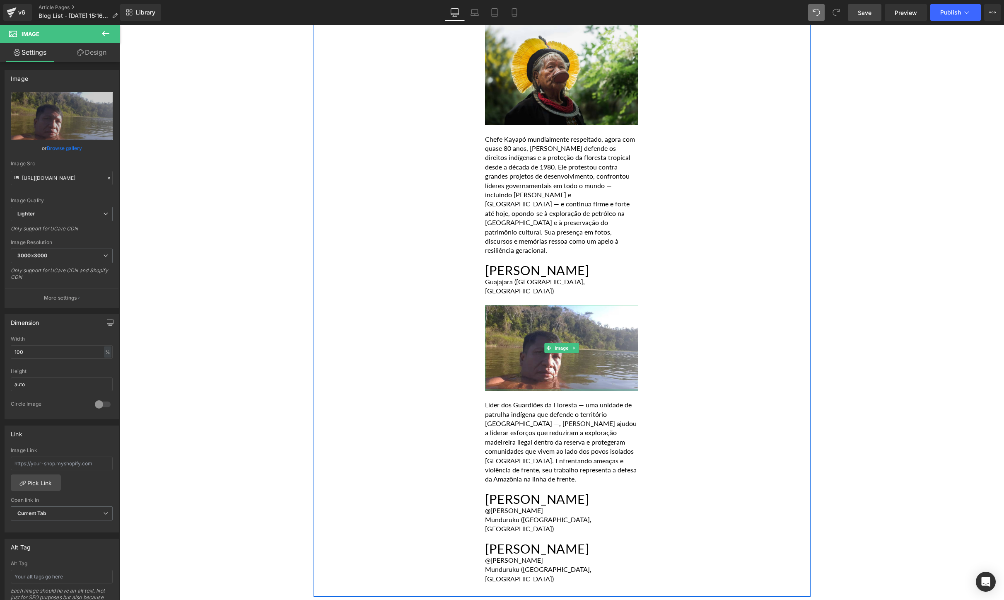
click at [520, 305] on div "Image" at bounding box center [561, 348] width 153 height 86
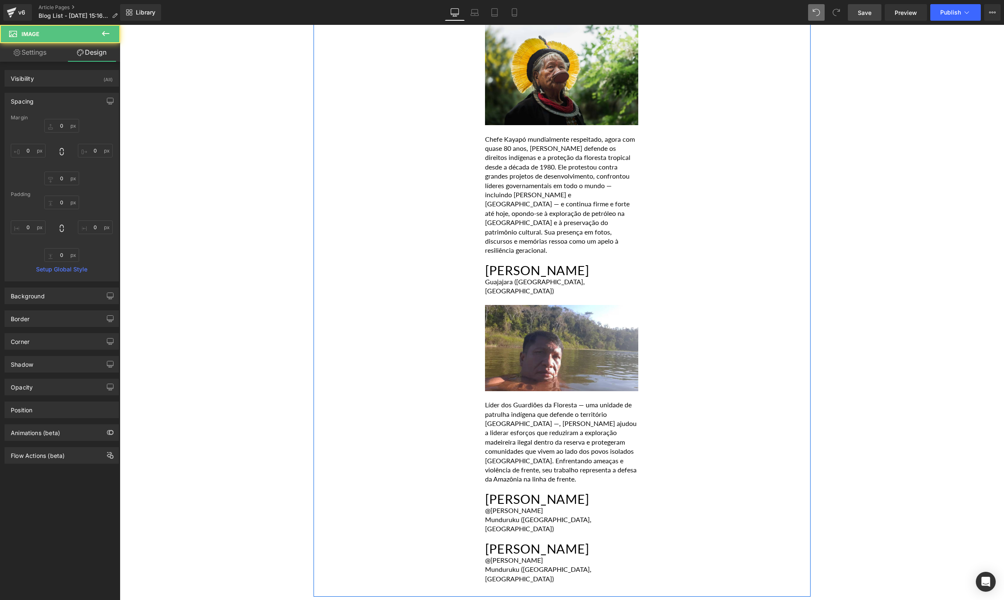
scroll to position [3519, 0]
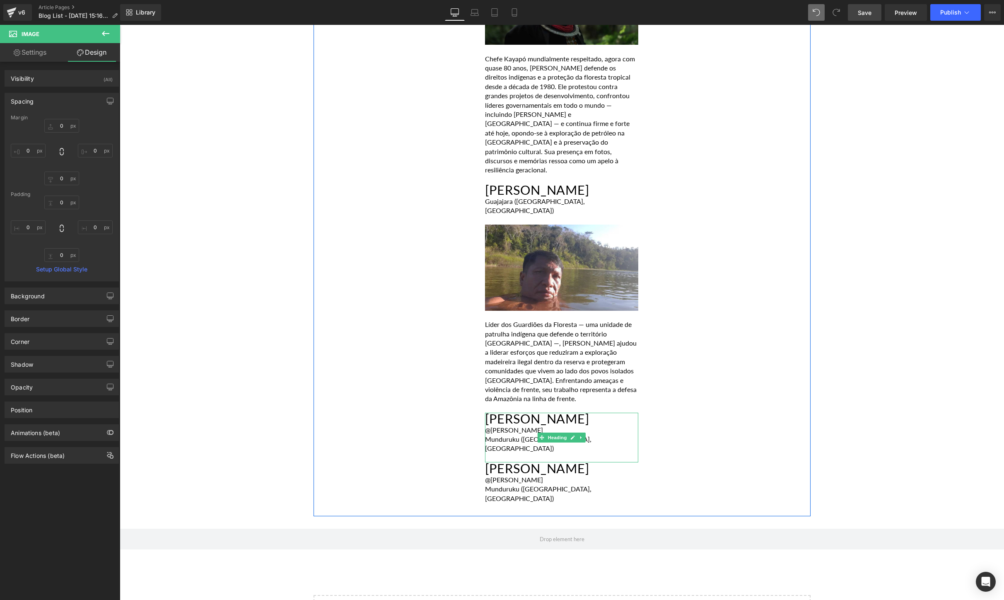
click at [583, 435] on div "Munduruku ([GEOGRAPHIC_DATA], [GEOGRAPHIC_DATA])" at bounding box center [561, 444] width 153 height 19
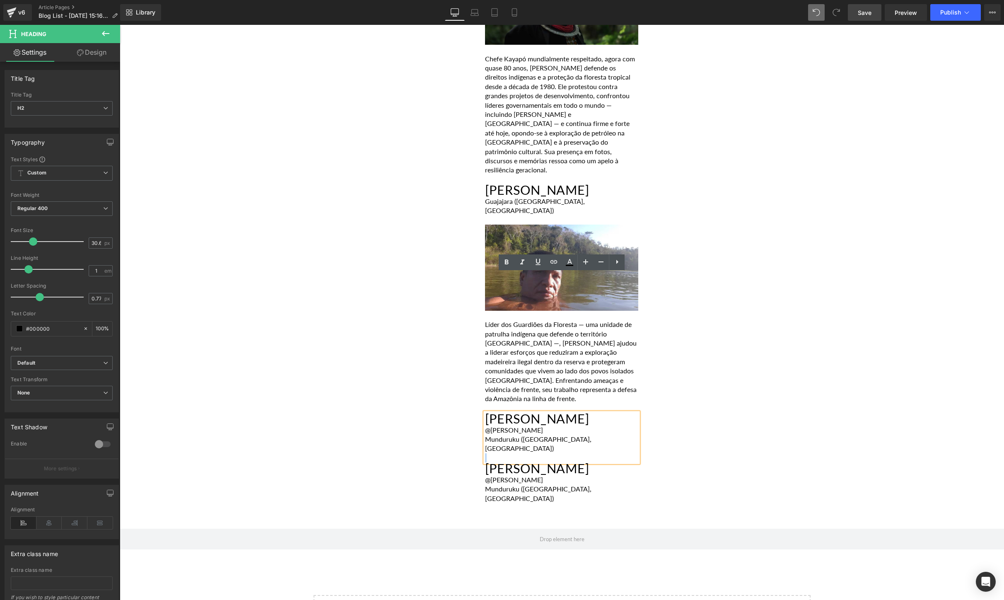
drag, startPoint x: 581, startPoint y: 306, endPoint x: 493, endPoint y: 279, distance: 91.9
click at [493, 413] on div "[PERSON_NAME] @[PERSON_NAME] ([GEOGRAPHIC_DATA], [GEOGRAPHIC_DATA])" at bounding box center [561, 438] width 153 height 50
drag, startPoint x: 562, startPoint y: 301, endPoint x: 482, endPoint y: 281, distance: 82.4
paste div
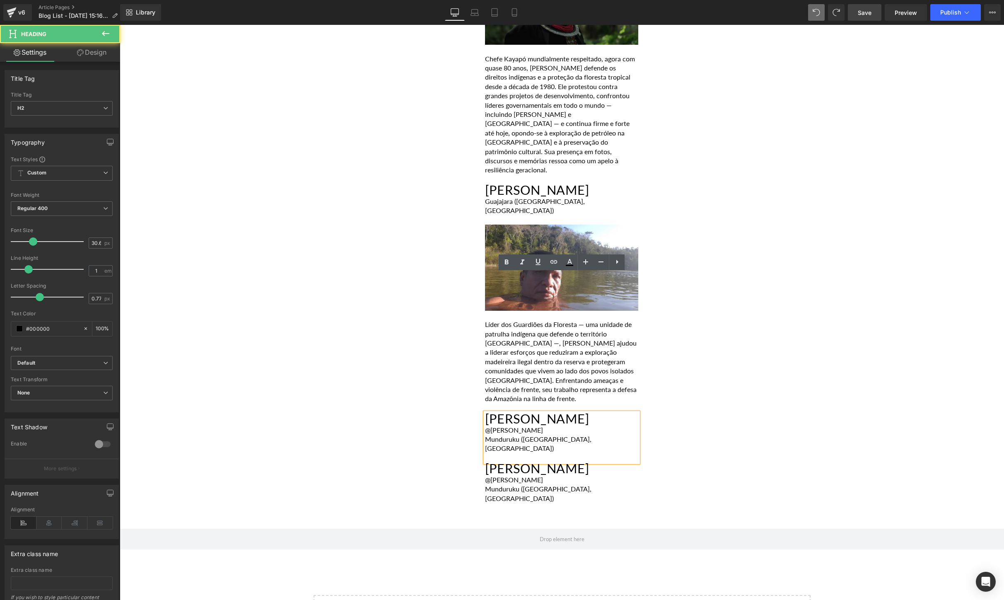
click at [585, 425] on div "@[PERSON_NAME]" at bounding box center [561, 429] width 153 height 9
drag, startPoint x: 588, startPoint y: 295, endPoint x: 481, endPoint y: 285, distance: 107.8
drag, startPoint x: 488, startPoint y: 281, endPoint x: 592, endPoint y: 296, distance: 104.3
click at [592, 413] on div "[PERSON_NAME] @[PERSON_NAME] ([GEOGRAPHIC_DATA], [GEOGRAPHIC_DATA])" at bounding box center [561, 438] width 153 height 50
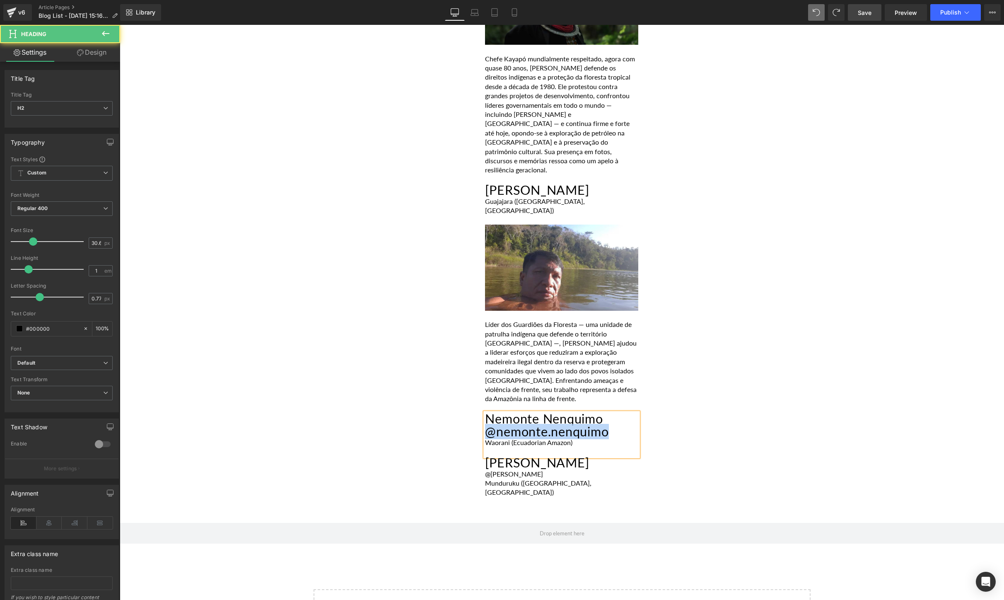
drag, startPoint x: 625, startPoint y: 294, endPoint x: 487, endPoint y: 293, distance: 138.8
click at [487, 413] on h2 "Nemonte Nenquimo @nemonte.nenquimo" at bounding box center [561, 425] width 153 height 25
copy h2 "@nemonte.nenquimo"
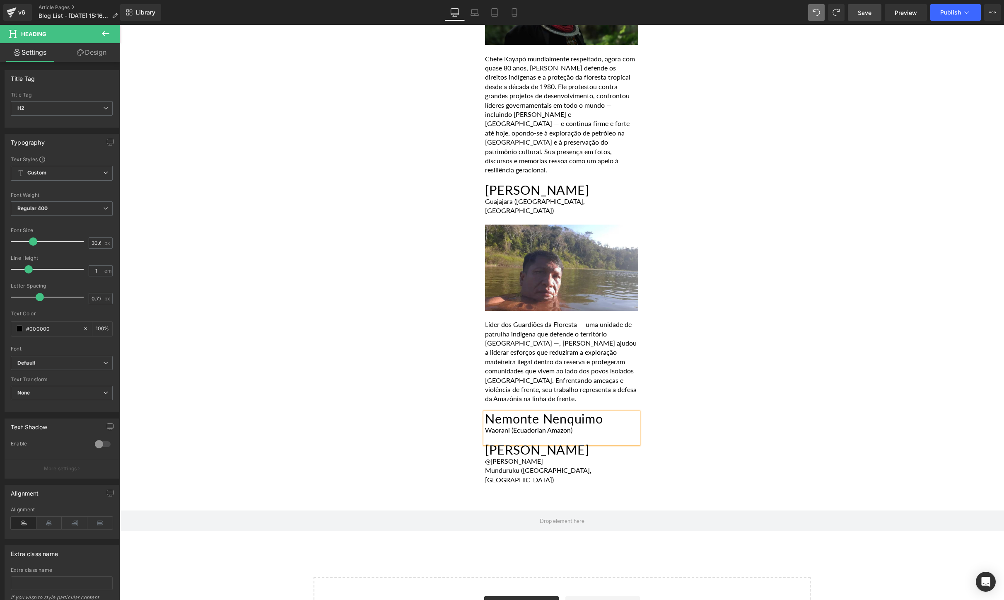
click at [486, 425] on div "Waorani (Ecuadorian Amazon)" at bounding box center [561, 429] width 153 height 9
click at [104, 33] on icon at bounding box center [105, 33] width 7 height 5
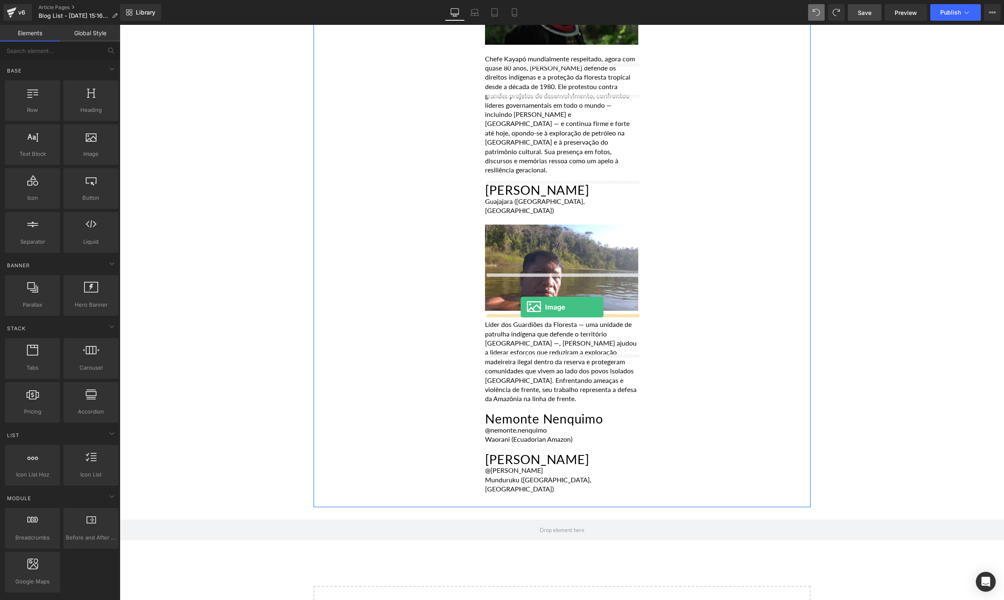
drag, startPoint x: 199, startPoint y: 178, endPoint x: 521, endPoint y: 306, distance: 346.2
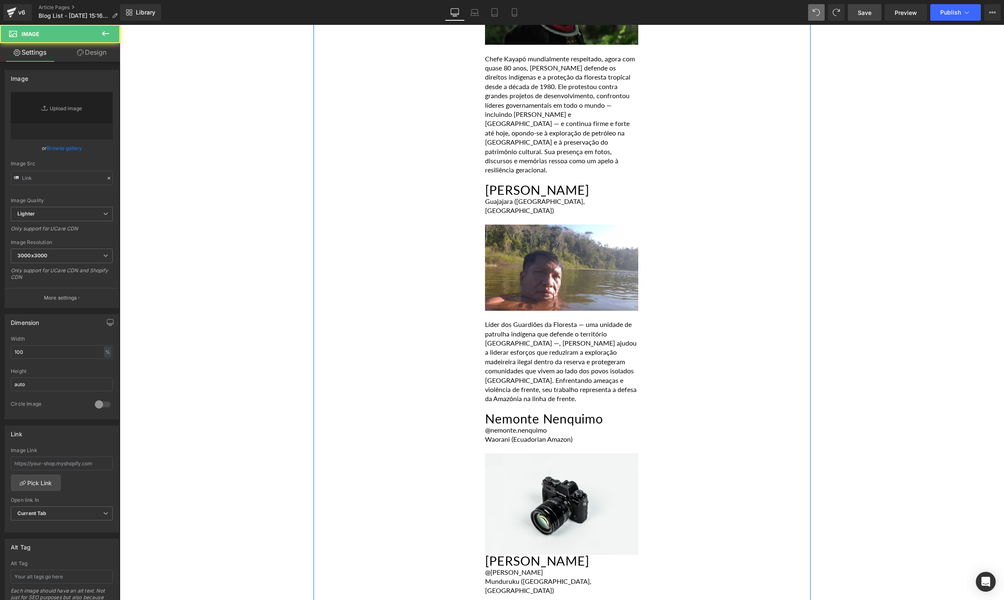
type input "//[DOMAIN_NAME][URL]"
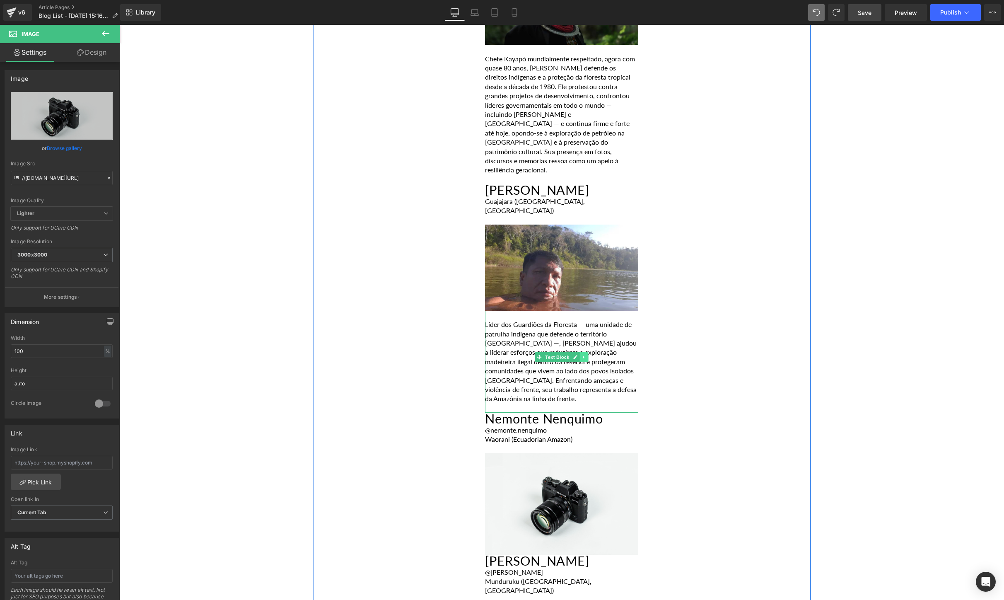
click at [585, 355] on icon at bounding box center [584, 357] width 5 height 5
click at [580, 355] on icon at bounding box center [579, 357] width 5 height 5
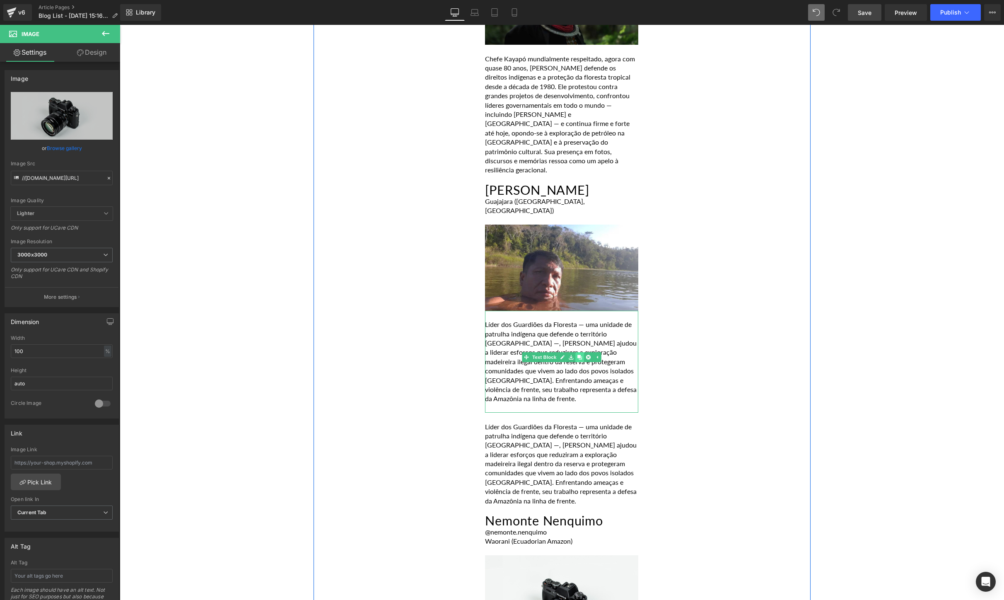
scroll to position [3600, 0]
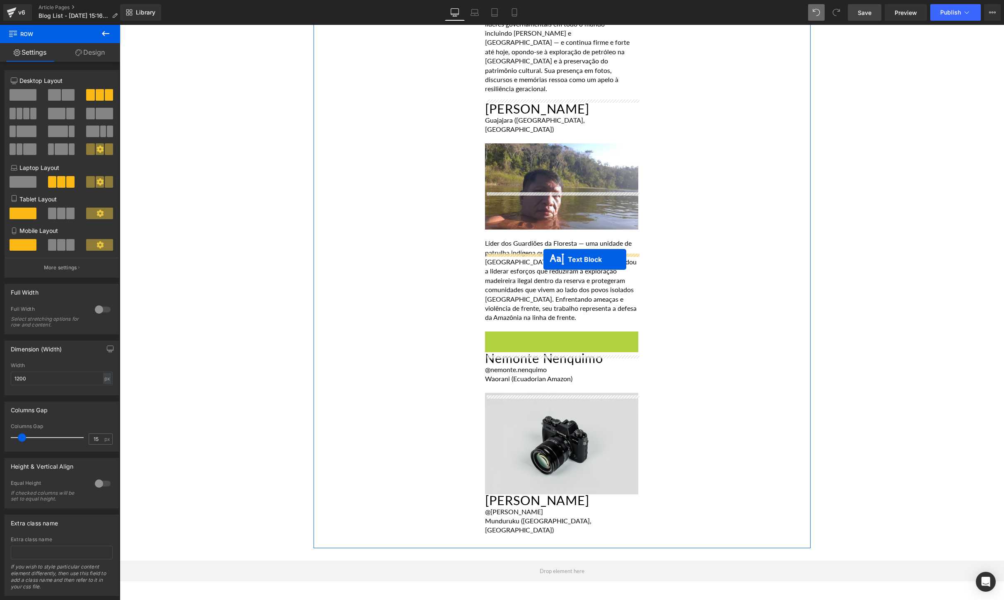
drag, startPoint x: 541, startPoint y: 240, endPoint x: 543, endPoint y: 259, distance: 18.8
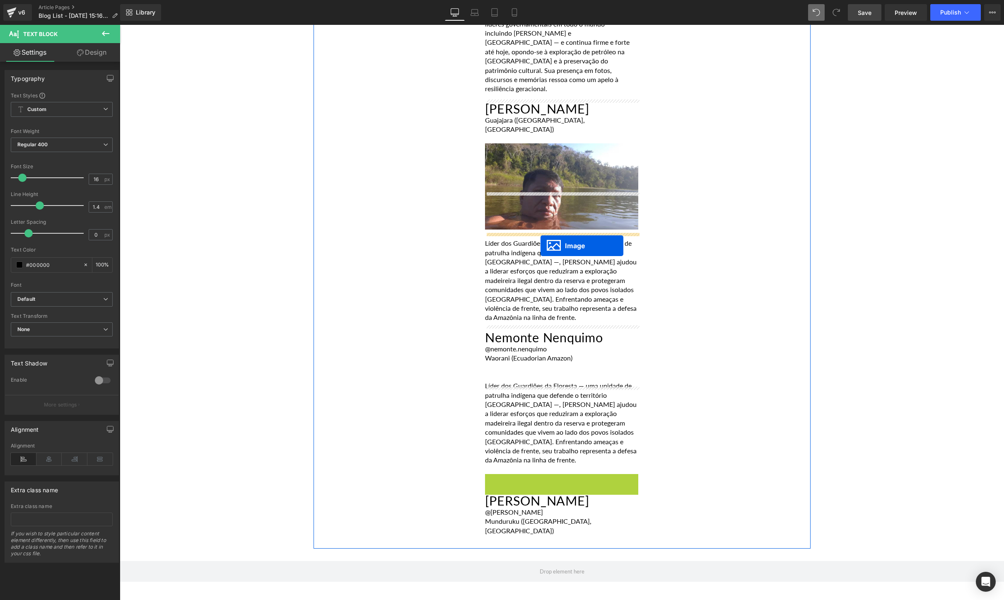
drag, startPoint x: 551, startPoint y: 373, endPoint x: 540, endPoint y: 246, distance: 127.2
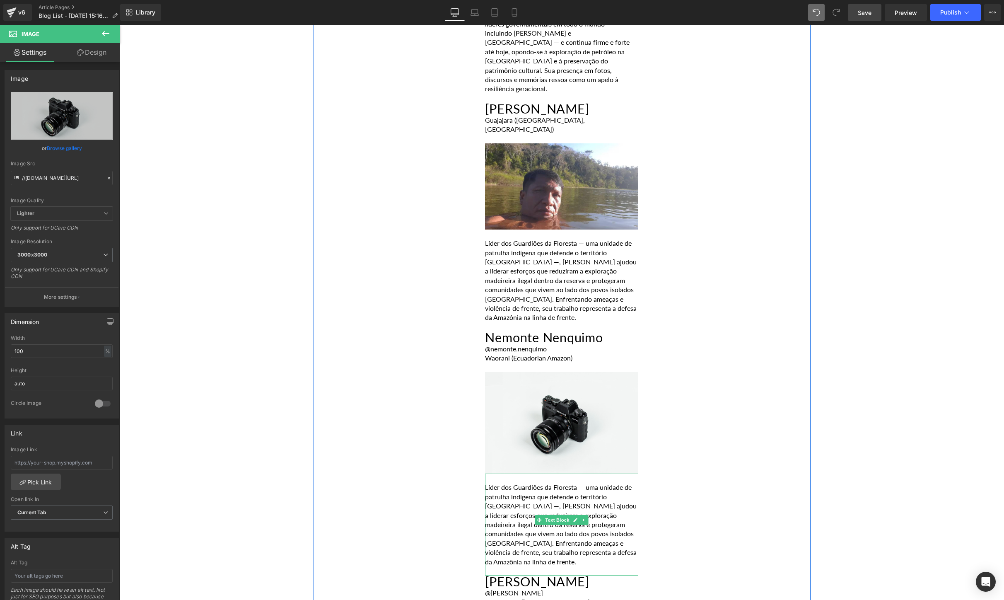
click at [609, 483] on p "Líder dos Guardiões da Floresta — uma unidade de patrulha indígena que defende …" at bounding box center [561, 525] width 153 height 84
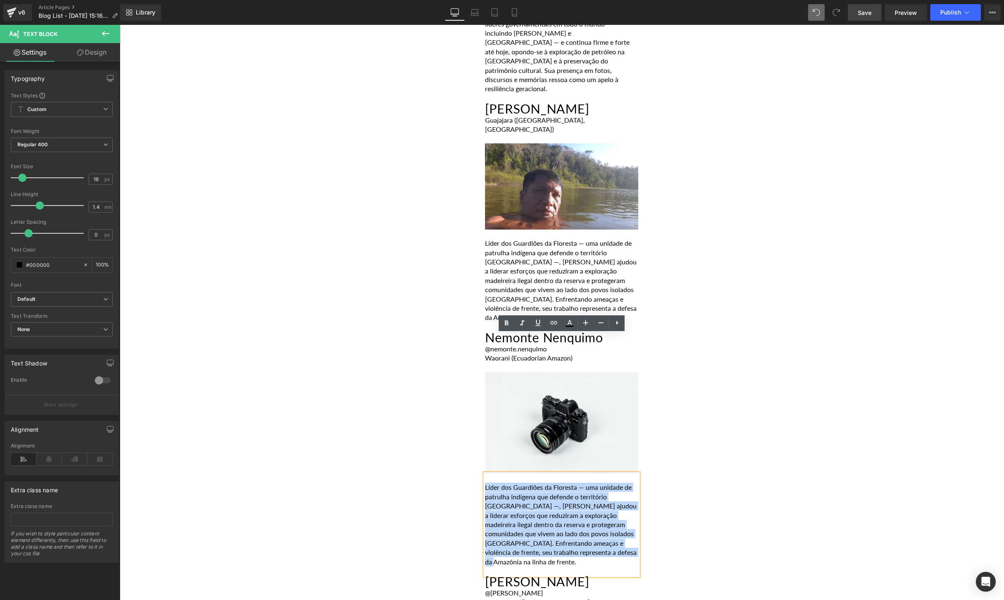
drag, startPoint x: 603, startPoint y: 412, endPoint x: 467, endPoint y: 349, distance: 150.1
paste div
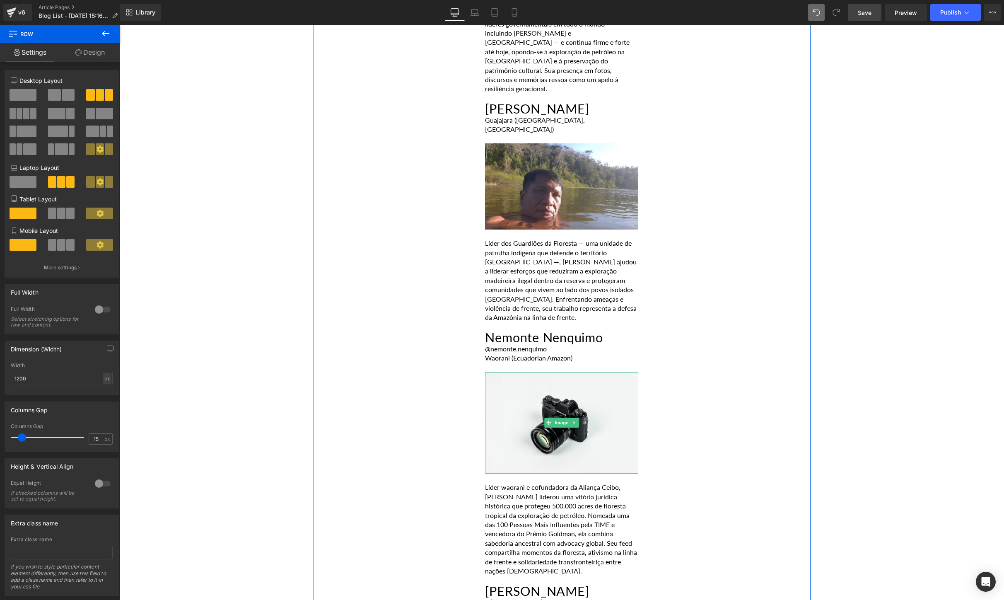
click at [594, 372] on img at bounding box center [561, 422] width 153 height 101
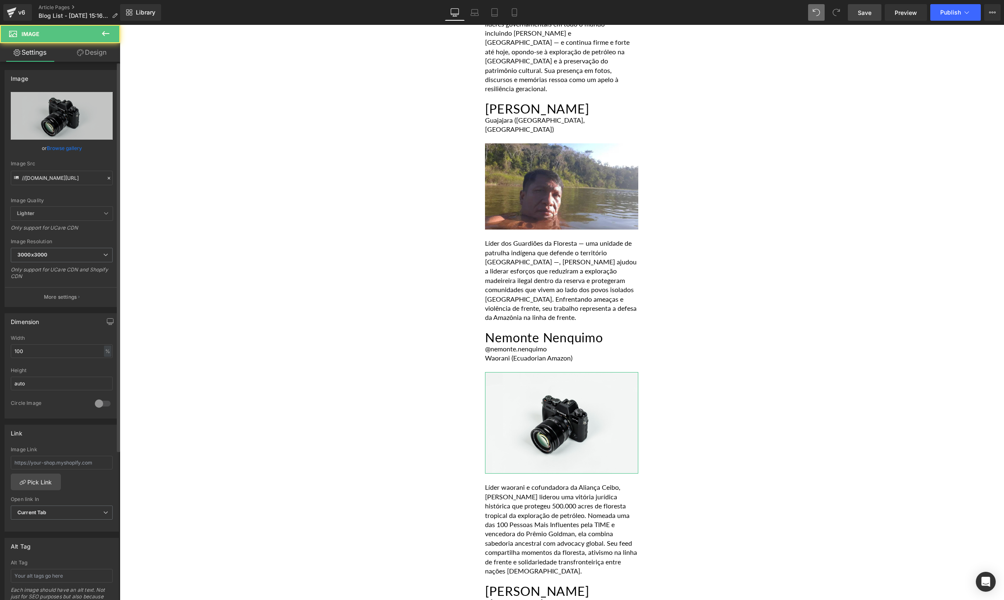
click at [44, 148] on div "or Browse gallery" at bounding box center [62, 148] width 102 height 9
click at [55, 147] on link "Browse gallery" at bounding box center [64, 148] width 35 height 14
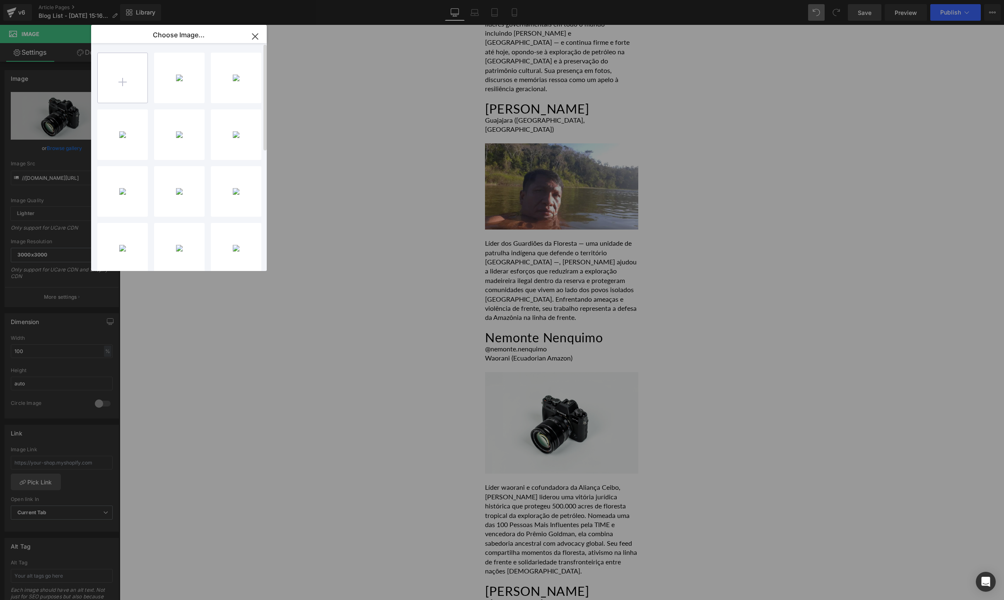
click at [137, 74] on input "file" at bounding box center [123, 78] width 50 height 50
type input "C:\fakepath\[DOMAIN_NAME]_465091680_1231732811426596_4346168127231560638_n.jpg"
click at [170, 86] on div "SnapIns...8_n.jpg 42.29 KB" at bounding box center [179, 78] width 51 height 51
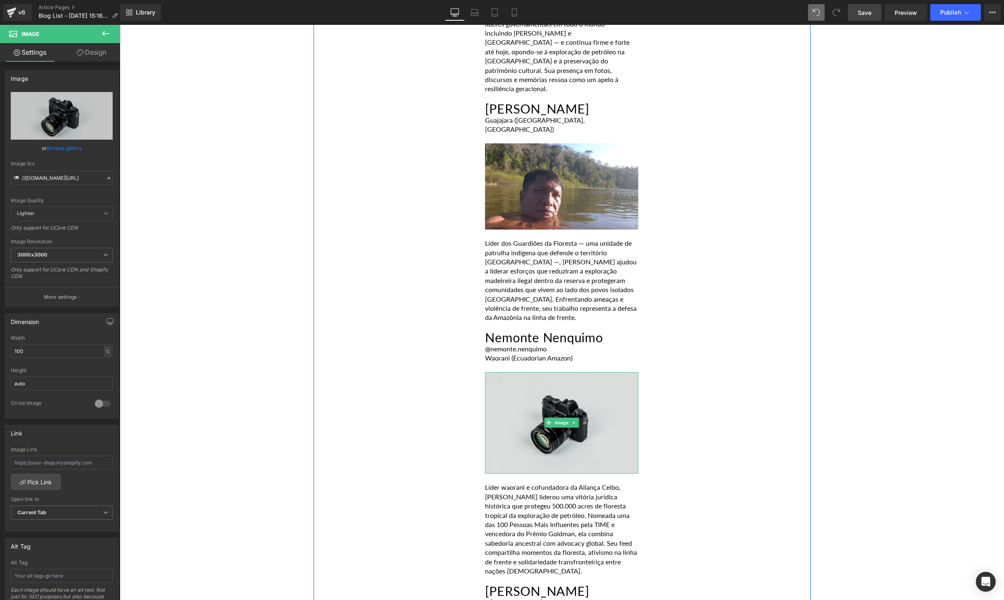
click at [584, 372] on img at bounding box center [561, 422] width 153 height 101
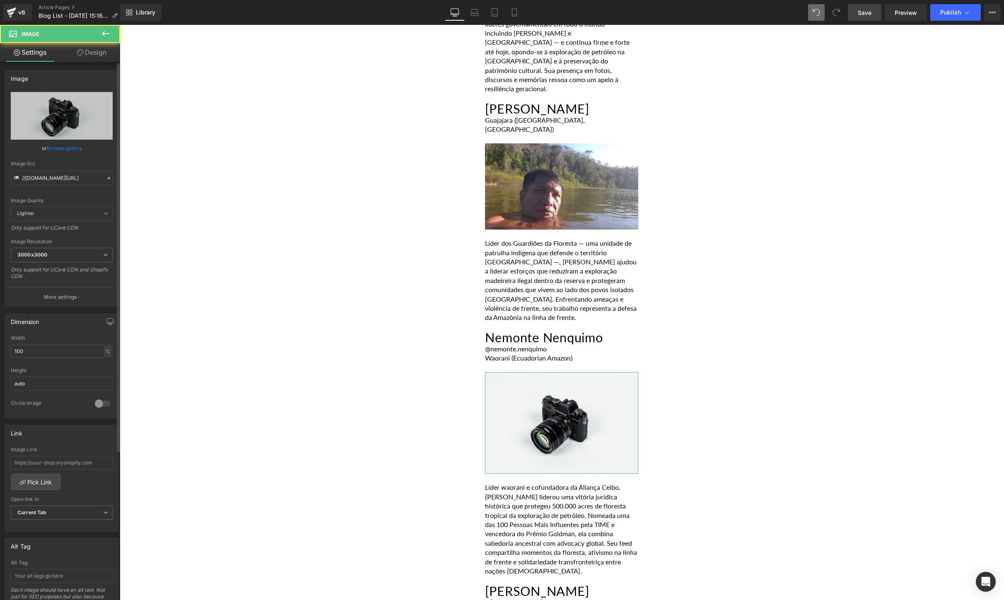
click at [58, 151] on link "Browse gallery" at bounding box center [64, 148] width 35 height 14
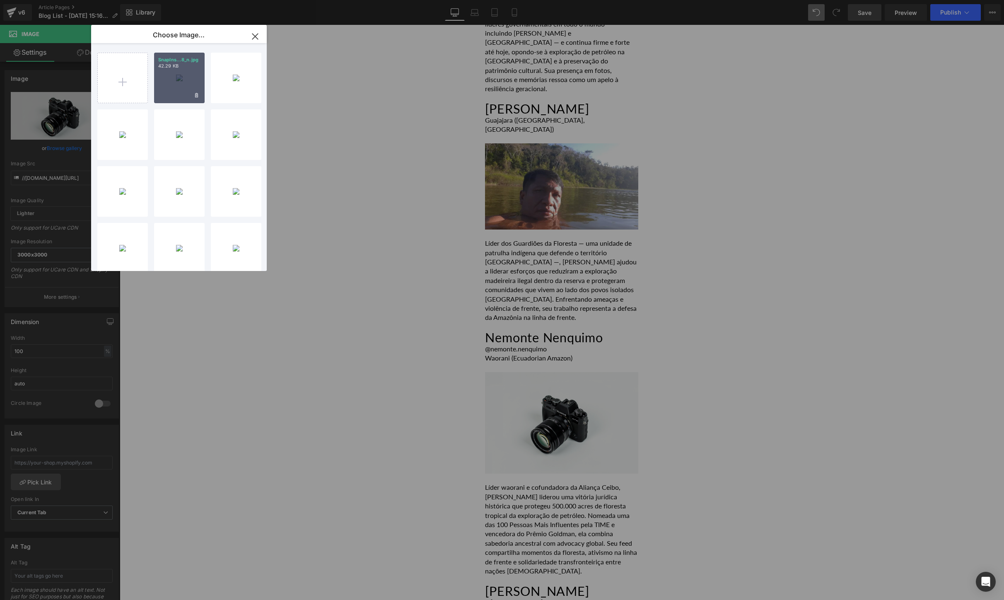
click at [170, 90] on div "SnapIns...8_n.jpg 42.29 KB" at bounding box center [179, 78] width 51 height 51
type input "[URL][DOMAIN_NAME][DOMAIN_NAME]"
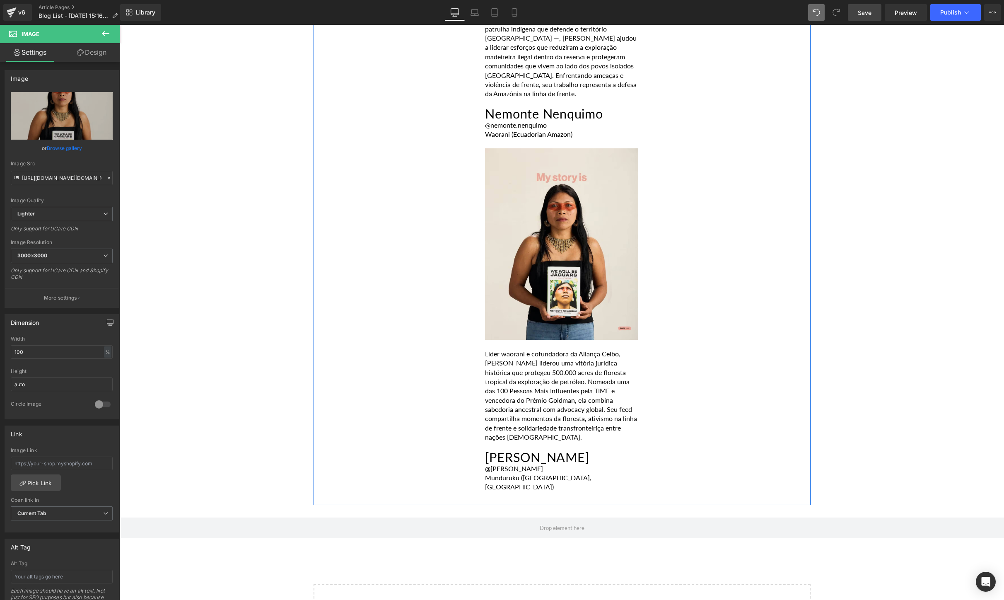
scroll to position [3839, 0]
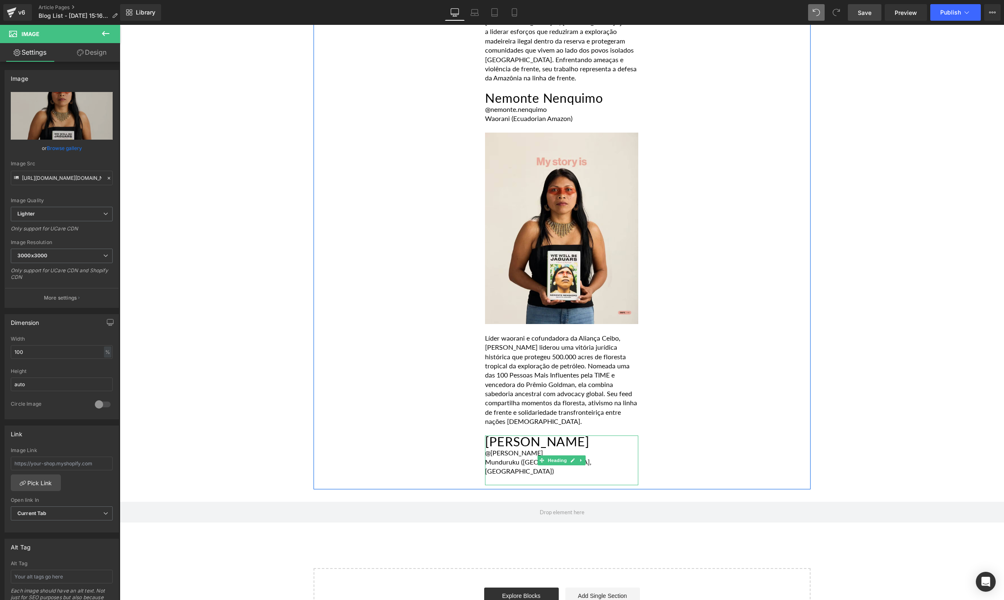
click at [582, 457] on div "Munduruku ([GEOGRAPHIC_DATA], [GEOGRAPHIC_DATA])" at bounding box center [561, 466] width 153 height 19
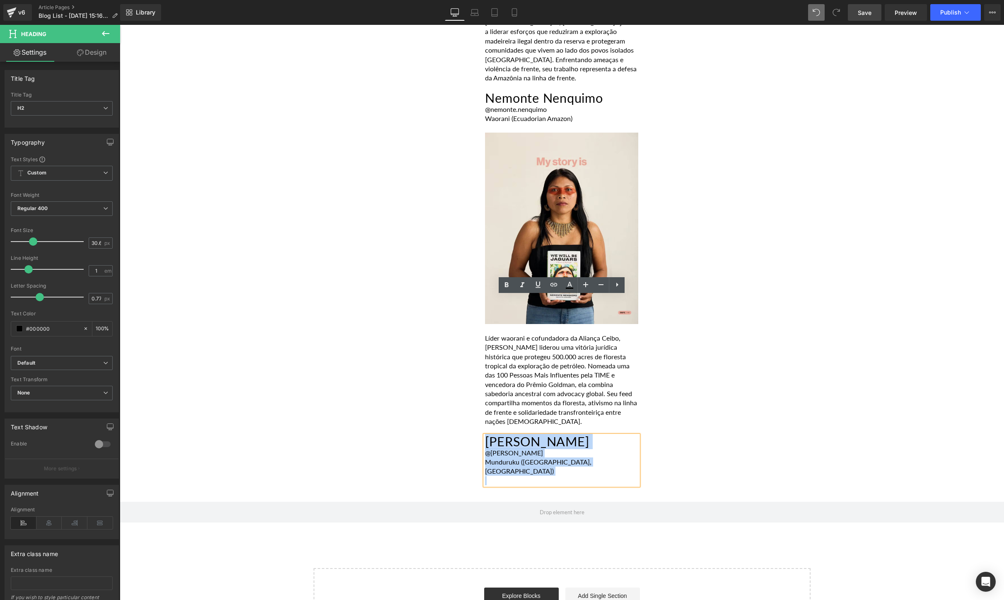
drag, startPoint x: 565, startPoint y: 326, endPoint x: 481, endPoint y: 307, distance: 86.1
paste div
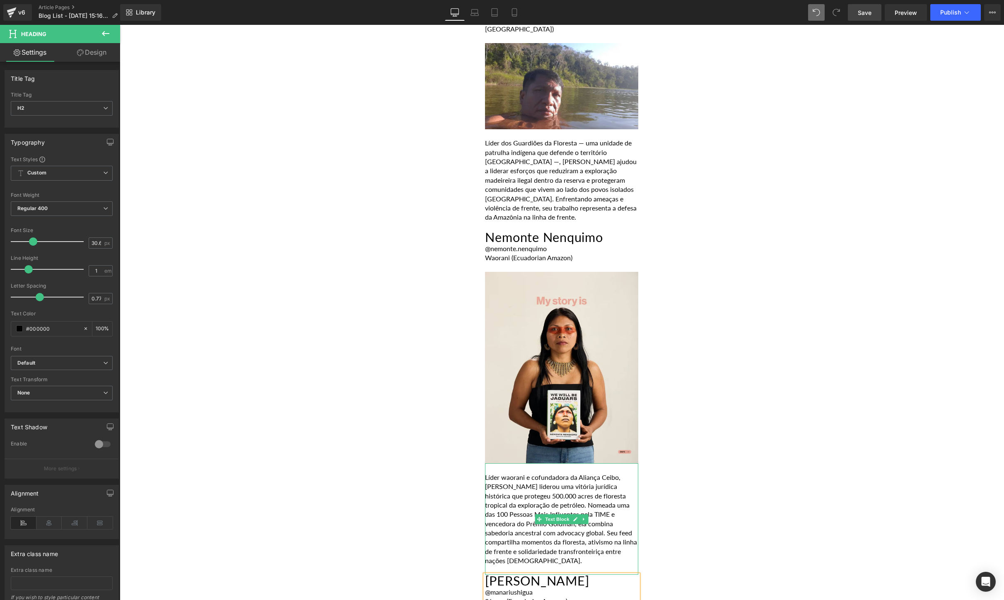
scroll to position [3699, 0]
click at [105, 29] on icon at bounding box center [106, 34] width 10 height 10
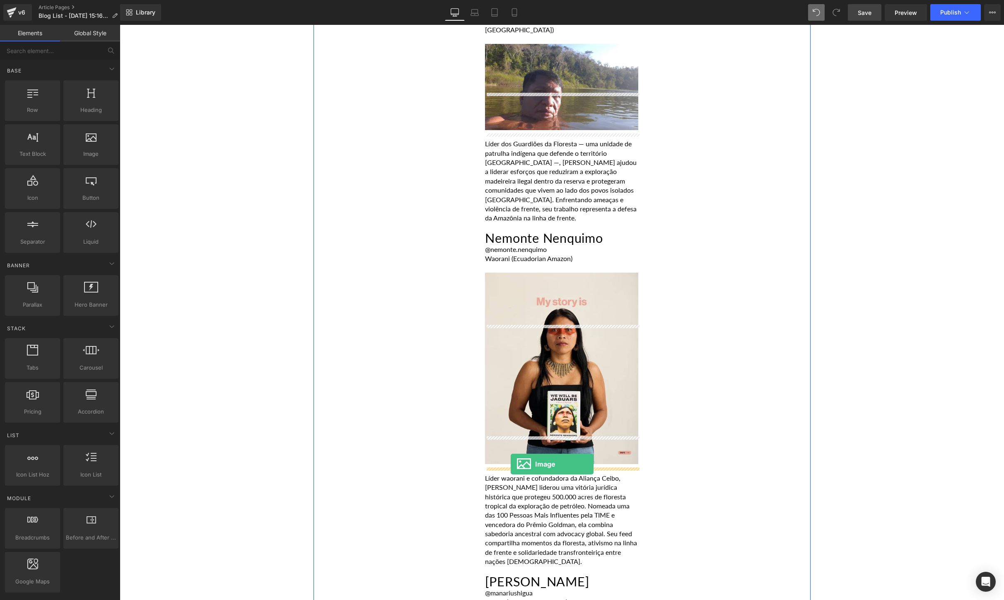
drag, startPoint x: 198, startPoint y: 172, endPoint x: 511, endPoint y: 464, distance: 427.6
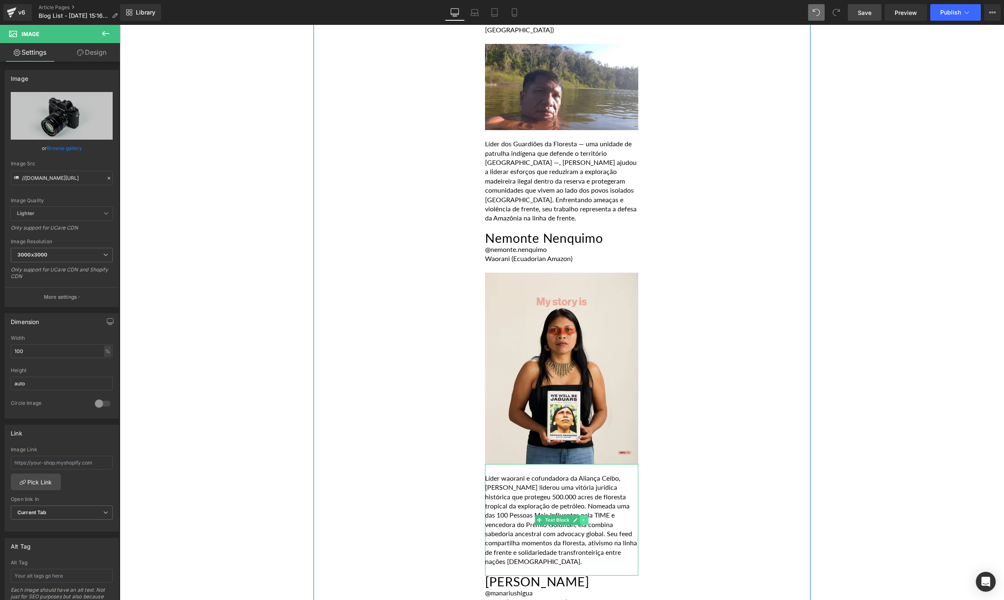
click at [582, 517] on icon at bounding box center [584, 519] width 5 height 5
click at [579, 517] on icon at bounding box center [579, 519] width 5 height 5
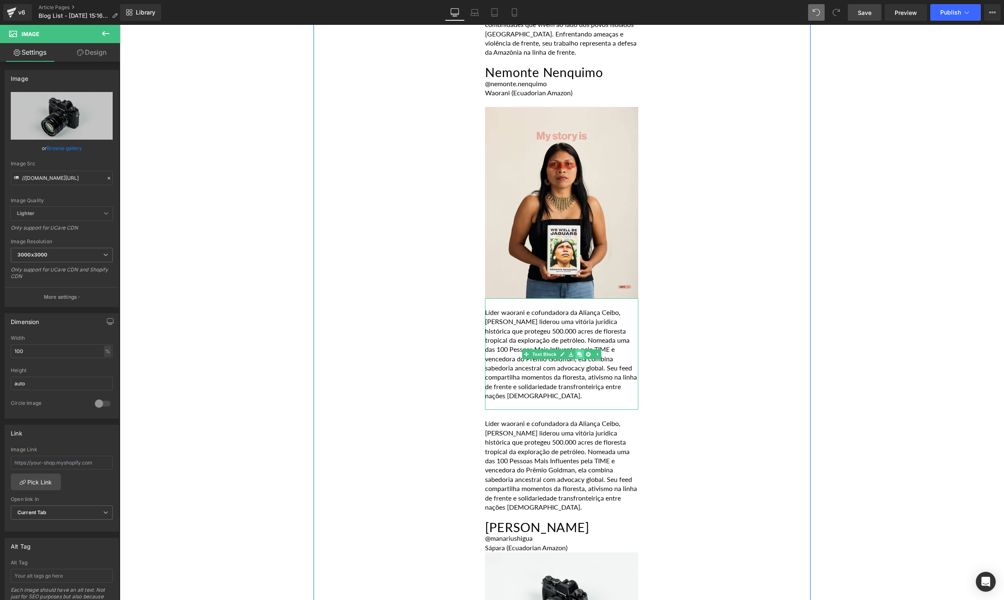
scroll to position [3875, 0]
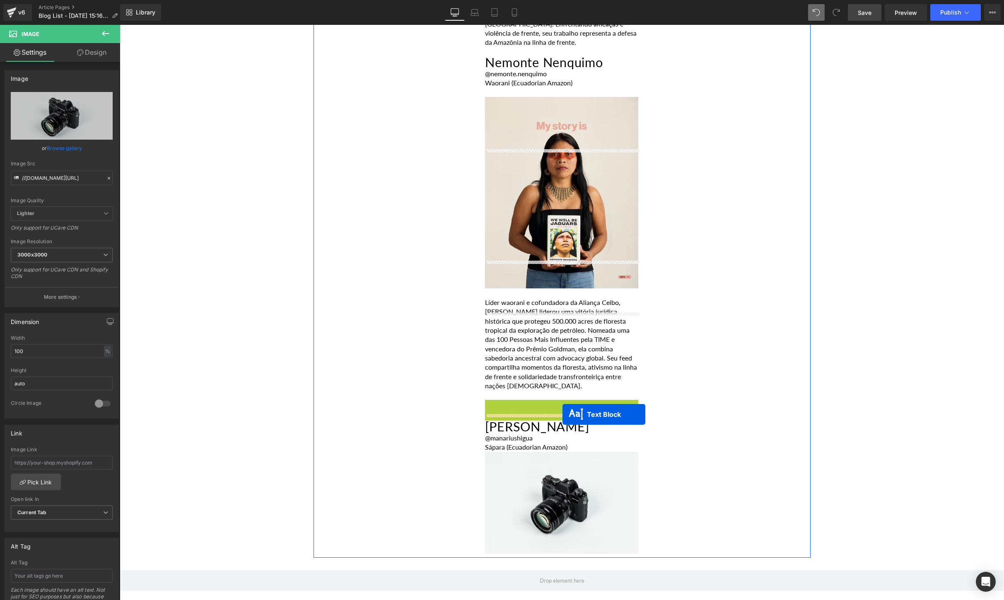
drag, startPoint x: 539, startPoint y: 320, endPoint x: 563, endPoint y: 414, distance: 97.0
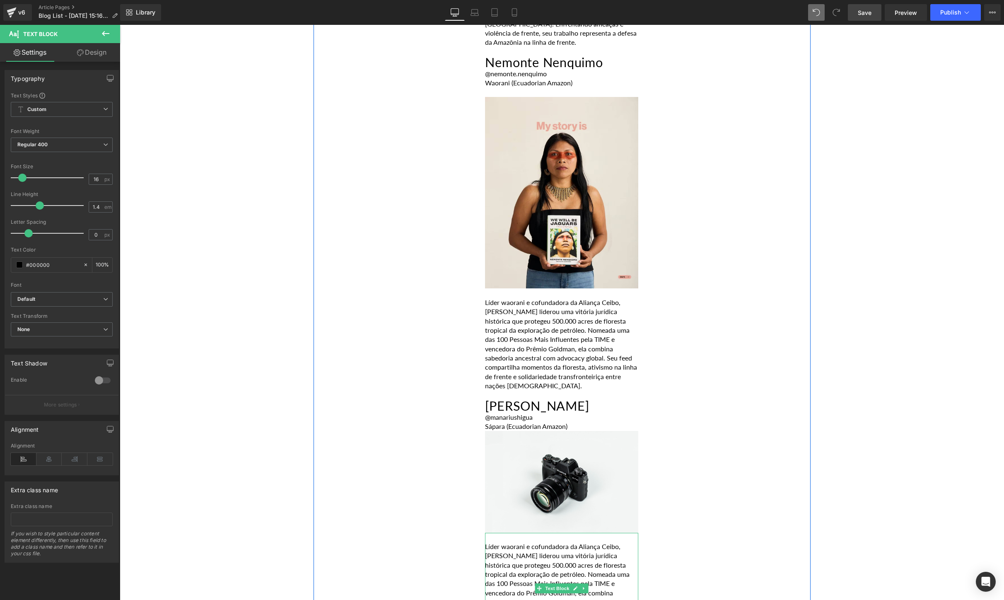
click at [533, 542] on p "Líder waorani e cofundadora da Aliança Ceibo, [PERSON_NAME] liderou uma vitória…" at bounding box center [561, 588] width 153 height 93
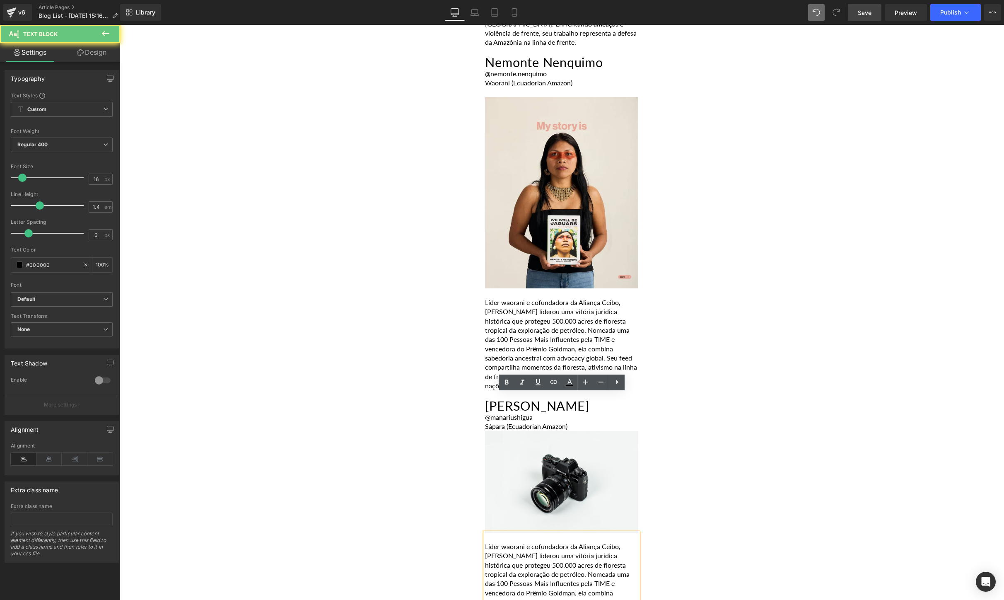
click at [533, 542] on p "Líder waorani e cofundadora da Aliança Ceibo, [PERSON_NAME] liderou uma vitória…" at bounding box center [561, 588] width 153 height 93
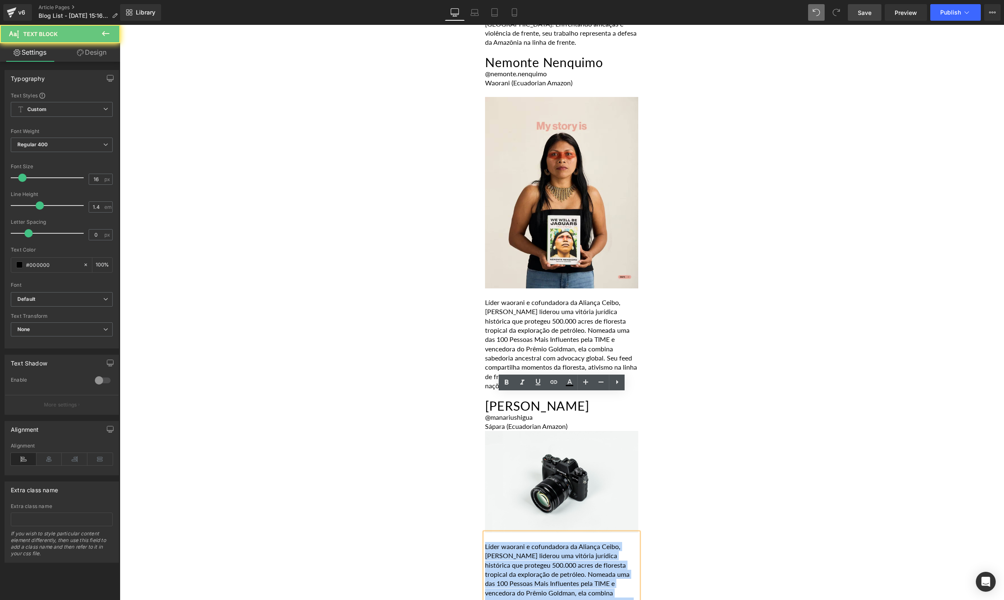
click at [533, 542] on p "Líder waorani e cofundadora da Aliança Ceibo, [PERSON_NAME] liderou uma vitória…" at bounding box center [561, 588] width 153 height 93
paste div
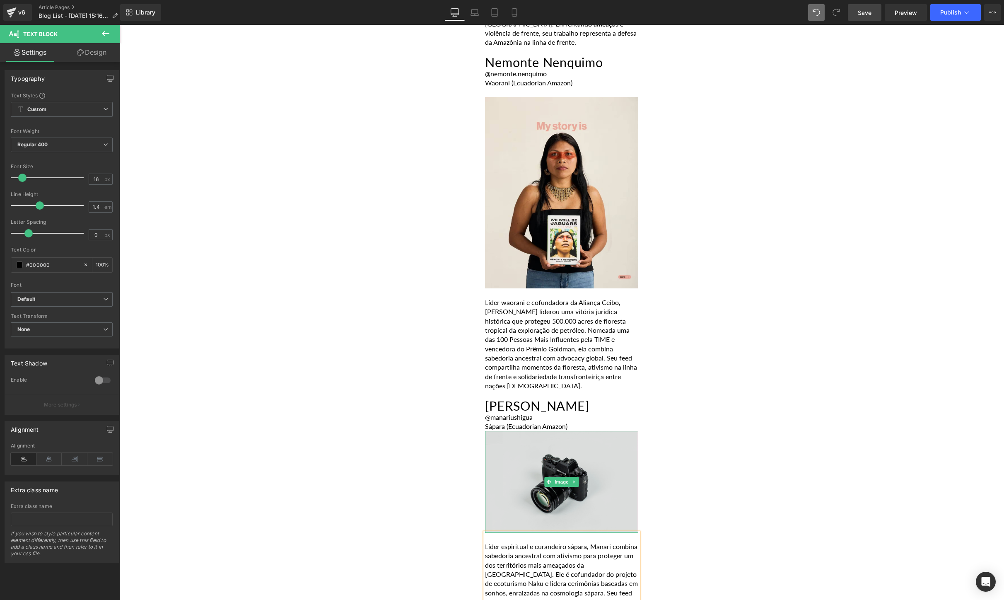
click at [535, 431] on img at bounding box center [561, 481] width 153 height 101
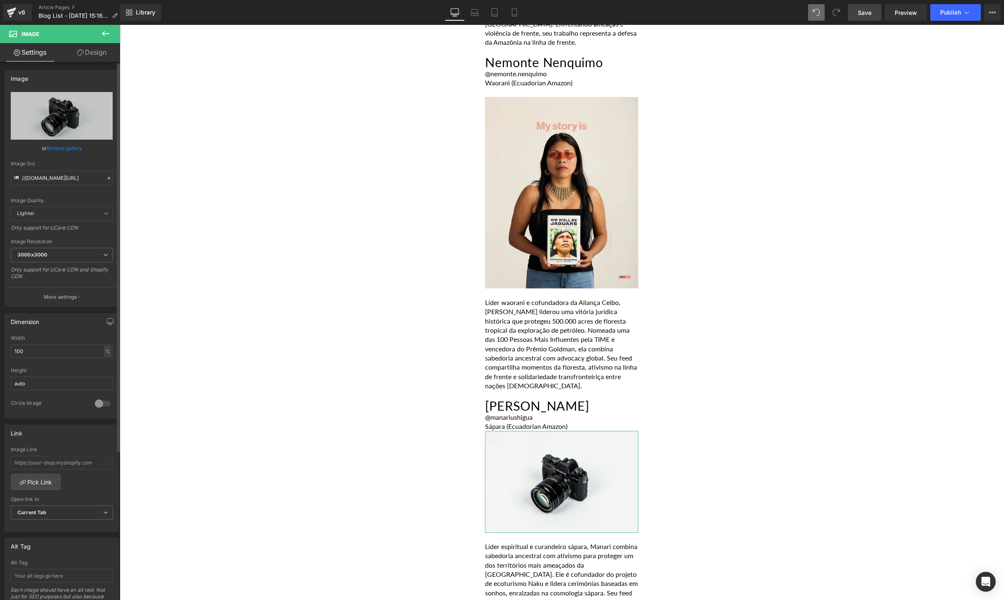
click at [63, 142] on link "Browse gallery" at bounding box center [64, 148] width 35 height 14
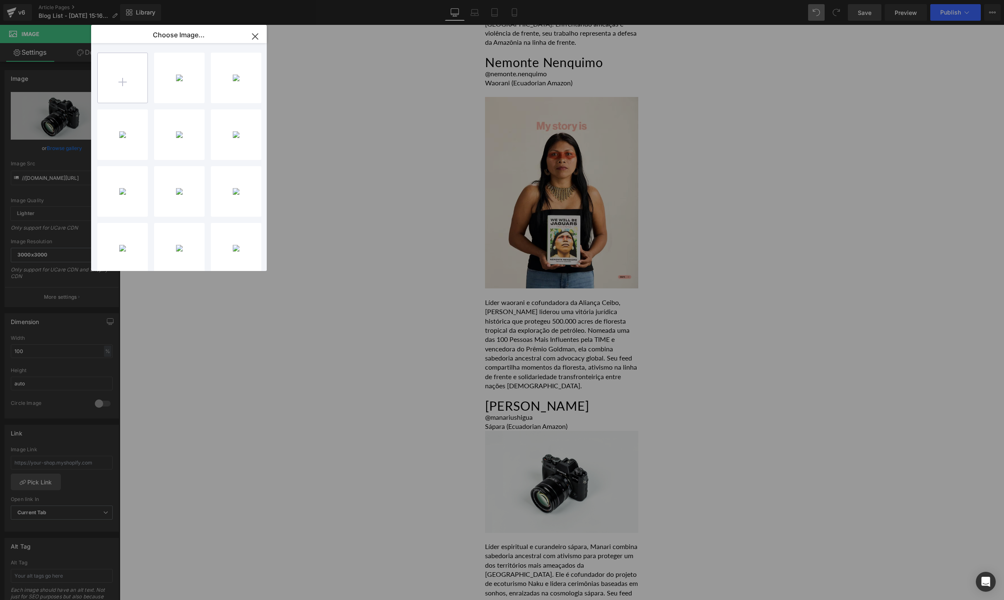
click at [139, 67] on input "file" at bounding box center [123, 78] width 50 height 50
type input "C:\fakepath\[DOMAIN_NAME]_525005389_18513076282045996_2516038069961284878_n.jpg"
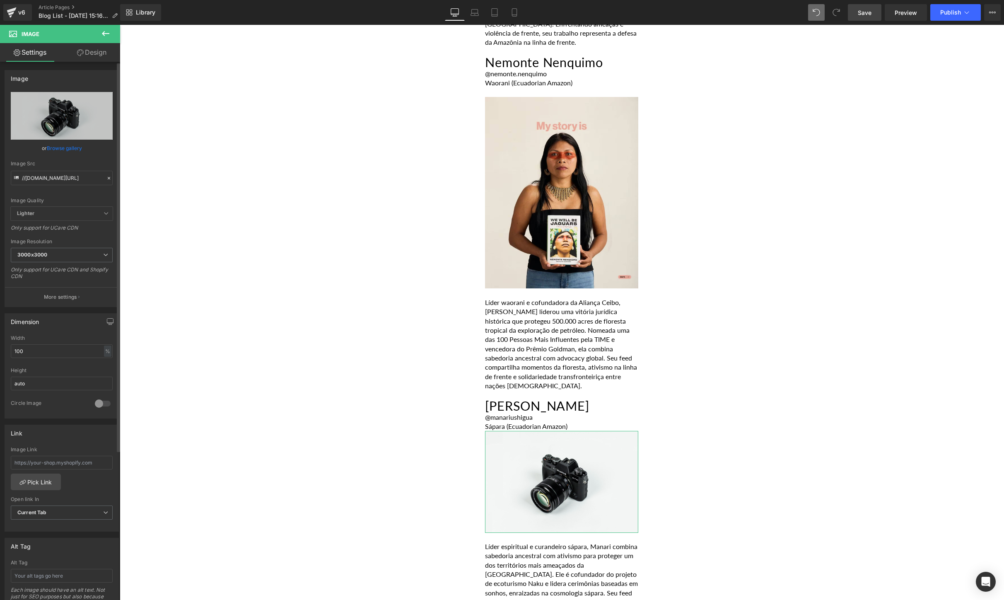
click at [57, 145] on link "Browse gallery" at bounding box center [64, 148] width 35 height 14
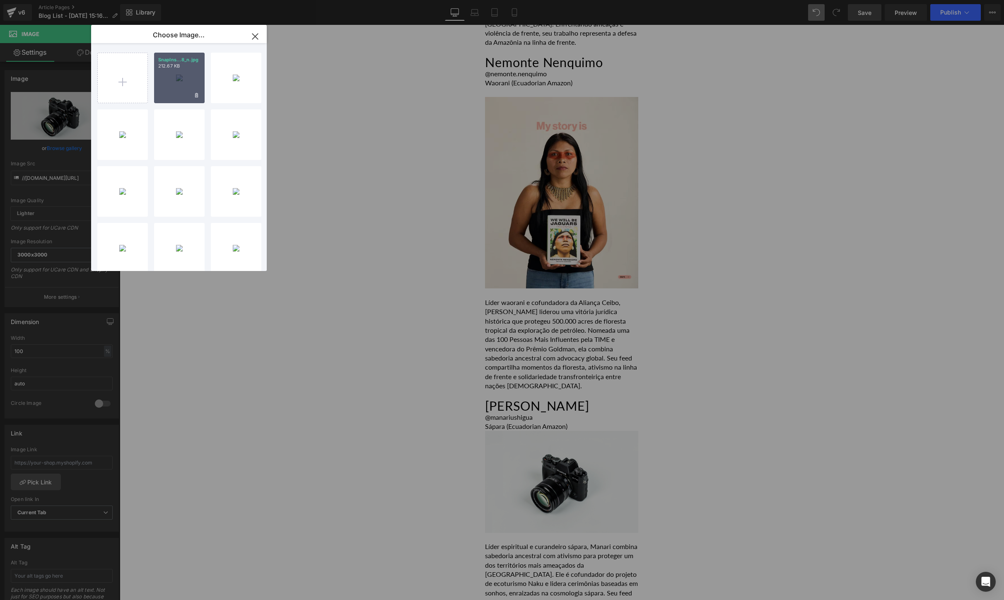
click at [167, 89] on div "SnapIns...8_n.jpg 212.67 KB" at bounding box center [179, 78] width 51 height 51
type input "[URL][DOMAIN_NAME][DOMAIN_NAME]"
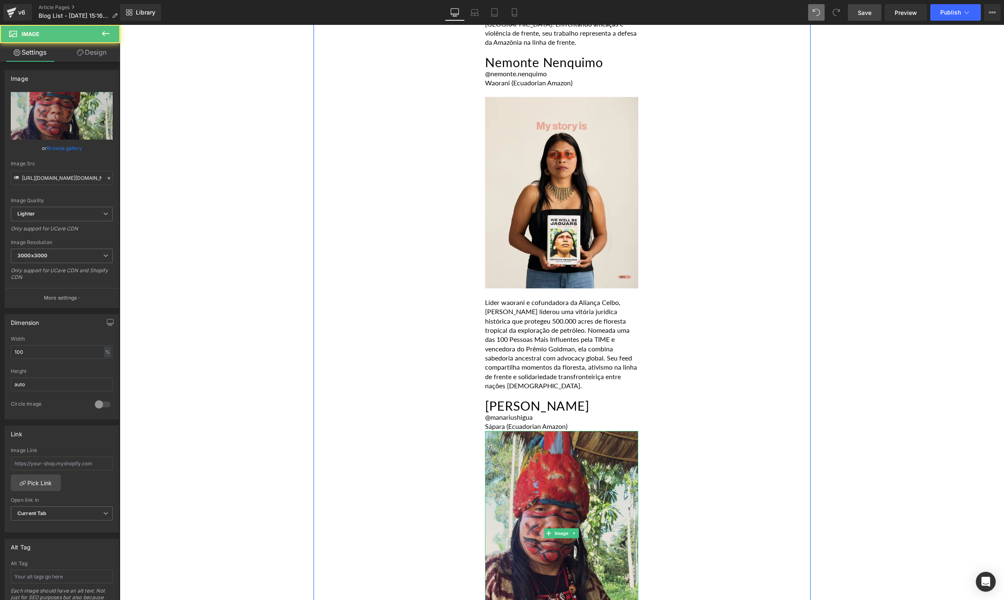
click at [515, 431] on img at bounding box center [561, 533] width 153 height 204
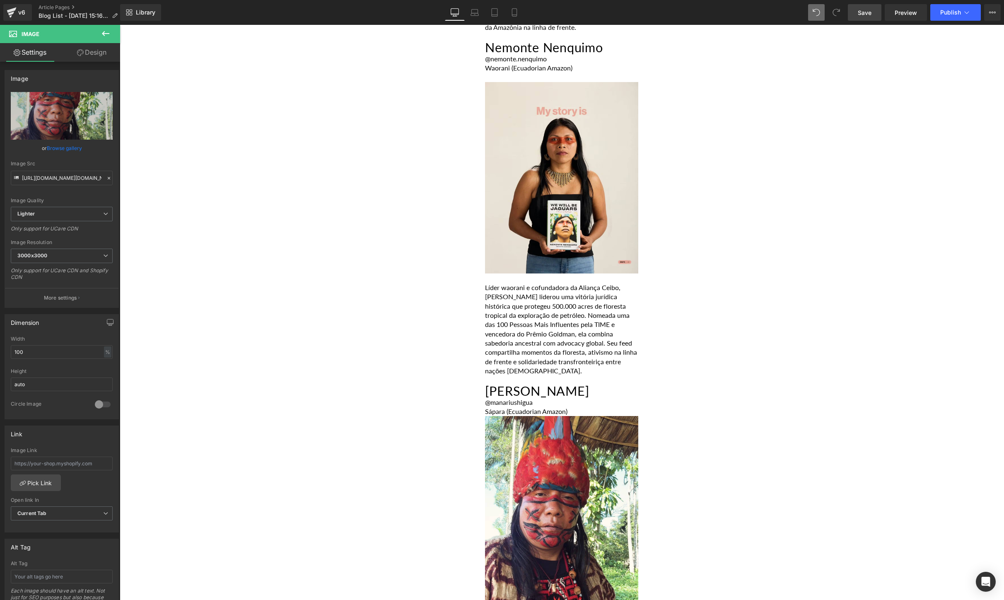
scroll to position [4230, 0]
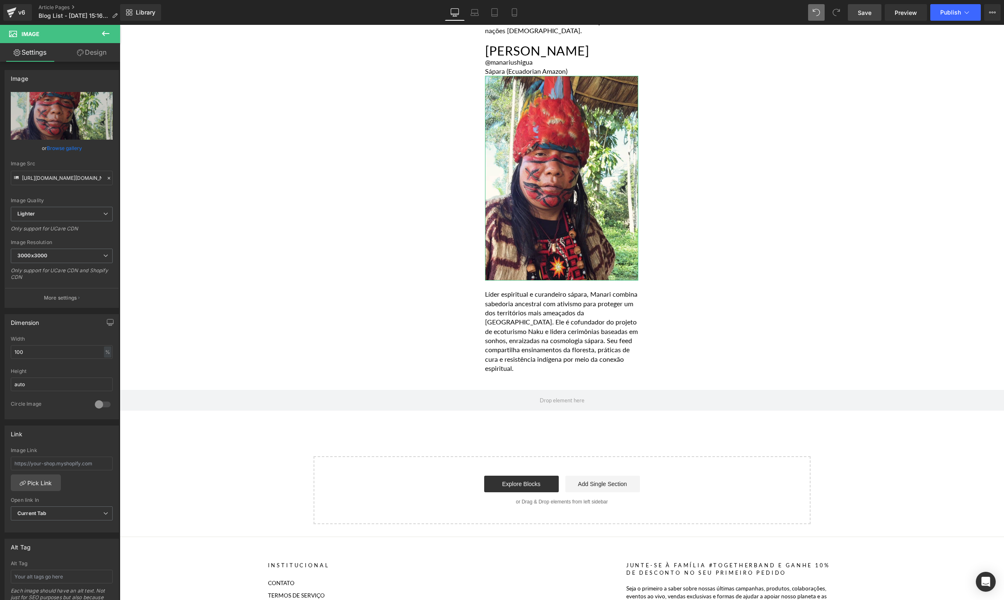
click at [94, 49] on link "Design" at bounding box center [92, 52] width 60 height 19
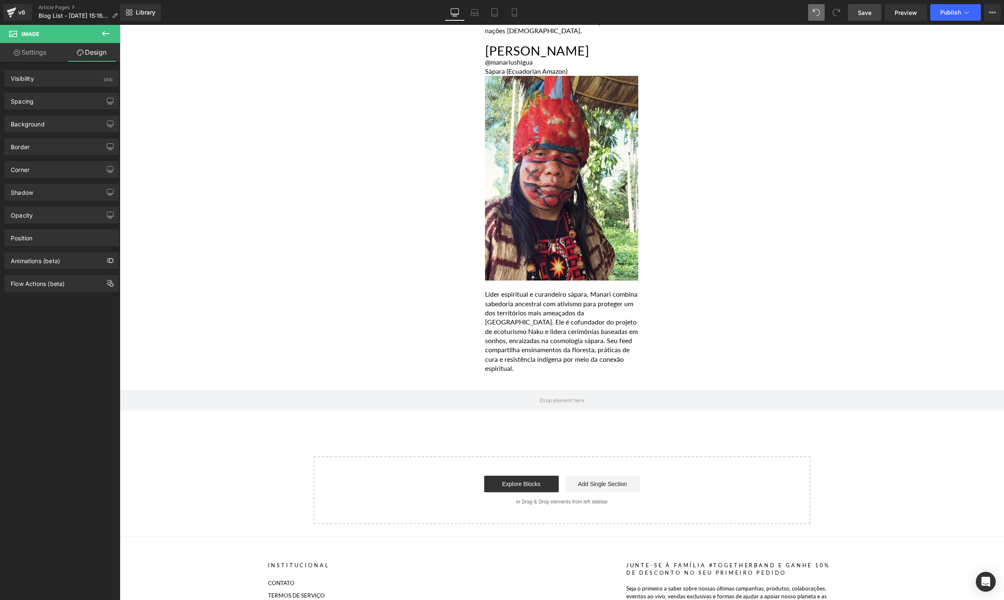
click at [112, 32] on button at bounding box center [105, 34] width 29 height 18
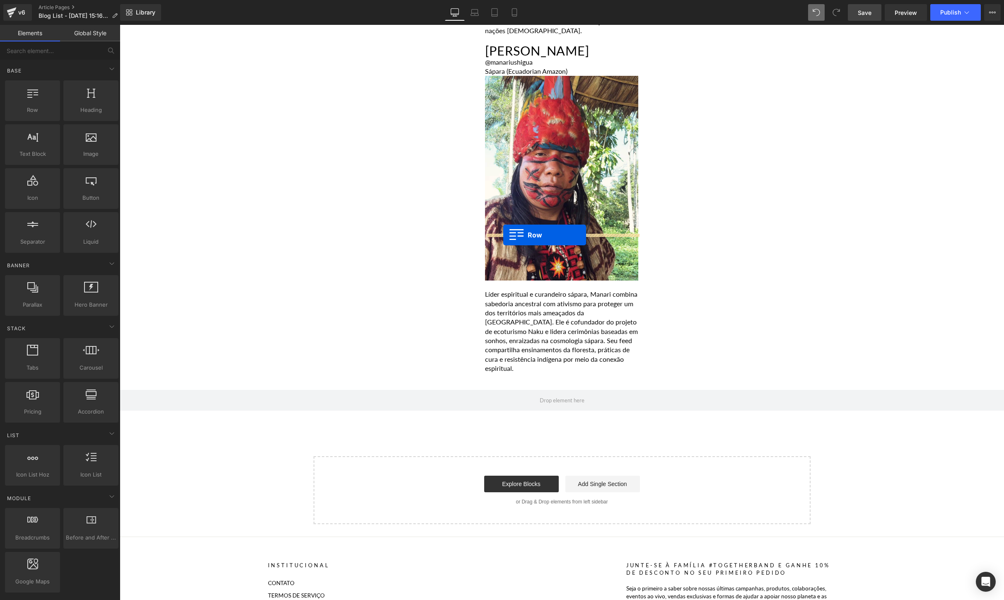
drag, startPoint x: 150, startPoint y: 120, endPoint x: 503, endPoint y: 235, distance: 371.2
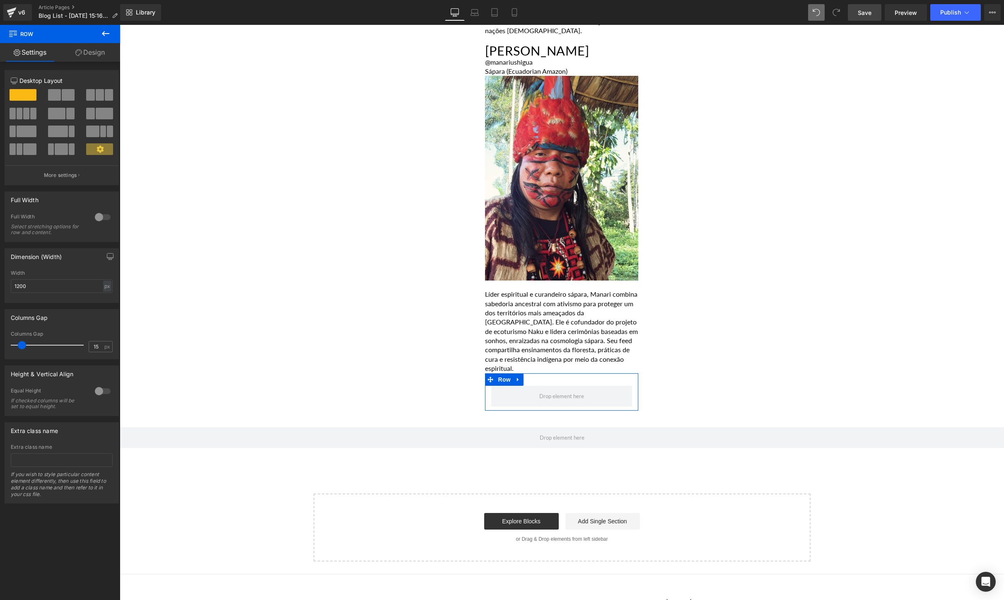
click at [62, 96] on span at bounding box center [68, 95] width 13 height 12
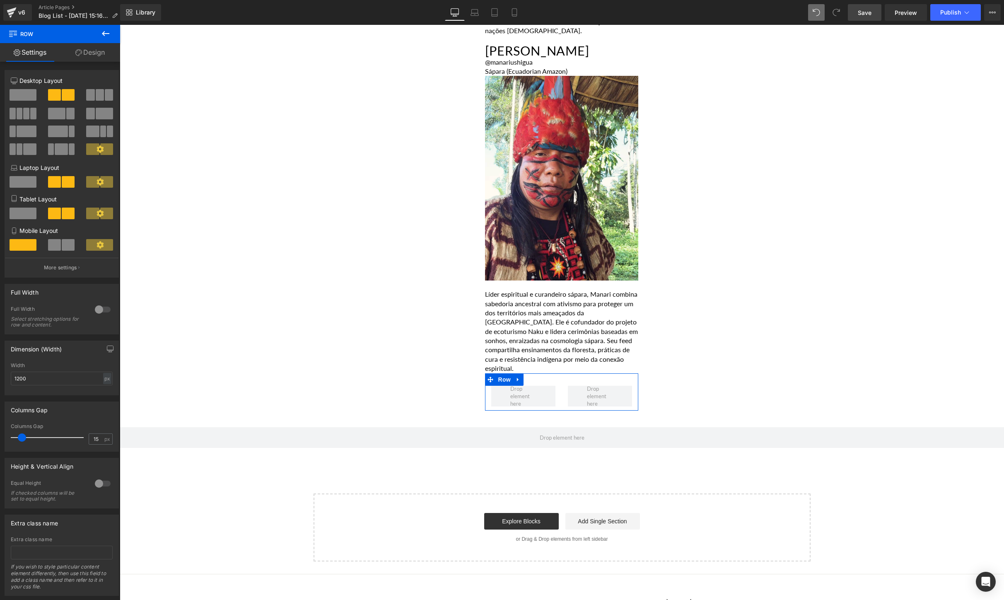
drag, startPoint x: 59, startPoint y: 94, endPoint x: 80, endPoint y: 231, distance: 138.3
click at [80, 231] on div "6+6 Desktop Layout Laptop Layout Tablet Layout Mobile Layout More settings" at bounding box center [62, 176] width 114 height 201
click at [108, 31] on icon at bounding box center [106, 34] width 10 height 10
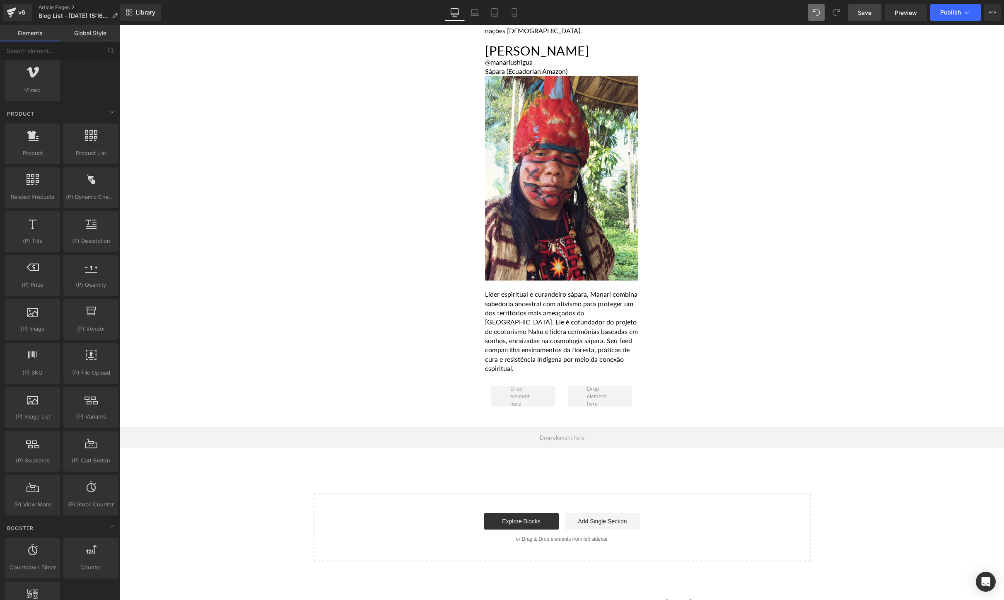
scroll to position [659, 0]
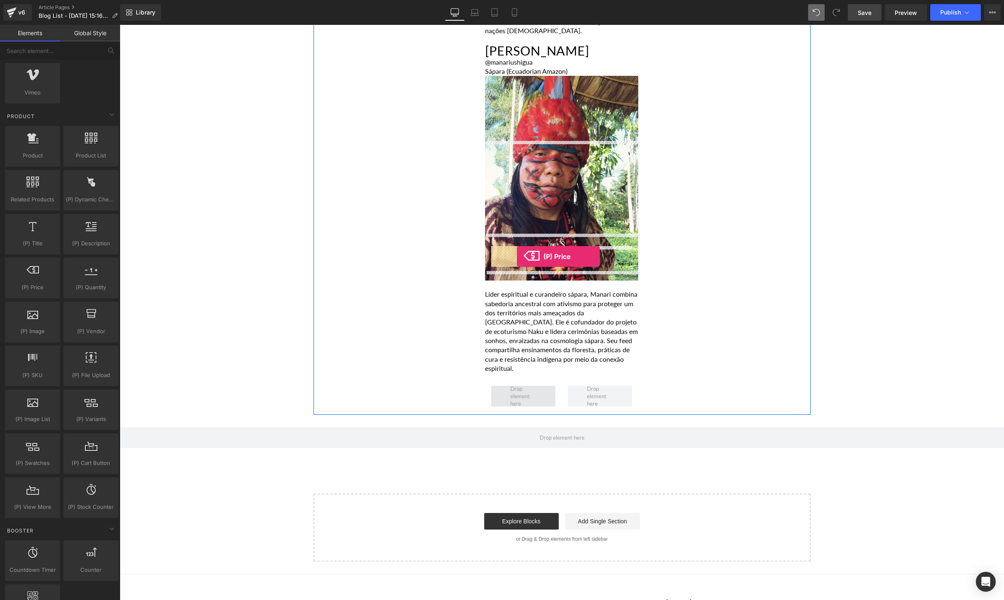
drag, startPoint x: 155, startPoint y: 305, endPoint x: 517, endPoint y: 256, distance: 365.3
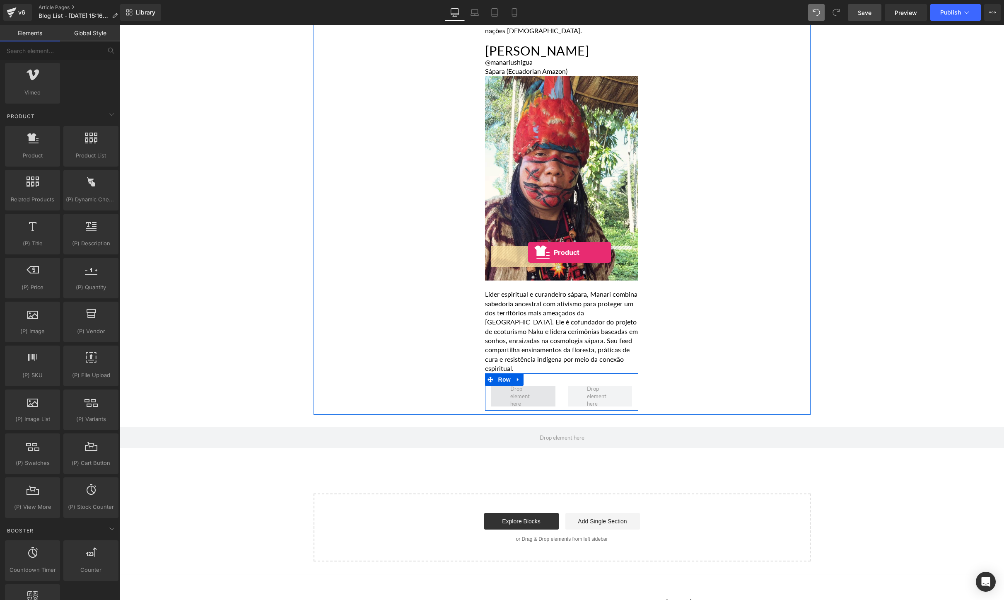
drag, startPoint x: 155, startPoint y: 174, endPoint x: 528, endPoint y: 252, distance: 380.9
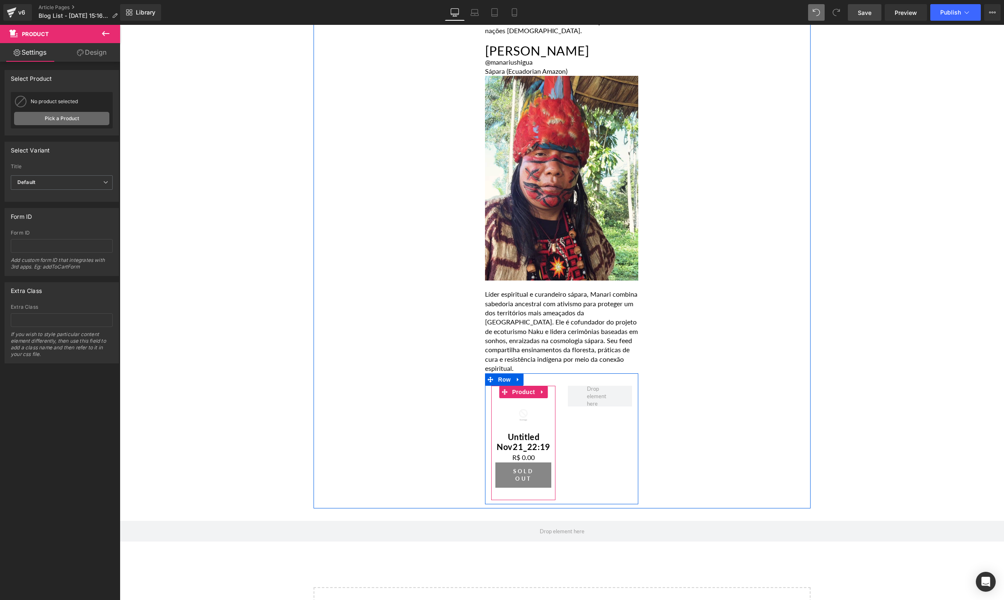
click at [69, 119] on link "Pick a Product" at bounding box center [61, 118] width 95 height 13
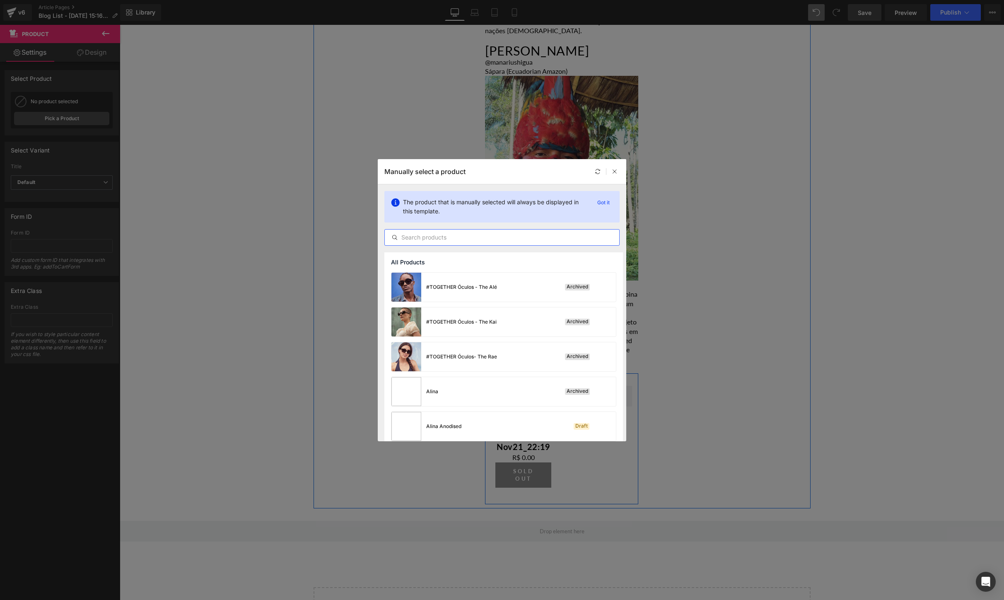
click at [487, 239] on input "text" at bounding box center [502, 237] width 234 height 10
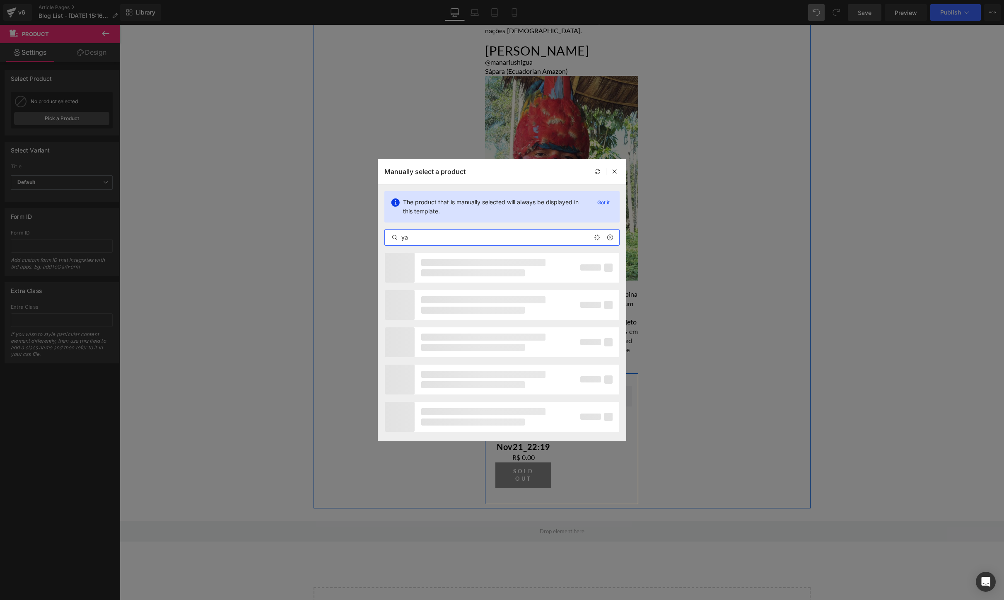
type input "y"
type input "a"
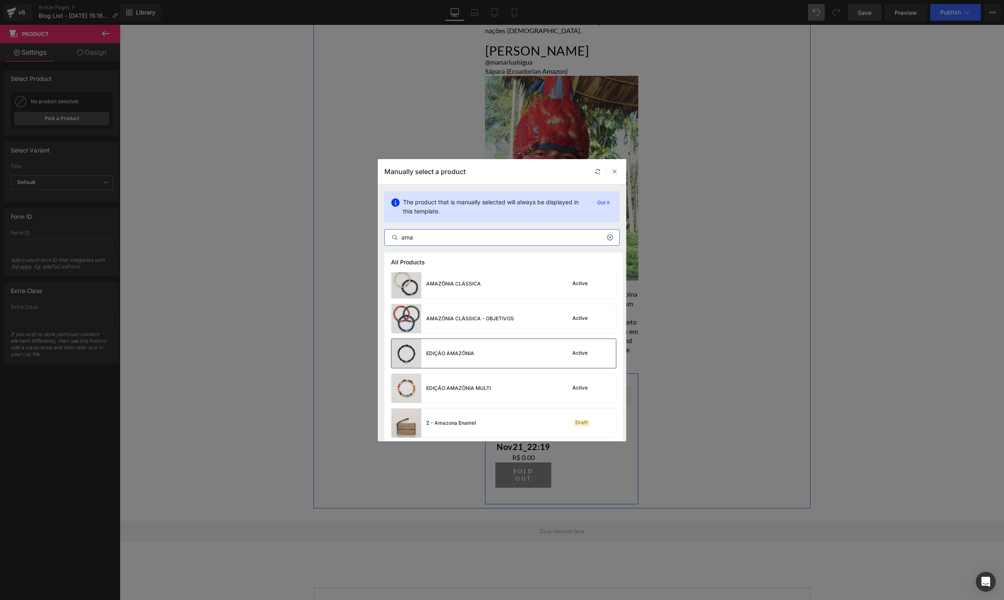
scroll to position [75, 0]
type input "ama"
click at [460, 383] on div "EDIÇÃO AMAZÔNIA MULTI" at bounding box center [458, 385] width 65 height 7
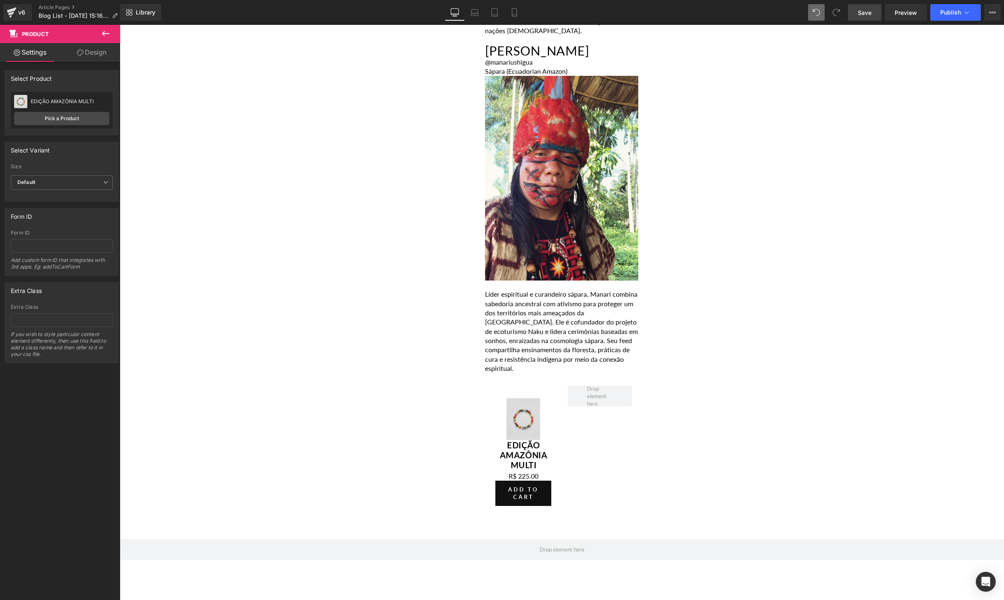
click at [108, 30] on icon at bounding box center [106, 34] width 10 height 10
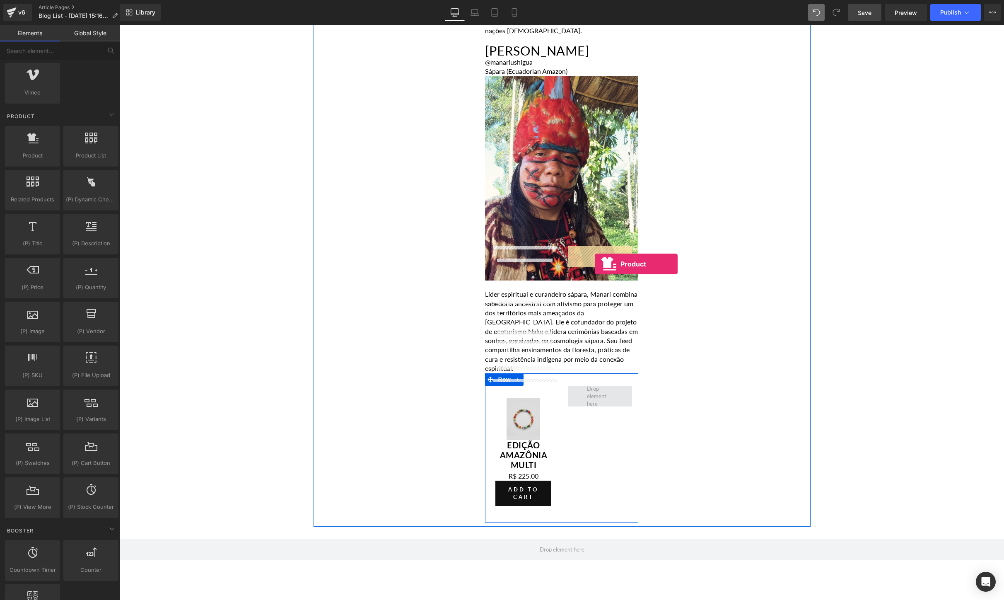
drag, startPoint x: 164, startPoint y: 187, endPoint x: 595, endPoint y: 264, distance: 437.6
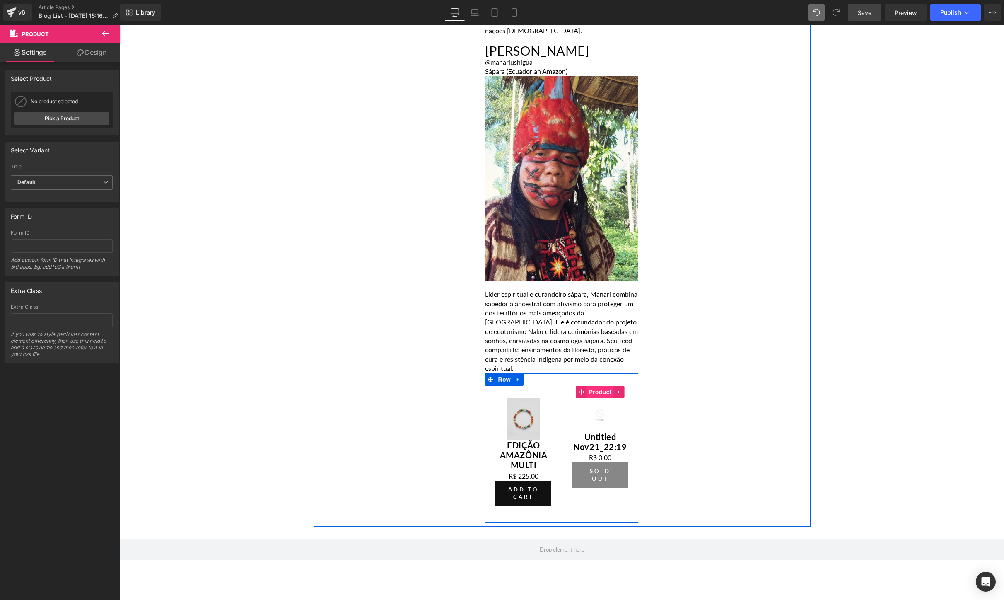
click at [593, 386] on span "Product" at bounding box center [600, 392] width 27 height 12
click at [46, 121] on link "Pick a Product" at bounding box center [61, 118] width 95 height 13
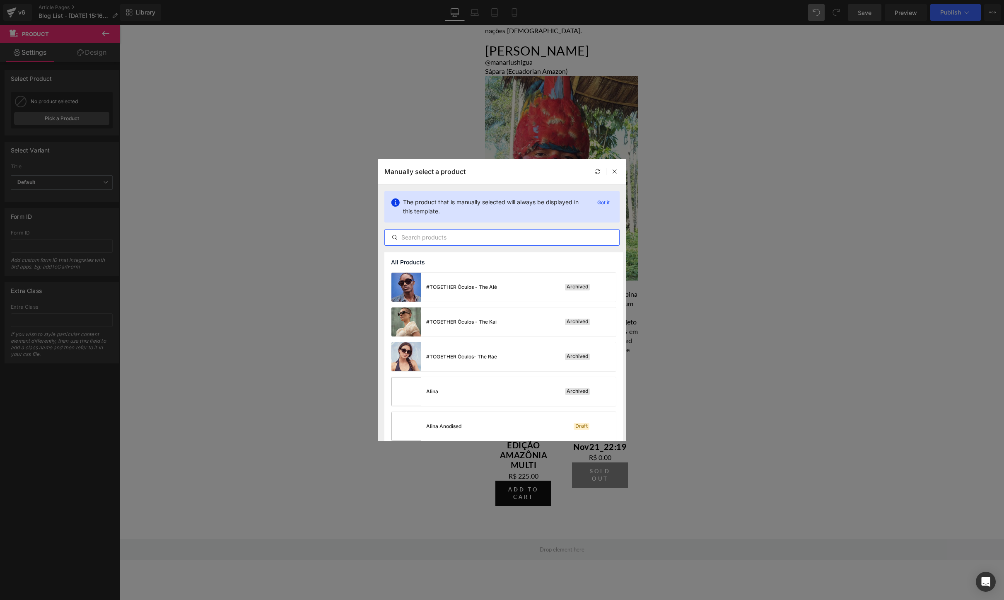
click at [422, 237] on input "text" at bounding box center [502, 237] width 234 height 10
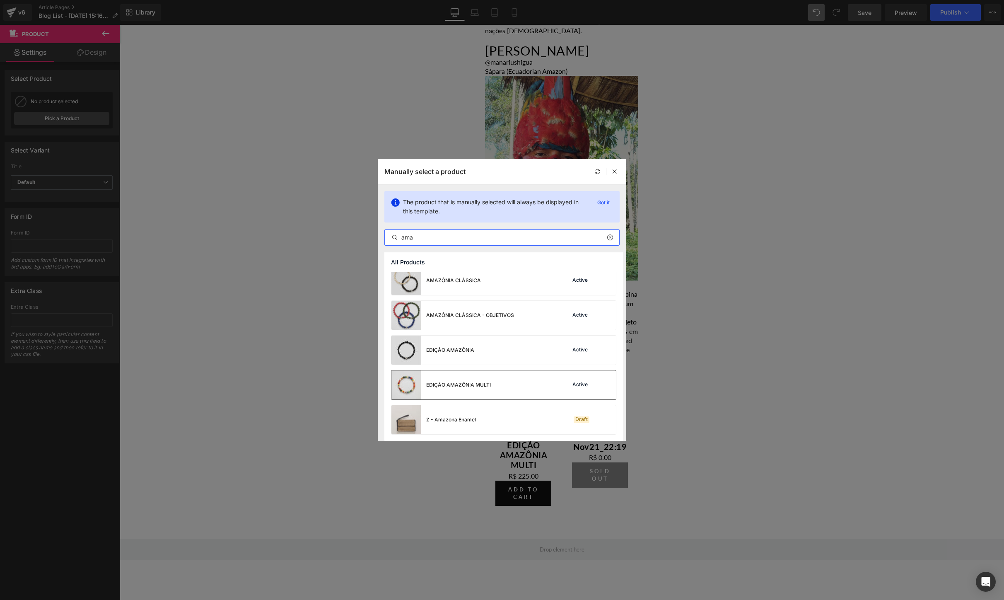
scroll to position [65, 0]
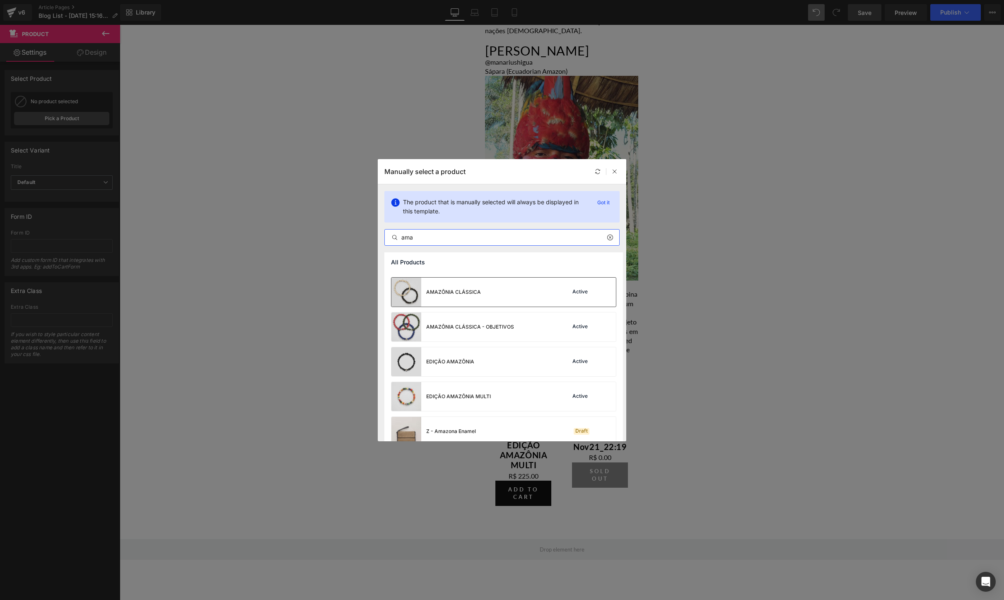
type input "ama"
click at [456, 281] on div "AMAZÔNIA CLÁSSICA" at bounding box center [435, 292] width 89 height 29
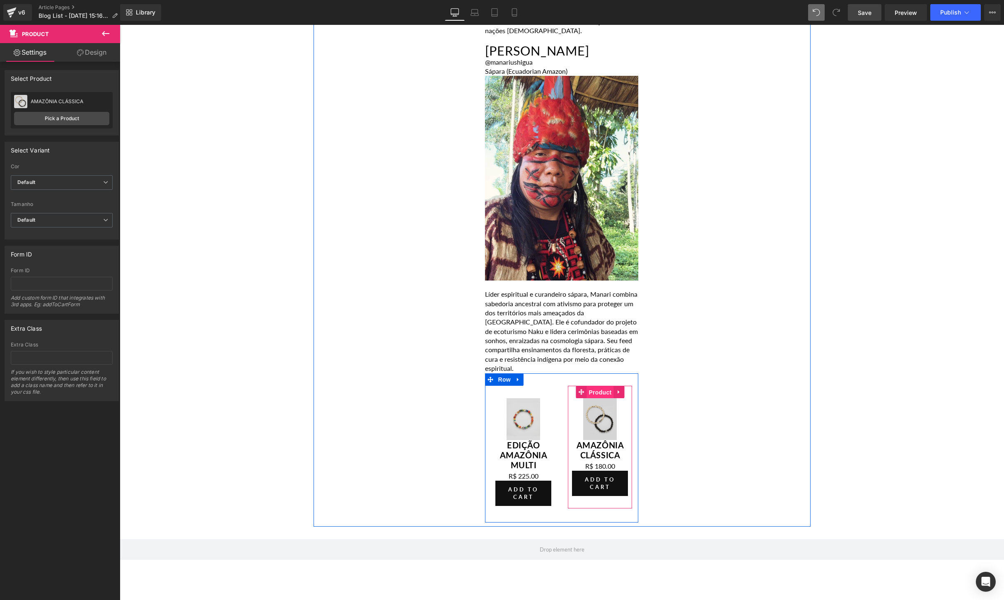
click at [592, 386] on span "Product" at bounding box center [600, 392] width 27 height 12
click at [73, 114] on link "Pick a Product" at bounding box center [61, 118] width 95 height 13
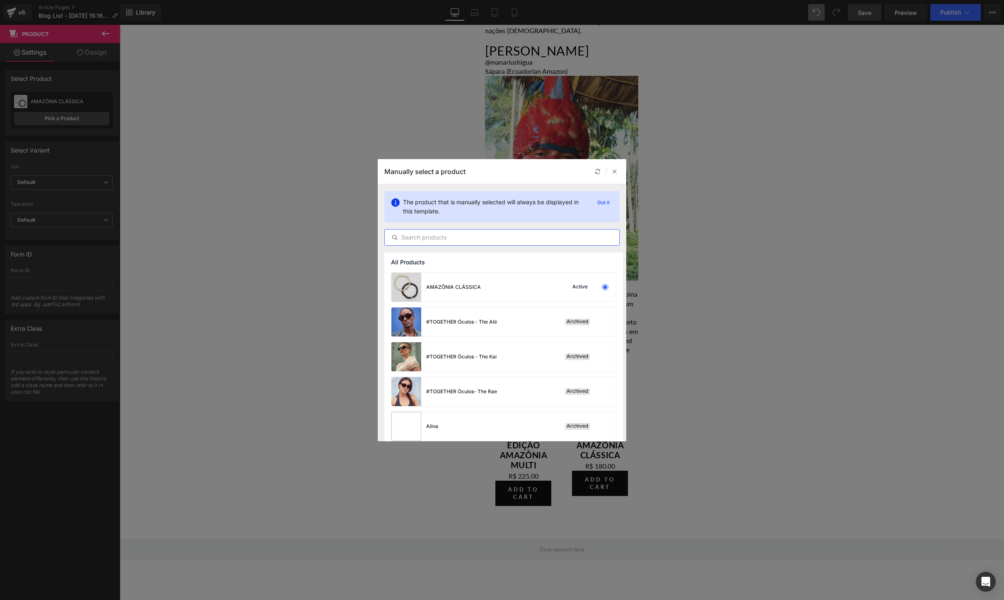
click at [429, 232] on input "text" at bounding box center [502, 237] width 234 height 10
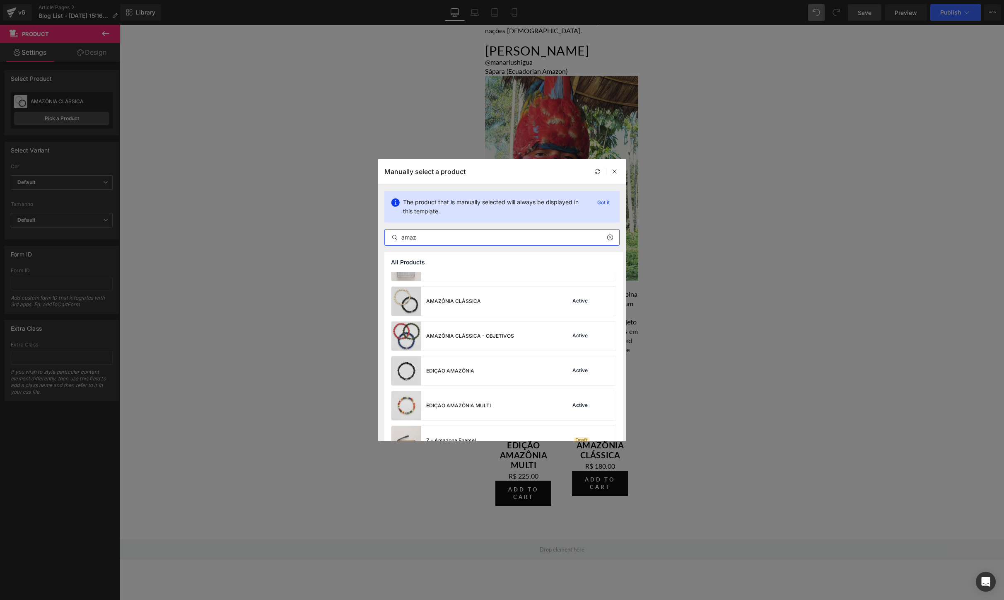
scroll to position [56, 0]
type input "amaz"
click at [473, 339] on div "AMAZÔNIA CLÁSSICA - OBJETIVOS" at bounding box center [452, 335] width 123 height 29
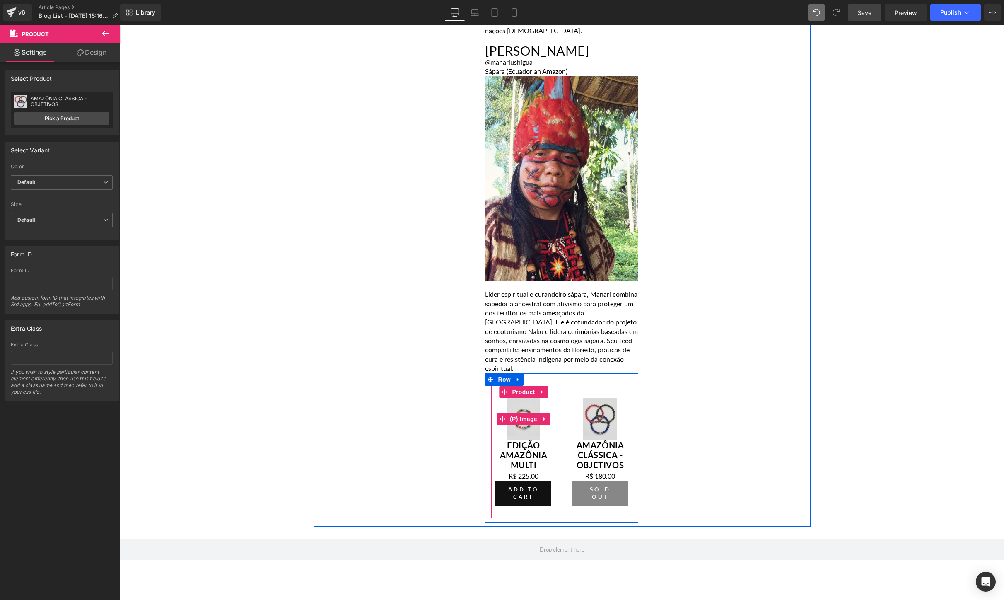
click at [517, 413] on span "(P) Image" at bounding box center [523, 419] width 31 height 12
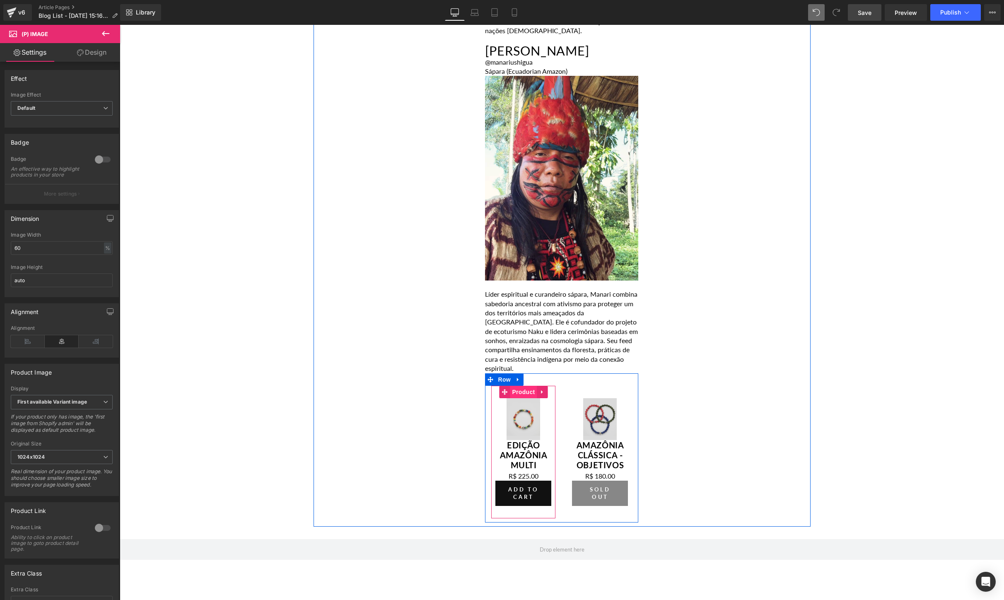
click at [523, 386] on span "Product" at bounding box center [523, 392] width 27 height 12
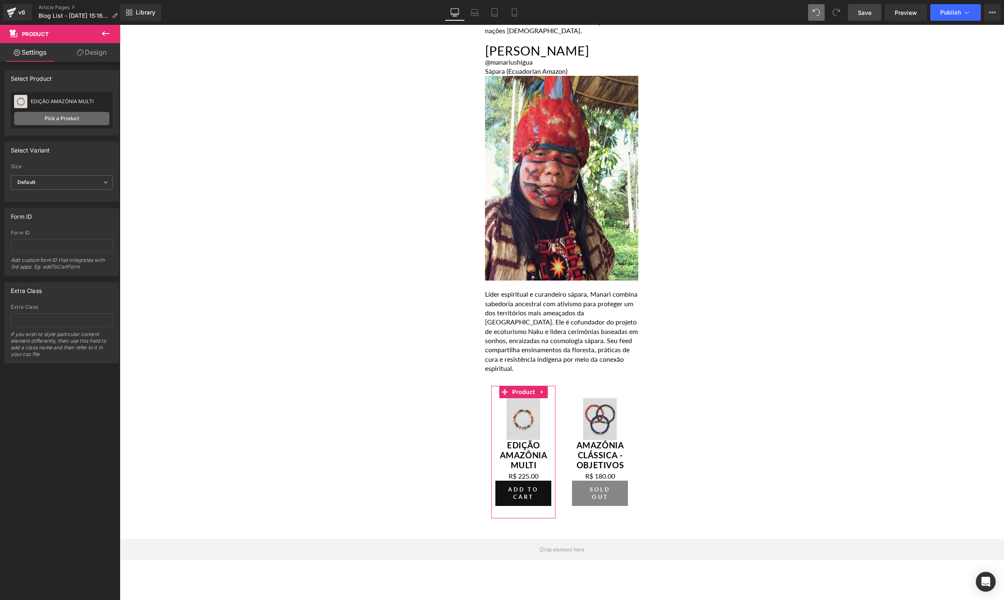
click at [79, 118] on link "Pick a Product" at bounding box center [61, 118] width 95 height 13
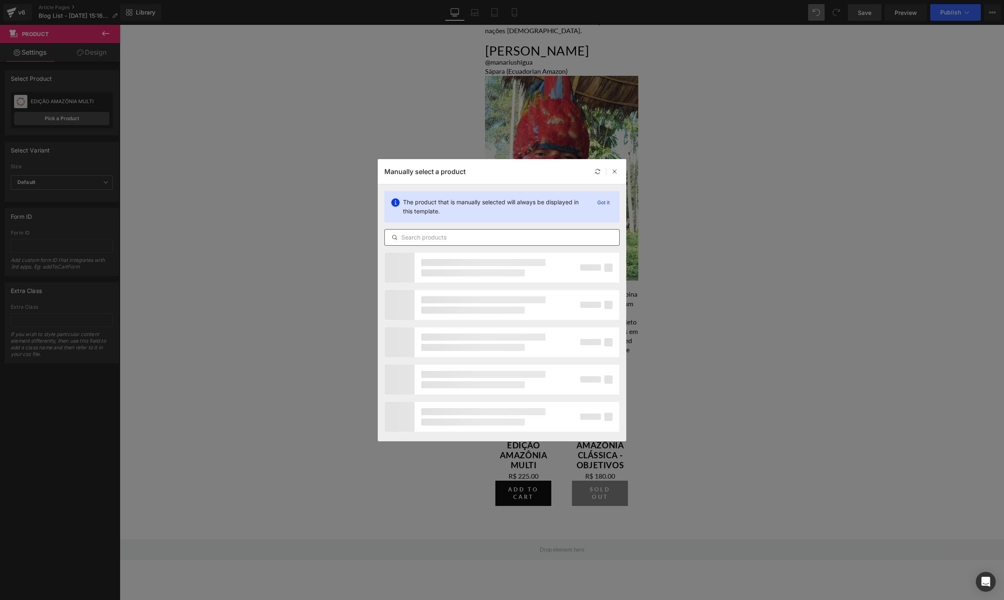
click at [465, 241] on input "text" at bounding box center [502, 237] width 234 height 10
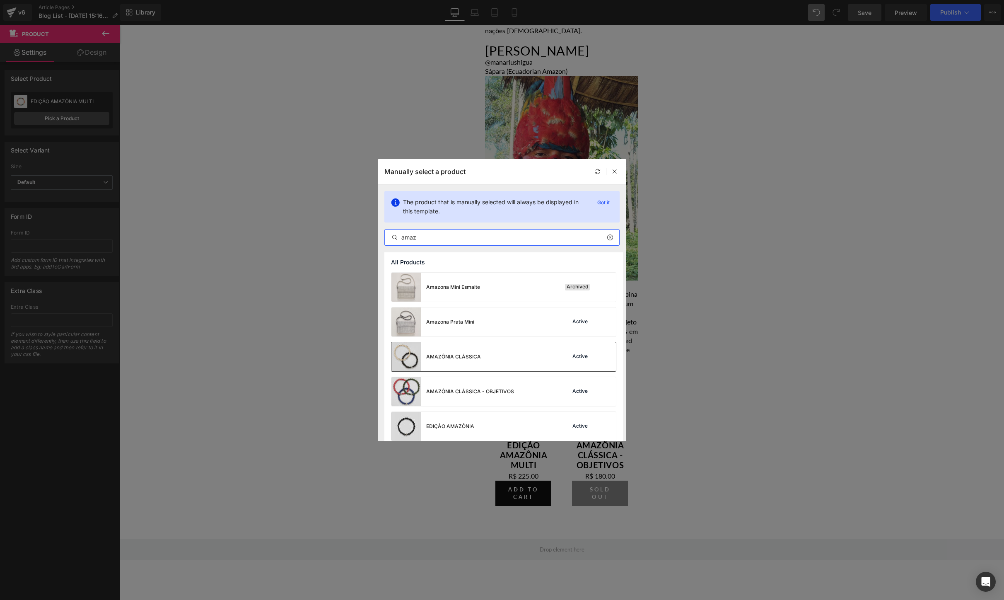
type input "amaz"
click at [472, 356] on div "AMAZÔNIA CLÁSSICA" at bounding box center [453, 356] width 55 height 7
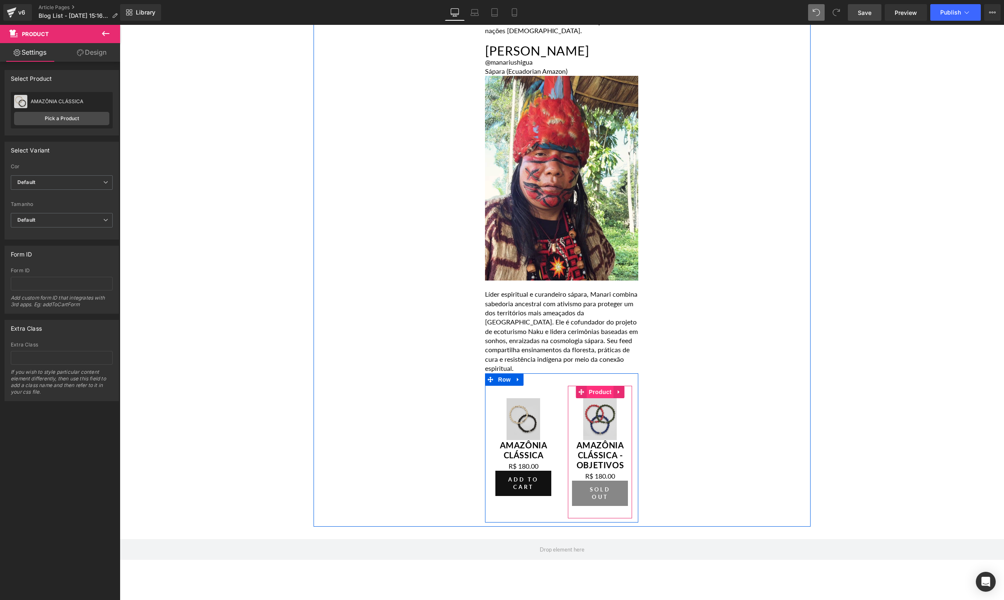
click at [599, 386] on span "Product" at bounding box center [600, 392] width 27 height 12
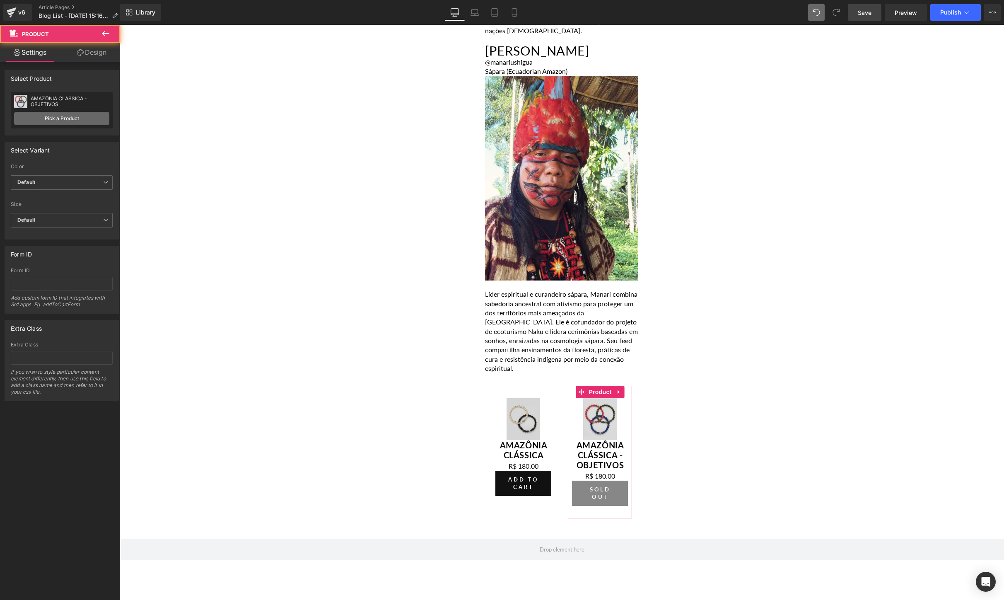
click at [71, 114] on link "Pick a Product" at bounding box center [61, 118] width 95 height 13
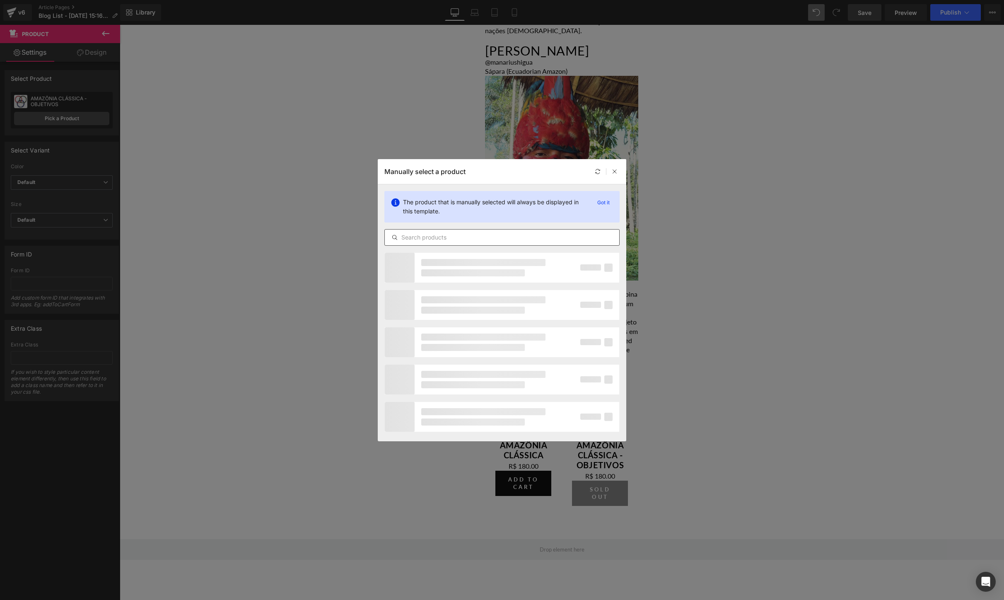
click at [416, 238] on input "text" at bounding box center [502, 237] width 234 height 10
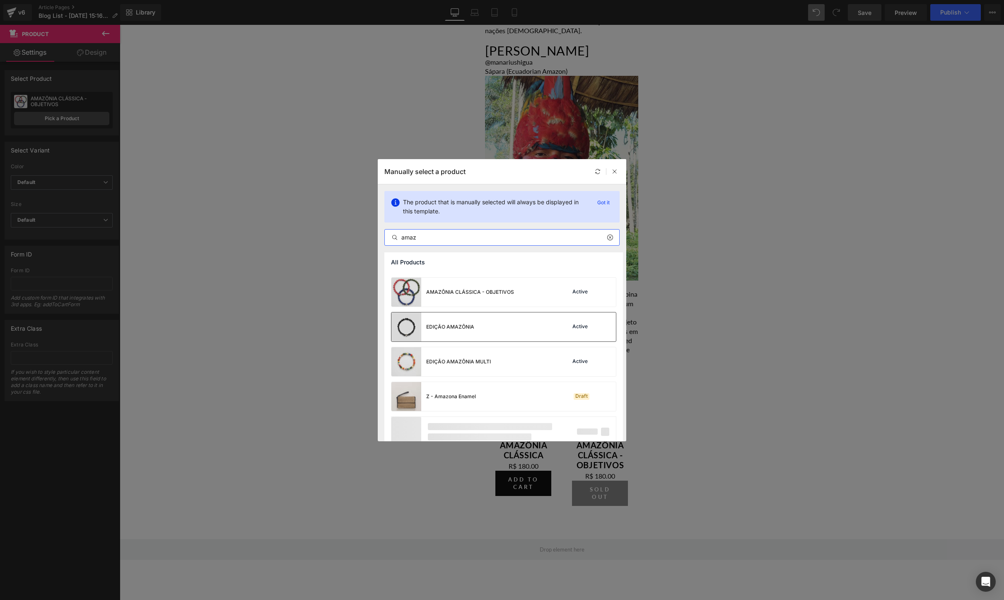
type input "amaz"
click at [451, 328] on div "Amazona Mini Esmalte Archived Amazona Prata Mini Active AMAZÔNIA CLÁSSICA Activ…" at bounding box center [503, 313] width 239 height 281
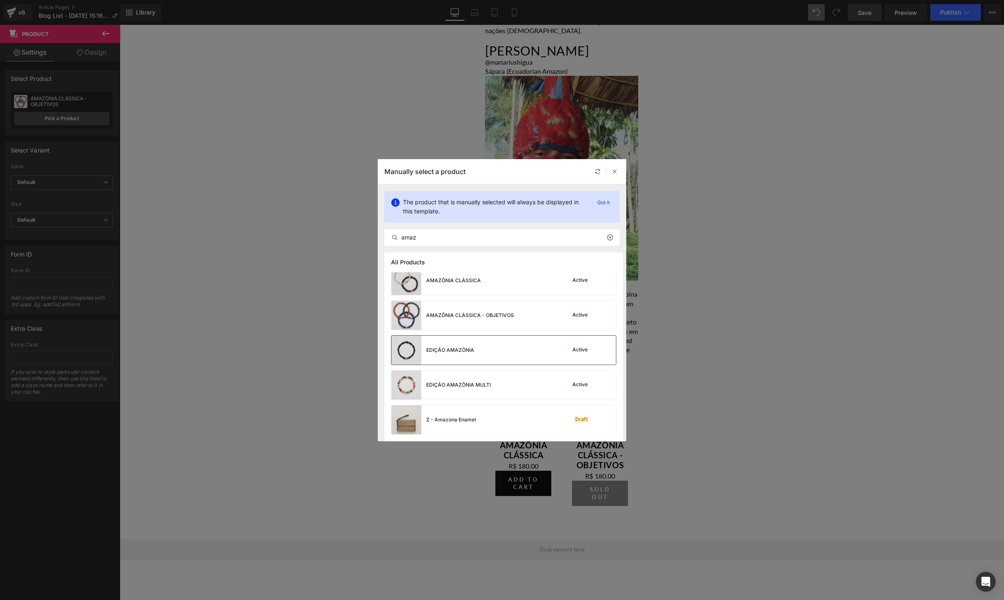
scroll to position [76, 0]
click at [449, 355] on div "EDIÇÃO AMAZÔNIA" at bounding box center [432, 350] width 83 height 29
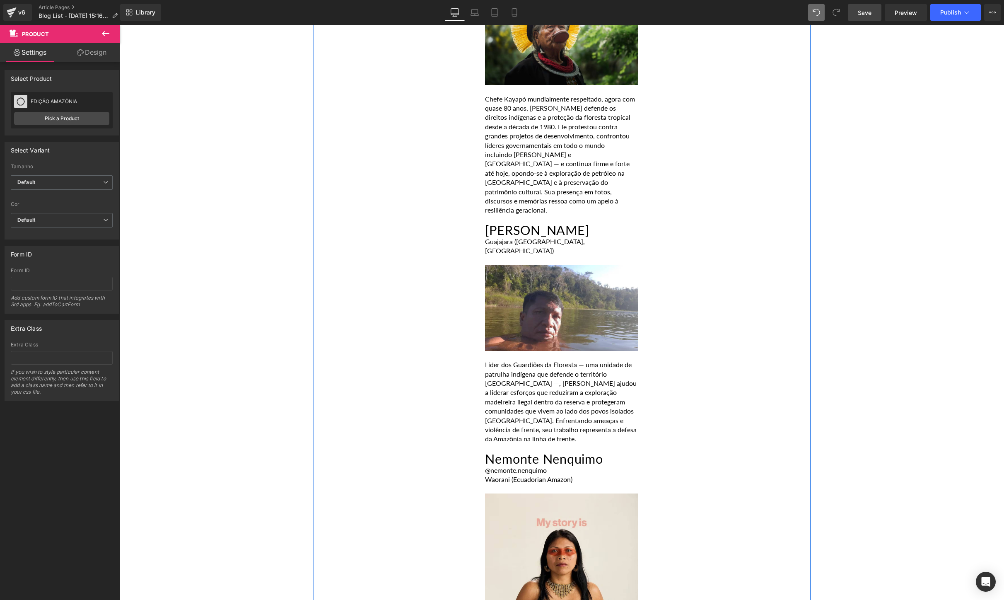
scroll to position [3113, 0]
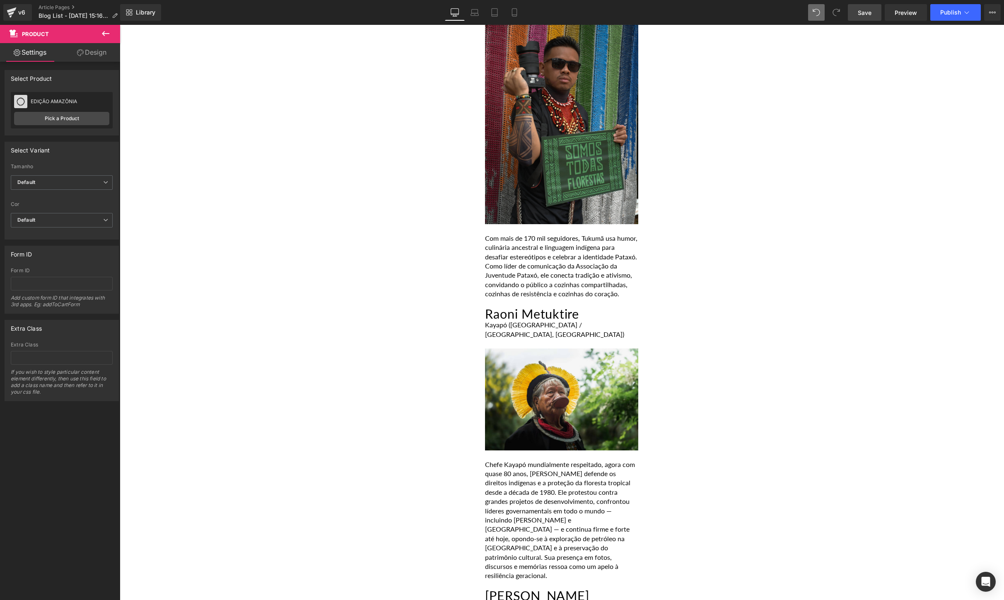
click at [867, 11] on span "Save" at bounding box center [865, 12] width 14 height 9
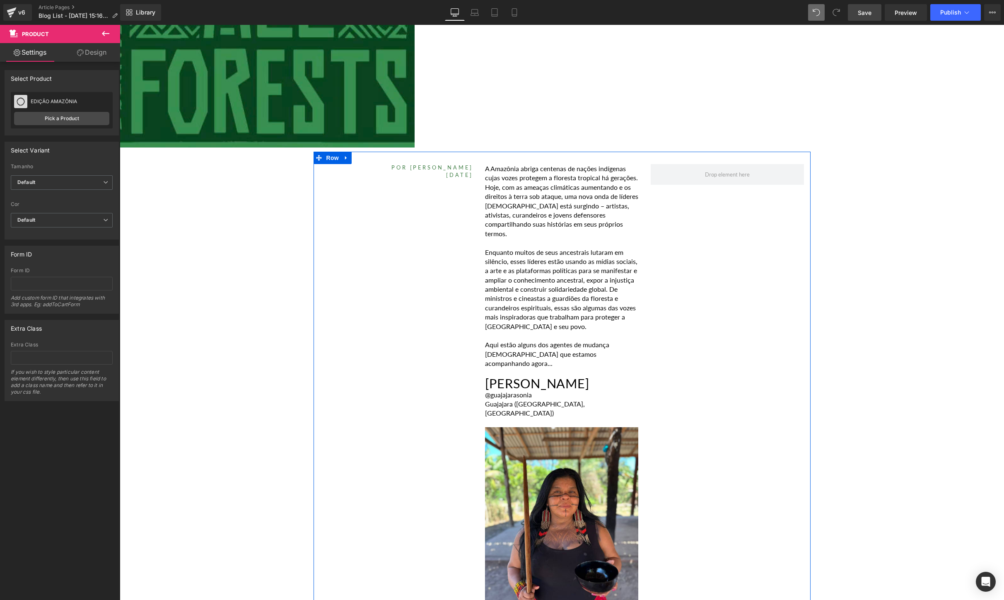
scroll to position [0, 0]
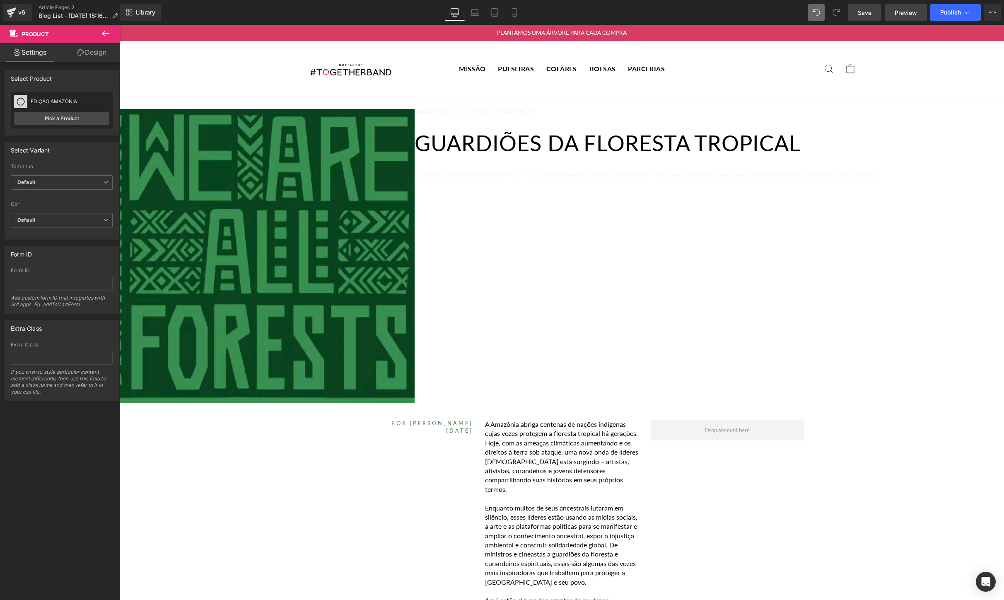
click at [915, 14] on span "Preview" at bounding box center [906, 12] width 22 height 9
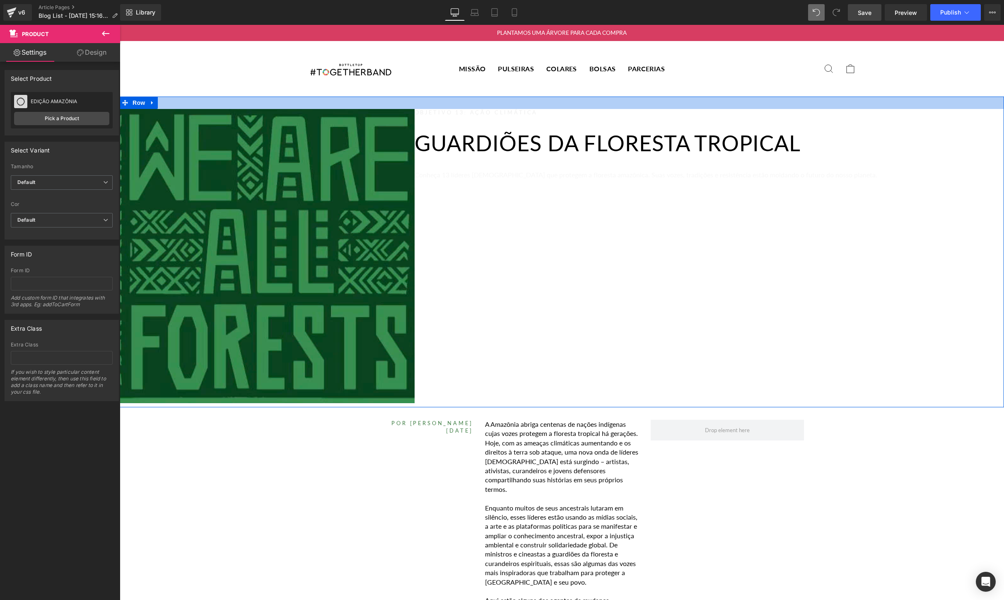
click at [385, 101] on div at bounding box center [562, 103] width 884 height 12
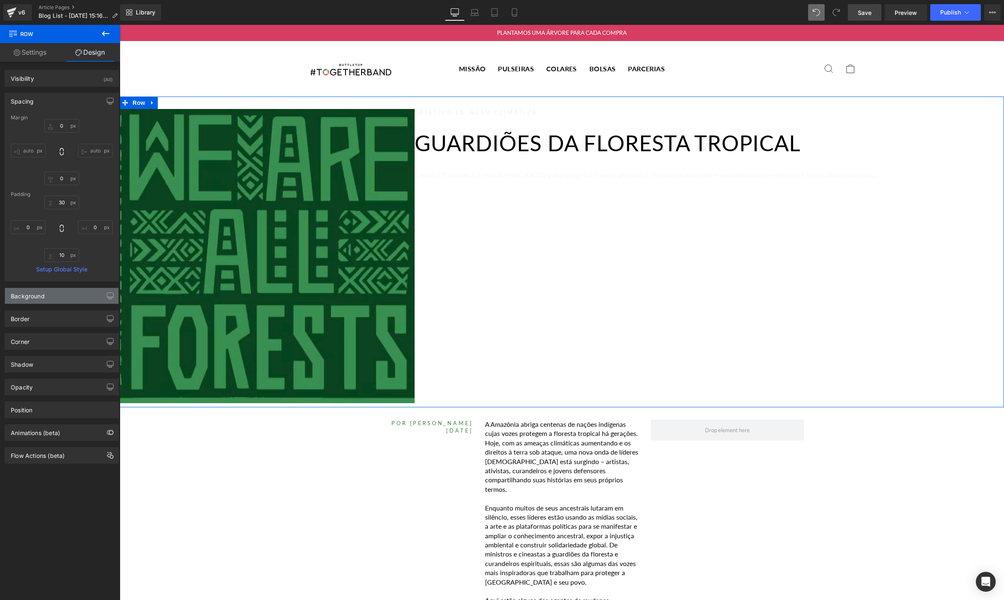
click at [39, 301] on div "Background" at bounding box center [62, 296] width 114 height 16
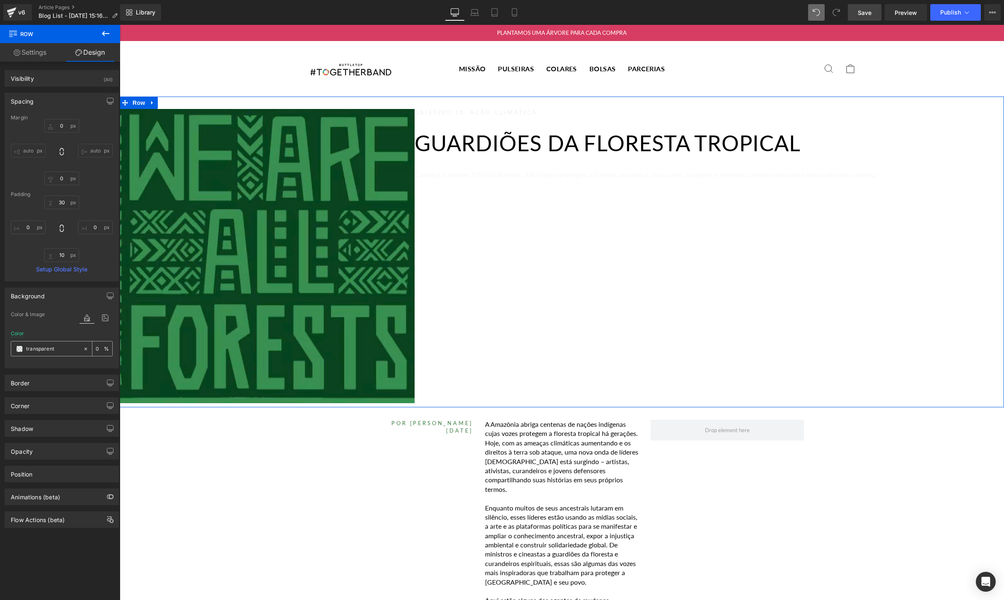
click at [56, 349] on input "transparent" at bounding box center [52, 348] width 53 height 9
paste input "3F7E44"
type input "3F7E44"
type input "100"
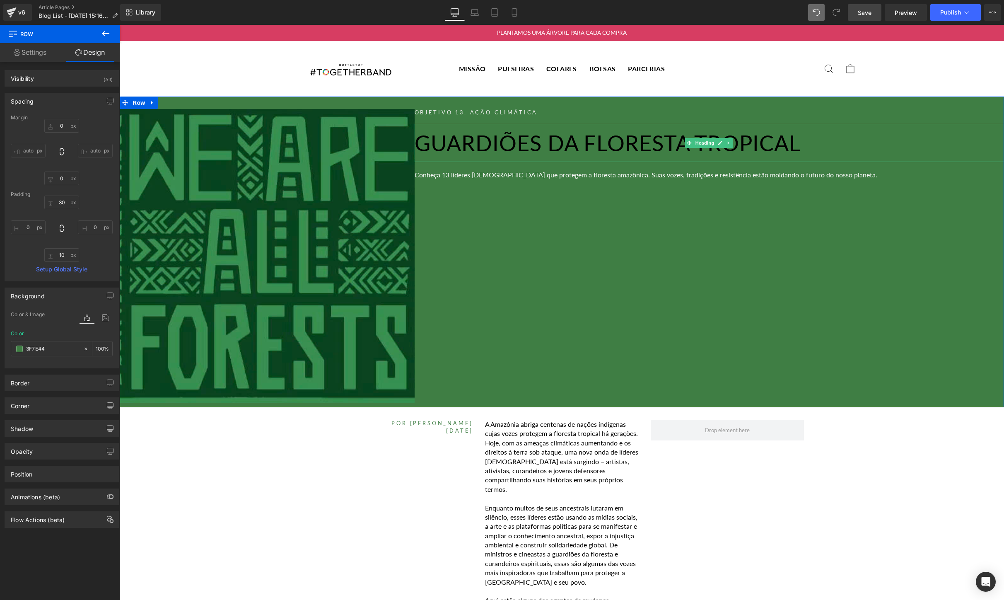
click at [736, 146] on h1 "Guardiões da Floresta Tropical" at bounding box center [709, 143] width 589 height 22
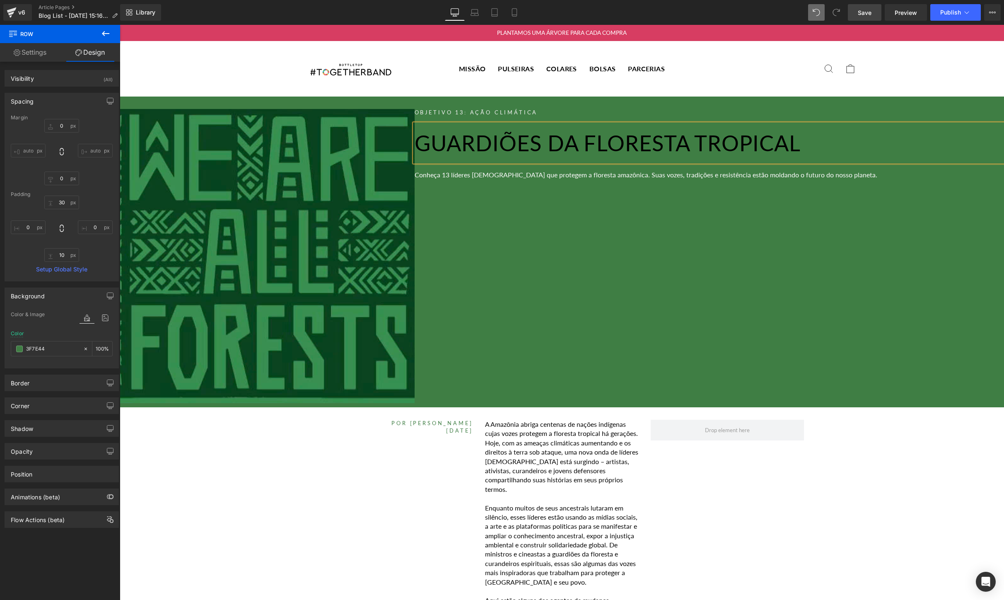
click at [792, 140] on h1 "Guardiões da Floresta Tropical" at bounding box center [709, 143] width 589 height 22
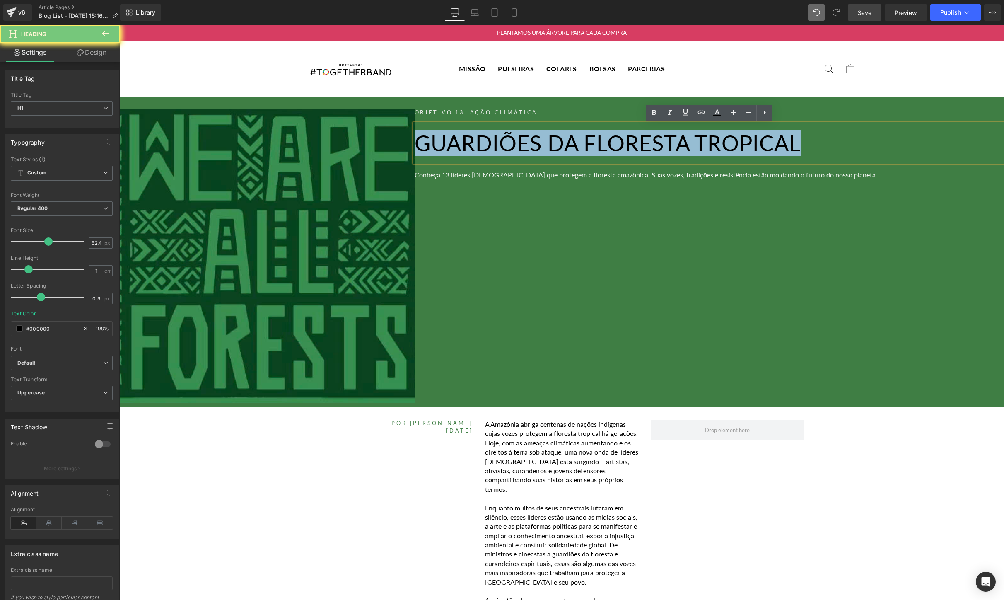
click at [792, 140] on h1 "Guardiões da Floresta Tropical" at bounding box center [709, 143] width 589 height 22
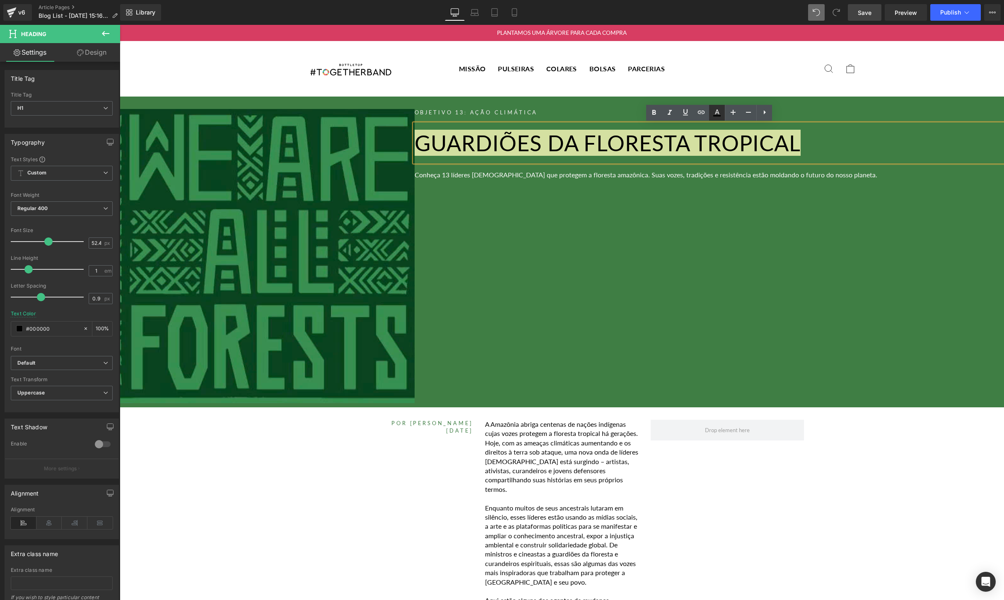
click at [717, 116] on icon at bounding box center [716, 115] width 7 height 1
type input "#000000"
type input "100"
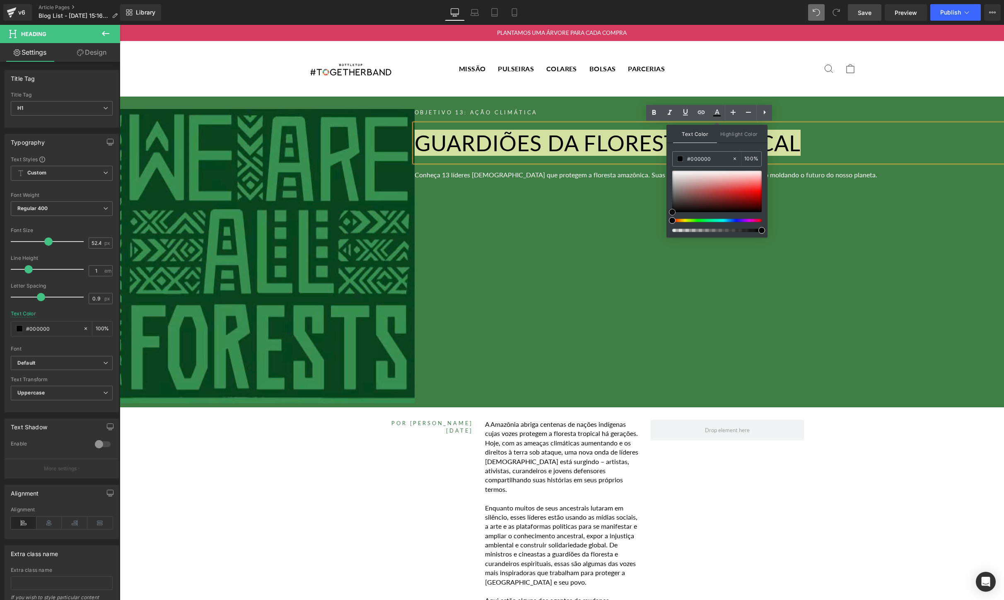
type input "#f2f2f2"
click at [674, 172] on div at bounding box center [716, 191] width 89 height 41
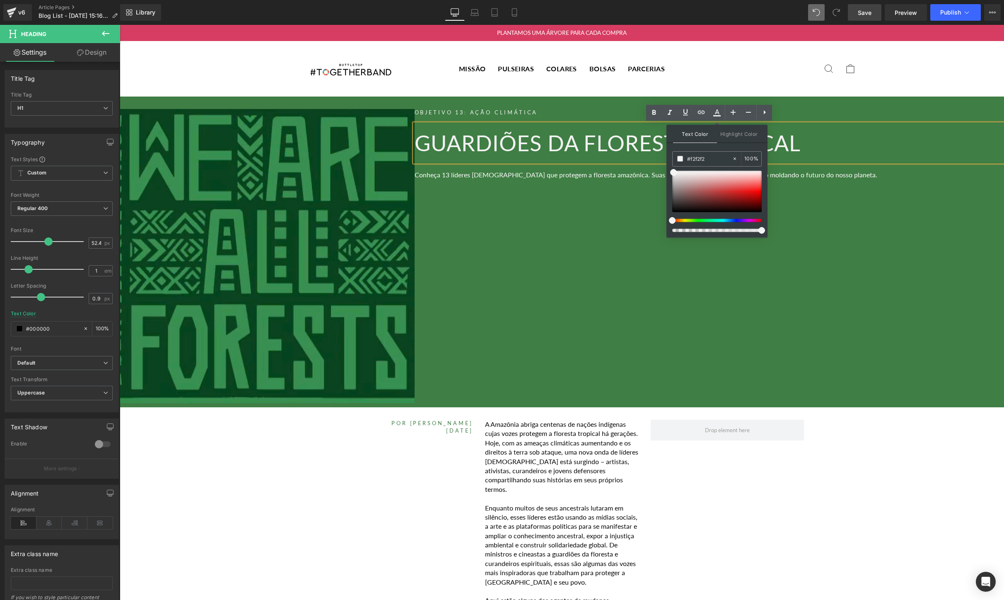
click at [861, 14] on span "Save" at bounding box center [865, 12] width 14 height 9
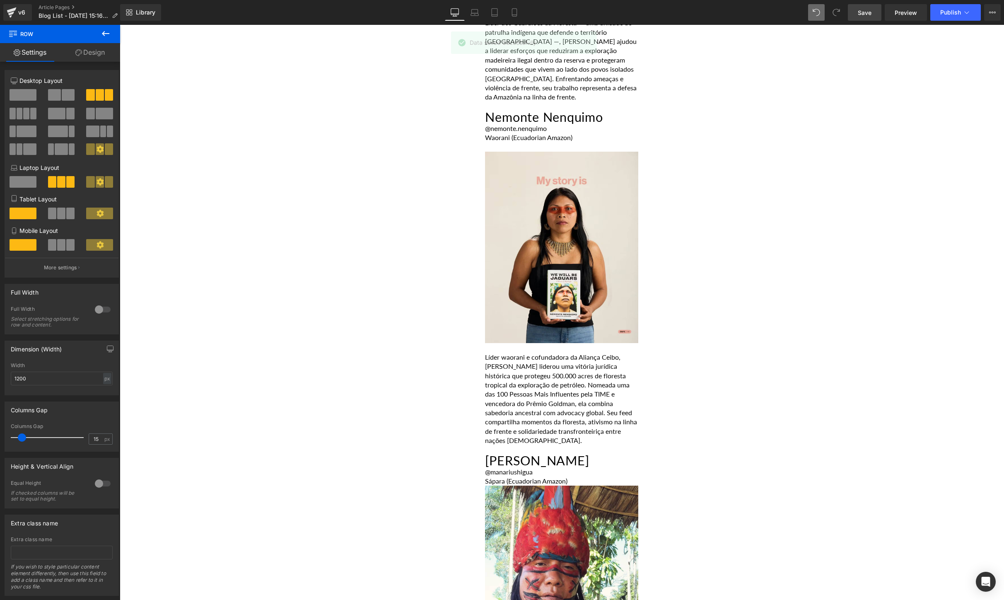
scroll to position [4369, 0]
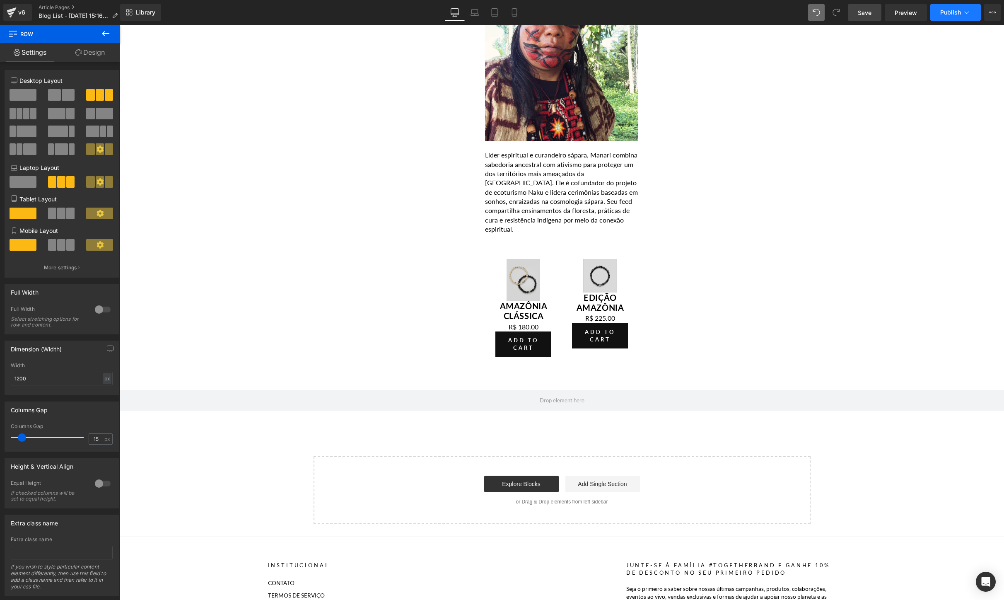
click at [953, 18] on button "Publish" at bounding box center [955, 12] width 51 height 17
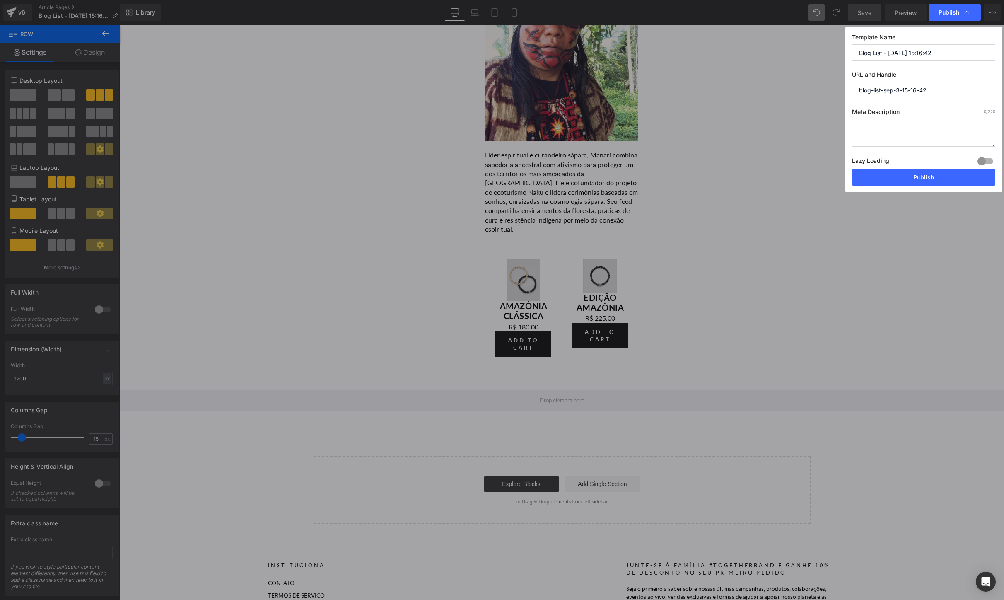
click at [950, 86] on input "blog-list-sep-3-15-16-42" at bounding box center [923, 90] width 143 height 17
paste input "vozes-indígenas-da-[GEOGRAPHIC_DATA]"
type input "vozes-indígenas-da-[GEOGRAPHIC_DATA]"
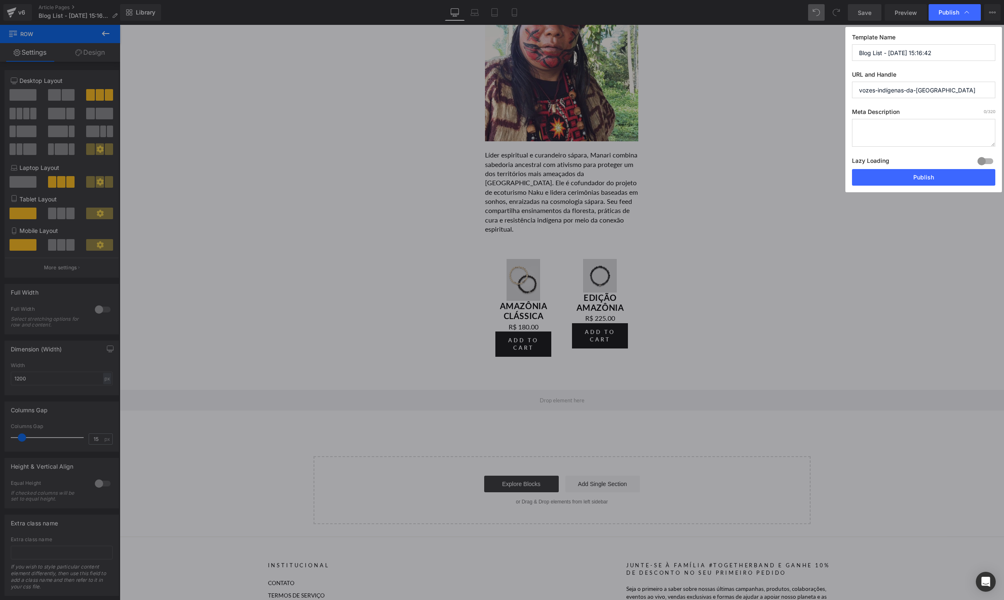
drag, startPoint x: 832, startPoint y: 55, endPoint x: 838, endPoint y: 52, distance: 7.2
click at [839, 53] on div "Publish Template Name Blog List - [DATE] 15:16:42 URL and Handle vozes-indígena…" at bounding box center [502, 300] width 1004 height 600
paste input "Guardiões da Floresta Tropical"
type input "Guardiões da Floresta Tropical"
click at [904, 132] on textarea at bounding box center [923, 133] width 143 height 28
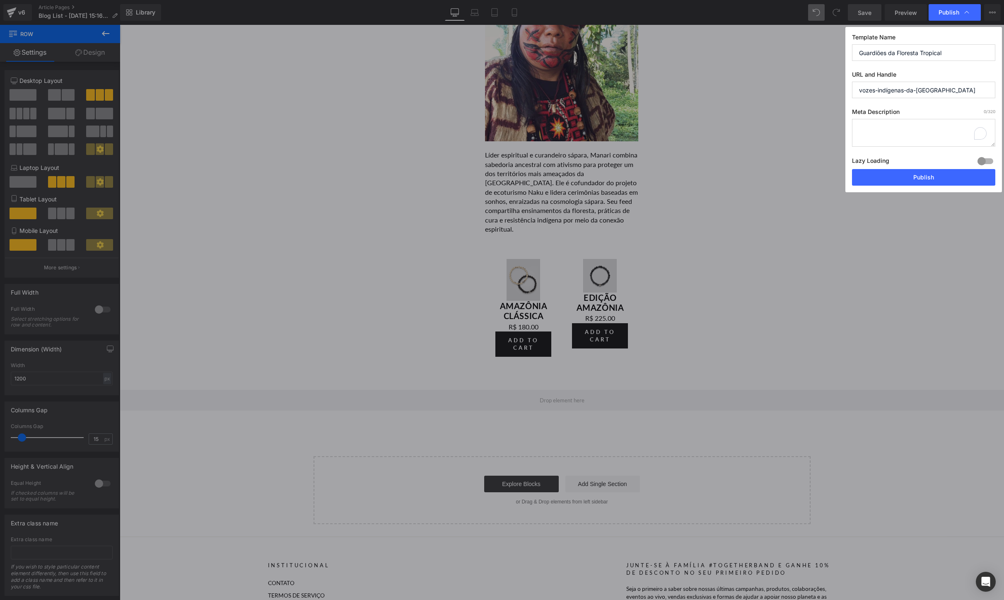
paste textarea "Conheça 13 líderes [DEMOGRAPHIC_DATA] que protegem a floresta amazônica. Suas v…"
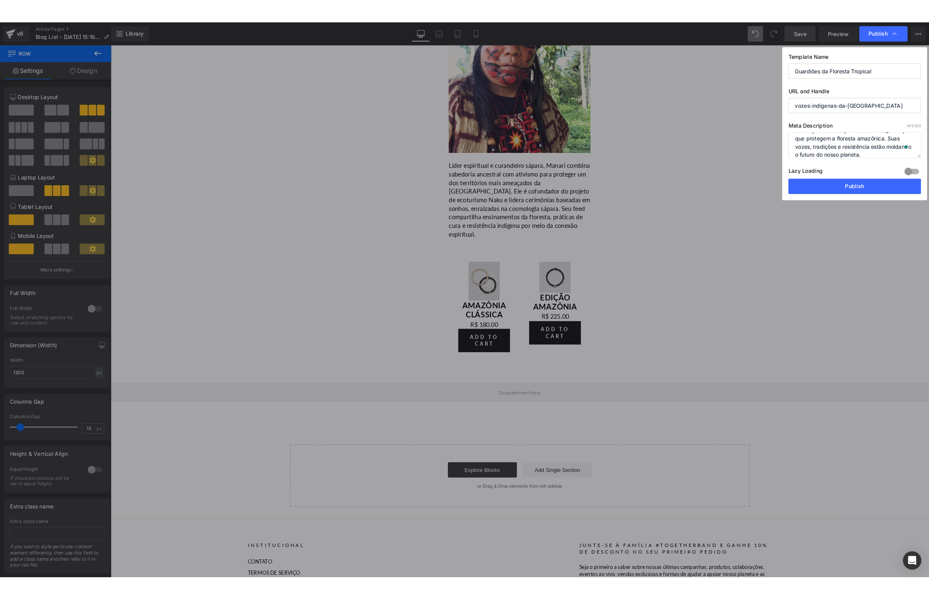
scroll to position [0, 0]
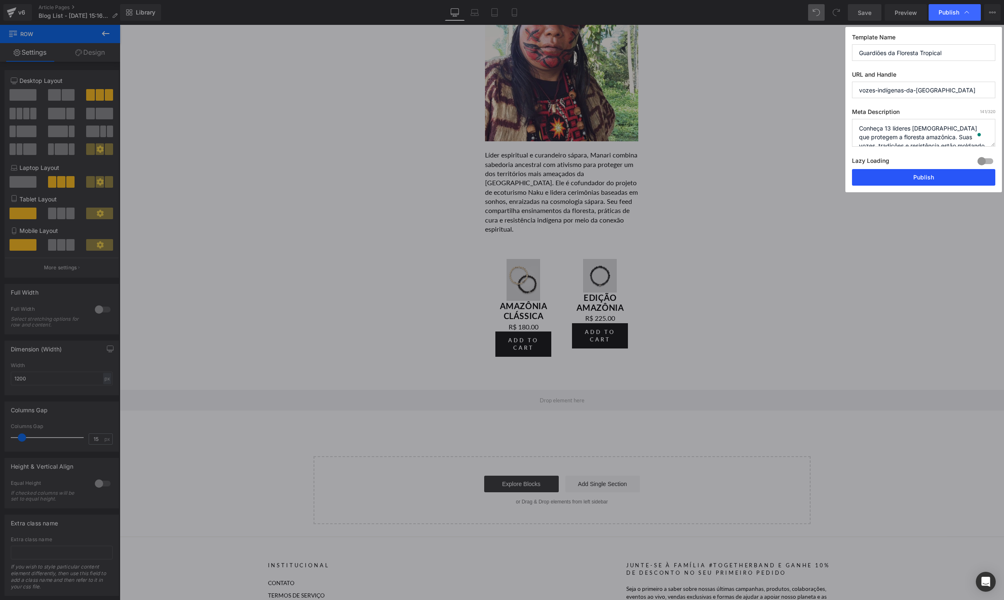
type textarea "Conheça 13 líderes [DEMOGRAPHIC_DATA] que protegem a floresta amazônica. Suas v…"
click at [906, 177] on button "Publish" at bounding box center [923, 177] width 143 height 17
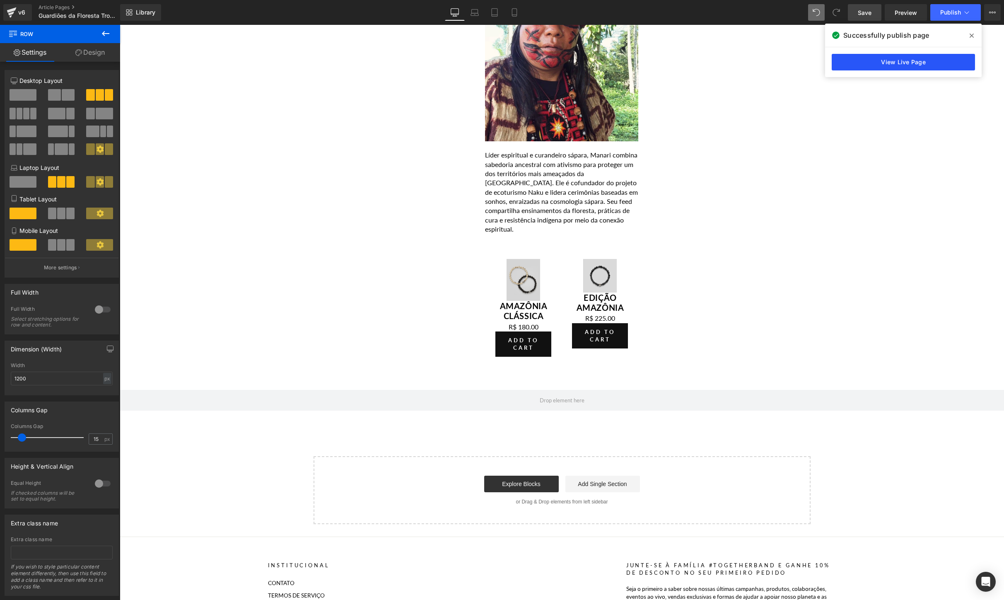
click at [893, 63] on link "View Live Page" at bounding box center [903, 62] width 143 height 17
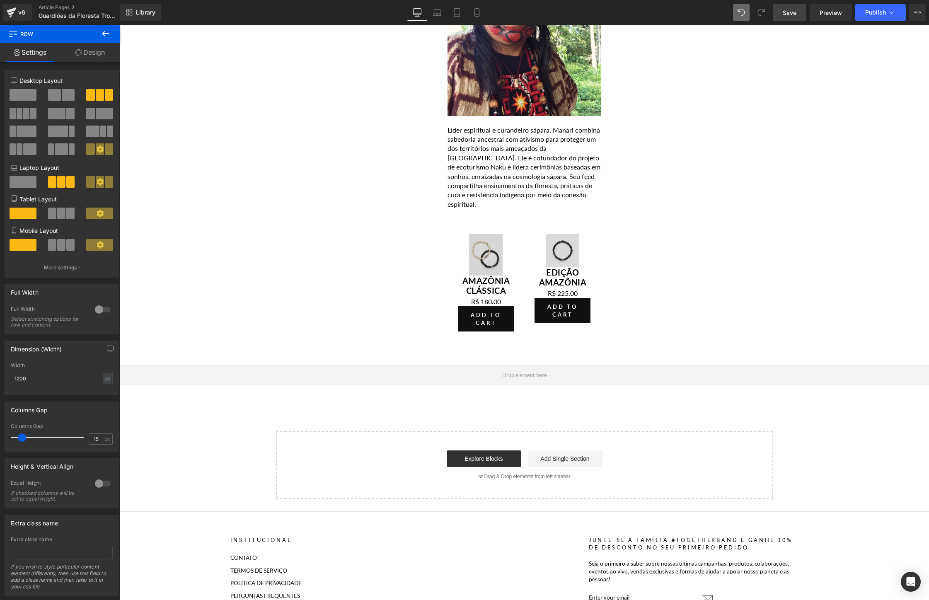
scroll to position [4344, 0]
